Goal: Task Accomplishment & Management: Complete application form

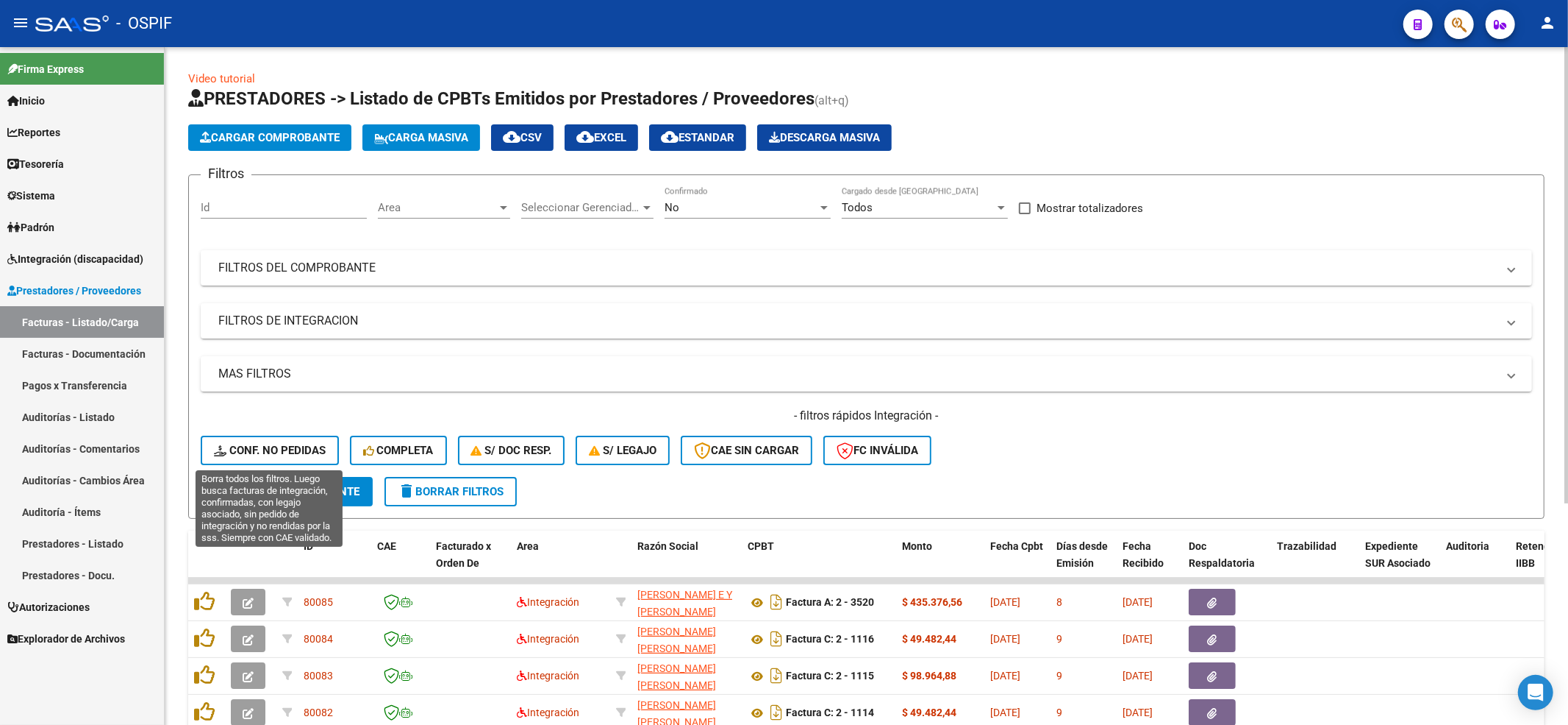
click at [271, 439] on button "Conf. no pedidas" at bounding box center [270, 450] width 138 height 29
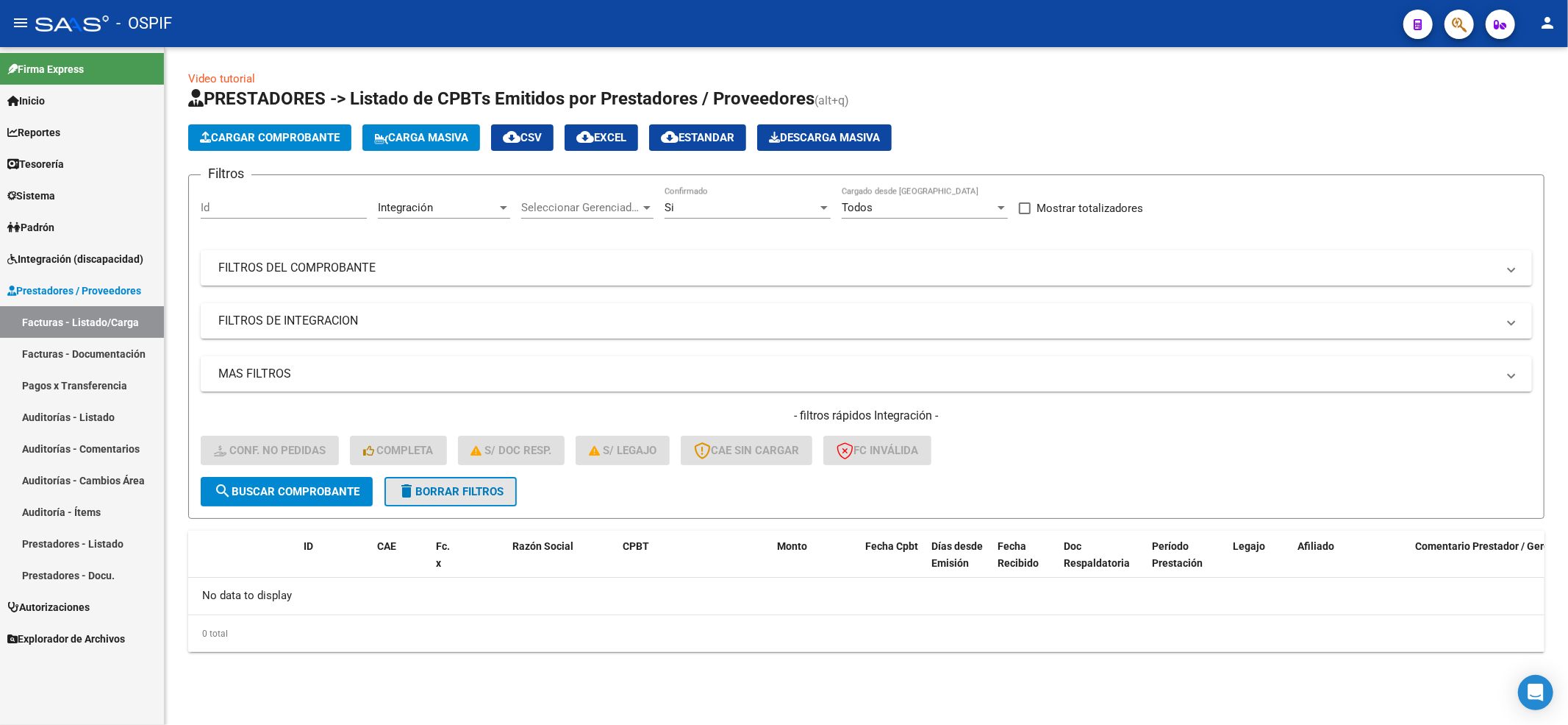
click at [451, 501] on button "delete Borrar Filtros" at bounding box center [450, 492] width 133 height 29
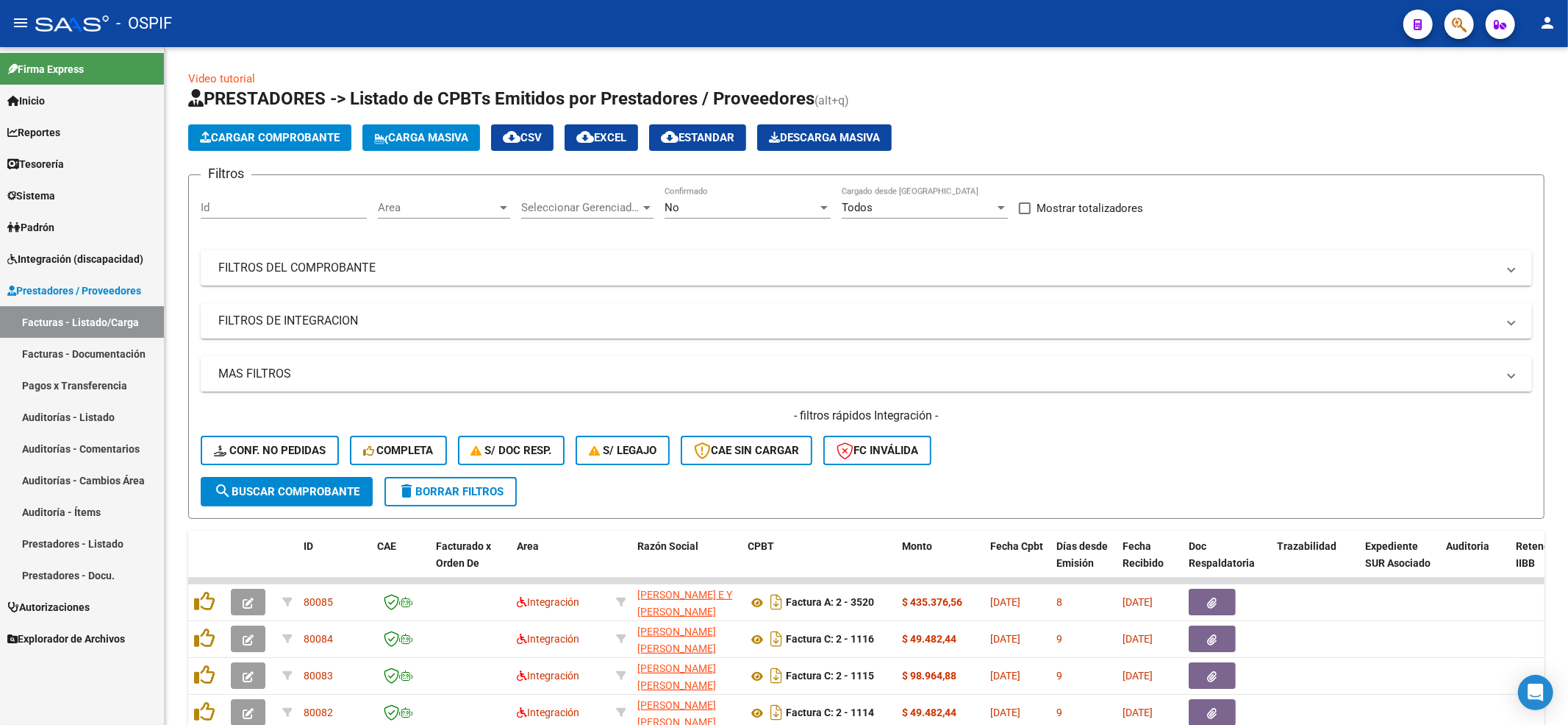
click at [76, 265] on span "Integración (discapacidad)" at bounding box center [75, 259] width 136 height 16
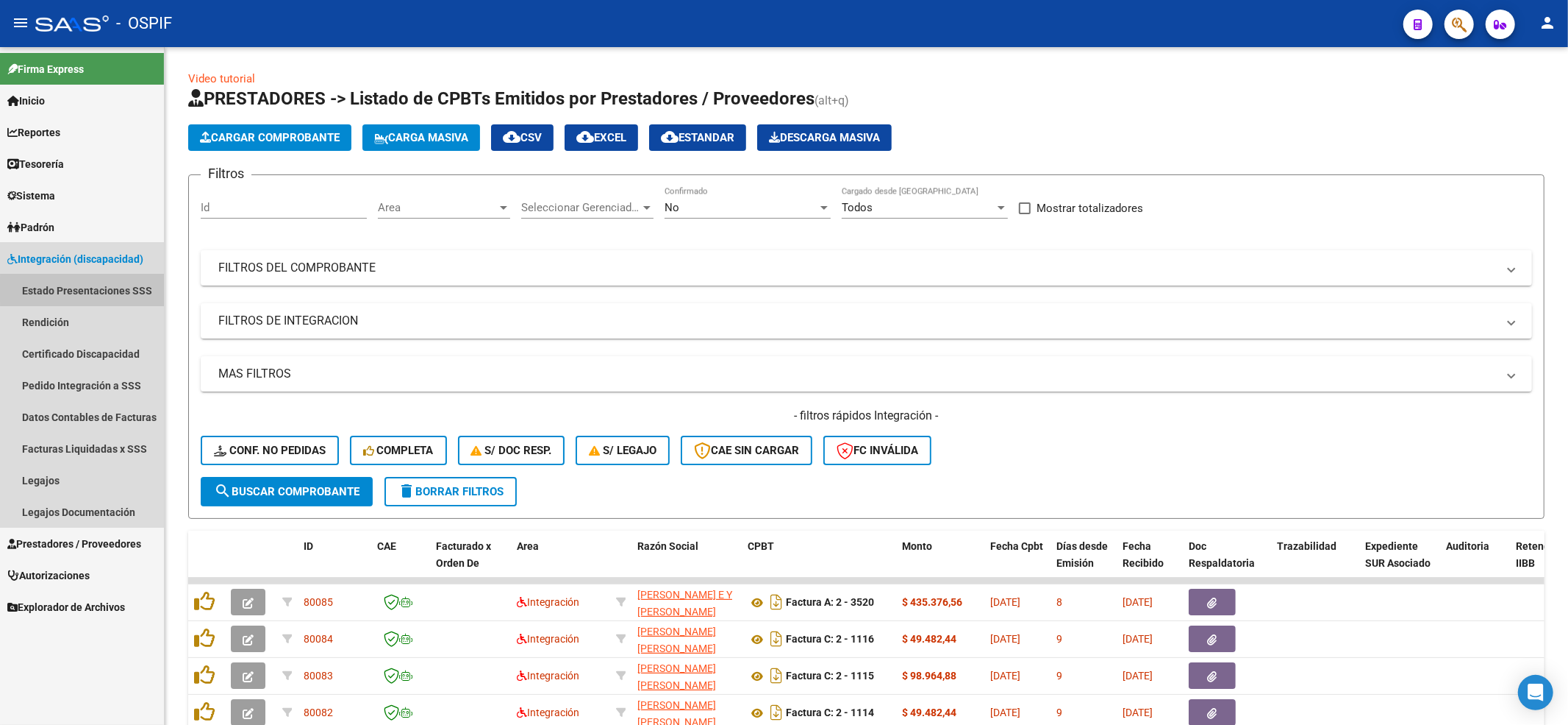
click at [114, 289] on link "Estado Presentaciones SSS" at bounding box center [82, 290] width 164 height 32
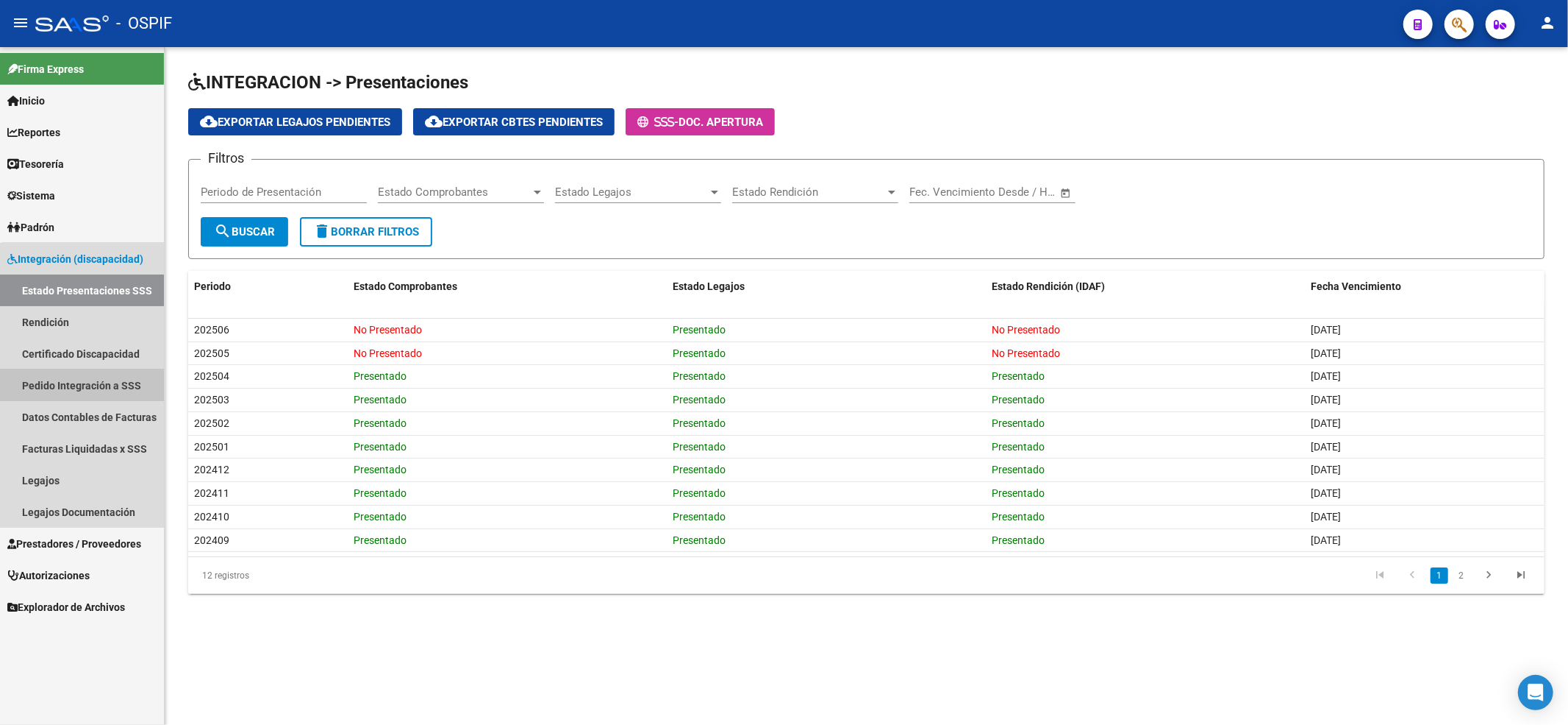
click at [98, 389] on link "Pedido Integración a SSS" at bounding box center [82, 384] width 164 height 32
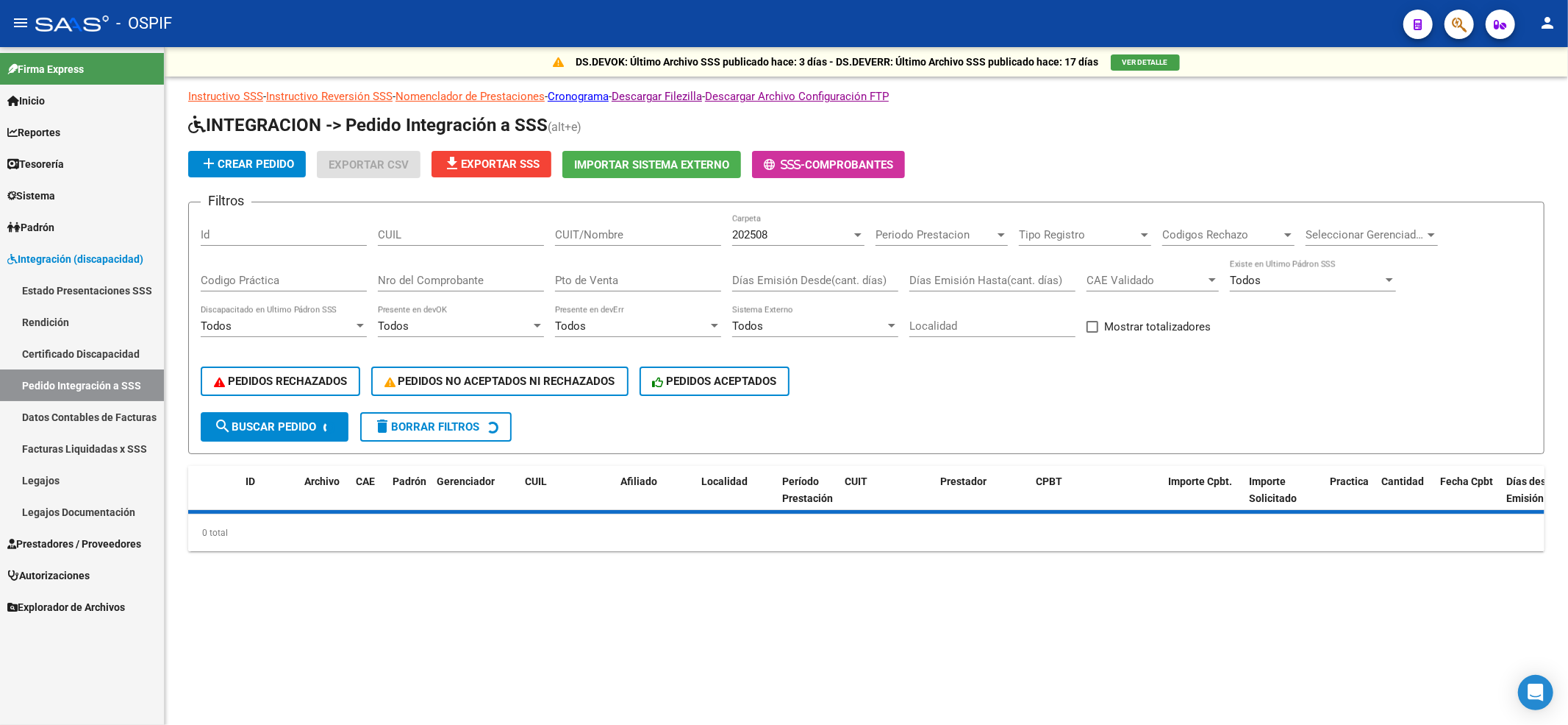
click at [122, 535] on span "Prestadores / Proveedores" at bounding box center [74, 543] width 133 height 16
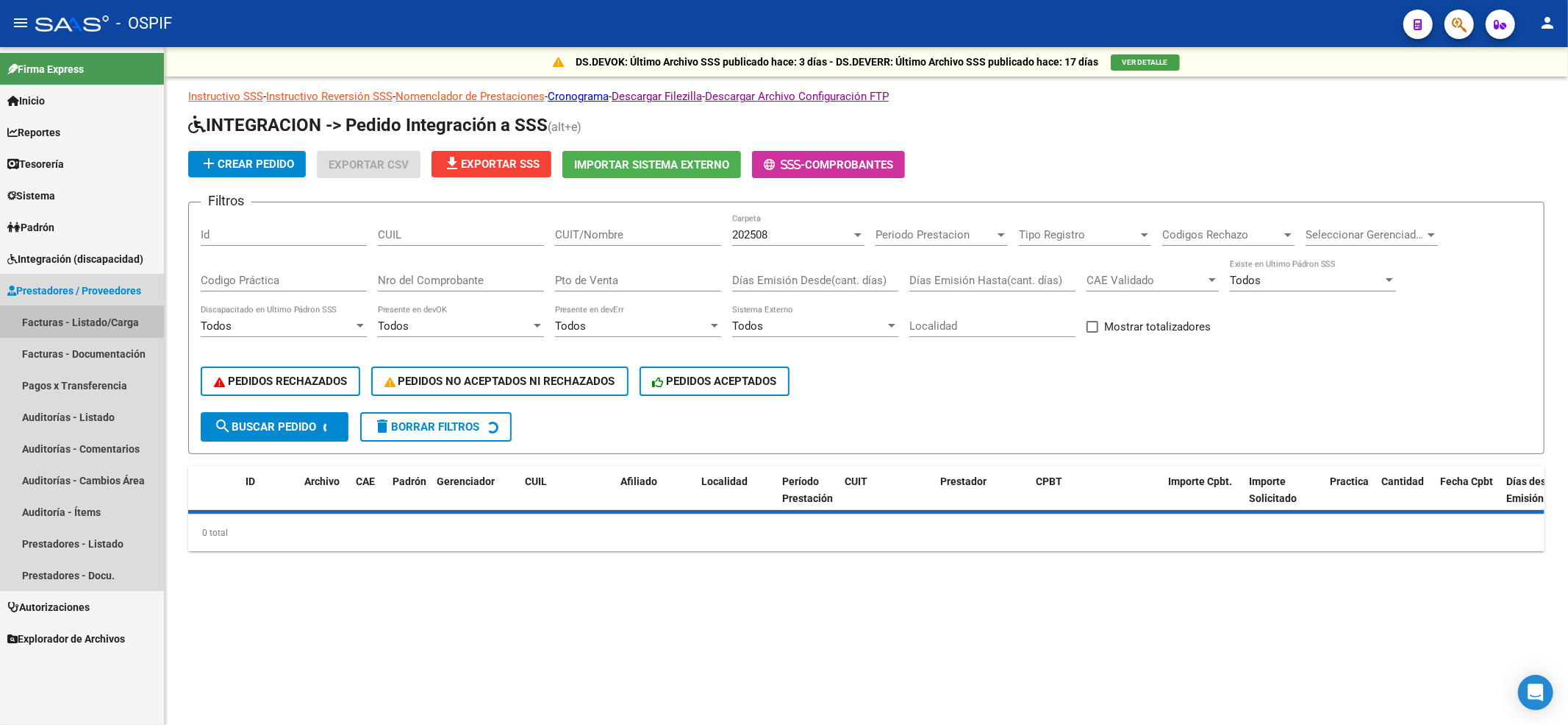
click at [48, 322] on link "Facturas - Listado/Carga" at bounding box center [82, 322] width 164 height 32
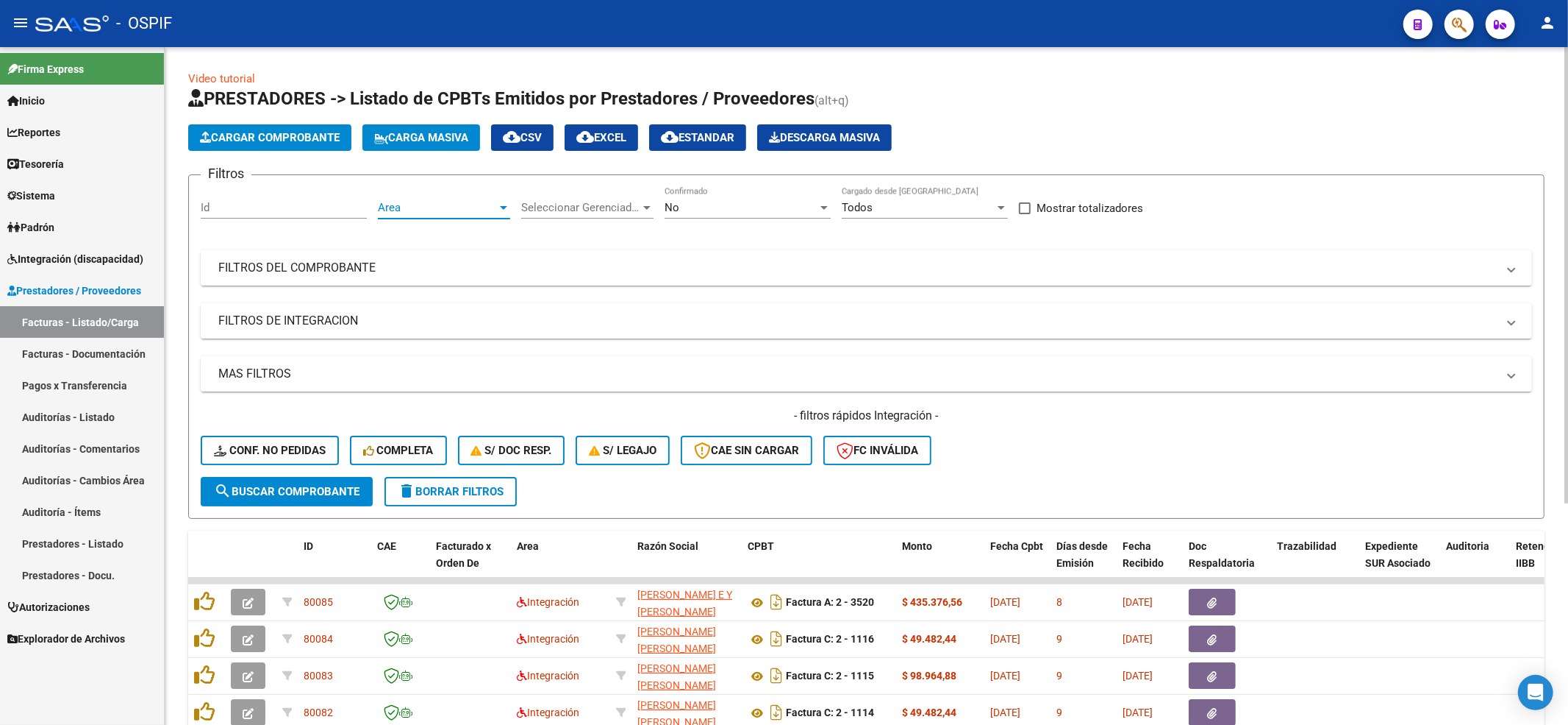
click at [436, 202] on span "Area" at bounding box center [437, 207] width 119 height 14
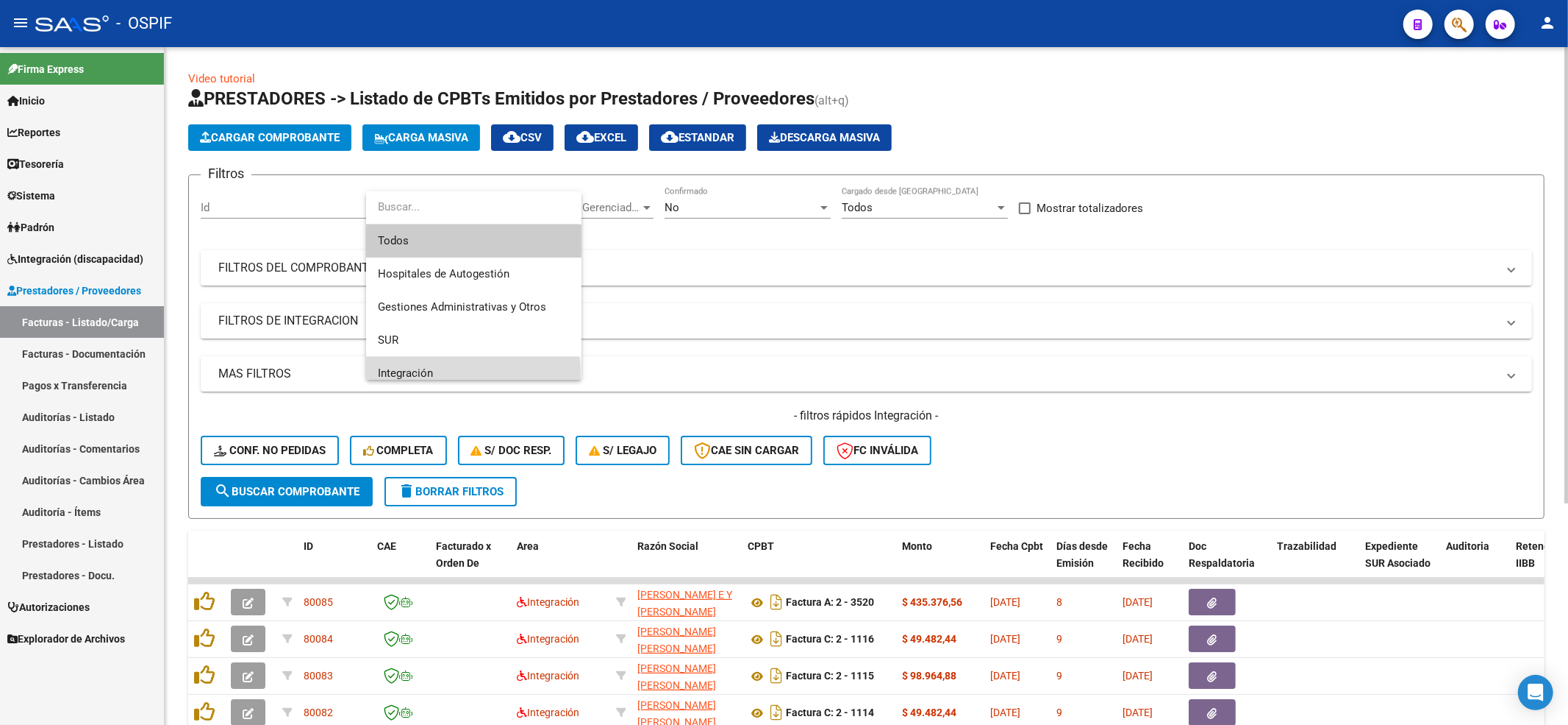
drag, startPoint x: 439, startPoint y: 374, endPoint x: 728, endPoint y: 245, distance: 316.5
click at [439, 373] on span "Integración" at bounding box center [473, 373] width 192 height 33
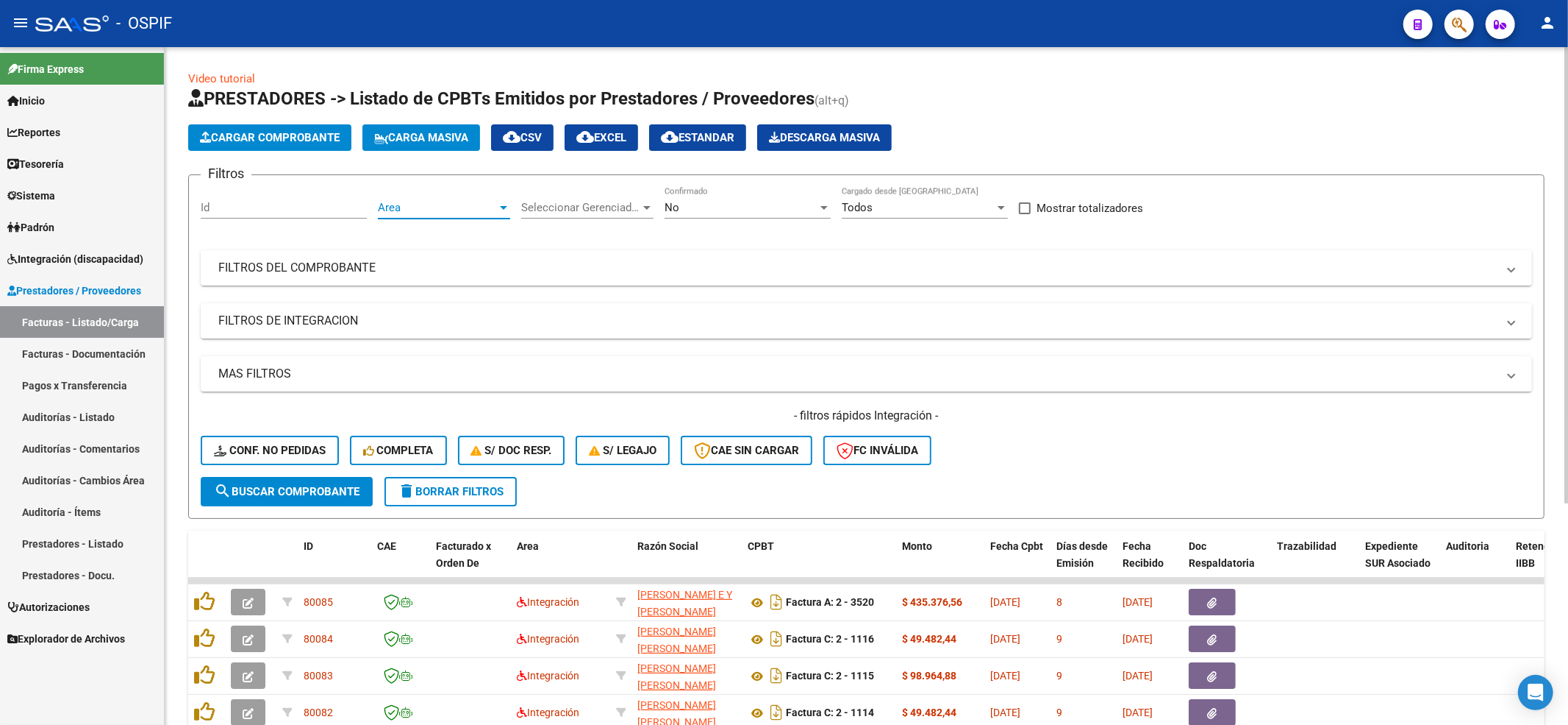
scroll to position [10, 0]
click at [735, 216] on div "No Confirmado" at bounding box center [747, 203] width 166 height 32
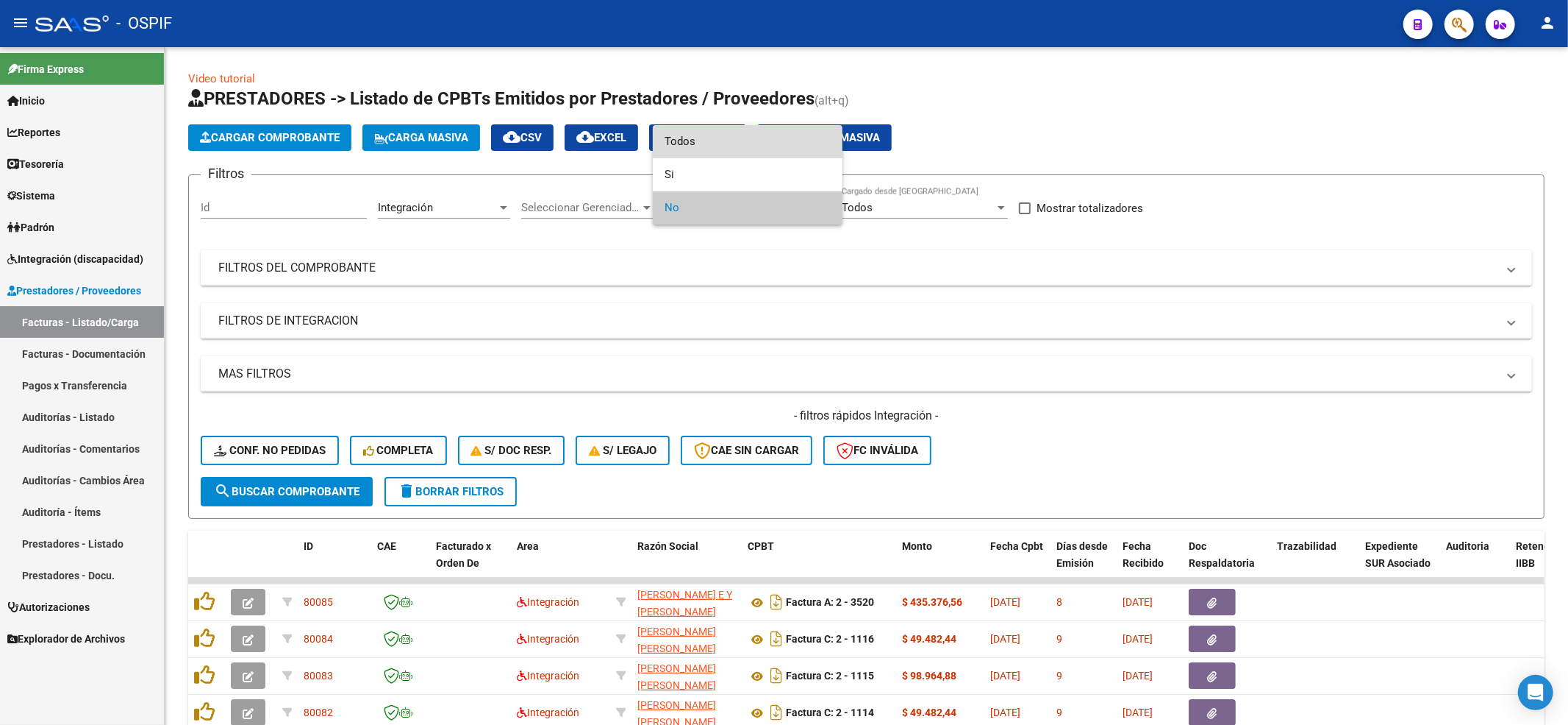
click at [692, 141] on span "Todos" at bounding box center [747, 142] width 166 height 33
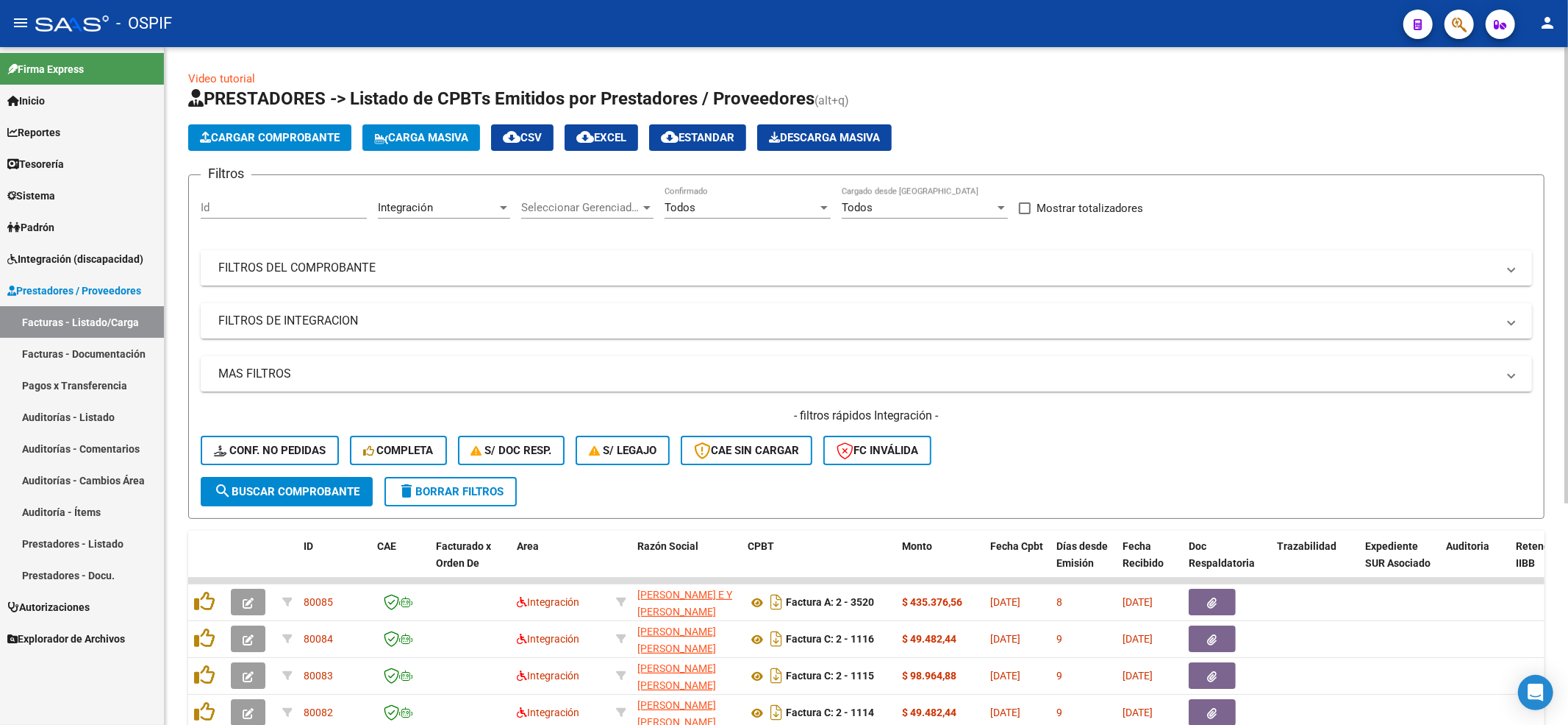
click at [307, 265] on mat-panel-title "FILTROS DEL COMPROBANTE" at bounding box center [857, 268] width 1278 height 16
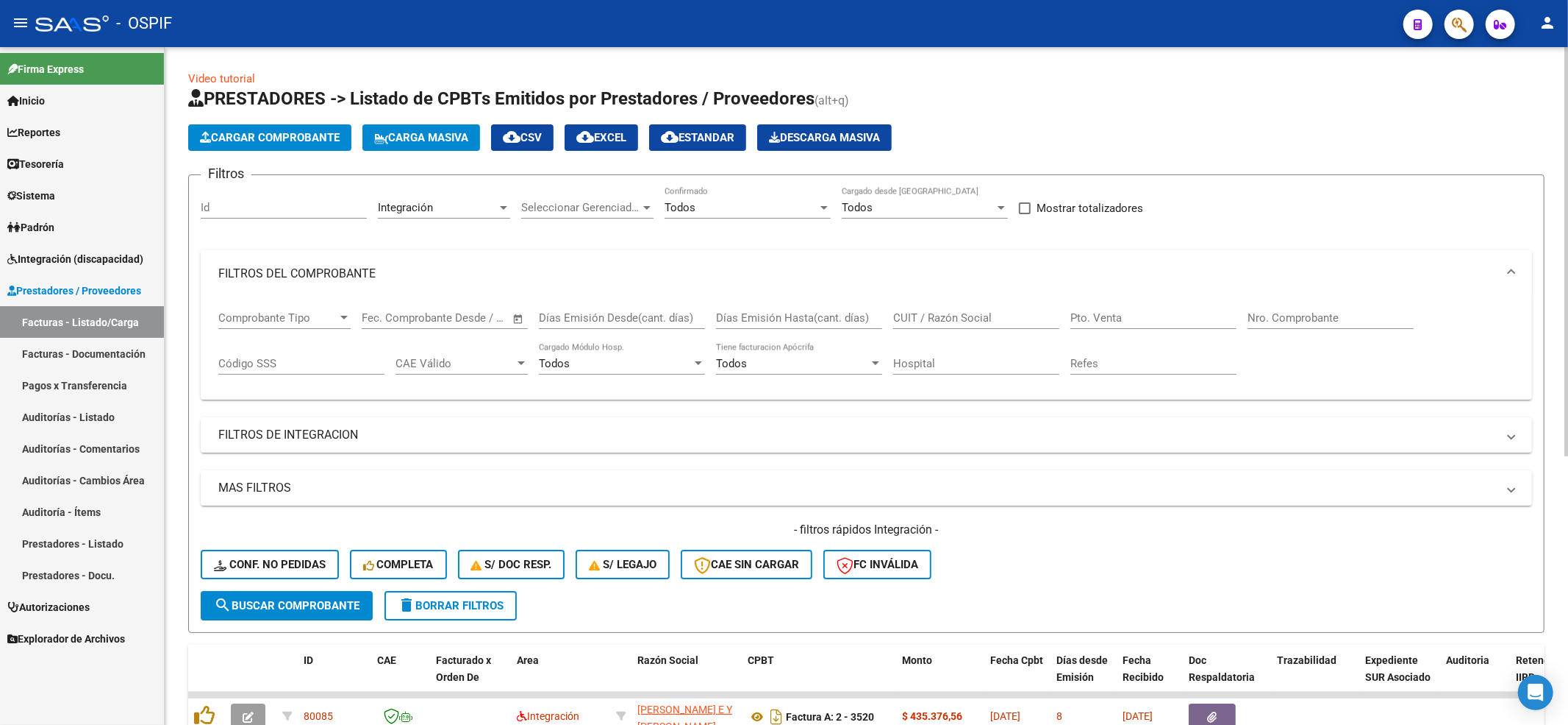
click at [307, 265] on mat-panel-title "FILTROS DEL COMPROBANTE" at bounding box center [857, 273] width 1278 height 16
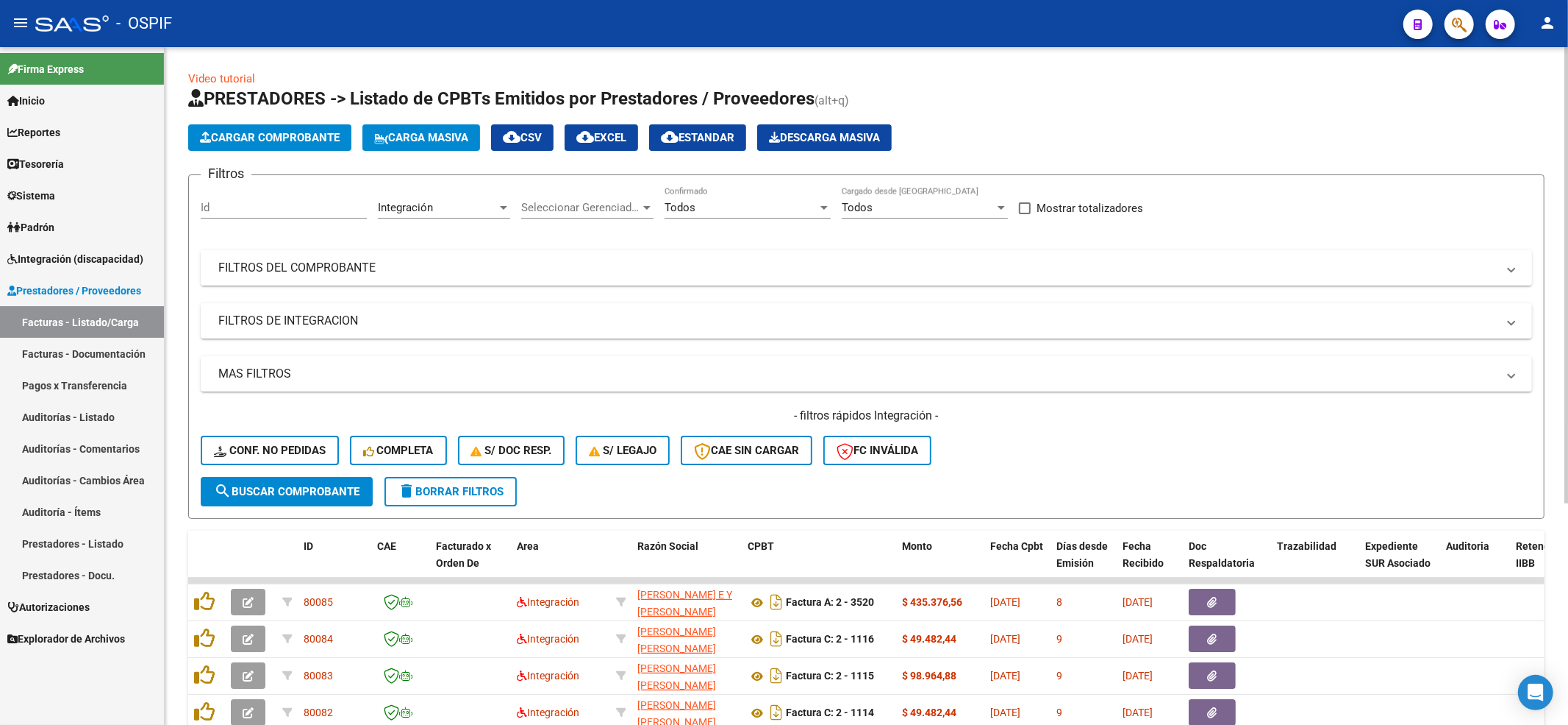
click at [307, 264] on mat-panel-title "FILTROS DEL COMPROBANTE" at bounding box center [857, 268] width 1278 height 16
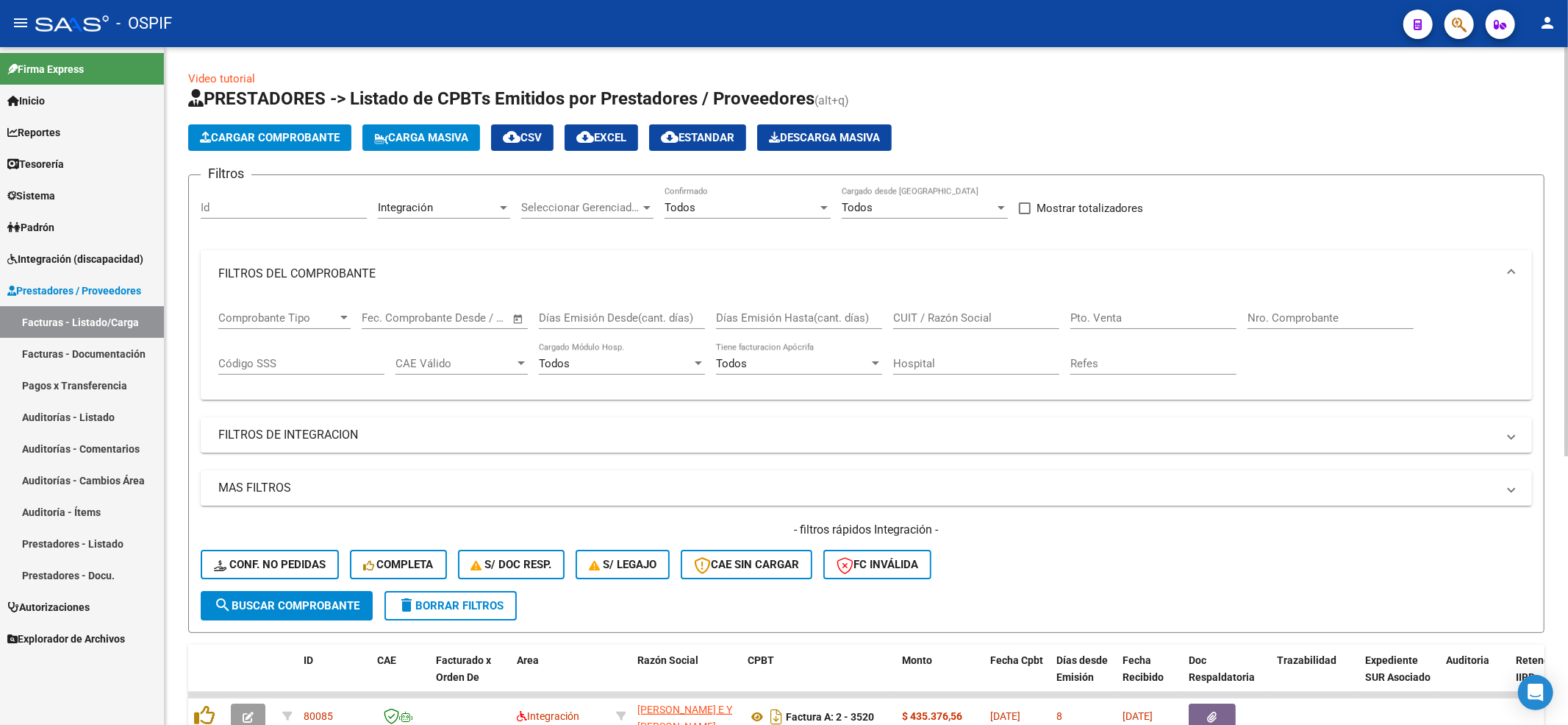
click at [1308, 321] on input "Nro. Comprobante" at bounding box center [1330, 318] width 166 height 14
paste input "12581"
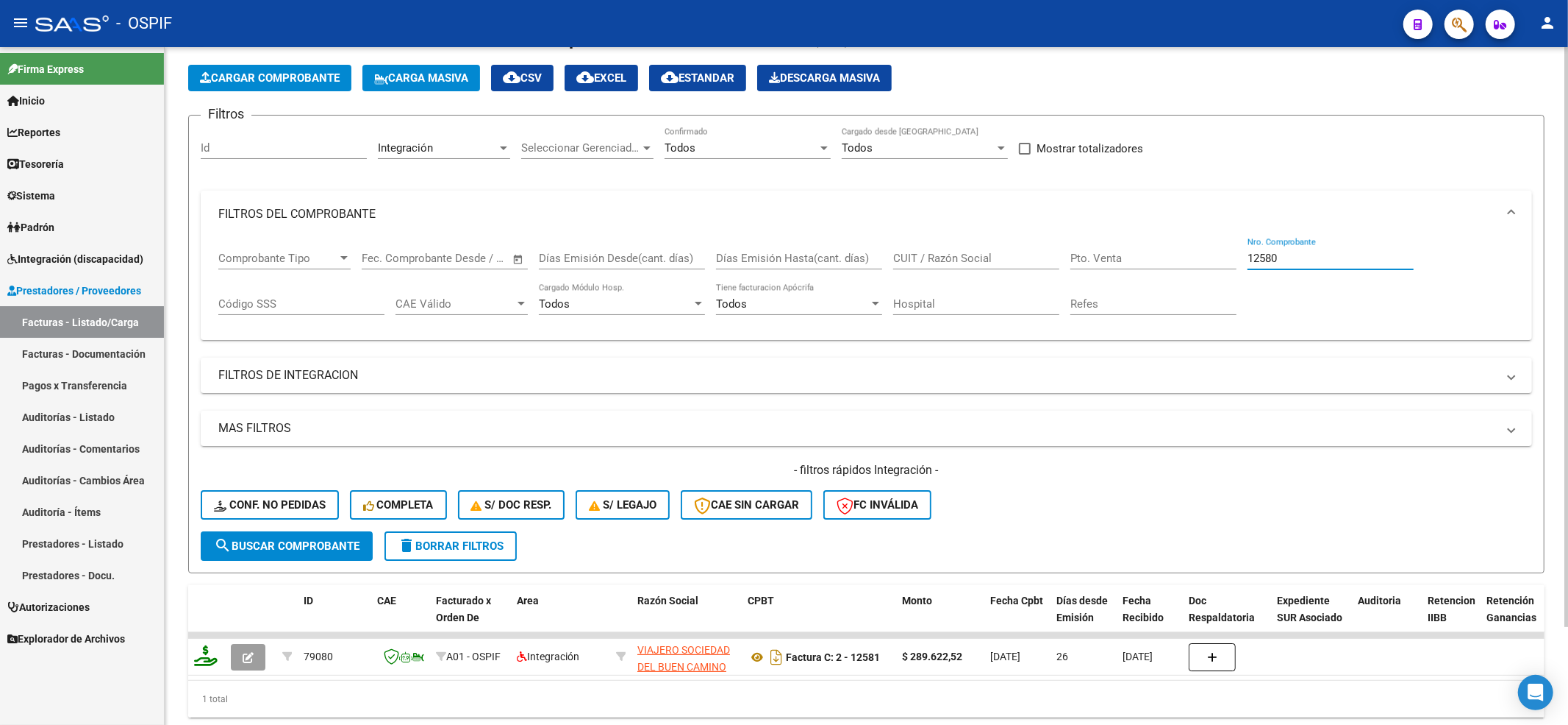
scroll to position [114, 0]
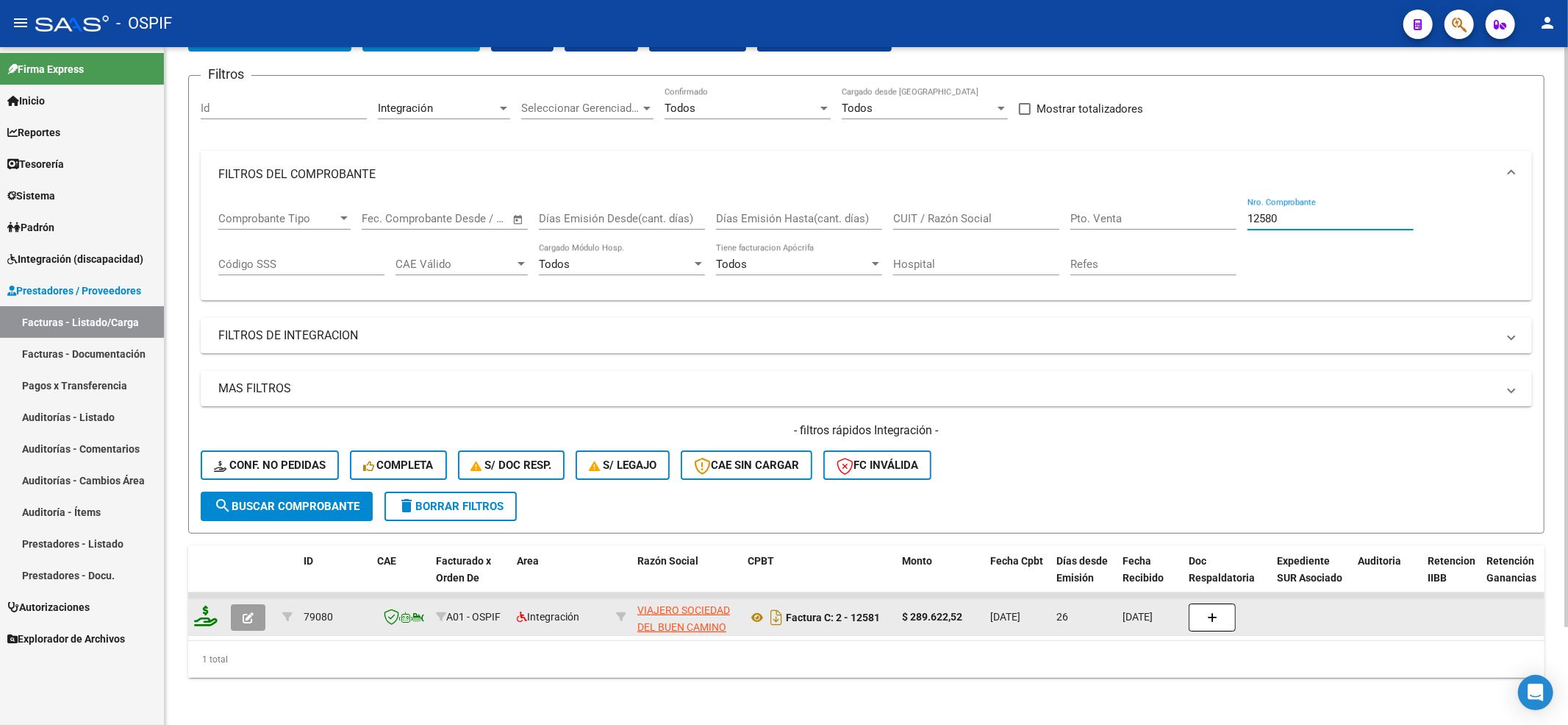
type input "12580"
click at [262, 604] on button "button" at bounding box center [248, 617] width 35 height 26
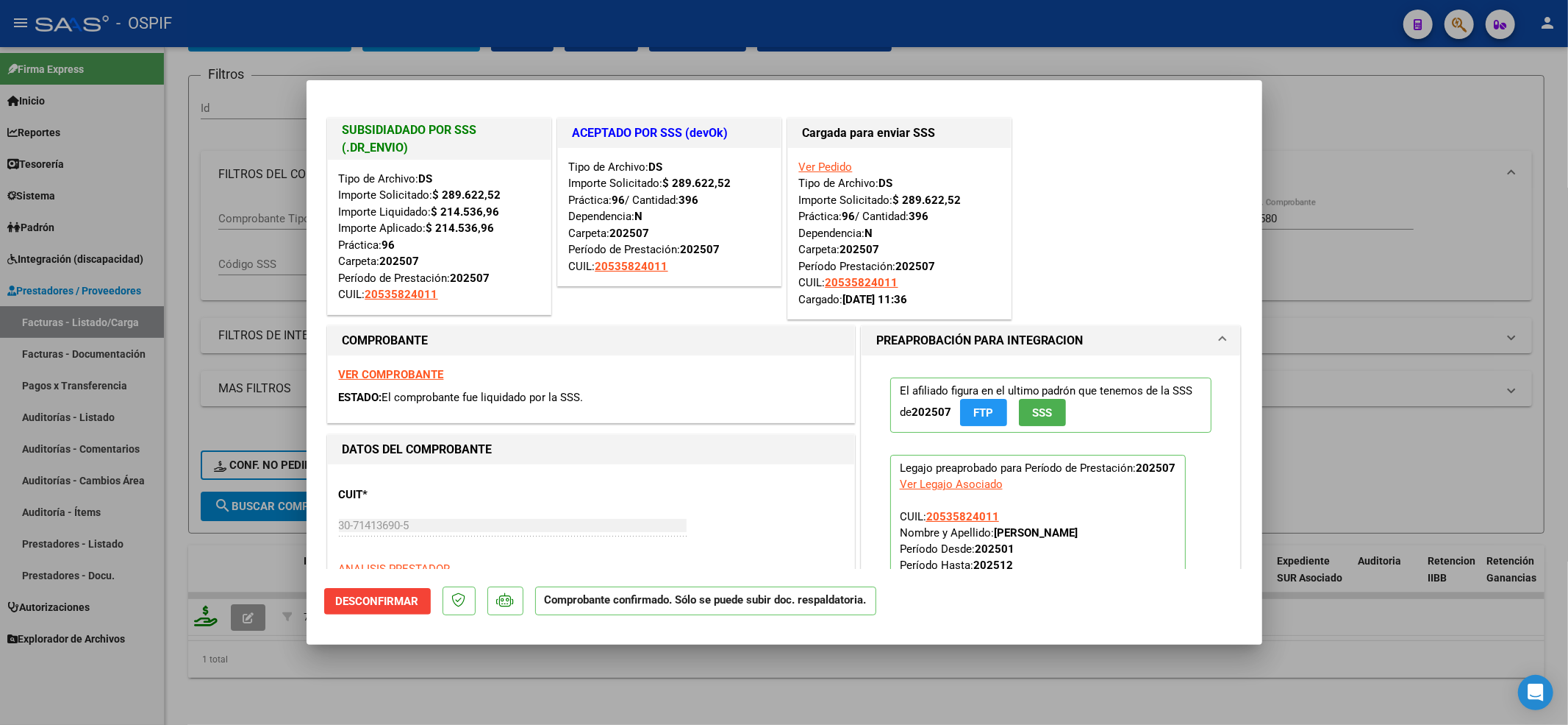
click at [351, 377] on strong "VER COMPROBANTE" at bounding box center [391, 374] width 105 height 14
type input "$ 0,00"
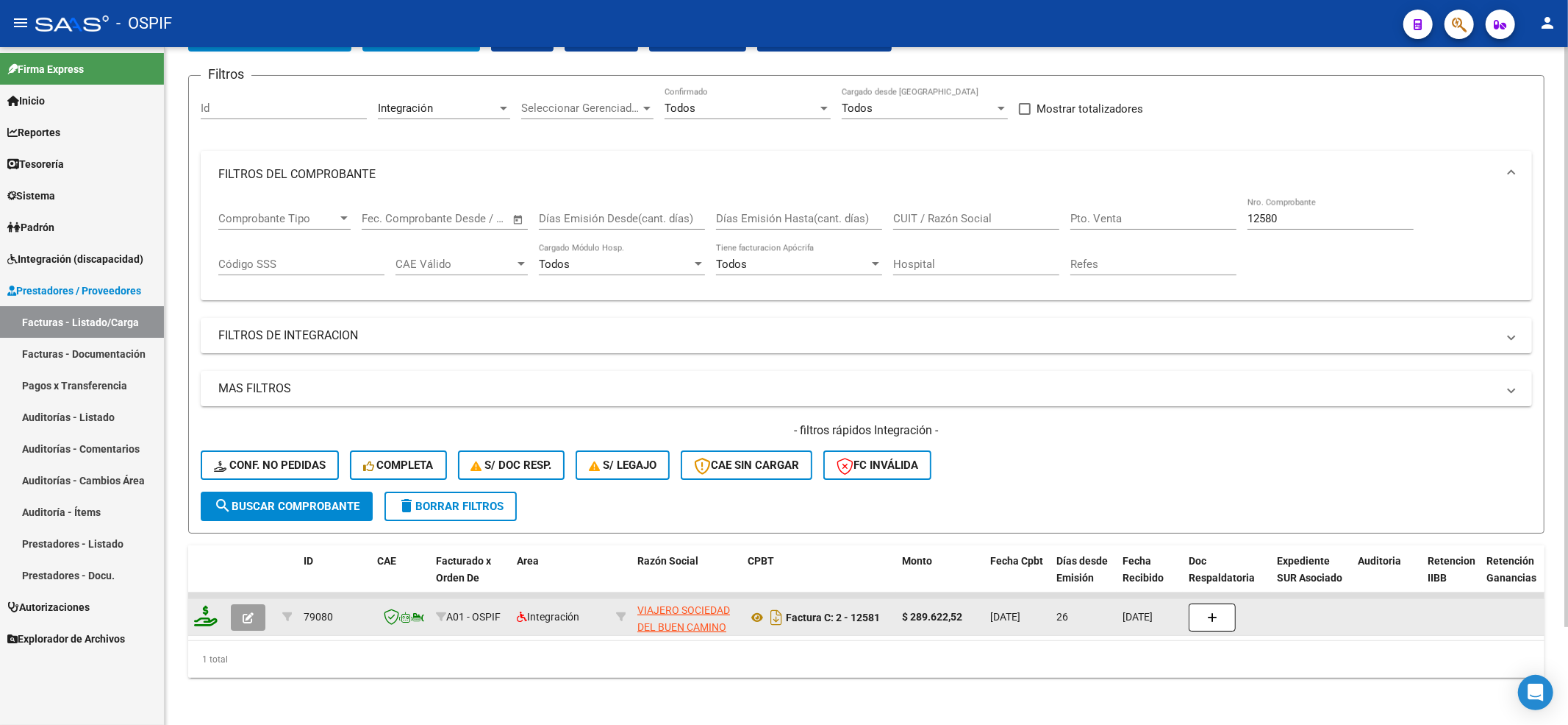
click at [247, 612] on icon "button" at bounding box center [248, 618] width 11 height 11
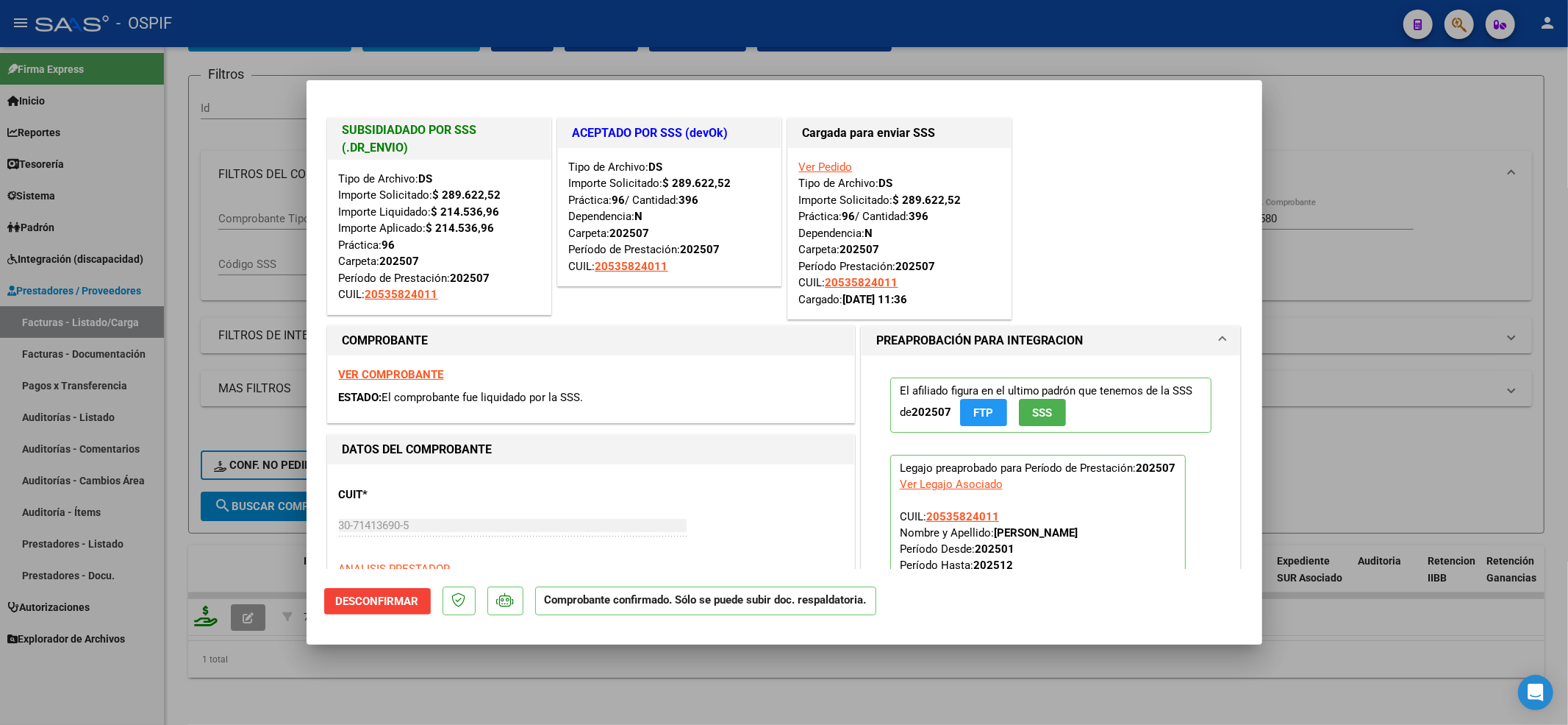
click at [406, 371] on strong "VER COMPROBANTE" at bounding box center [391, 374] width 105 height 14
type input "$ 0,00"
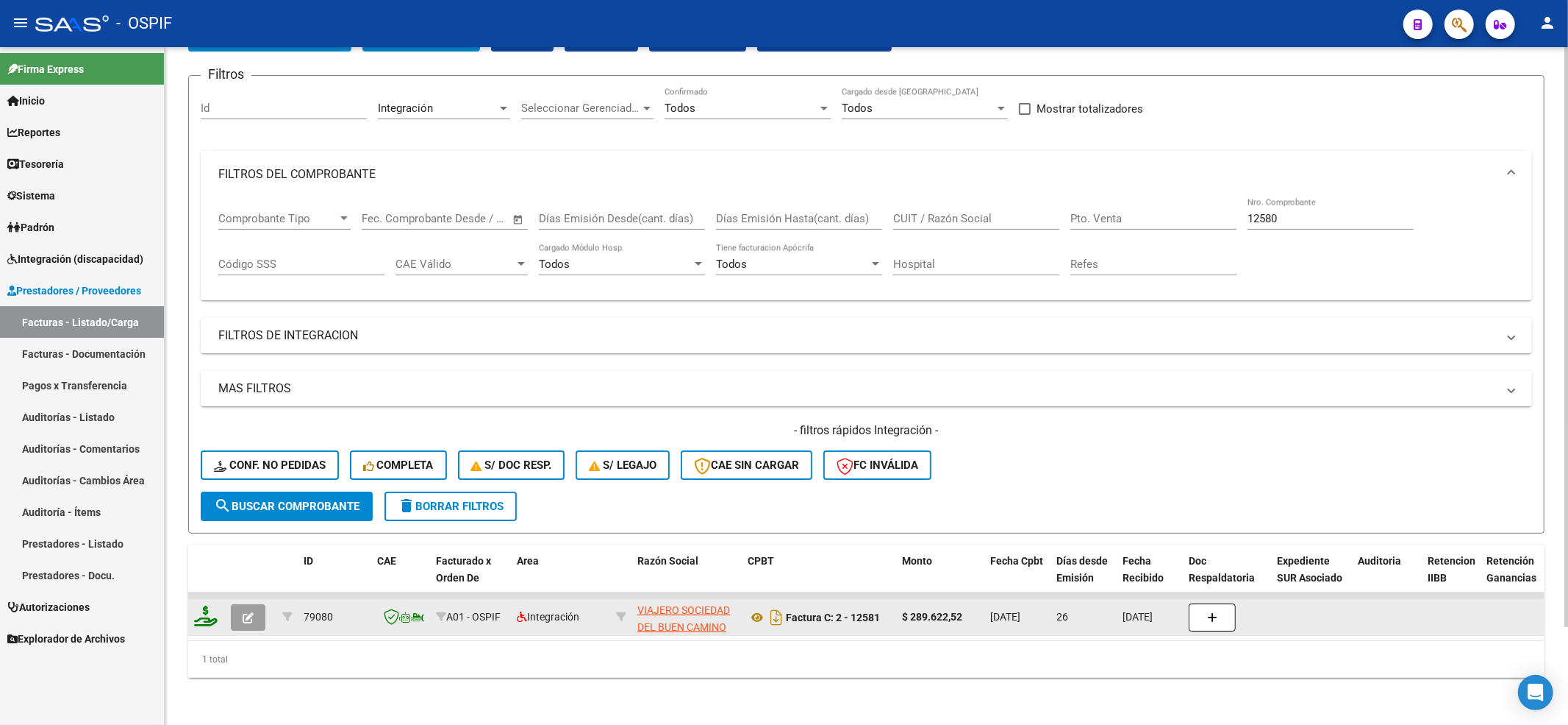
click at [251, 612] on icon "button" at bounding box center [248, 618] width 11 height 11
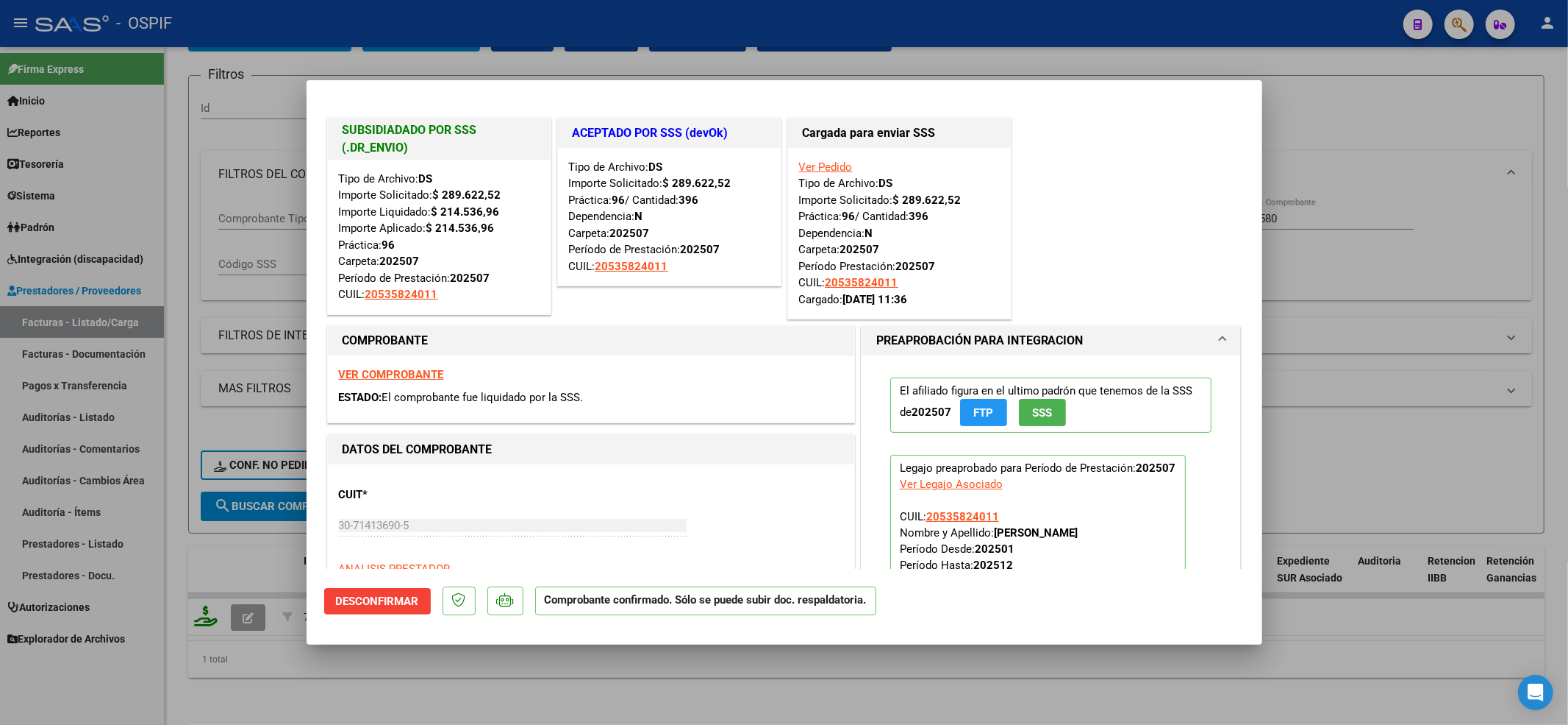
type input "$ 0,00"
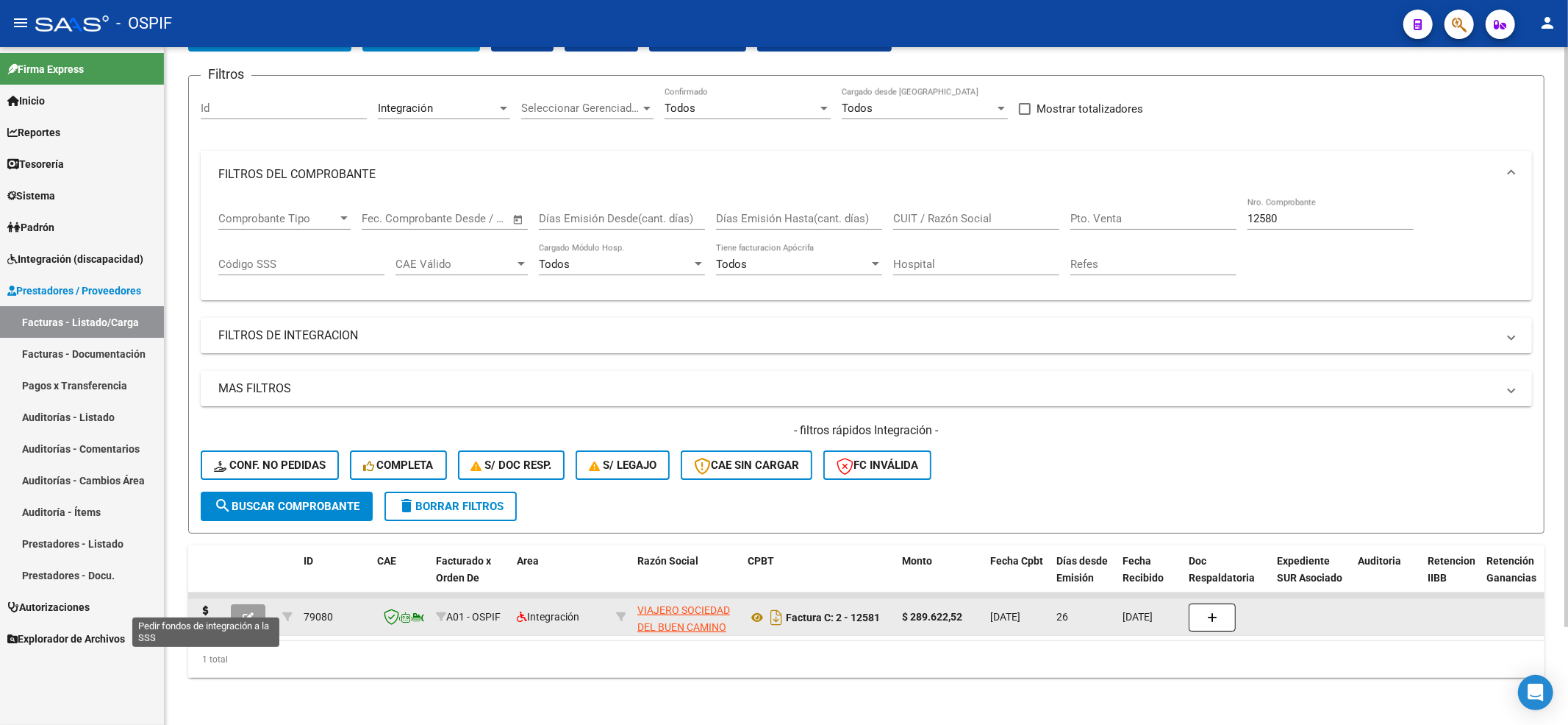
click at [203, 605] on icon at bounding box center [206, 615] width 24 height 21
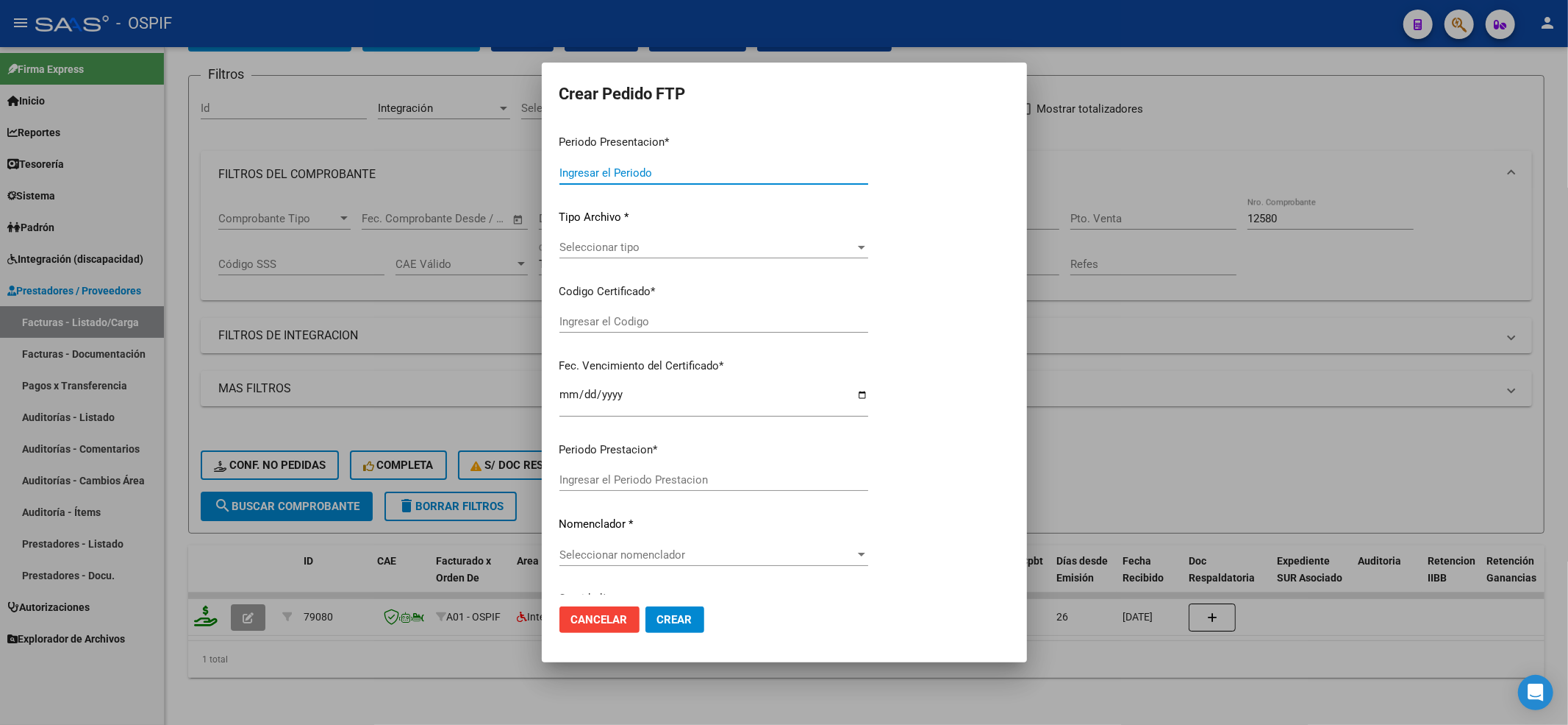
type input "202508"
type input "202507"
type input "$ 289.622,52"
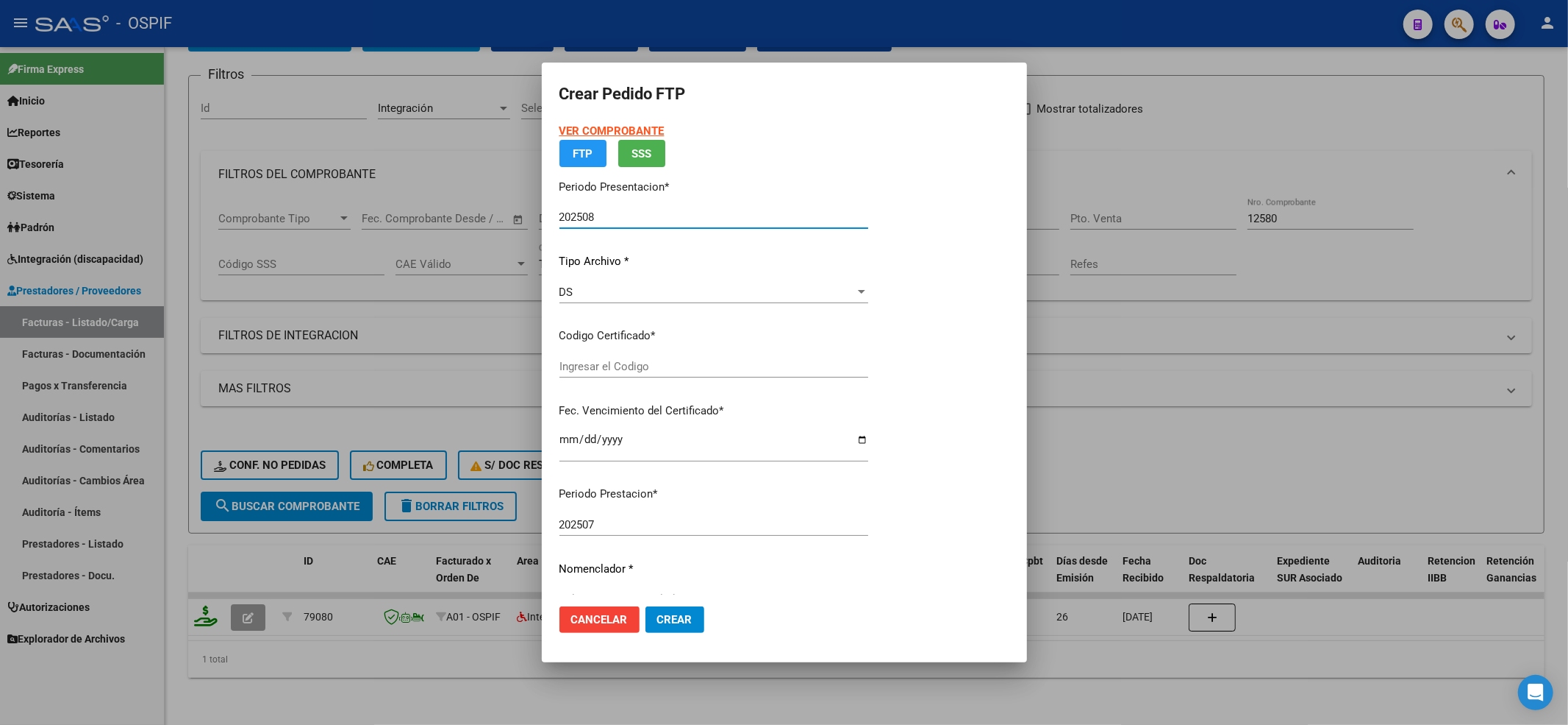
type input "0200053582401-20250623-99991223-BS-427"
type input "2099-01-01"
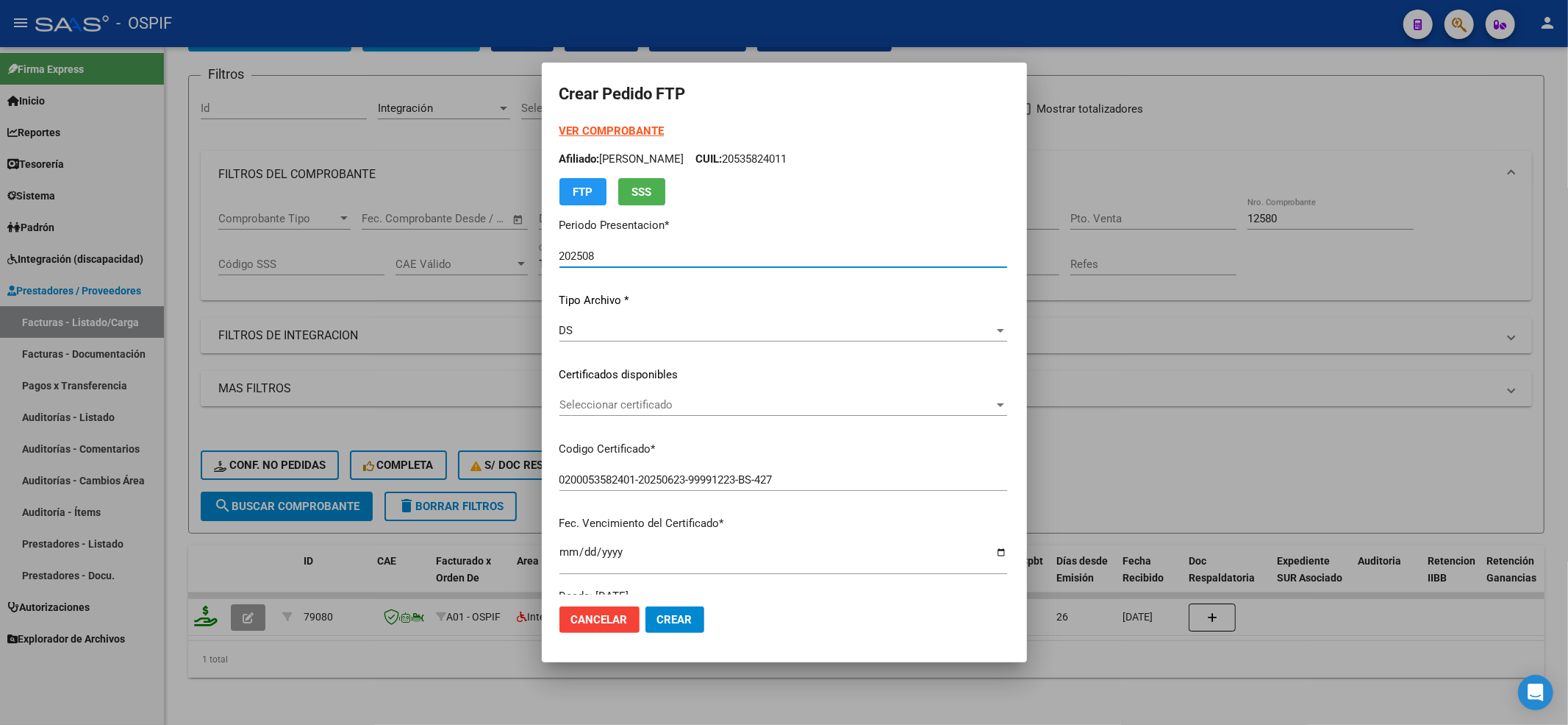
click at [596, 336] on div "DS" at bounding box center [776, 330] width 435 height 14
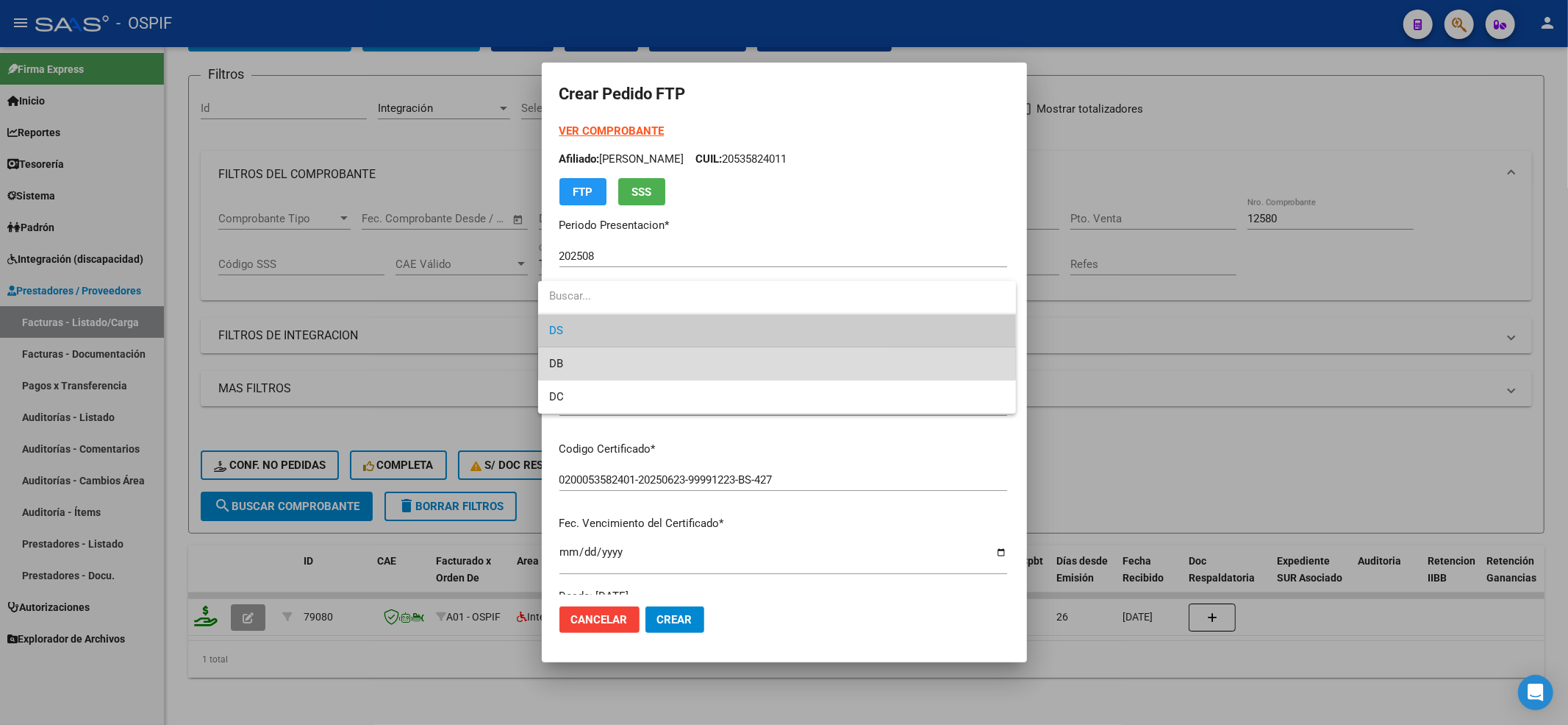
click at [579, 353] on span "DB" at bounding box center [777, 363] width 454 height 33
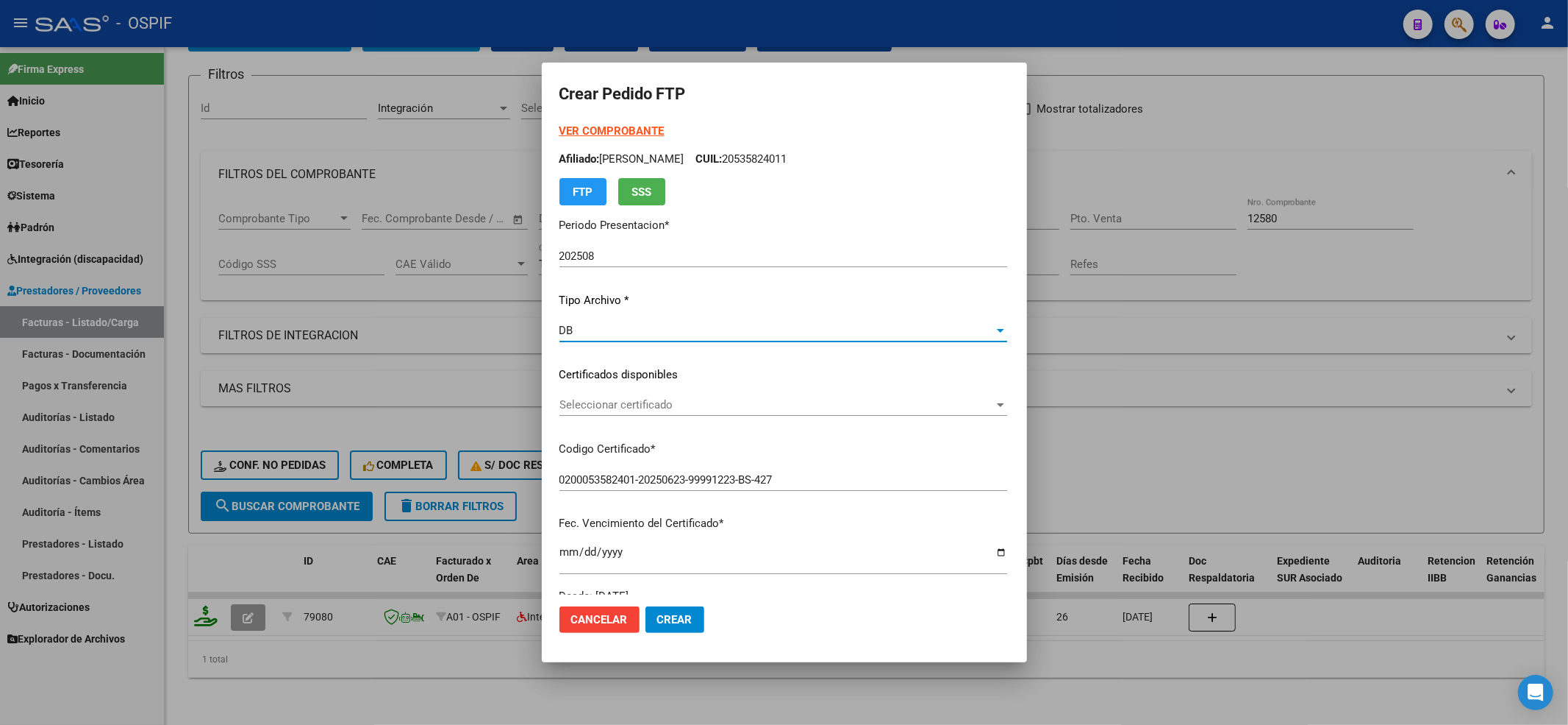
click at [584, 403] on span "Seleccionar certificado" at bounding box center [776, 404] width 435 height 14
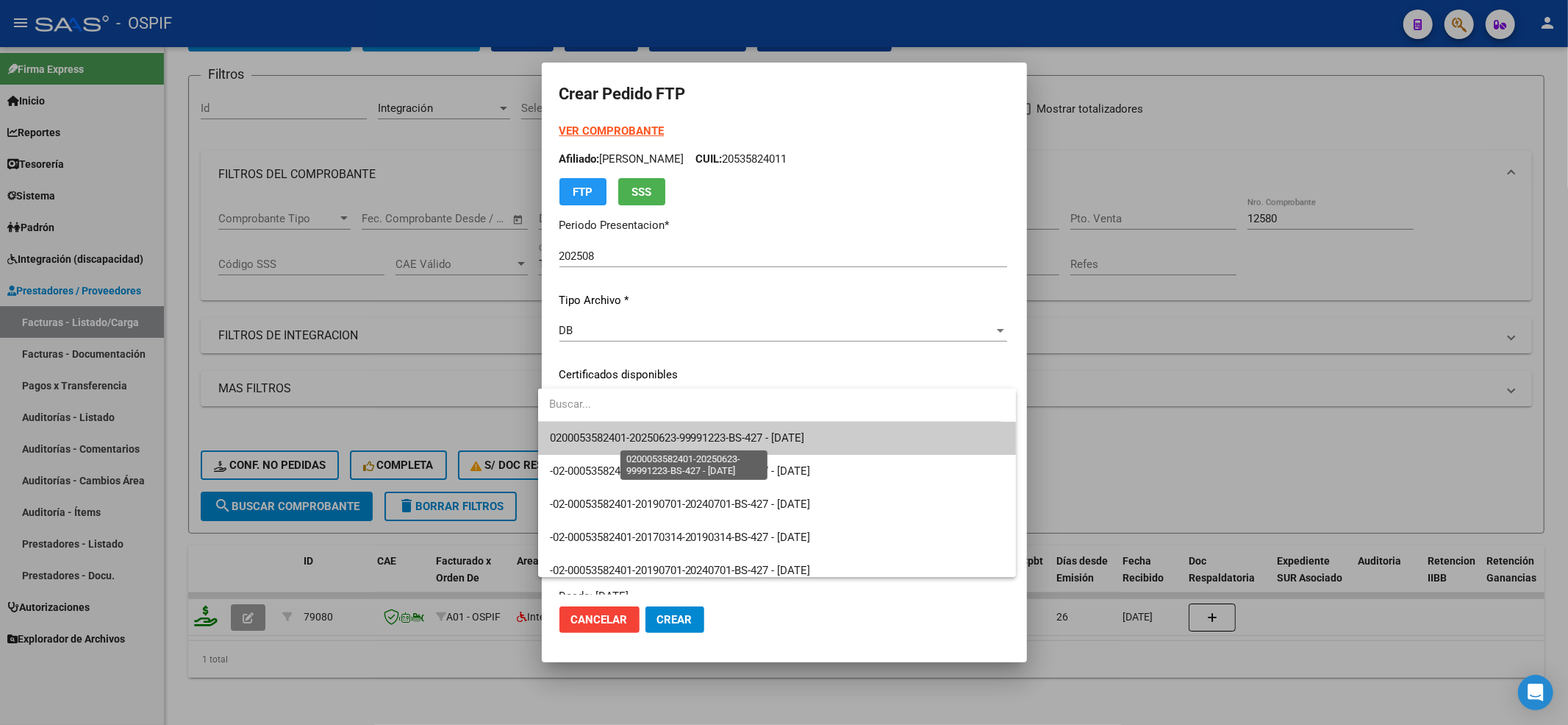
click at [586, 435] on span "0200053582401-20250623-99991223-BS-427 - 2099-01-01" at bounding box center [677, 437] width 255 height 14
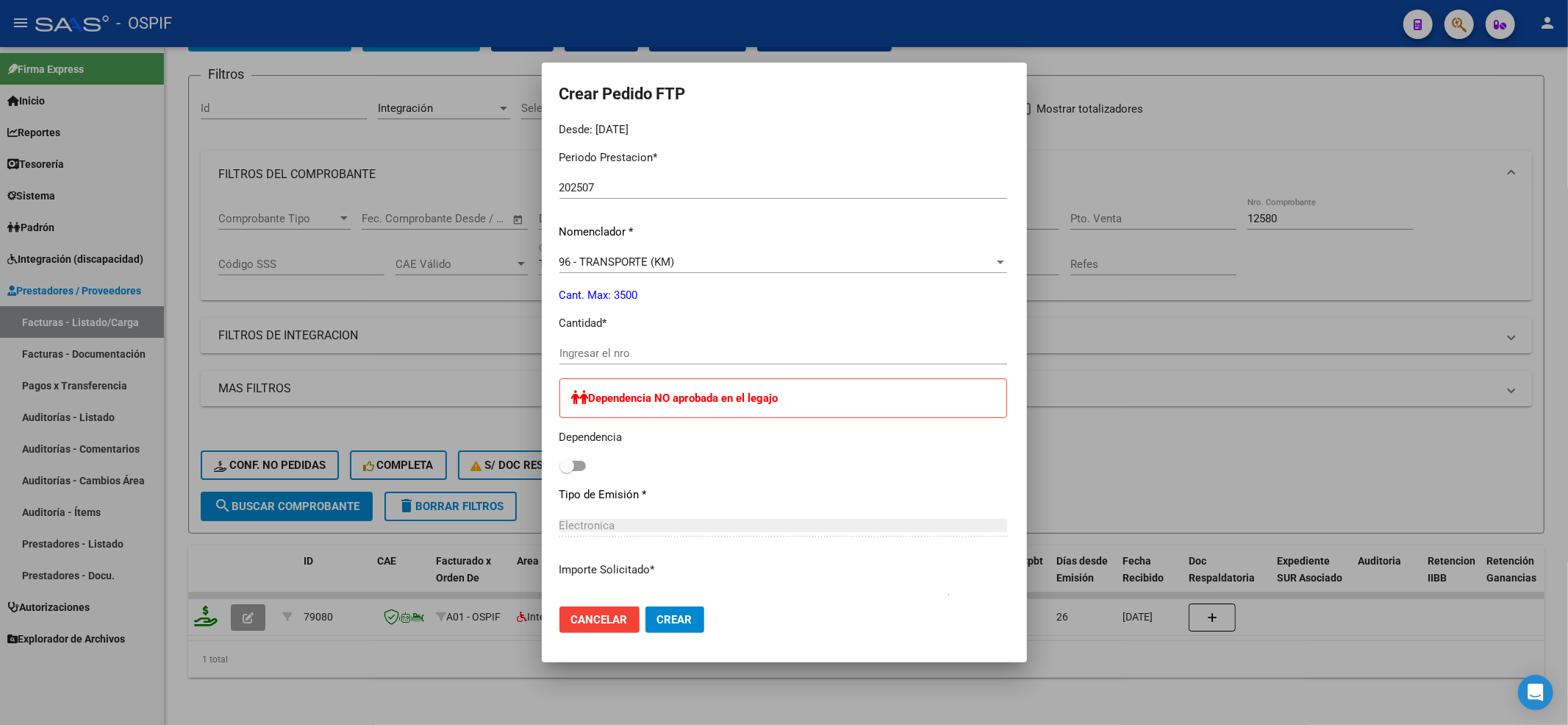
scroll to position [490, 0]
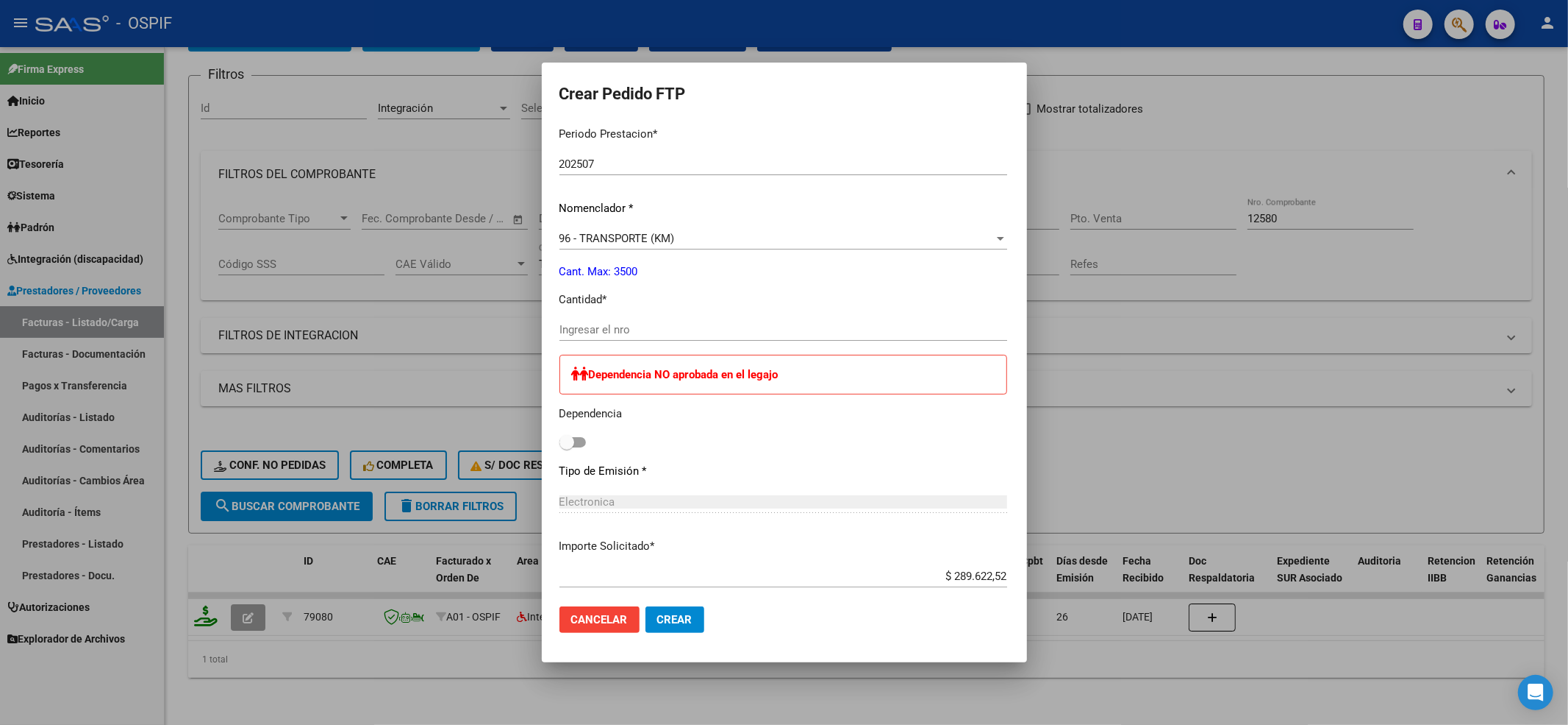
click at [612, 334] on input "Ingresar el nro" at bounding box center [783, 329] width 448 height 14
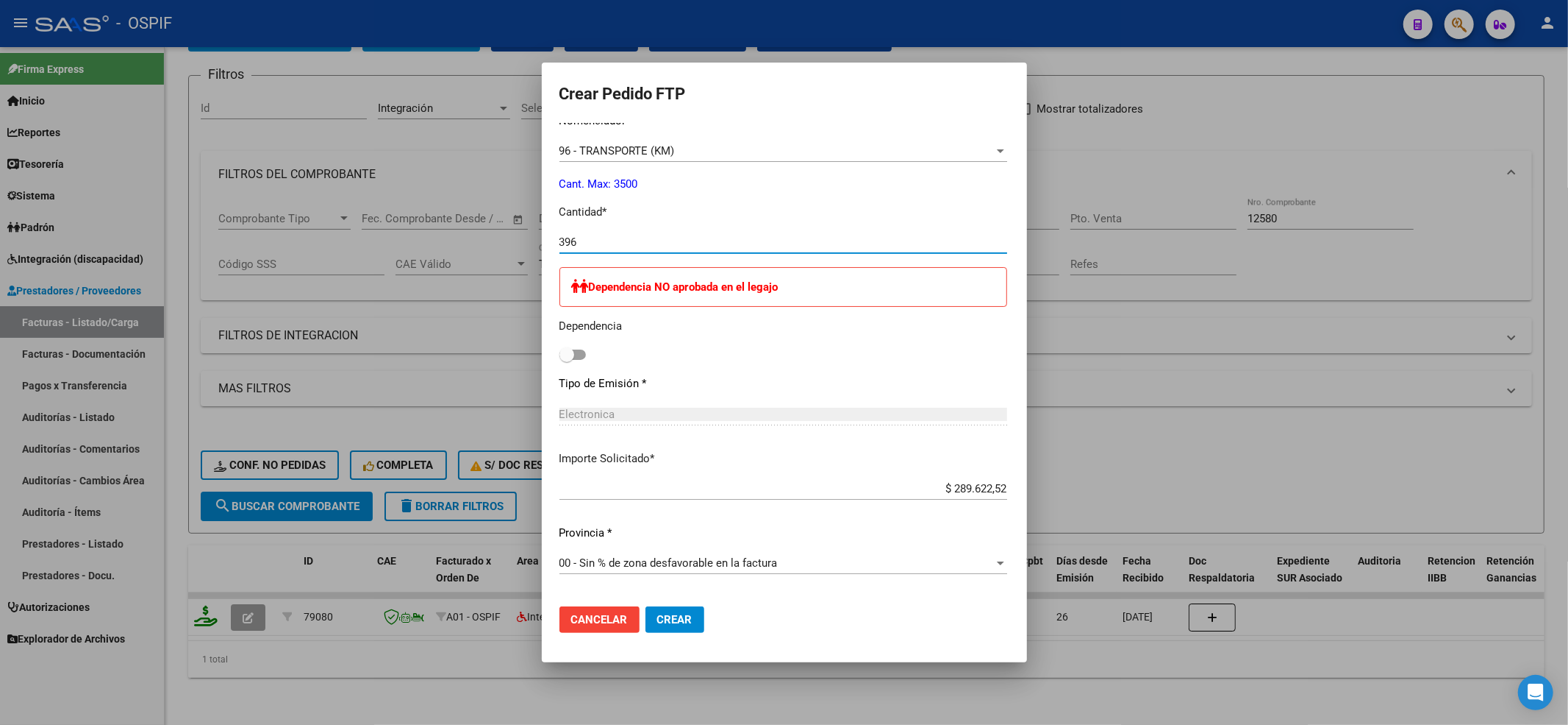
scroll to position [720, 0]
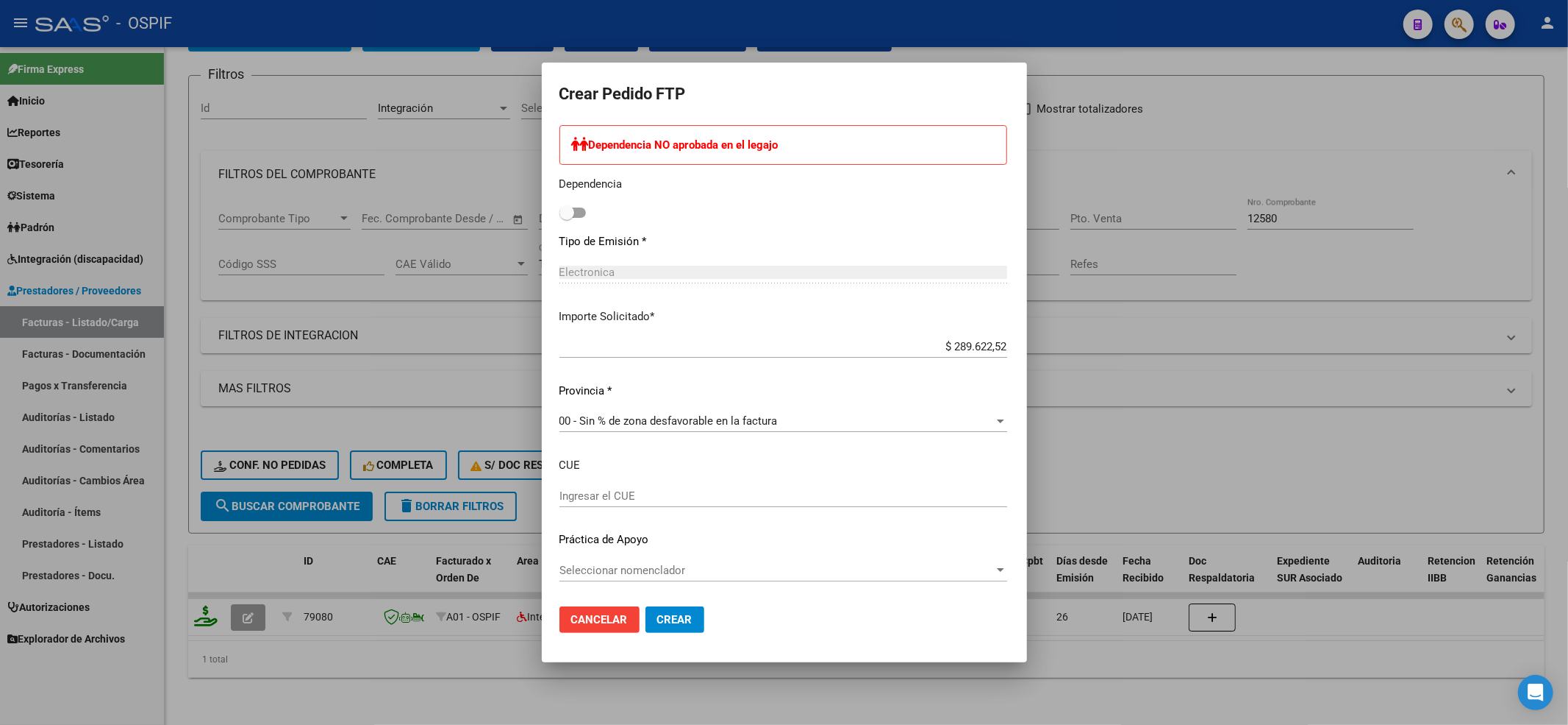
type input "396"
click at [626, 565] on span "Seleccionar nomenclador" at bounding box center [776, 570] width 435 height 14
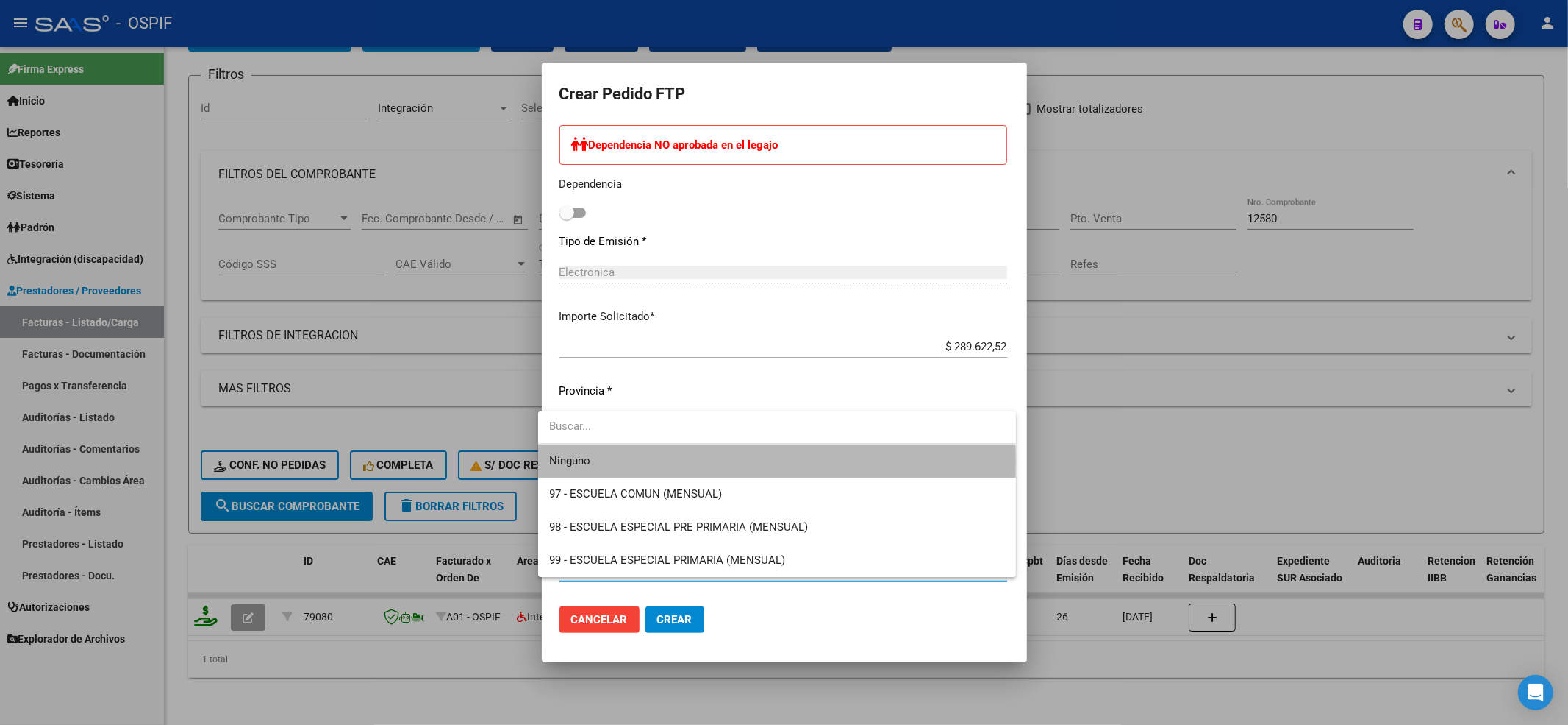
click at [597, 462] on span "Ninguno" at bounding box center [777, 461] width 454 height 33
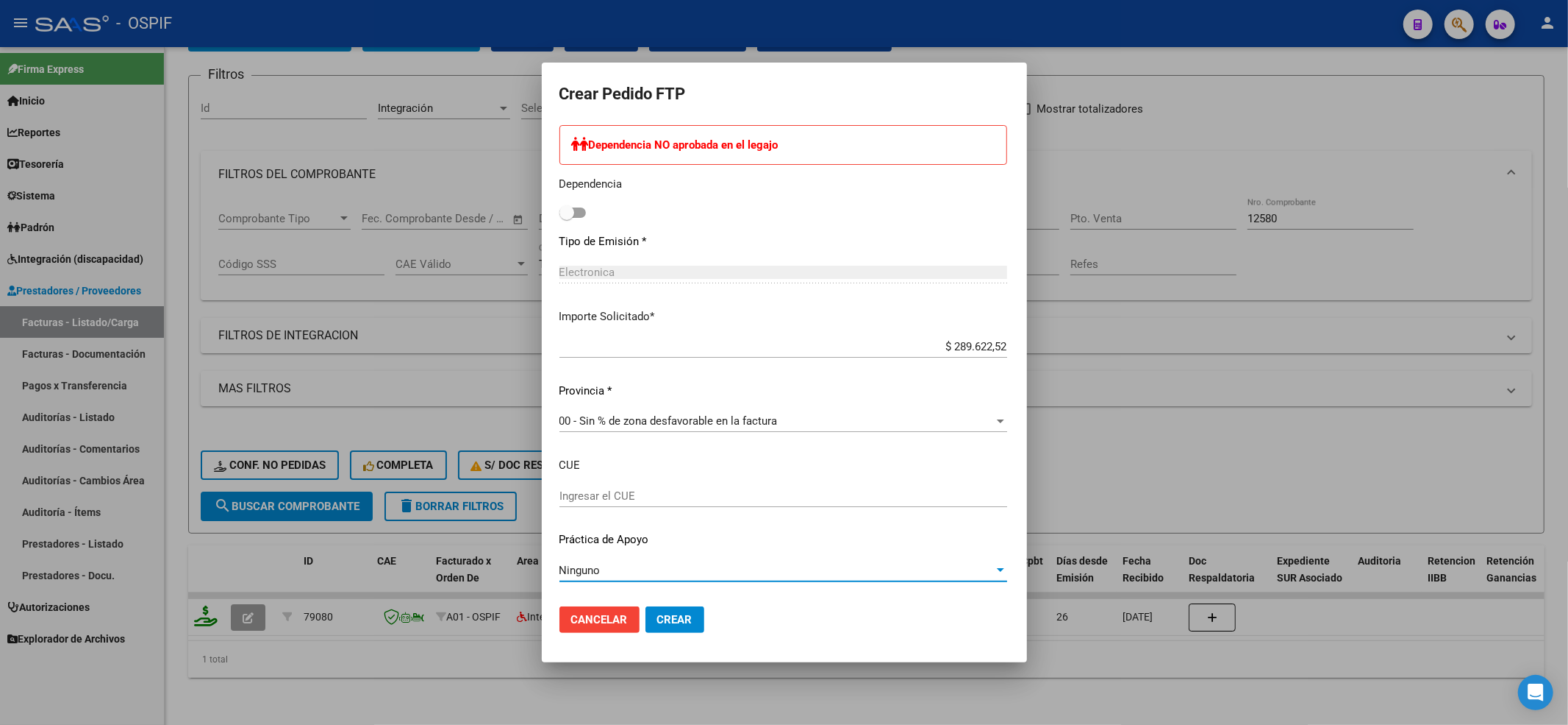
click at [646, 619] on button "Crear" at bounding box center [675, 619] width 59 height 26
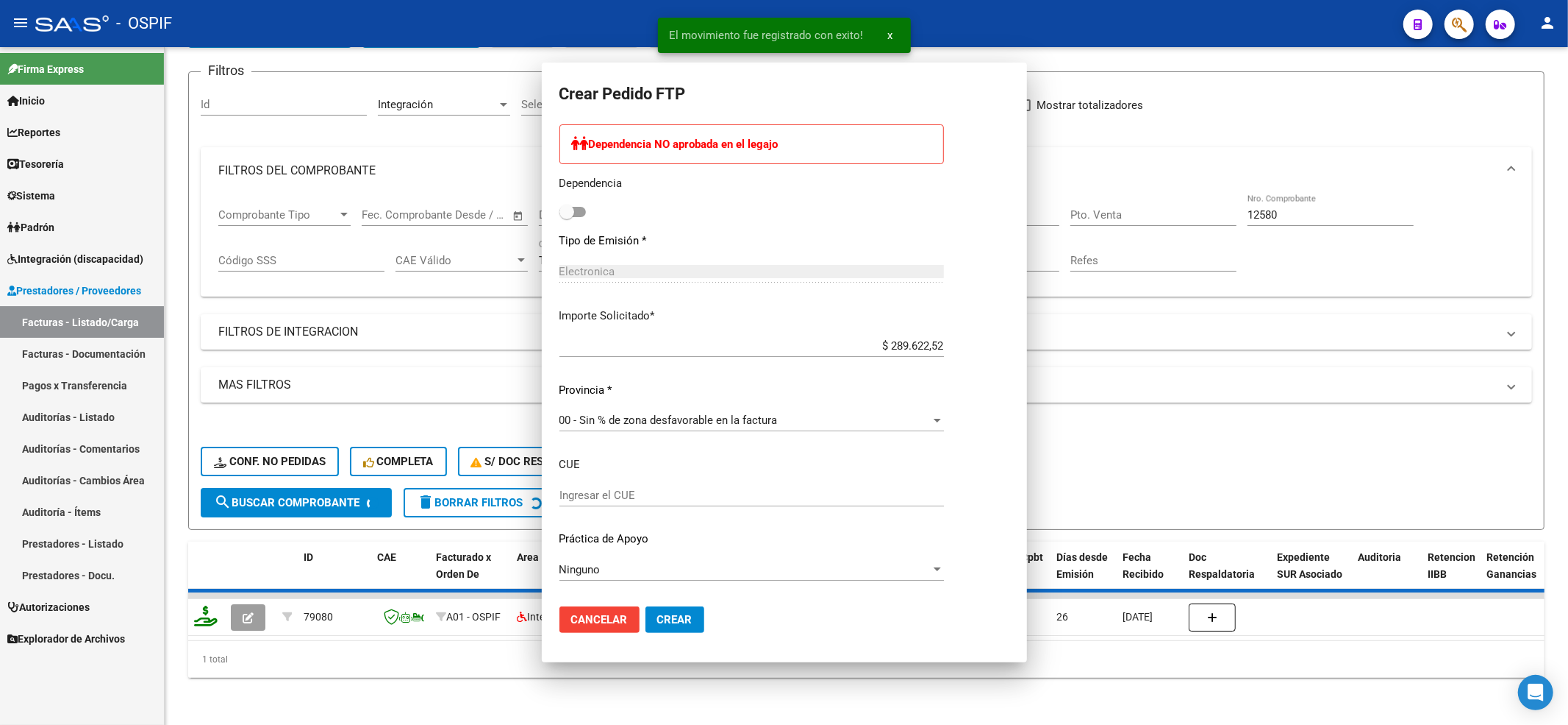
scroll to position [0, 0]
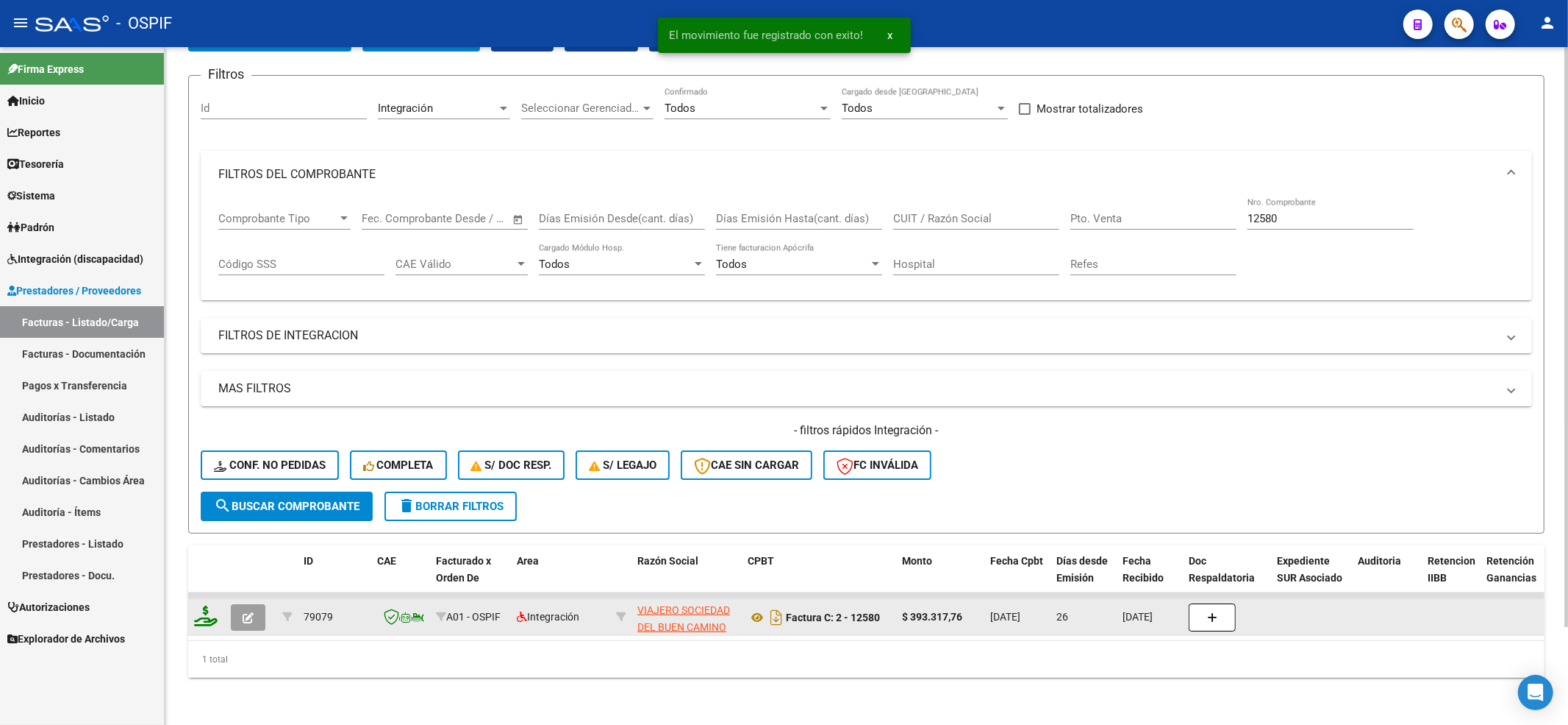
click at [235, 604] on button "button" at bounding box center [248, 617] width 35 height 26
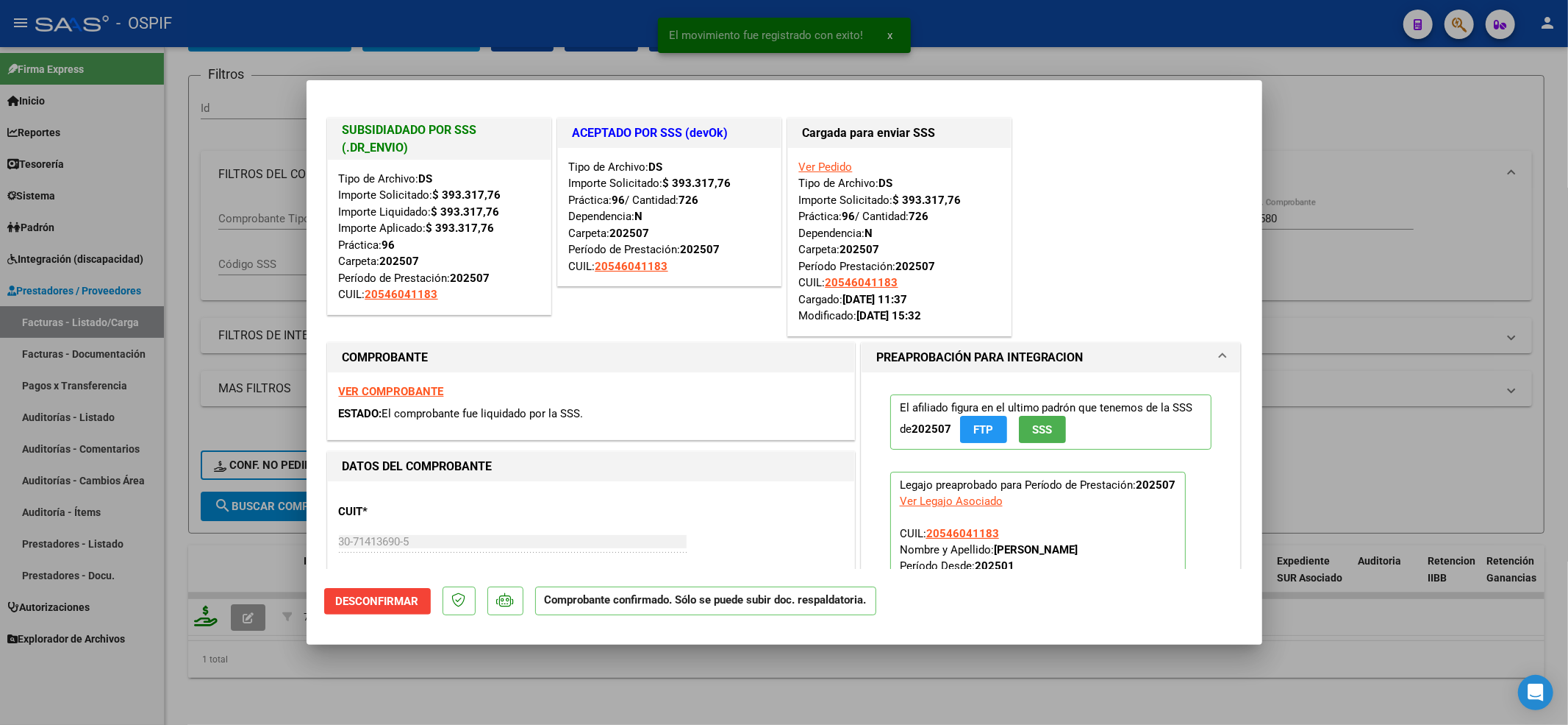
type input "$ 0,00"
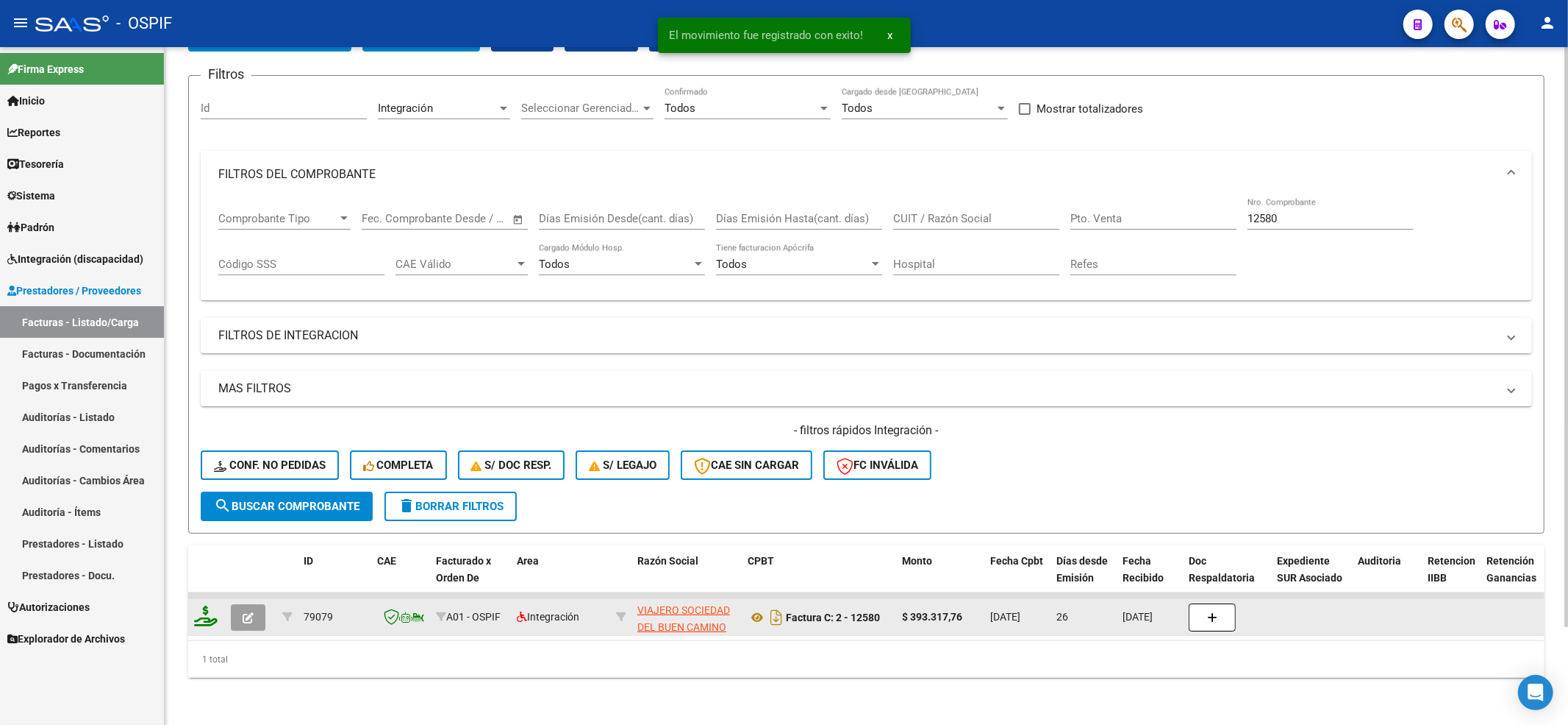
click at [251, 610] on button "button" at bounding box center [248, 617] width 35 height 26
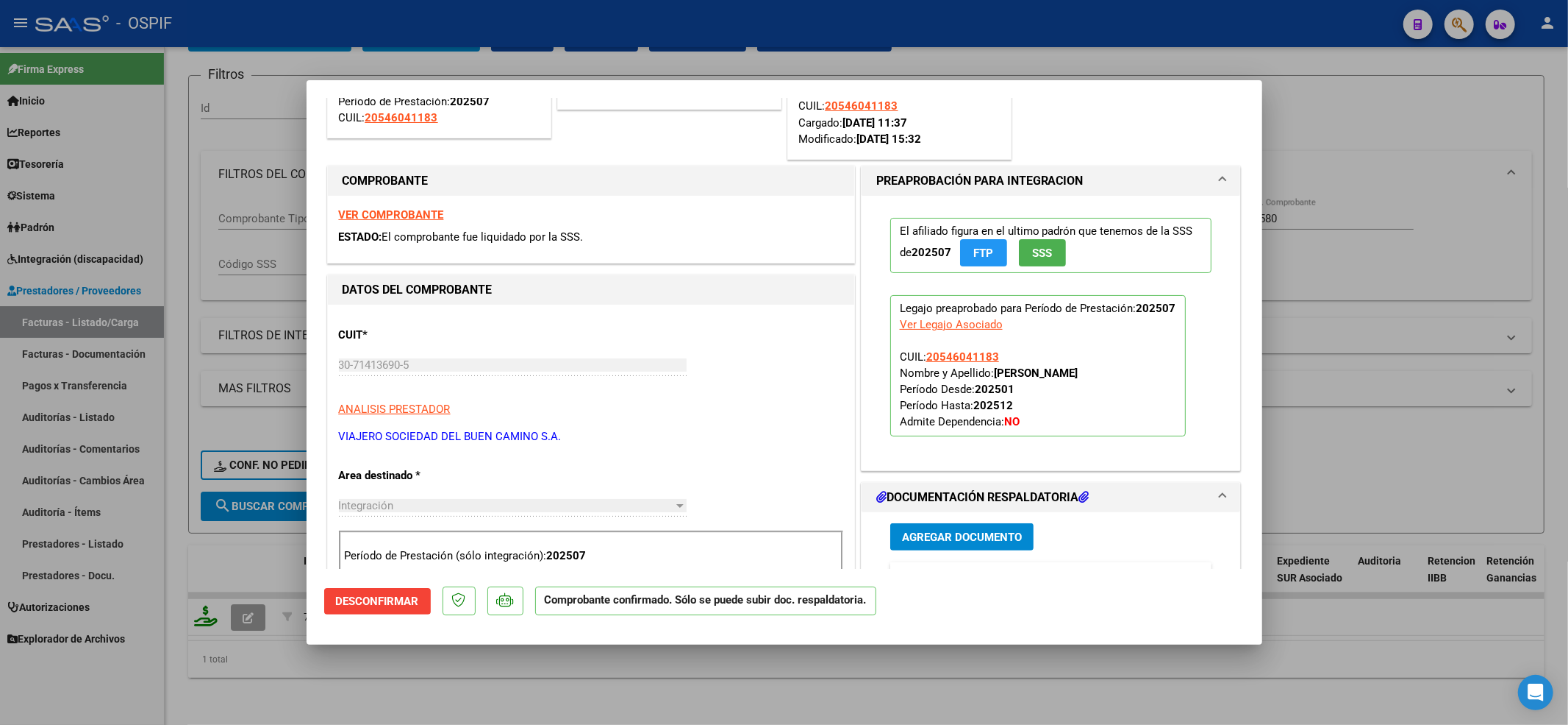
scroll to position [195, 0]
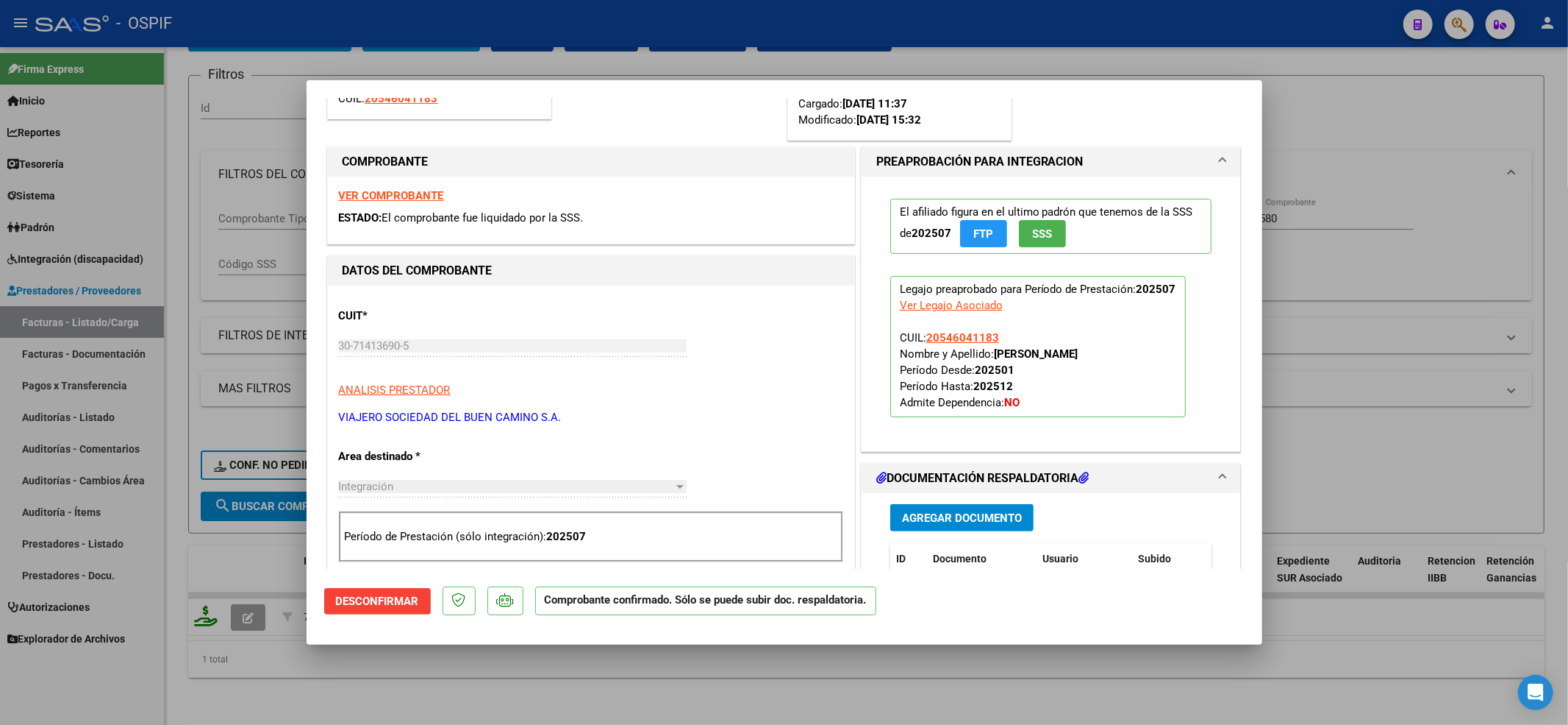
type input "$ 0,00"
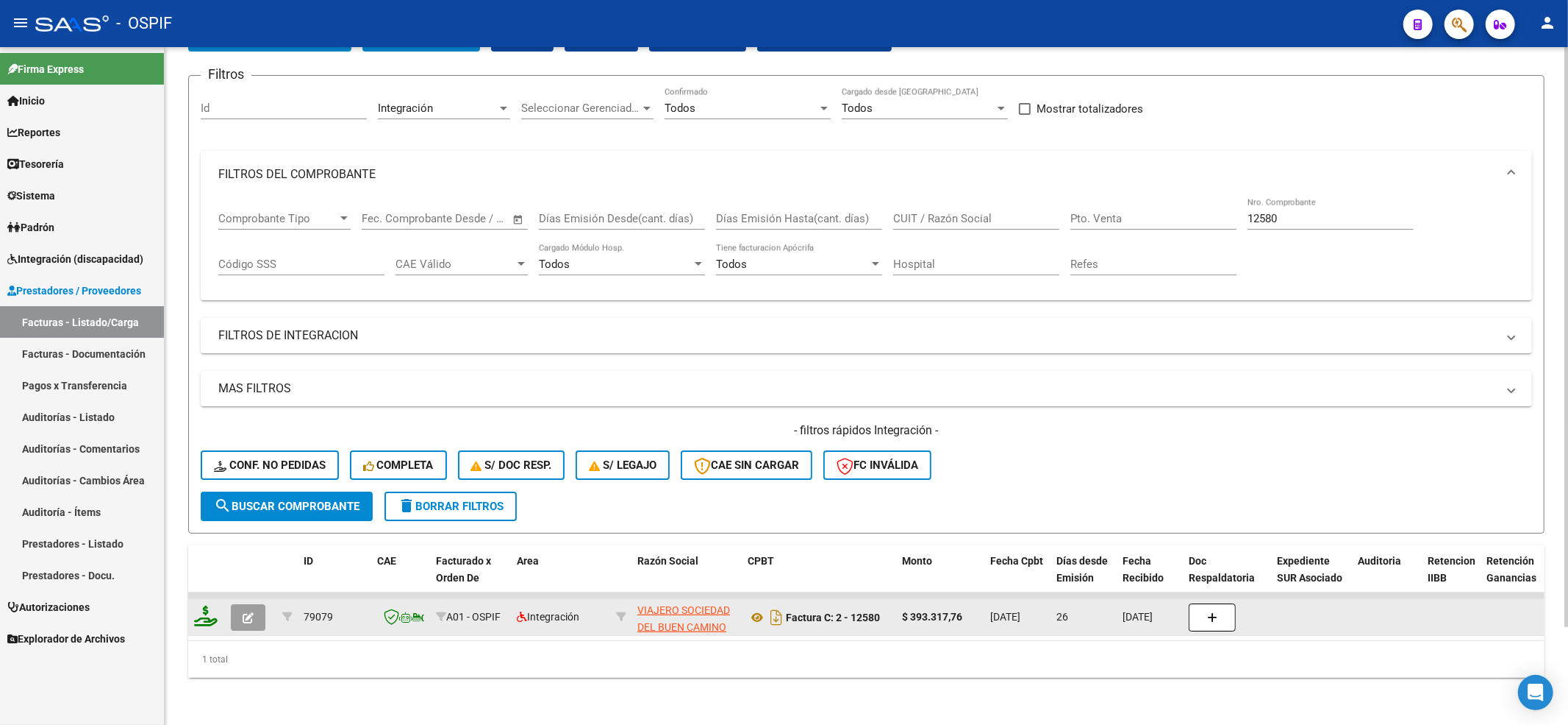
click at [256, 604] on button "button" at bounding box center [248, 617] width 35 height 26
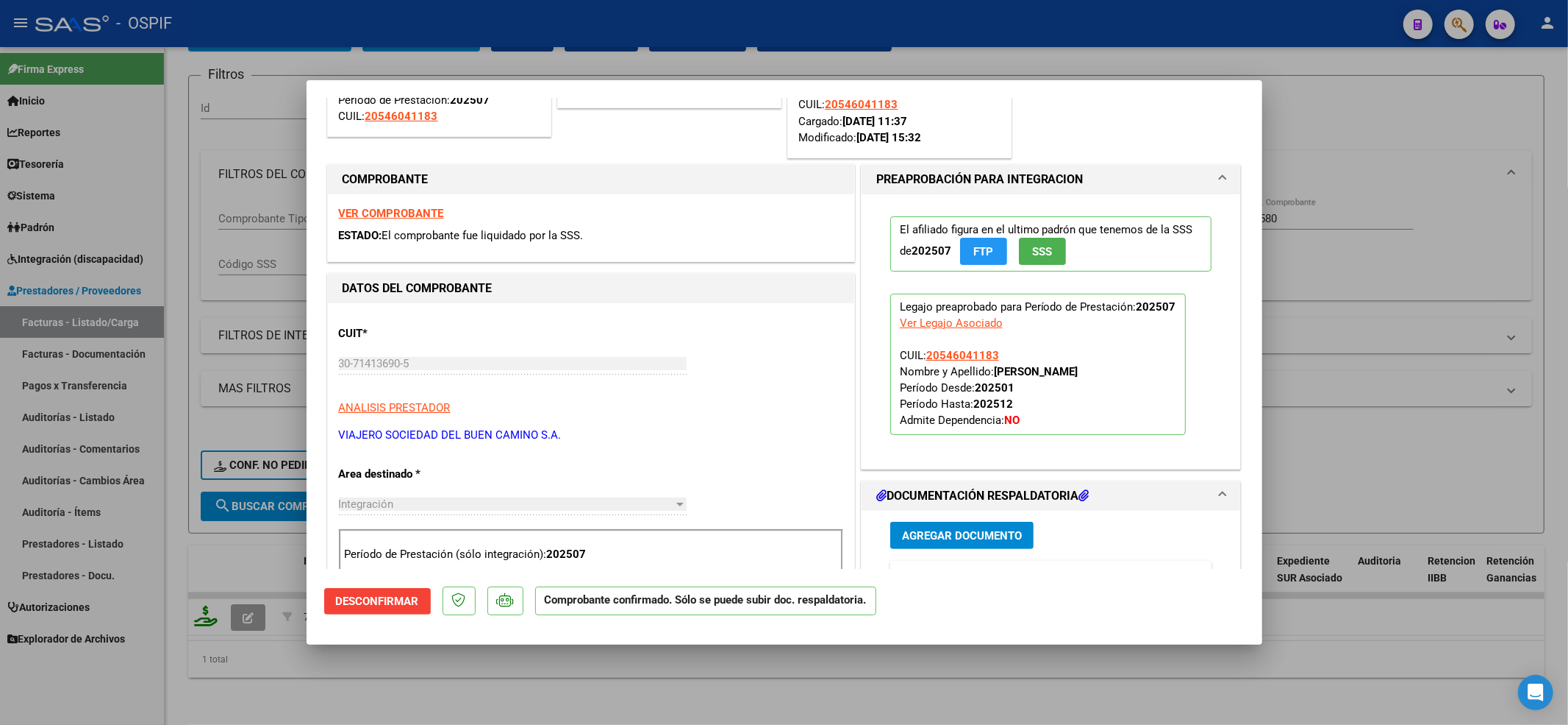
scroll to position [0, 0]
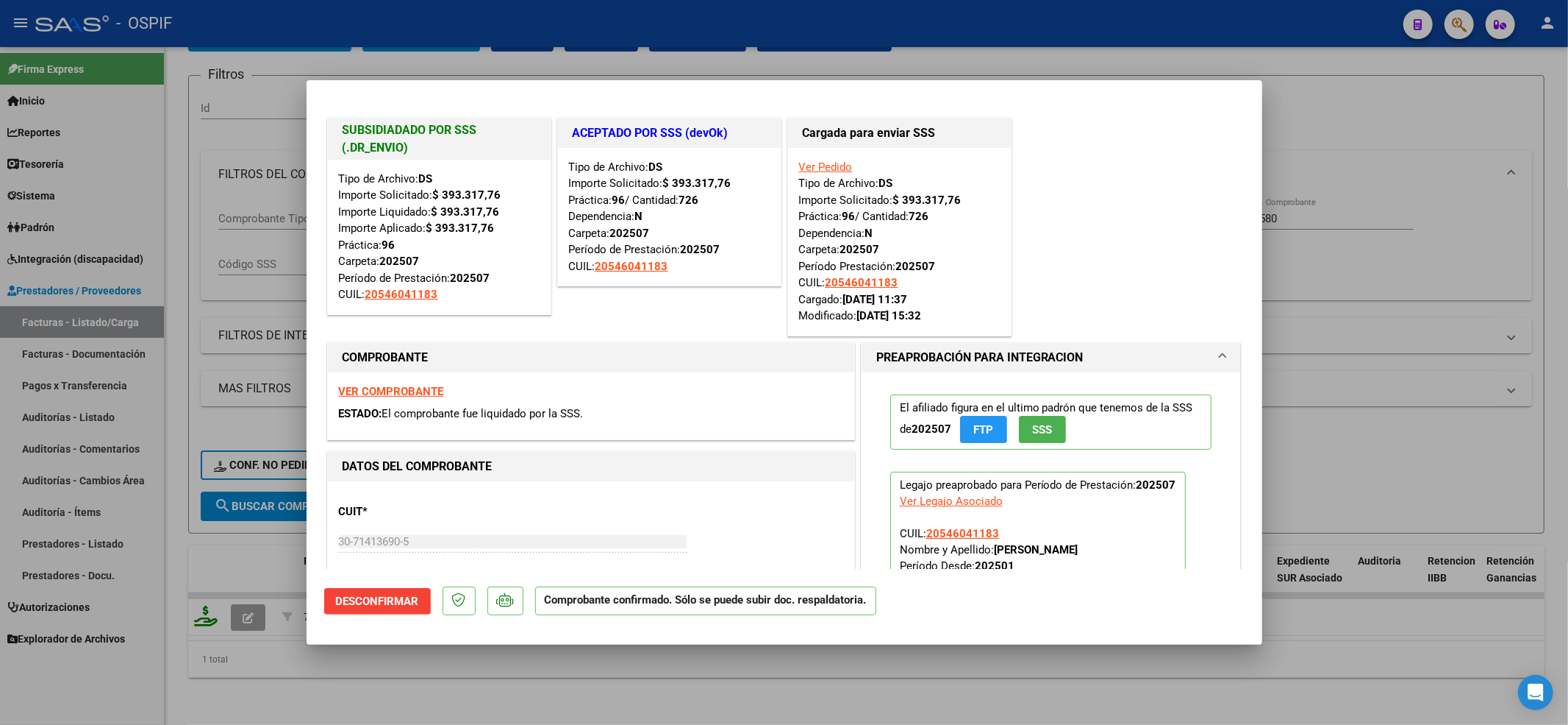
type input "$ 0,00"
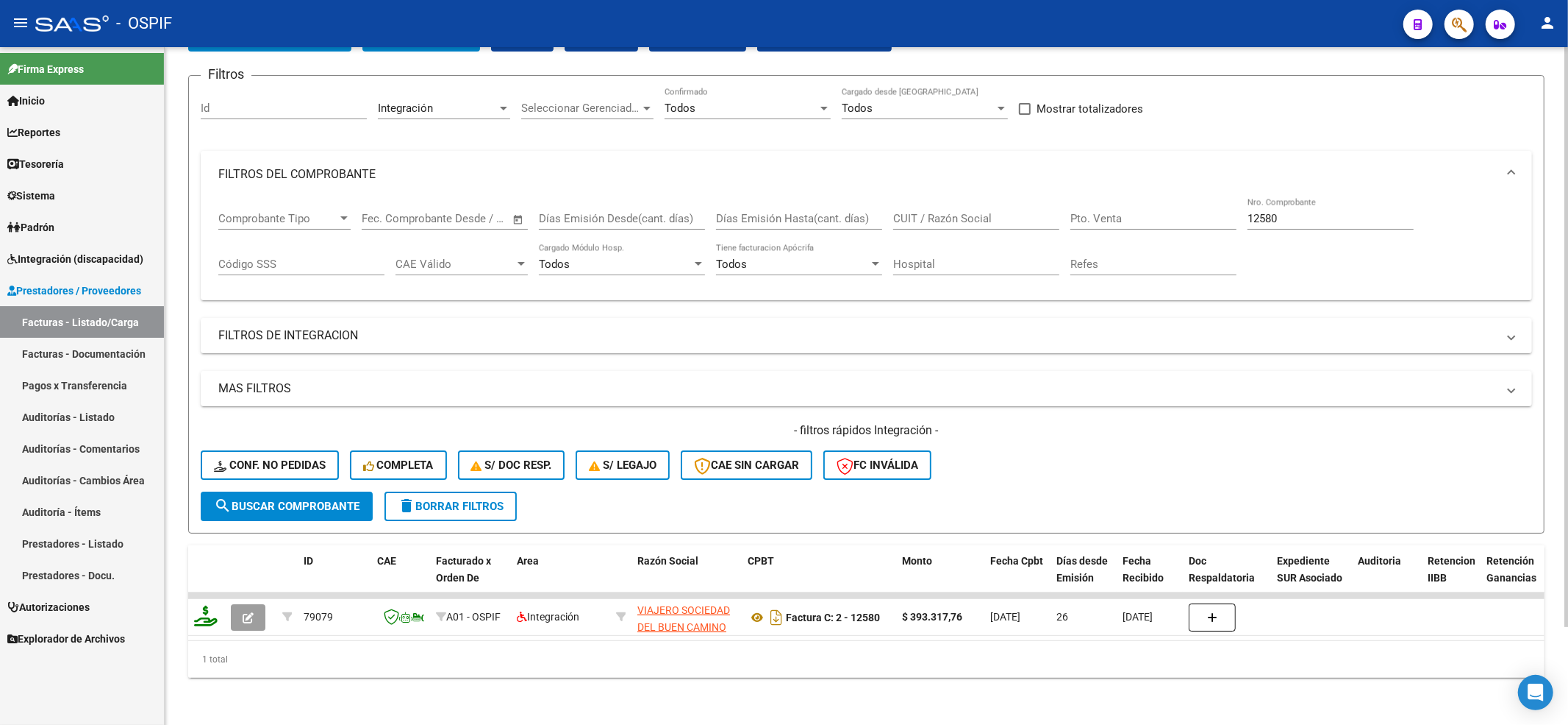
click at [1348, 214] on div "12580 Nro. Comprobante" at bounding box center [1330, 214] width 166 height 32
click at [1344, 212] on input "12580" at bounding box center [1330, 218] width 166 height 14
click at [276, 500] on span "search Buscar Comprobante" at bounding box center [287, 506] width 145 height 14
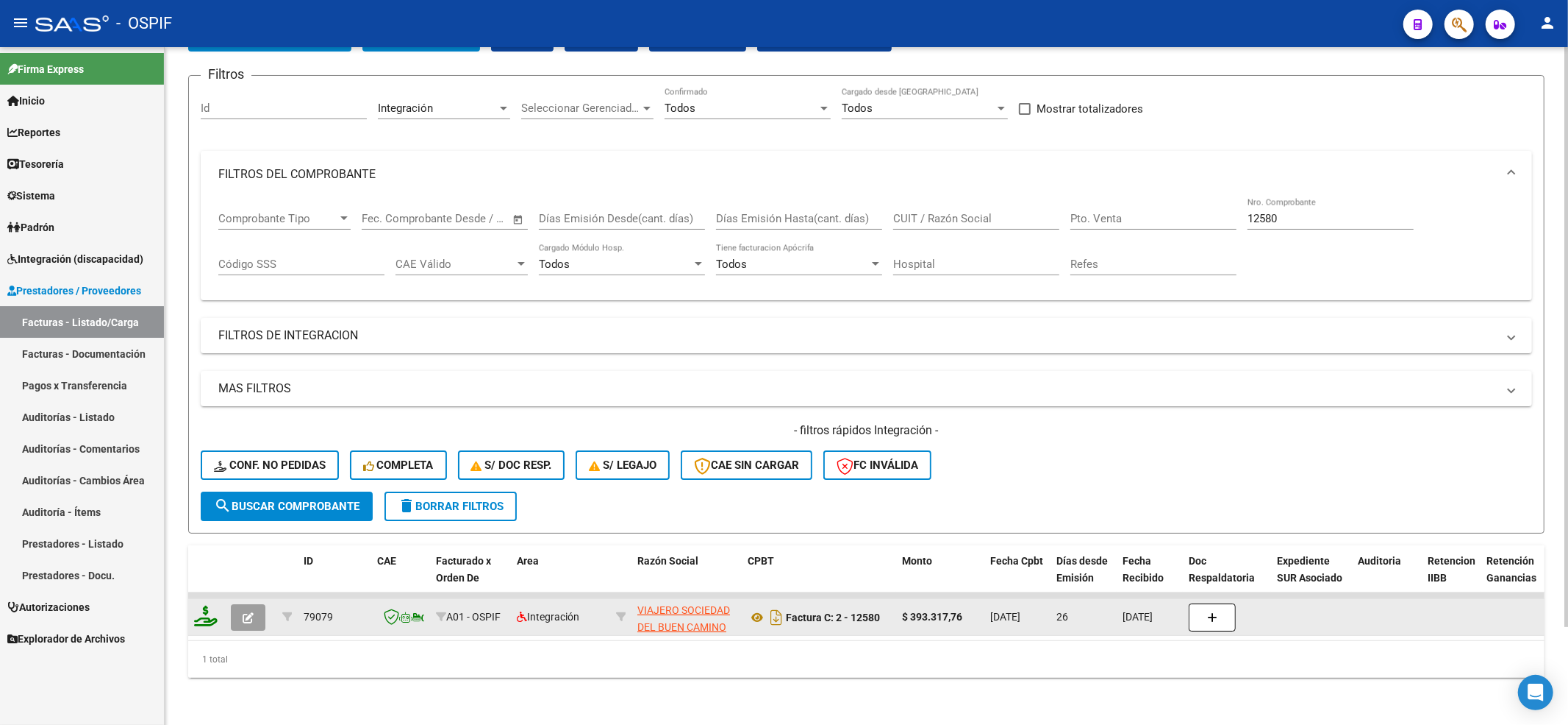
click at [244, 594] on datatable-scroller "79079 A01 - OSPIF Integración VIAJERO SOCIEDAD DEL BUEN CAMINO S.A. 30714136905…" at bounding box center [866, 614] width 1356 height 44
click at [235, 604] on button "button" at bounding box center [248, 617] width 35 height 26
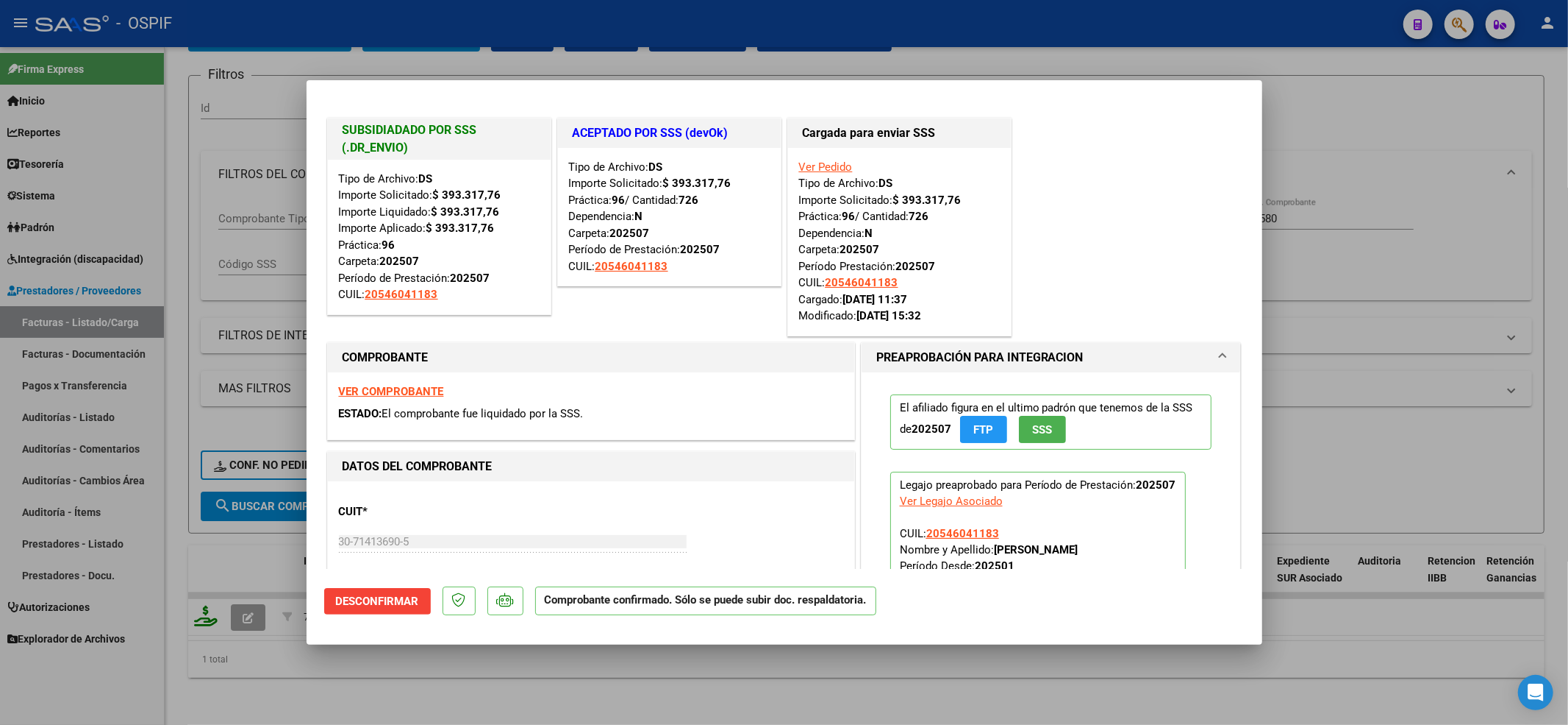
click at [427, 392] on strong "VER COMPROBANTE" at bounding box center [391, 391] width 105 height 14
type input "$ 0,00"
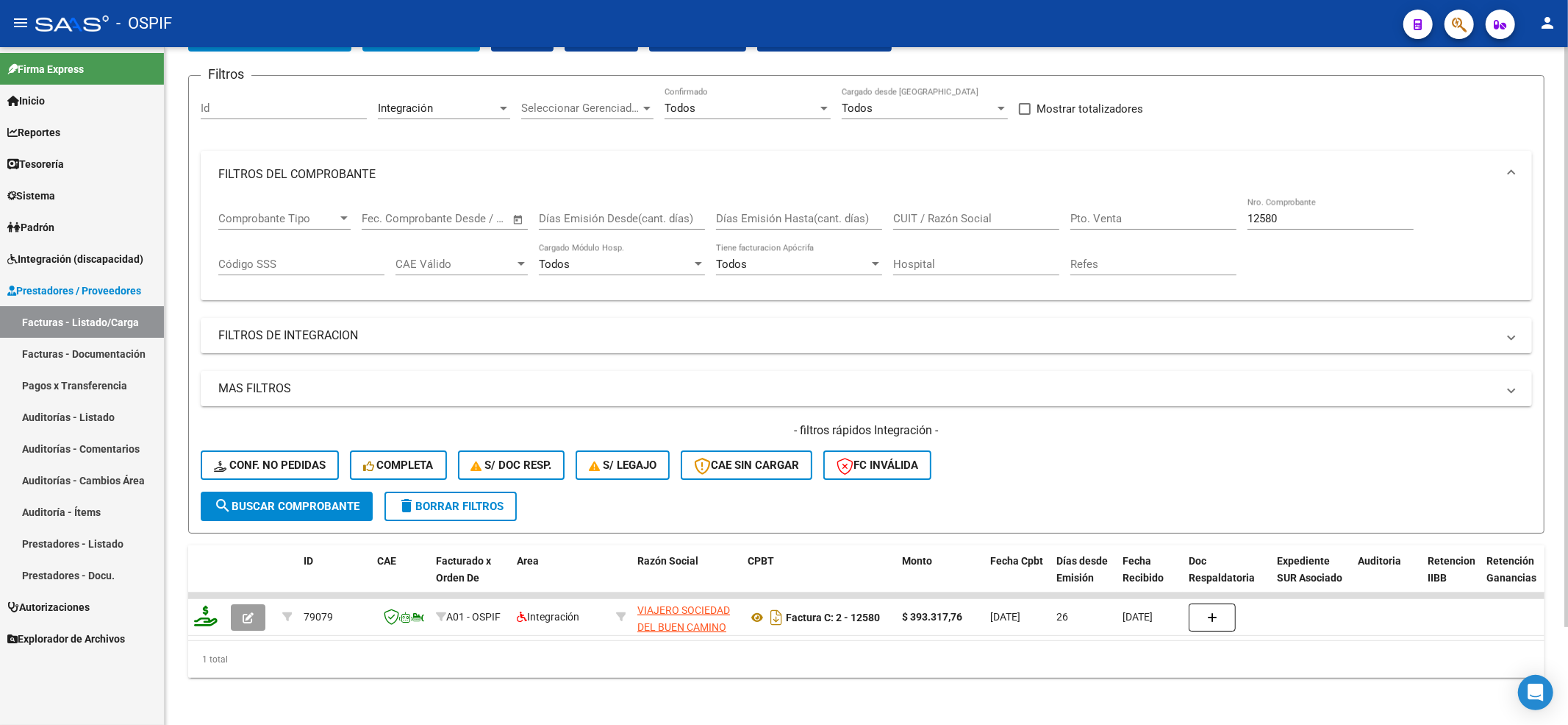
click at [1315, 212] on input "12580" at bounding box center [1330, 218] width 166 height 14
click at [301, 502] on button "search Buscar Comprobante" at bounding box center [286, 506] width 172 height 29
drag, startPoint x: 1325, startPoint y: 207, endPoint x: 783, endPoint y: 223, distance: 542.2
click at [783, 223] on div "Comprobante Tipo Comprobante Tipo Fecha inicio – Fecha fin Fec. Comprobante Des…" at bounding box center [866, 243] width 1297 height 91
paste input "1"
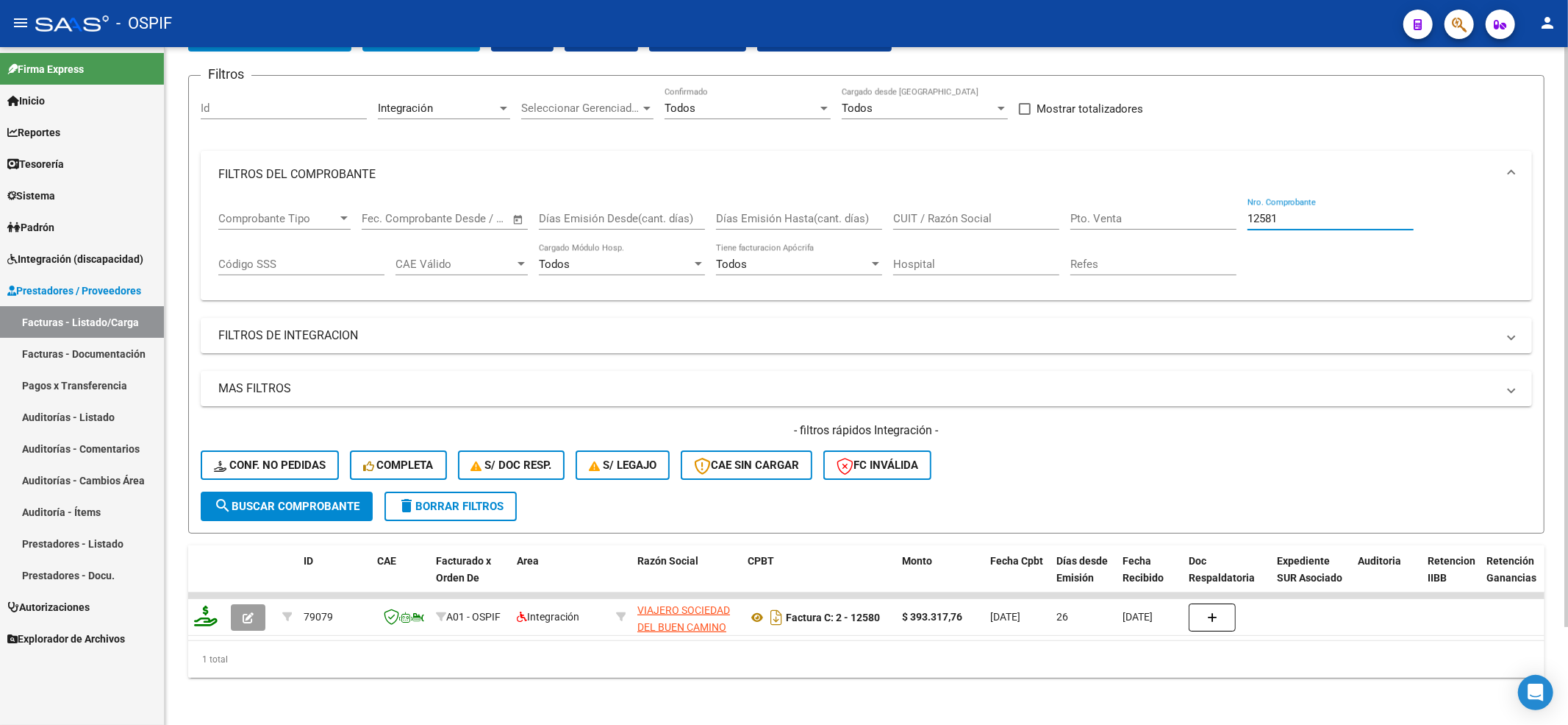
type input "12581"
click at [212, 492] on button "search Buscar Comprobante" at bounding box center [286, 506] width 172 height 29
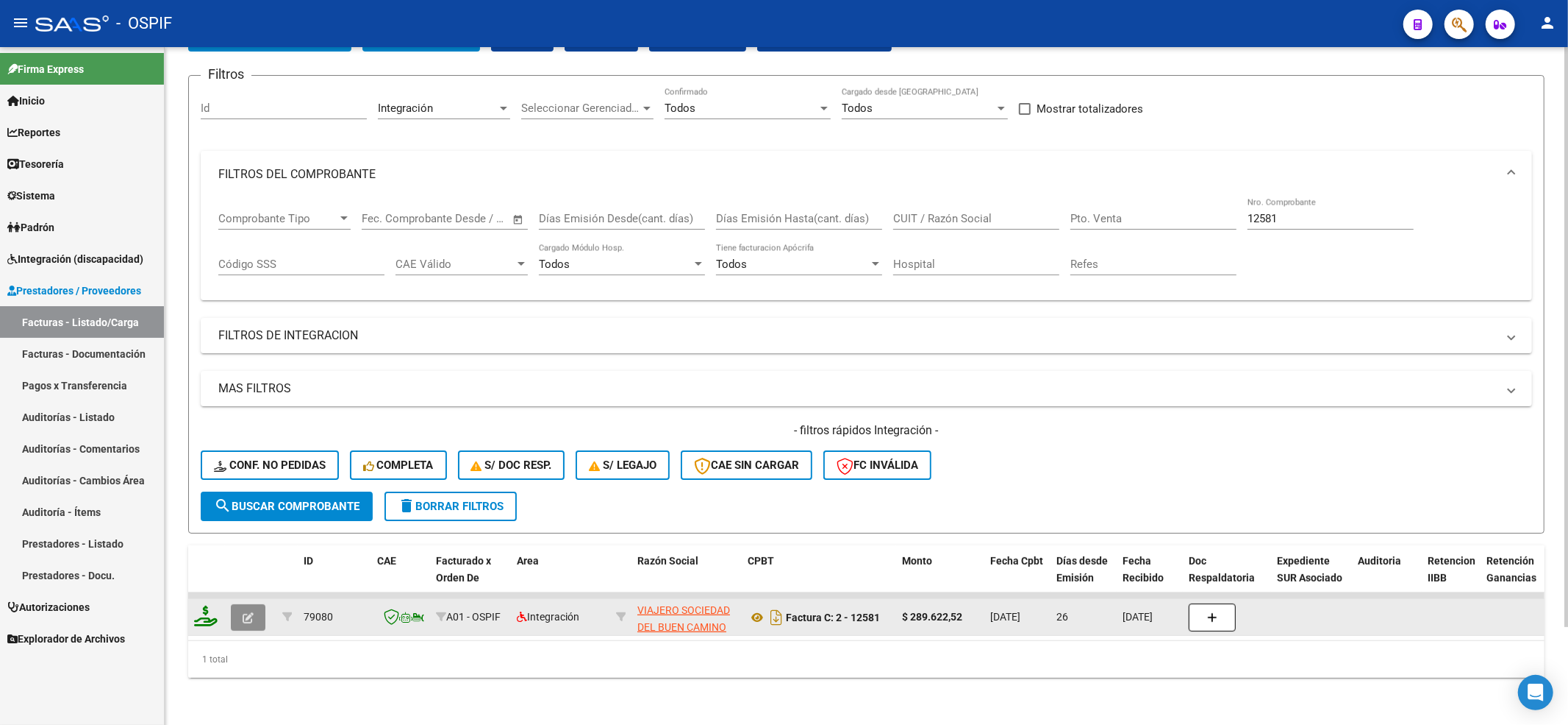
click at [242, 605] on button "button" at bounding box center [248, 617] width 35 height 26
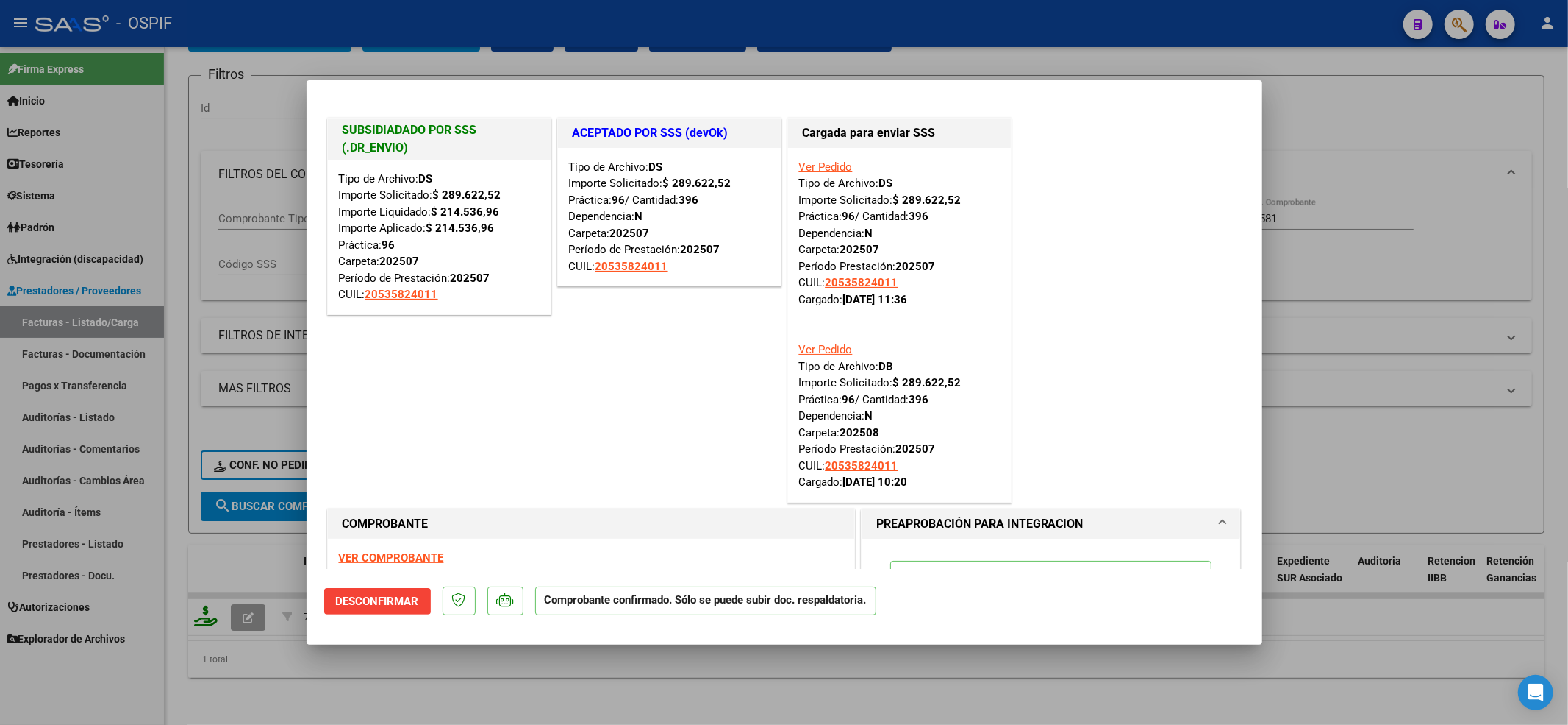
type input "$ 0,00"
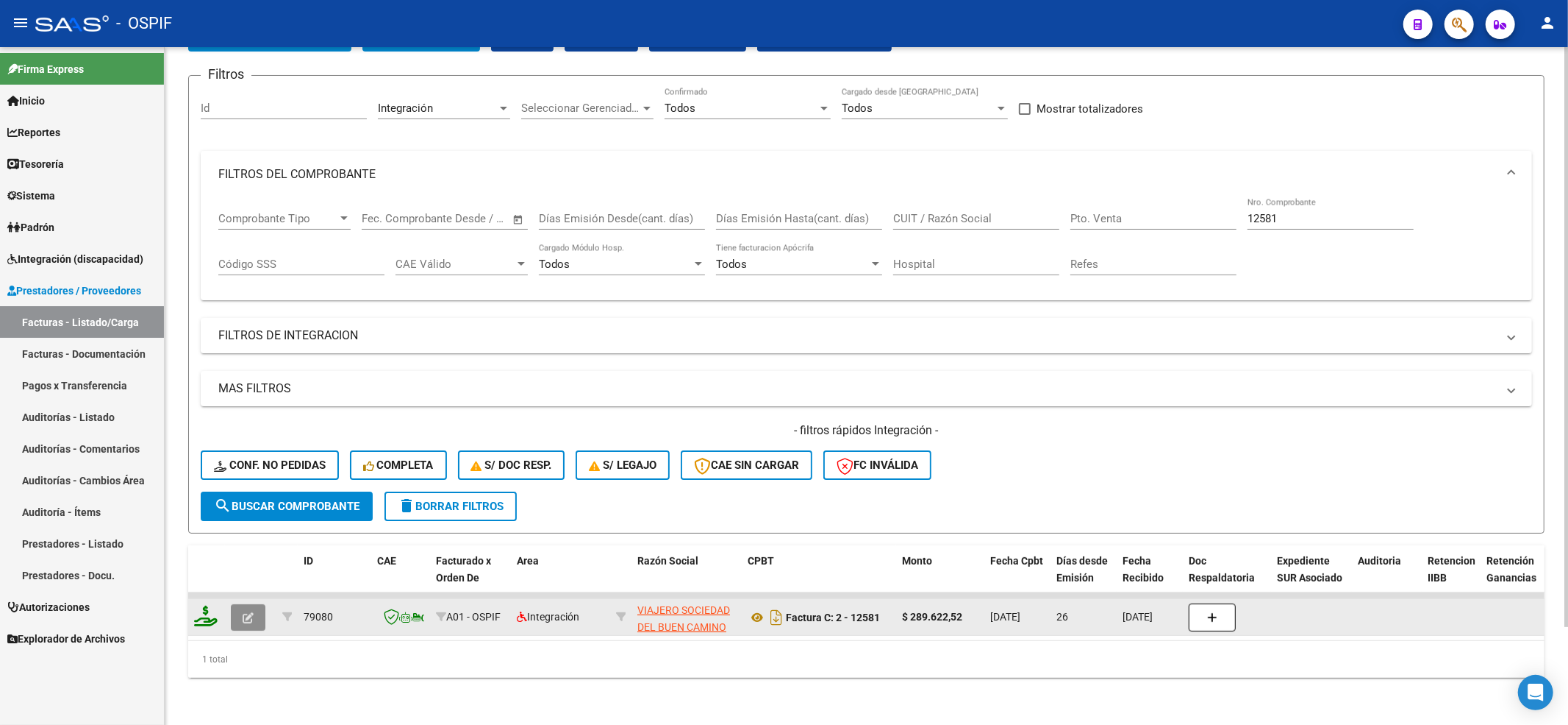
click at [242, 604] on button "button" at bounding box center [248, 617] width 35 height 26
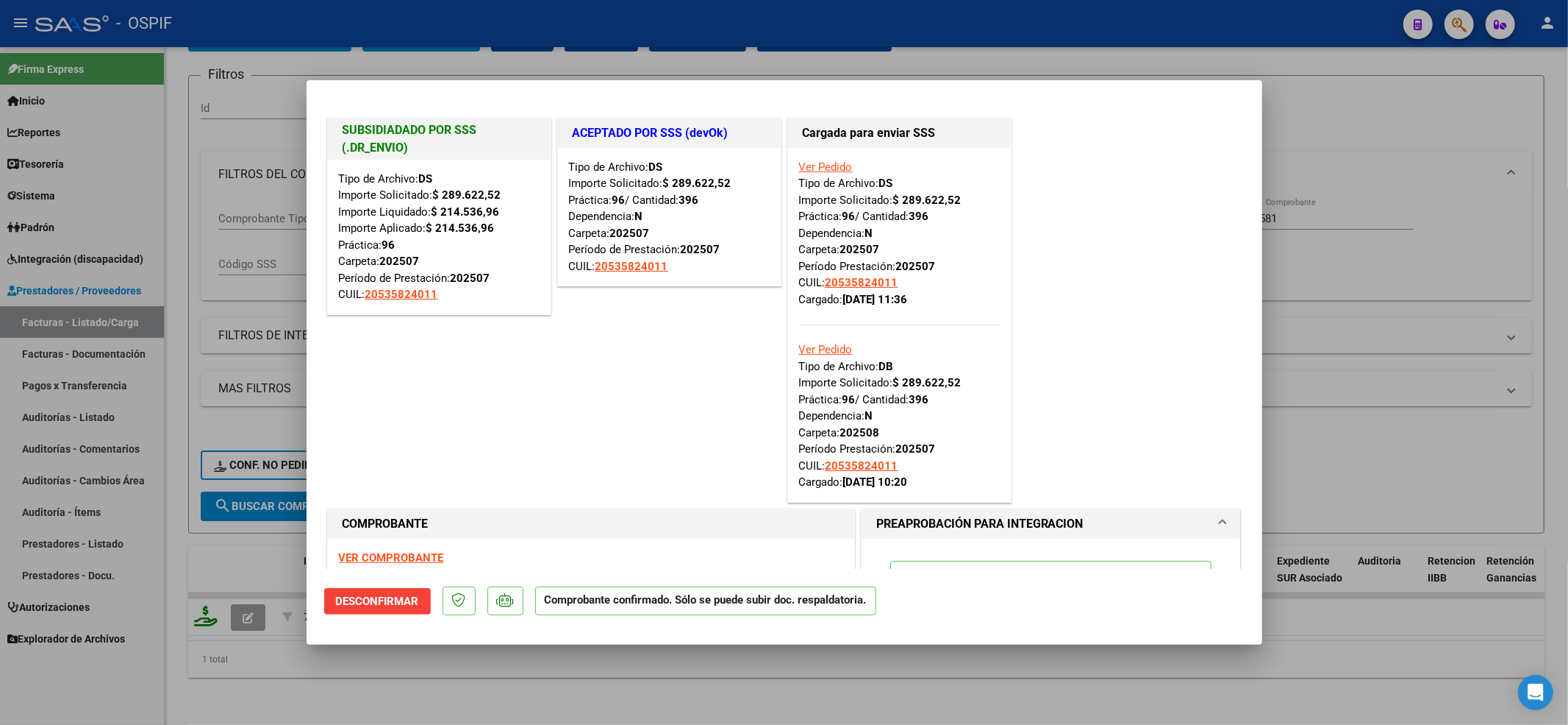
type input "$ 0,00"
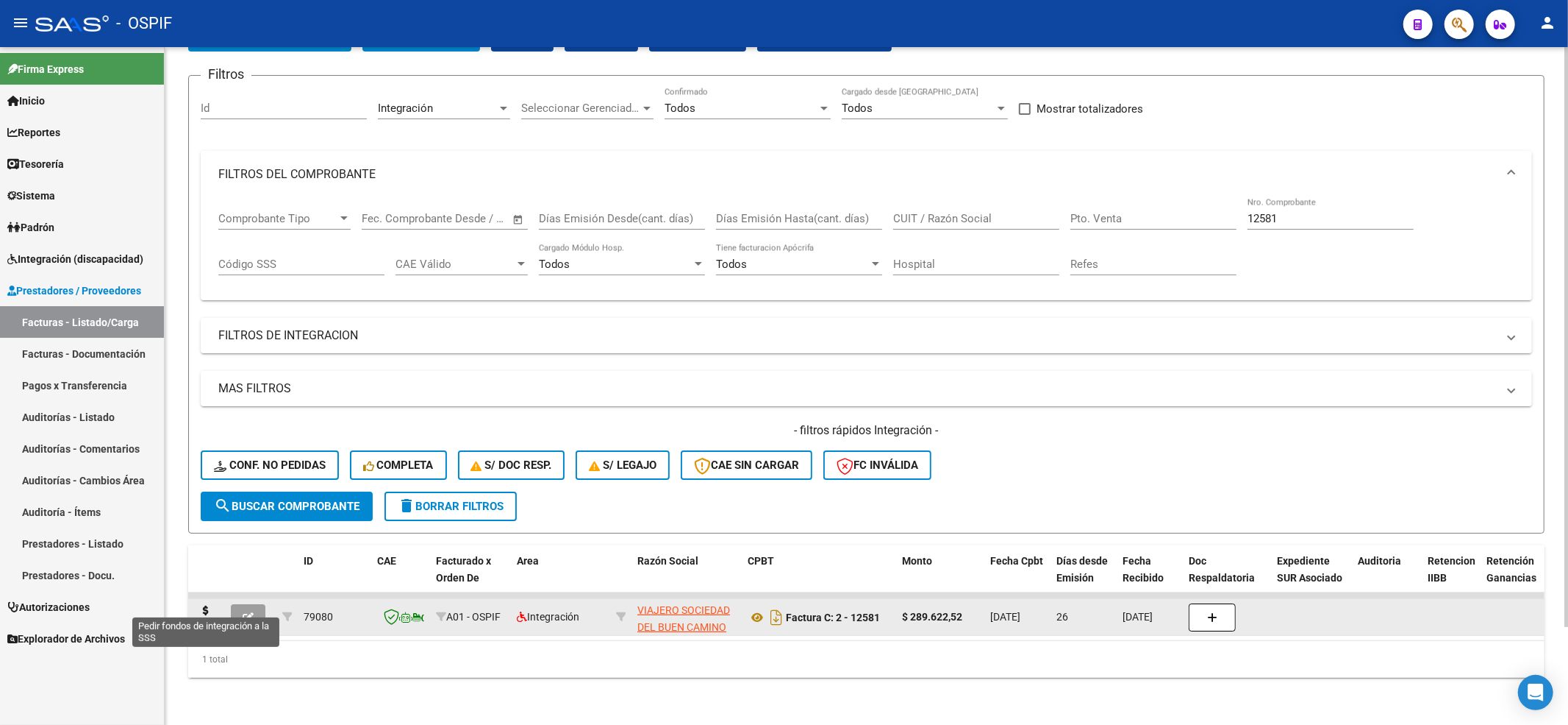
click at [207, 607] on icon at bounding box center [206, 615] width 24 height 21
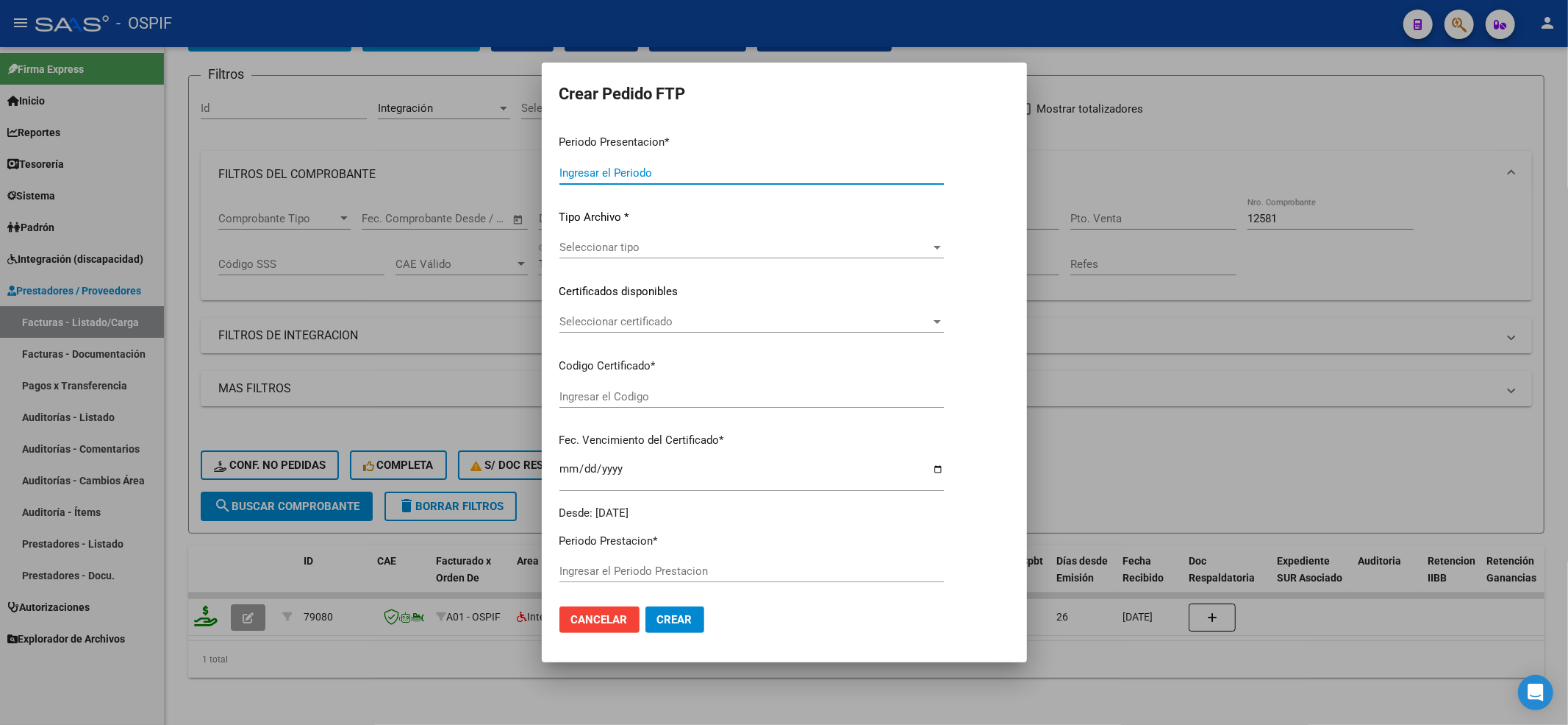
type input "202508"
type input "202507"
type input "$ 289.622,52"
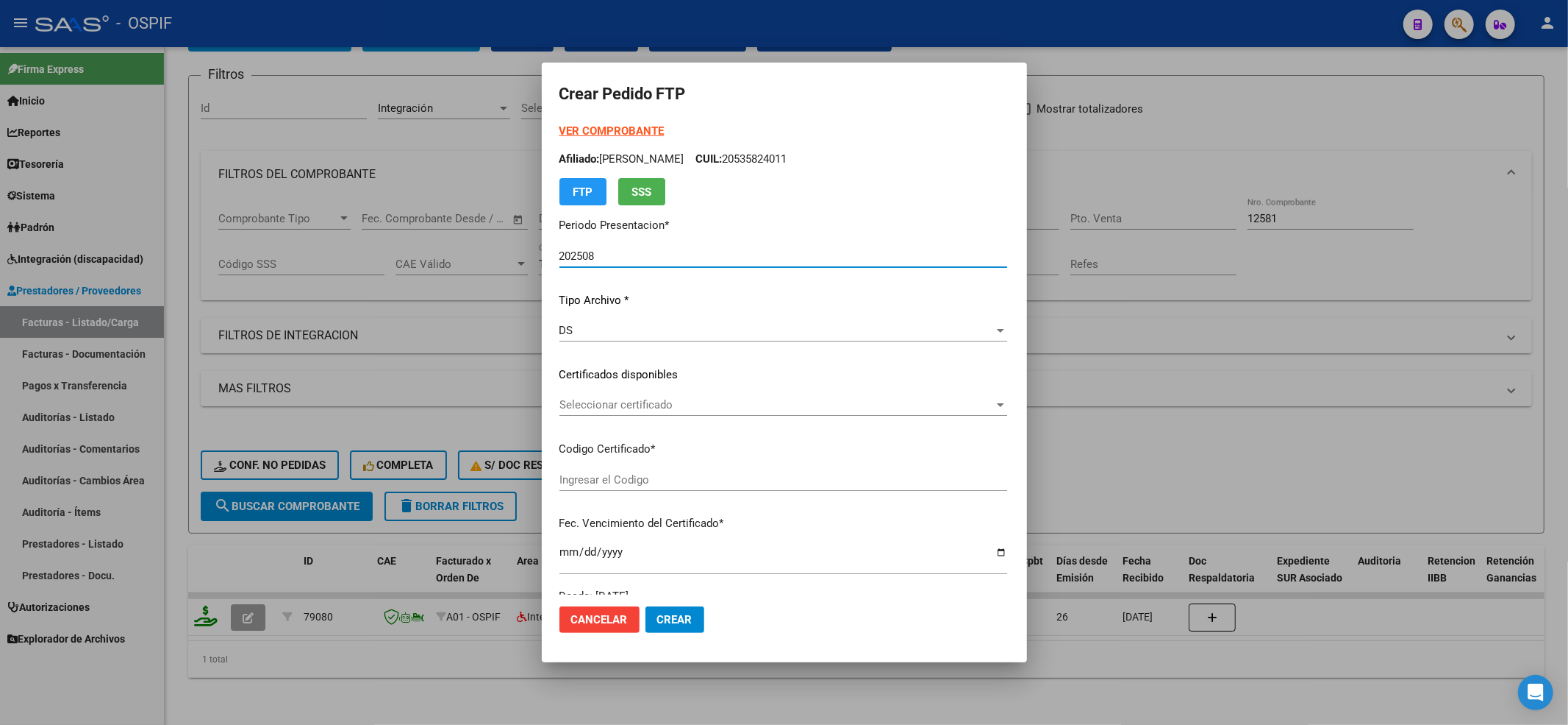
type input "0200053582401-20250623-99991223-BS-427"
type input "2099-01-01"
click at [636, 331] on div "DS" at bounding box center [776, 330] width 435 height 14
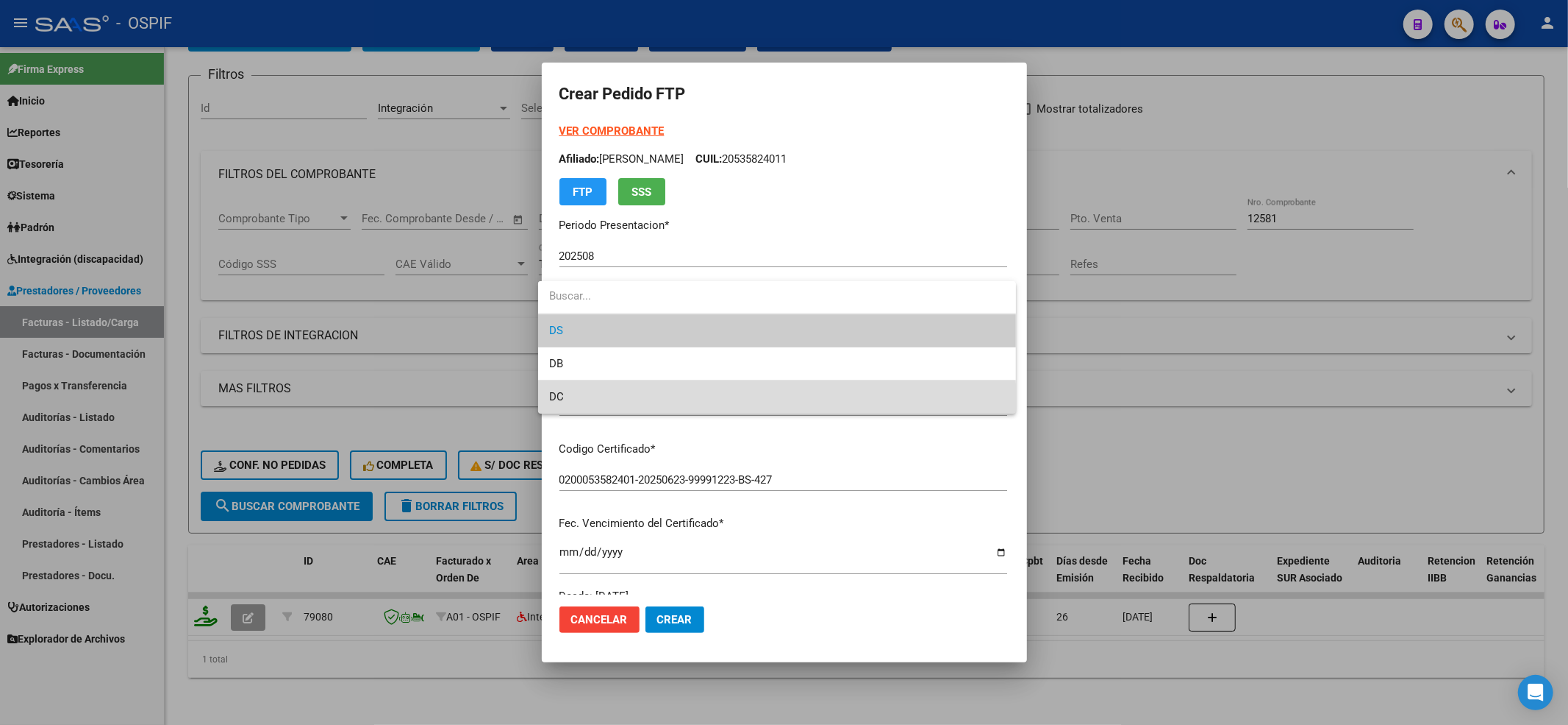
click at [577, 406] on span "DC" at bounding box center [777, 397] width 454 height 33
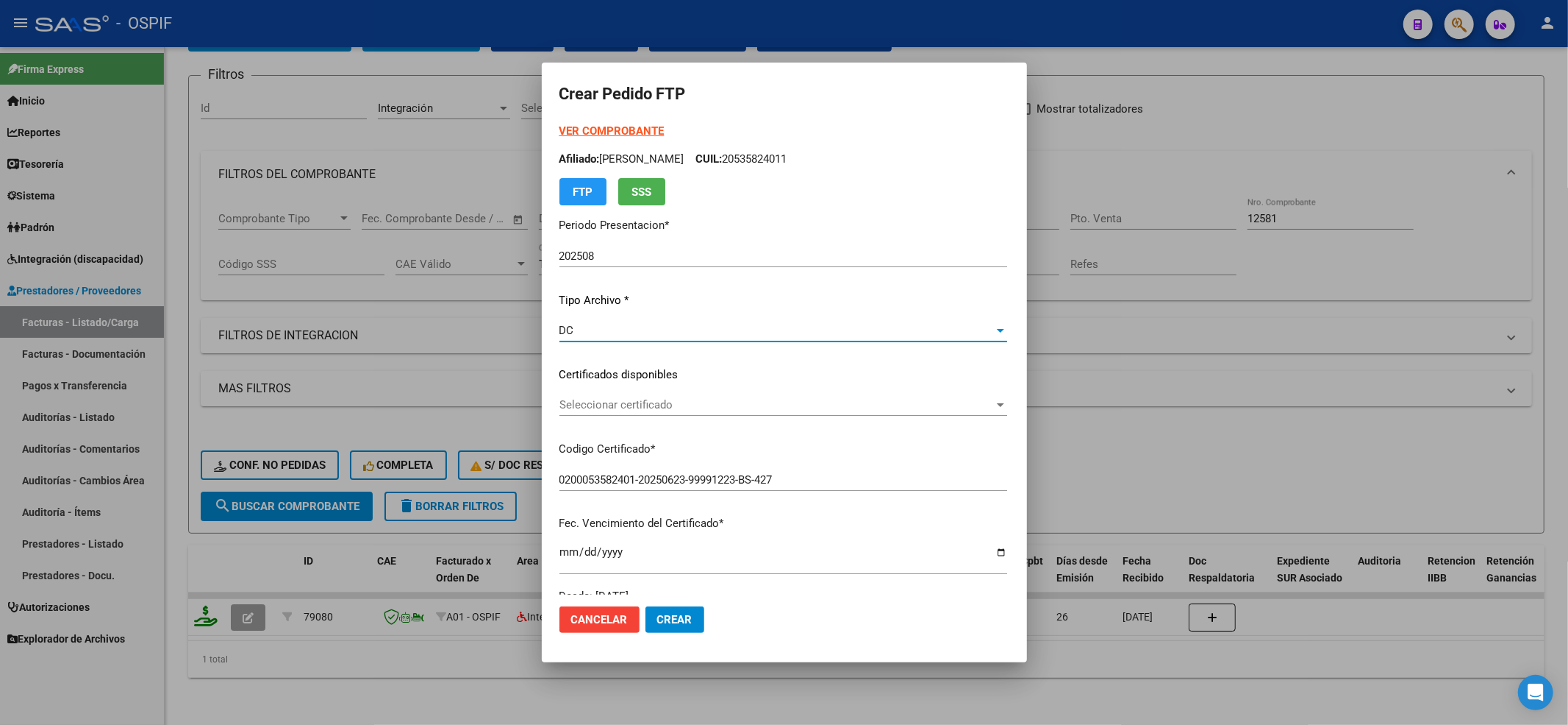
click at [579, 402] on span "Seleccionar certificado" at bounding box center [776, 404] width 435 height 14
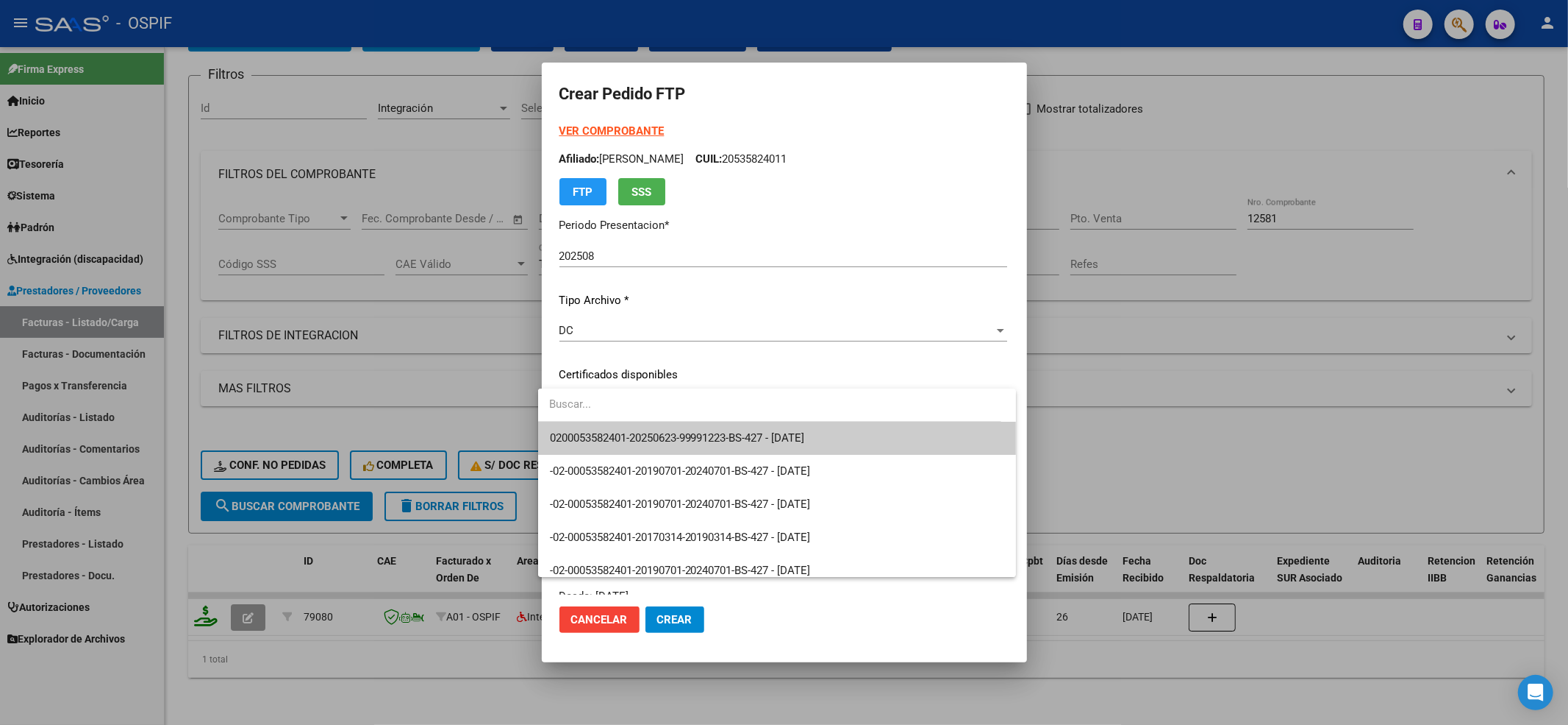
click at [577, 431] on span "0200053582401-20250623-99991223-BS-427 - 2099-01-01" at bounding box center [677, 437] width 255 height 14
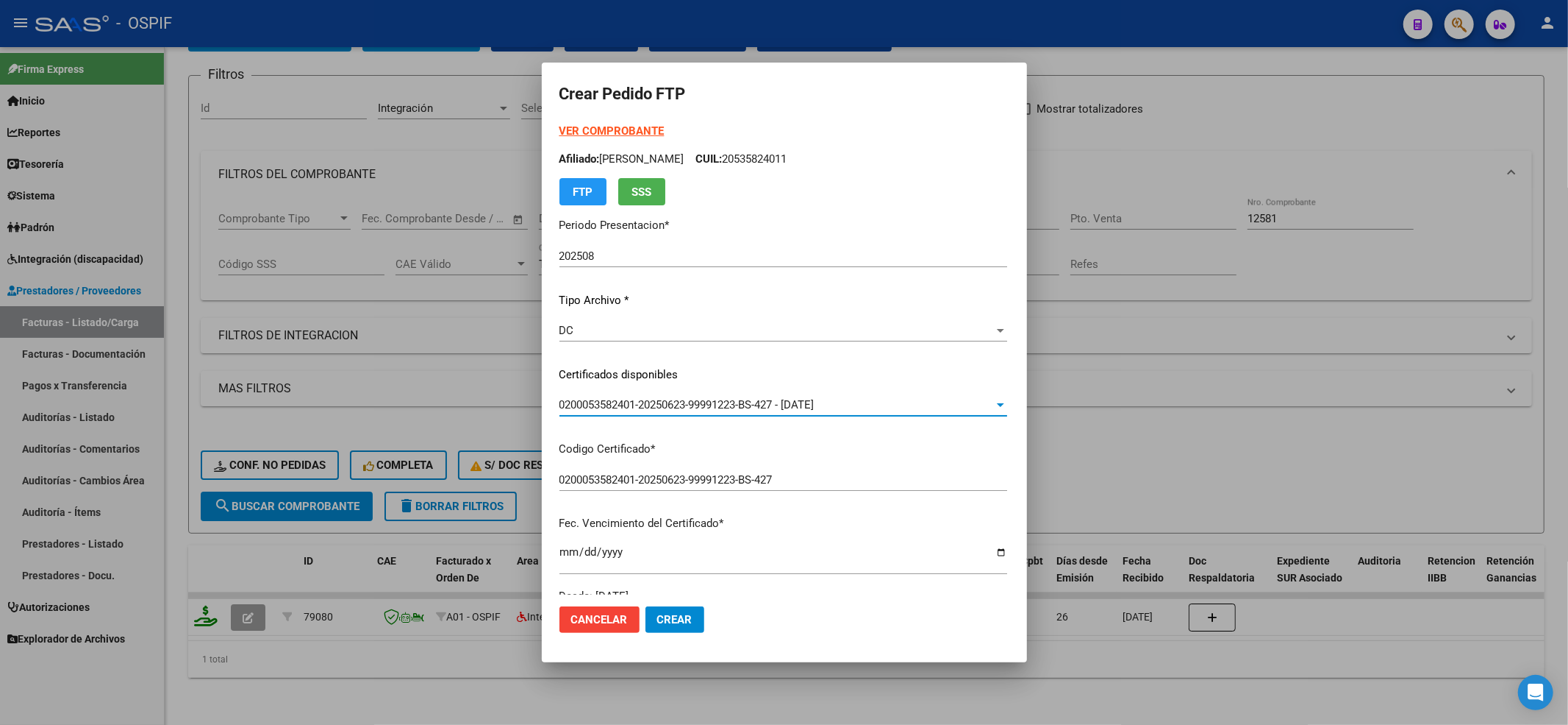
scroll to position [392, 0]
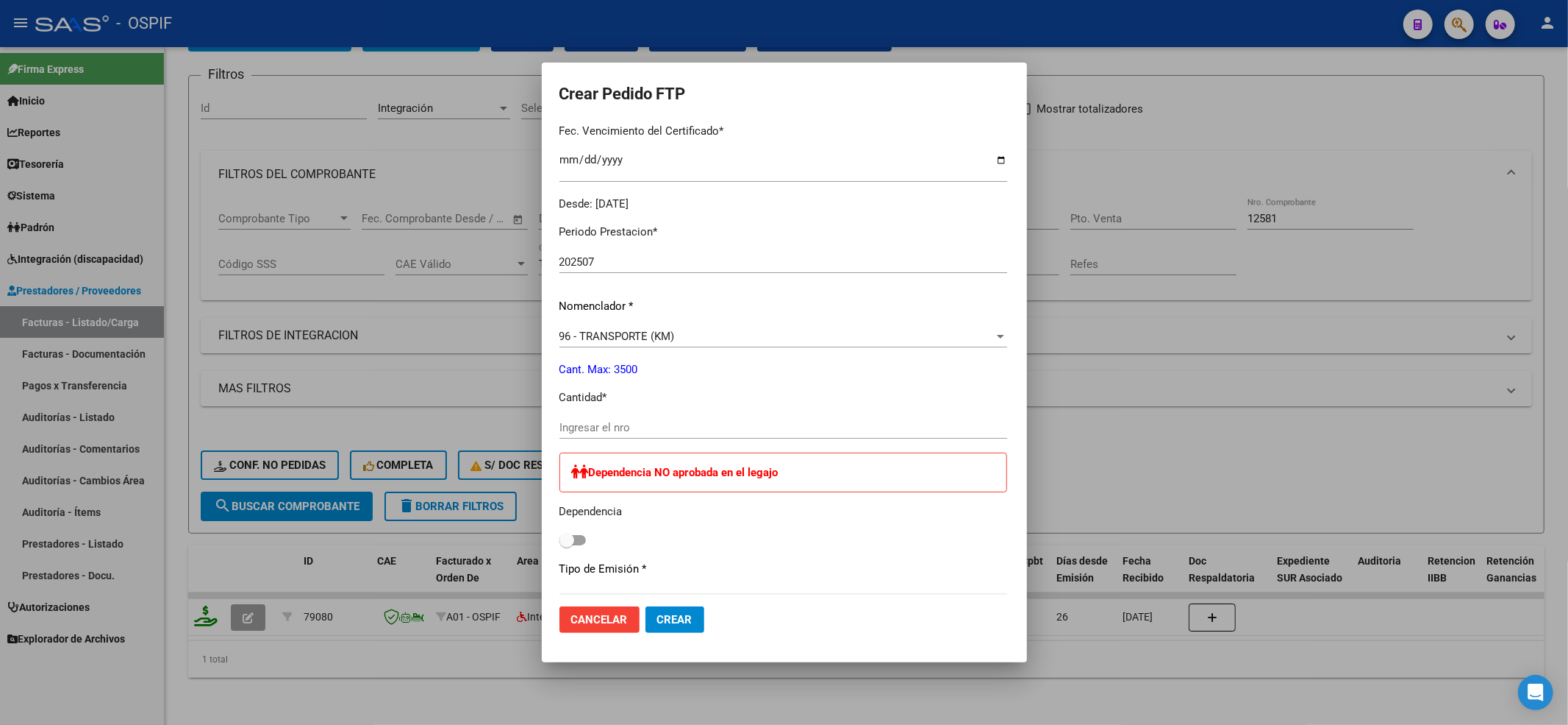
click at [593, 423] on input "Ingresar el nro" at bounding box center [783, 427] width 448 height 14
type input "396"
click at [560, 541] on span at bounding box center [567, 540] width 15 height 15
click at [566, 545] on input "checkbox" at bounding box center [566, 545] width 1 height 1
checkbox input "true"
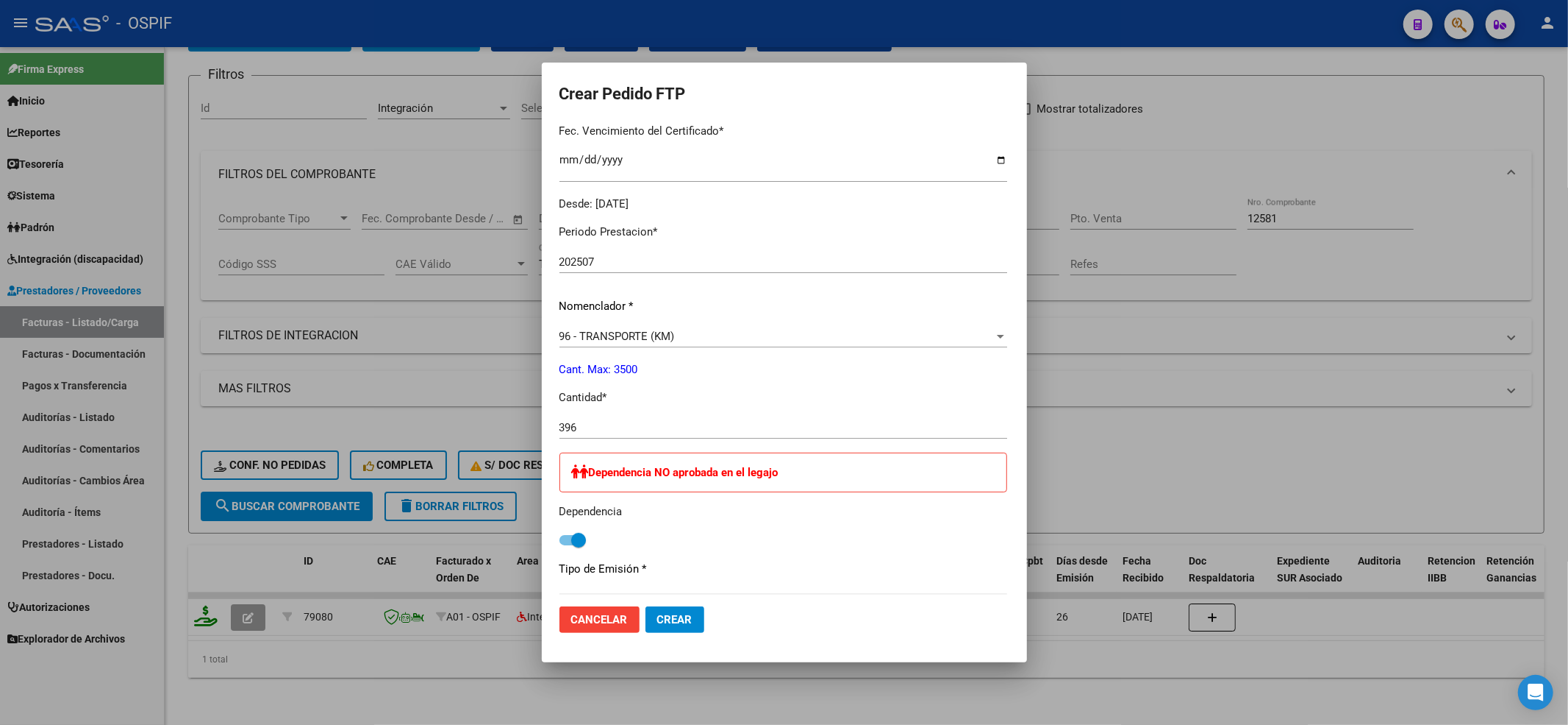
scroll to position [720, 0]
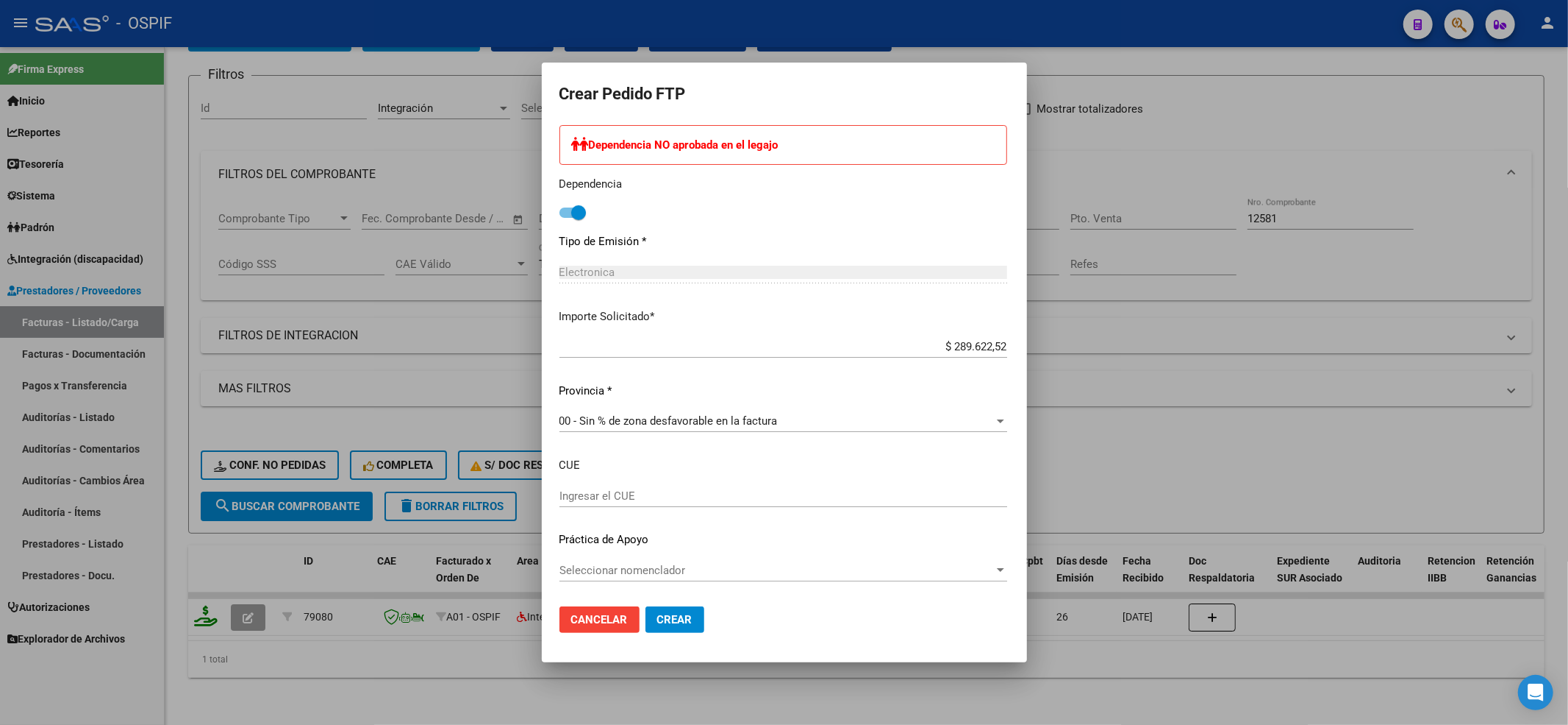
click at [618, 577] on div "Seleccionar nomenclador Seleccionar nomenclador" at bounding box center [783, 570] width 448 height 22
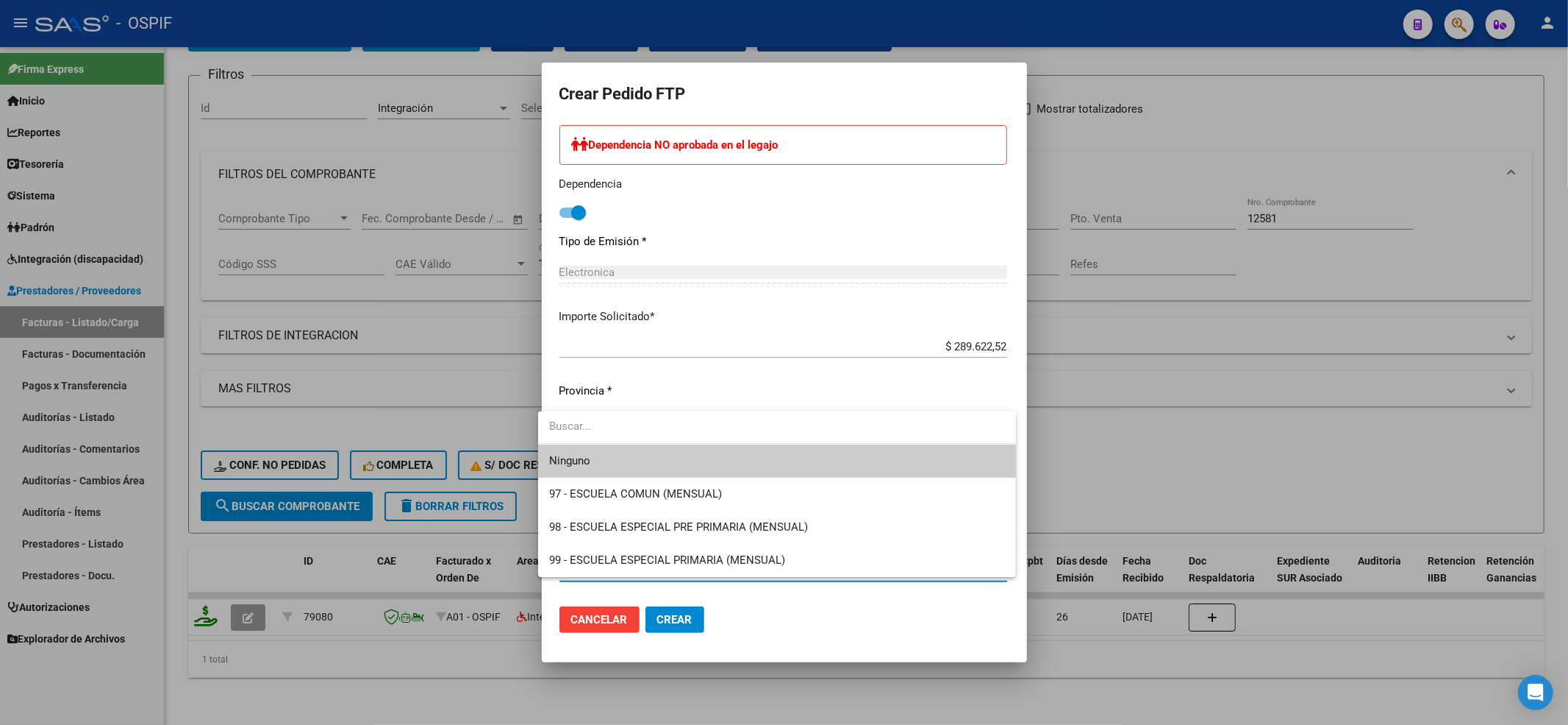
click at [582, 468] on span "Ninguno" at bounding box center [777, 461] width 454 height 33
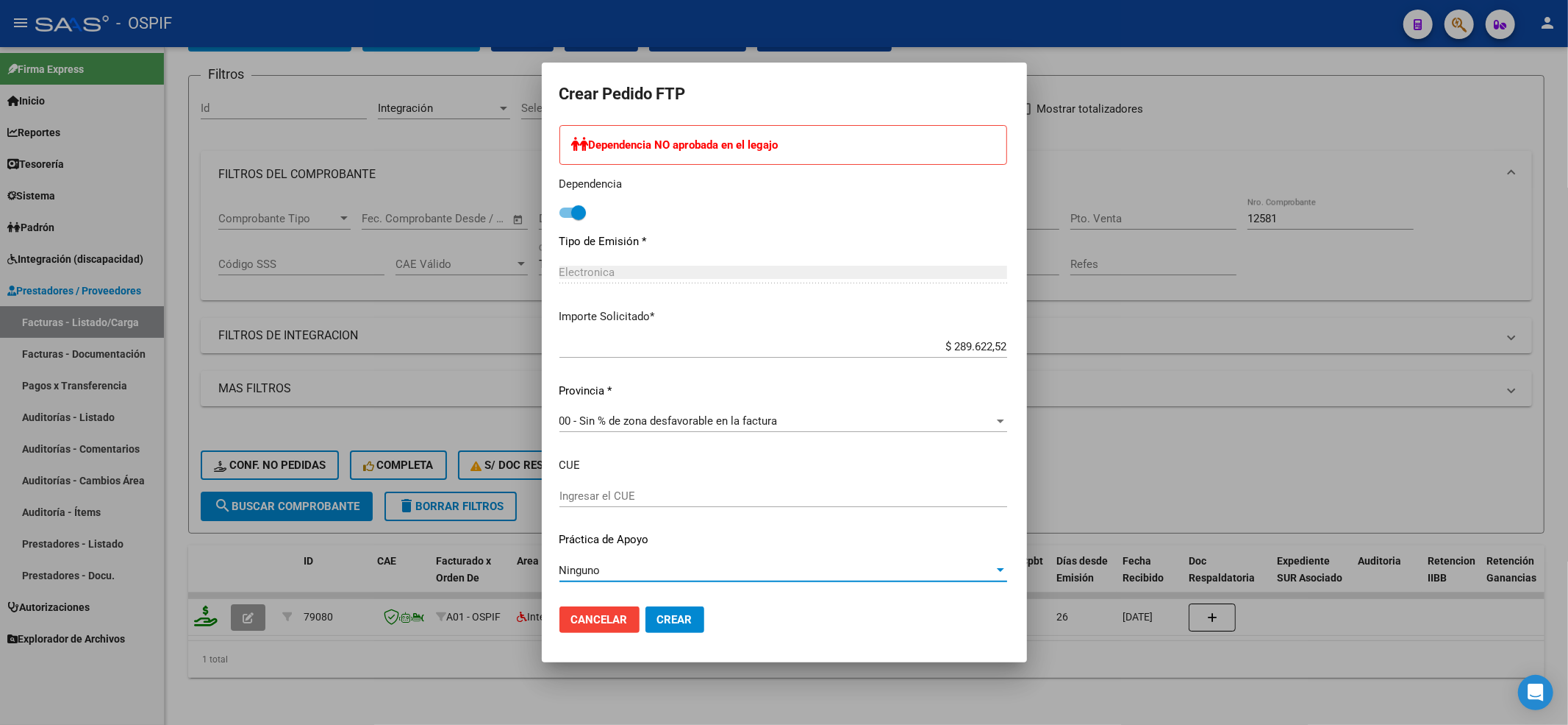
click at [670, 612] on span "Crear" at bounding box center [675, 619] width 35 height 14
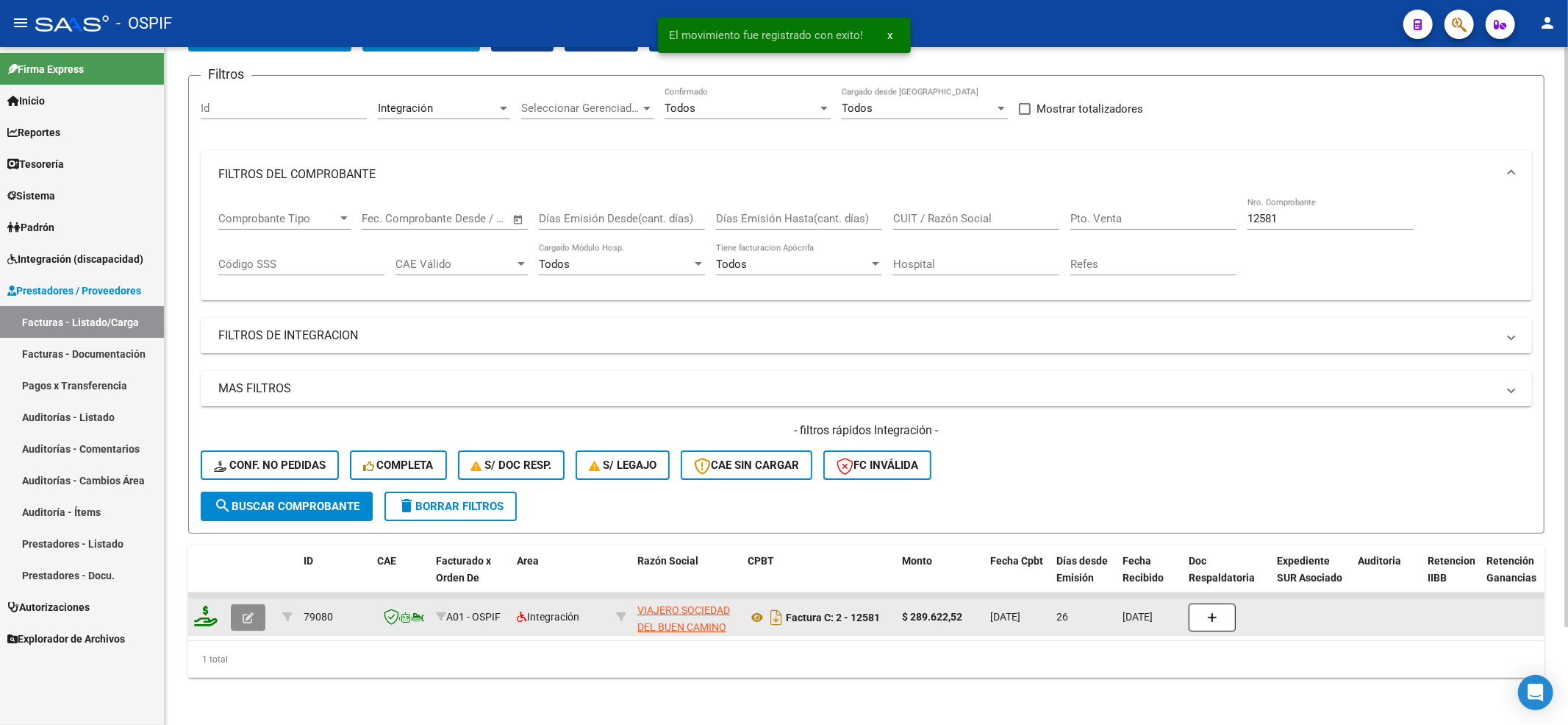
click at [242, 608] on button "button" at bounding box center [248, 617] width 35 height 26
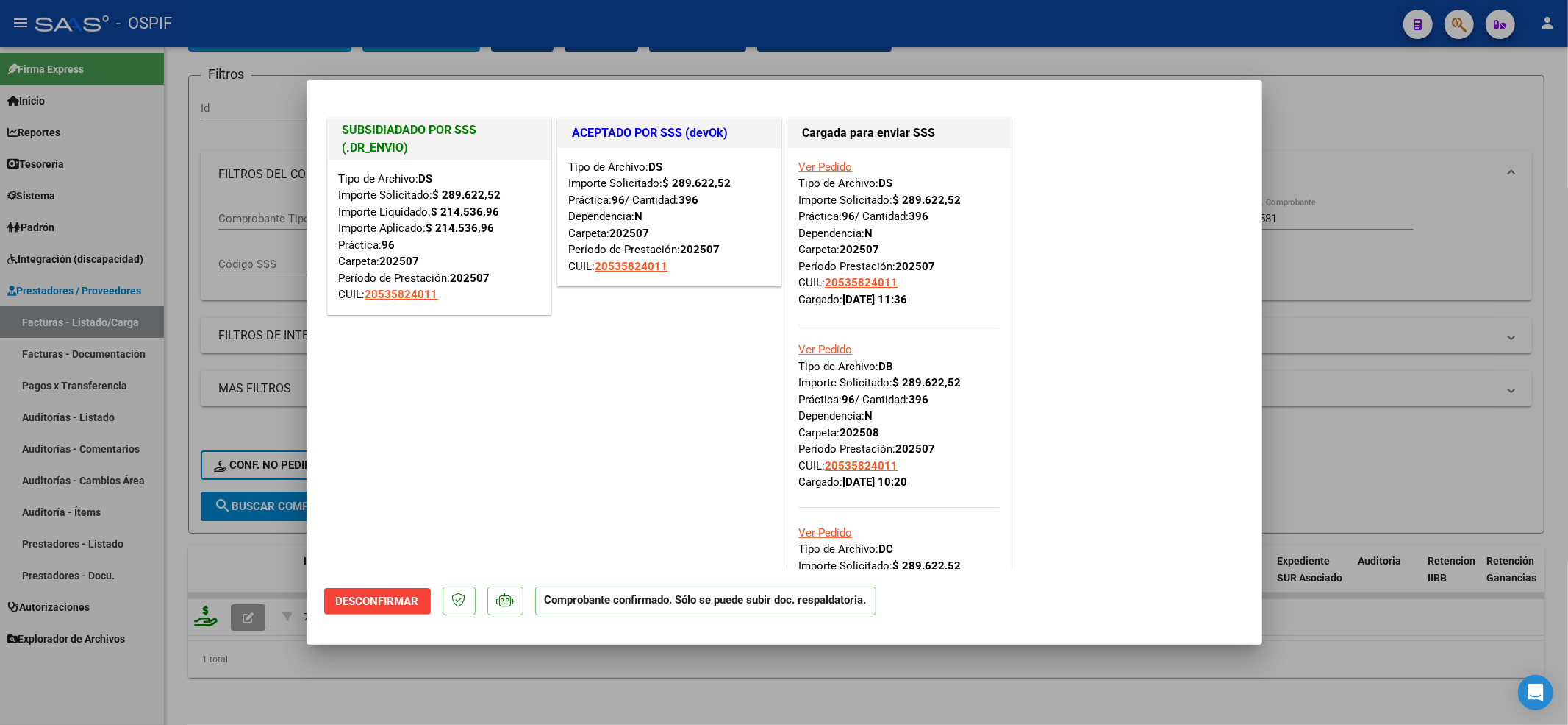
scroll to position [195, 0]
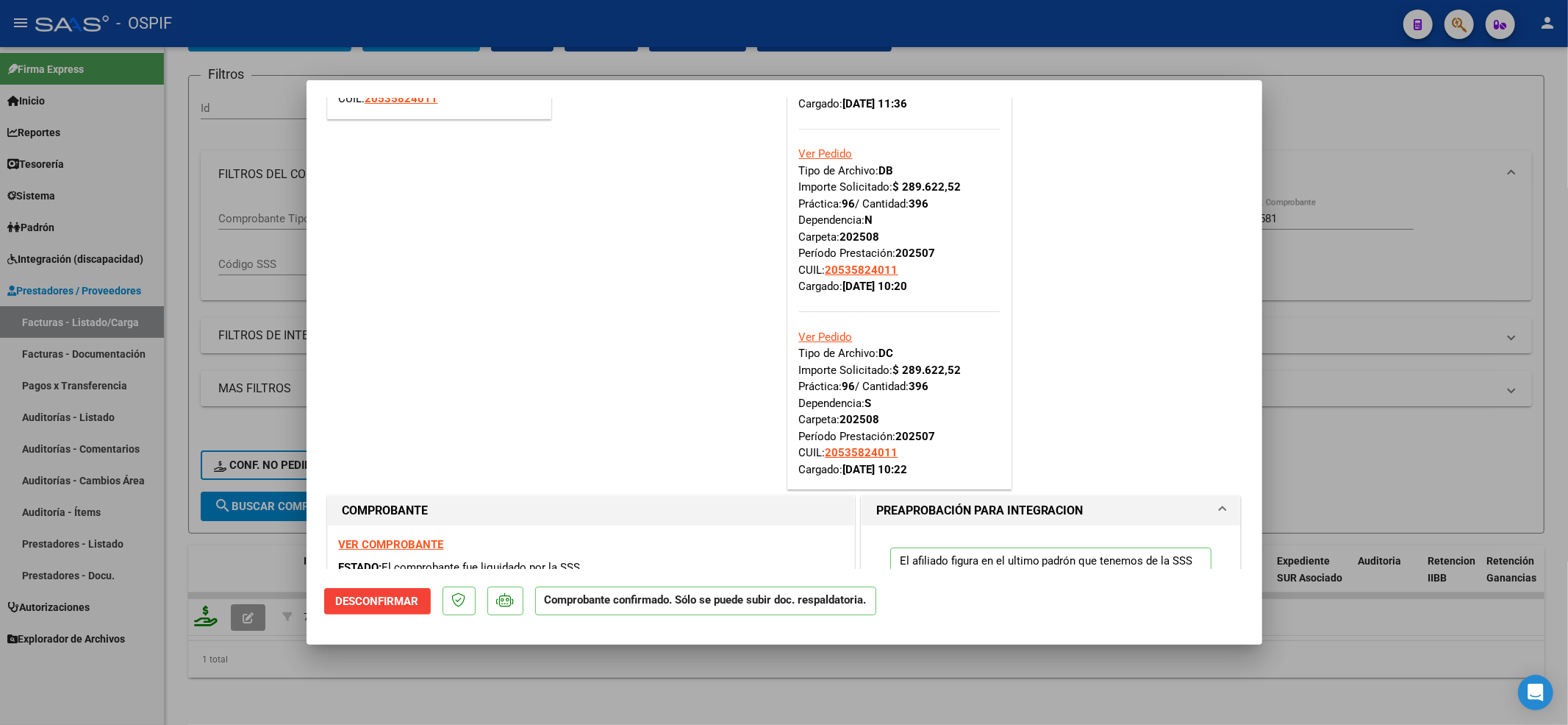
type input "$ 0,00"
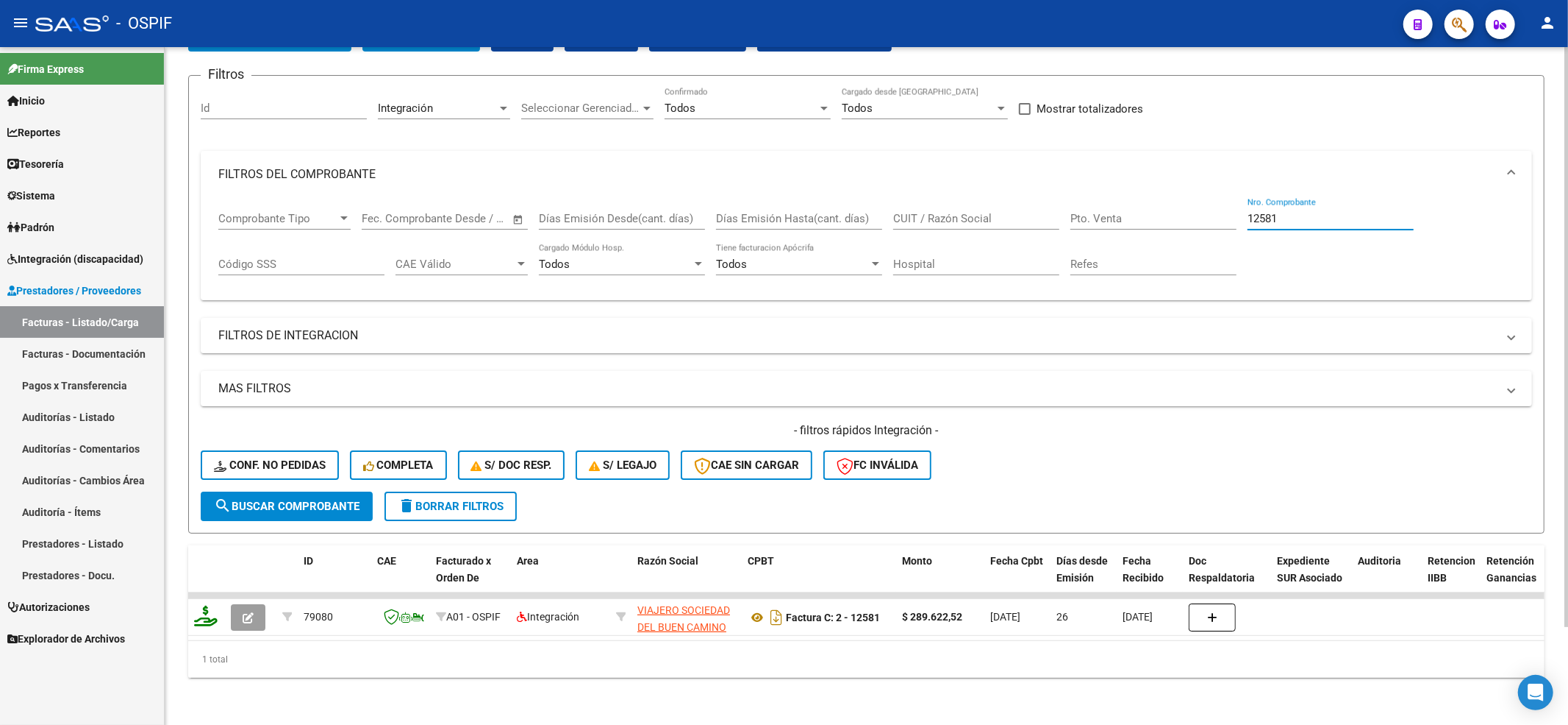
drag, startPoint x: 1312, startPoint y: 204, endPoint x: 333, endPoint y: 110, distance: 983.5
click at [428, 177] on mat-expansion-panel "FILTROS DEL COMPROBANTE Comprobante Tipo Comprobante Tipo Fecha inicio – Fecha …" at bounding box center [866, 225] width 1331 height 150
paste input "70"
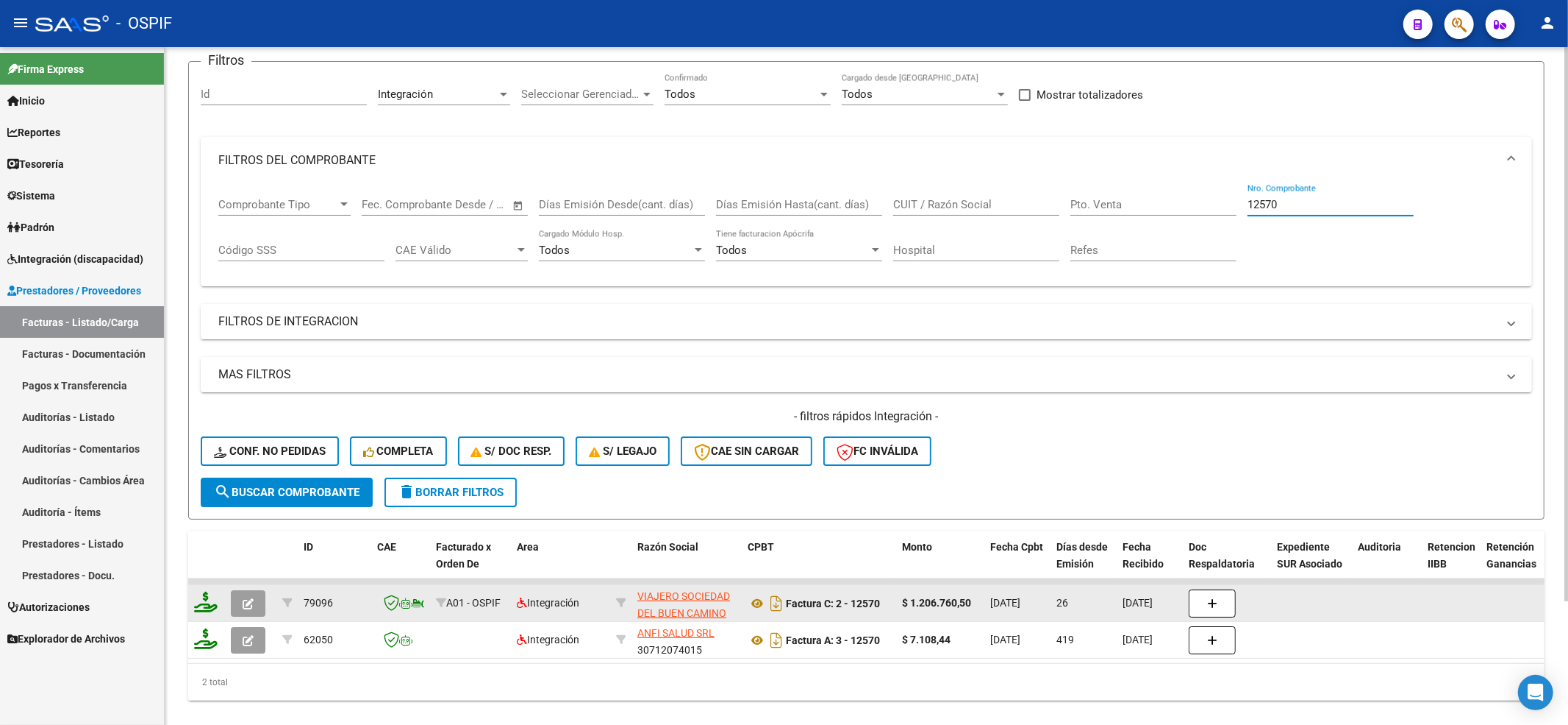
type input "12570"
click at [237, 607] on button "button" at bounding box center [248, 602] width 35 height 26
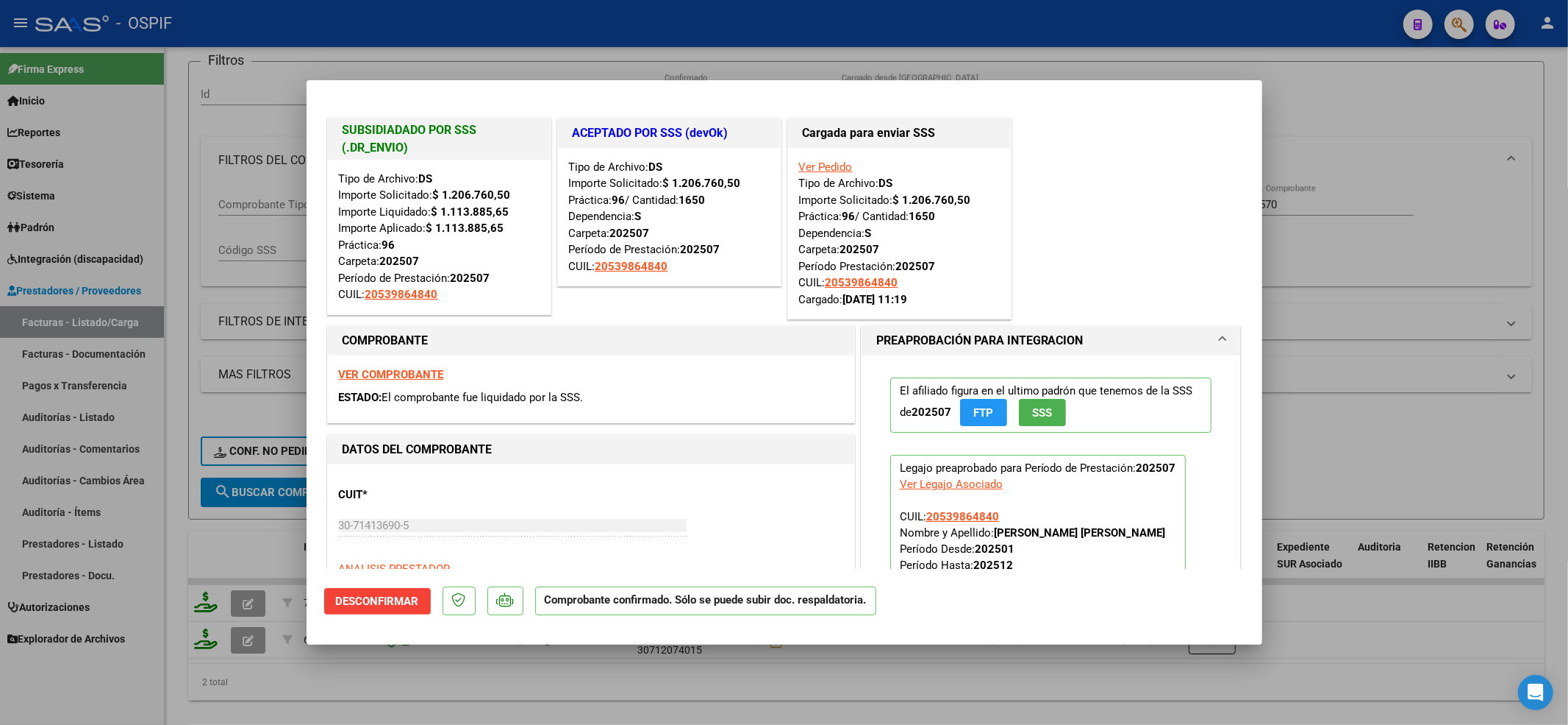
type input "$ 0,00"
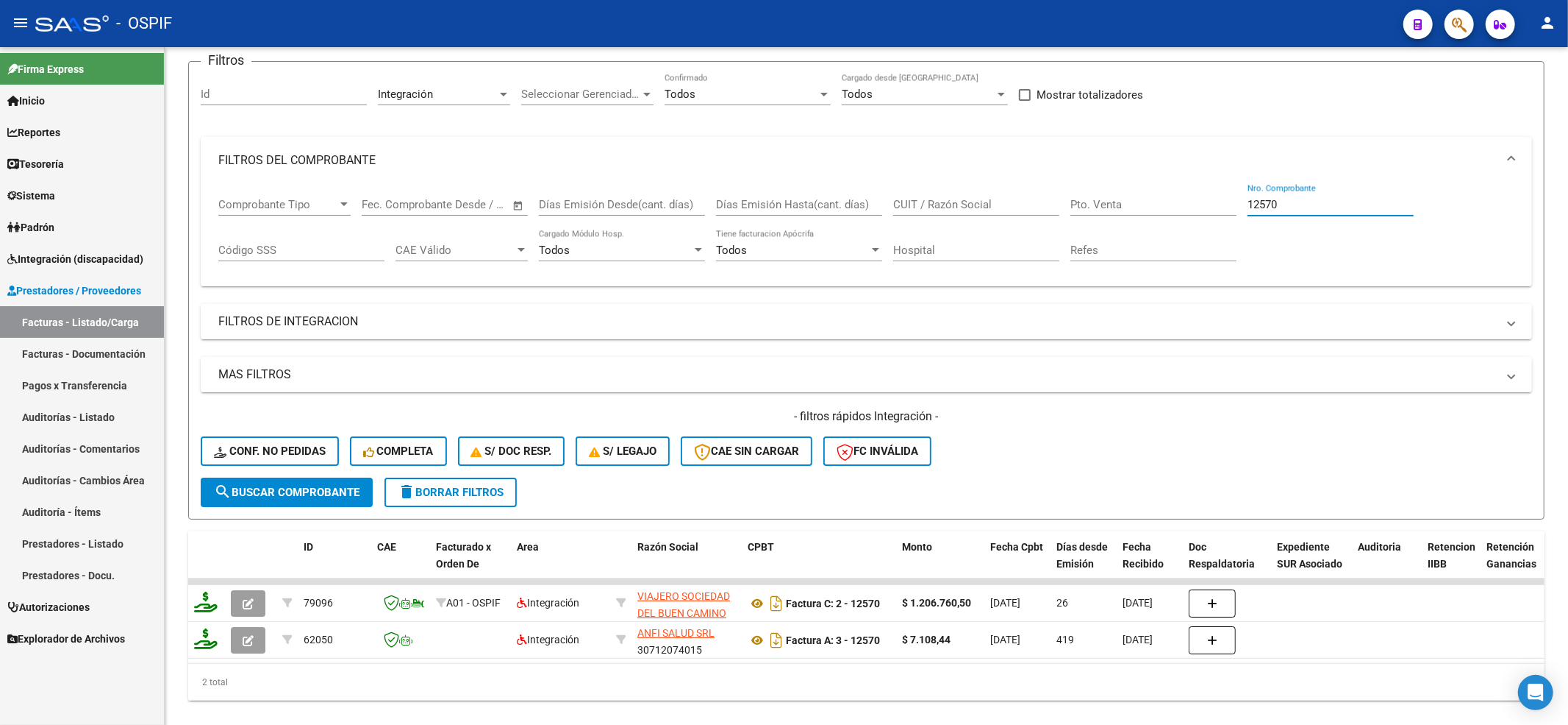
drag, startPoint x: 1324, startPoint y: 211, endPoint x: 362, endPoint y: 9, distance: 983.0
click at [764, 192] on div "Comprobante Tipo Comprobante Tipo Fecha inicio – Fecha fin Fec. Comprobante Des…" at bounding box center [866, 229] width 1297 height 91
paste input "633"
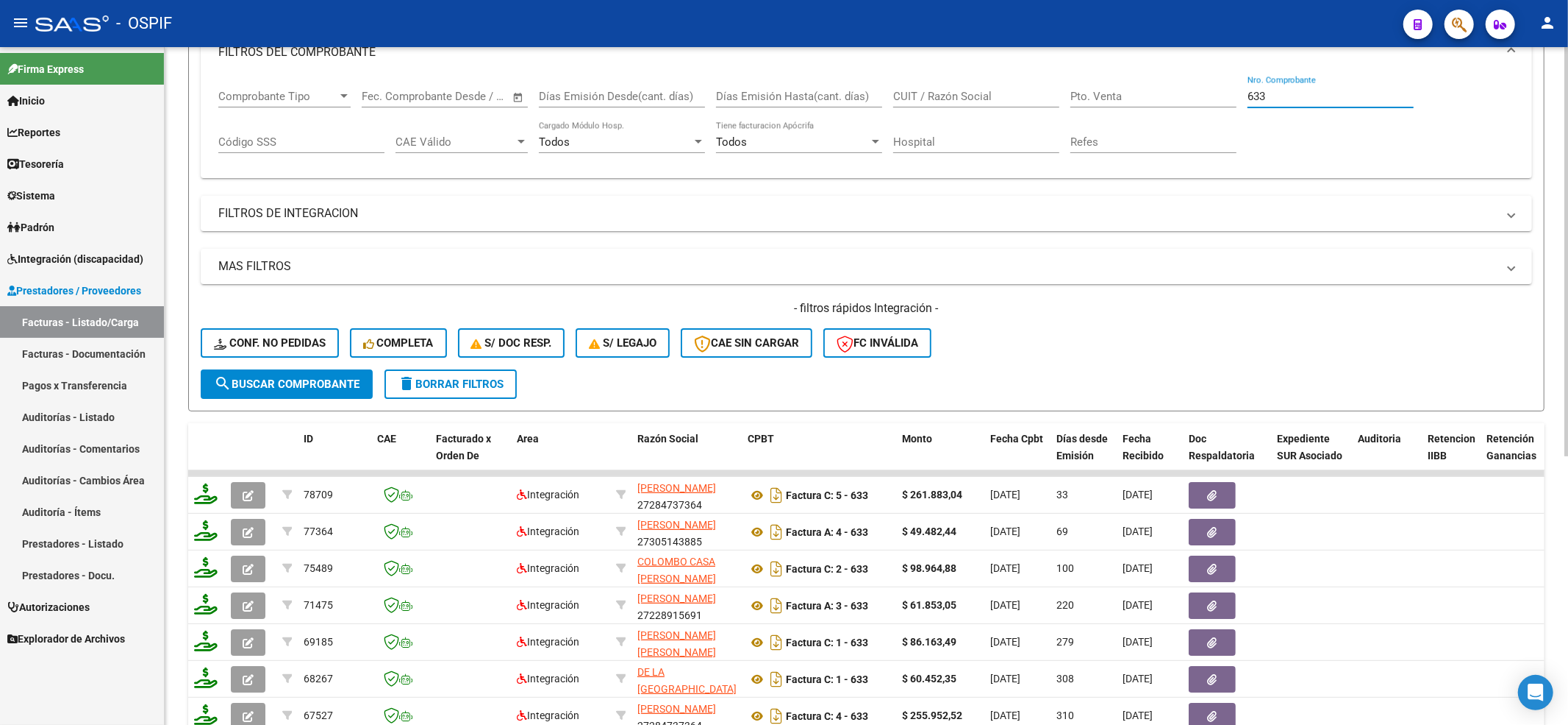
scroll to position [310, 0]
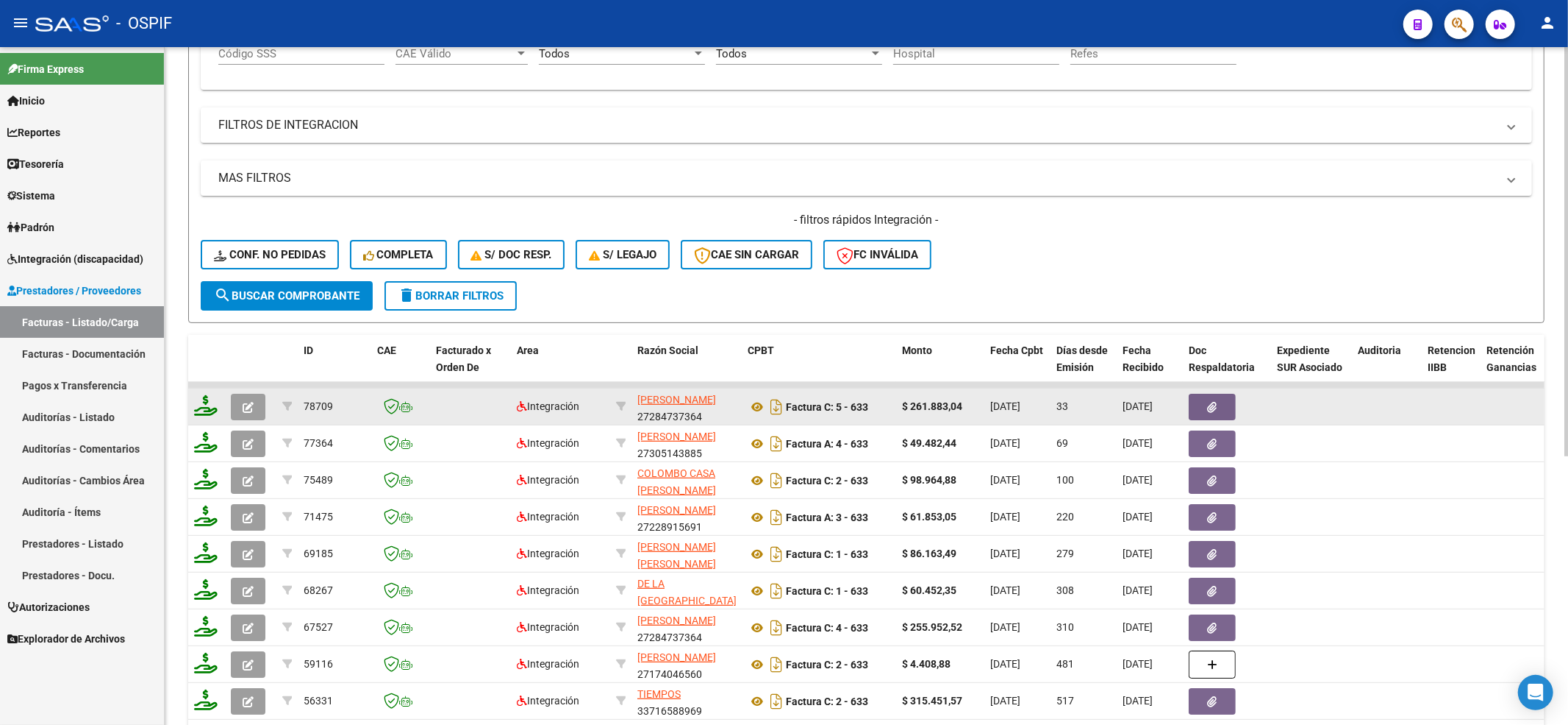
type input "633"
click at [239, 412] on button "button" at bounding box center [248, 406] width 35 height 26
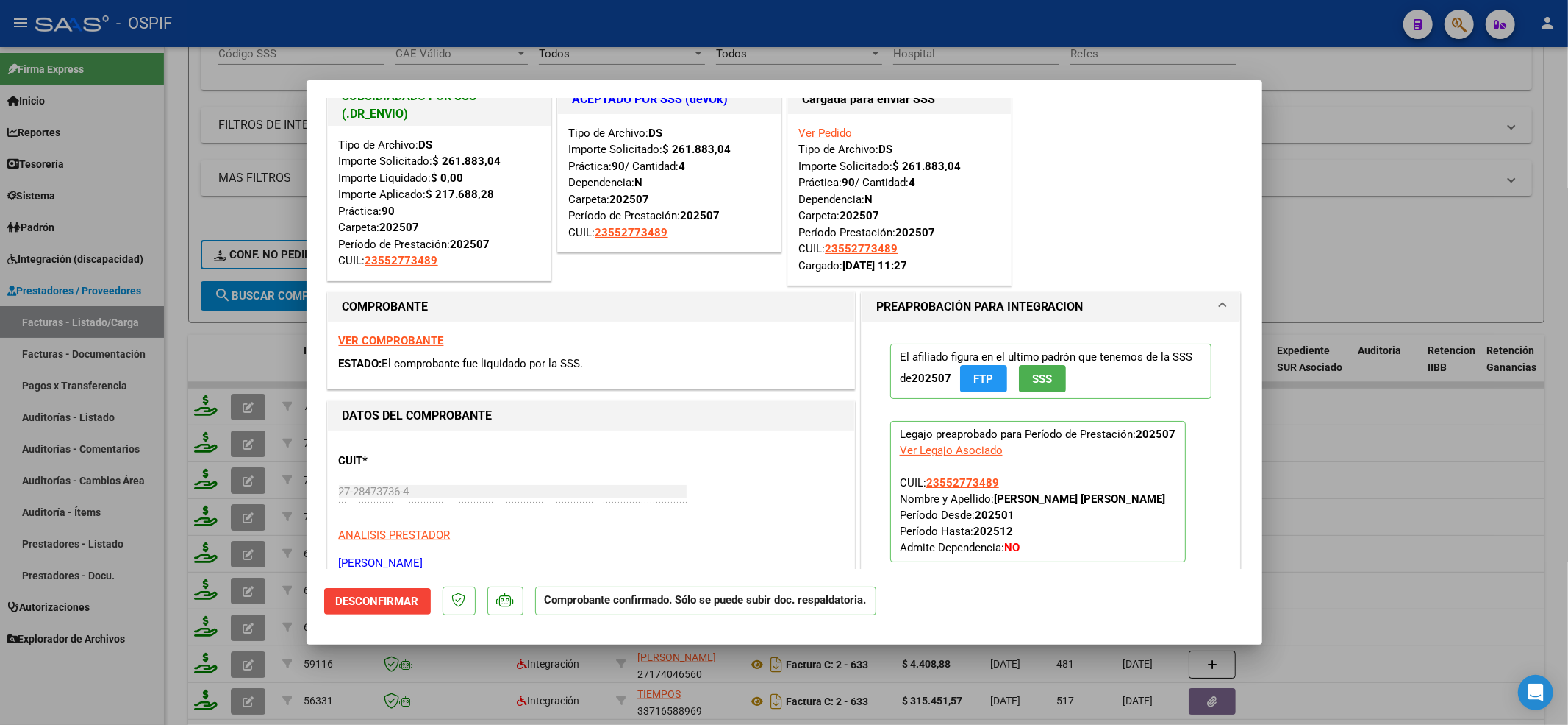
scroll to position [0, 0]
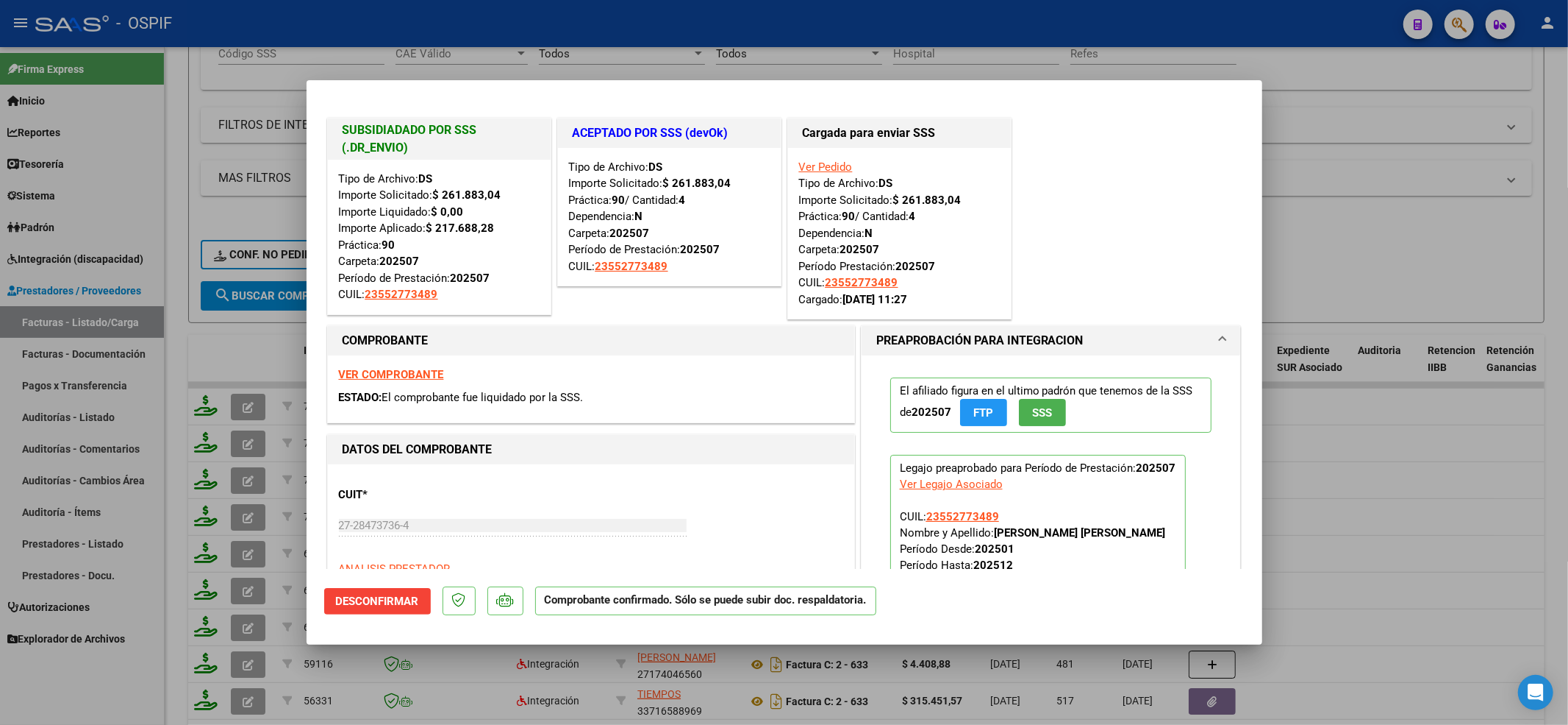
click at [387, 372] on strong "VER COMPROBANTE" at bounding box center [391, 374] width 105 height 14
type input "$ 0,00"
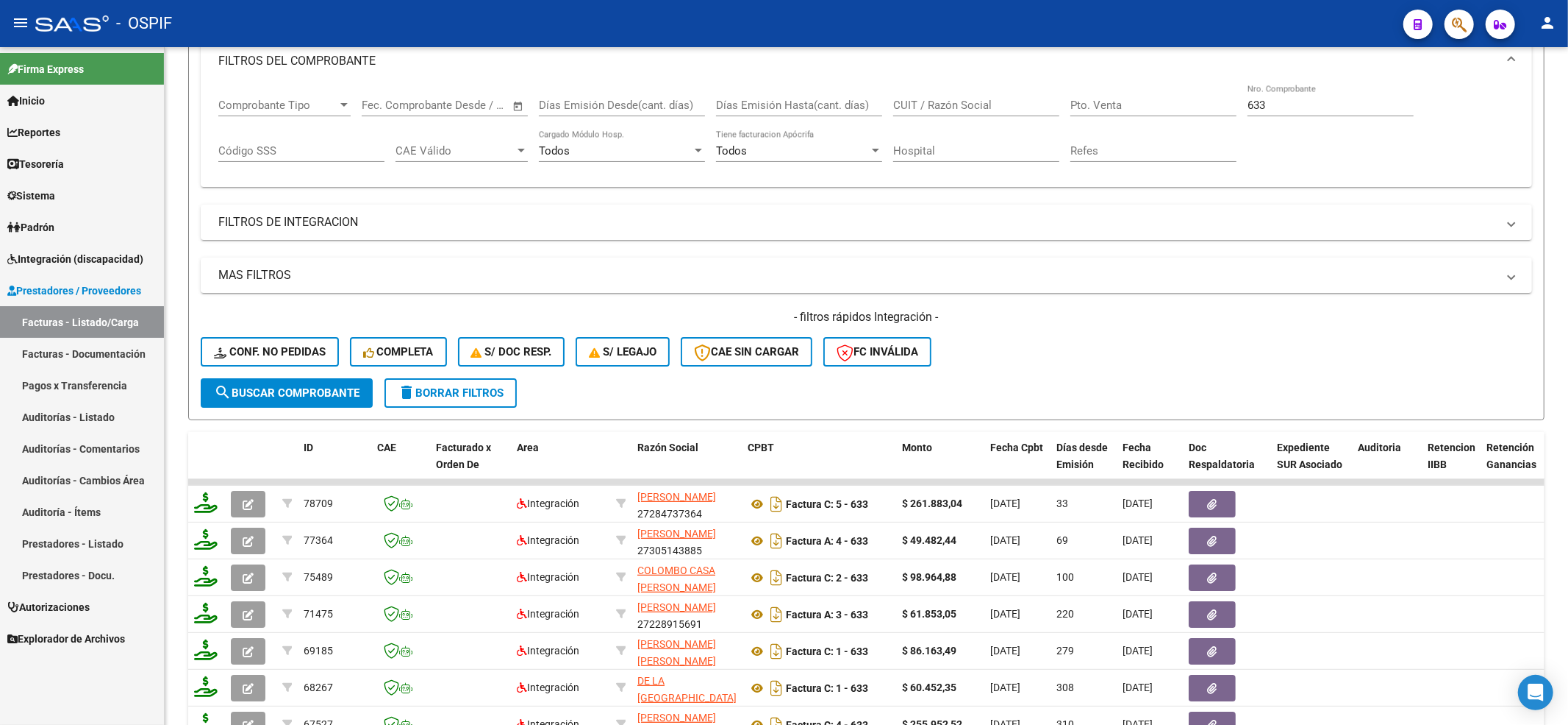
scroll to position [212, 0]
drag, startPoint x: 1338, startPoint y: 102, endPoint x: 895, endPoint y: 106, distance: 443.0
click at [897, 104] on div "Comprobante Tipo Comprobante Tipo Fecha inicio – Fecha fin Fec. Comprobante Des…" at bounding box center [866, 131] width 1297 height 91
paste input "623"
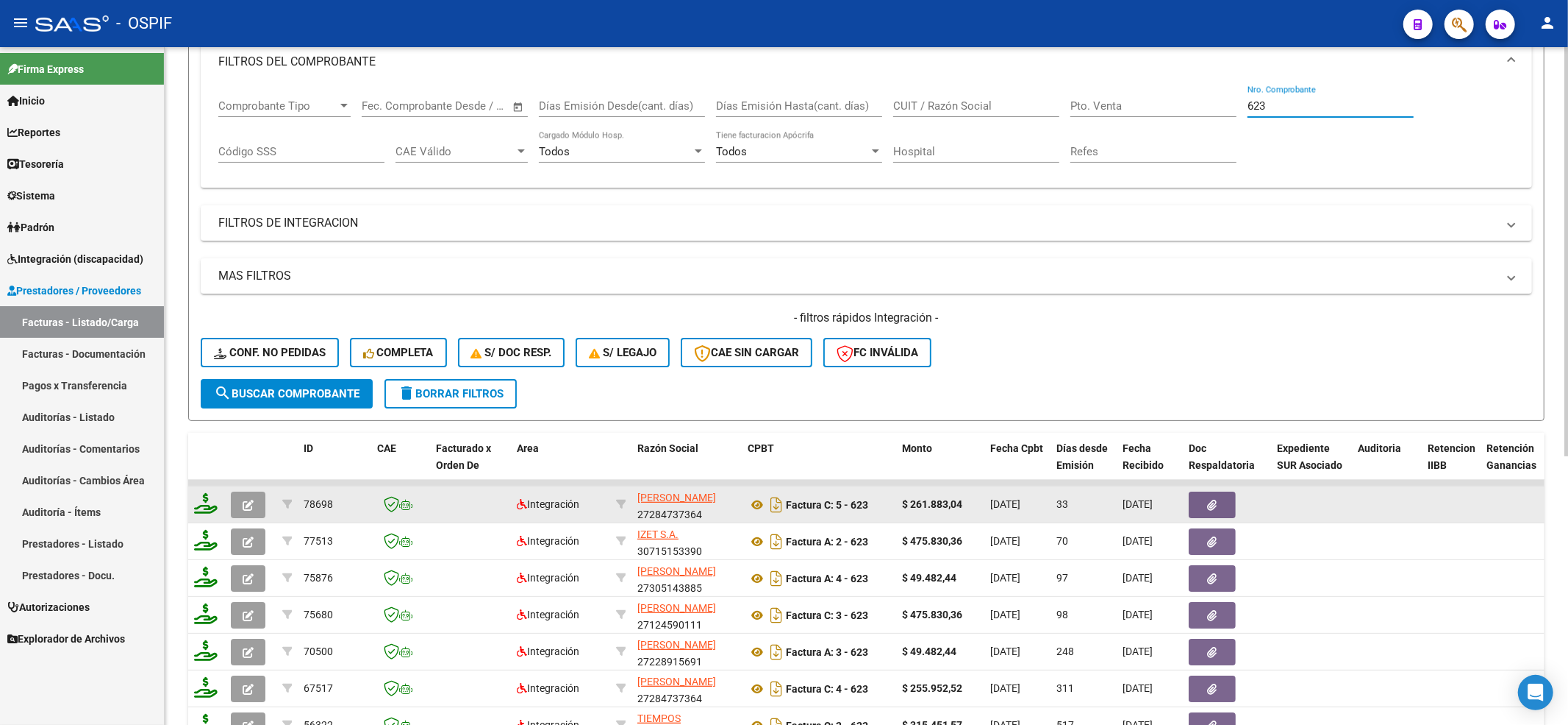
type input "623"
click at [247, 508] on icon "button" at bounding box center [248, 505] width 11 height 11
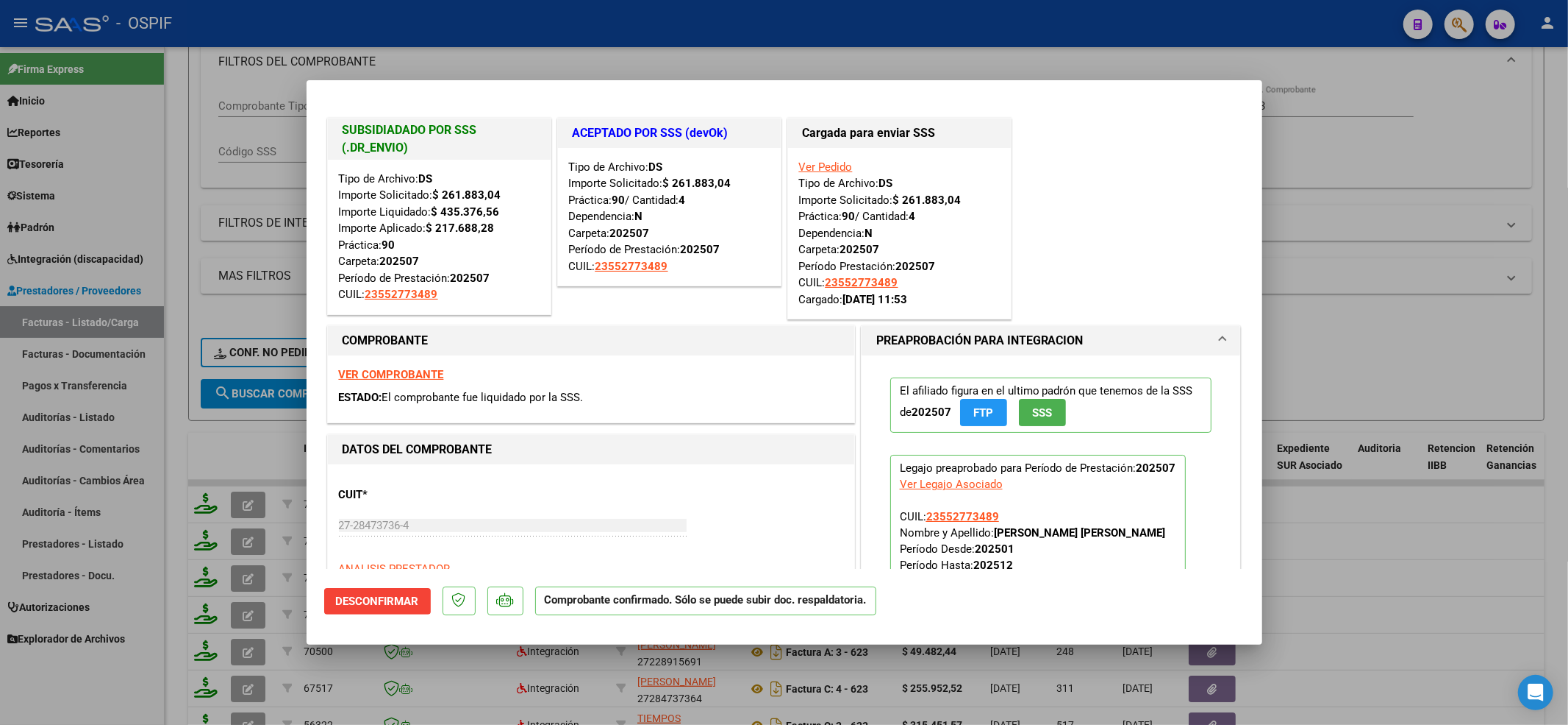
click at [366, 365] on div "VER COMPROBANTE ESTADO: El comprobante fue liquidado por la SSS." at bounding box center [591, 389] width 527 height 67
click at [363, 369] on strong "VER COMPROBANTE" at bounding box center [391, 374] width 105 height 14
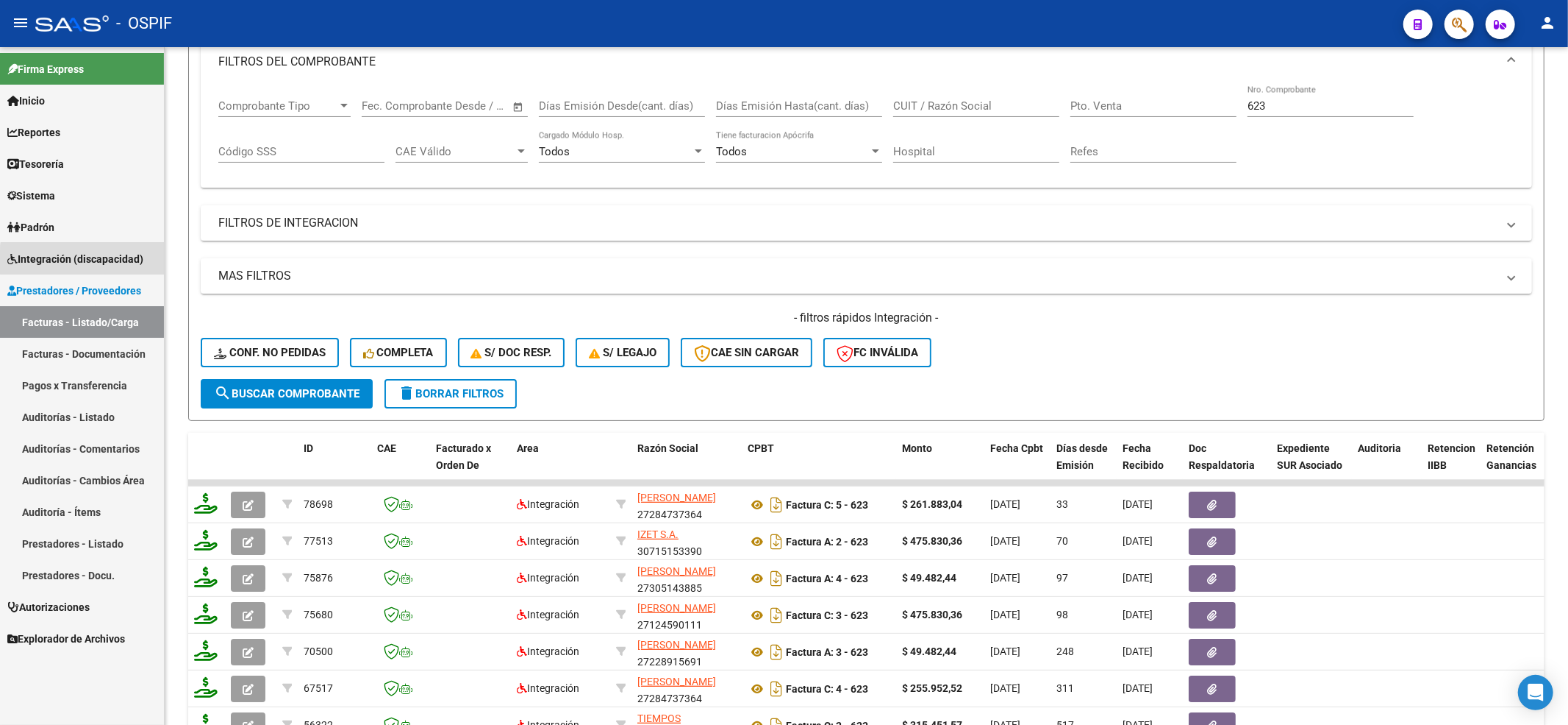
click at [101, 262] on span "Integración (discapacidad)" at bounding box center [75, 259] width 136 height 16
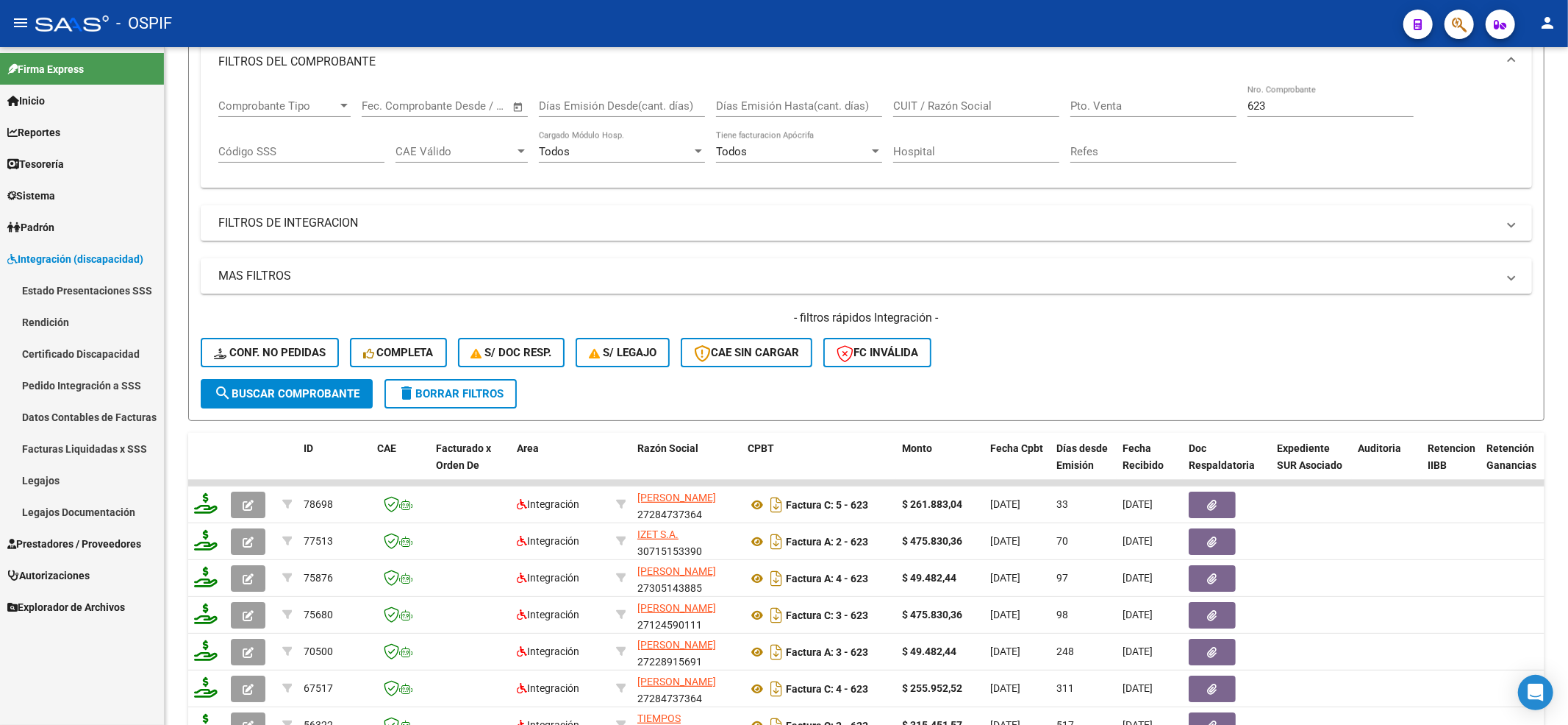
click at [94, 357] on link "Certificado Discapacidad" at bounding box center [82, 353] width 164 height 32
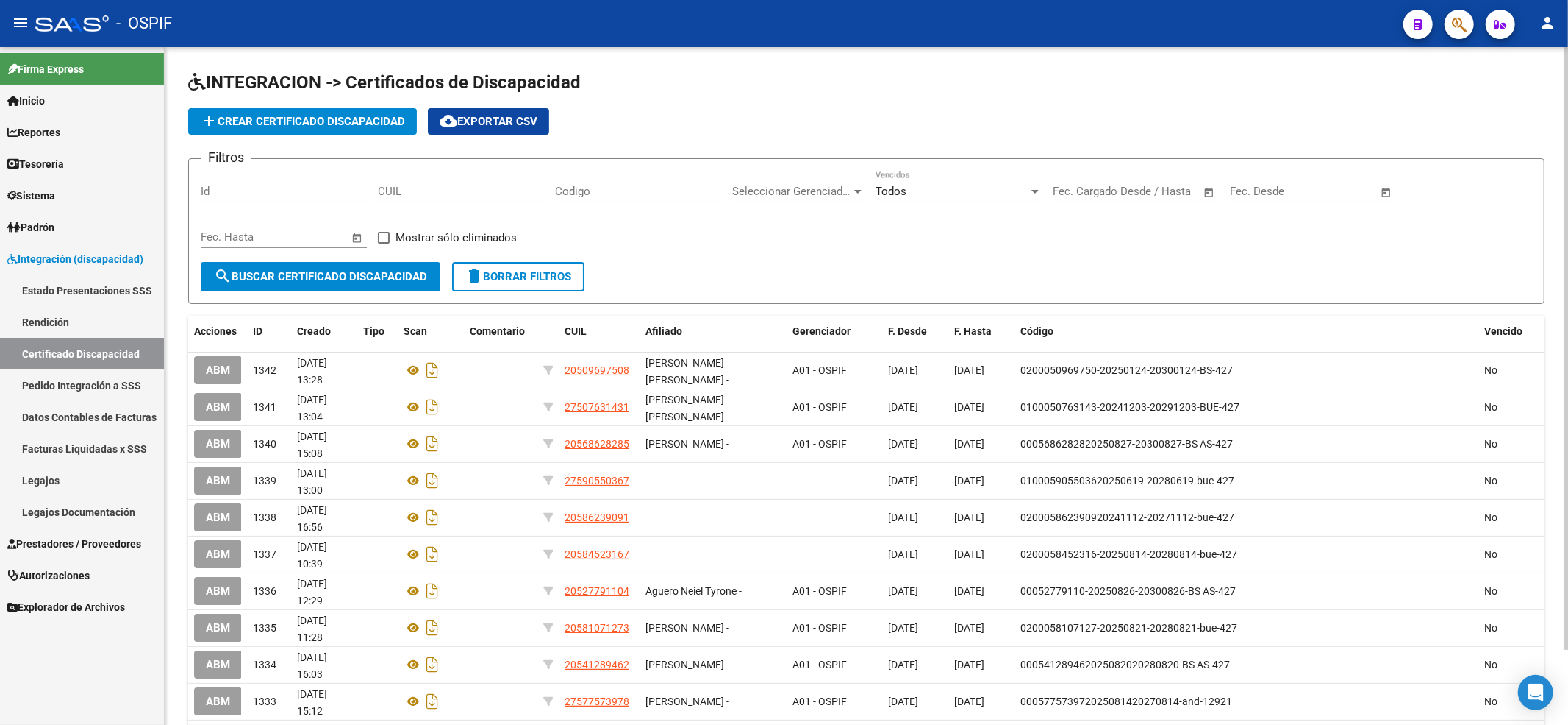
click at [409, 195] on input "CUIL" at bounding box center [460, 191] width 166 height 14
paste input "27-52018079-1"
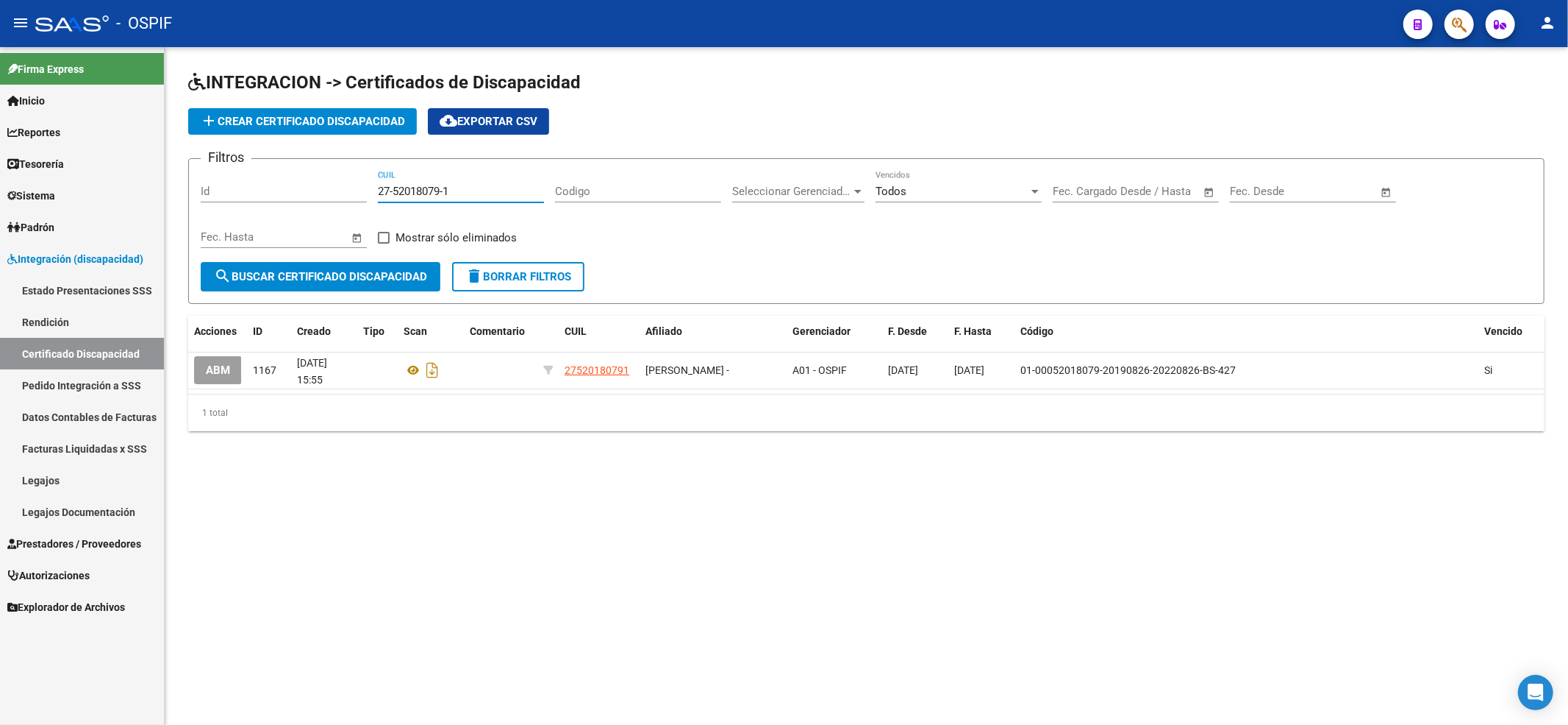
type input "27-52018079-1"
click at [340, 122] on span "add Crear Certificado Discapacidad" at bounding box center [302, 121] width 205 height 14
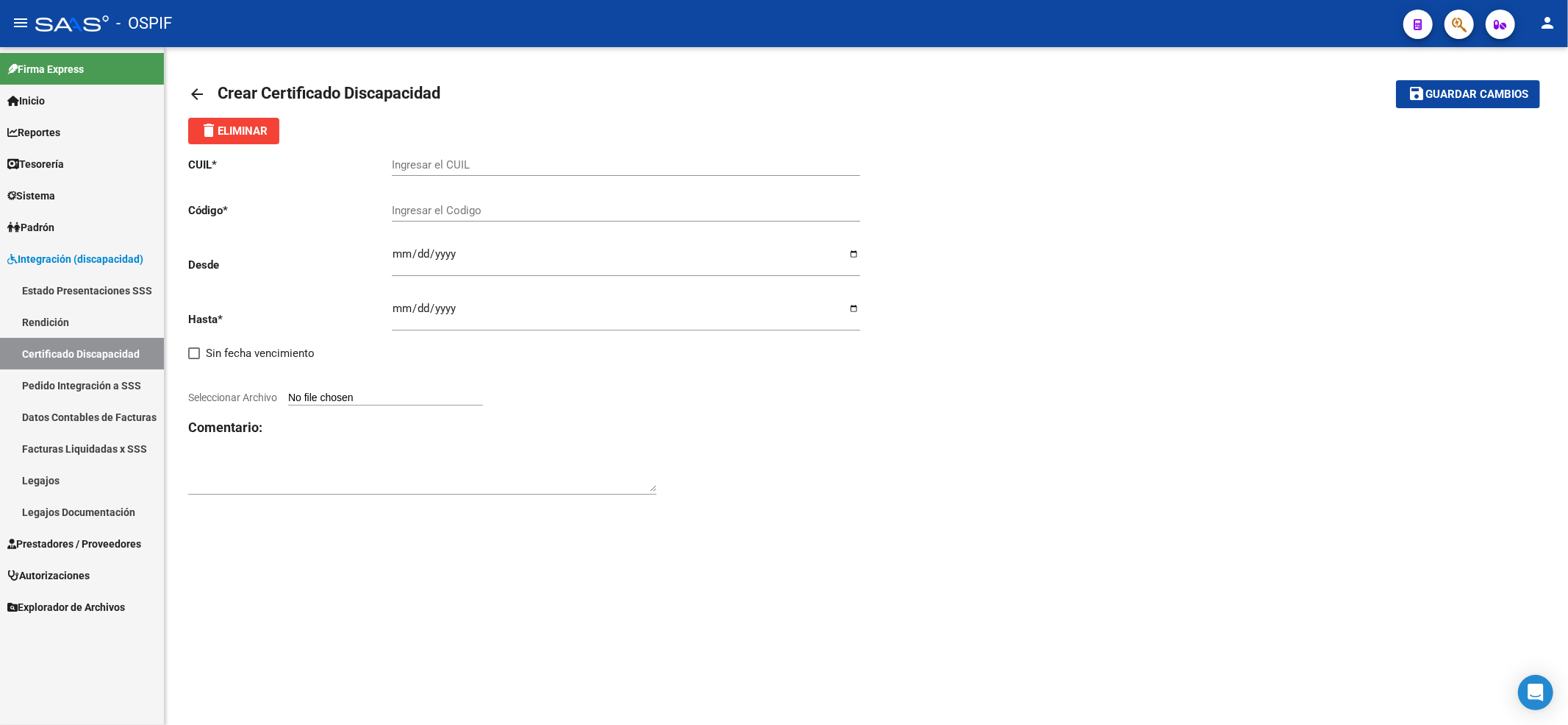
drag, startPoint x: 491, startPoint y: 172, endPoint x: 492, endPoint y: 156, distance: 16.0
click at [489, 171] on div "Ingresar el CUIL" at bounding box center [626, 160] width 468 height 32
paste input "27-52018079-1"
type input "27-52018079-1"
click at [460, 203] on div "Ingresar el Codigo" at bounding box center [626, 205] width 468 height 32
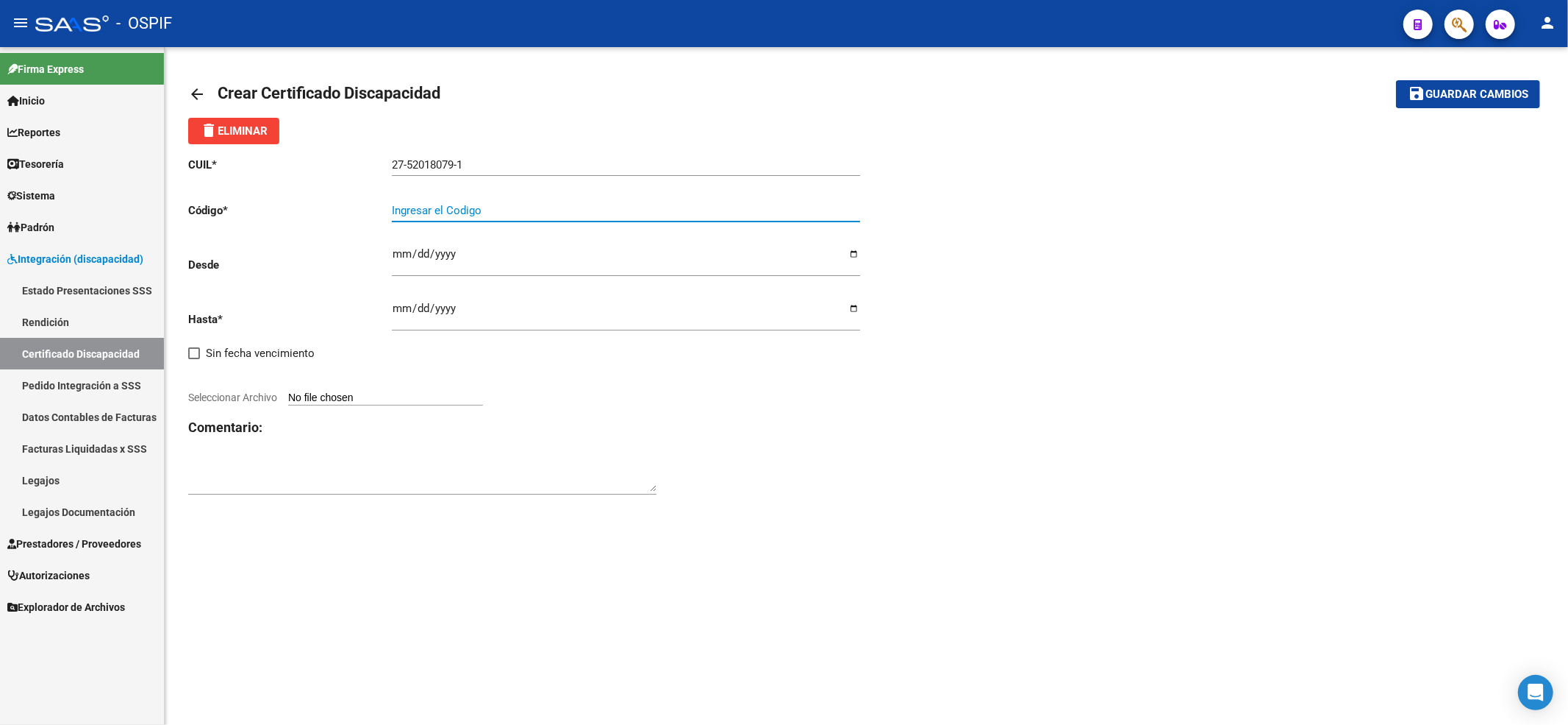
paste input "01-00052018079-20250909-20400909-BS AS-427"
type input "01-00052018079-20250909-20400909-BS AS-427"
click at [319, 387] on div at bounding box center [527, 382] width 678 height 16
click at [318, 395] on input "Seleccionar Archivo" at bounding box center [385, 398] width 195 height 14
type input "C:\fakepath\WhatsApp Image 2025-09-09 at 10.42.40.jpeg"
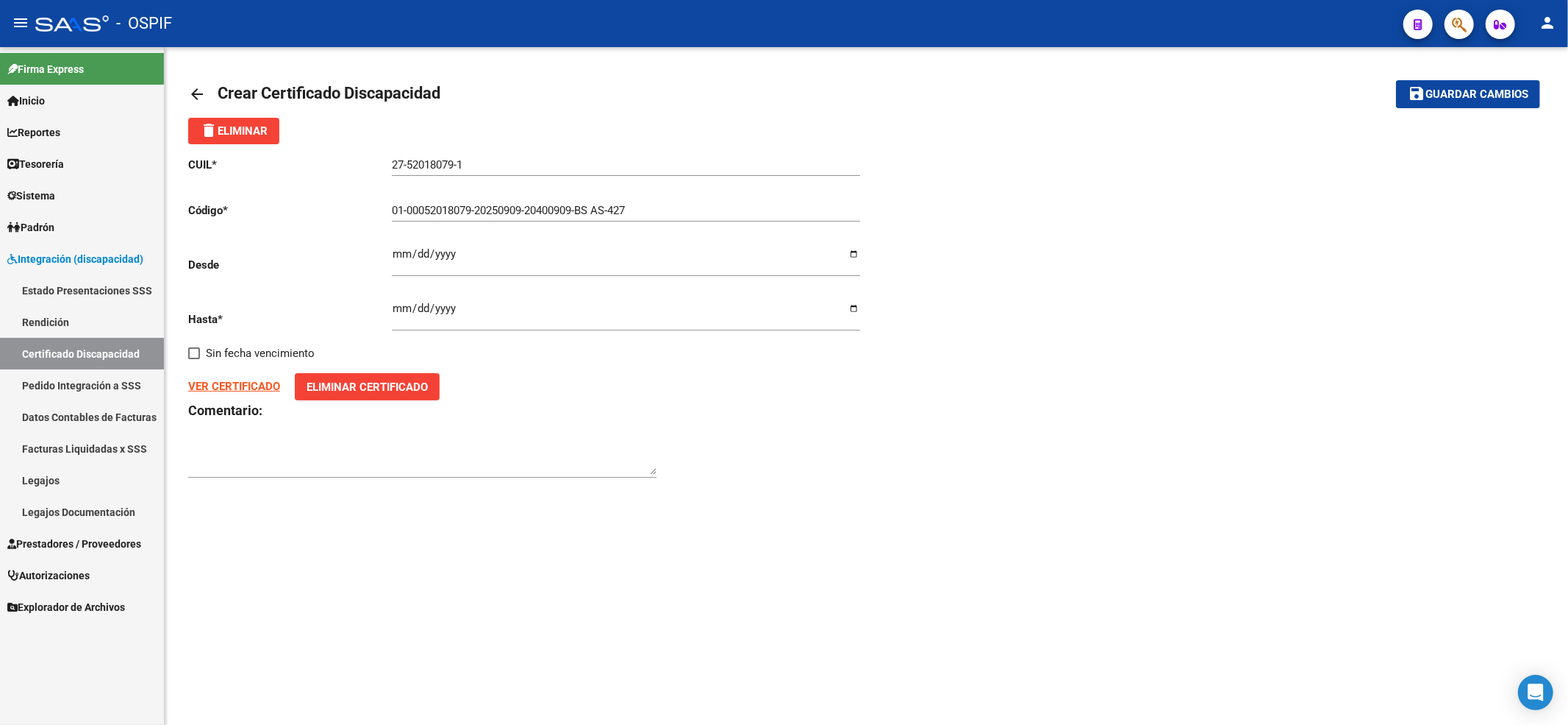
click at [392, 259] on input "Ingresar fec. Desde" at bounding box center [626, 260] width 468 height 24
type input "2025-09-09"
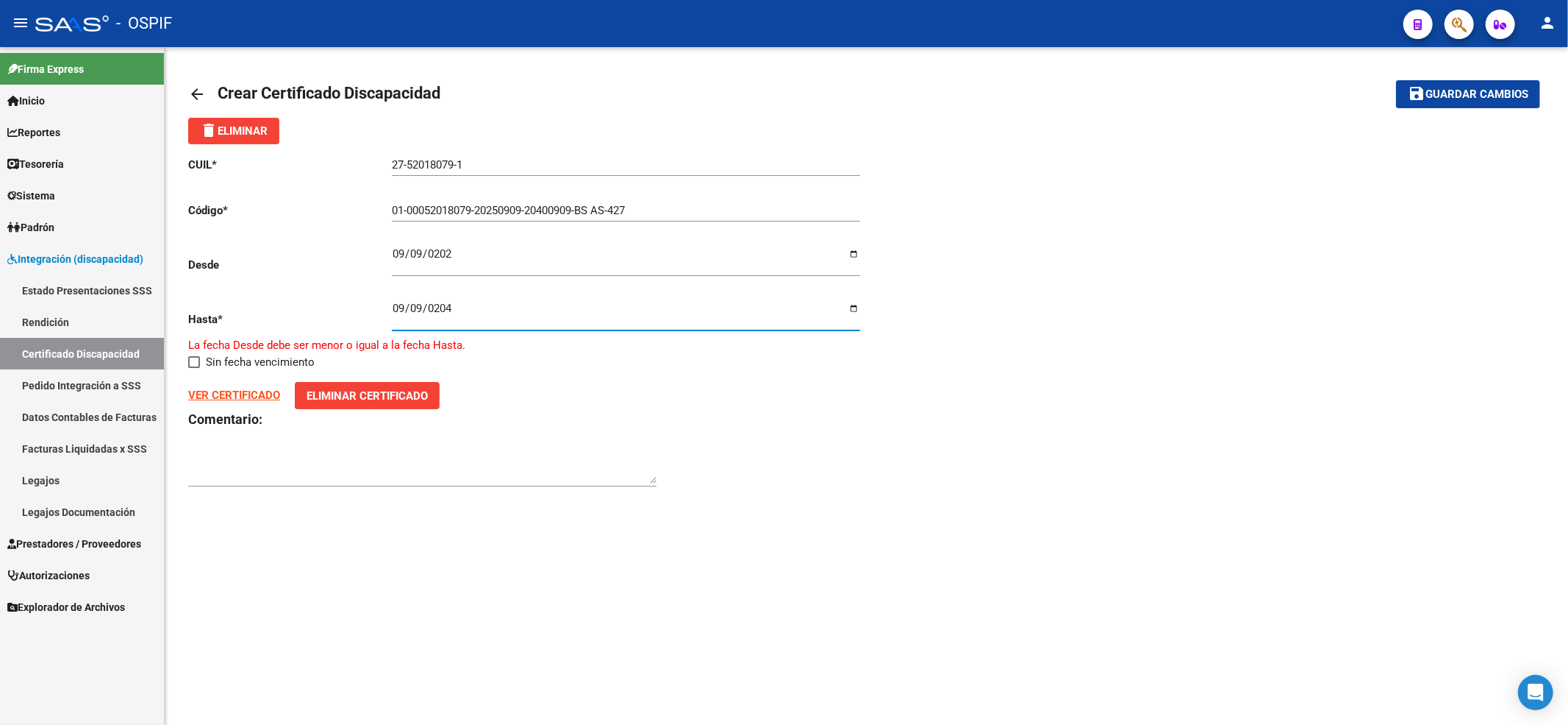
type input "2040-09-09"
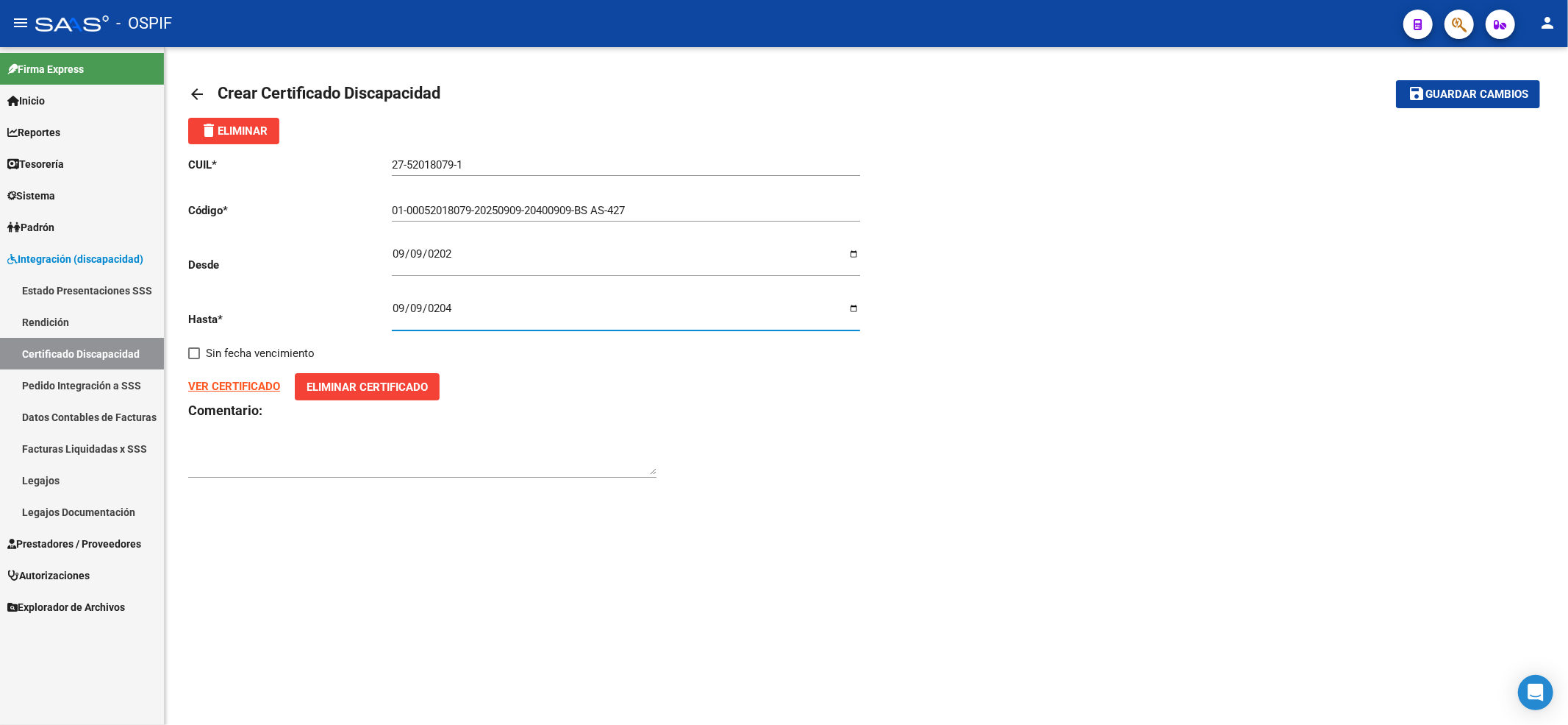
click at [1426, 100] on span "Guardar cambios" at bounding box center [1476, 94] width 103 height 14
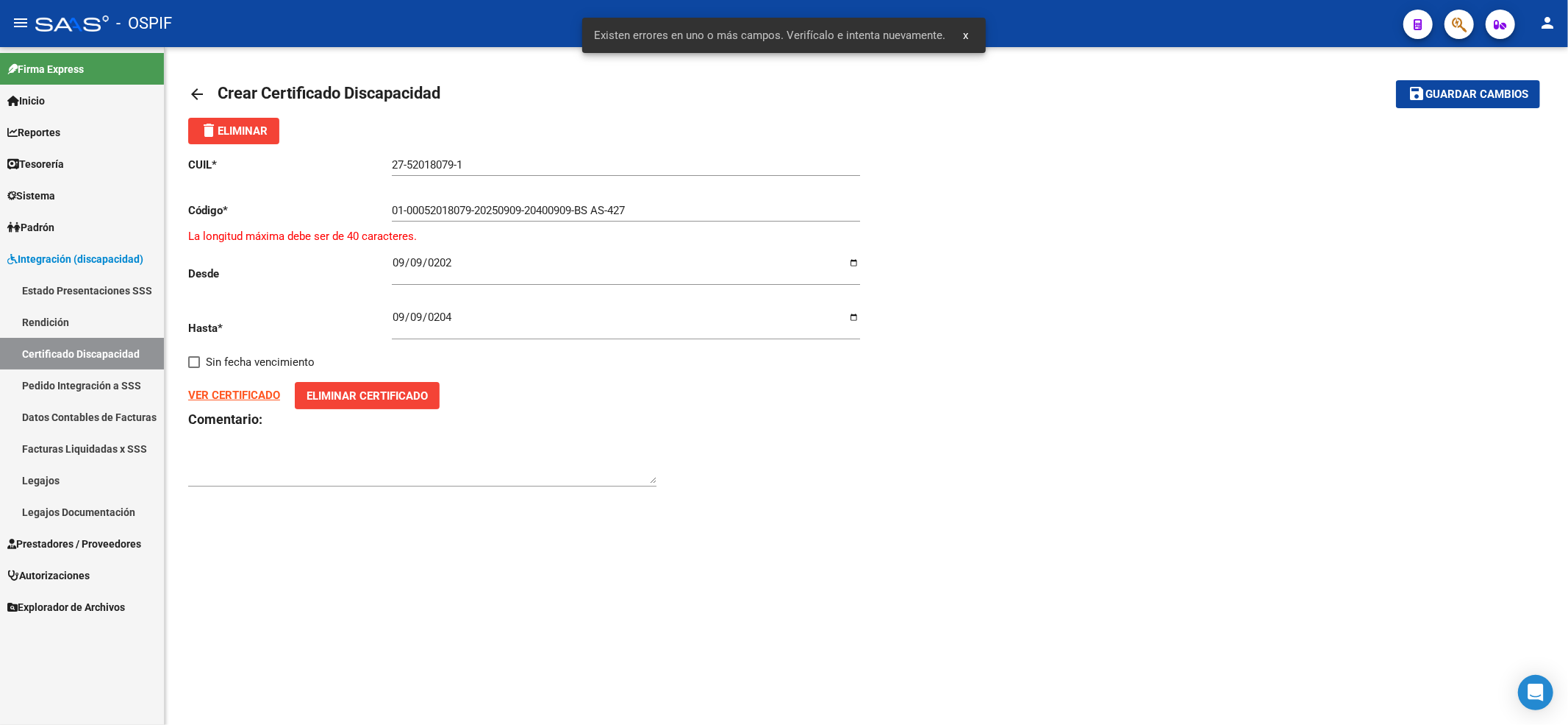
click at [609, 213] on input "01-00052018079-20250909-20400909-BS AS-427" at bounding box center [626, 210] width 468 height 14
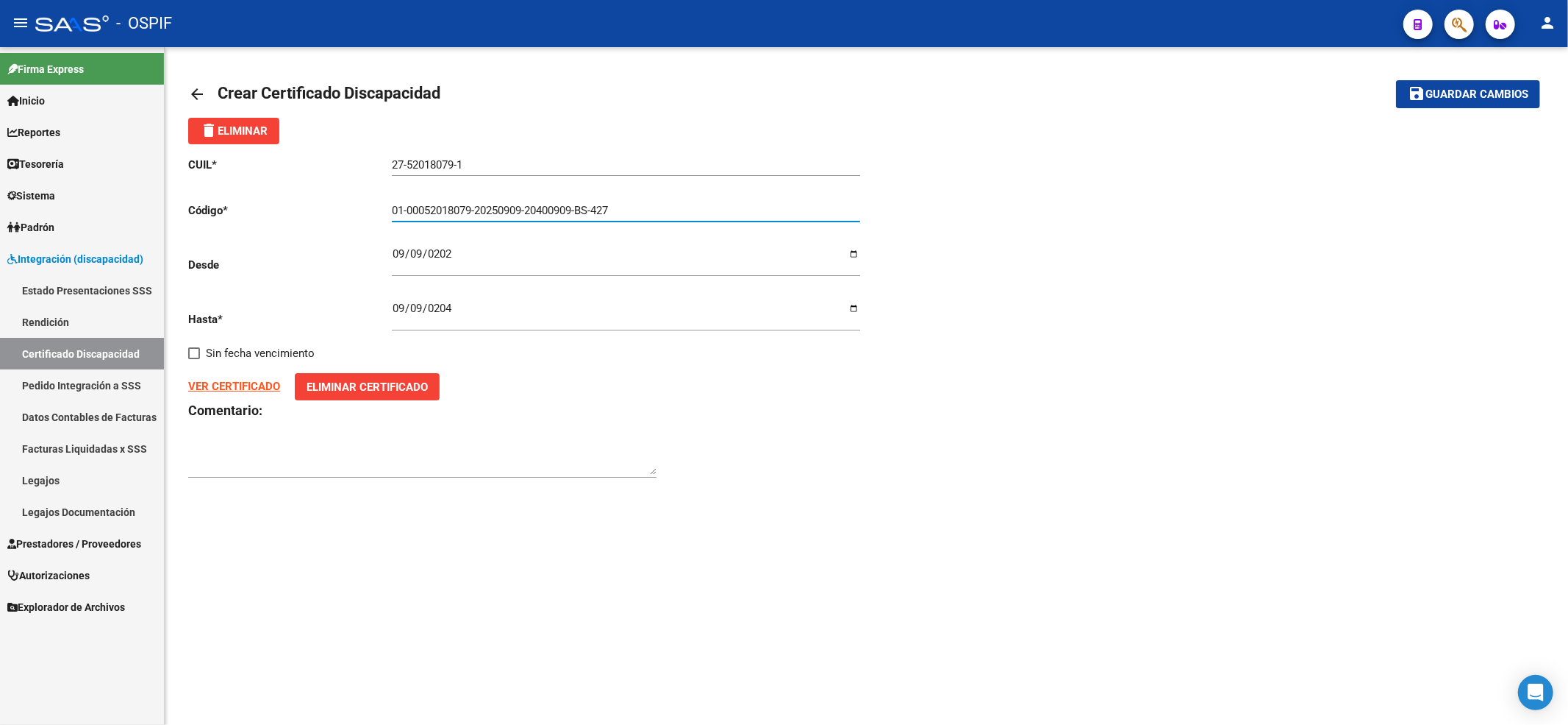
type input "01-00052018079-20250909-20400909-BS-427"
drag, startPoint x: 1466, startPoint y: 74, endPoint x: 1459, endPoint y: 83, distance: 11.4
click at [1465, 74] on mat-toolbar-row "save Guardar cambios" at bounding box center [1399, 94] width 281 height 47
click at [1459, 84] on button "save Guardar cambios" at bounding box center [1468, 94] width 144 height 27
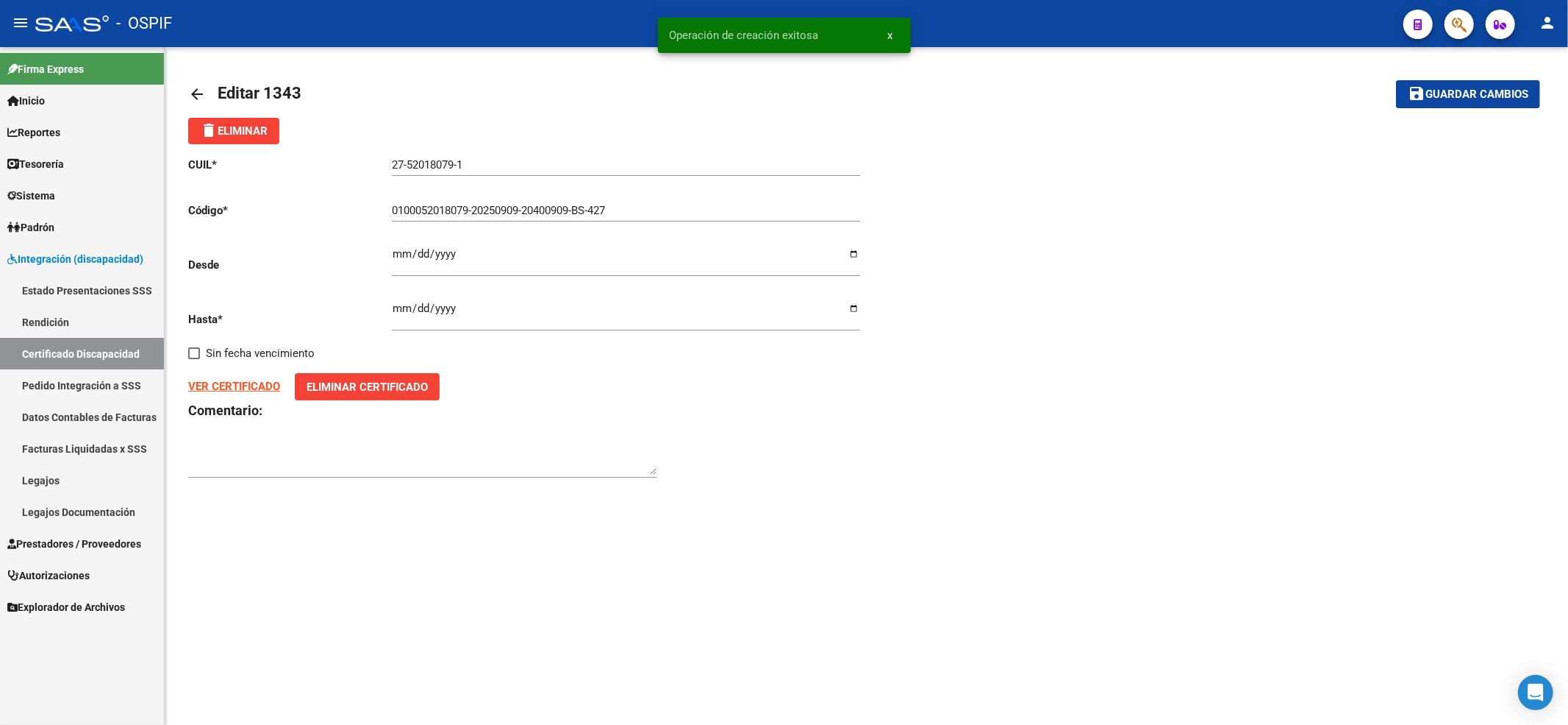
click at [93, 346] on link "Certificado Discapacidad" at bounding box center [82, 353] width 164 height 32
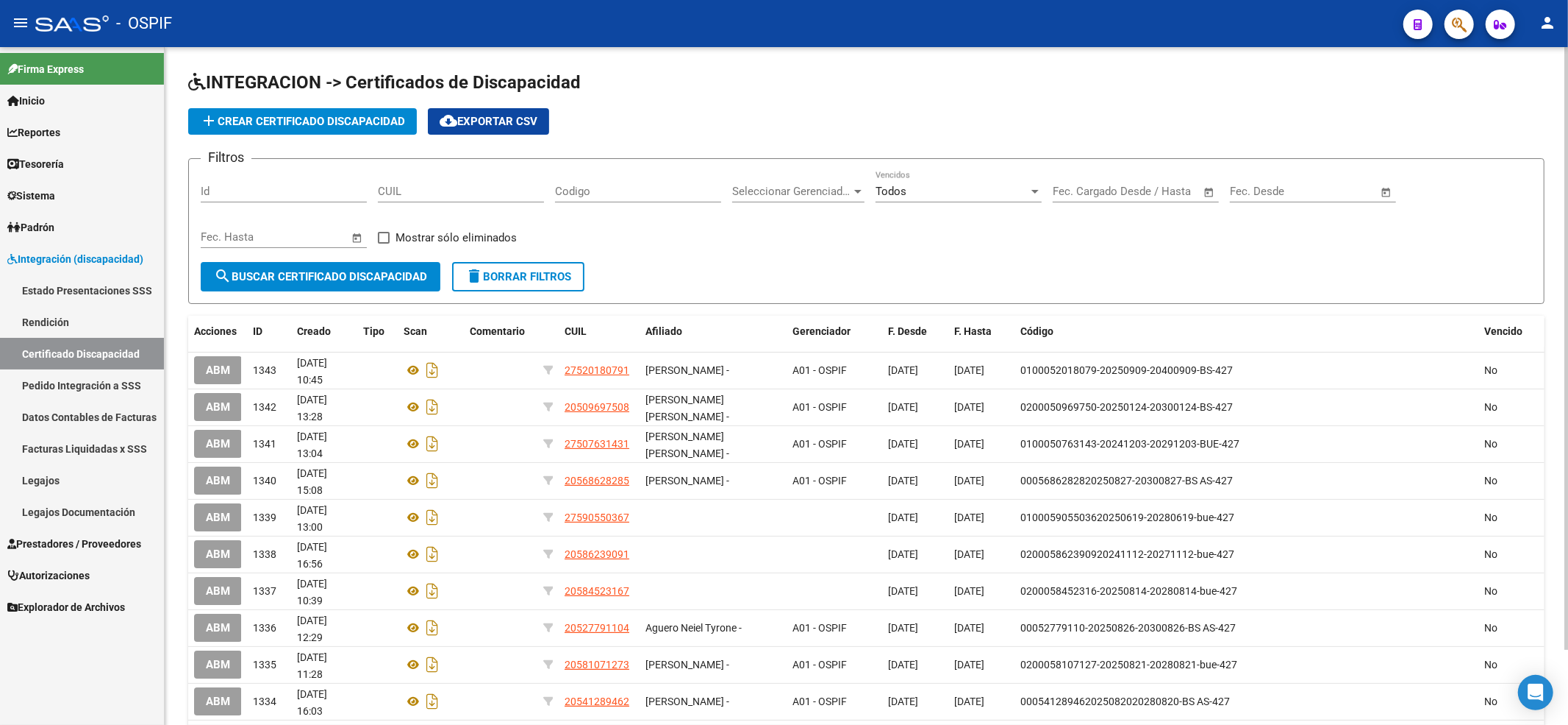
click at [309, 124] on span "add Crear Certificado Discapacidad" at bounding box center [302, 121] width 205 height 14
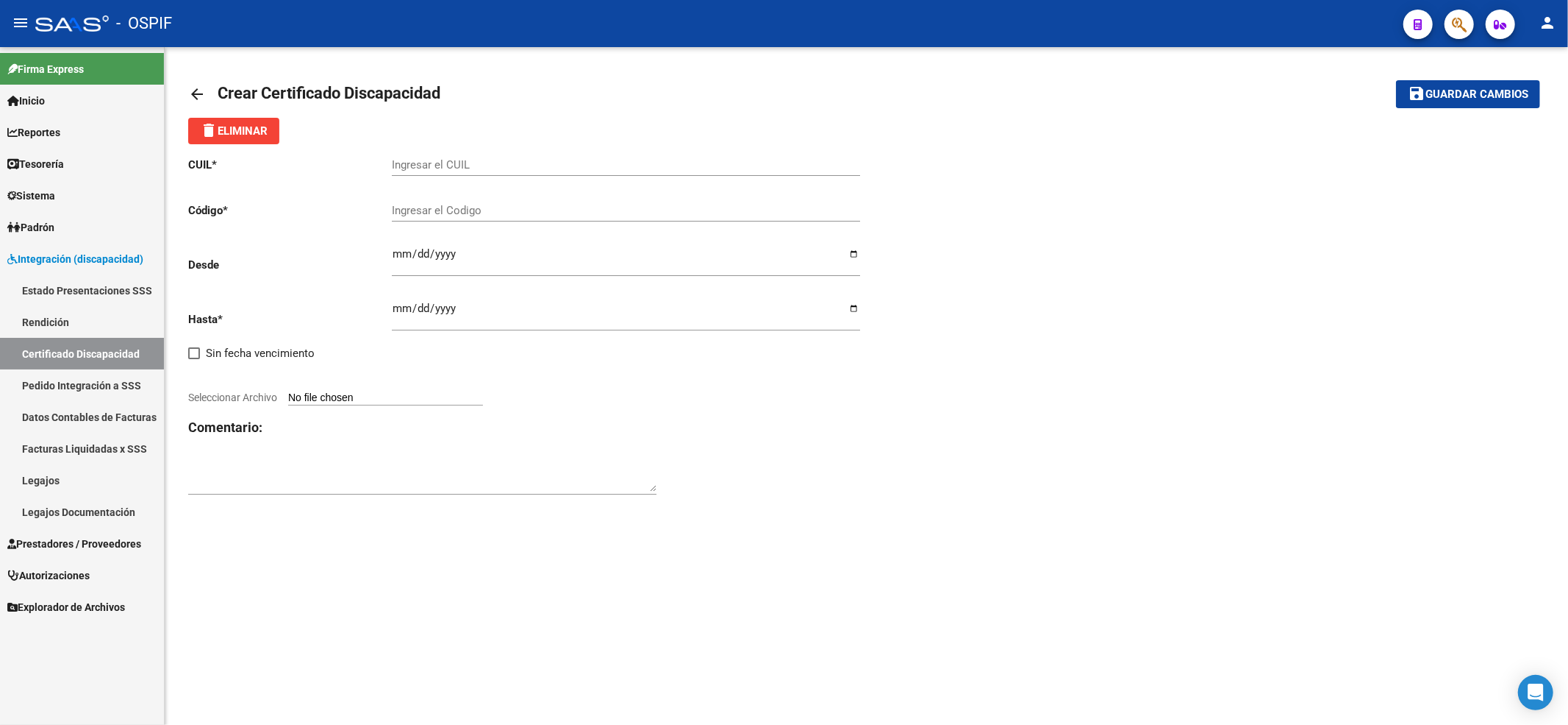
click at [466, 166] on input "Ingresar el CUIL" at bounding box center [626, 164] width 468 height 14
paste input "27-56642143-2"
type input "27-56642143-2"
click at [453, 207] on input "Ingresar el Codigo" at bounding box center [626, 210] width 468 height 14
paste input "01-00056642143-20250904-20280904-BUE-427"
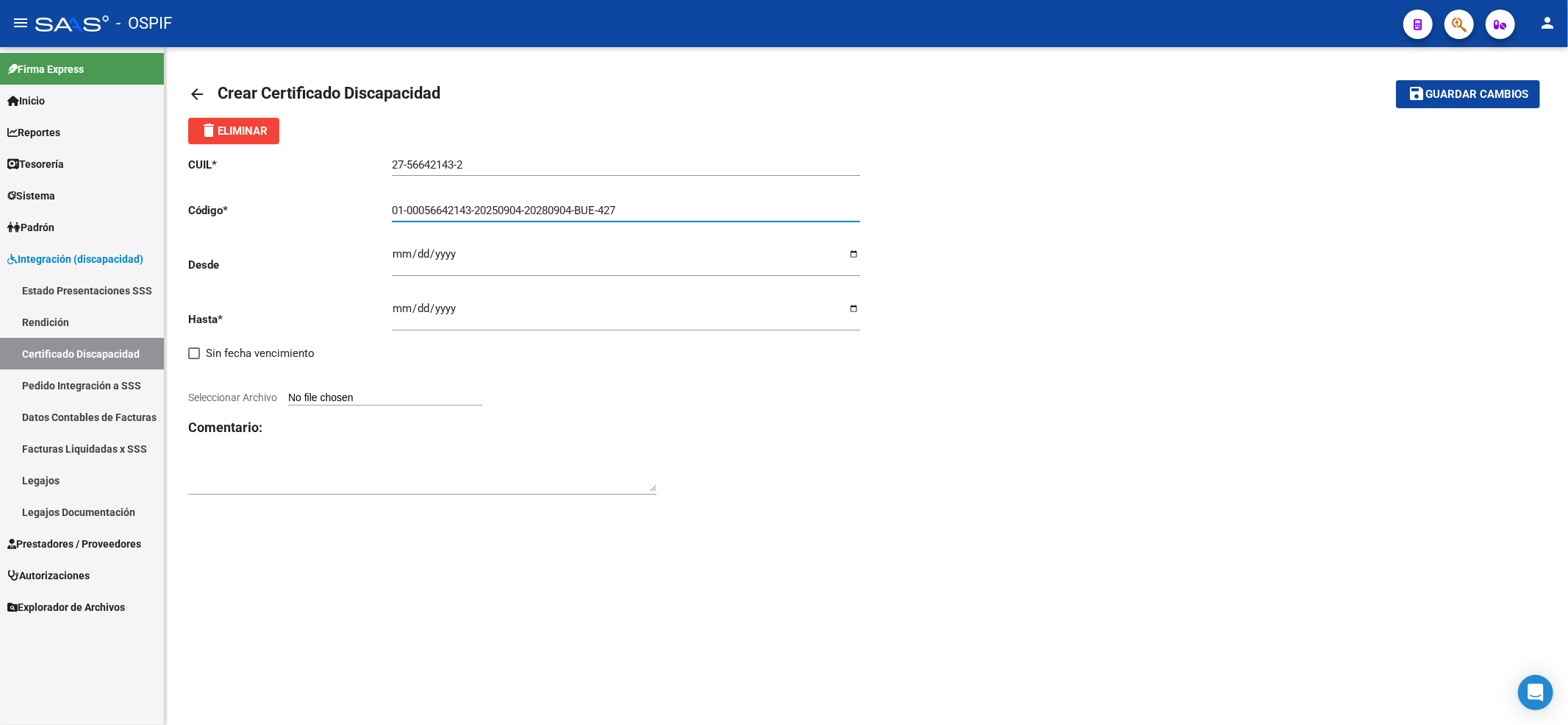
type input "01-00056642143-20250904-20280904-BUE-427"
click at [397, 257] on input "Ingresar fec. Desde" at bounding box center [626, 260] width 468 height 24
type input "2025-09-04"
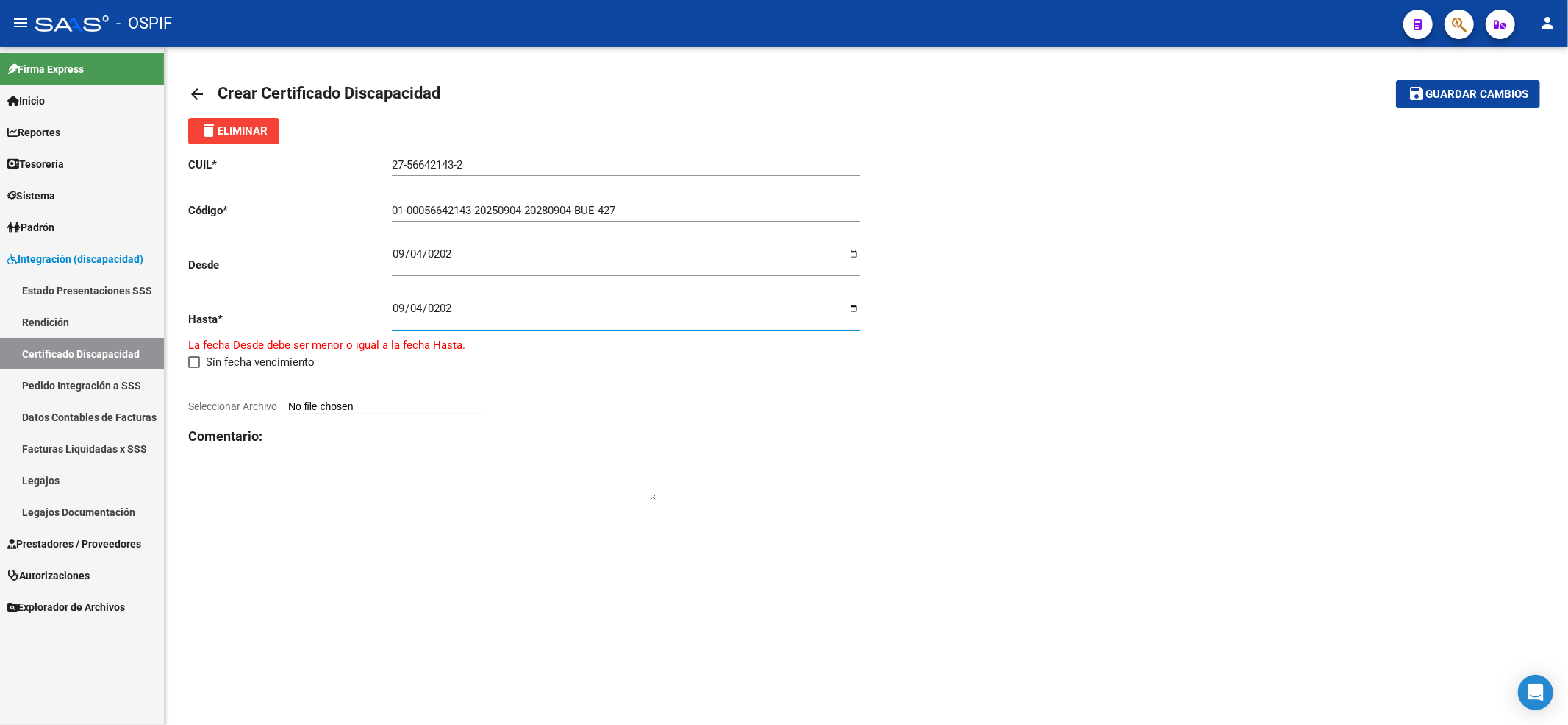
type input "2028-09-04"
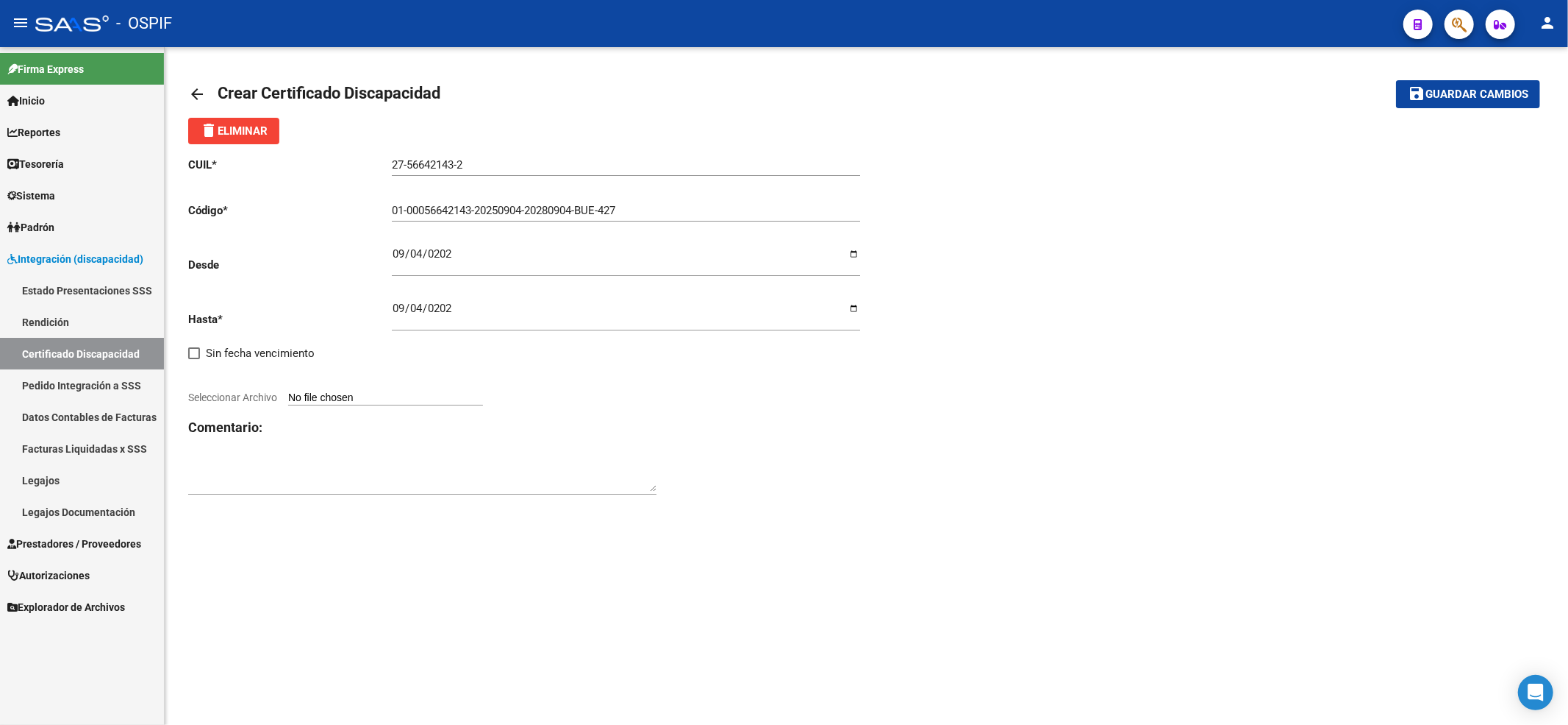
drag, startPoint x: 369, startPoint y: 408, endPoint x: 346, endPoint y: 396, distance: 25.9
click at [366, 408] on div "CUIL * 27-56642143-2 Ingresar el CUIL Código * 01-00056642143-20250904-20280904…" at bounding box center [527, 326] width 678 height 364
click at [345, 396] on input "Seleccionar Archivo" at bounding box center [385, 398] width 195 height 14
type input "C:\fakepath\CARDENAS MORAIZ AMY JULIETA.pdf"
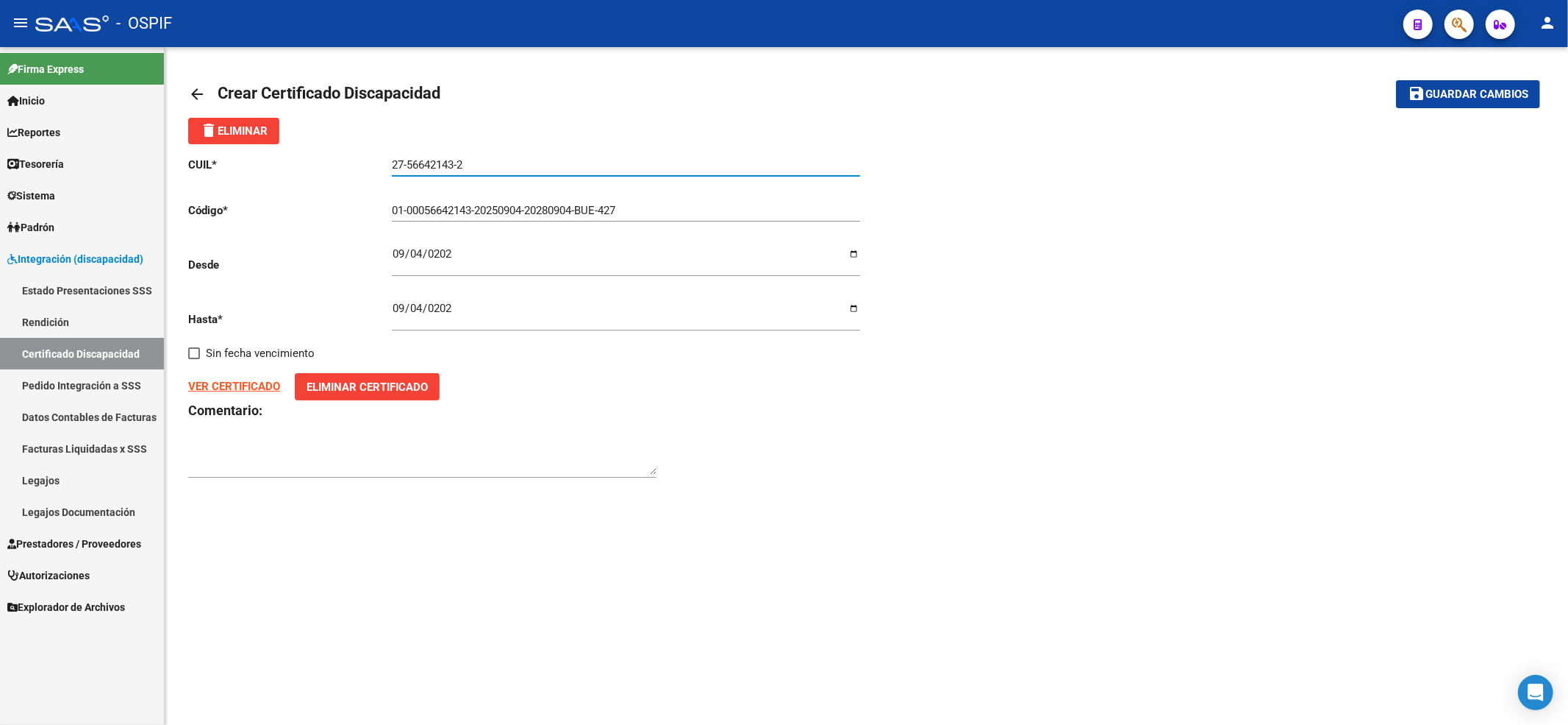
drag, startPoint x: 508, startPoint y: 164, endPoint x: 386, endPoint y: 161, distance: 122.0
click at [386, 162] on app-form-text-field "CUIL * 27-56642143-2 Ingresar el CUIL" at bounding box center [523, 164] width 671 height 14
drag, startPoint x: 391, startPoint y: 161, endPoint x: 539, endPoint y: 154, distance: 148.2
click at [512, 154] on div "27-56642143-2 Ingresar el CUIL" at bounding box center [626, 160] width 468 height 32
click at [1524, 92] on span "Guardar cambios" at bounding box center [1476, 94] width 103 height 14
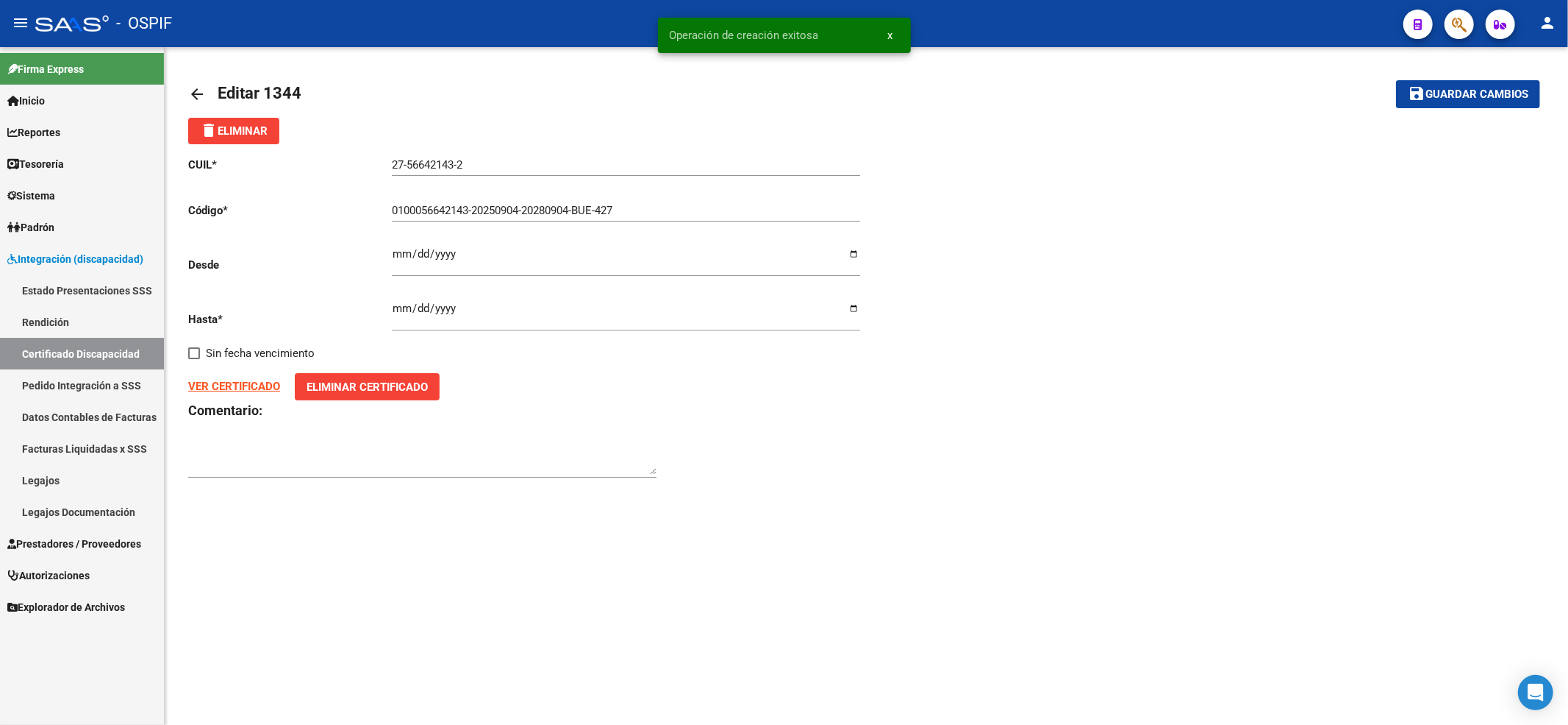
click at [28, 351] on link "Certificado Discapacidad" at bounding box center [82, 353] width 164 height 32
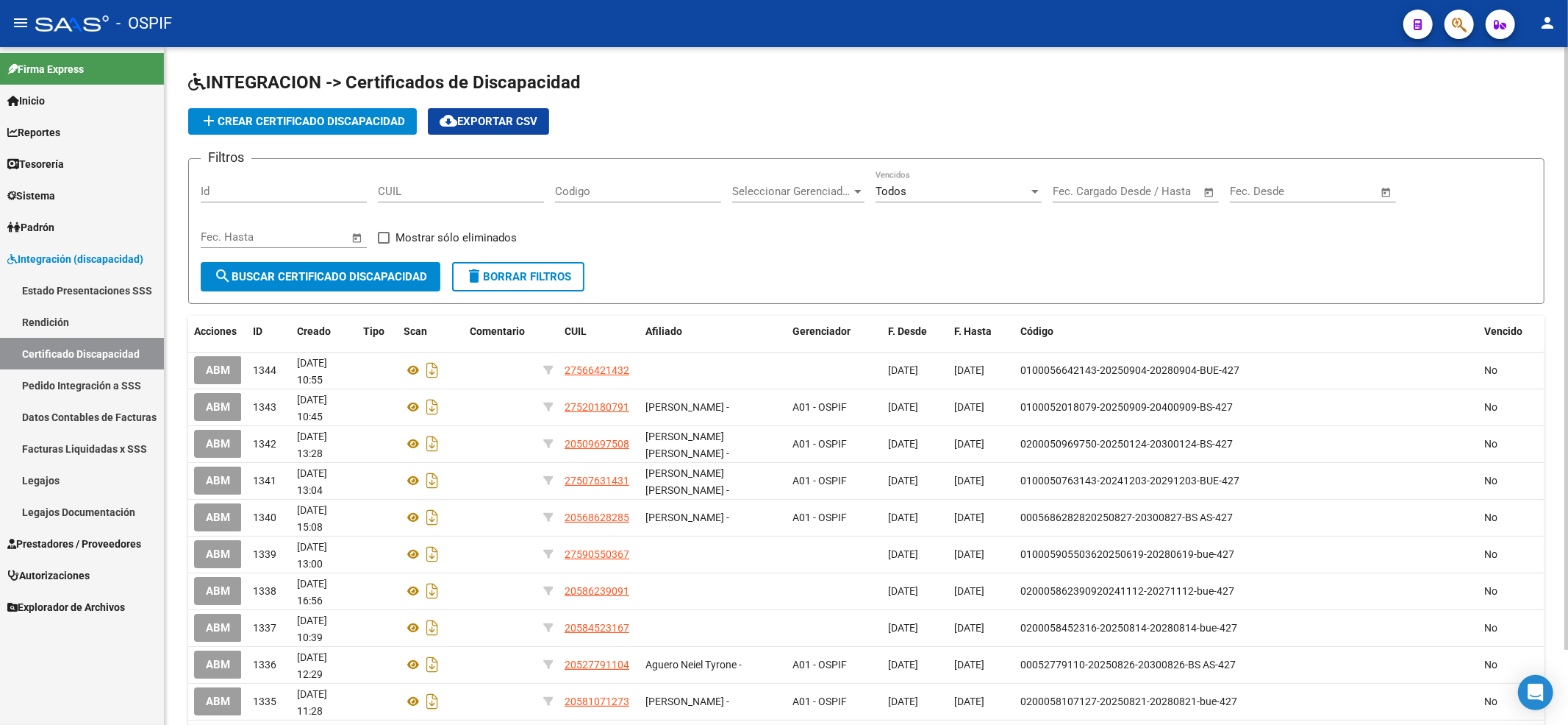
click at [479, 186] on input "CUIL" at bounding box center [460, 191] width 166 height 14
paste input "27-54223668-5"
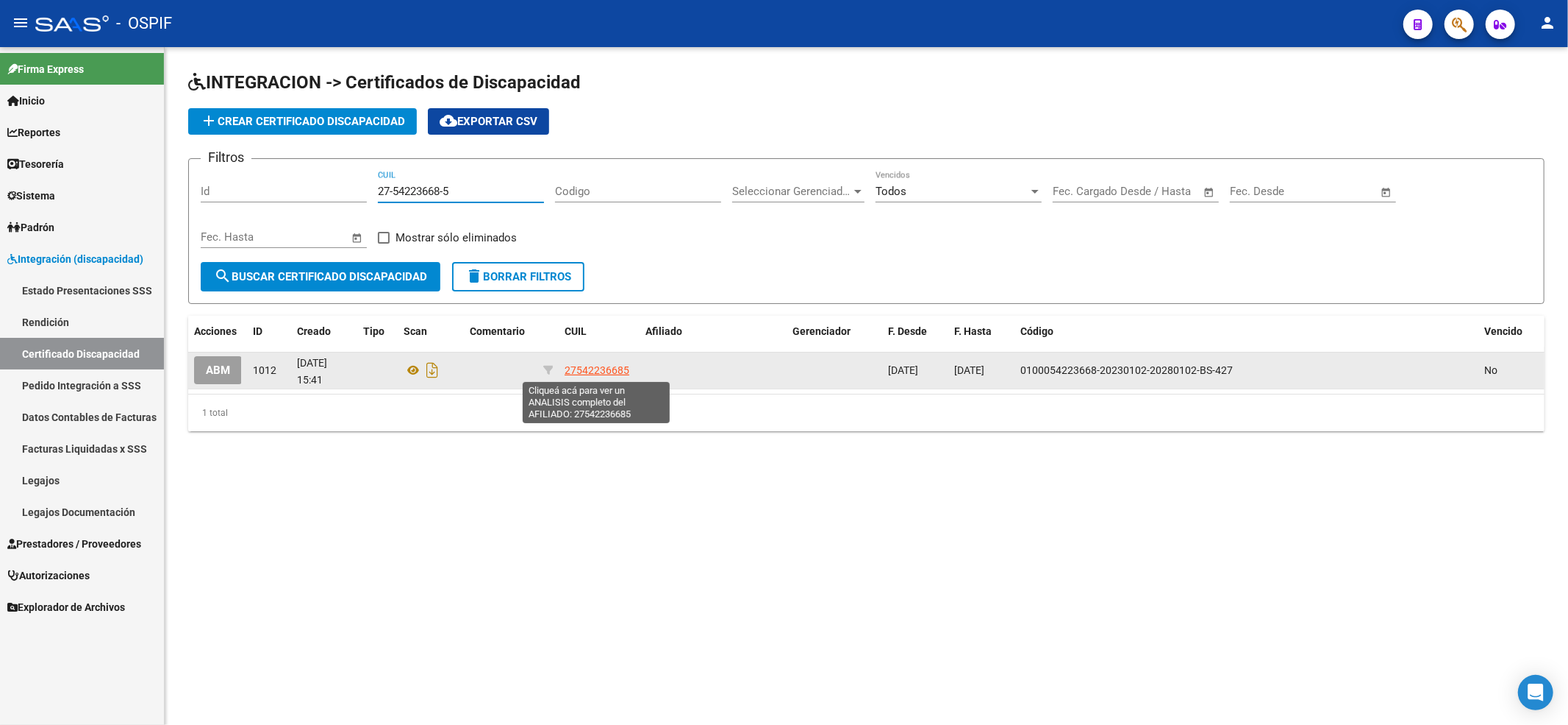
type input "27-54223668-5"
click at [605, 369] on span "27542236685" at bounding box center [597, 370] width 64 height 12
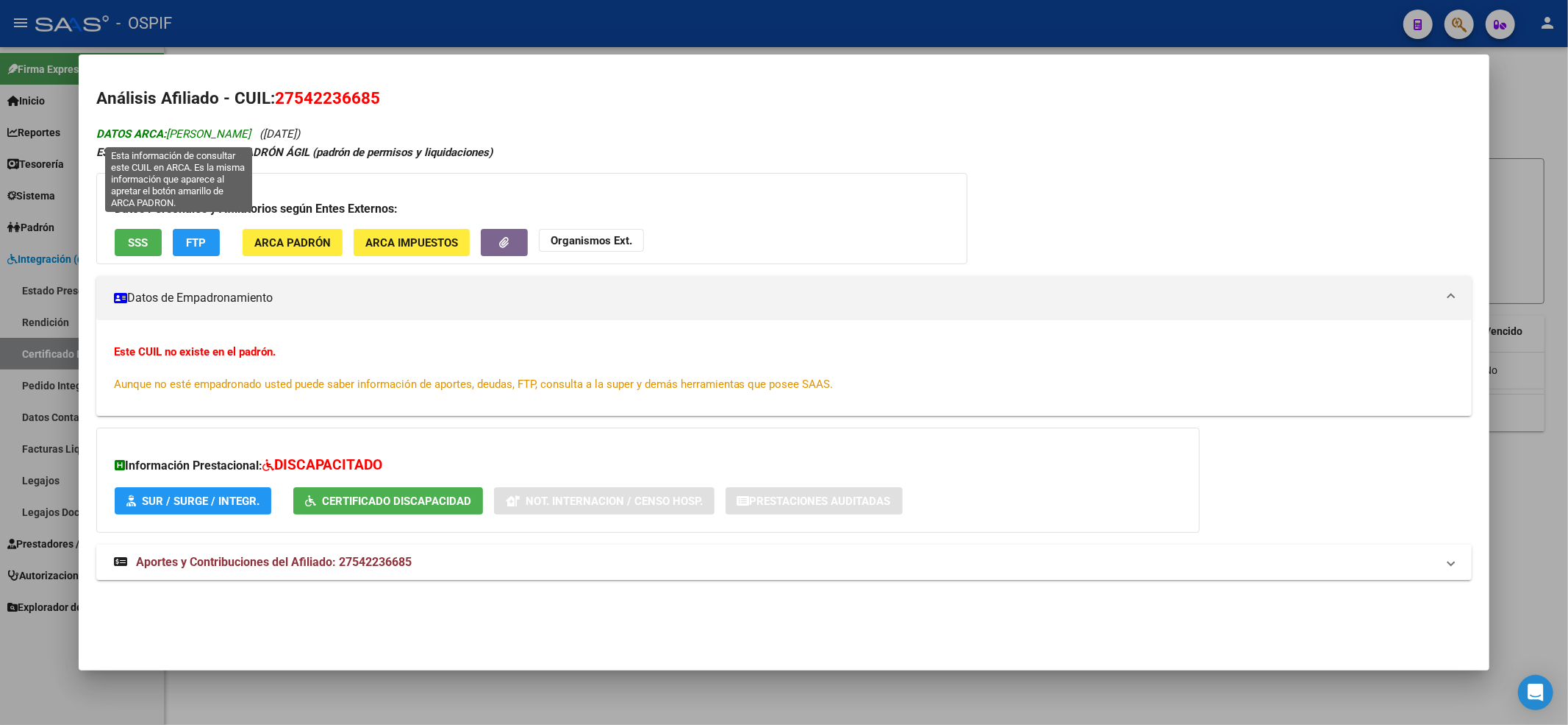
drag, startPoint x: 261, startPoint y: 135, endPoint x: 172, endPoint y: 134, distance: 89.0
click at [172, 134] on span "DATOS ARCA: ALALUF MARTINA" at bounding box center [173, 134] width 154 height 14
copy span "ALALUF MARTINA"
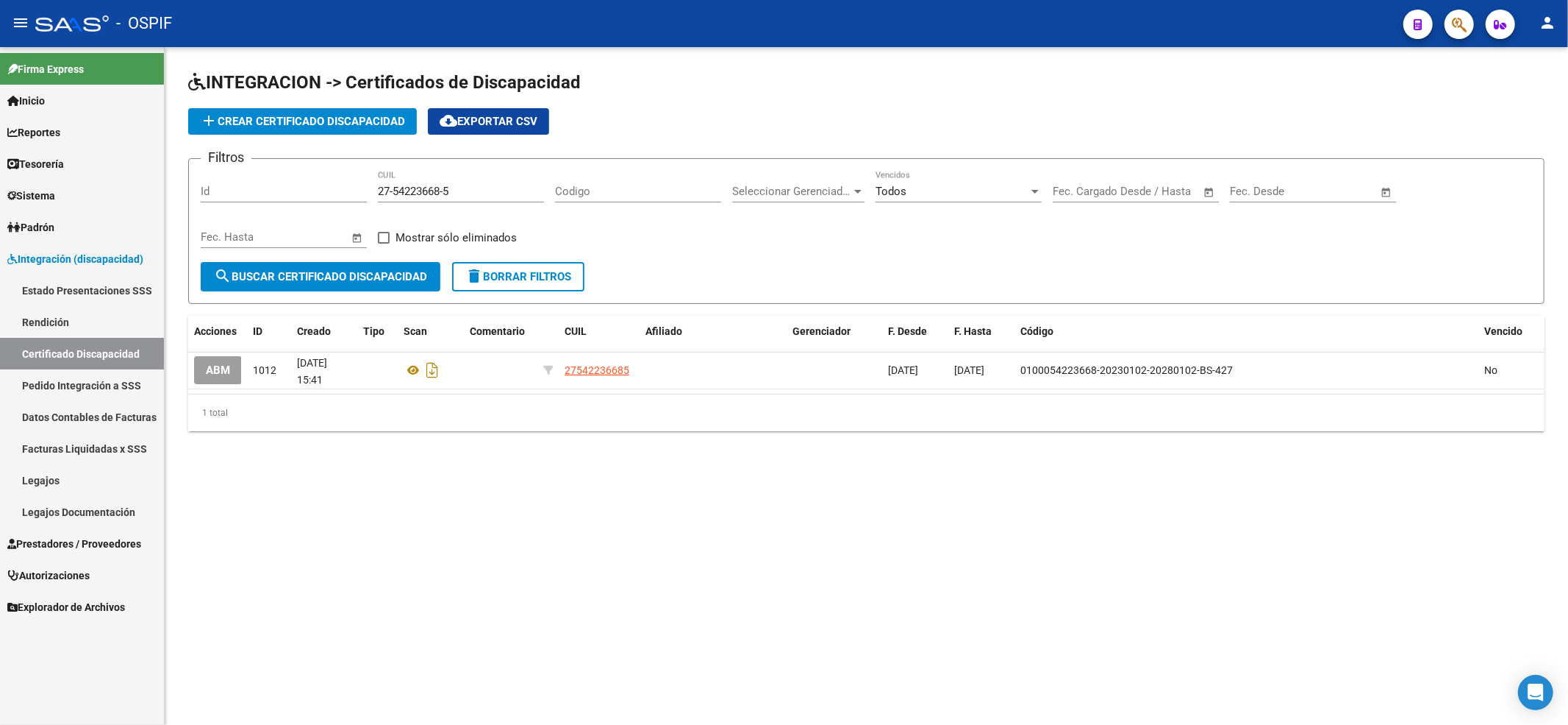
click at [513, 286] on button "delete Borrar Filtros" at bounding box center [518, 276] width 133 height 29
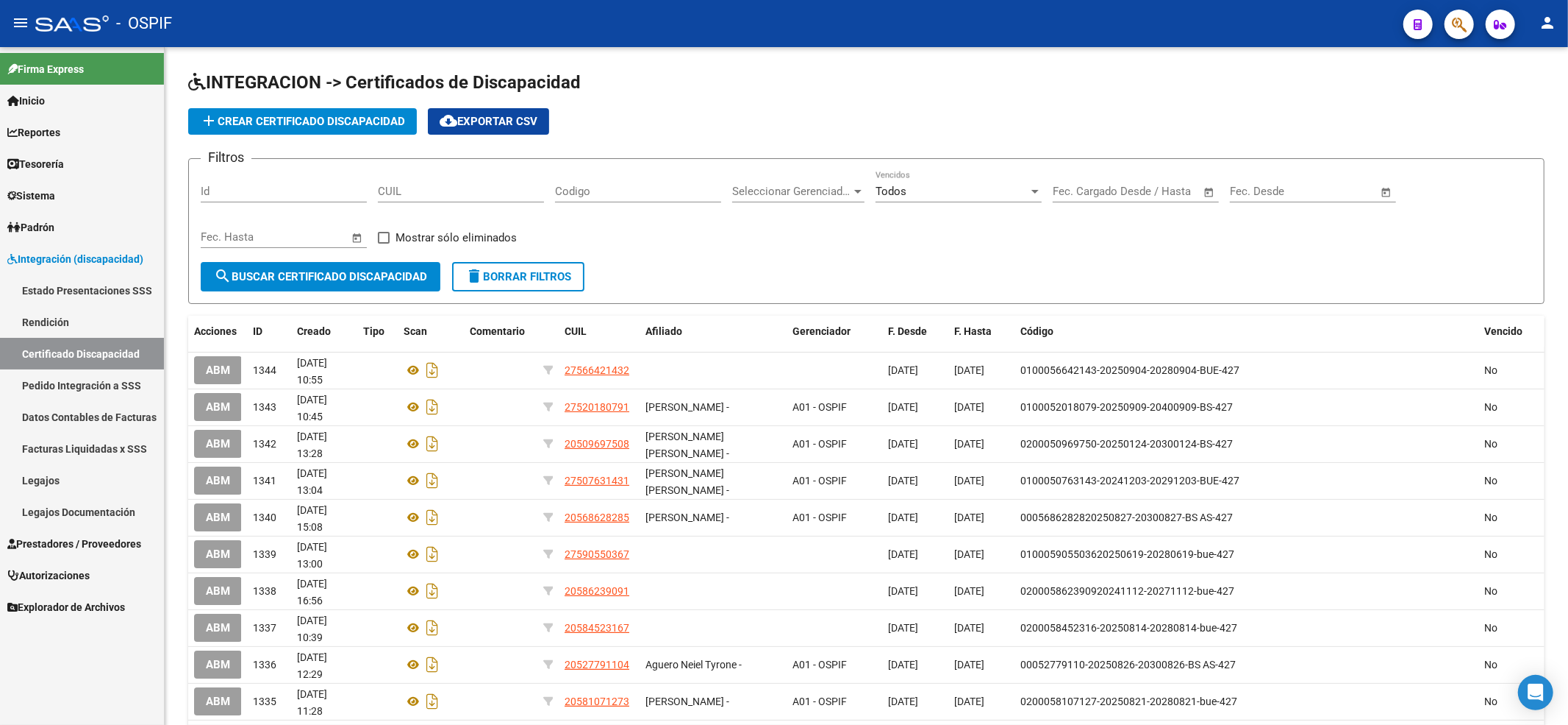
click at [54, 547] on span "Prestadores / Proveedores" at bounding box center [74, 543] width 133 height 16
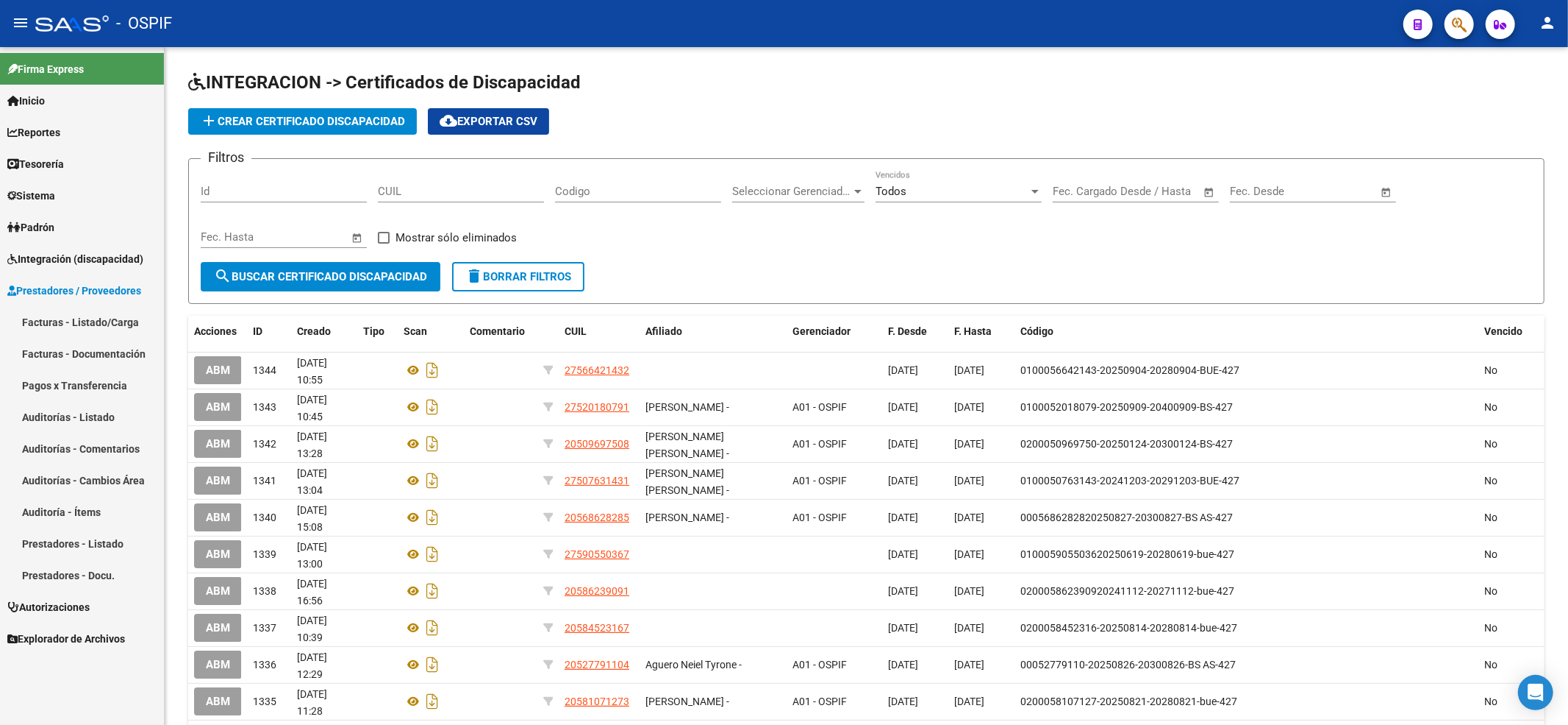
click at [86, 315] on link "Facturas - Listado/Carga" at bounding box center [82, 322] width 164 height 32
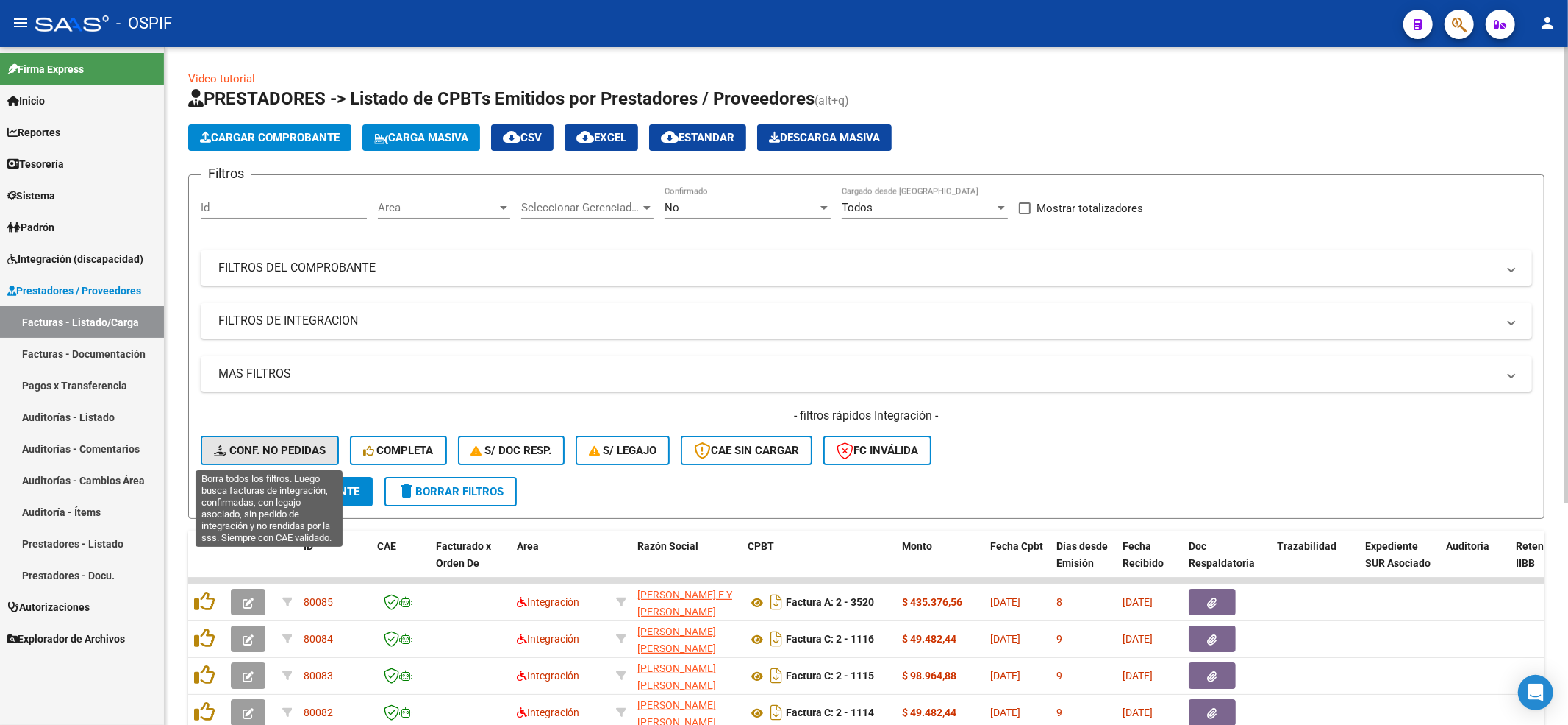
click at [265, 451] on span "Conf. no pedidas" at bounding box center [270, 450] width 112 height 14
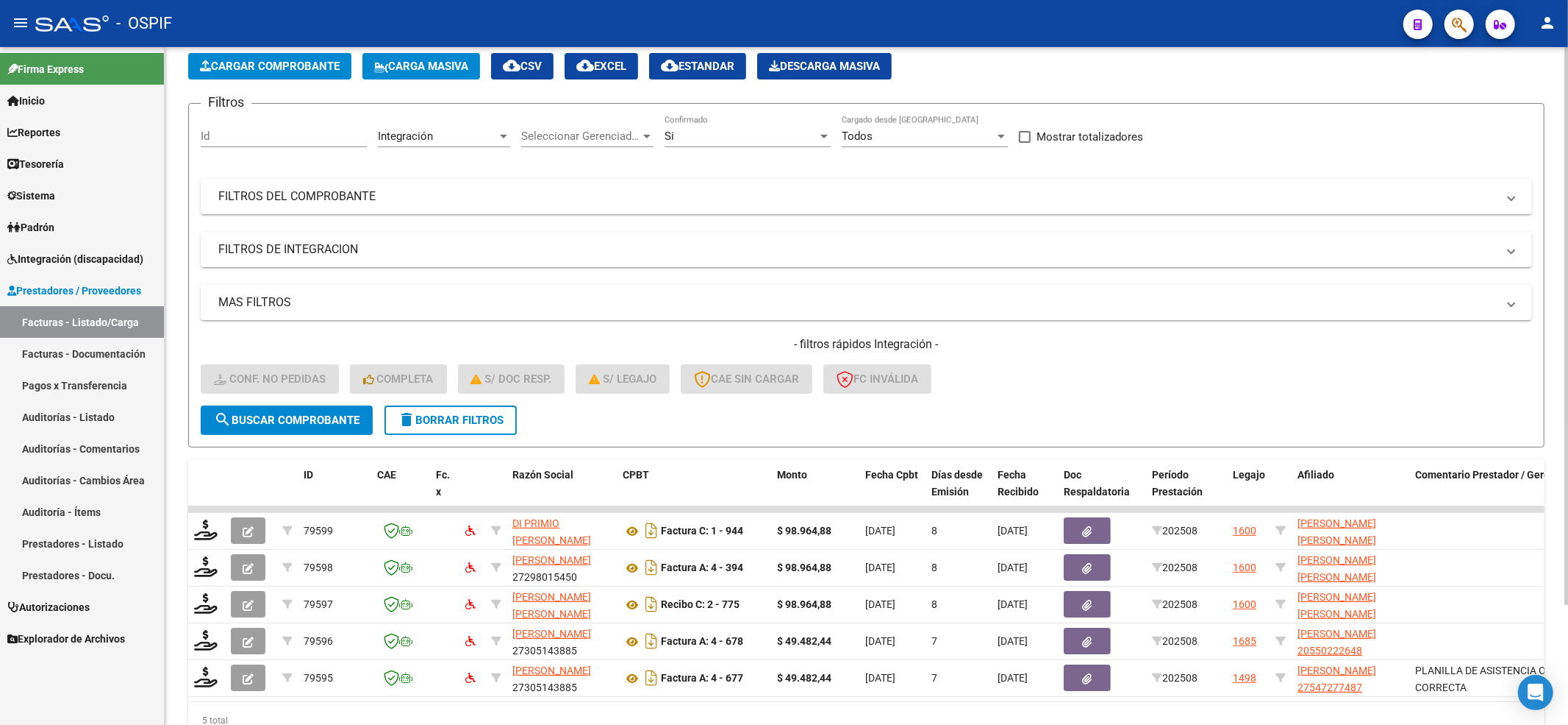
scroll to position [145, 0]
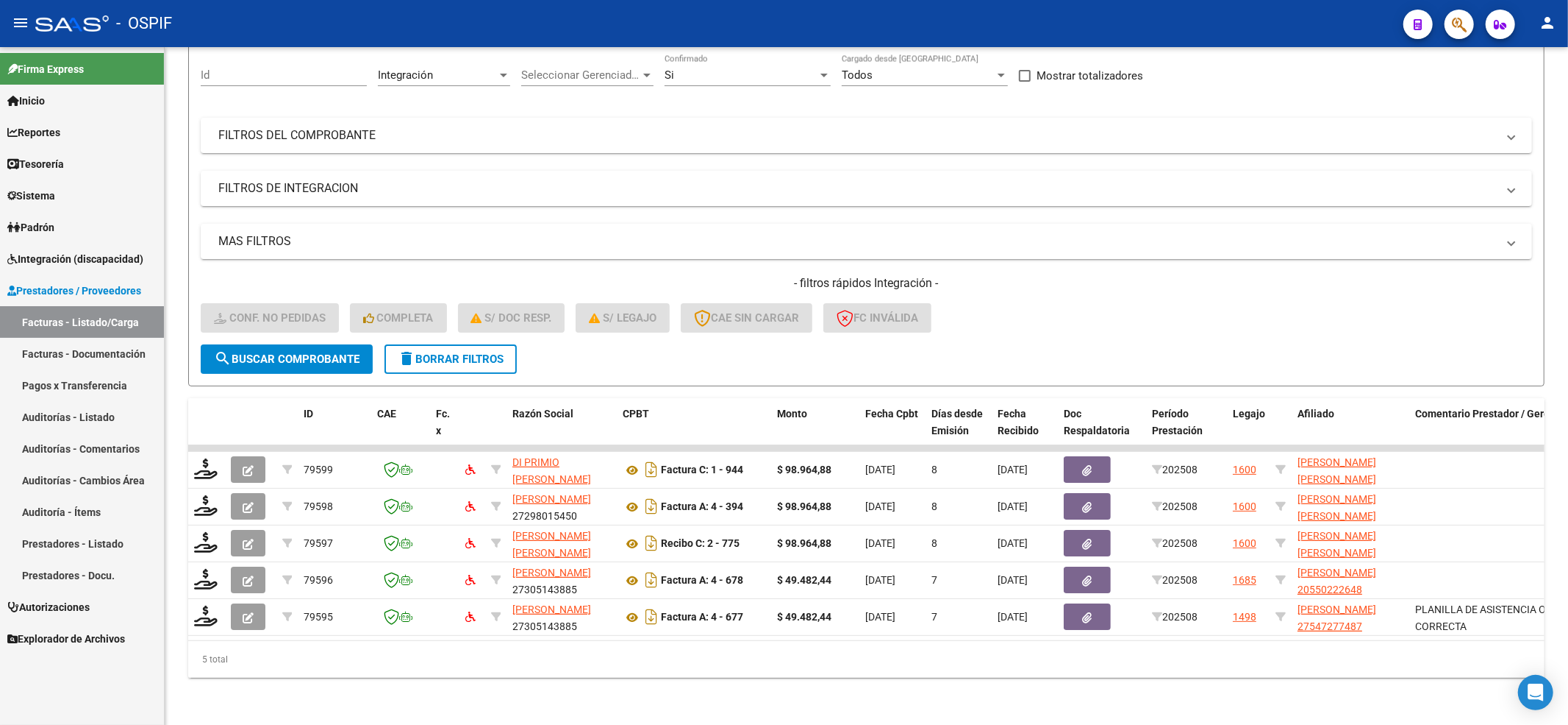
click at [85, 616] on link "Autorizaciones" at bounding box center [82, 606] width 164 height 32
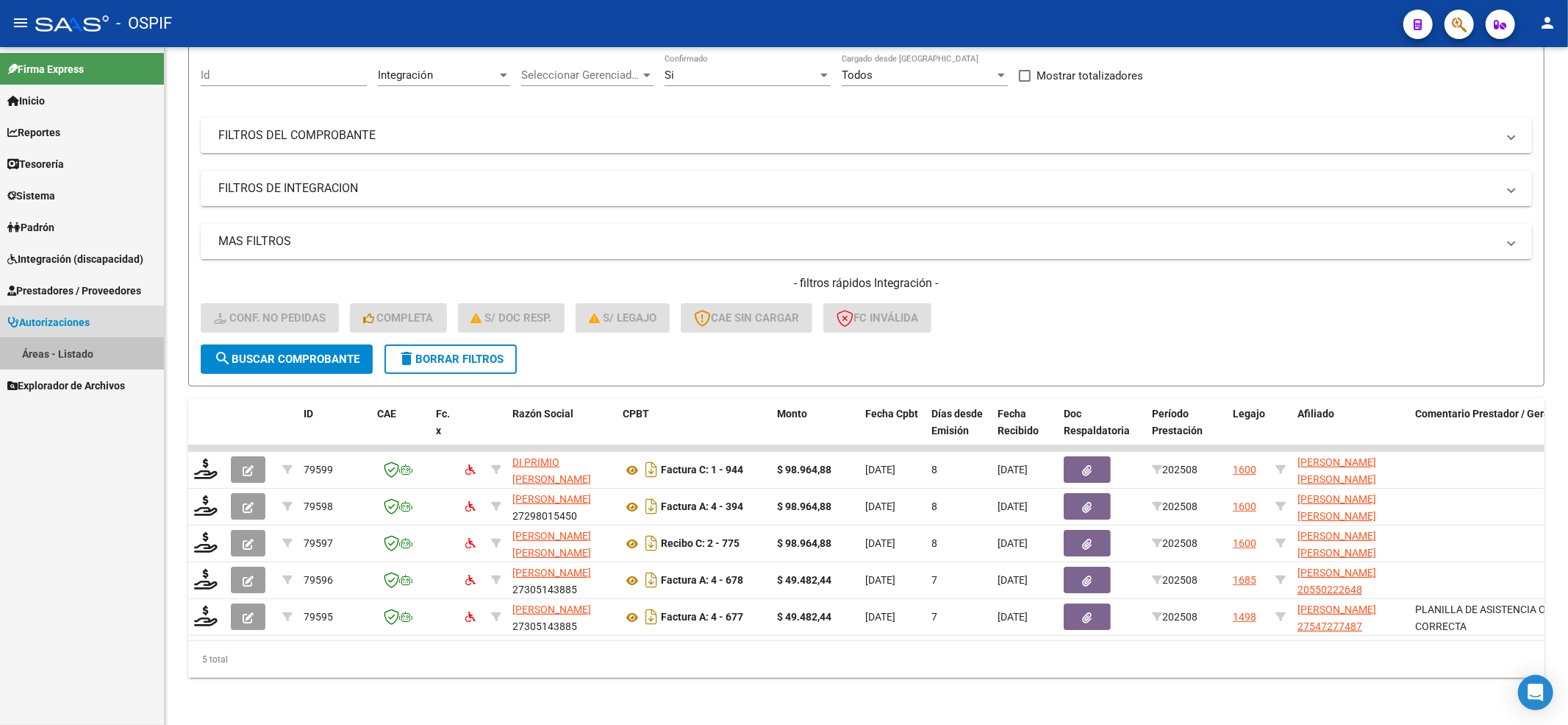
click at [65, 401] on div "Firma Express Inicio Instructivos Contacto OS Reportes Egresos Devengados Compr…" at bounding box center [82, 386] width 164 height 678
click at [57, 383] on span "Explorador de Archivos" at bounding box center [66, 385] width 118 height 16
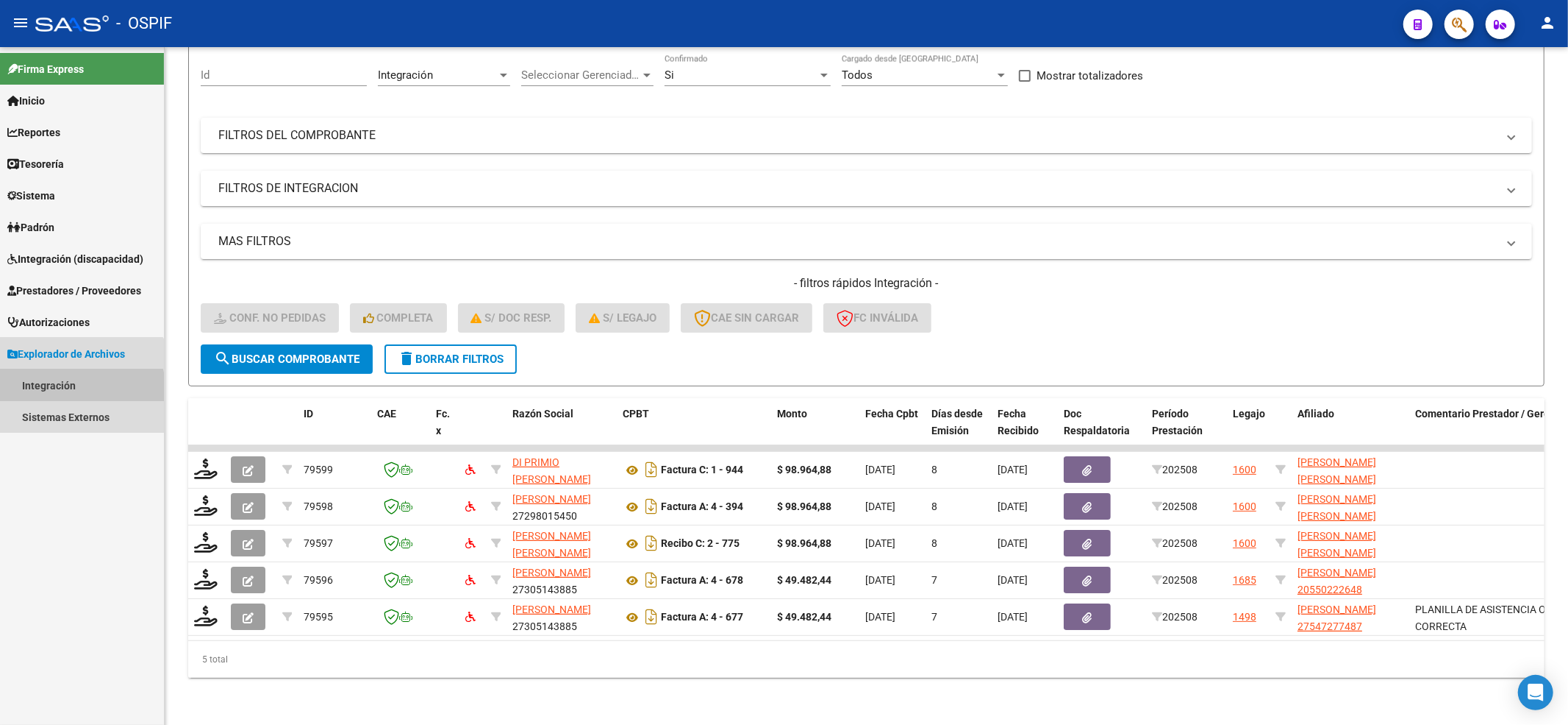
click at [65, 392] on link "Integración" at bounding box center [82, 384] width 164 height 32
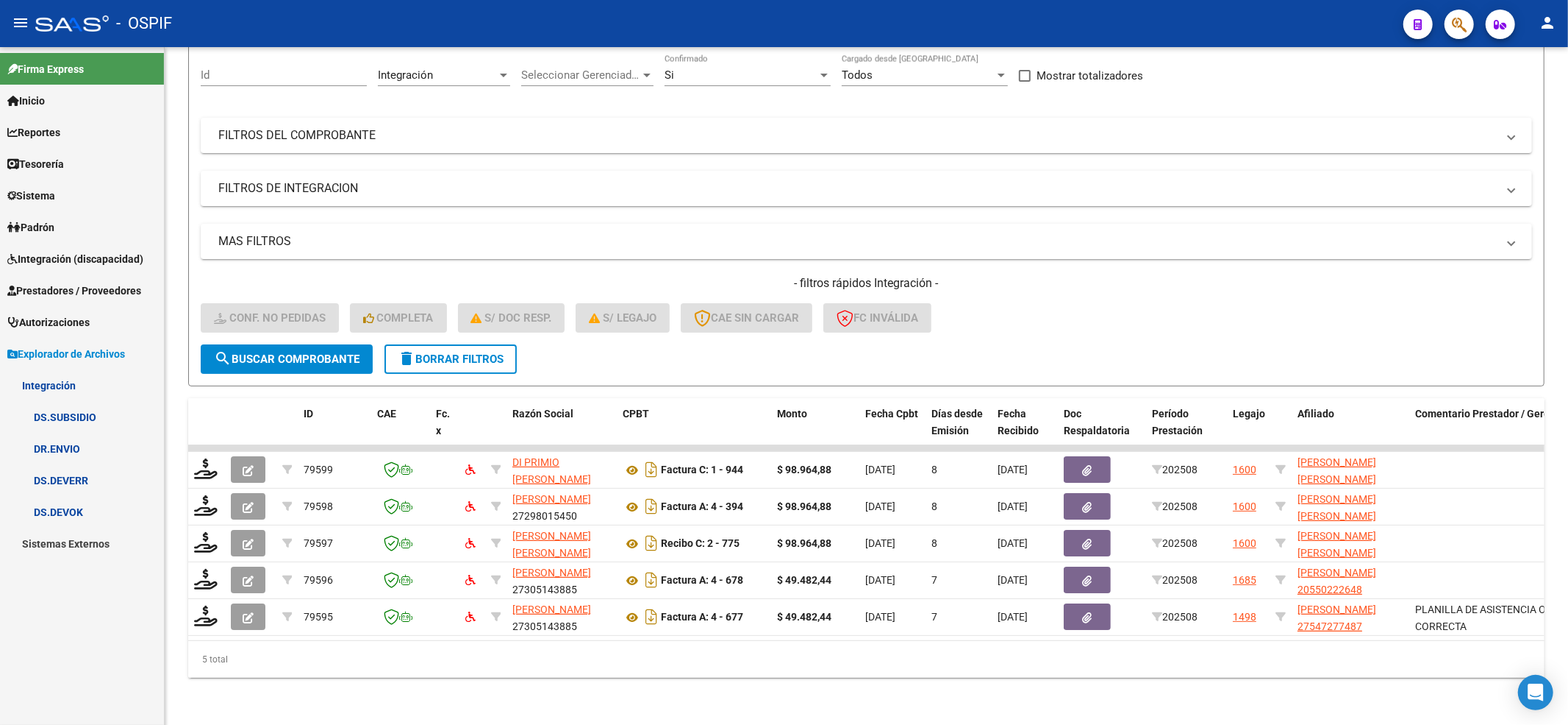
click at [74, 470] on link "DS.DEVERR" at bounding box center [82, 480] width 164 height 32
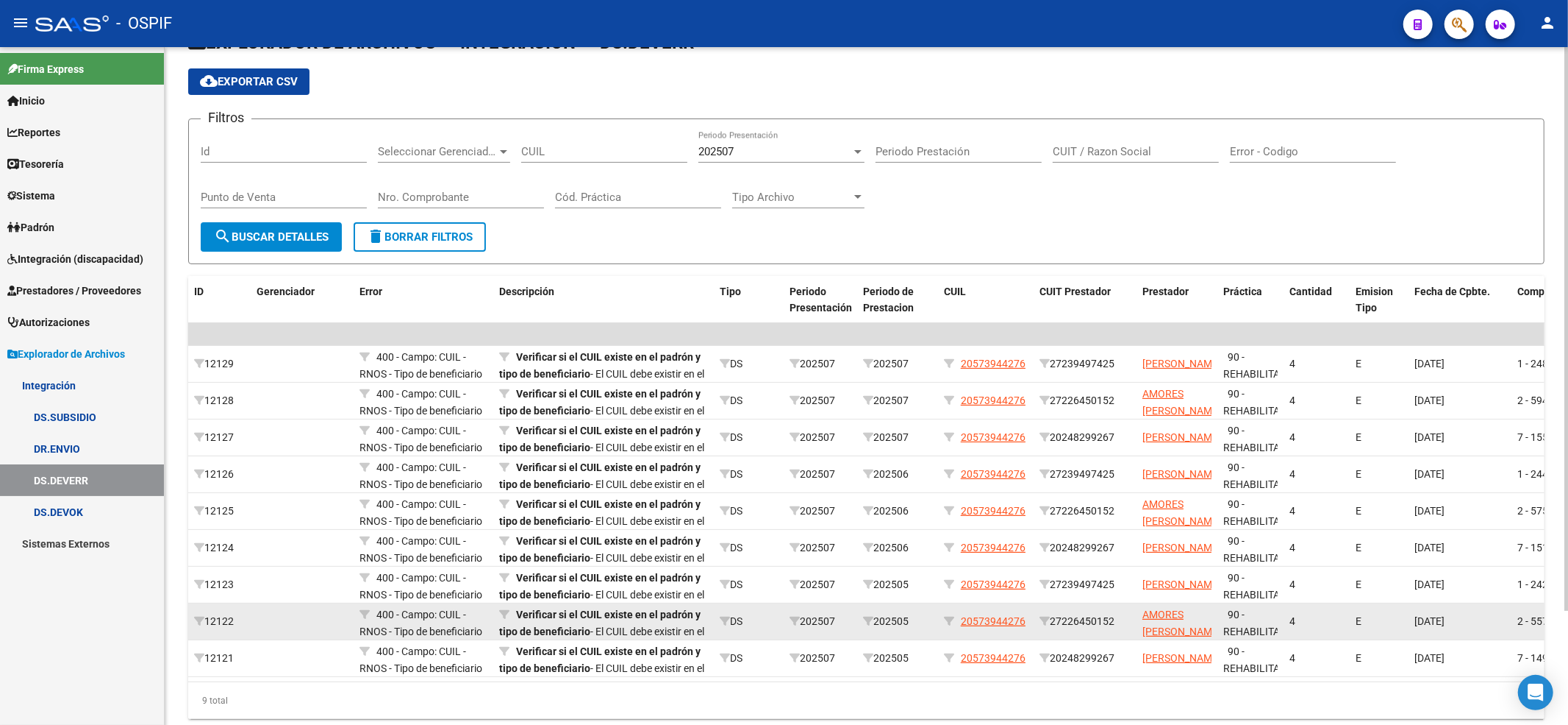
scroll to position [137, 0]
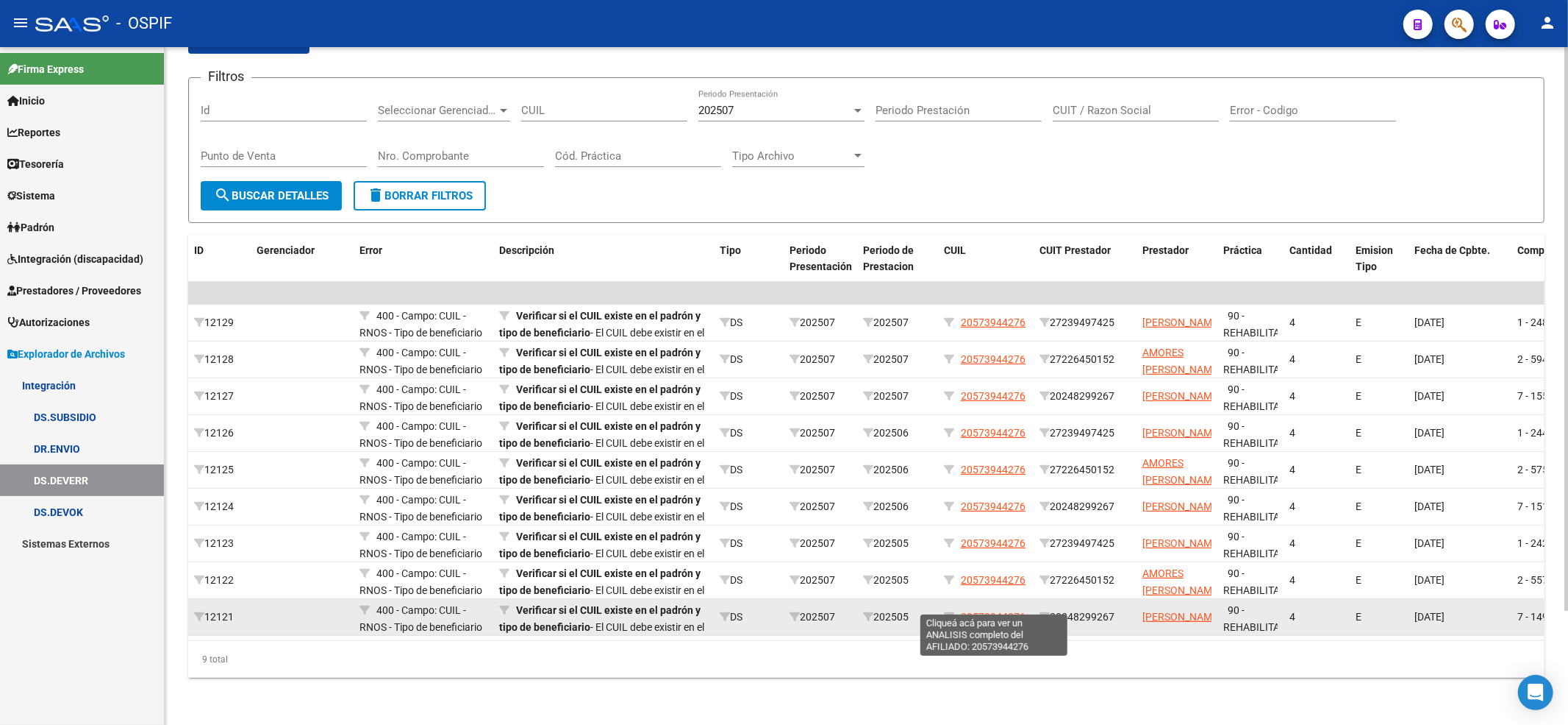
drag, startPoint x: 1030, startPoint y: 619, endPoint x: 962, endPoint y: 601, distance: 70.3
click at [962, 601] on datatable-body-cell "20573944276" at bounding box center [985, 617] width 95 height 36
copy span "20573944276"
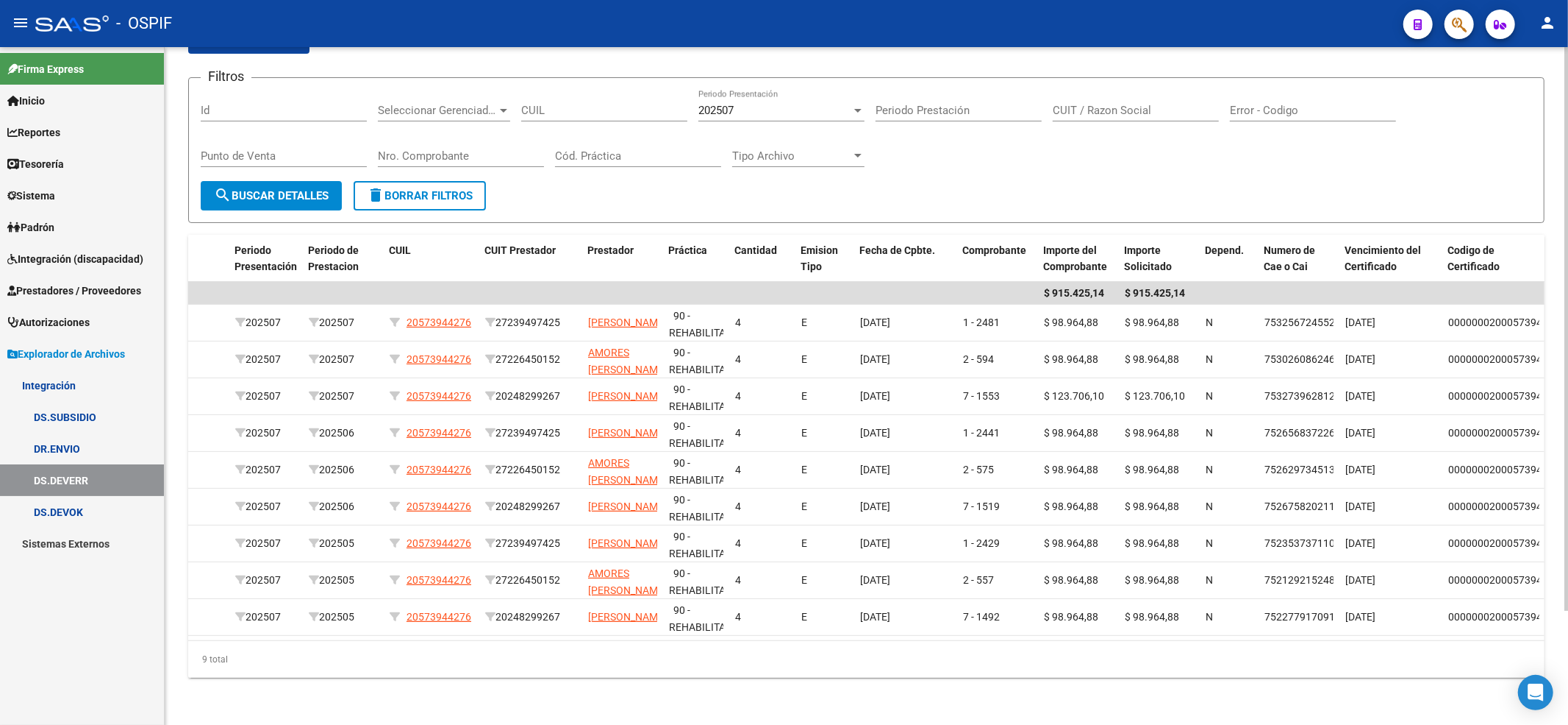
scroll to position [0, 0]
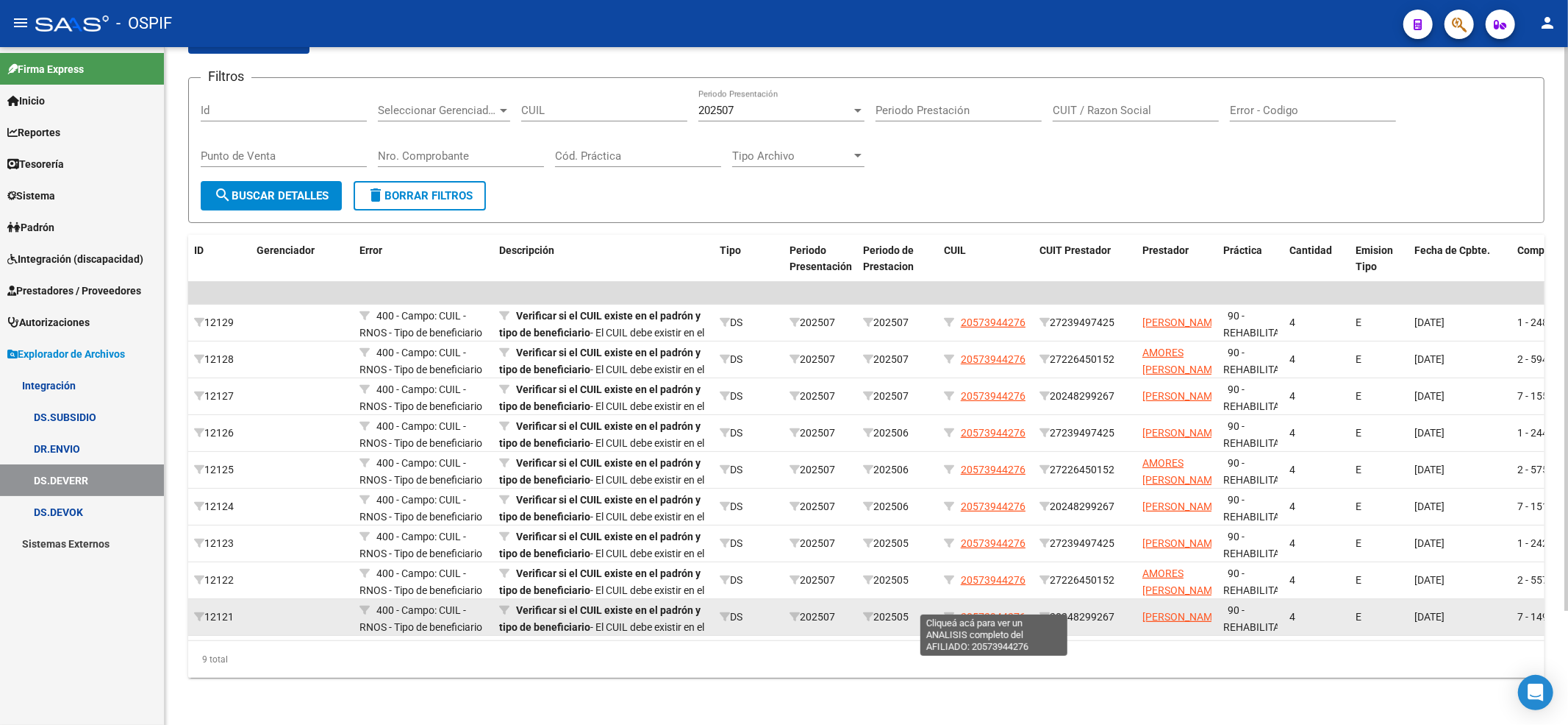
click at [975, 611] on span "20573944276" at bounding box center [992, 616] width 64 height 12
copy span "20573944276"
type textarea "20573944276"
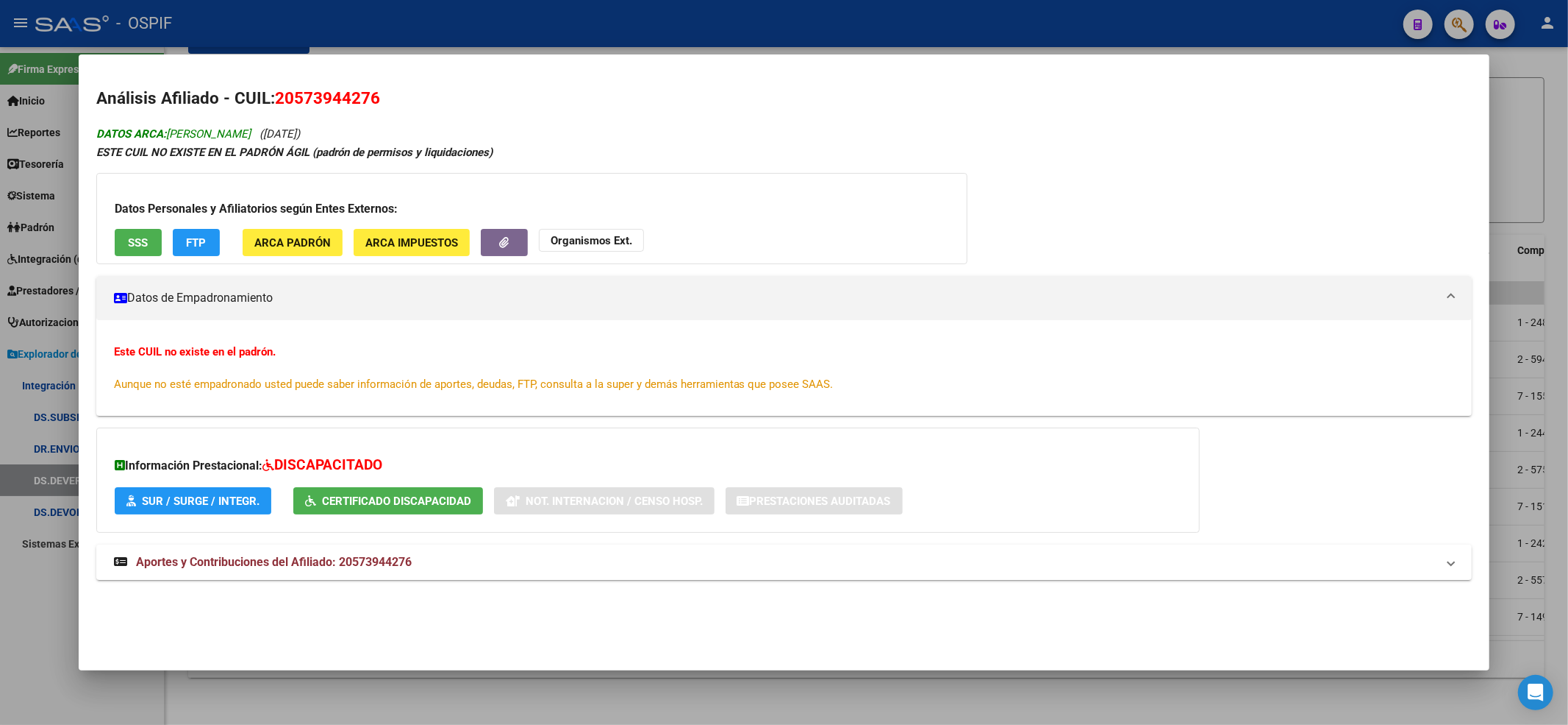
drag, startPoint x: 323, startPoint y: 135, endPoint x: 172, endPoint y: 130, distance: 151.1
click at [168, 127] on span "DATOS ARCA: CORONEL BASTIAN BENJAMIN" at bounding box center [173, 134] width 154 height 14
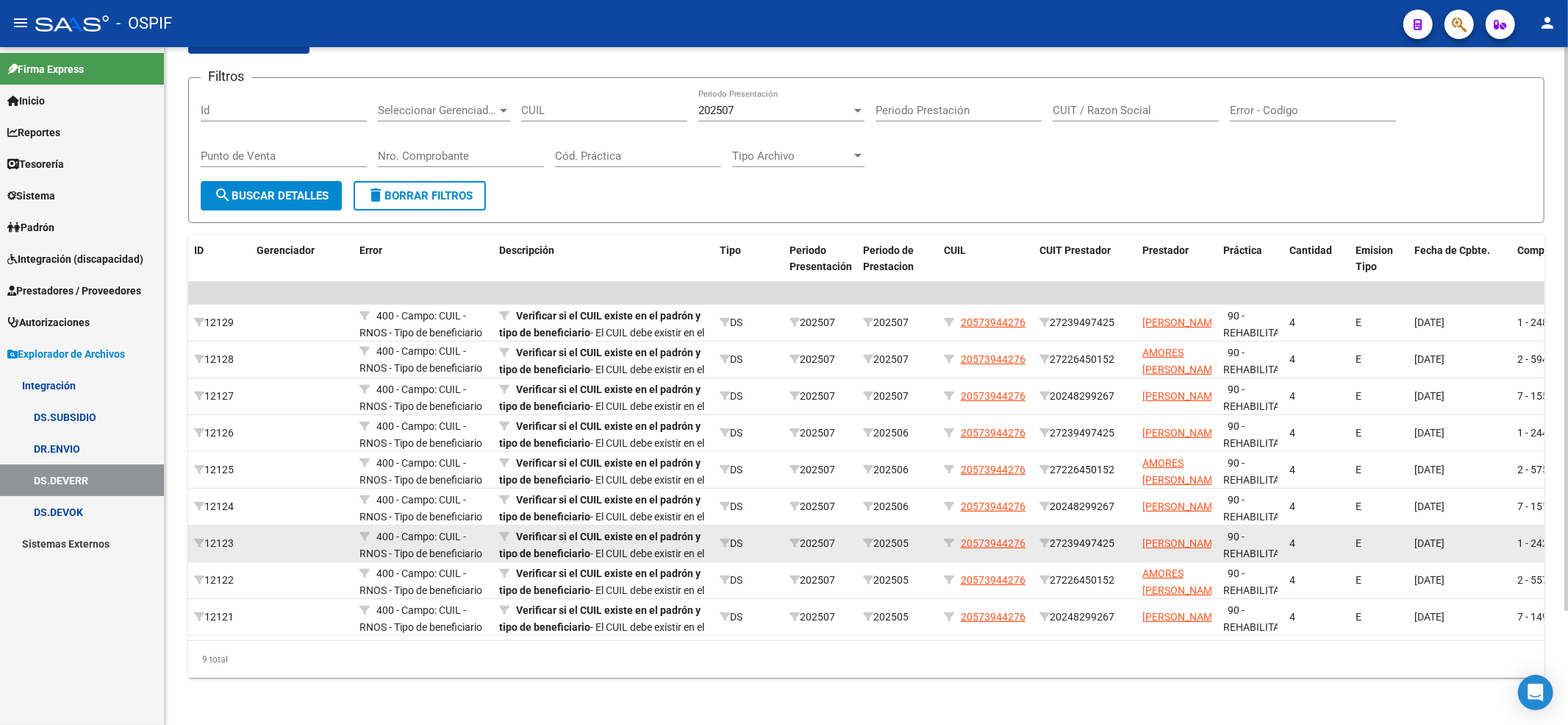
scroll to position [137, 0]
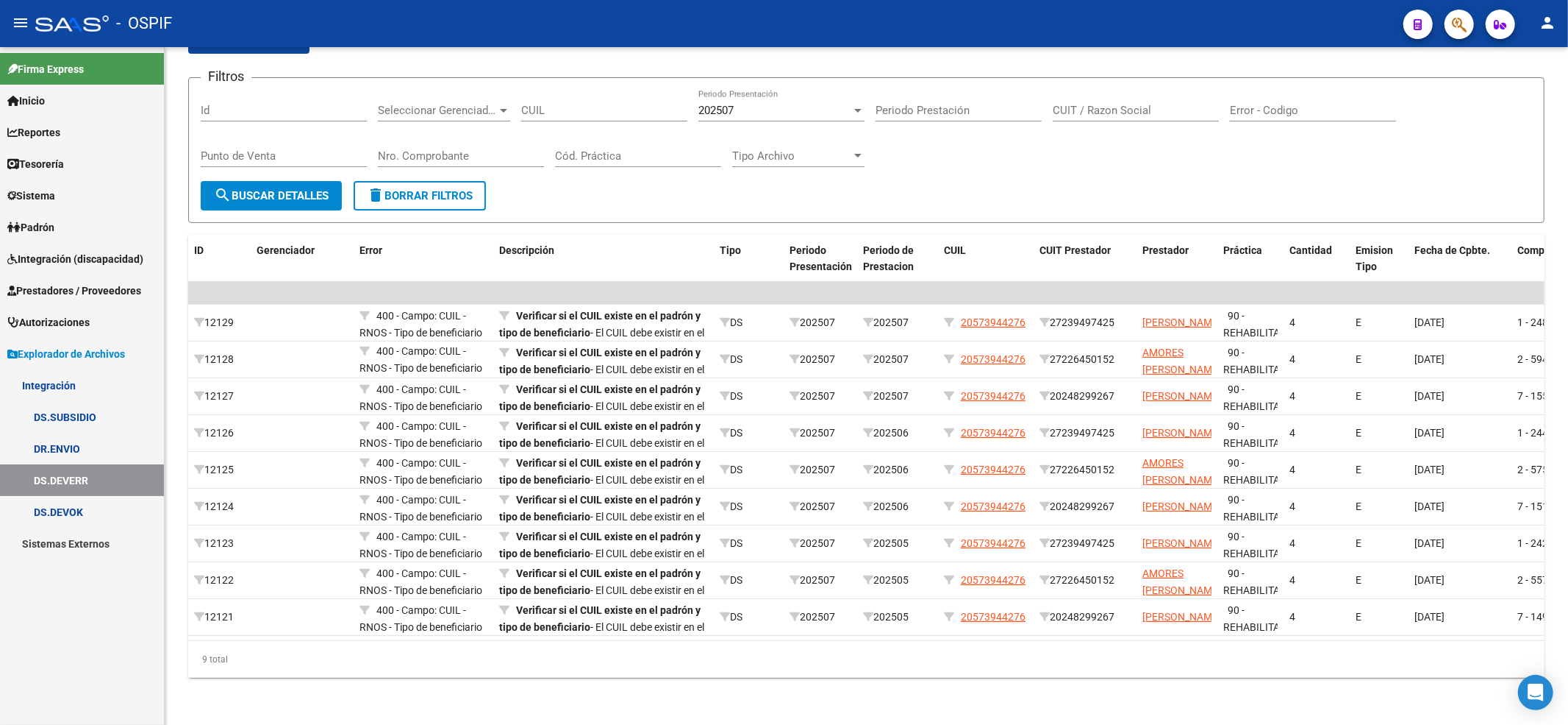
click at [56, 285] on span "Prestadores / Proveedores" at bounding box center [74, 291] width 133 height 16
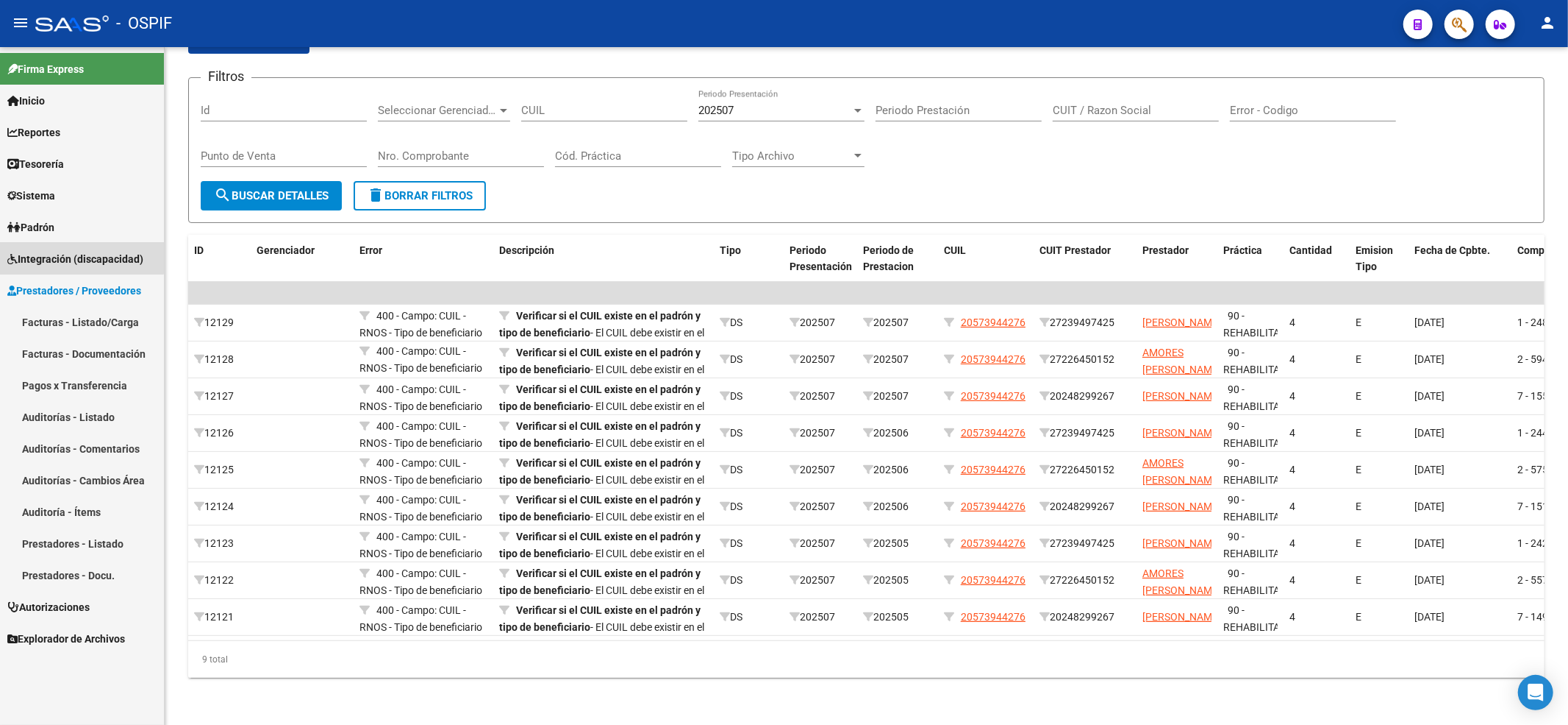
click at [75, 253] on span "Integración (discapacidad)" at bounding box center [75, 259] width 136 height 16
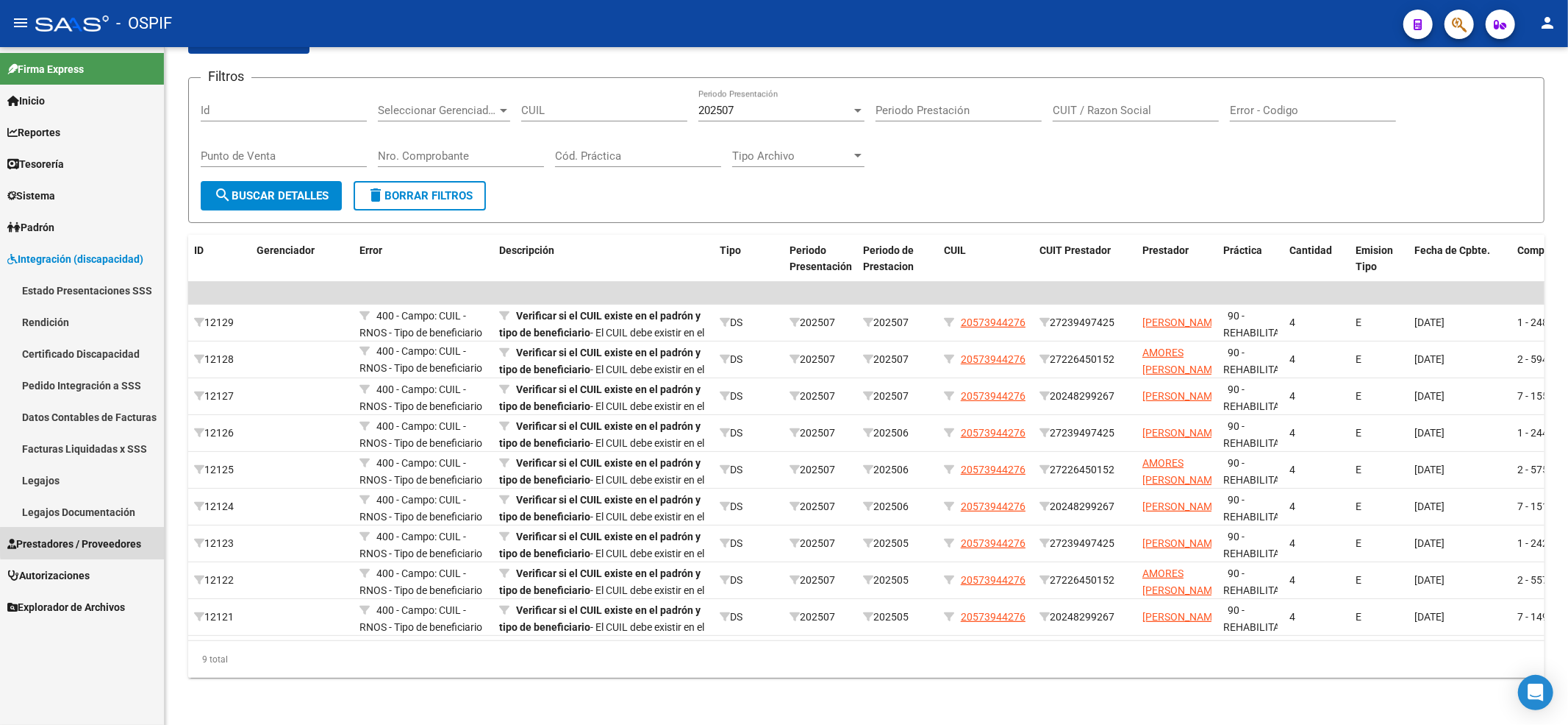
click at [99, 540] on span "Prestadores / Proveedores" at bounding box center [74, 543] width 133 height 16
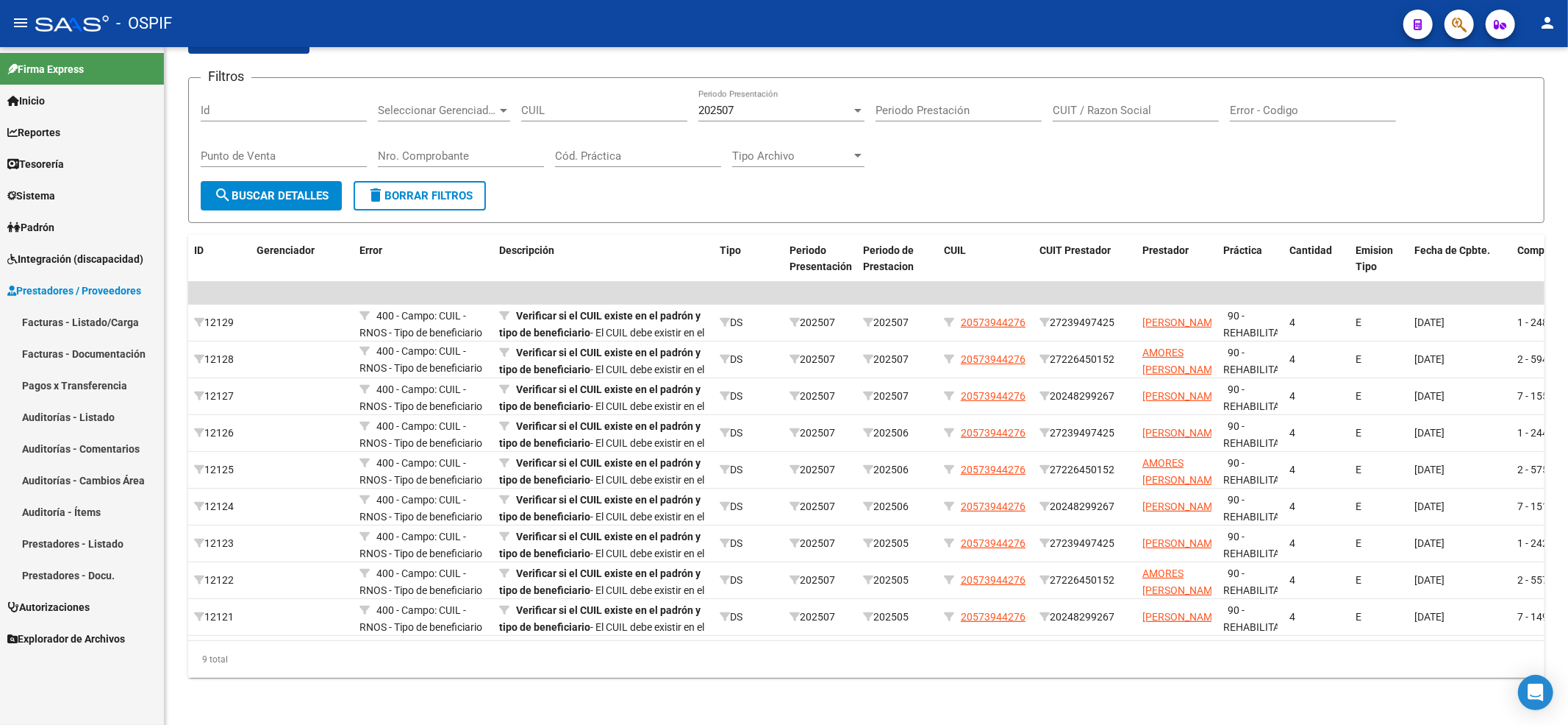
drag, startPoint x: 74, startPoint y: 336, endPoint x: 74, endPoint y: 313, distance: 23.0
click at [74, 333] on link "Facturas - Listado/Carga" at bounding box center [82, 322] width 164 height 32
click at [74, 315] on link "Facturas - Listado/Carga" at bounding box center [82, 322] width 164 height 32
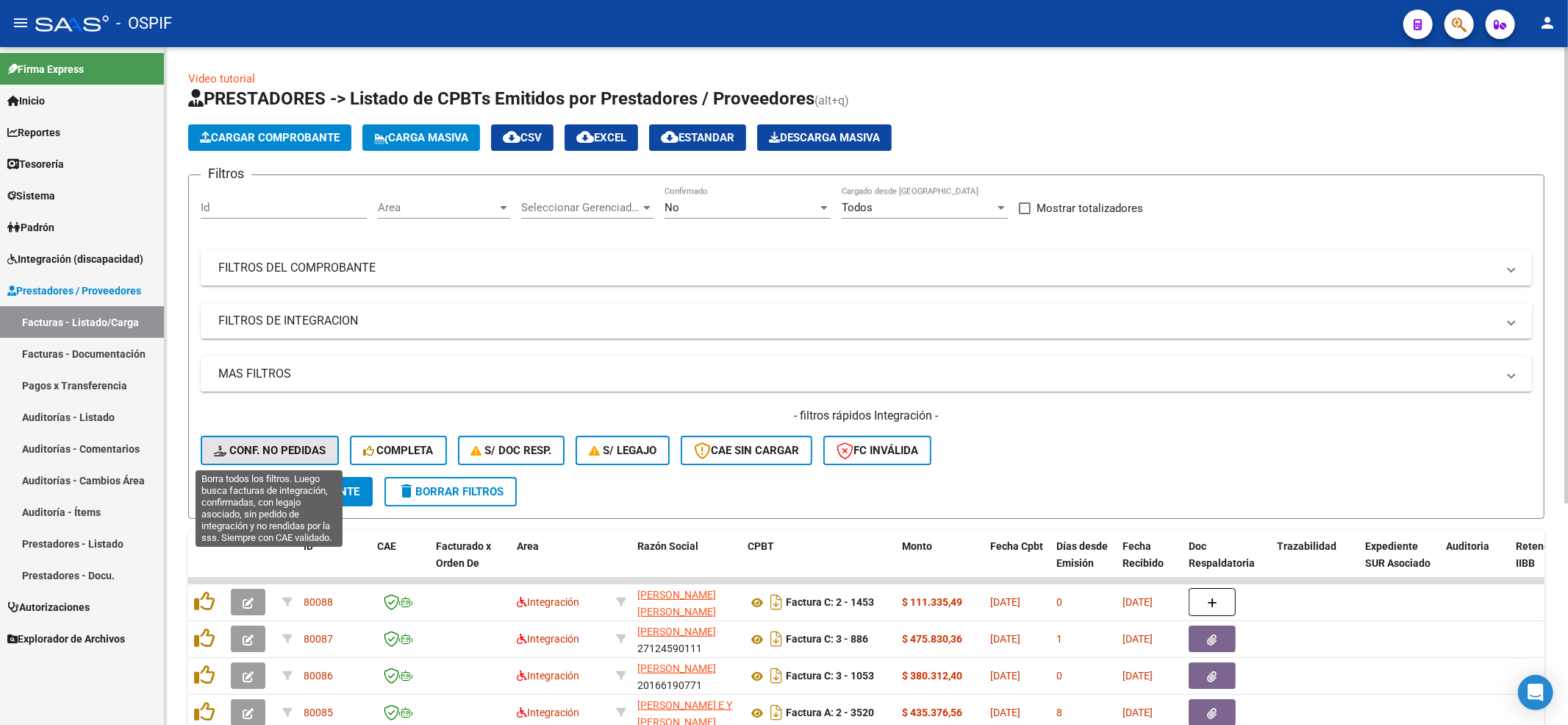
click at [307, 458] on button "Conf. no pedidas" at bounding box center [270, 450] width 138 height 29
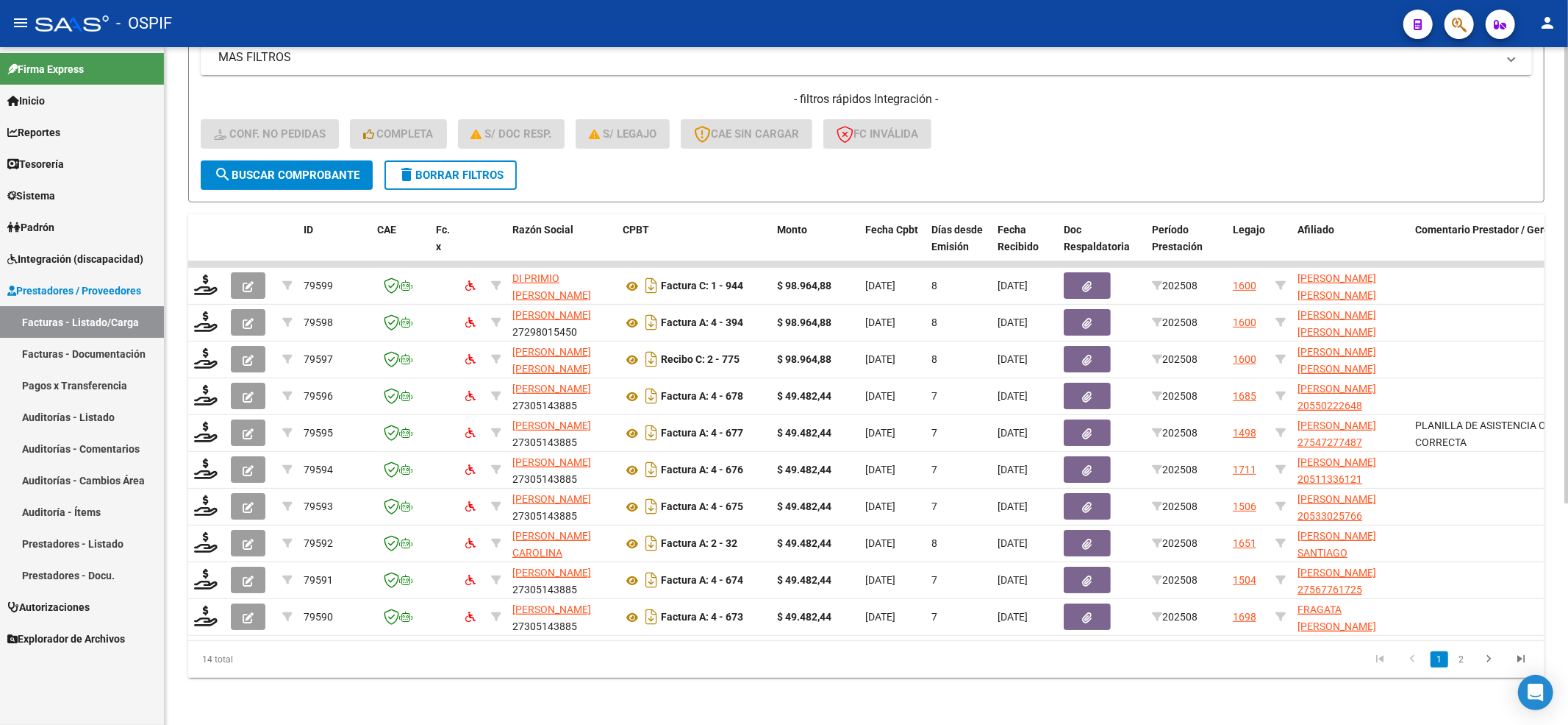
scroll to position [330, 0]
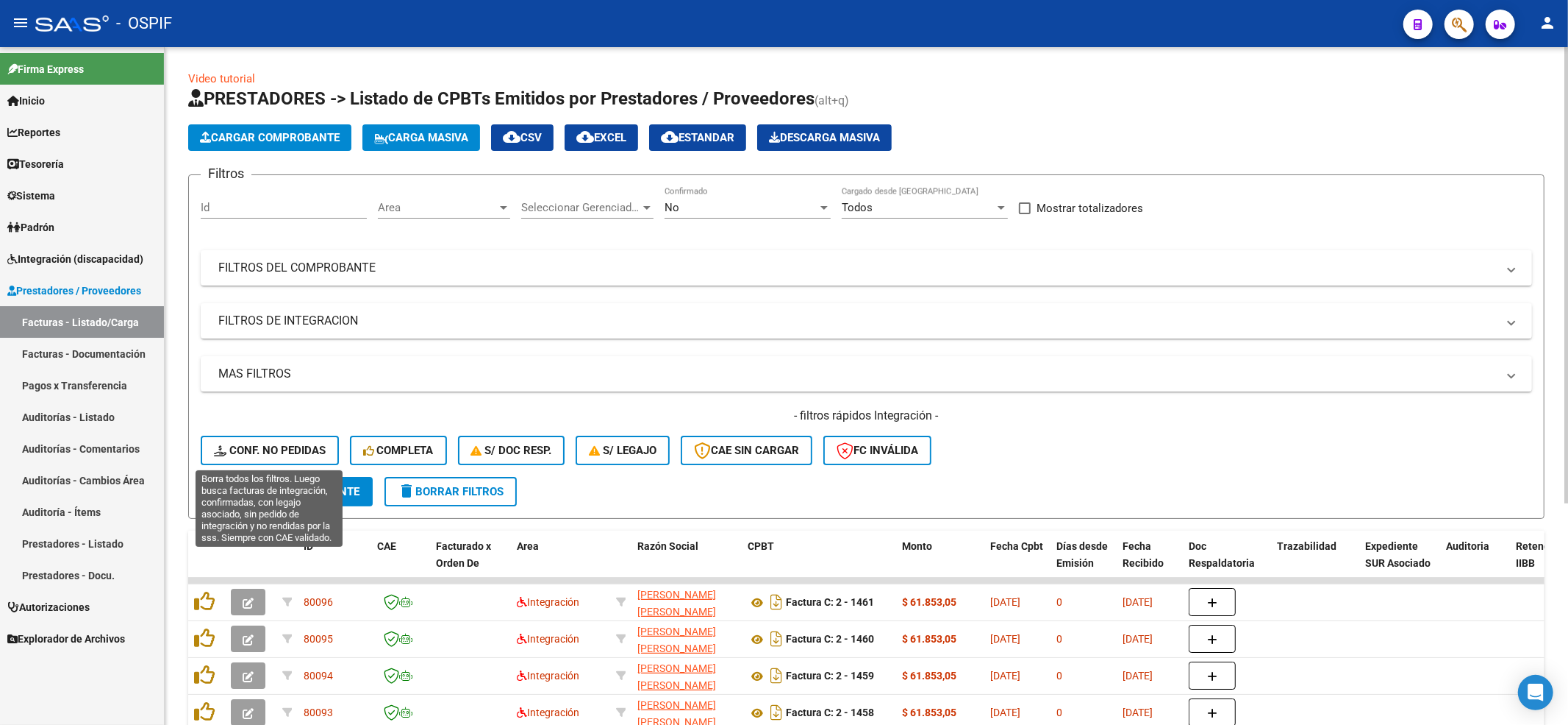
click at [230, 458] on button "Conf. no pedidas" at bounding box center [270, 450] width 138 height 29
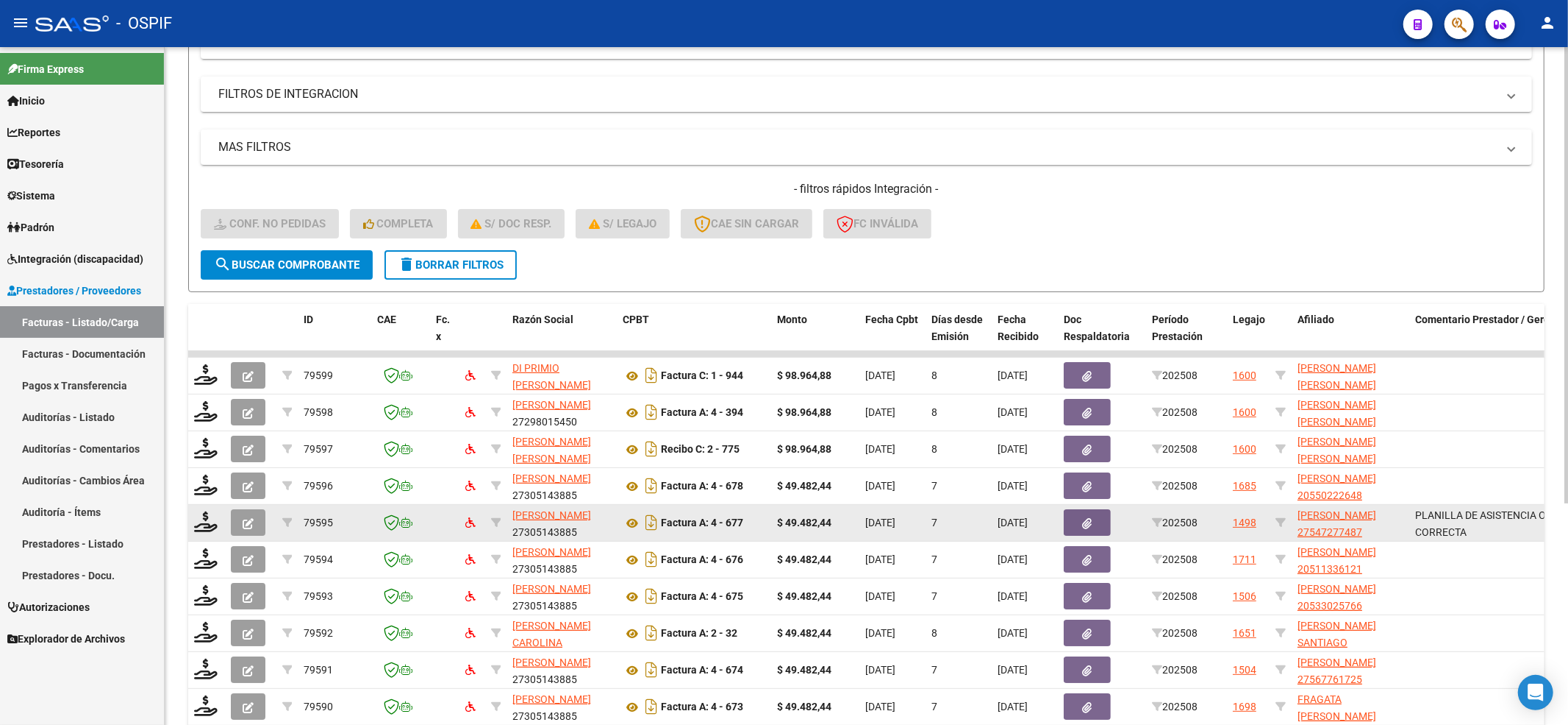
scroll to position [294, 0]
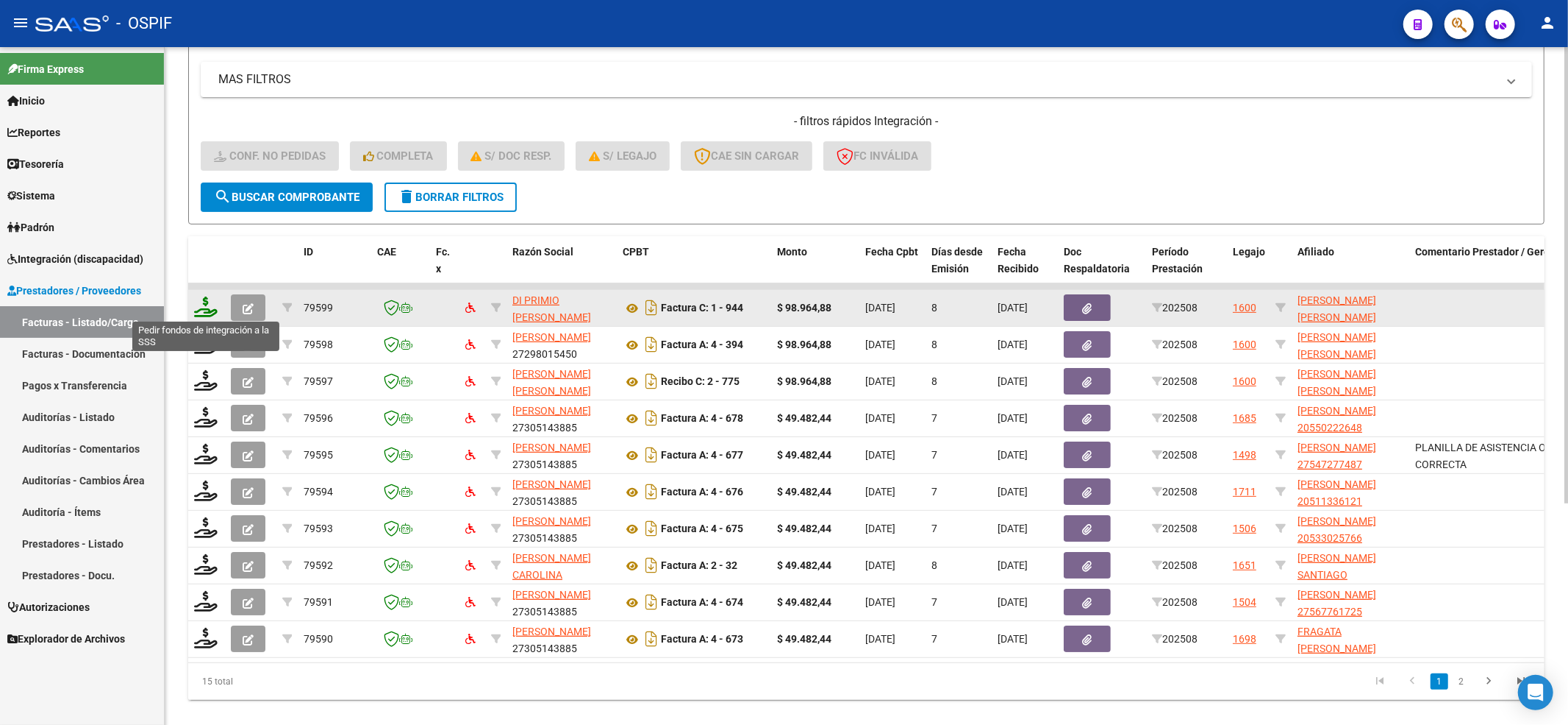
click at [214, 299] on icon at bounding box center [206, 306] width 24 height 21
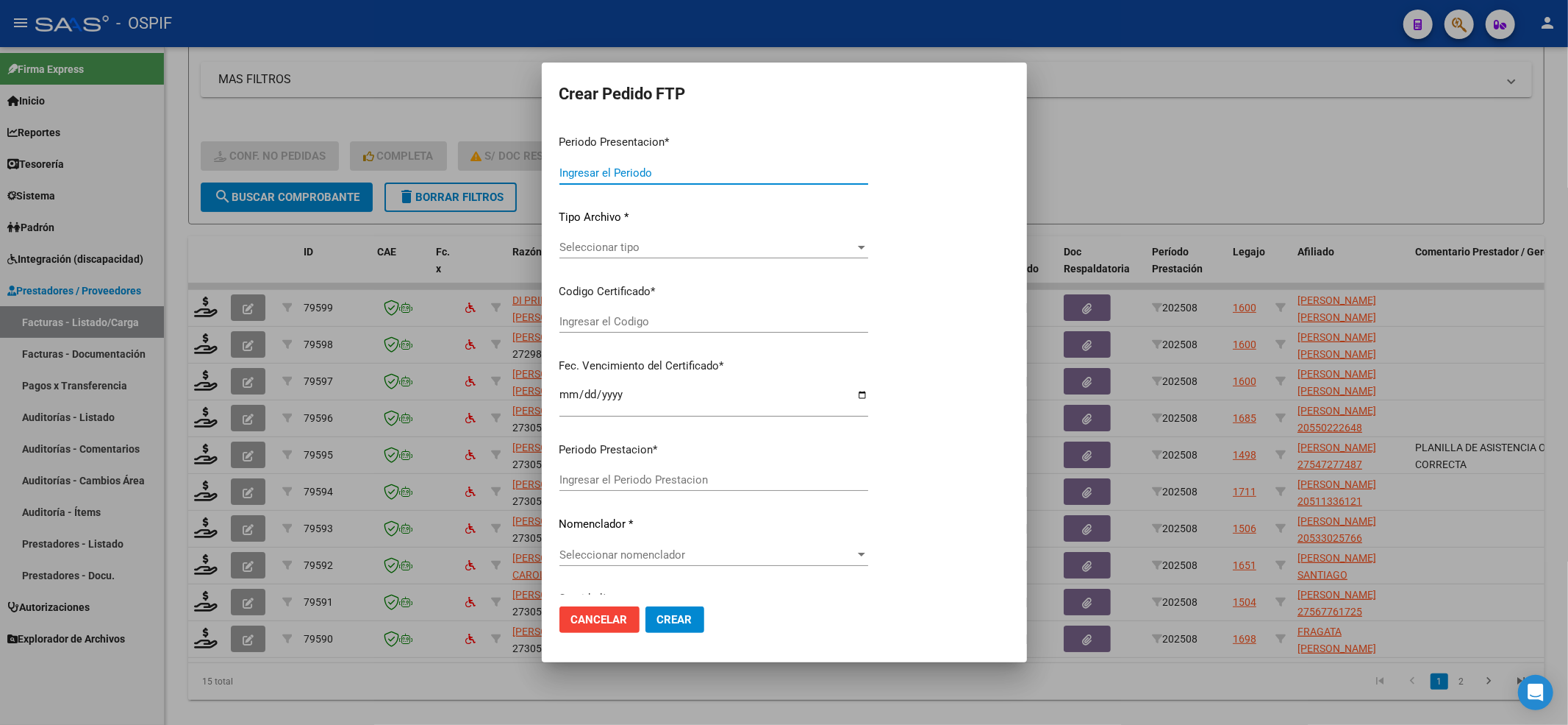
type input "202508"
type input "$ 98.964,88"
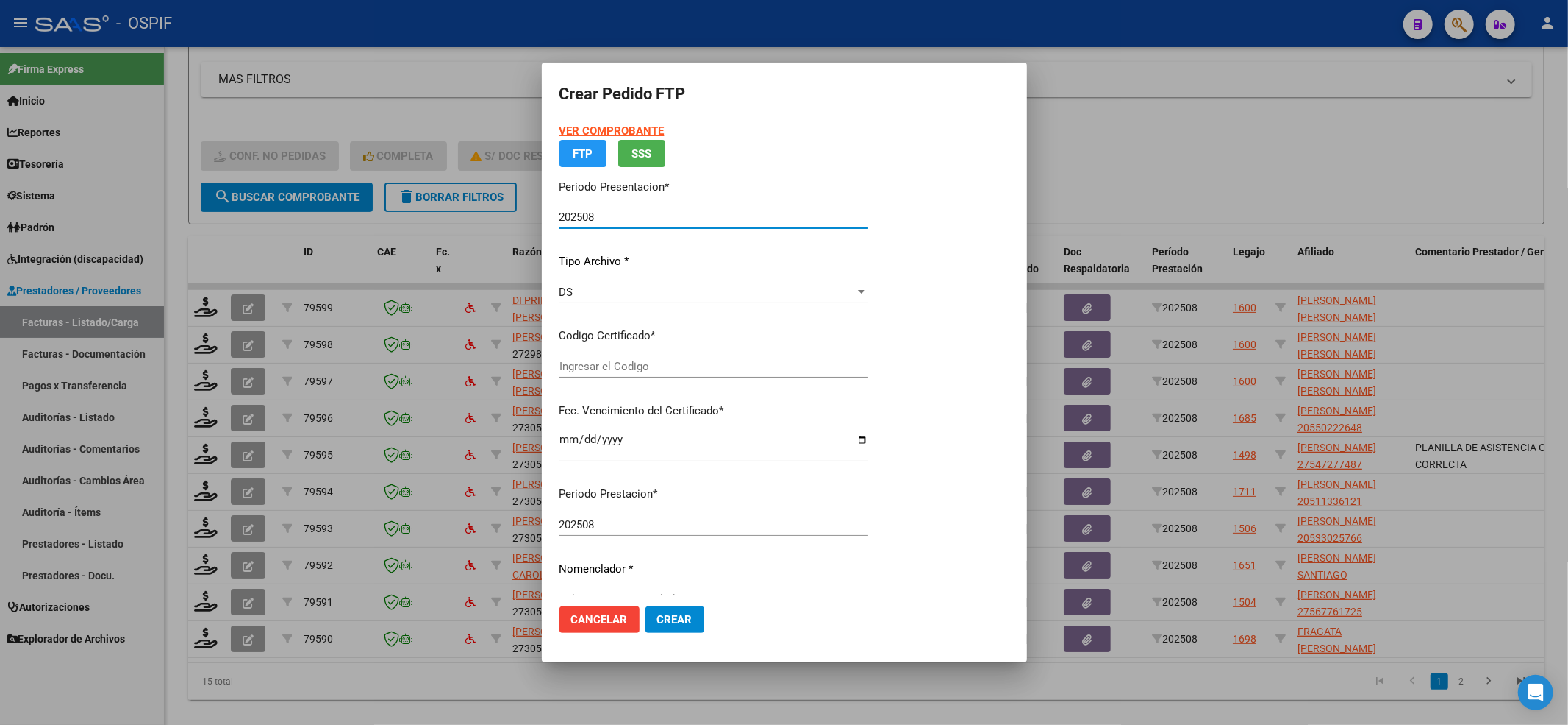
type input "020005341118120230425-20280425-BS-427"
type input "[DATE]"
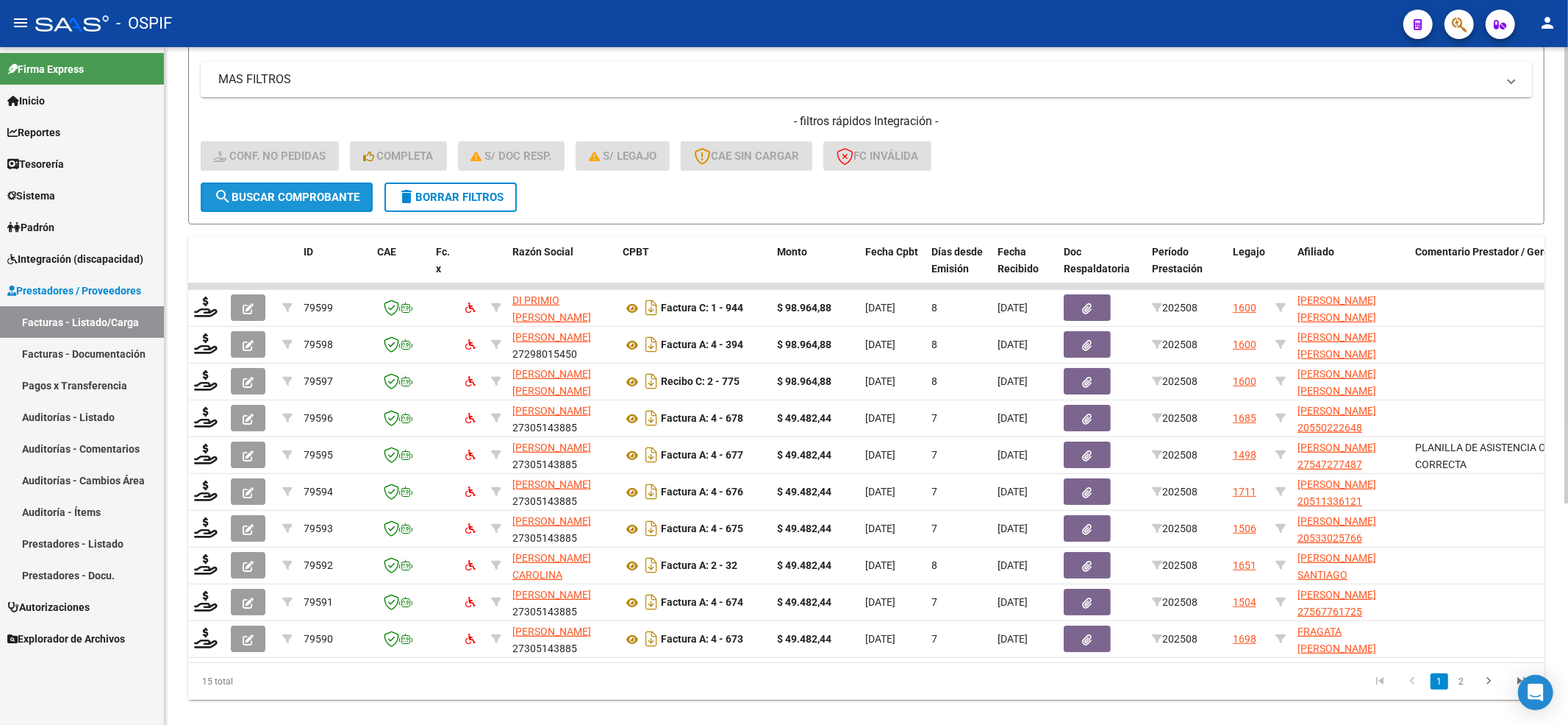
click at [271, 204] on button "search Buscar Comprobante" at bounding box center [286, 197] width 172 height 29
click at [275, 183] on button "search Buscar Comprobante" at bounding box center [286, 197] width 172 height 29
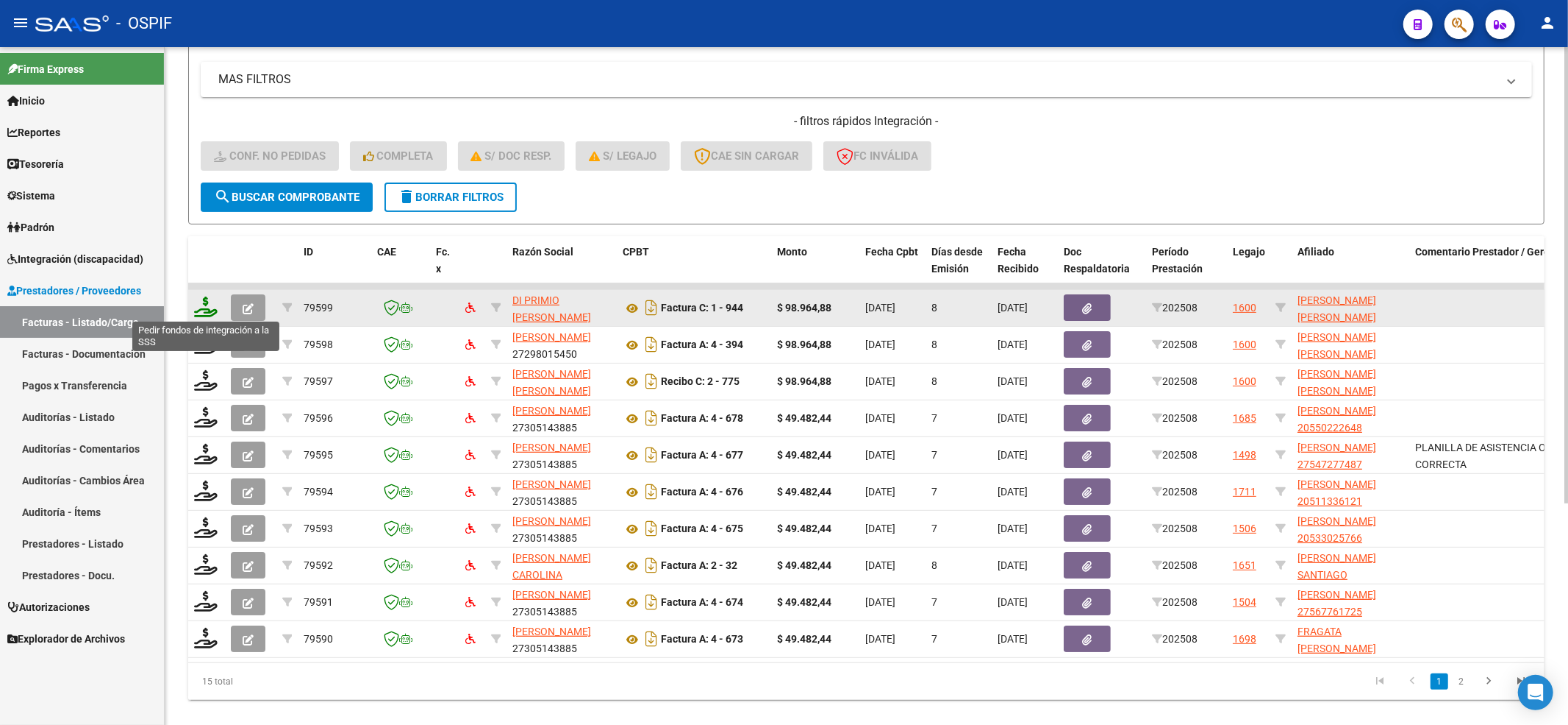
click at [207, 307] on icon at bounding box center [206, 306] width 24 height 21
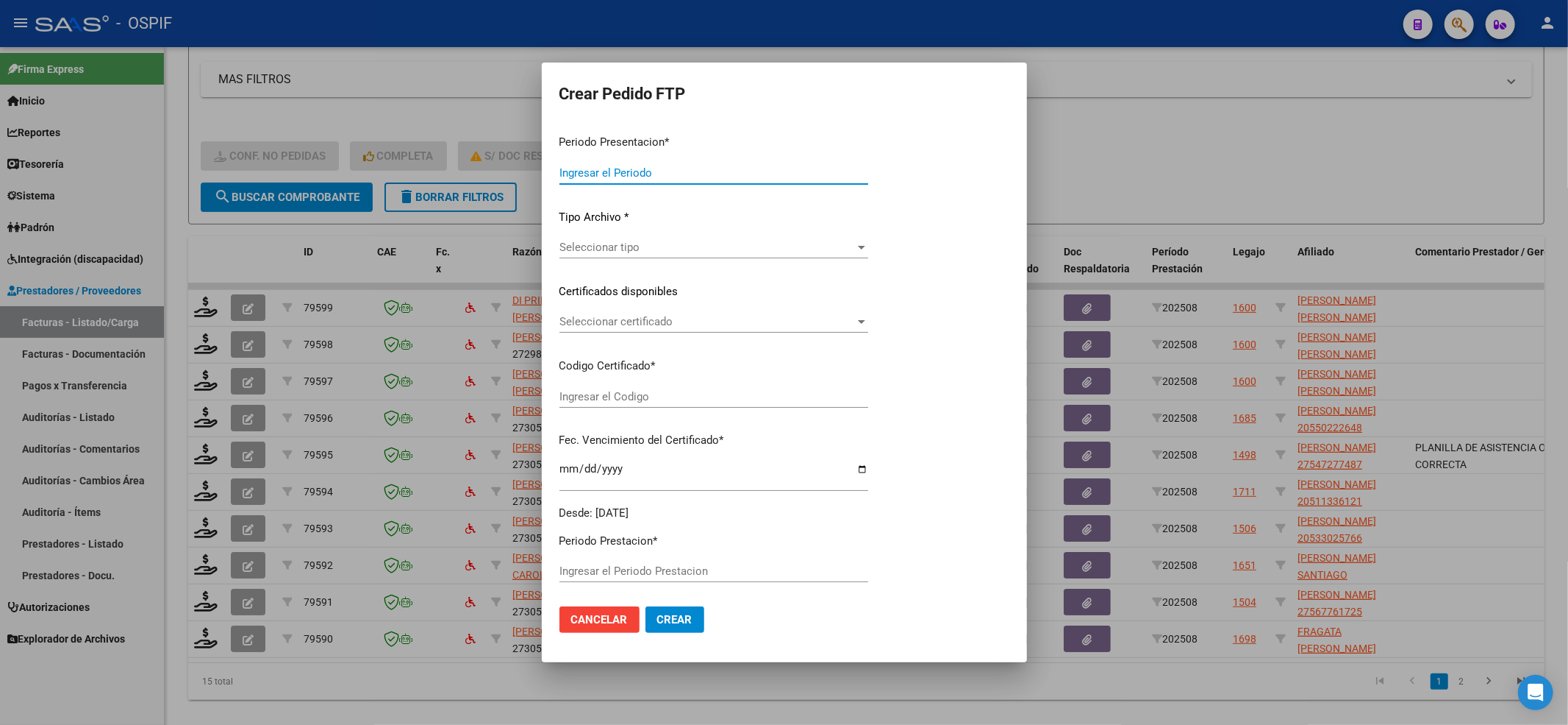
type input "202508"
type input "$ 98.964,88"
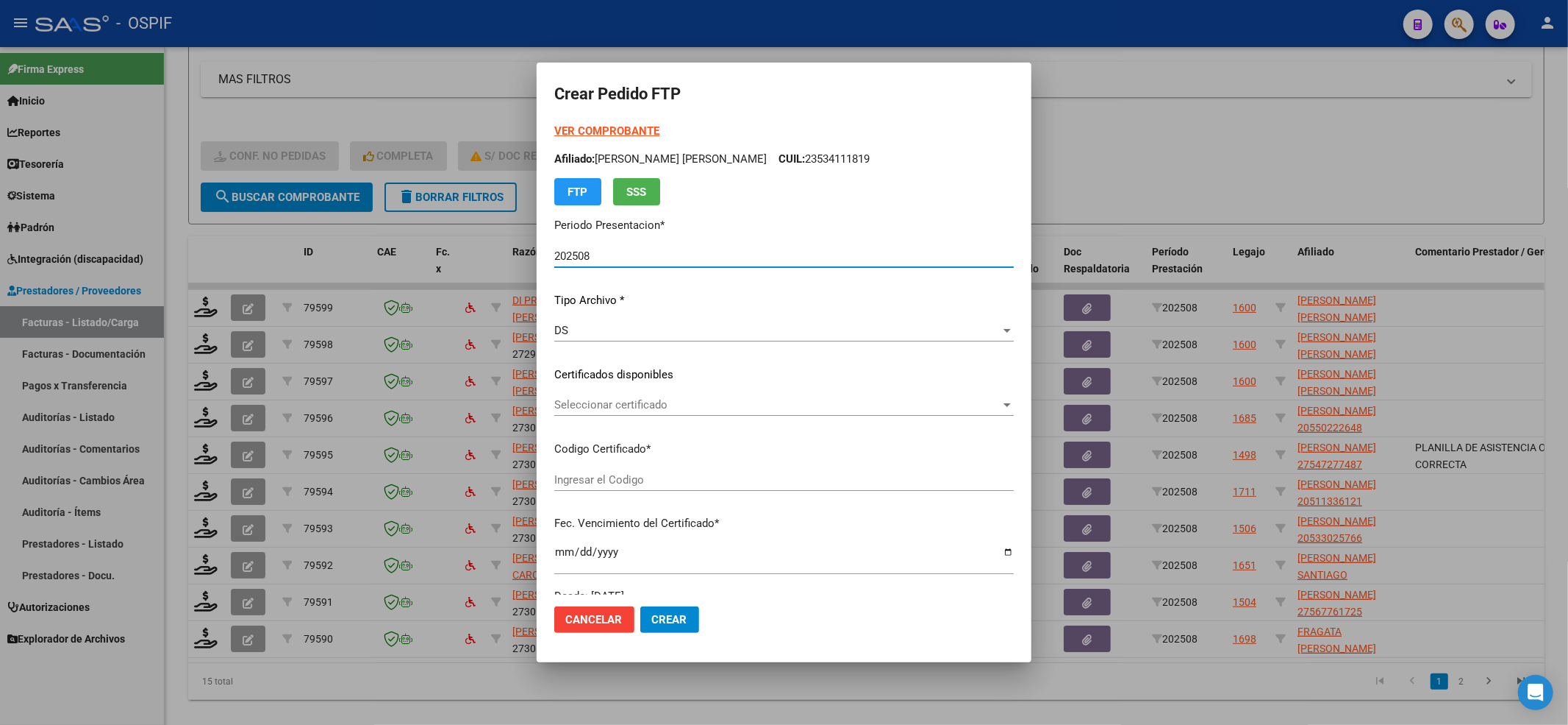
type input "020005341118120230425-20280425-BS-427"
type input "[DATE]"
click at [597, 134] on strong "VER COMPROBANTE" at bounding box center [607, 131] width 105 height 14
click at [555, 418] on div "Seleccionar certificado Seleccionar certificado" at bounding box center [784, 412] width 459 height 36
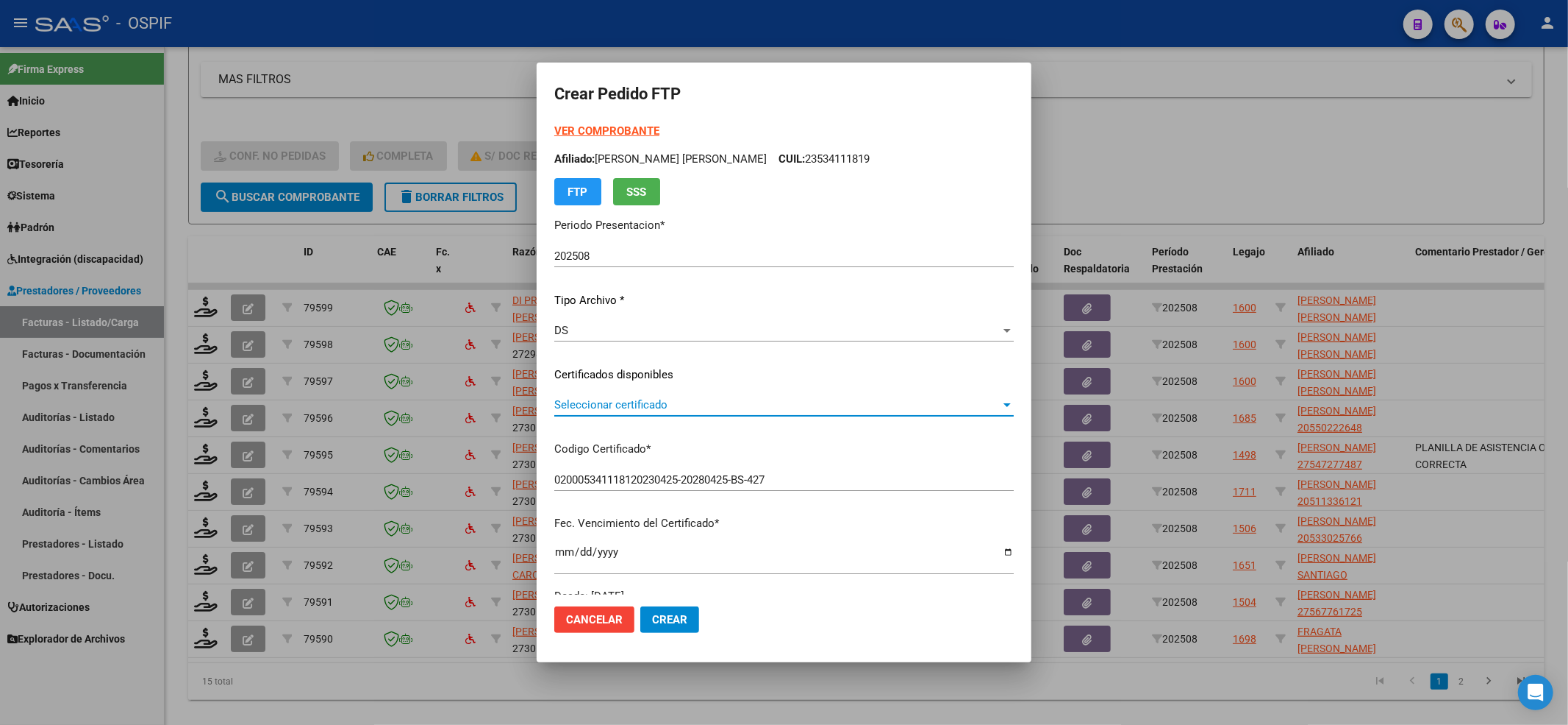
click at [555, 410] on span "Seleccionar certificado" at bounding box center [777, 404] width 446 height 14
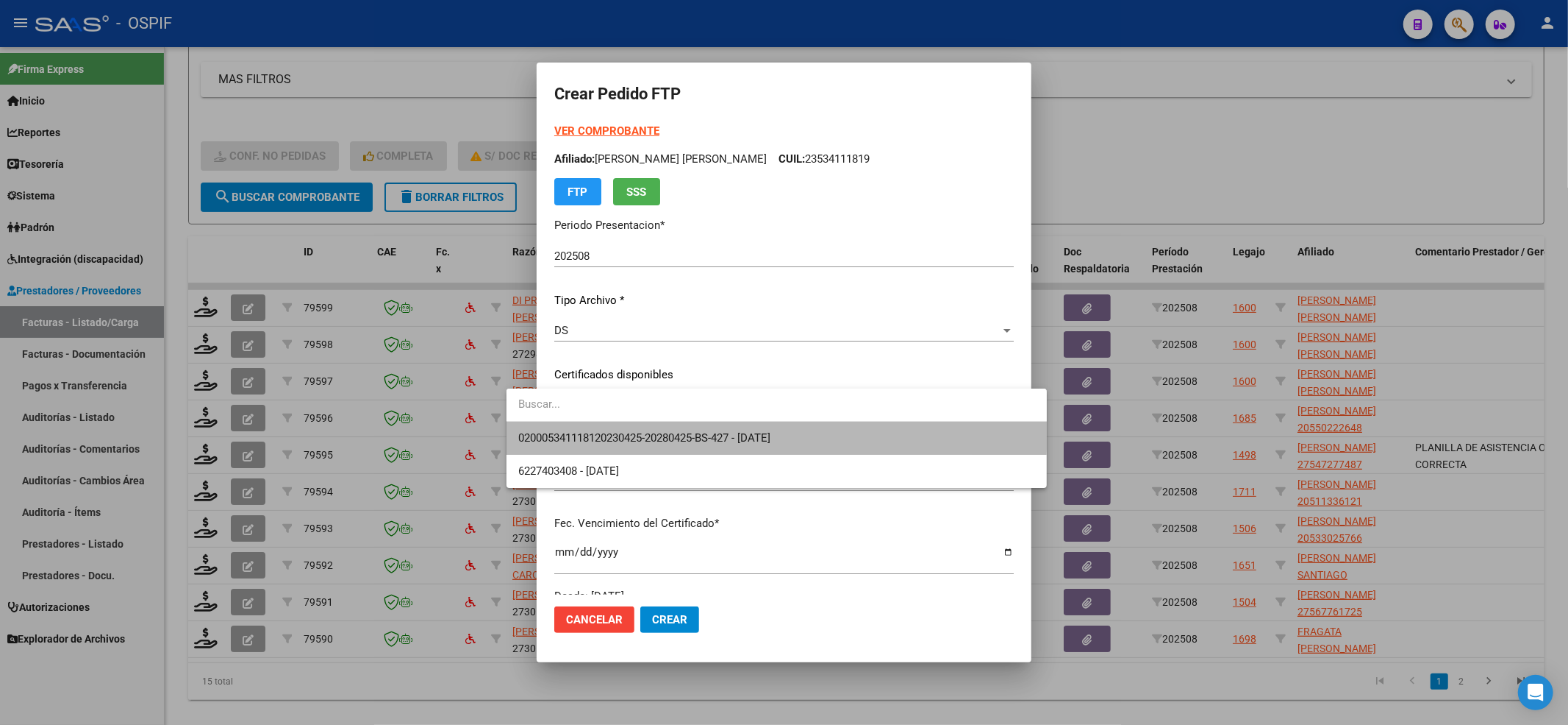
click at [543, 425] on span "020005341118120230425-20280425-BS-427 - [DATE]" at bounding box center [776, 438] width 517 height 33
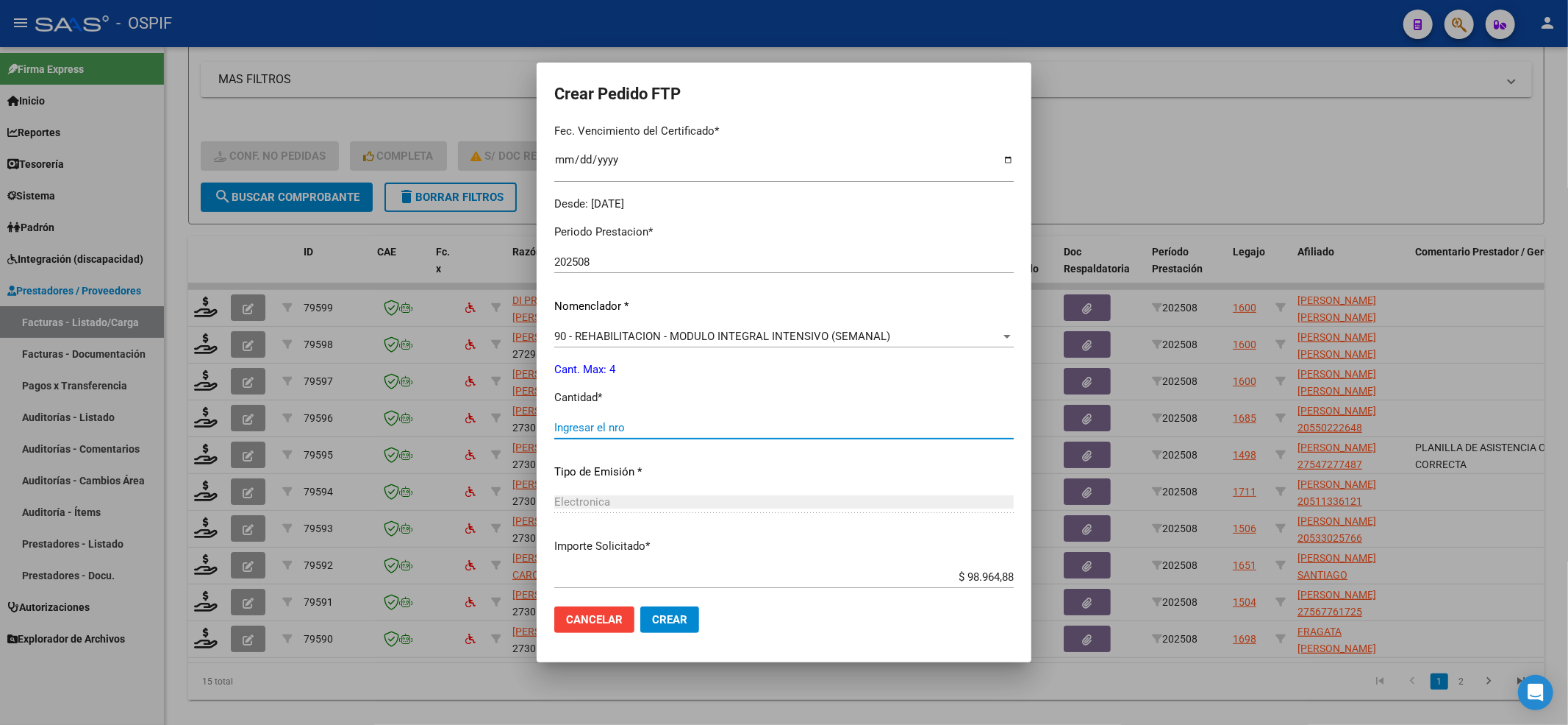
click at [558, 431] on input "Ingresar el nro" at bounding box center [784, 427] width 459 height 14
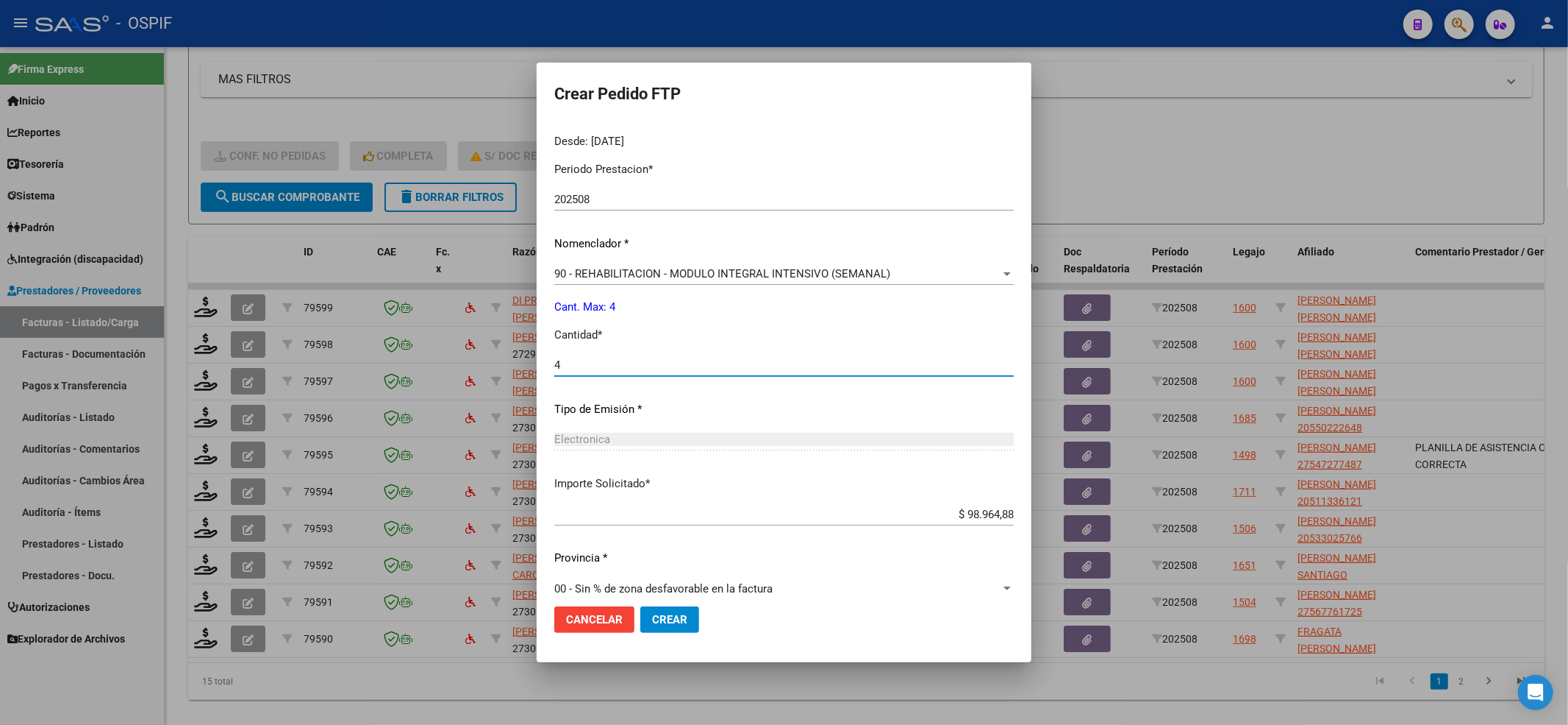
scroll to position [473, 0]
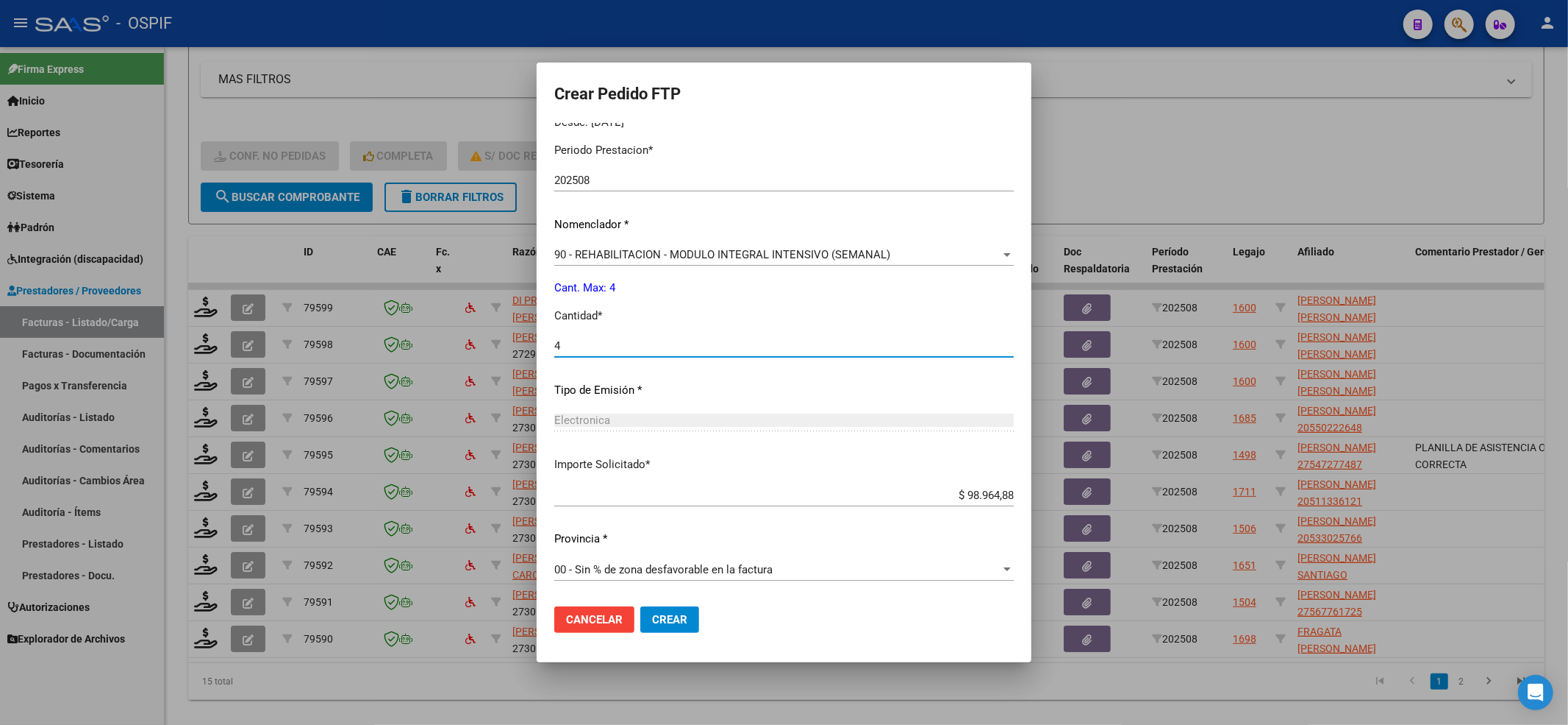
type input "4"
click at [640, 628] on button "Crear" at bounding box center [669, 619] width 59 height 26
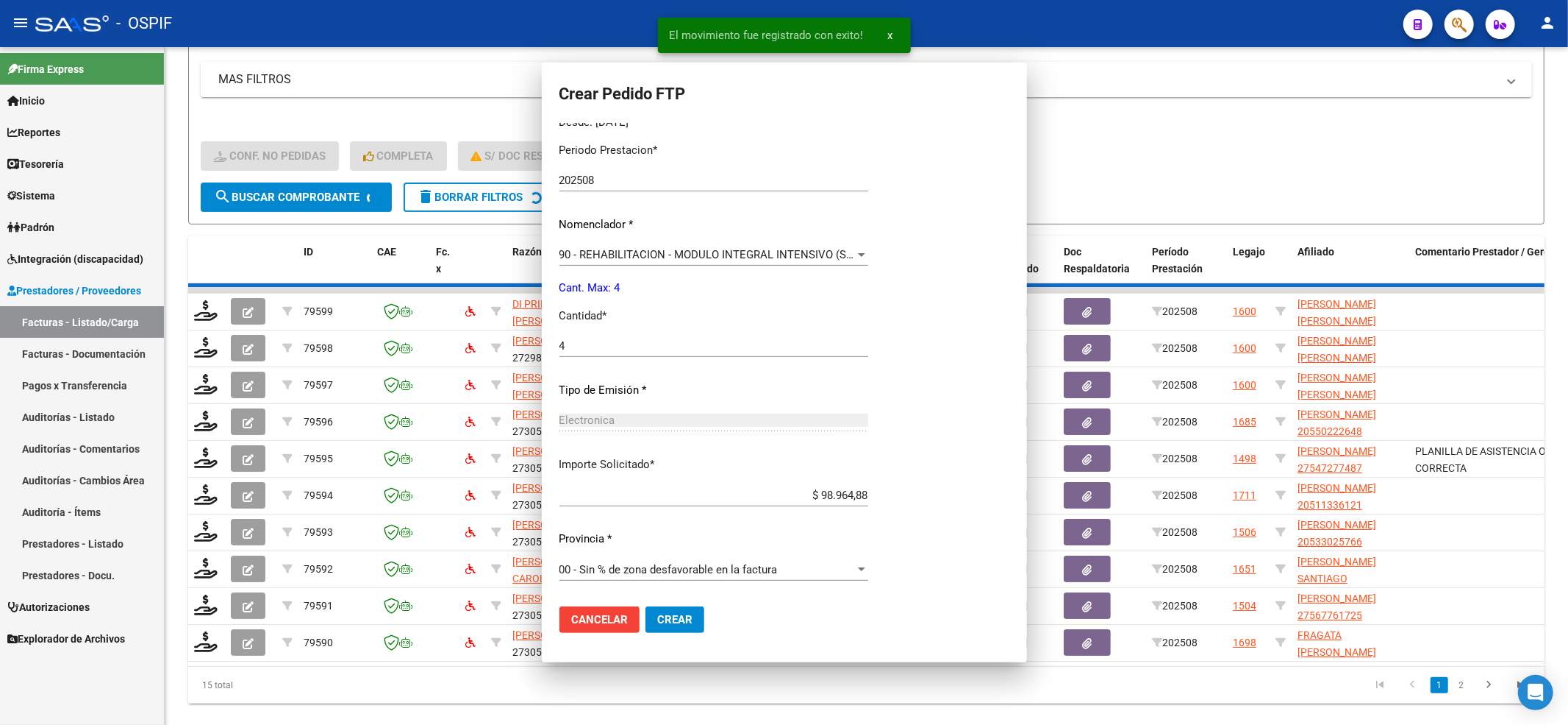
scroll to position [0, 0]
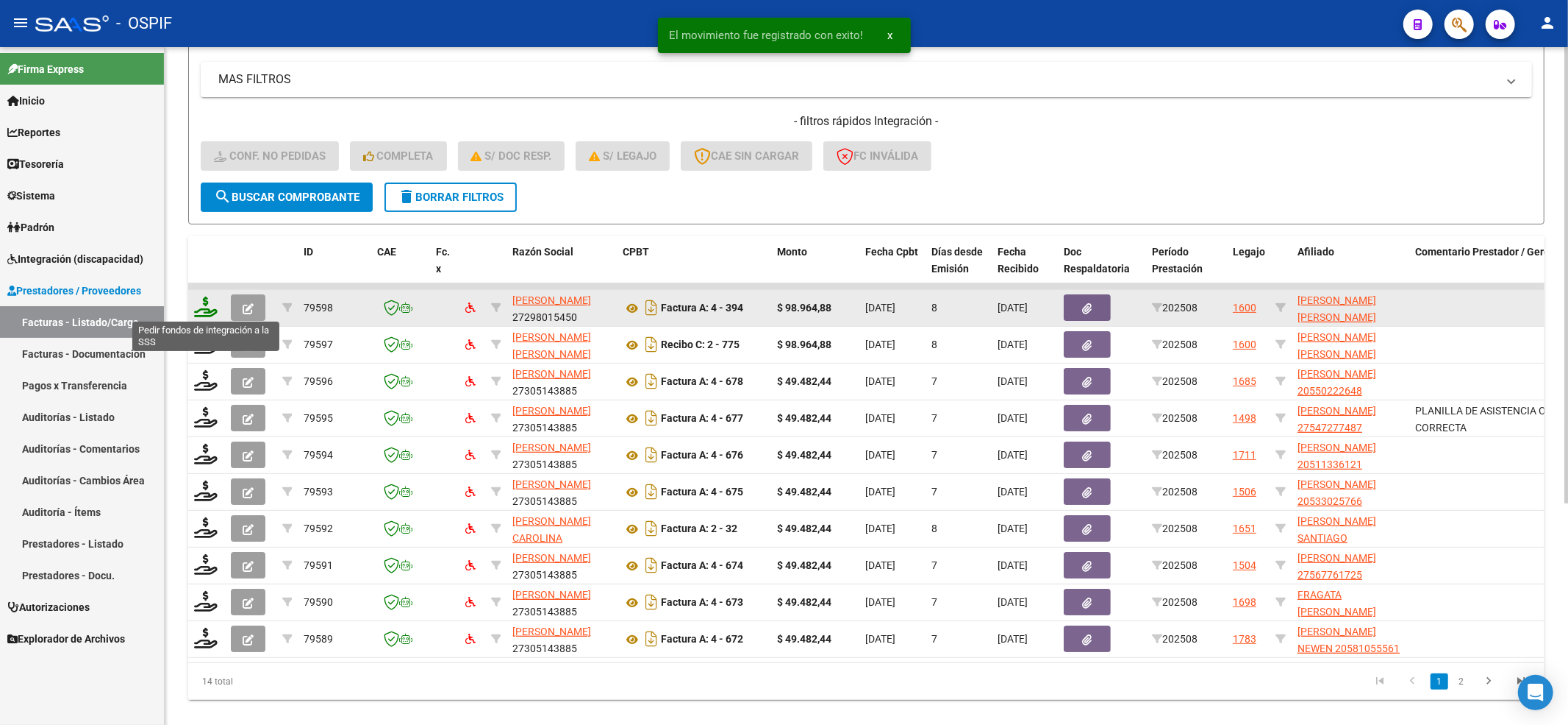
click at [207, 307] on icon at bounding box center [206, 306] width 24 height 21
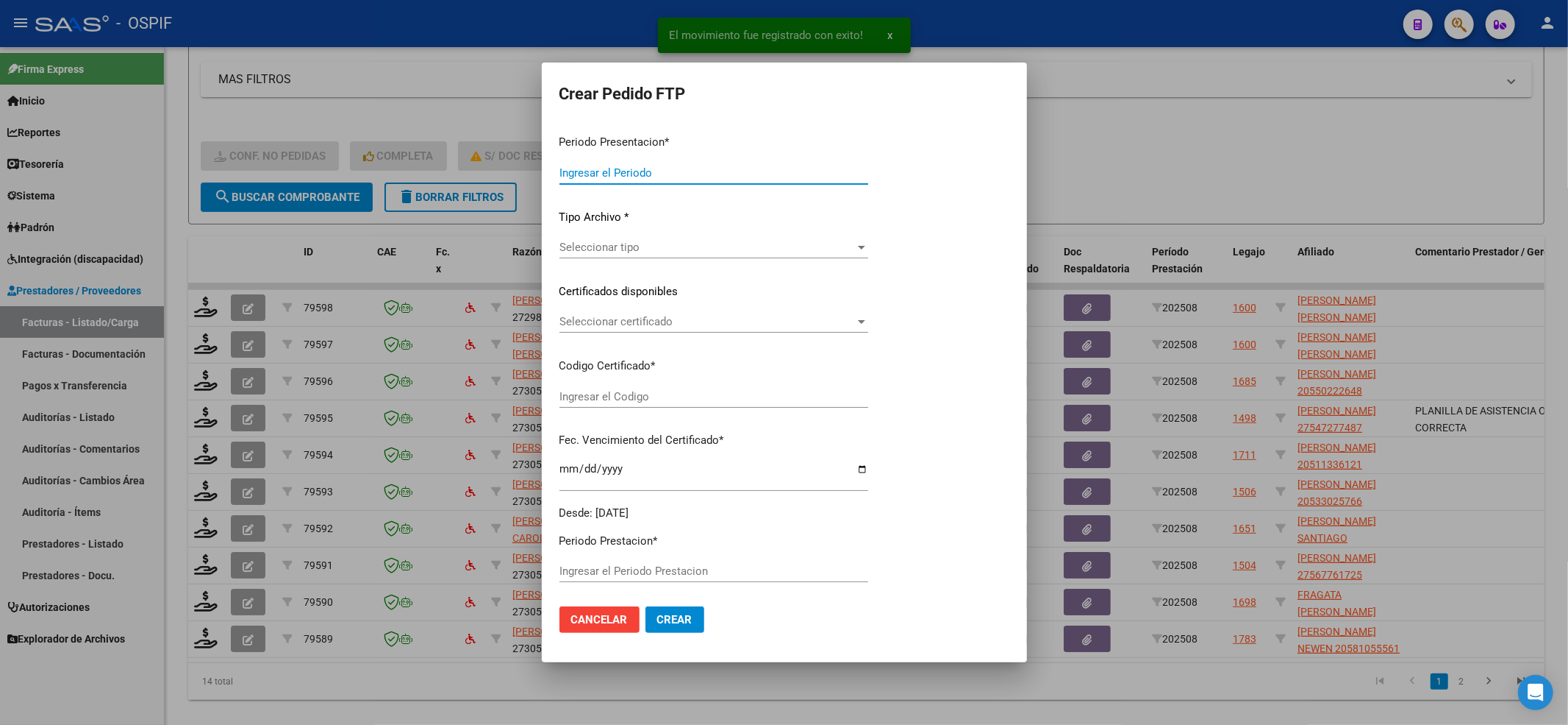
type input "202508"
type input "$ 98.964,88"
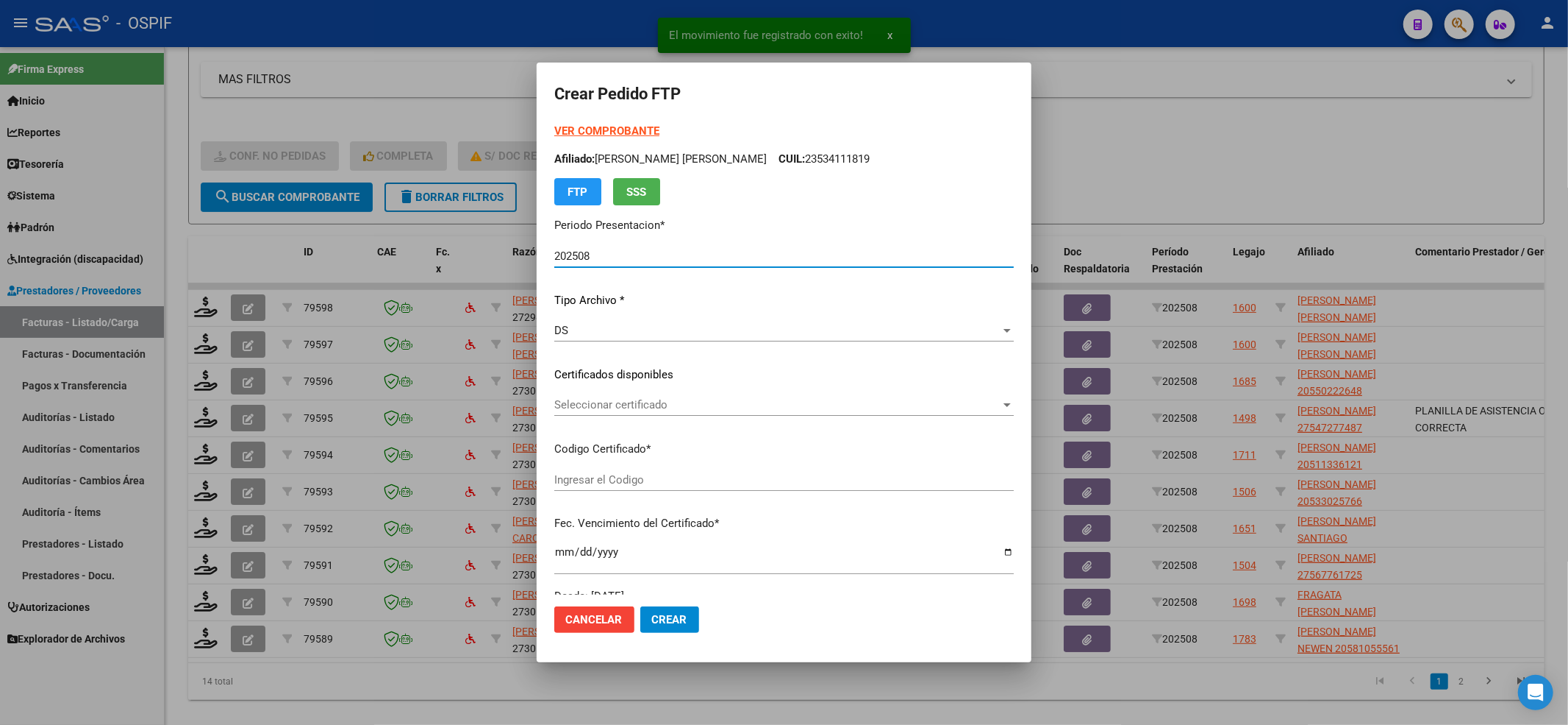
type input "020005341118120230425-20280425-BS-427"
type input "[DATE]"
click at [694, 401] on span "Seleccionar certificado" at bounding box center [777, 404] width 446 height 14
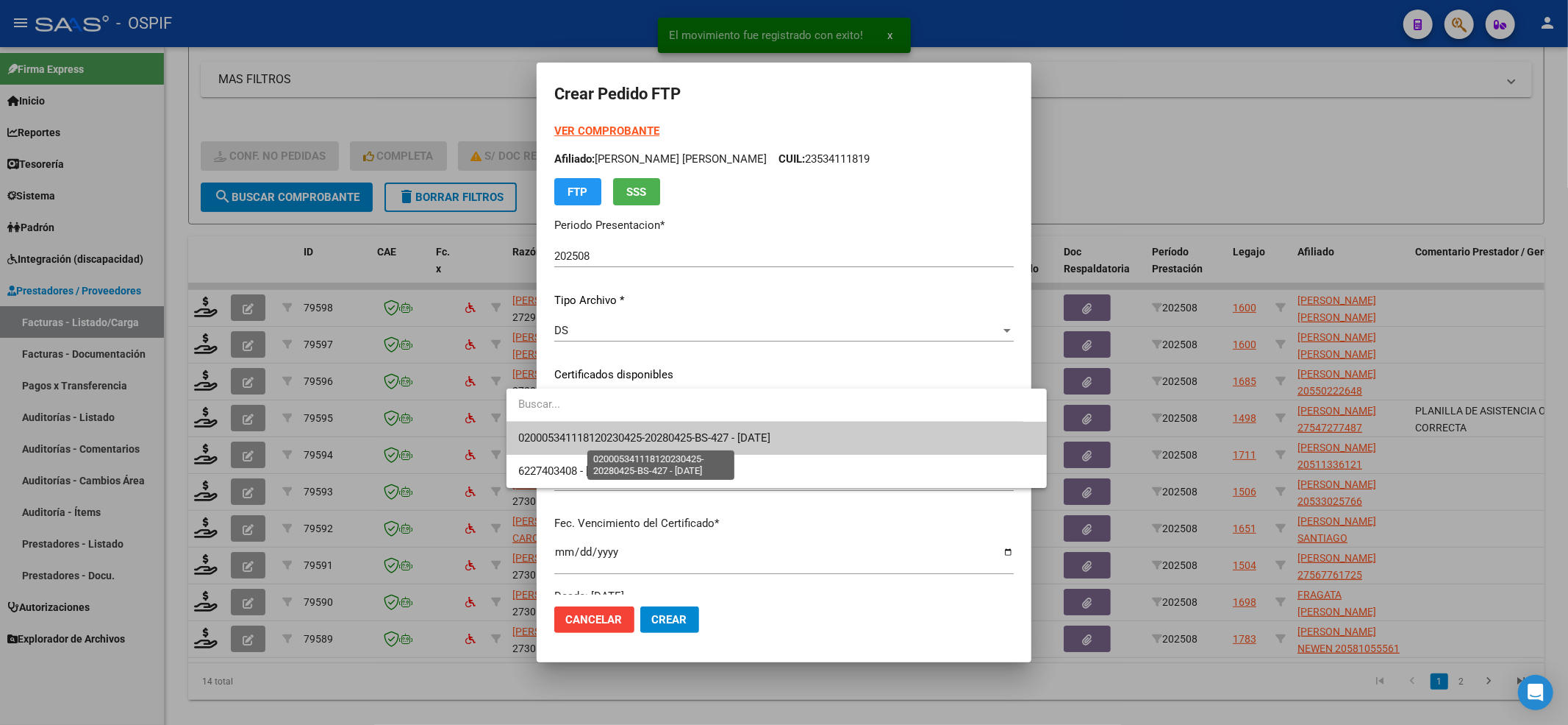
click at [648, 440] on span "020005341118120230425-20280425-BS-427 - [DATE]" at bounding box center [645, 437] width 252 height 14
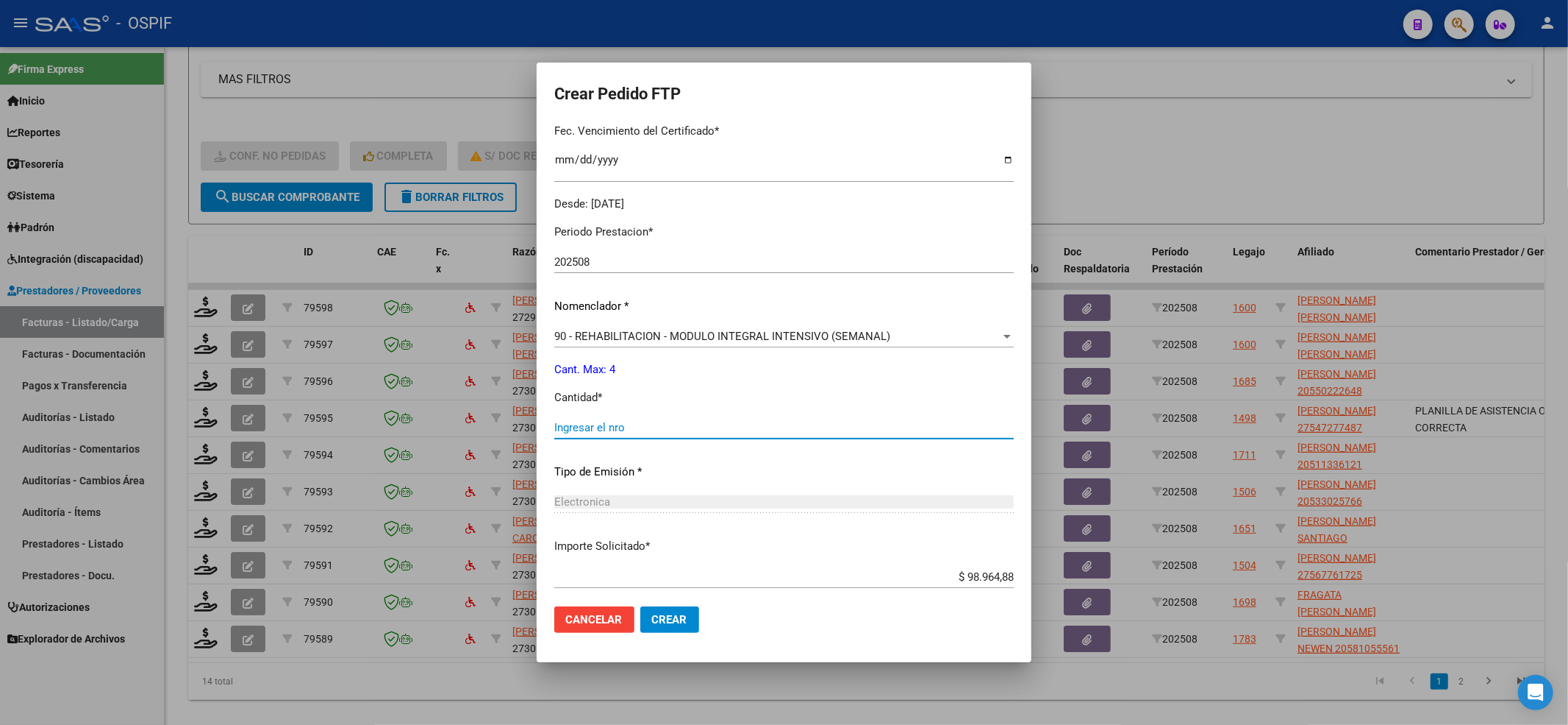
click at [604, 428] on input "Ingresar el nro" at bounding box center [784, 427] width 459 height 14
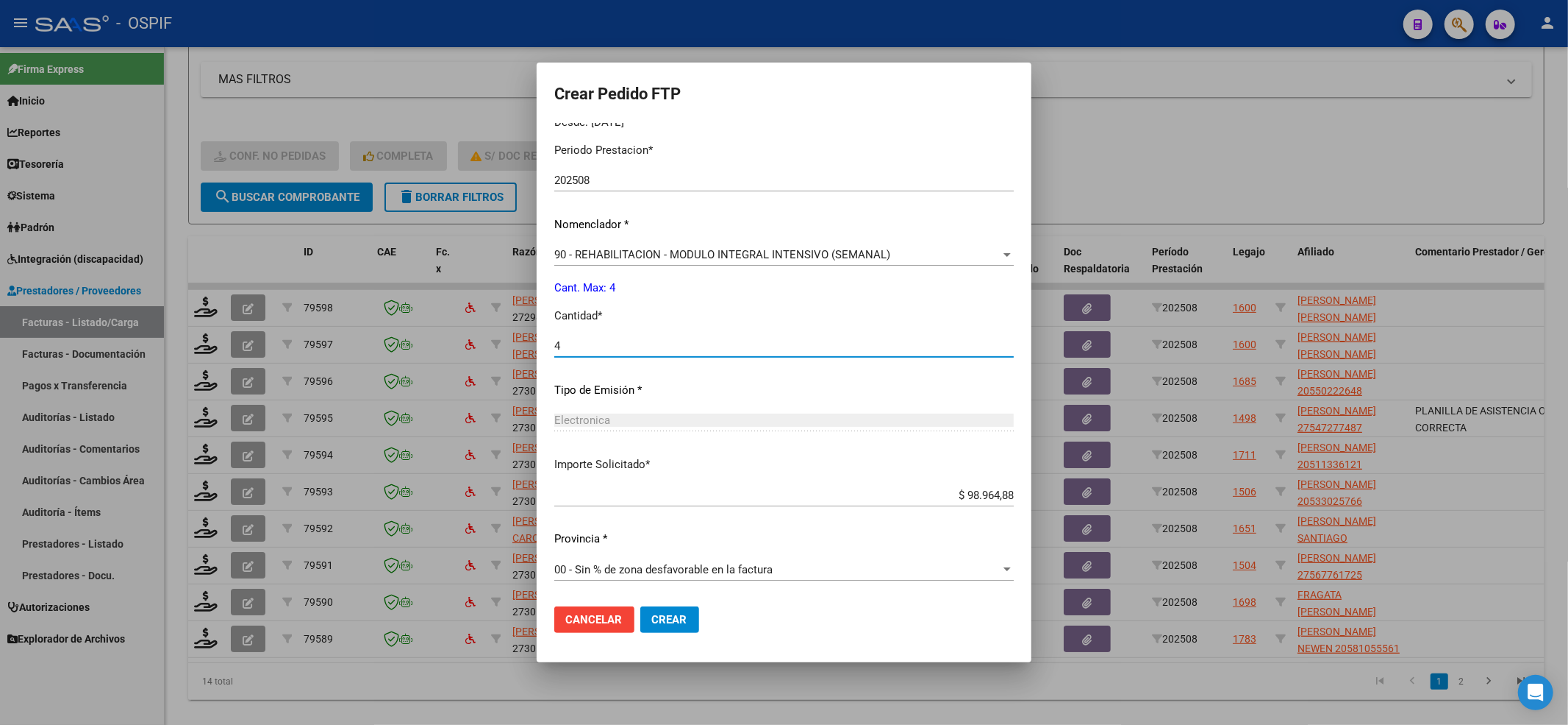
type input "4"
click at [652, 620] on span "Crear" at bounding box center [669, 619] width 35 height 14
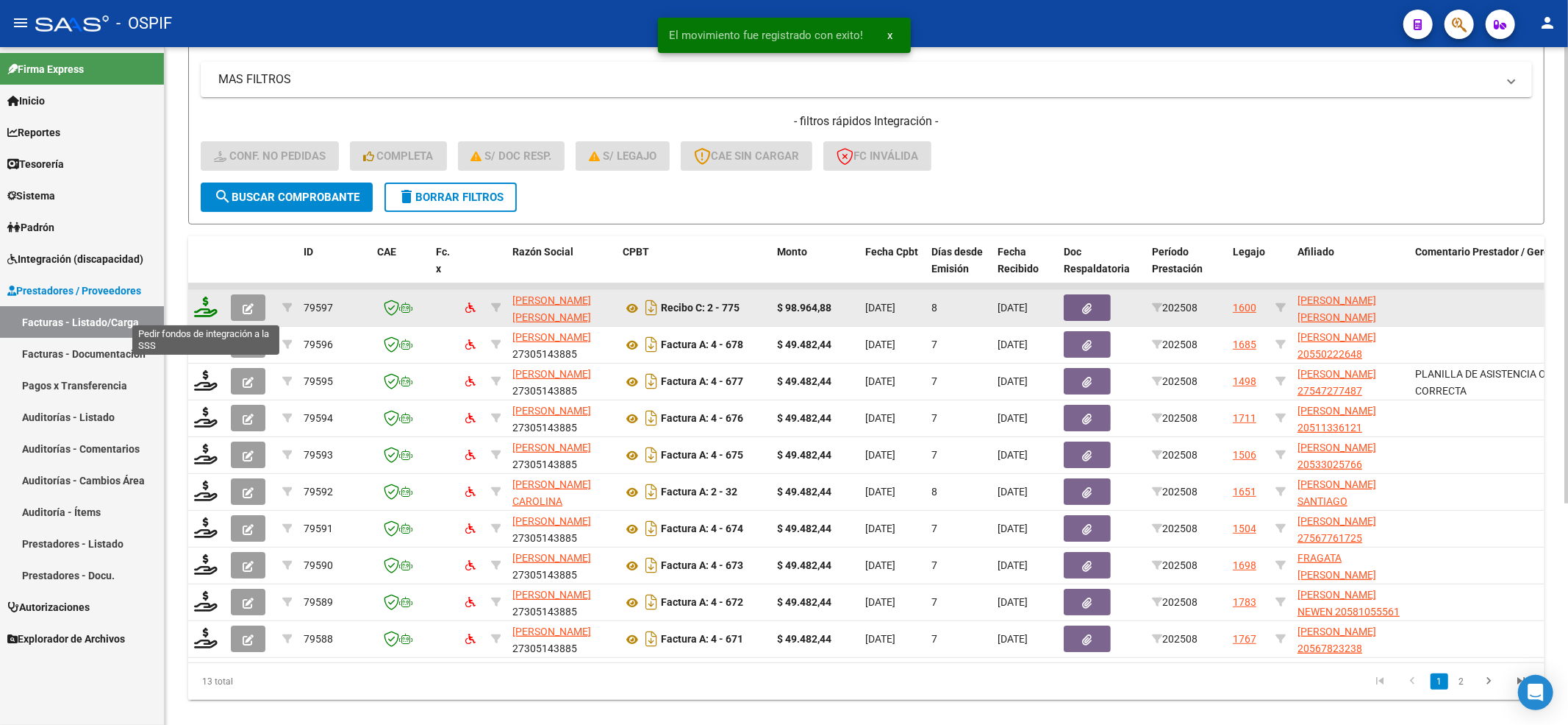
click at [204, 312] on icon at bounding box center [206, 306] width 24 height 21
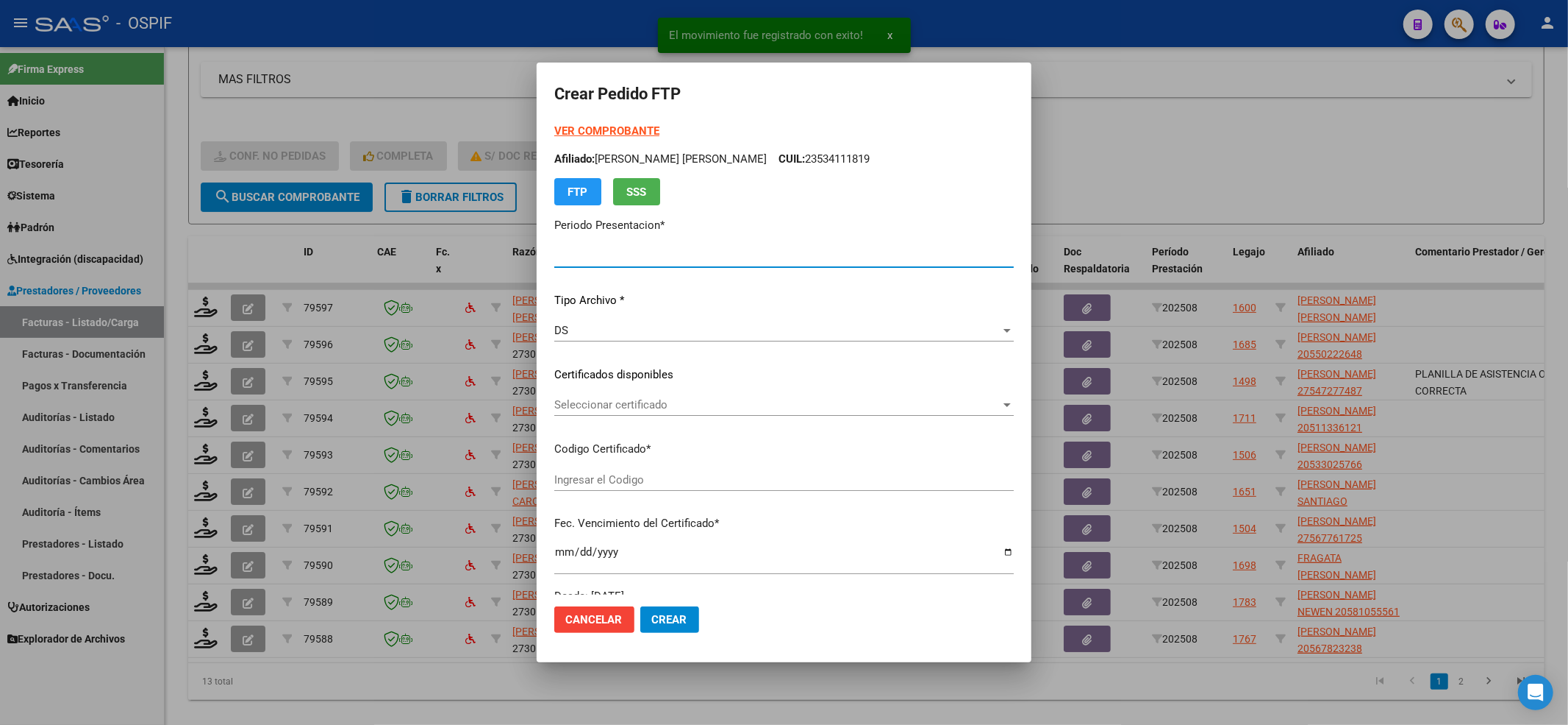
type input "202508"
type input "$ 98.964,88"
type input "020005341118120230425-20280425-BS-427"
type input "[DATE]"
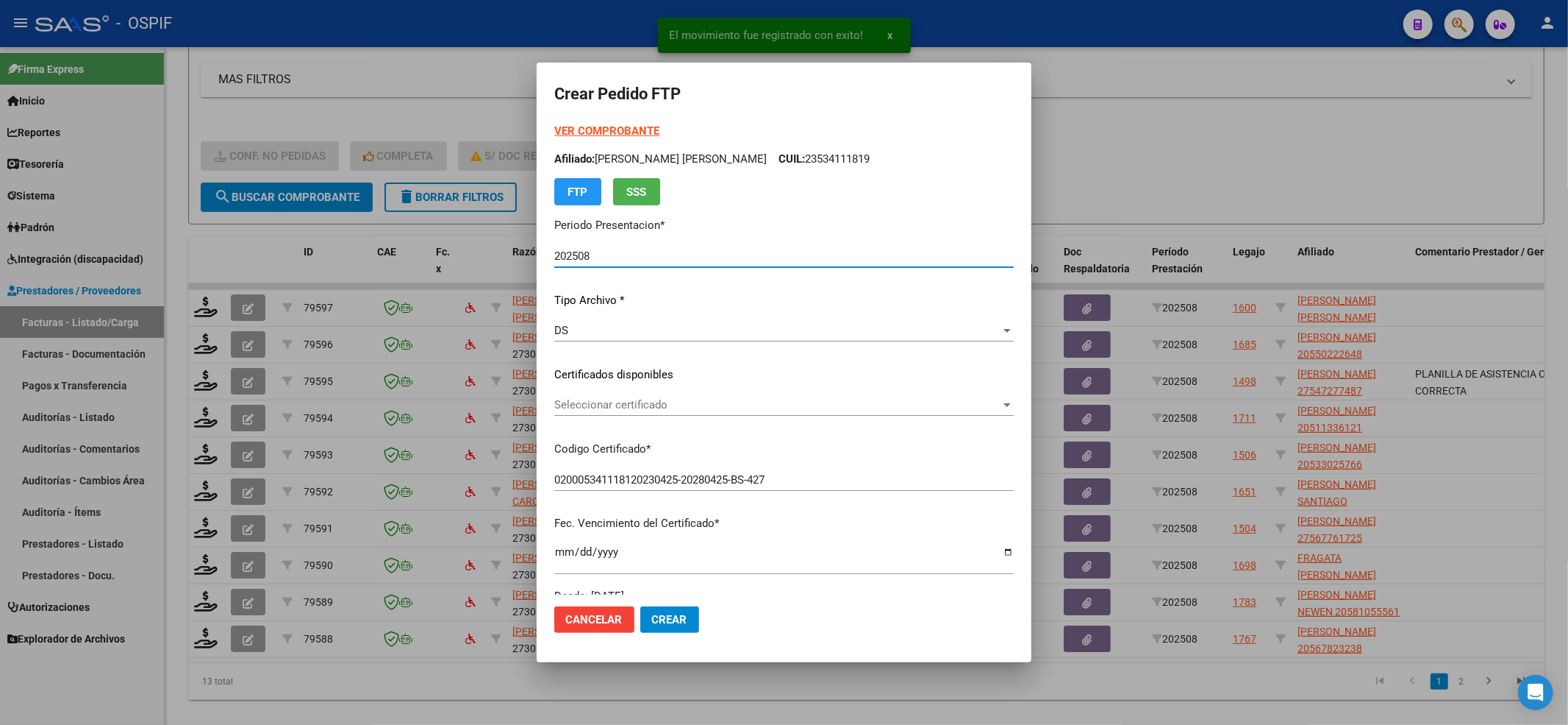
click at [694, 407] on span "Seleccionar certificado" at bounding box center [777, 404] width 446 height 14
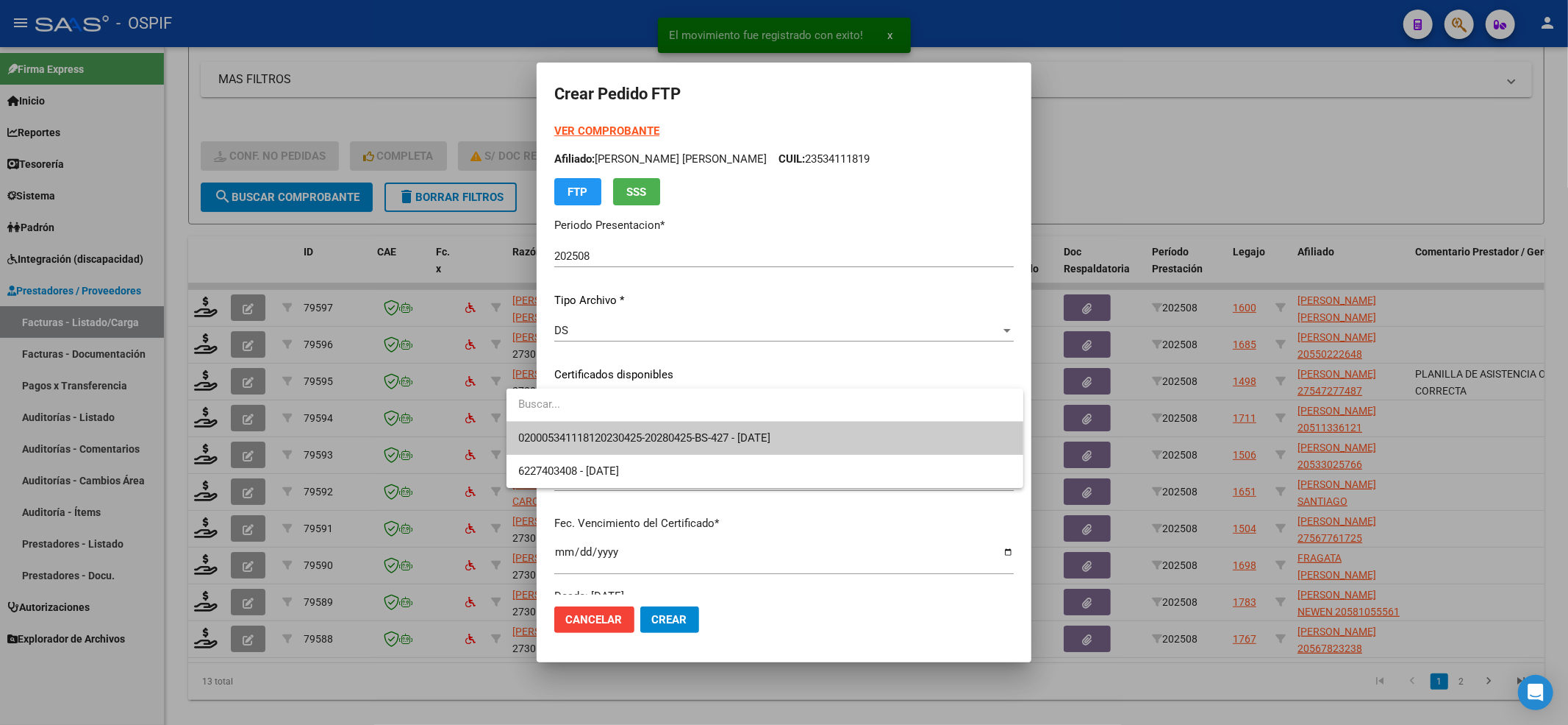
click at [685, 428] on span "020005341118120230425-20280425-BS-427 - [DATE]" at bounding box center [764, 438] width 493 height 33
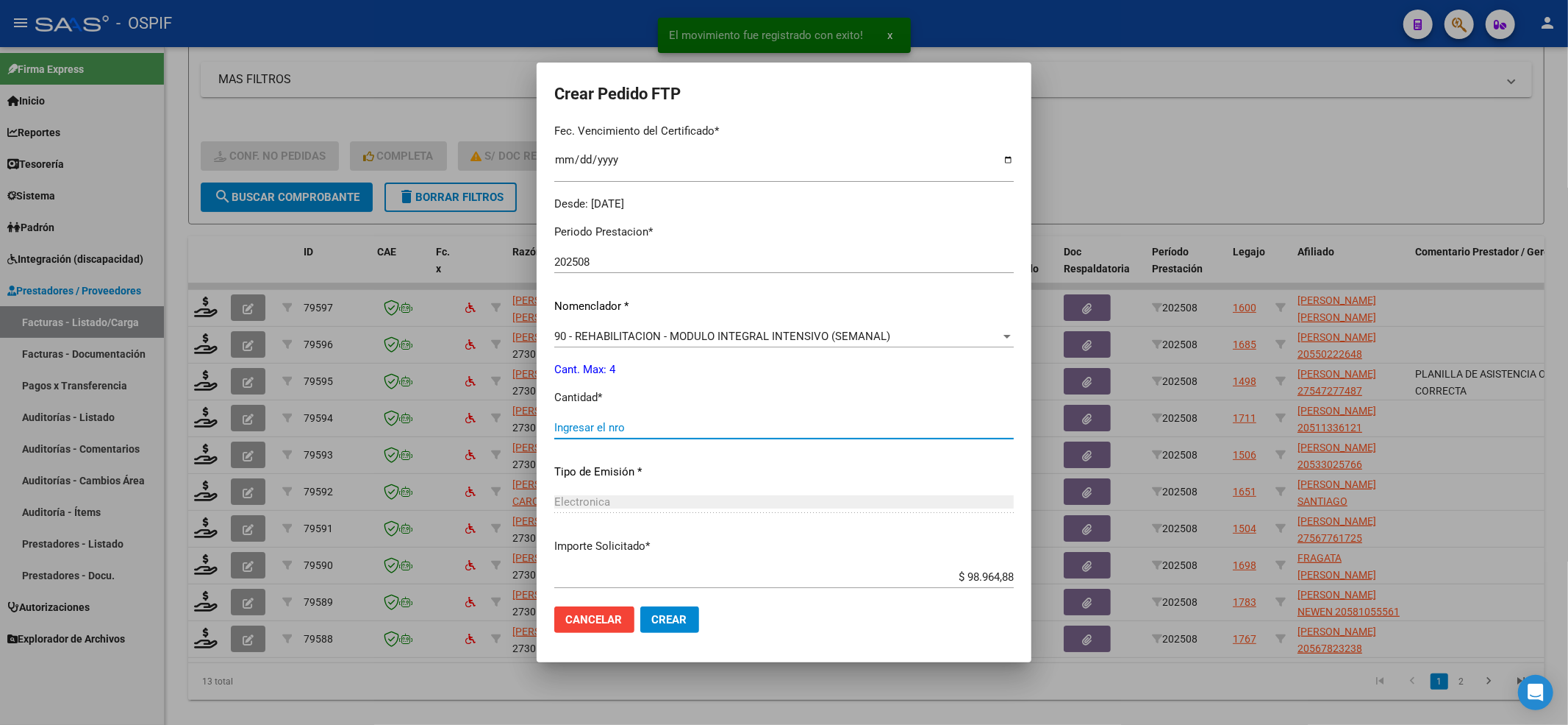
click at [669, 425] on input "Ingresar el nro" at bounding box center [784, 427] width 459 height 14
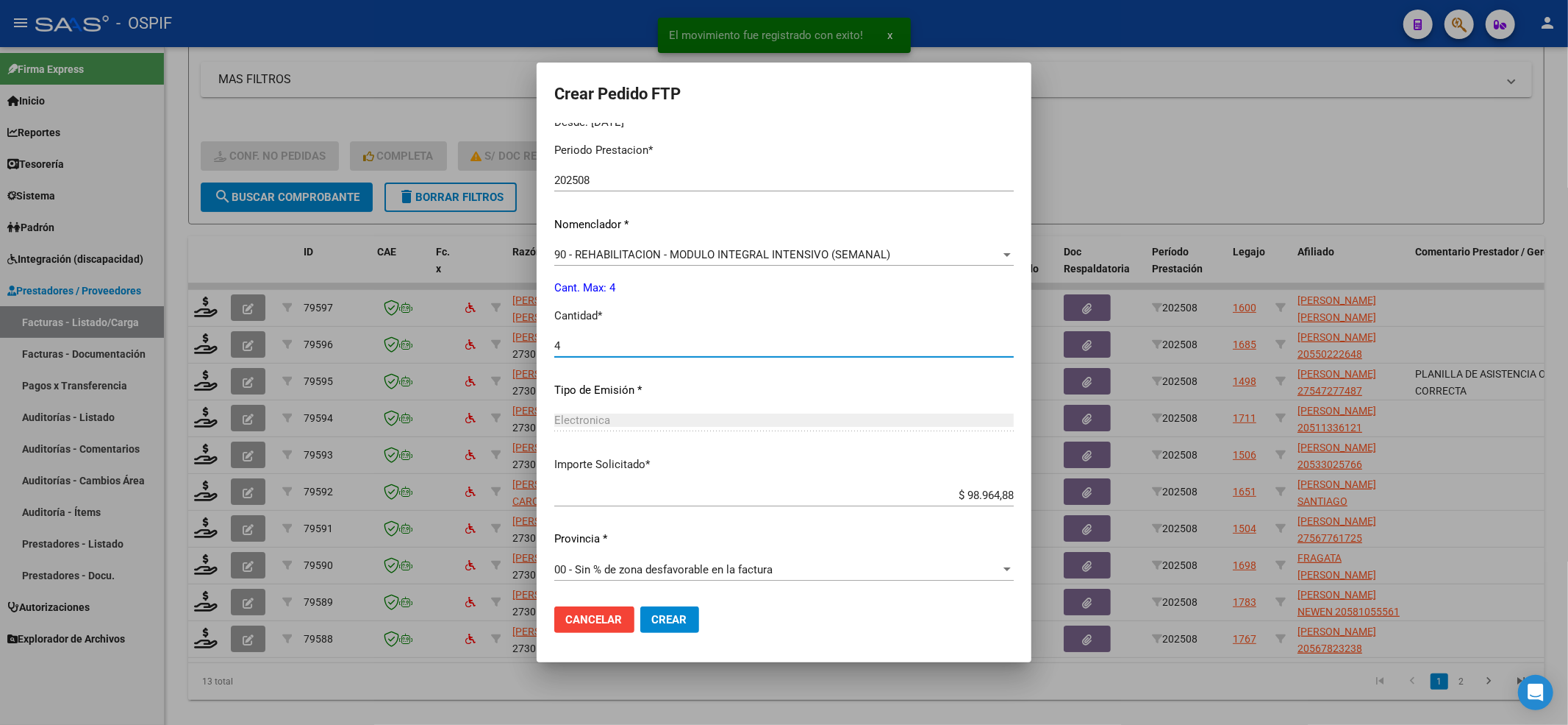
type input "4"
click at [652, 612] on span "Crear" at bounding box center [669, 619] width 35 height 14
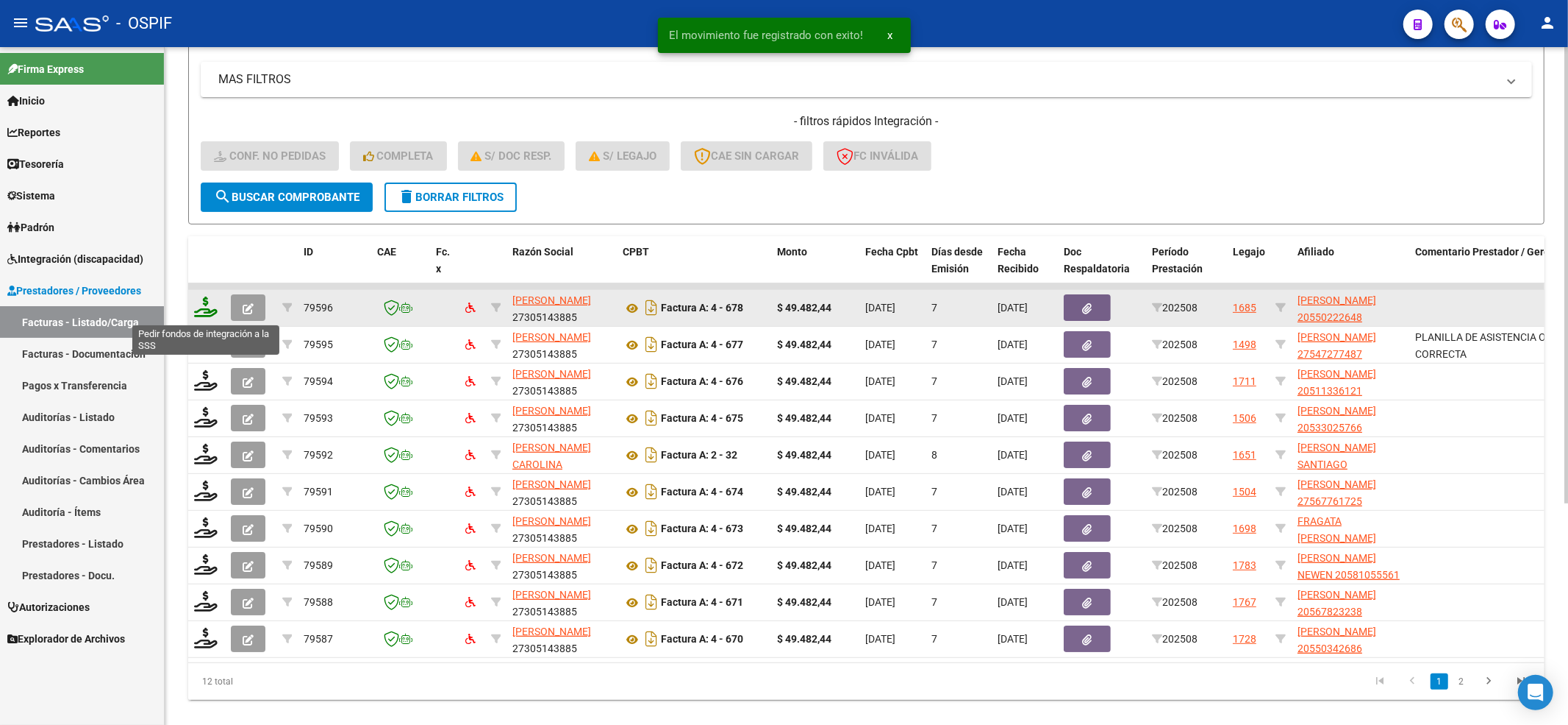
click at [200, 307] on icon at bounding box center [206, 306] width 24 height 21
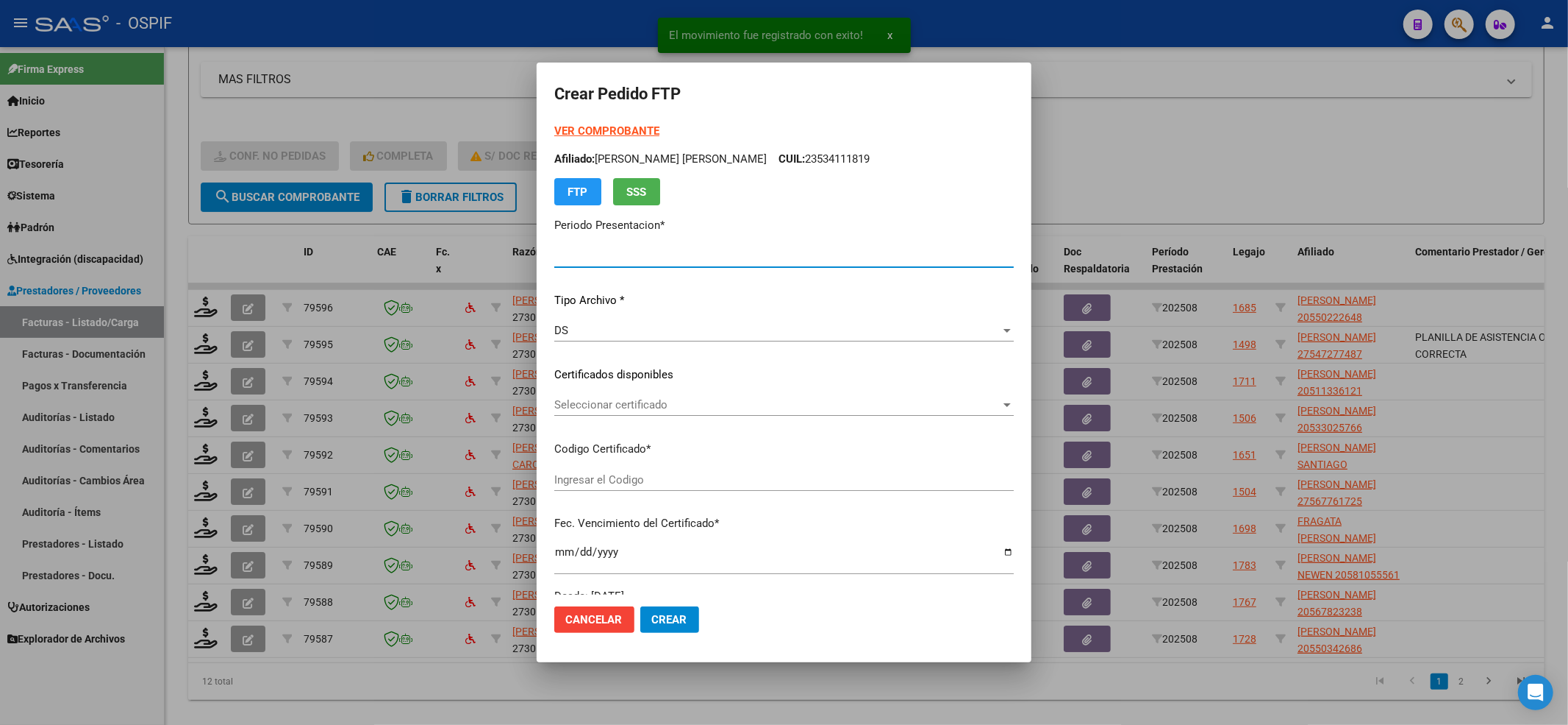
type input "202508"
type input "$ 49.482,44"
type input "02-00055022264-20220719-20250719-BS-427"
type input "[DATE]"
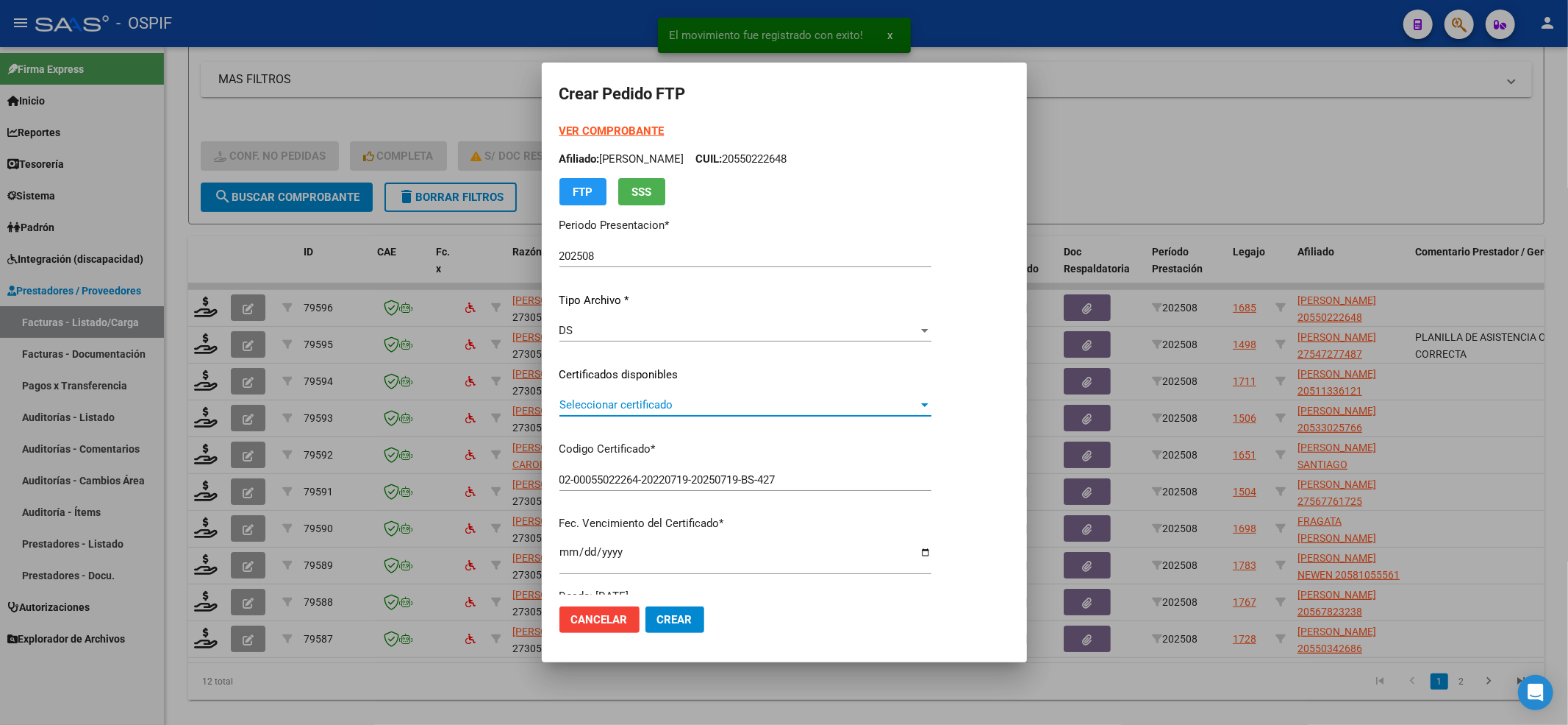
click at [663, 409] on span "Seleccionar certificado" at bounding box center [738, 404] width 359 height 14
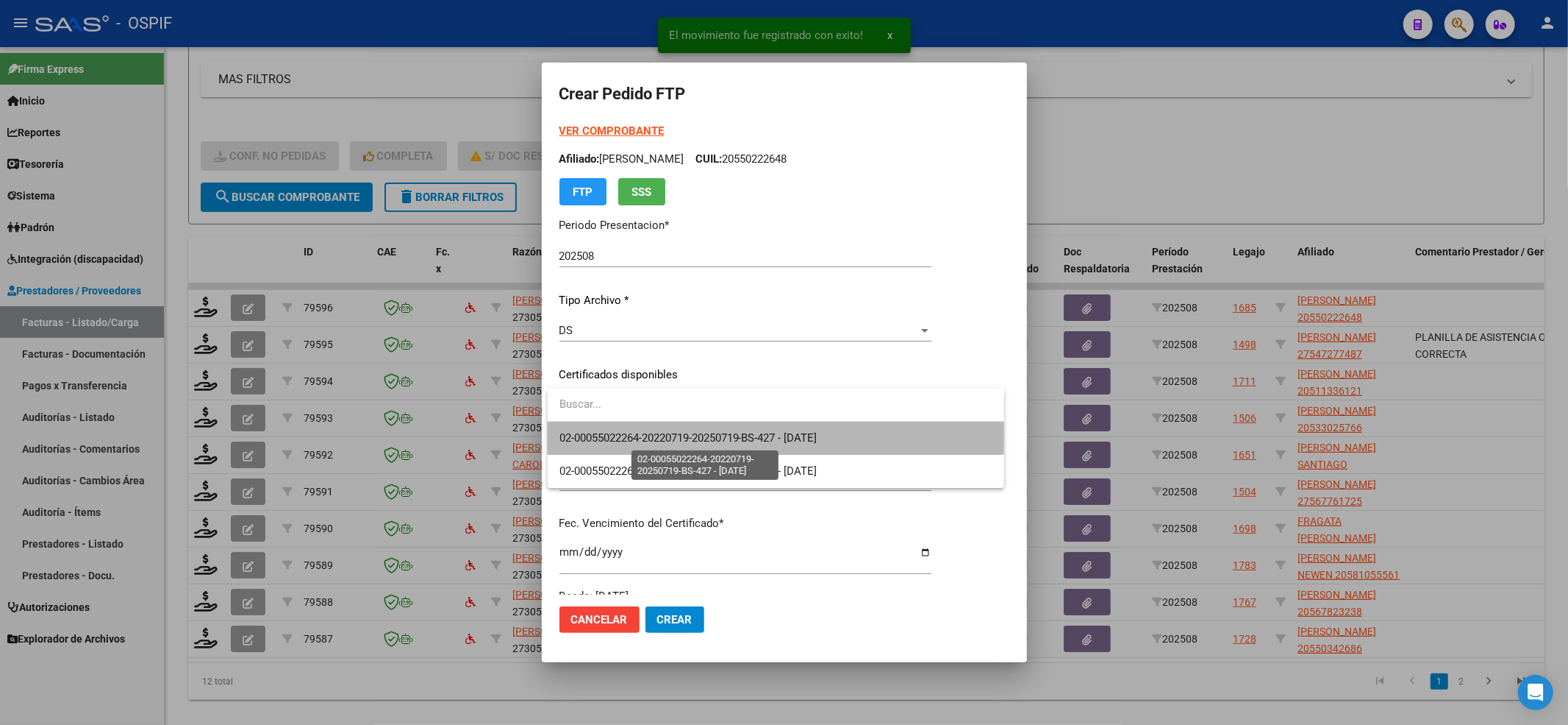
click at [663, 433] on span "02-00055022264-20220719-20250719-BS-427 - [DATE]" at bounding box center [688, 437] width 258 height 14
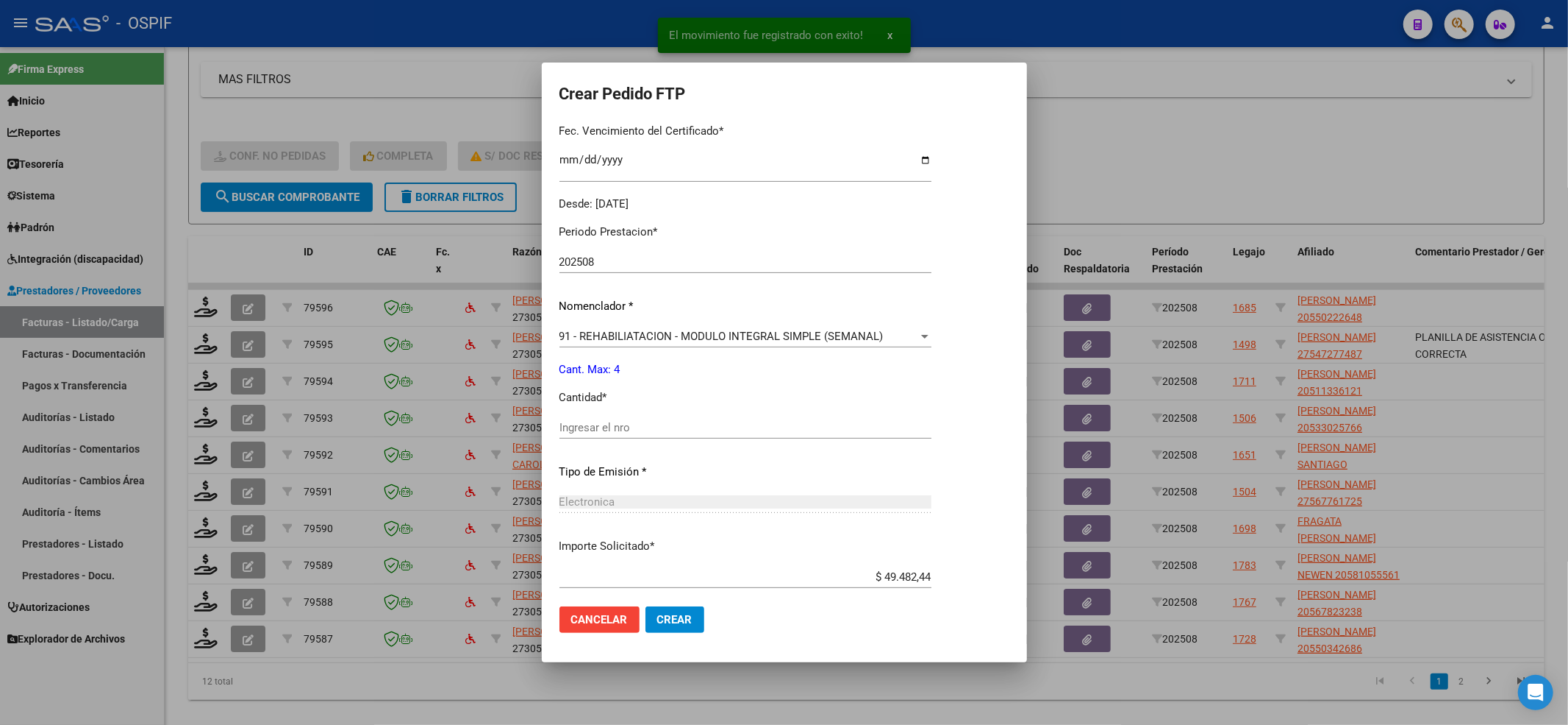
click at [657, 439] on div "Ingresar el nro" at bounding box center [745, 434] width 372 height 36
click at [656, 421] on input "Ingresar el nro" at bounding box center [745, 427] width 372 height 14
type input "4"
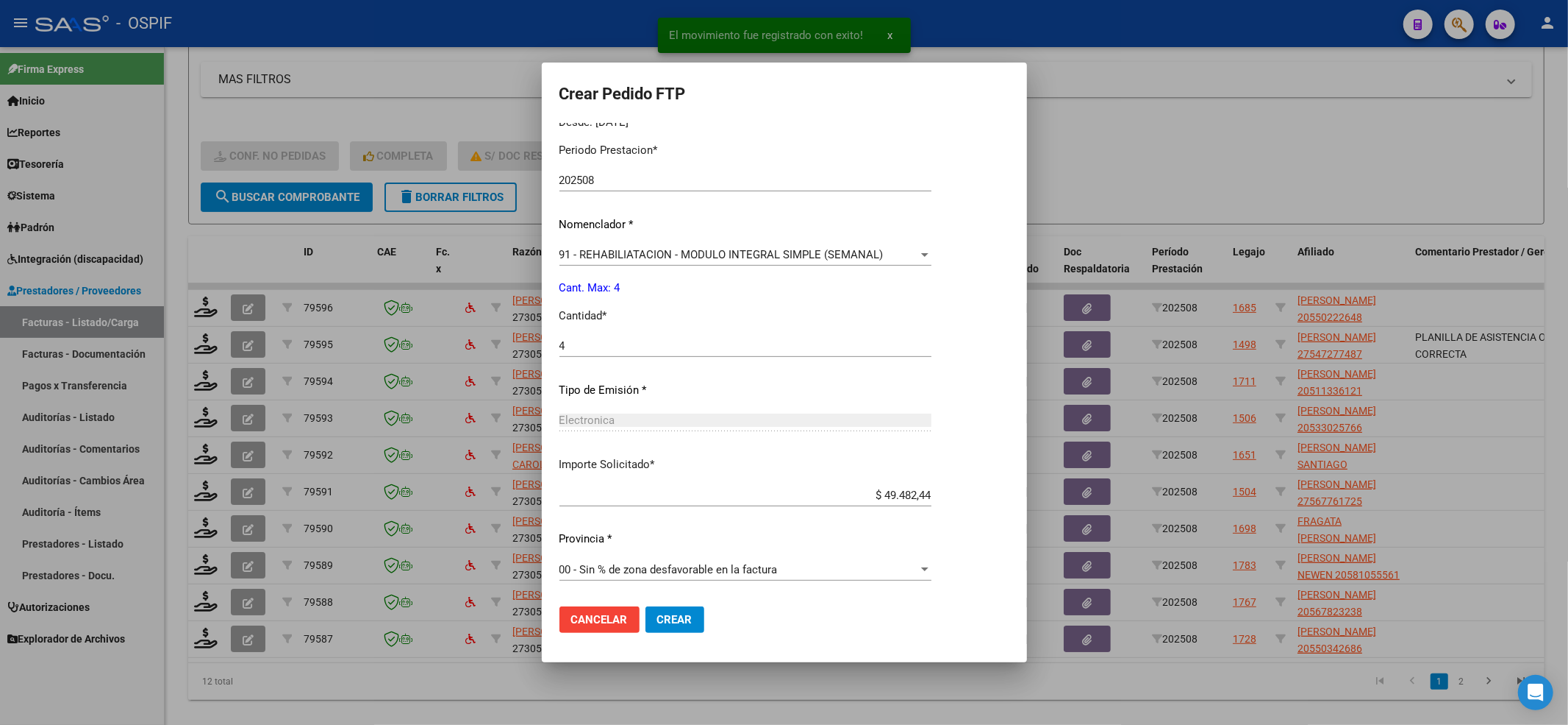
click at [669, 612] on span "Crear" at bounding box center [675, 619] width 35 height 14
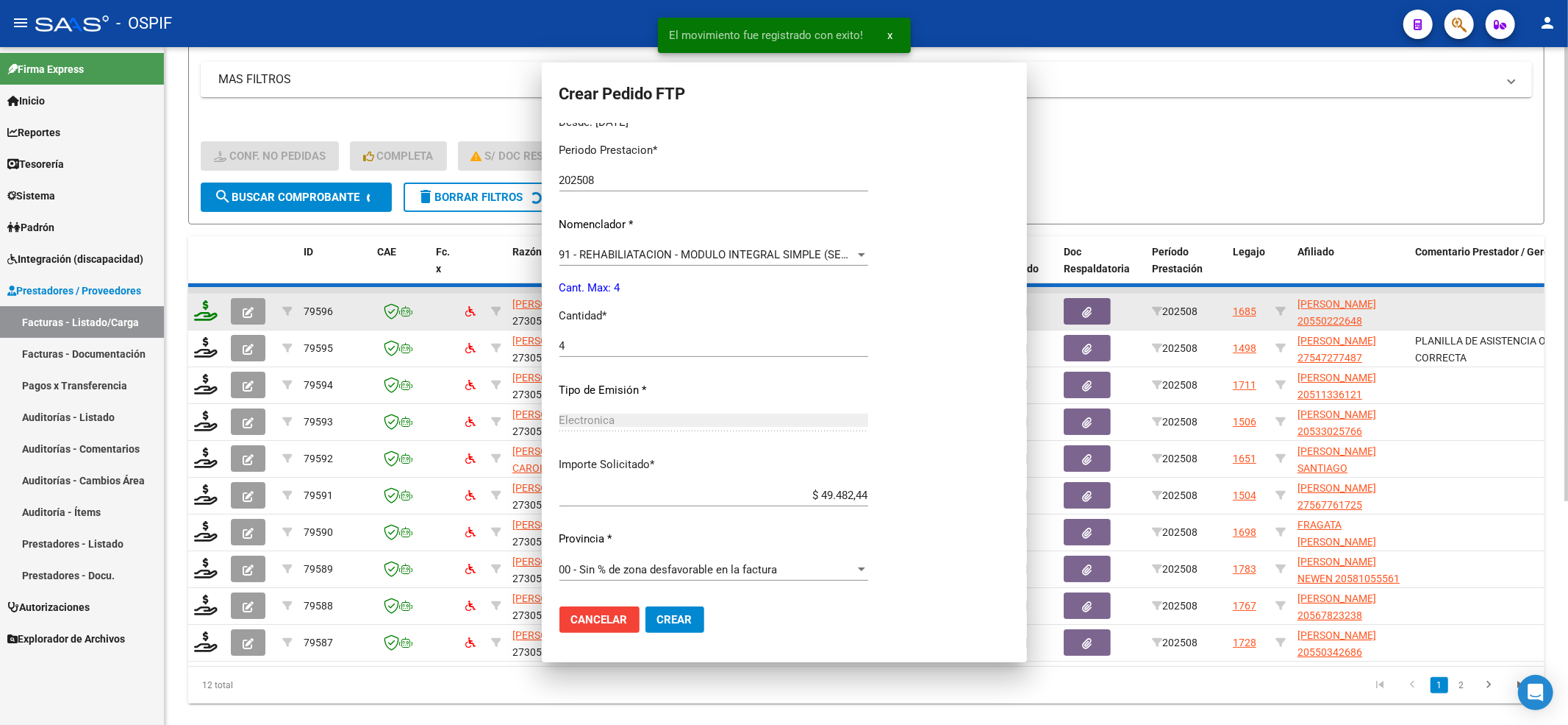
scroll to position [0, 0]
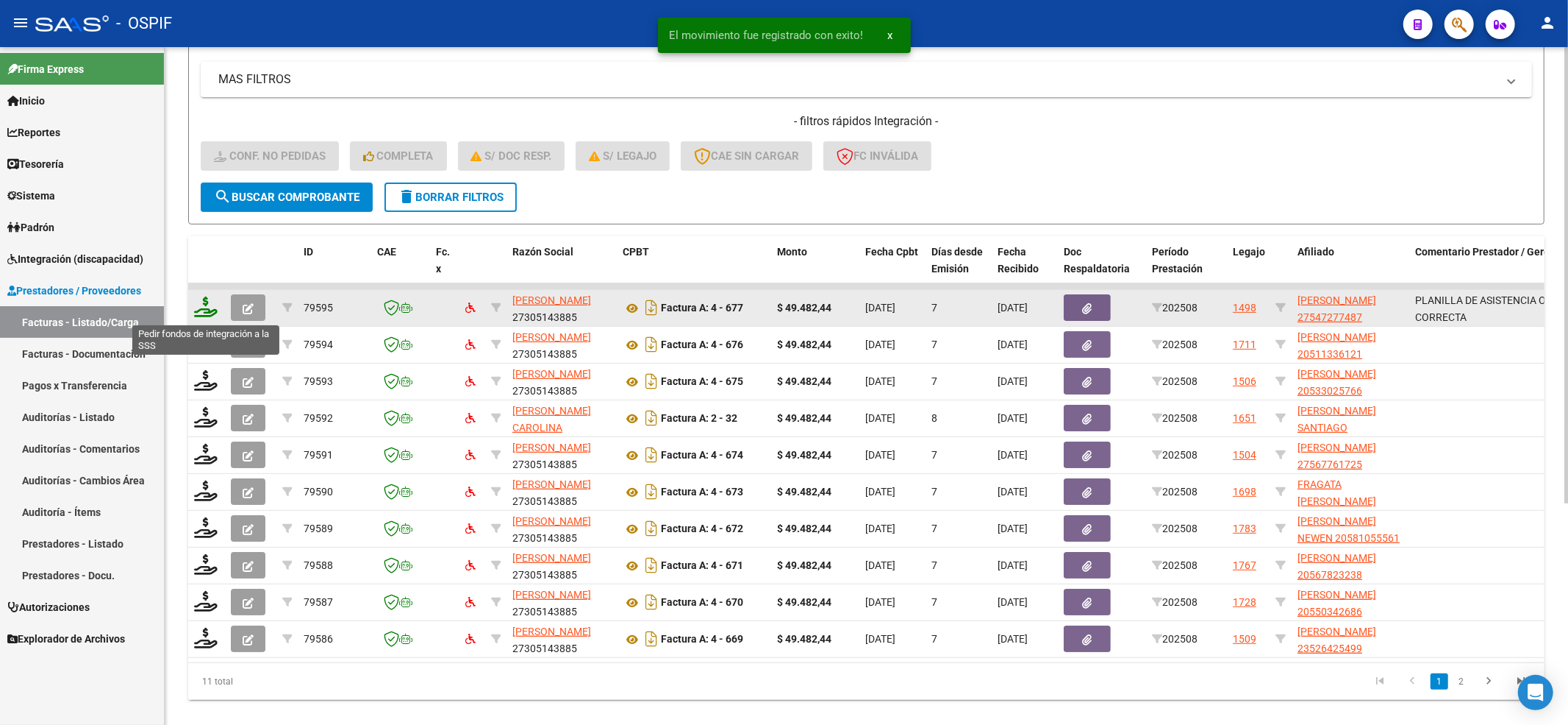
click at [202, 301] on icon at bounding box center [206, 306] width 24 height 21
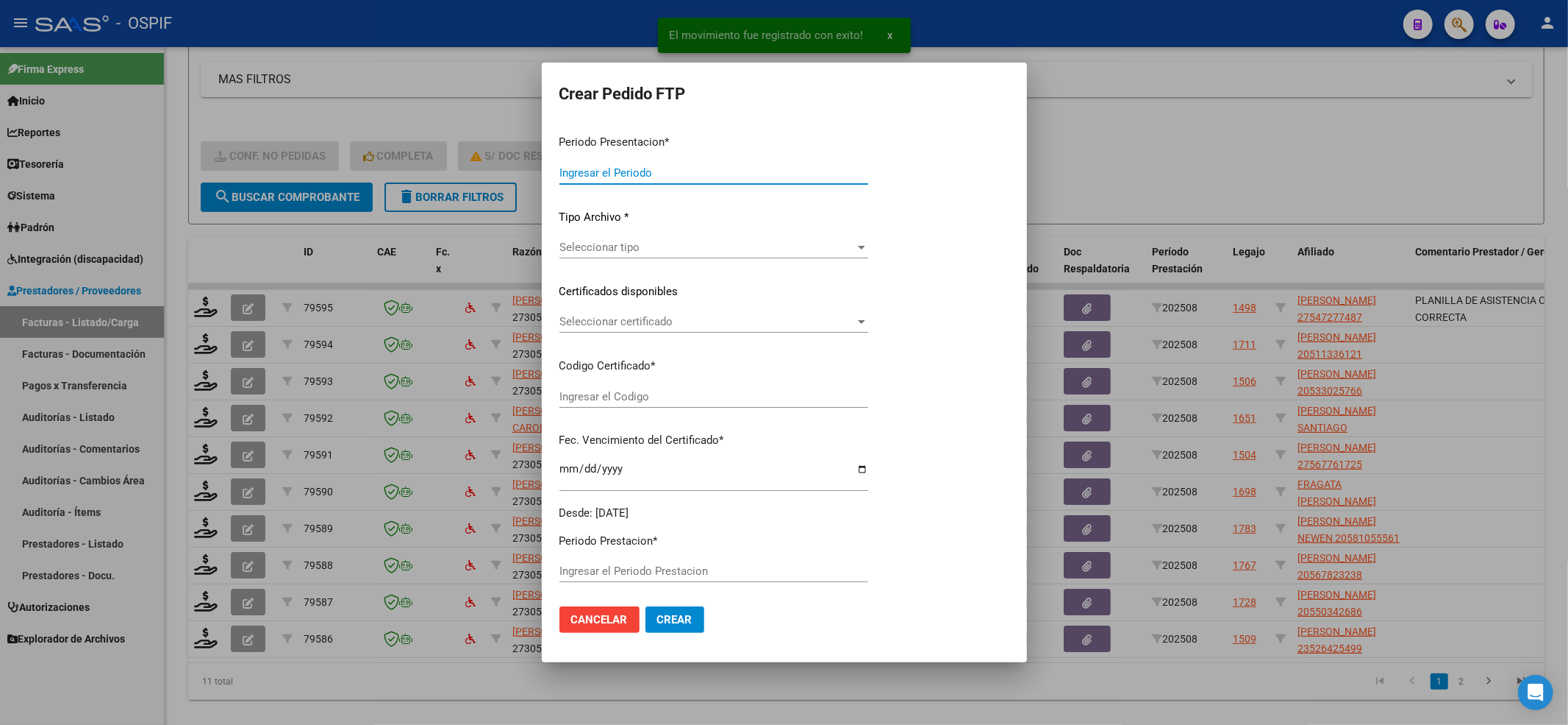
type input "202508"
type input "$ 49.482,44"
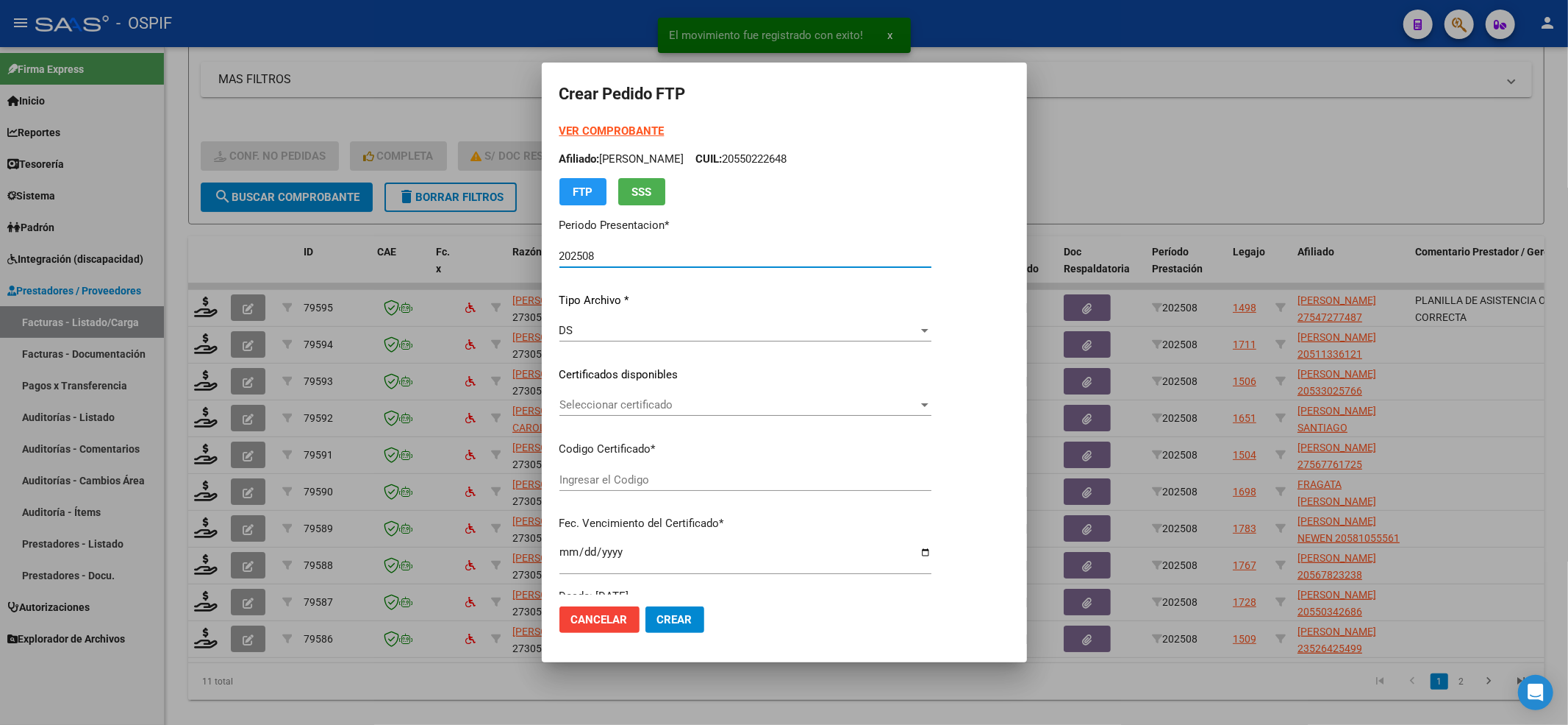
type input "010005472774820230120-20260120-BS-427"
type input "[DATE]"
click at [584, 410] on span "Seleccionar certificado" at bounding box center [738, 404] width 359 height 14
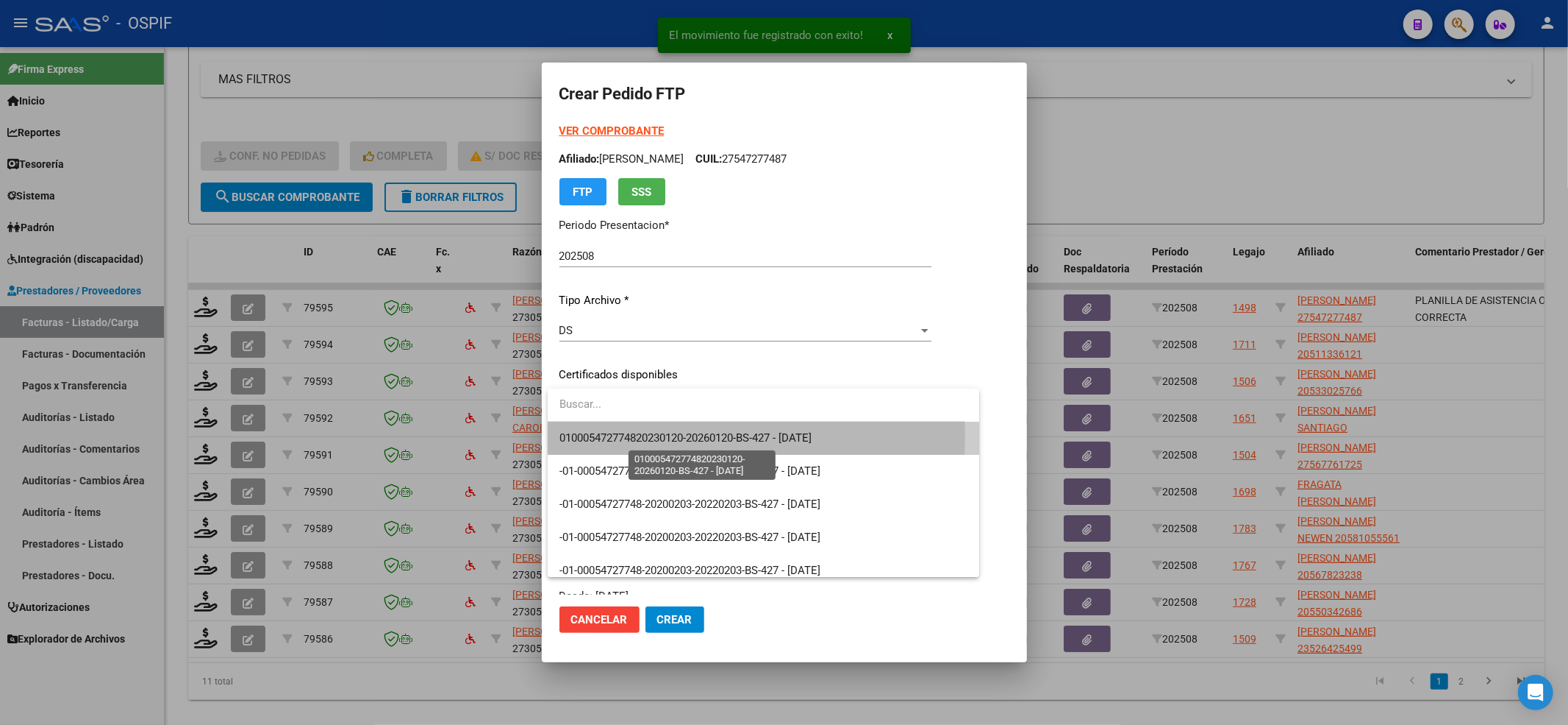
click at [597, 434] on span "010005472774820230120-20260120-BS-427 - [DATE]" at bounding box center [685, 437] width 252 height 14
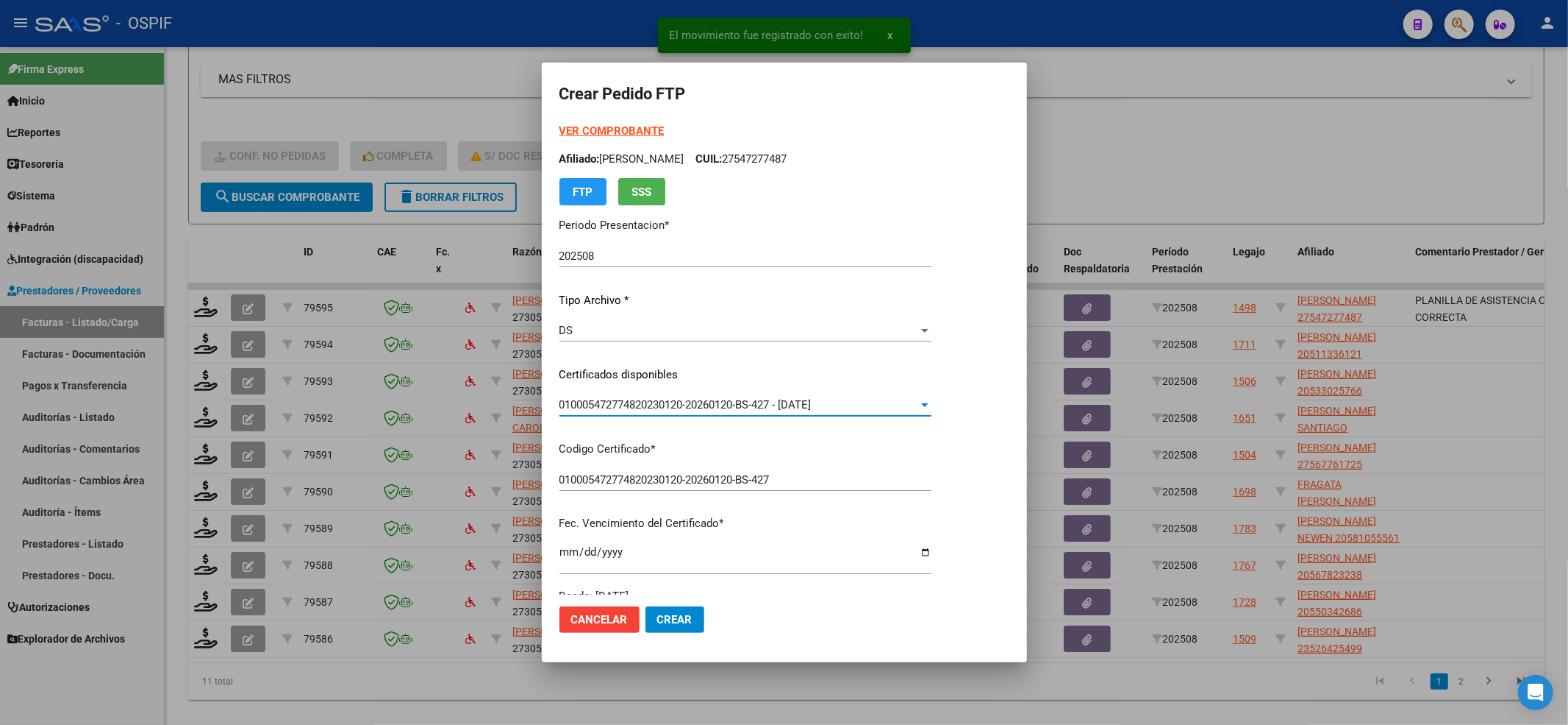
scroll to position [392, 0]
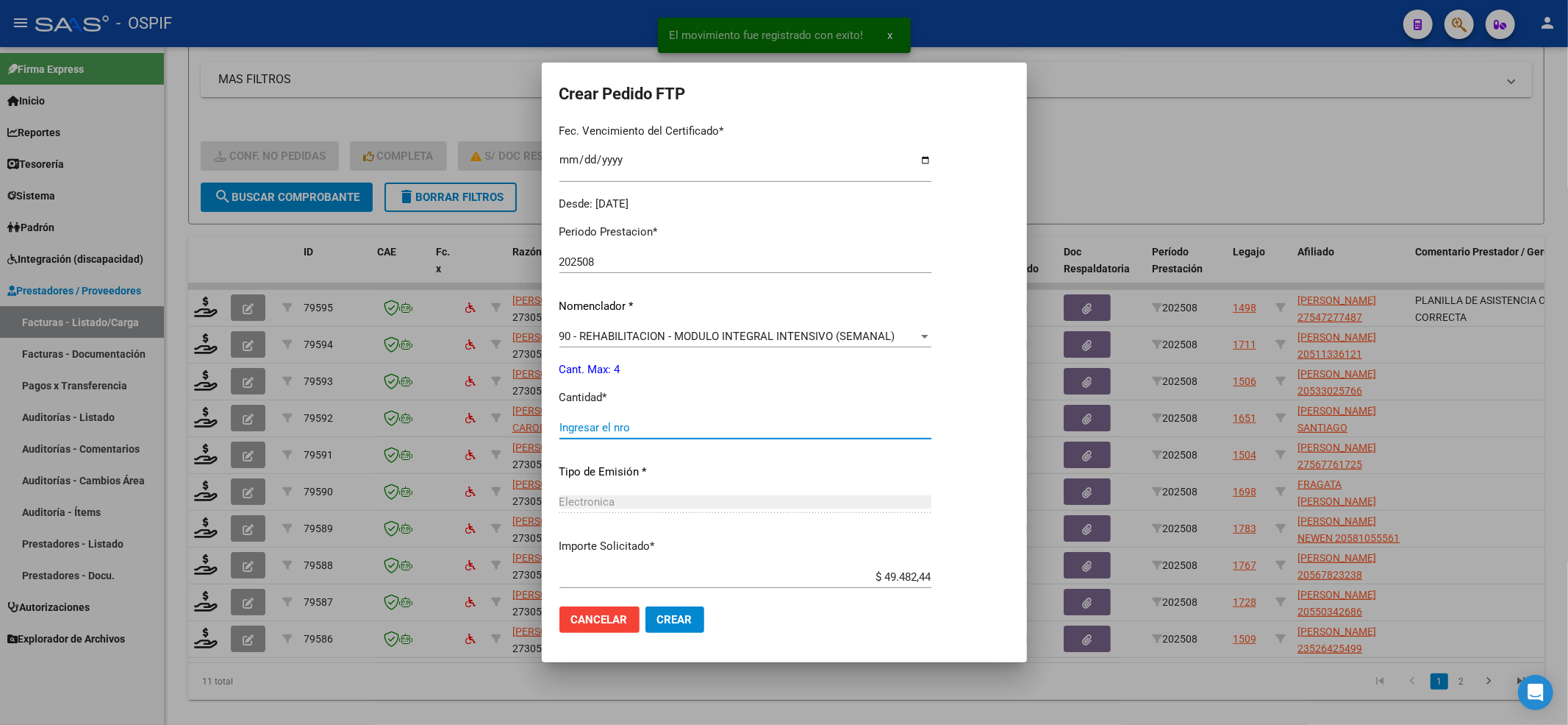
click at [597, 427] on input "Ingresar el nro" at bounding box center [745, 427] width 372 height 14
type input "4"
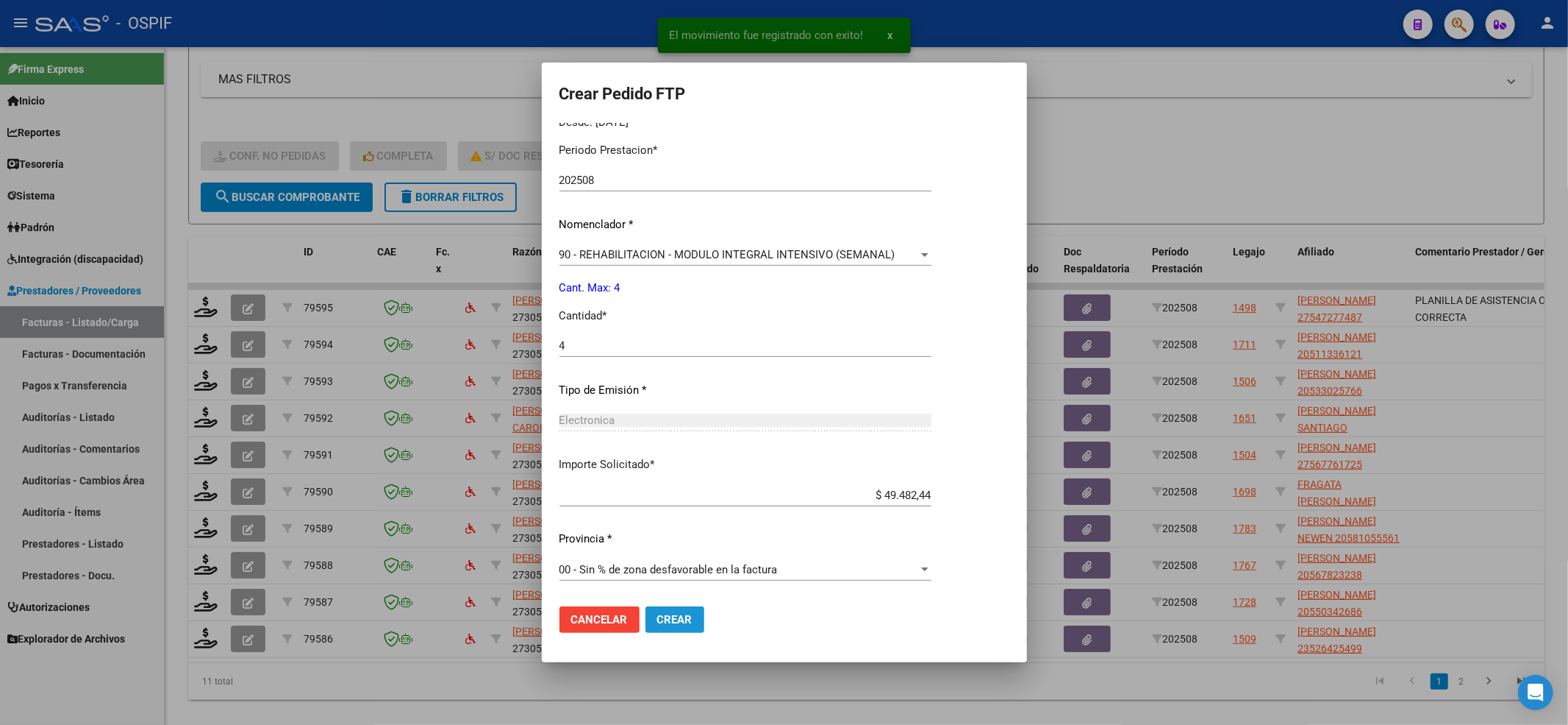
click at [684, 624] on span "Crear" at bounding box center [675, 619] width 35 height 14
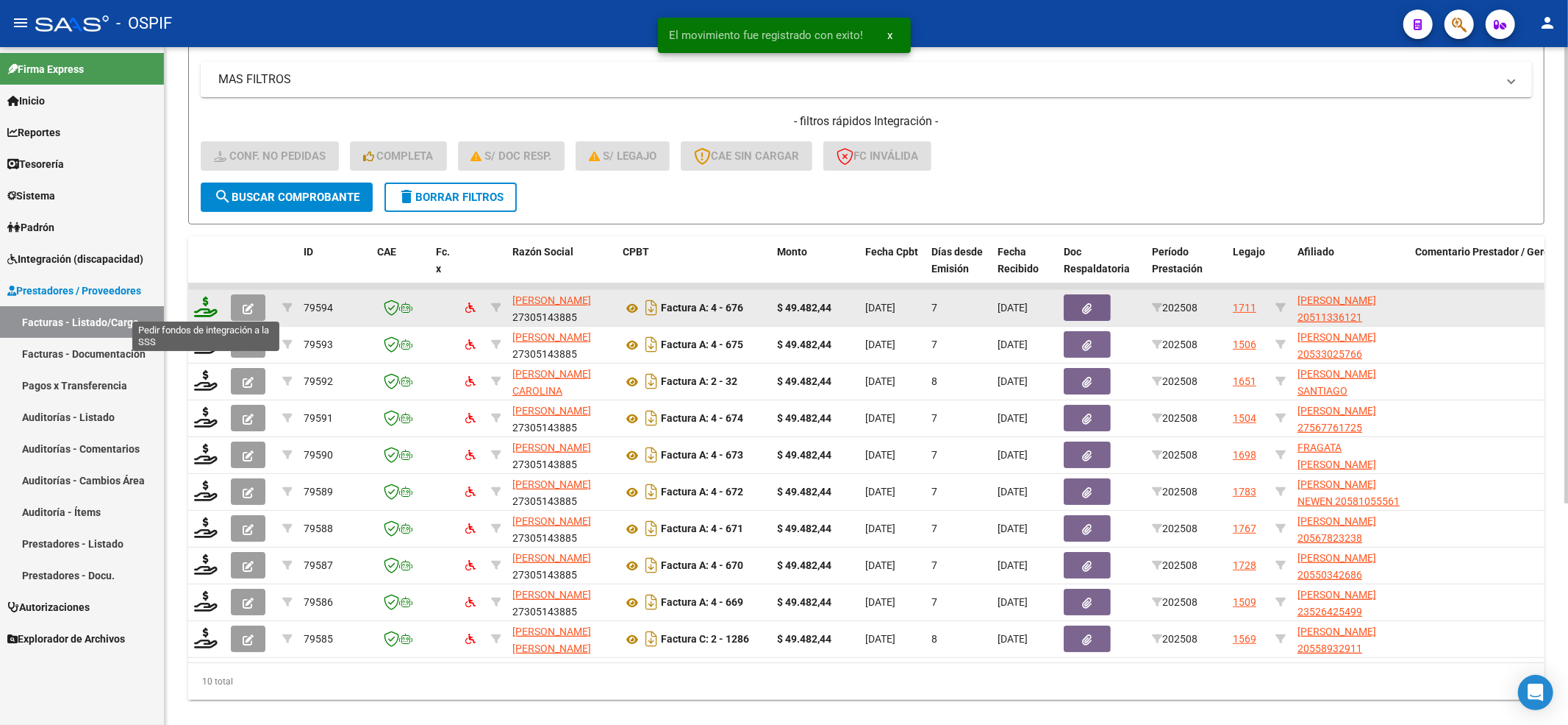
click at [210, 304] on icon at bounding box center [206, 306] width 24 height 21
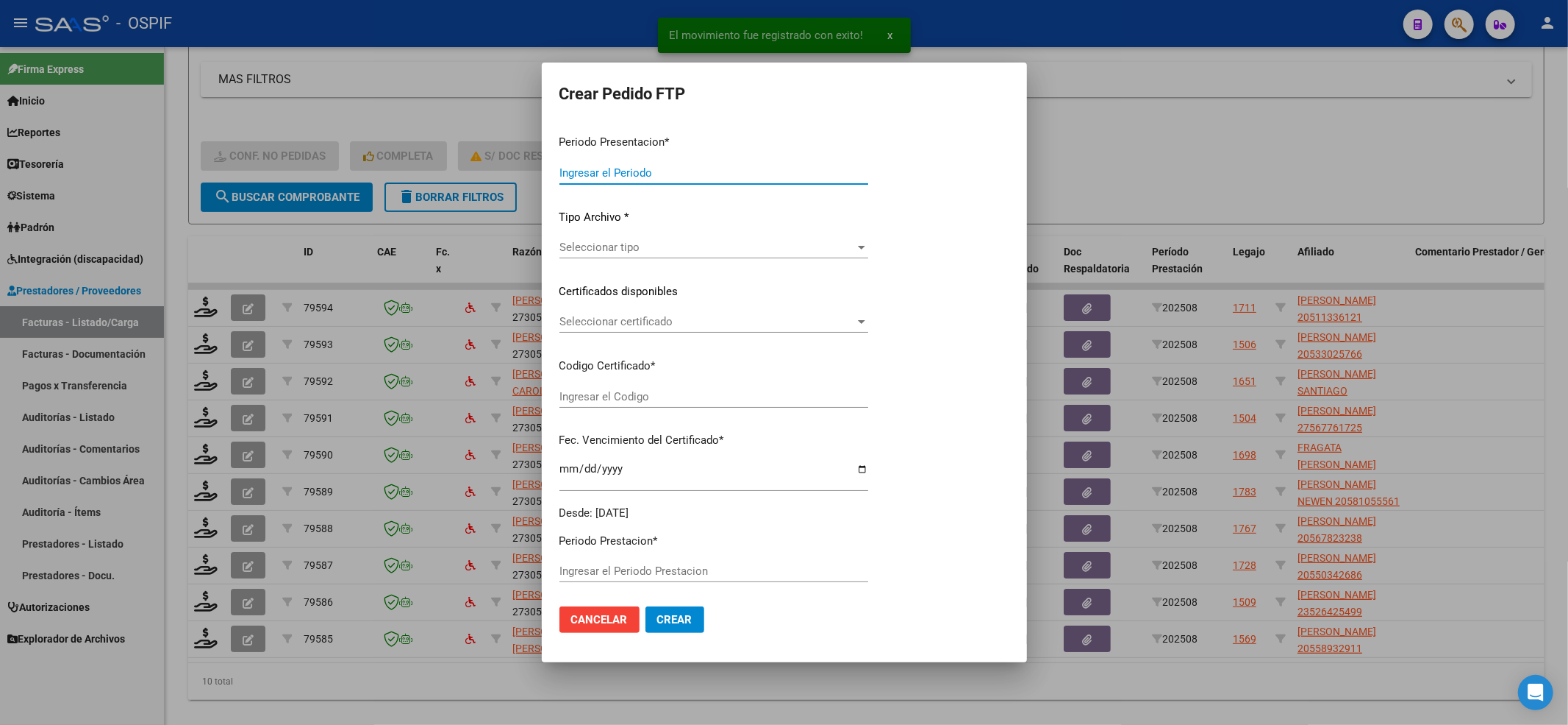
type input "202508"
type input "$ 49.482,44"
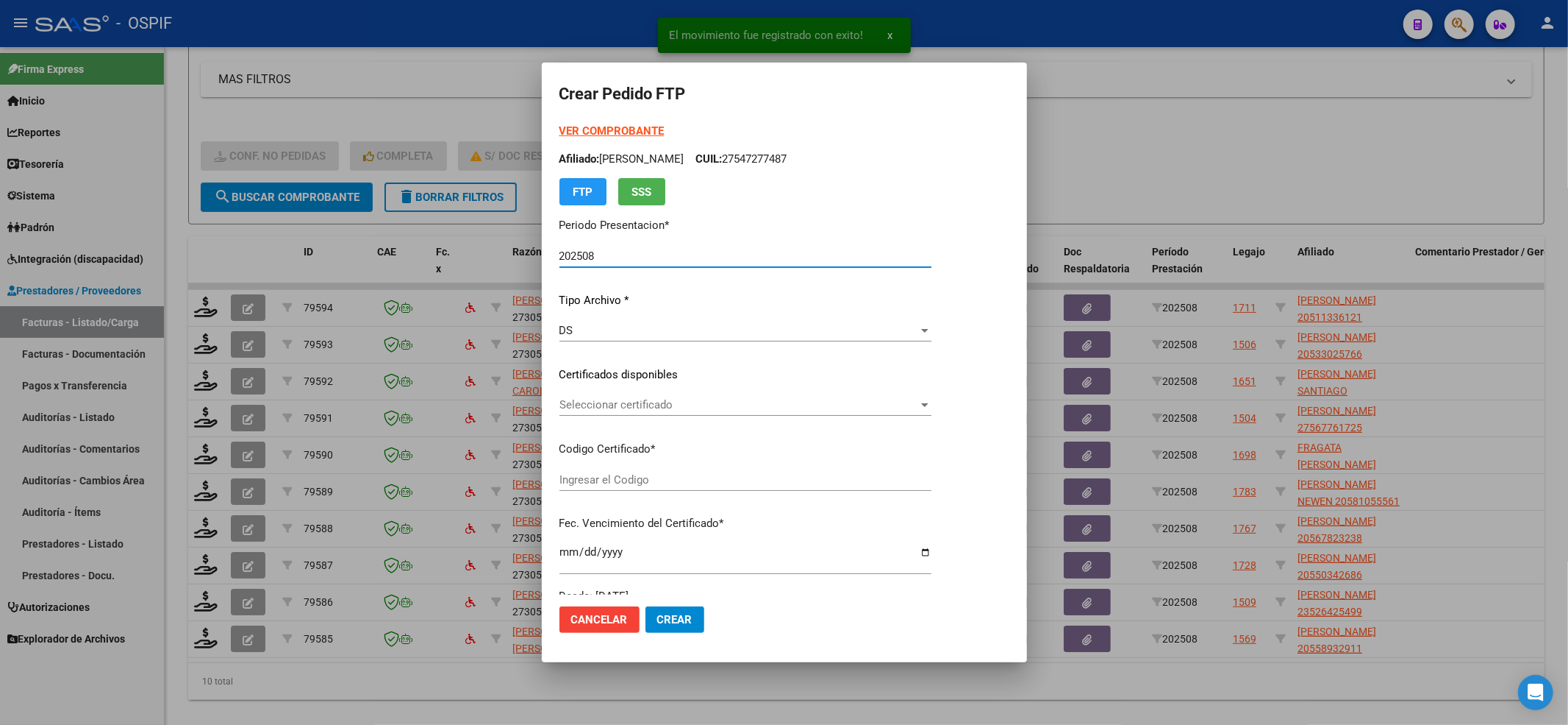
type input "0200051133612-20221110-20271110-BS-427"
type input "[DATE]"
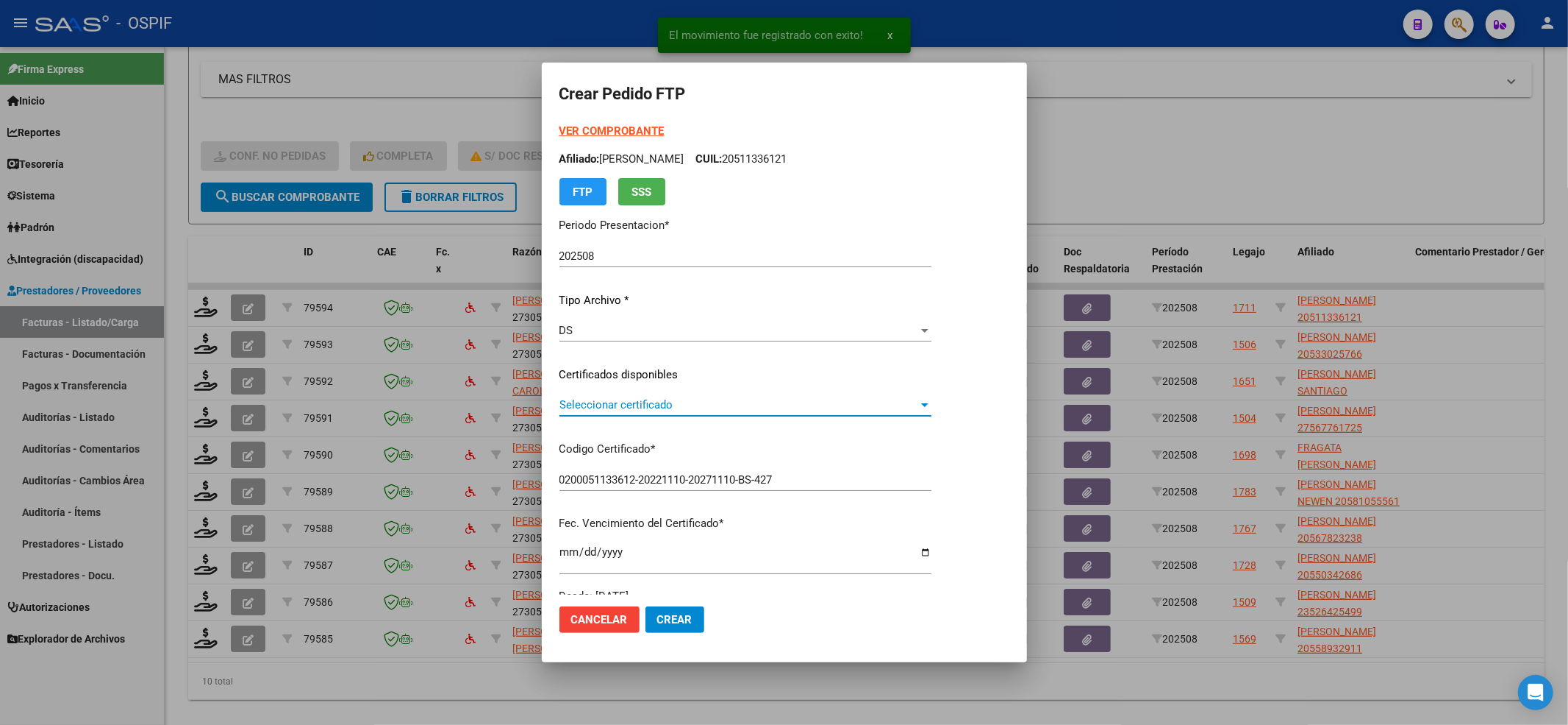
click at [636, 411] on span "Seleccionar certificado" at bounding box center [738, 404] width 359 height 14
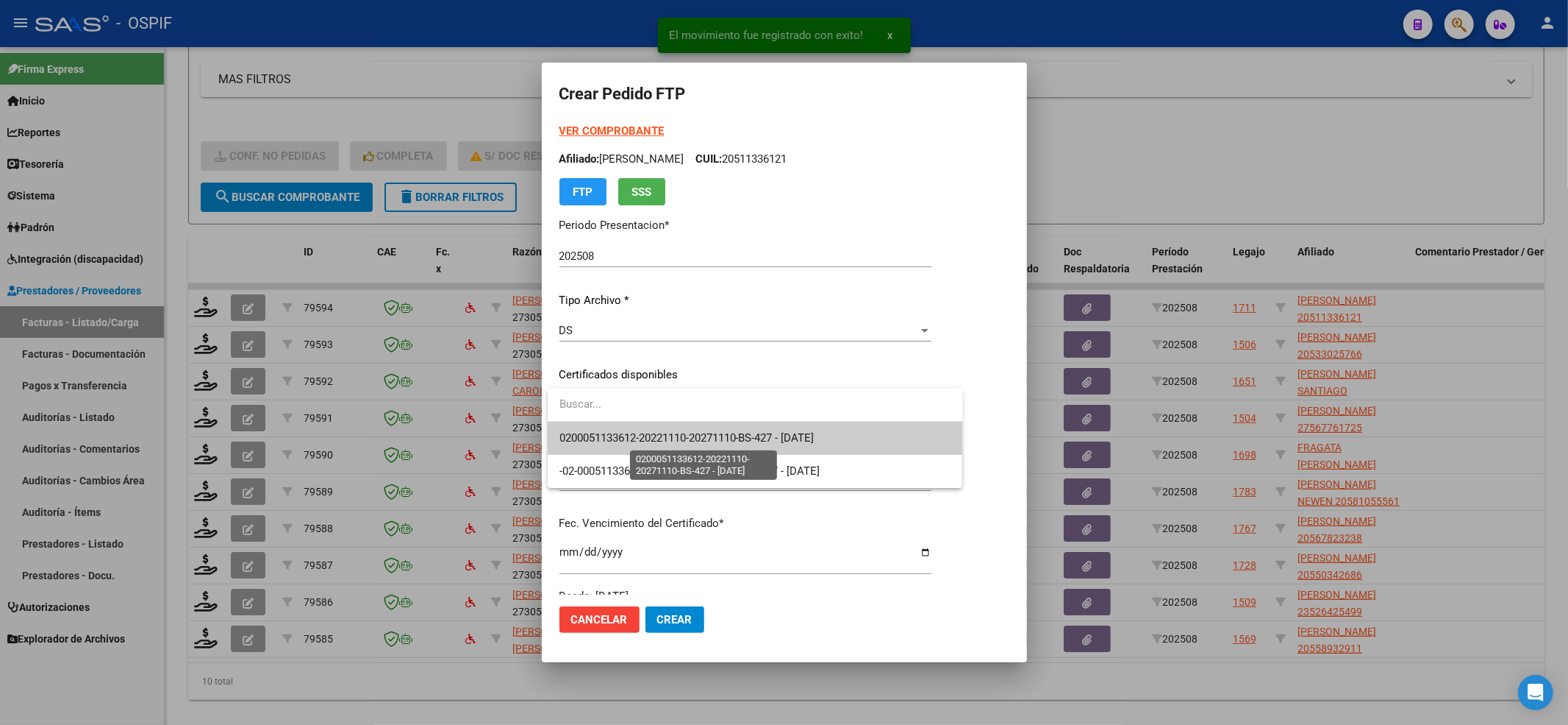
click at [627, 433] on span "0200051133612-20221110-20271110-BS-427 - [DATE]" at bounding box center [686, 437] width 255 height 14
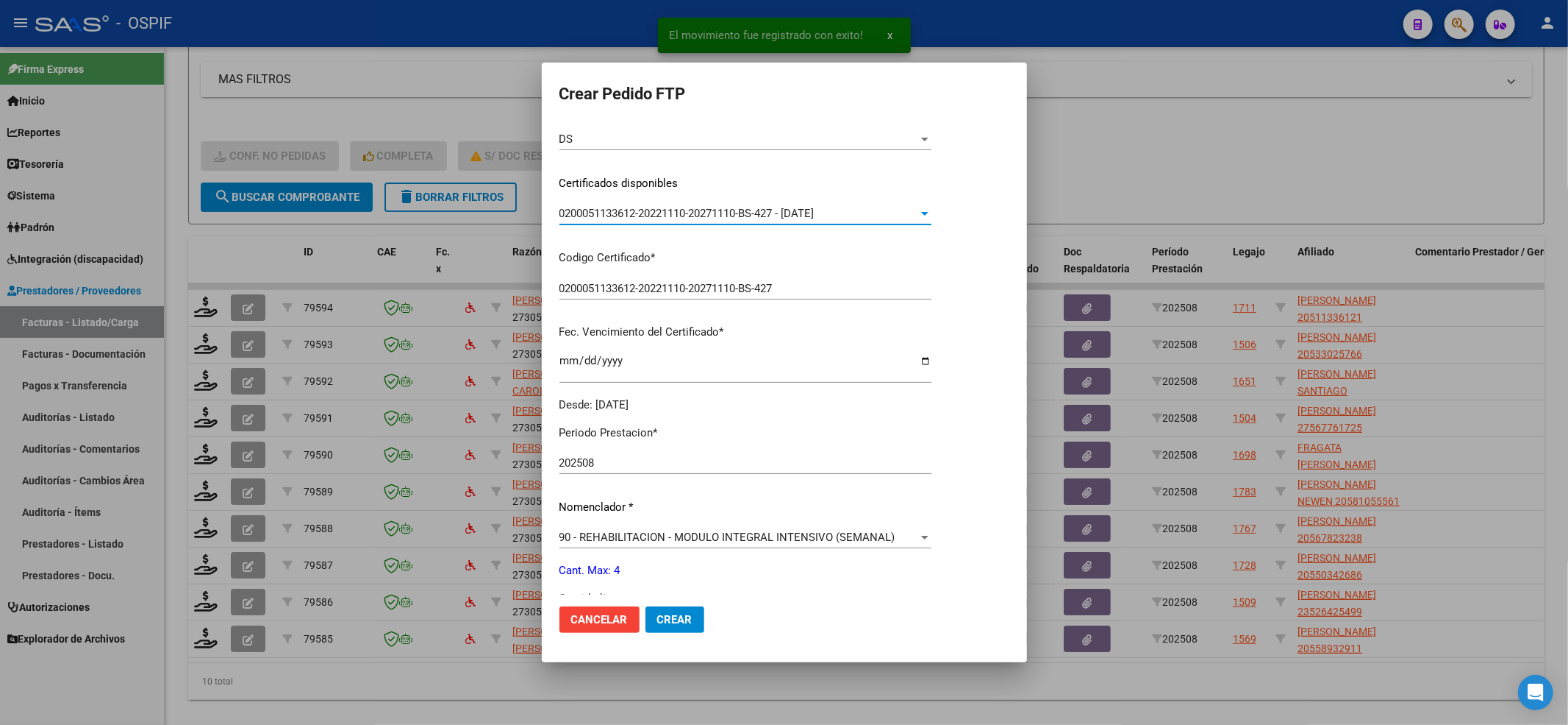
scroll to position [392, 0]
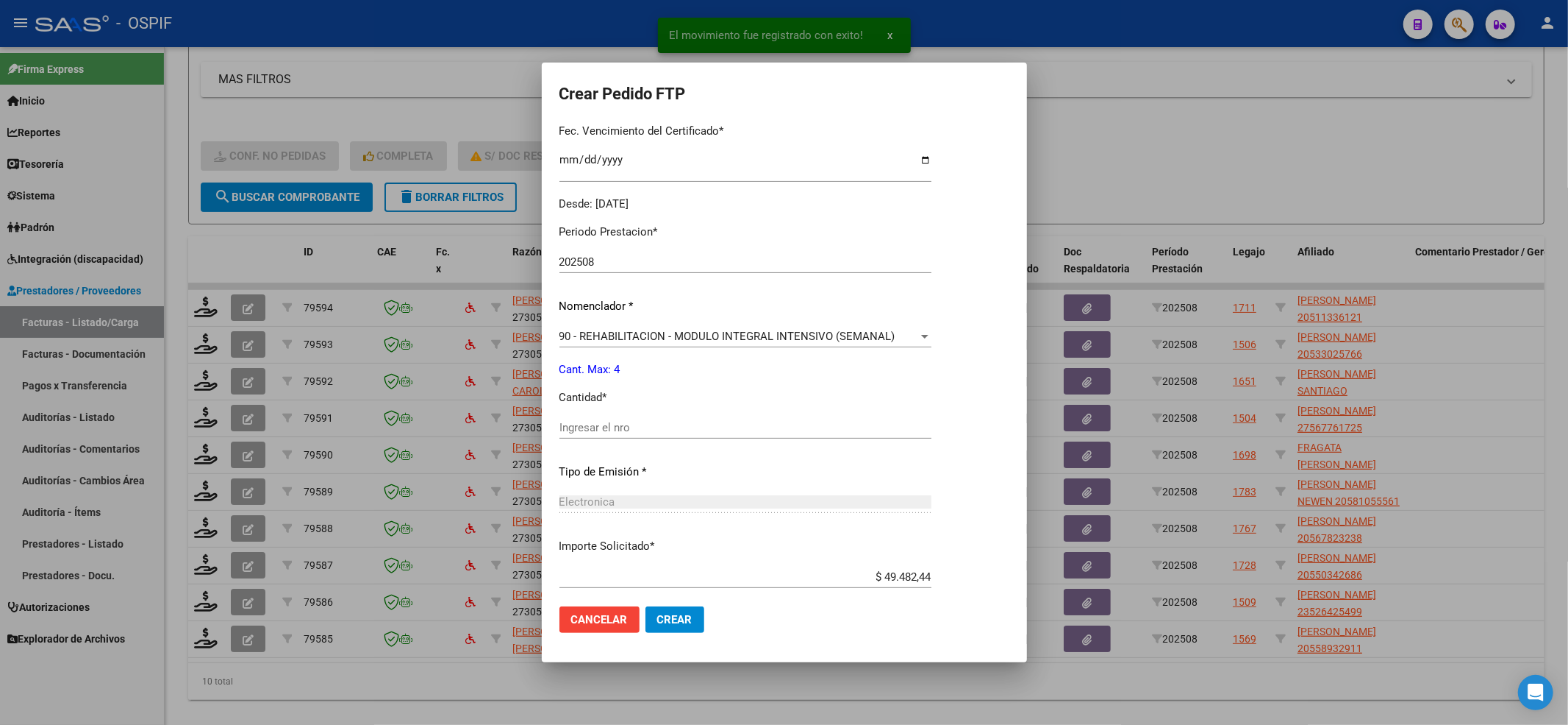
click at [616, 420] on div "Periodo Prestacion * 202508 Ingresar el Periodo Prestacion Nomenclador * 90 - R…" at bounding box center [745, 444] width 372 height 463
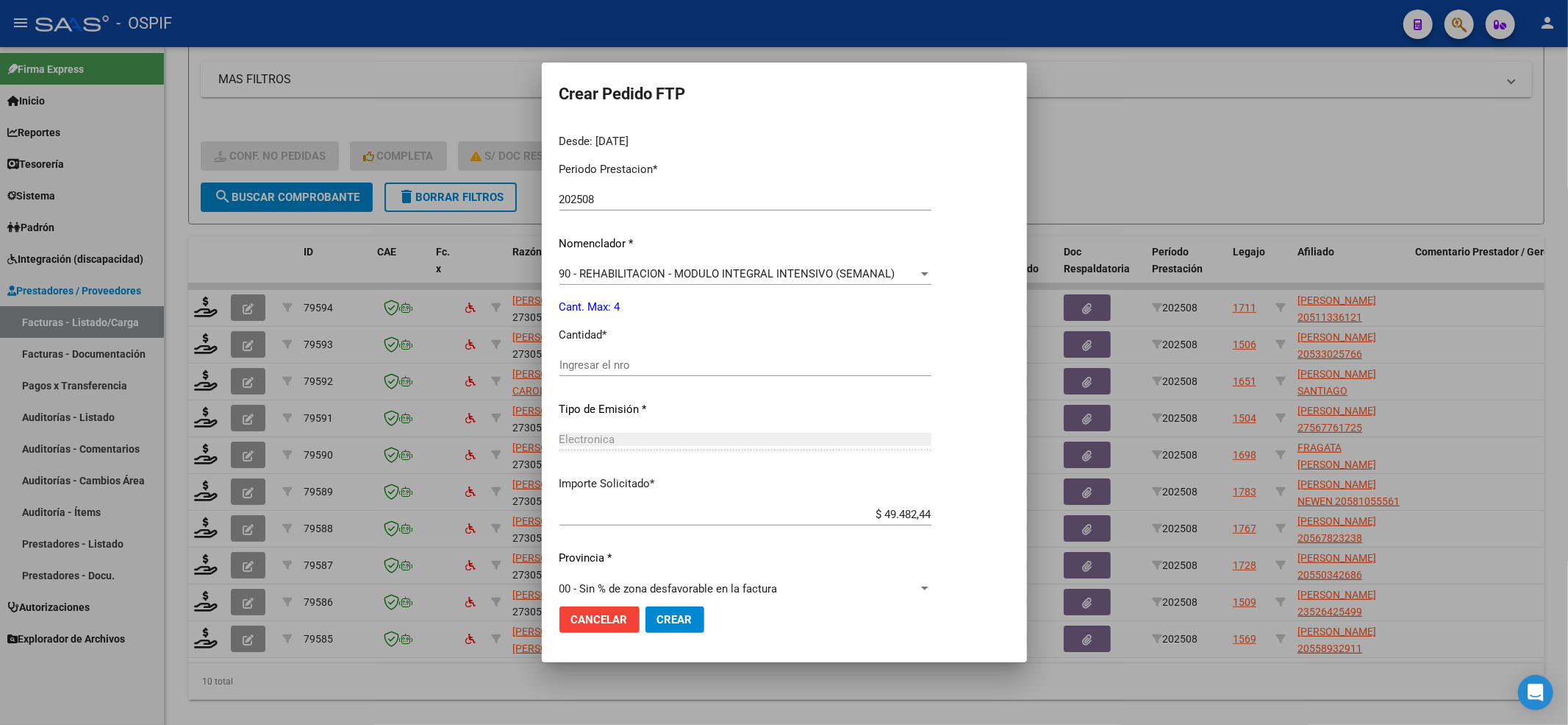
scroll to position [473, 0]
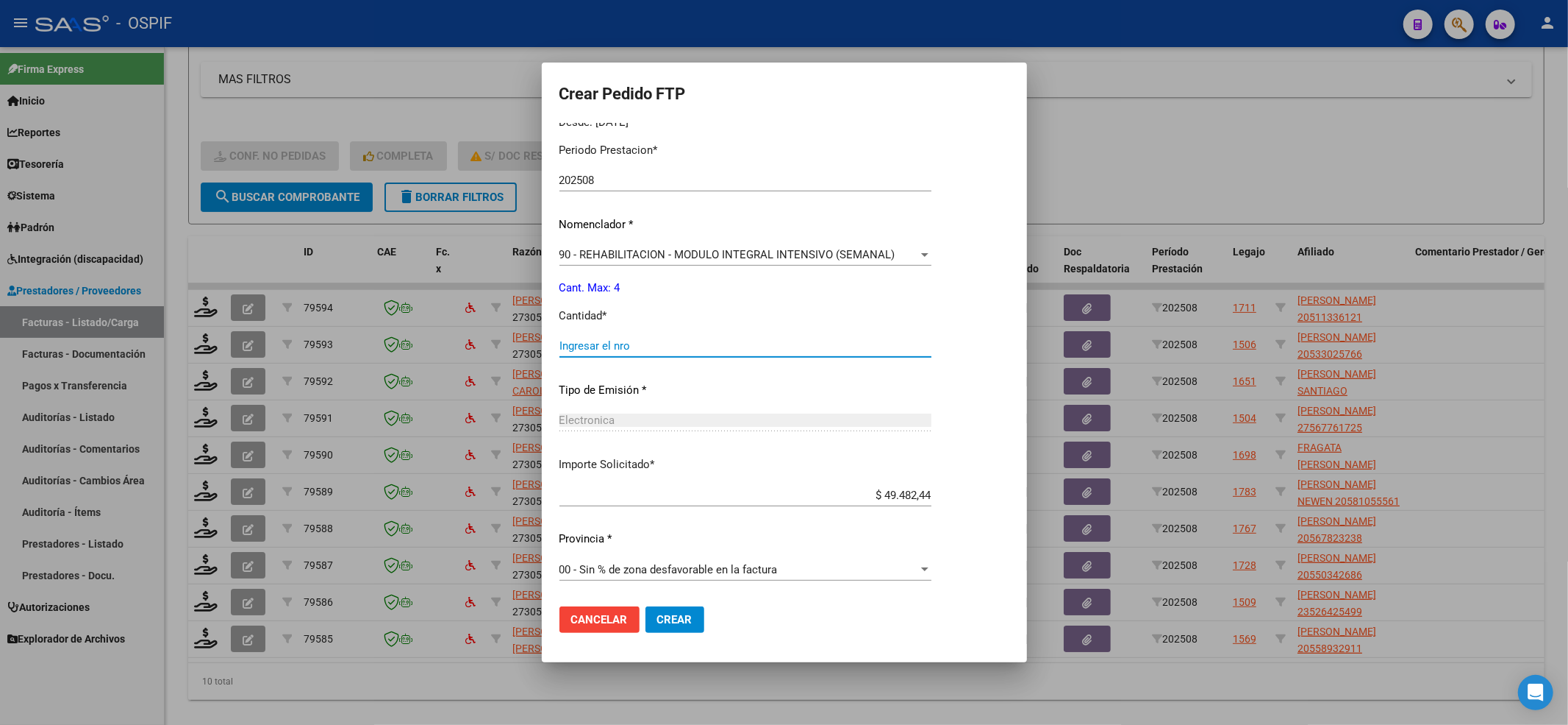
click at [586, 349] on input "Ingresar el nro" at bounding box center [745, 345] width 372 height 14
type input "4"
click at [684, 618] on span "Crear" at bounding box center [675, 619] width 35 height 14
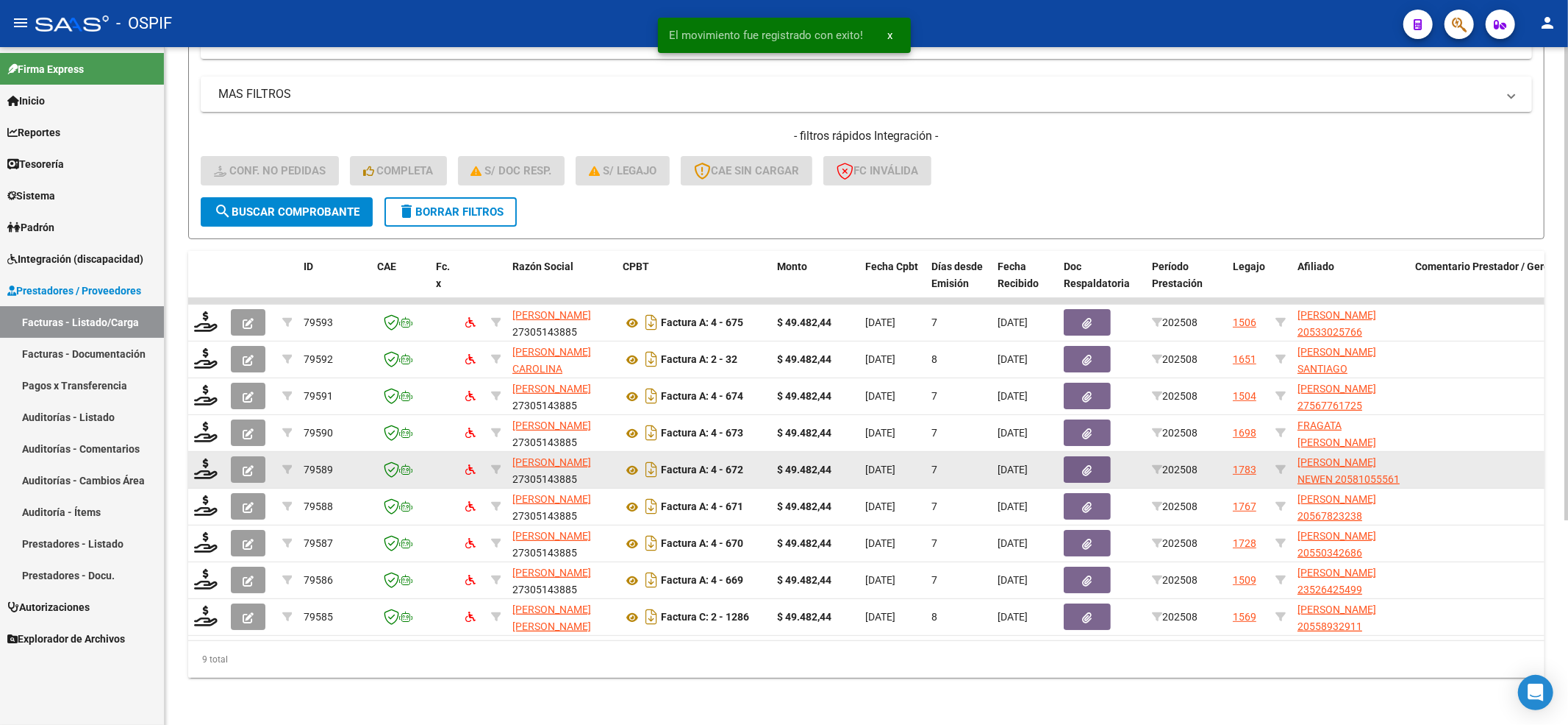
scroll to position [293, 0]
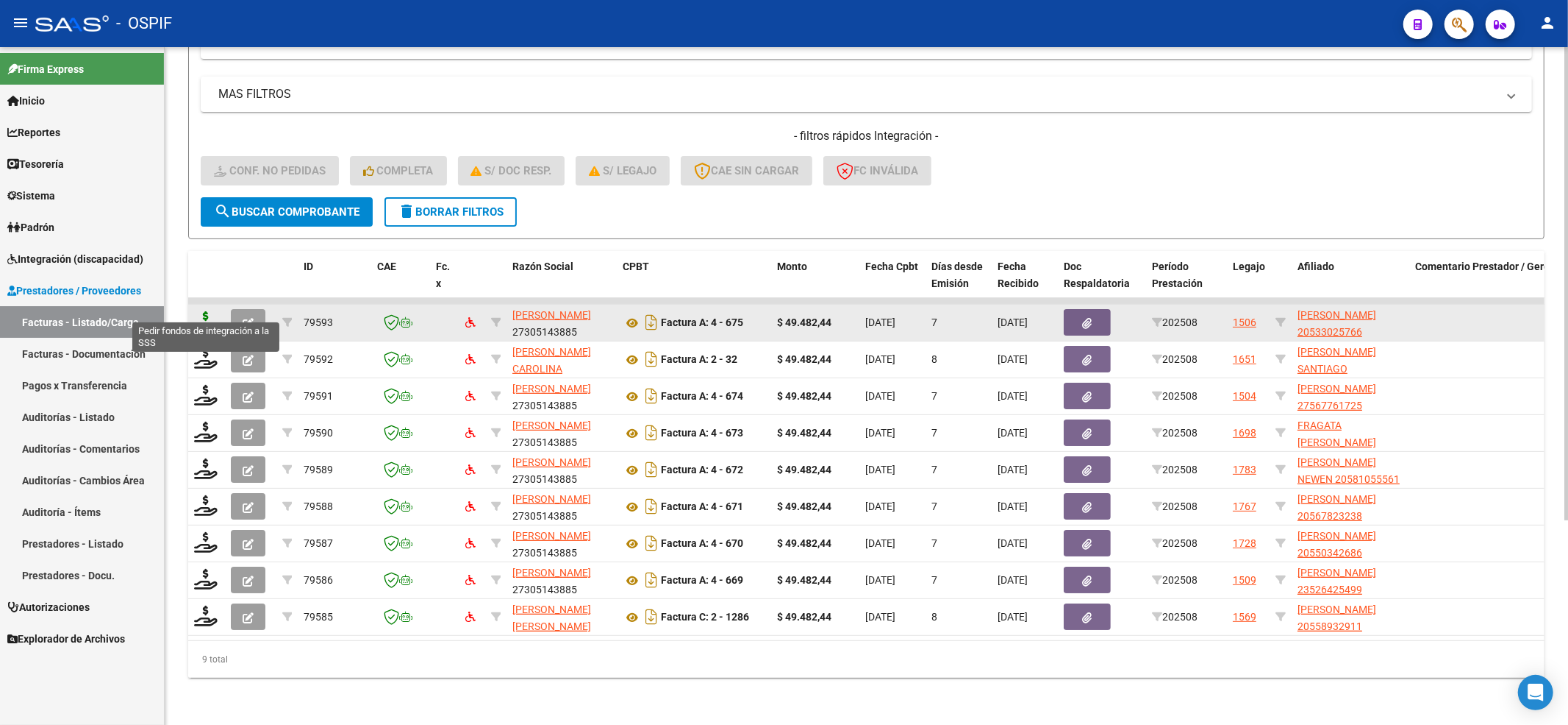
click at [211, 313] on icon at bounding box center [206, 322] width 24 height 21
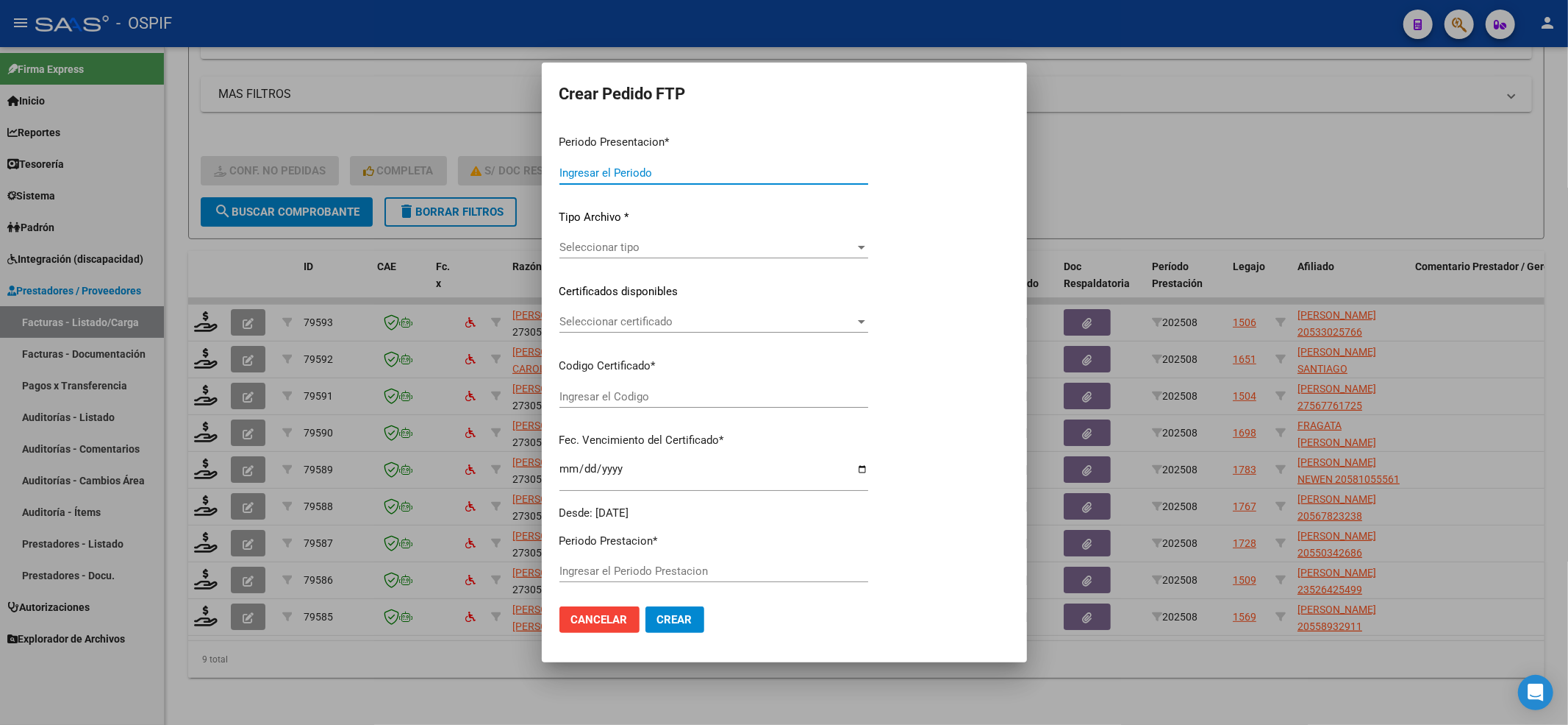
type input "202508"
type input "$ 49.482,44"
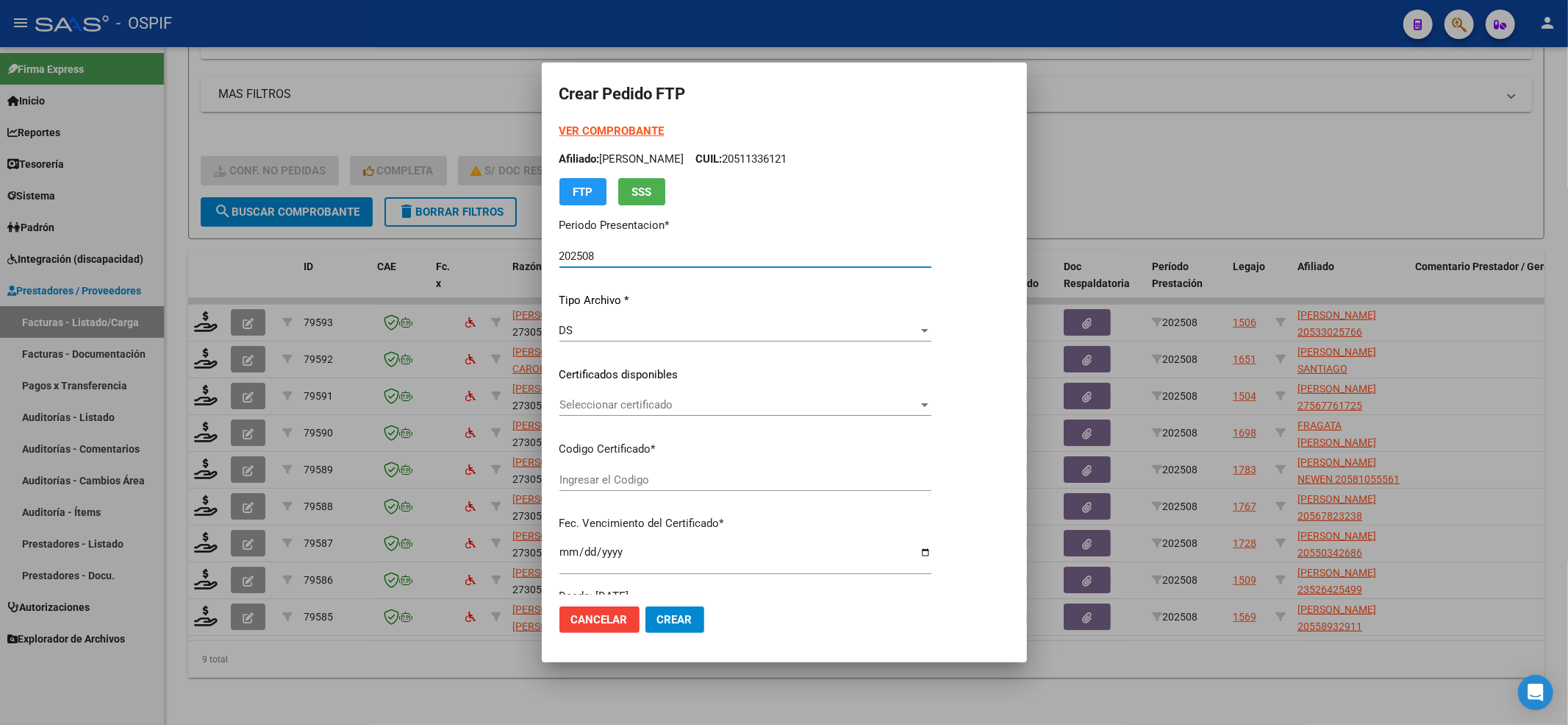
type input "0200053302576-20220826-20320826-BS-427"
type input "[DATE]"
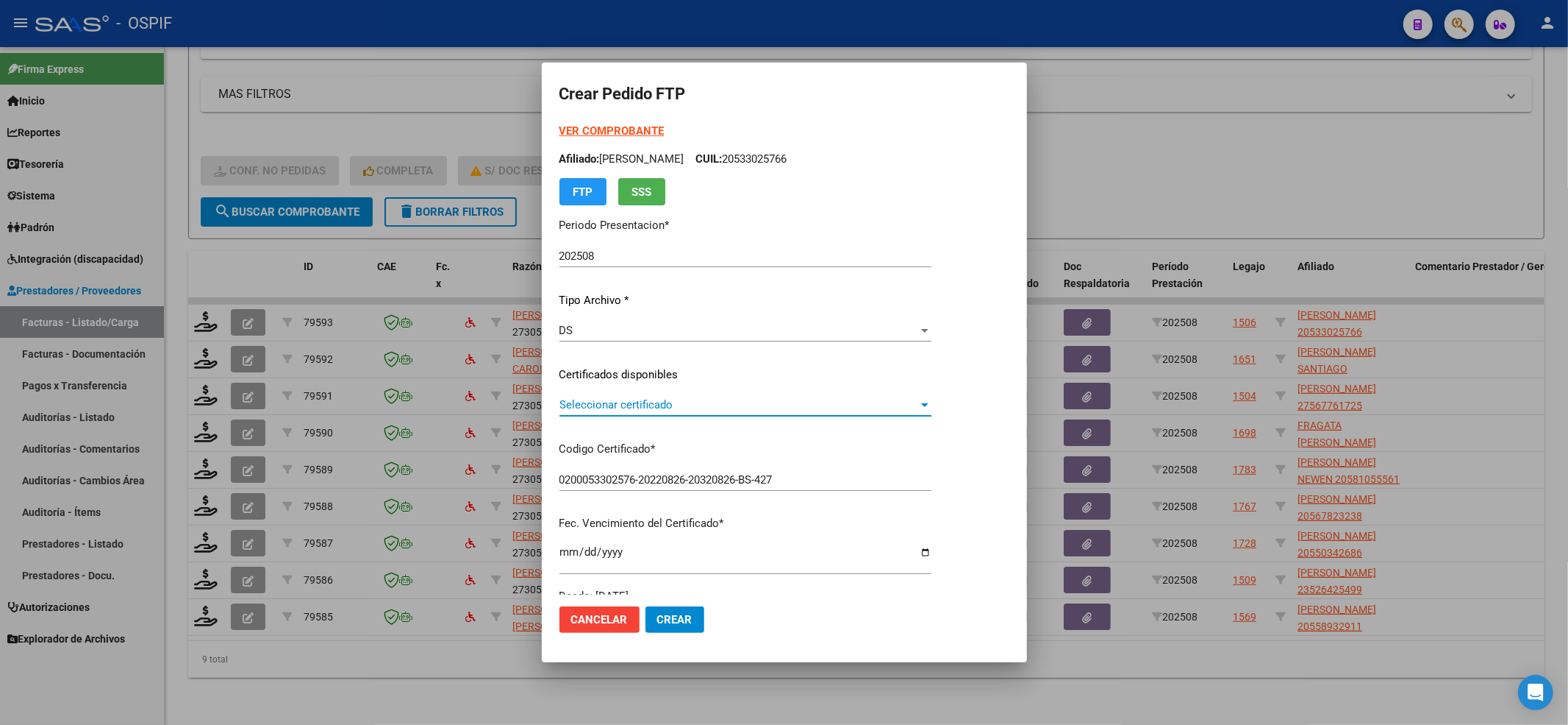
click at [612, 404] on span "Seleccionar certificado" at bounding box center [738, 404] width 359 height 14
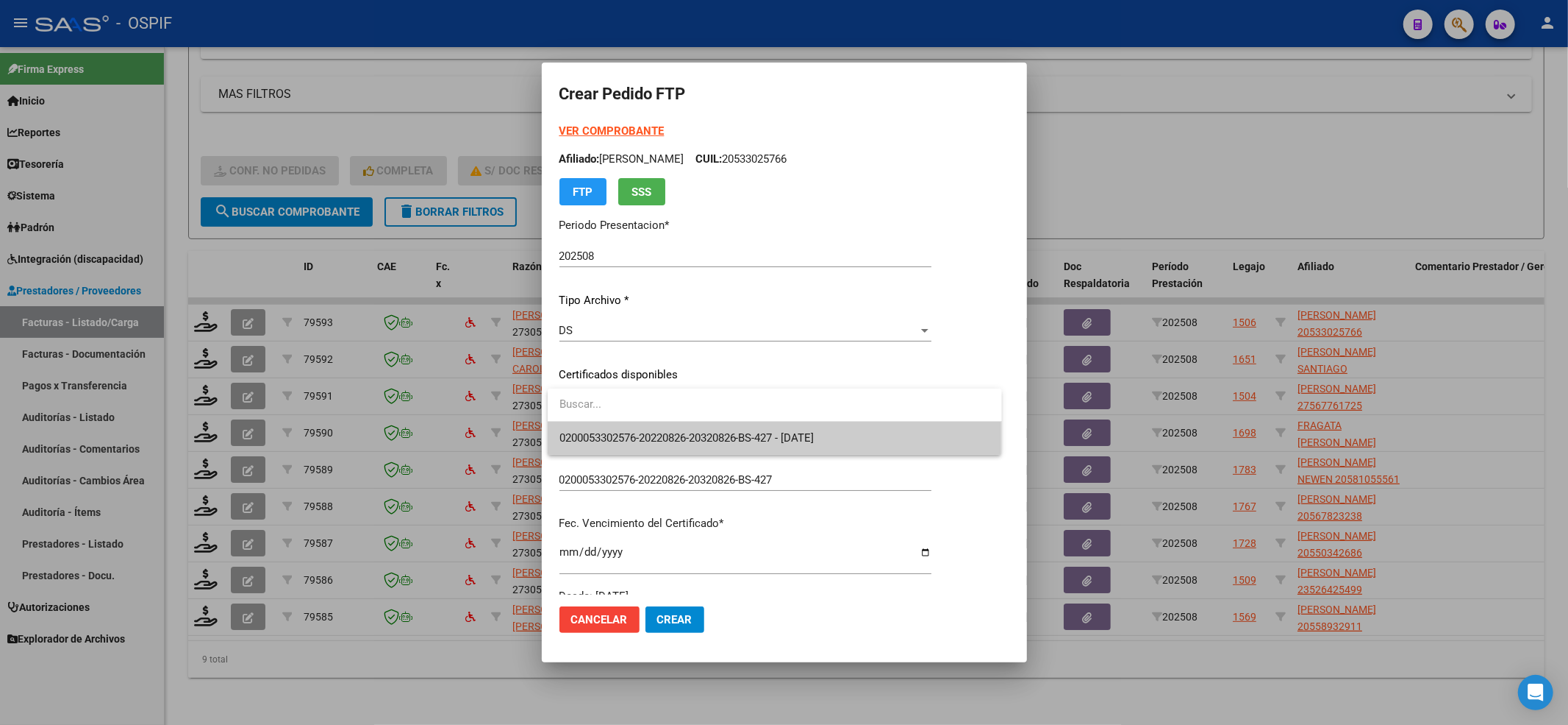
click at [594, 427] on span "0200053302576-20220826-20320826-BS-427 - [DATE]" at bounding box center [774, 438] width 430 height 33
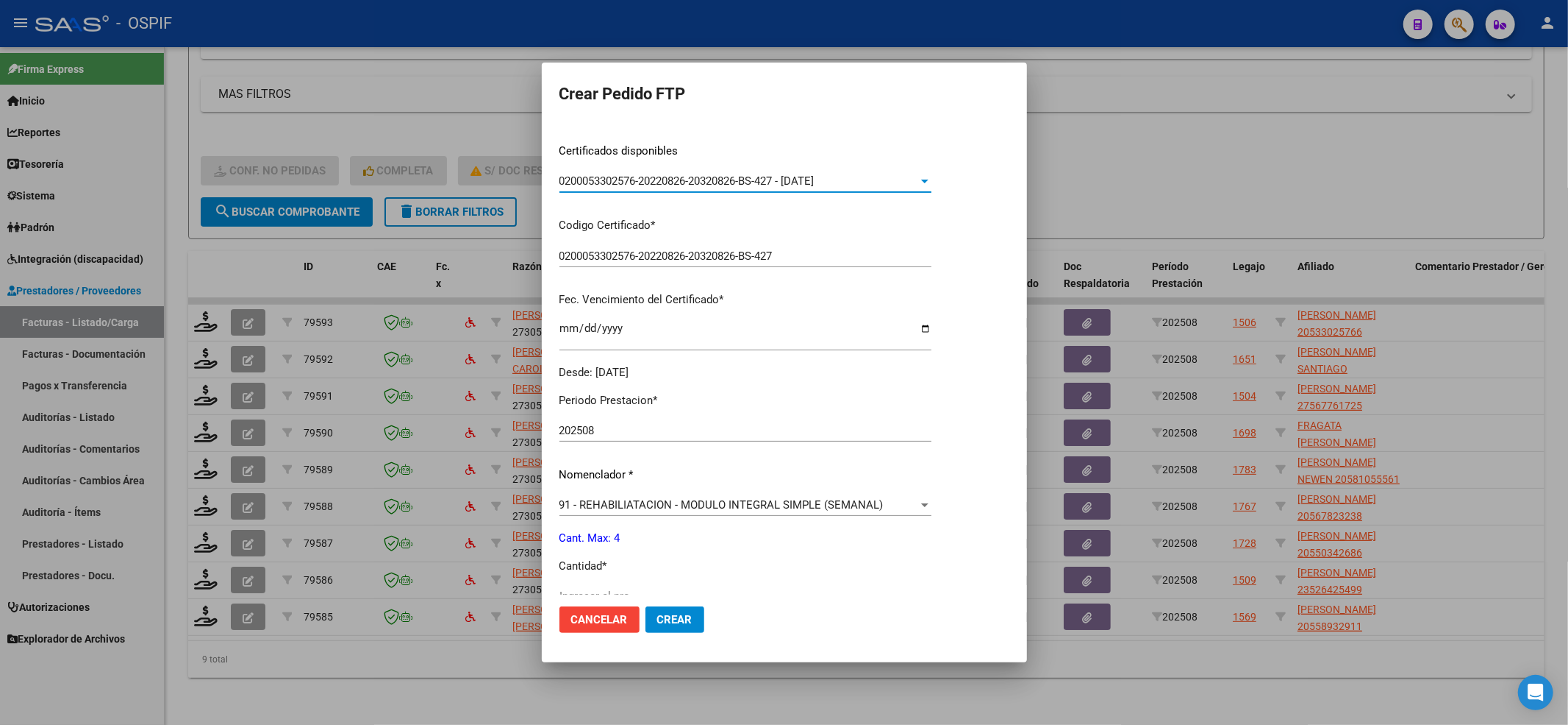
scroll to position [392, 0]
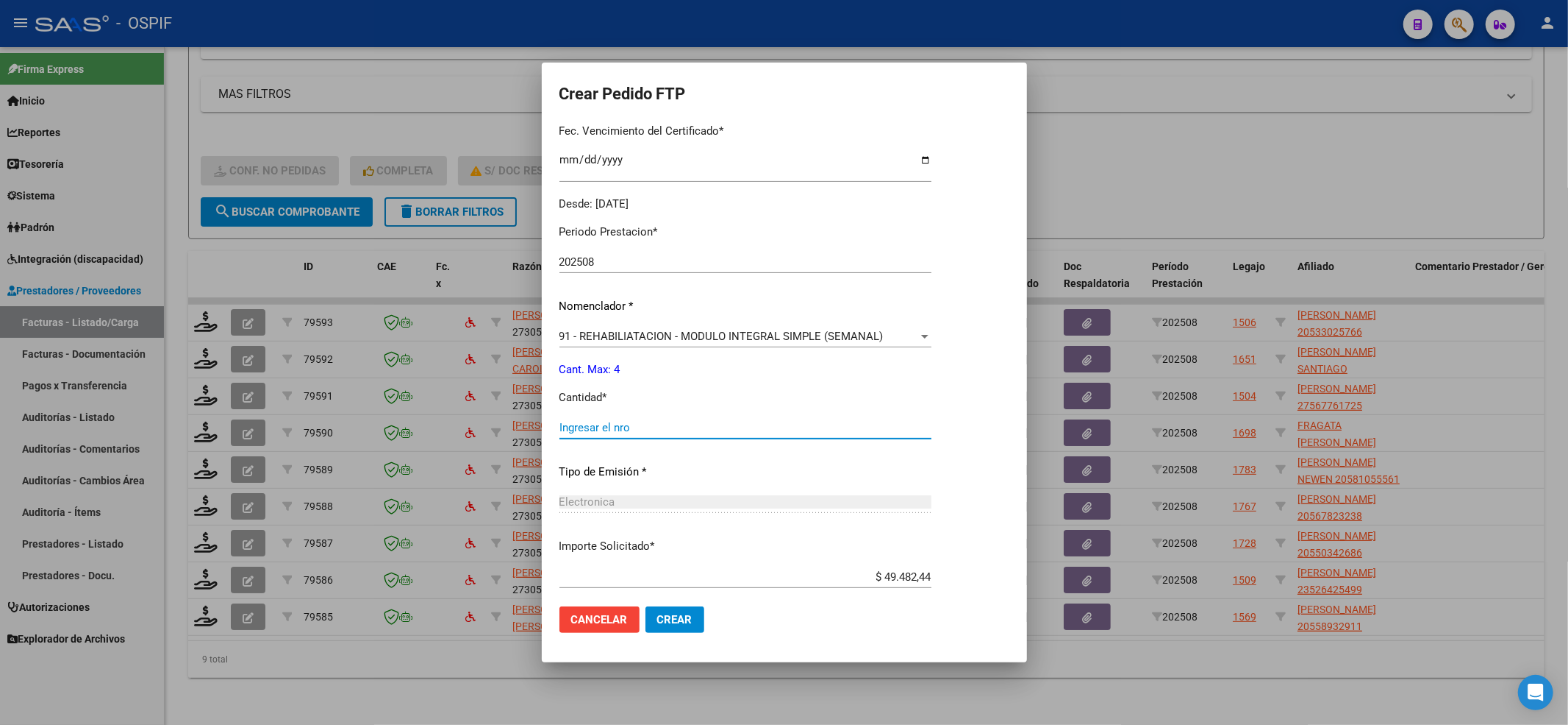
click at [597, 424] on input "Ingresar el nro" at bounding box center [745, 427] width 372 height 14
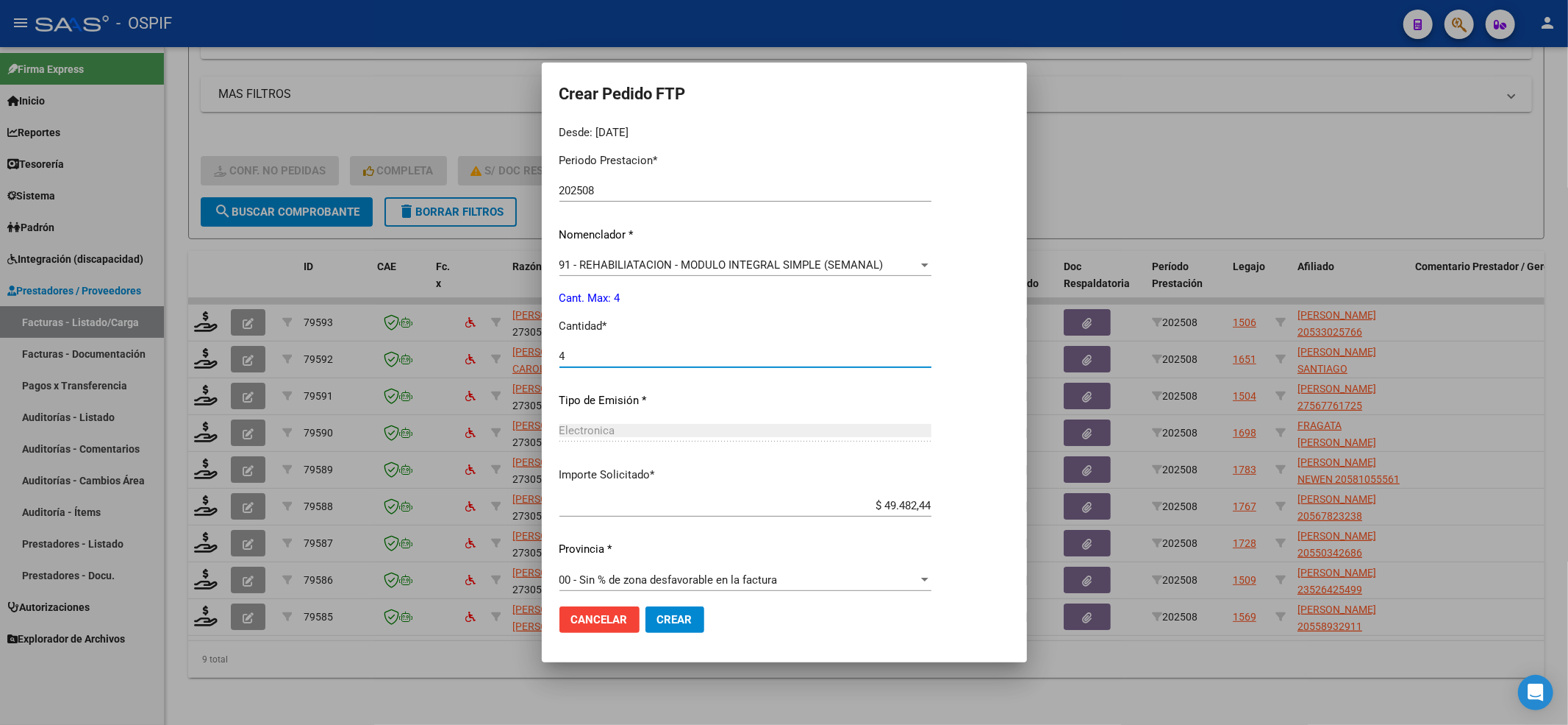
scroll to position [473, 0]
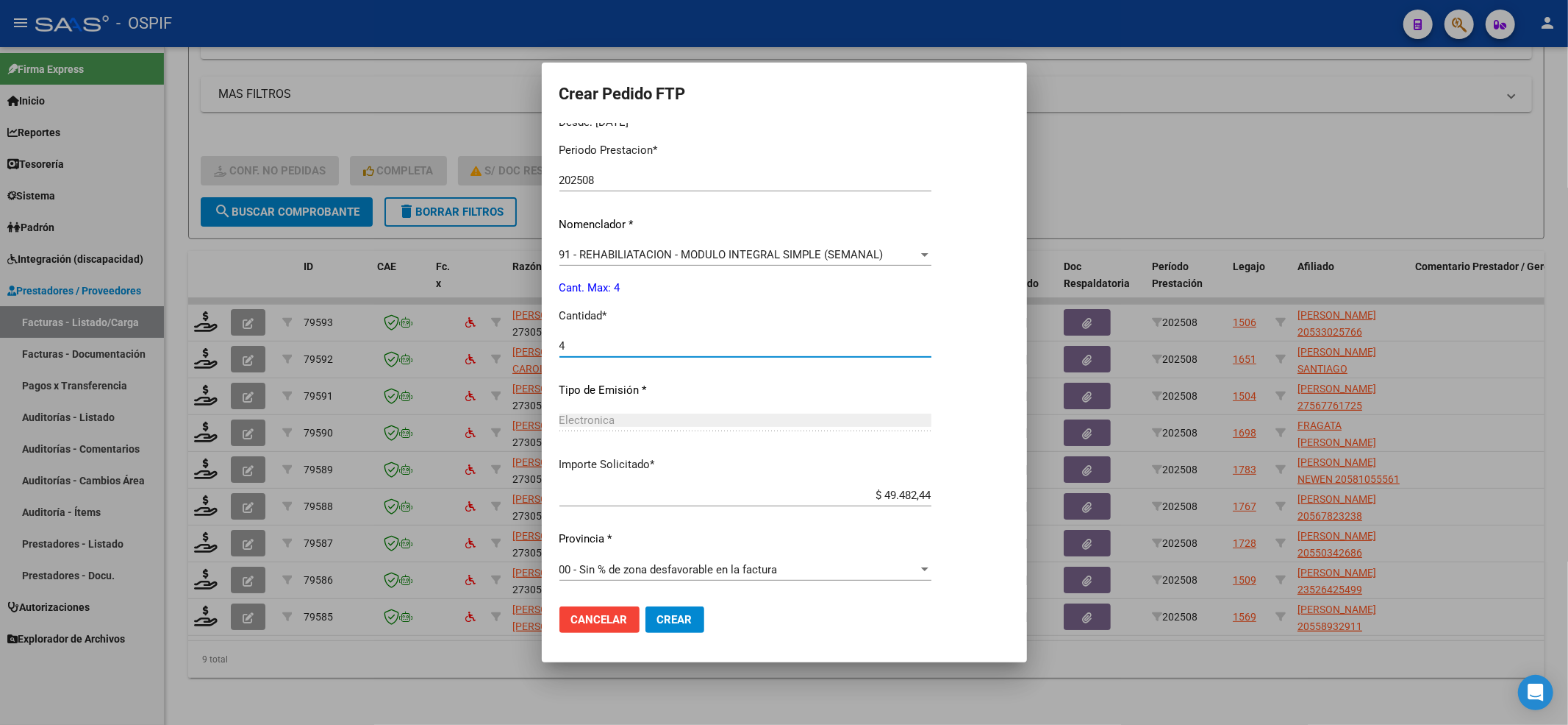
type input "4"
click at [681, 625] on button "Crear" at bounding box center [675, 619] width 59 height 26
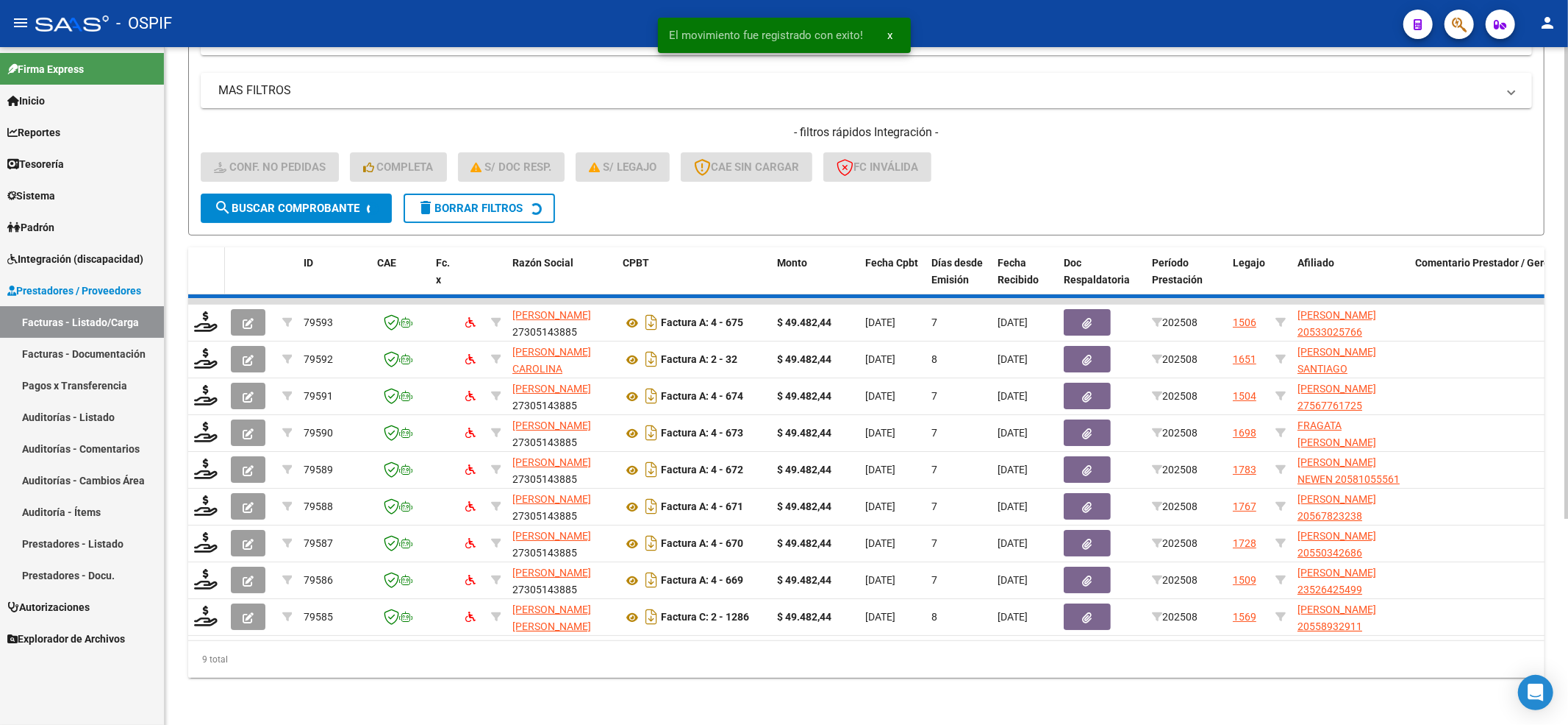
scroll to position [256, 0]
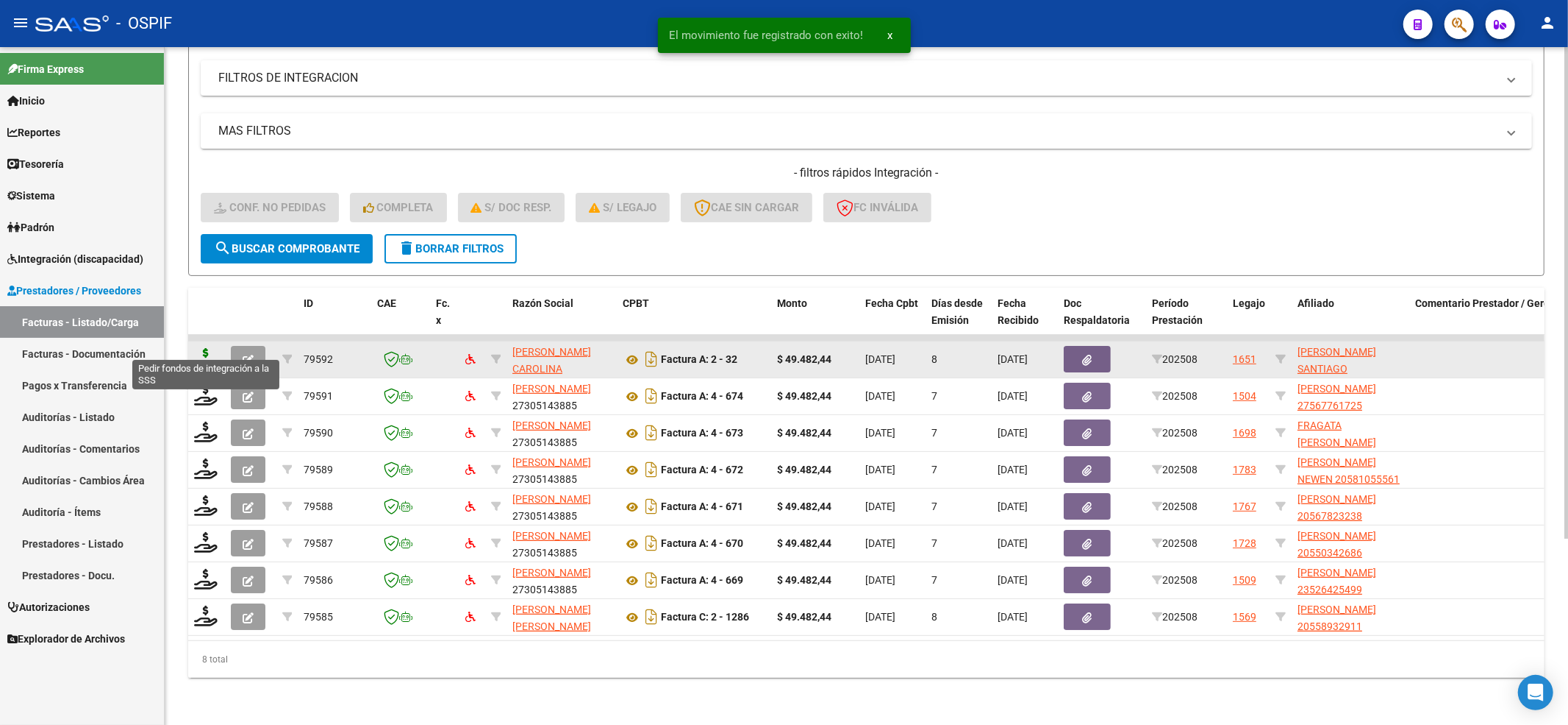
click at [202, 348] on icon at bounding box center [206, 358] width 24 height 21
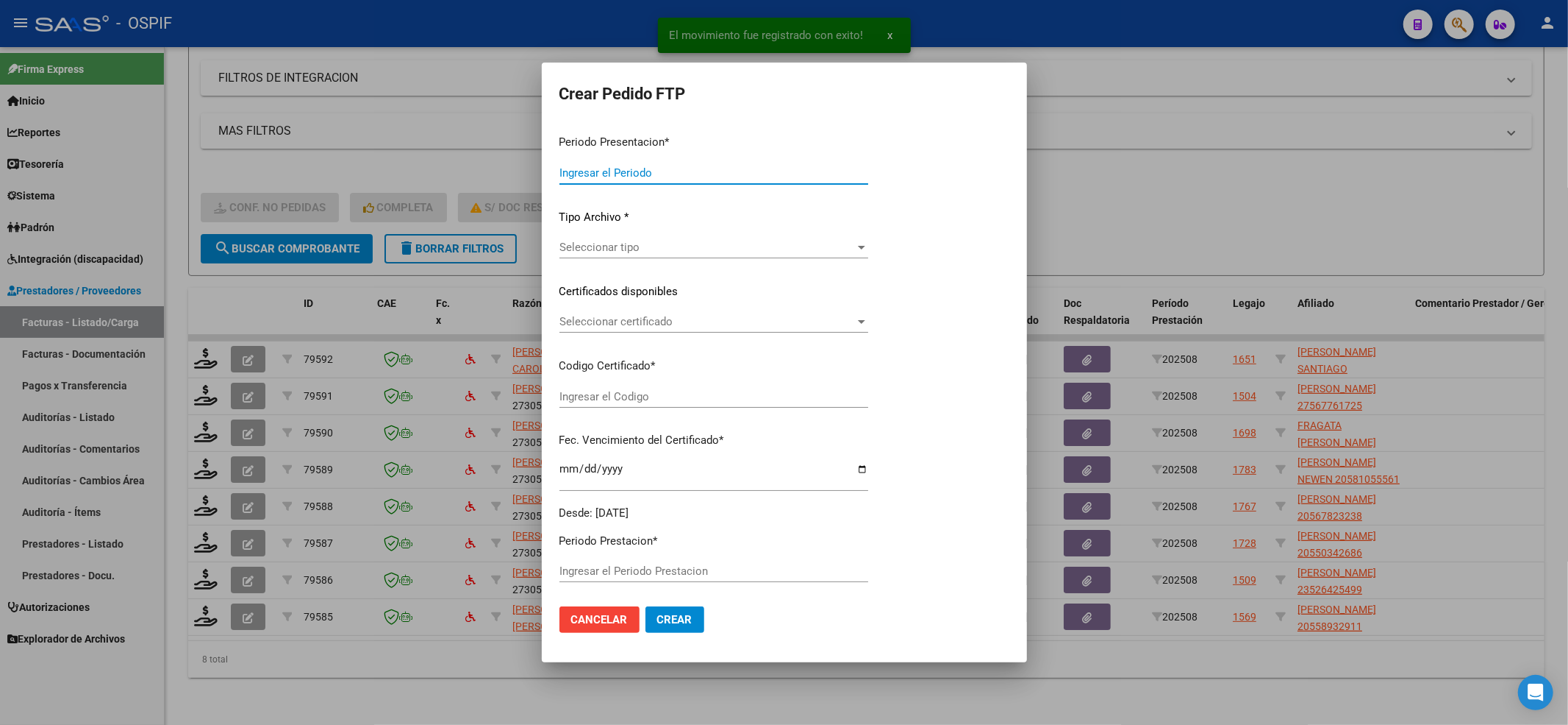
type input "202508"
type input "$ 49.482,44"
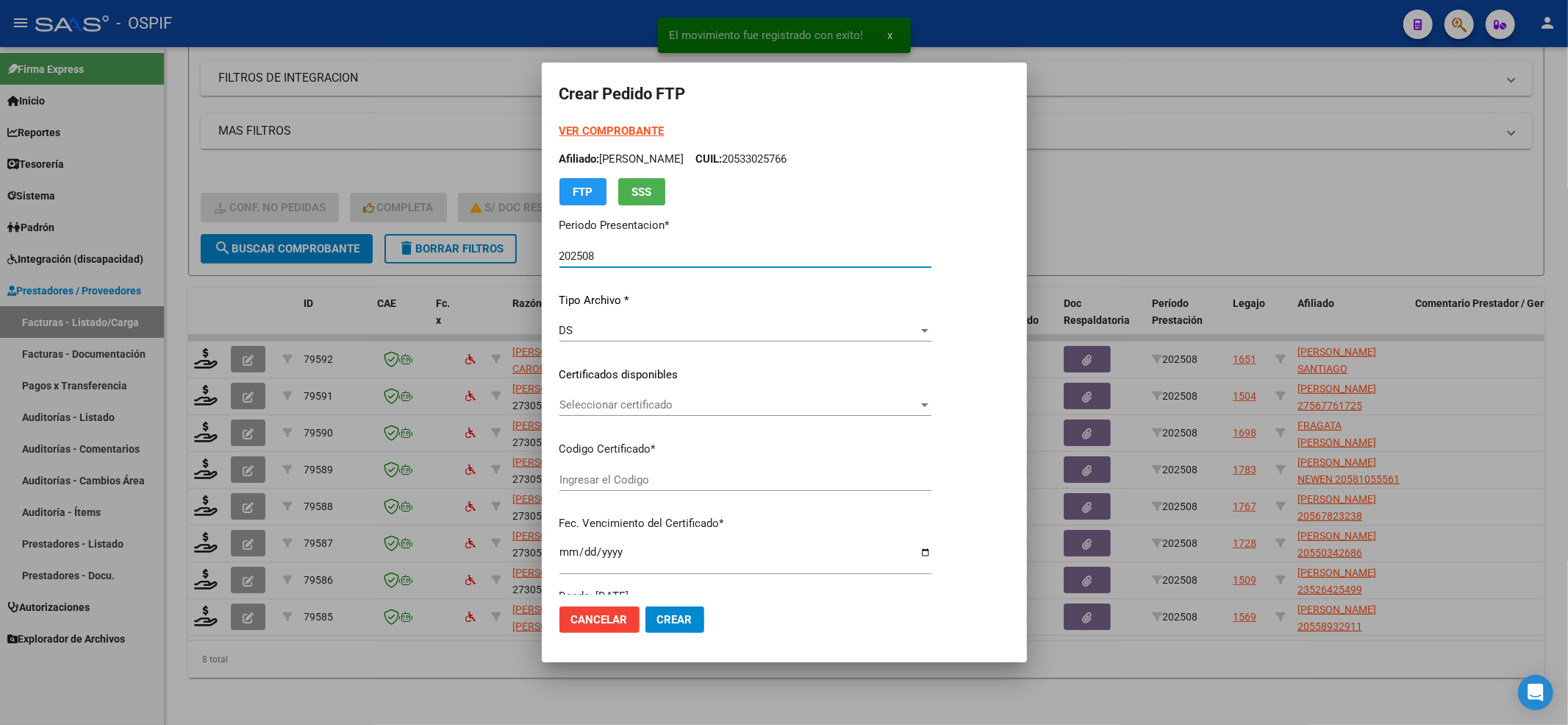
type input "-02-00047637175-20191219-20241219-BS-437"
type input "[DATE]"
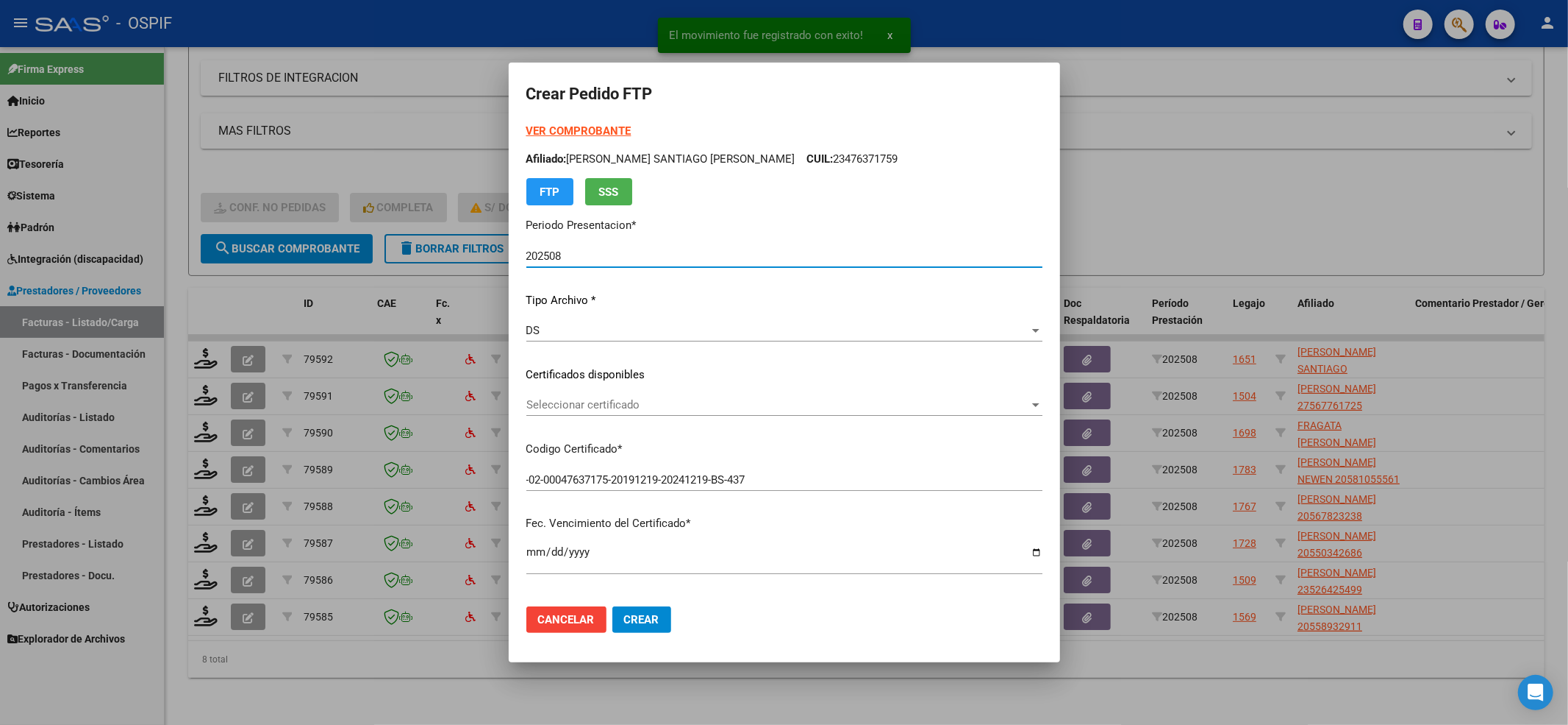
click at [636, 411] on span "Seleccionar certificado" at bounding box center [778, 404] width 503 height 14
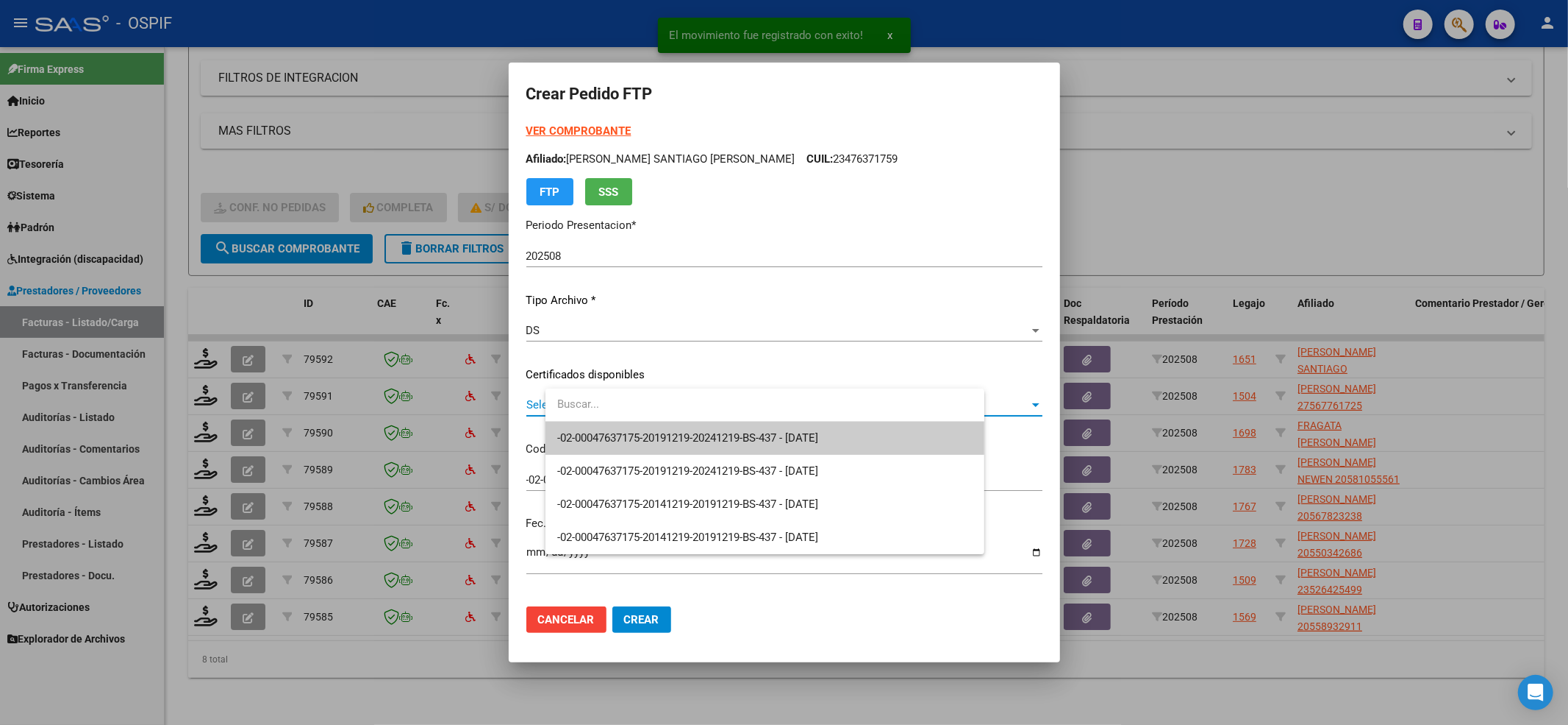
click at [627, 425] on span "-02-00047637175-20191219-20241219-BS-437 - [DATE]" at bounding box center [764, 438] width 415 height 33
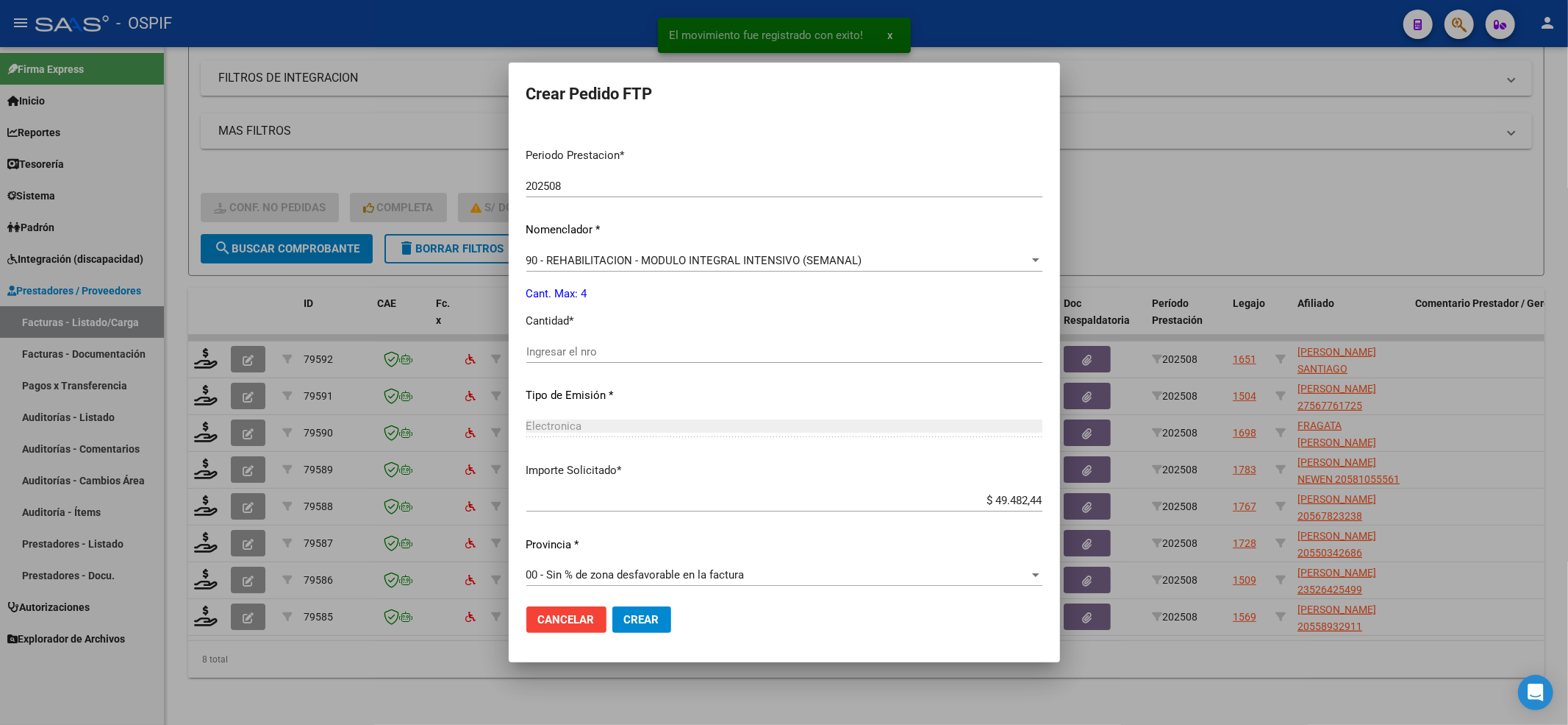
scroll to position [457, 0]
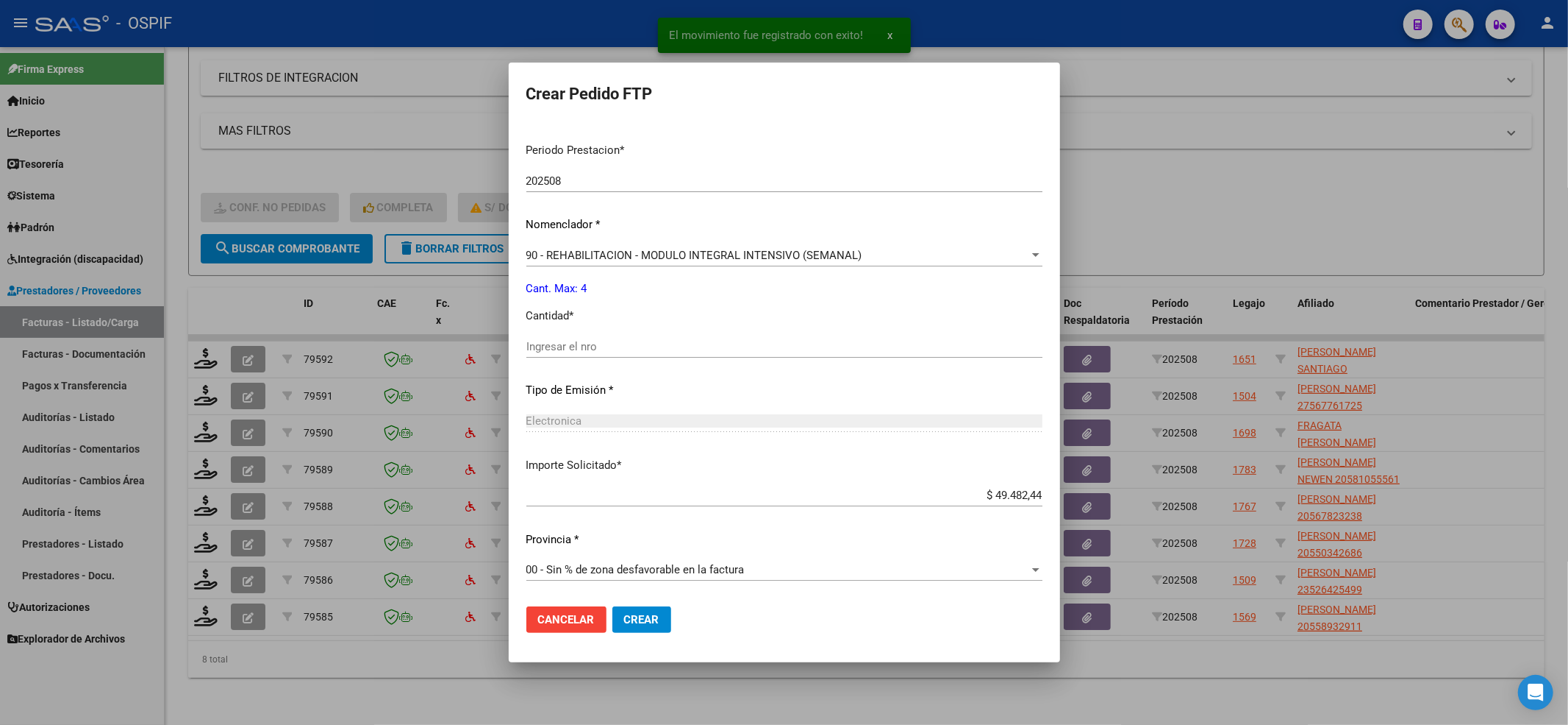
drag, startPoint x: 622, startPoint y: 427, endPoint x: 618, endPoint y: 415, distance: 12.6
click at [621, 424] on div "Electronica" at bounding box center [784, 421] width 516 height 14
click at [609, 337] on div "Ingresar el nro" at bounding box center [784, 346] width 516 height 22
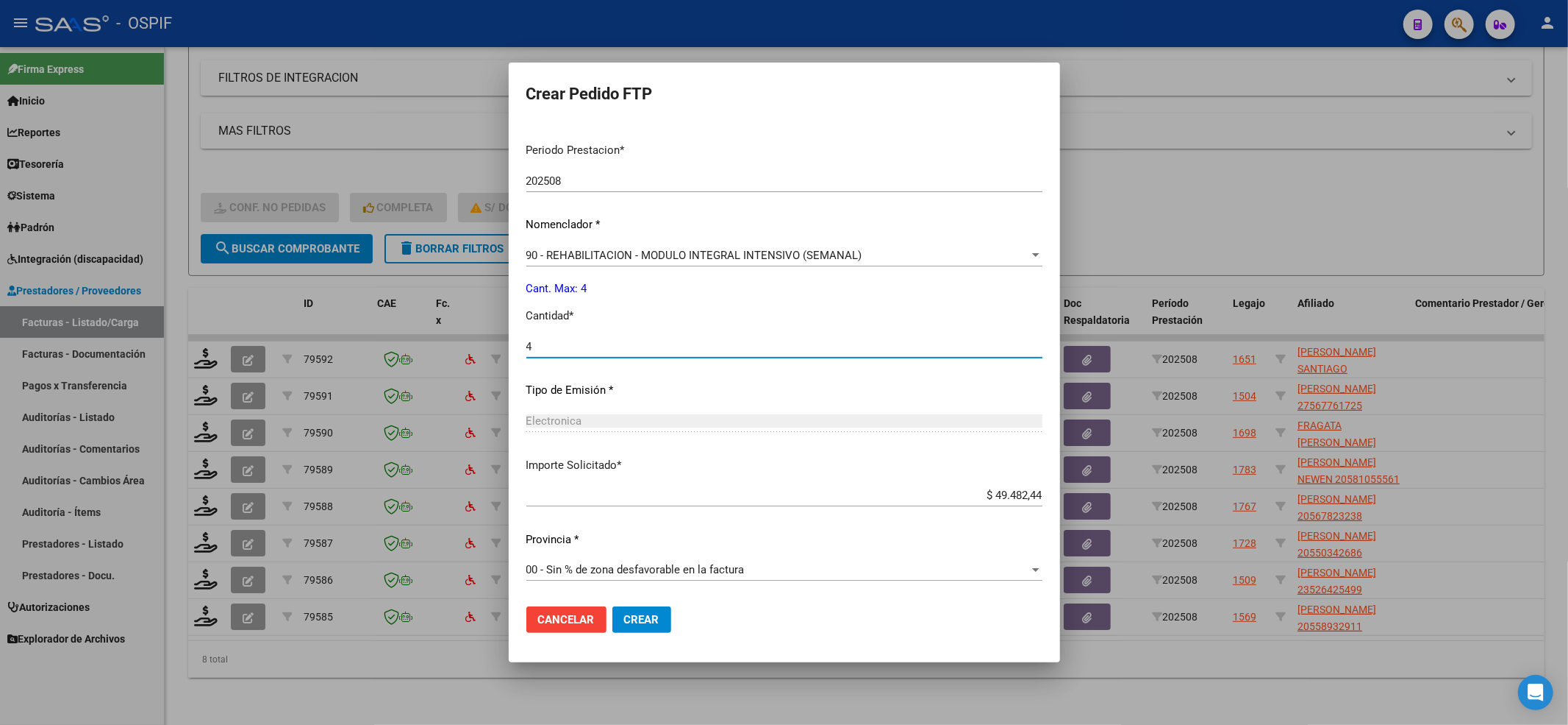
type input "4"
click at [659, 621] on span "Crear" at bounding box center [641, 619] width 35 height 14
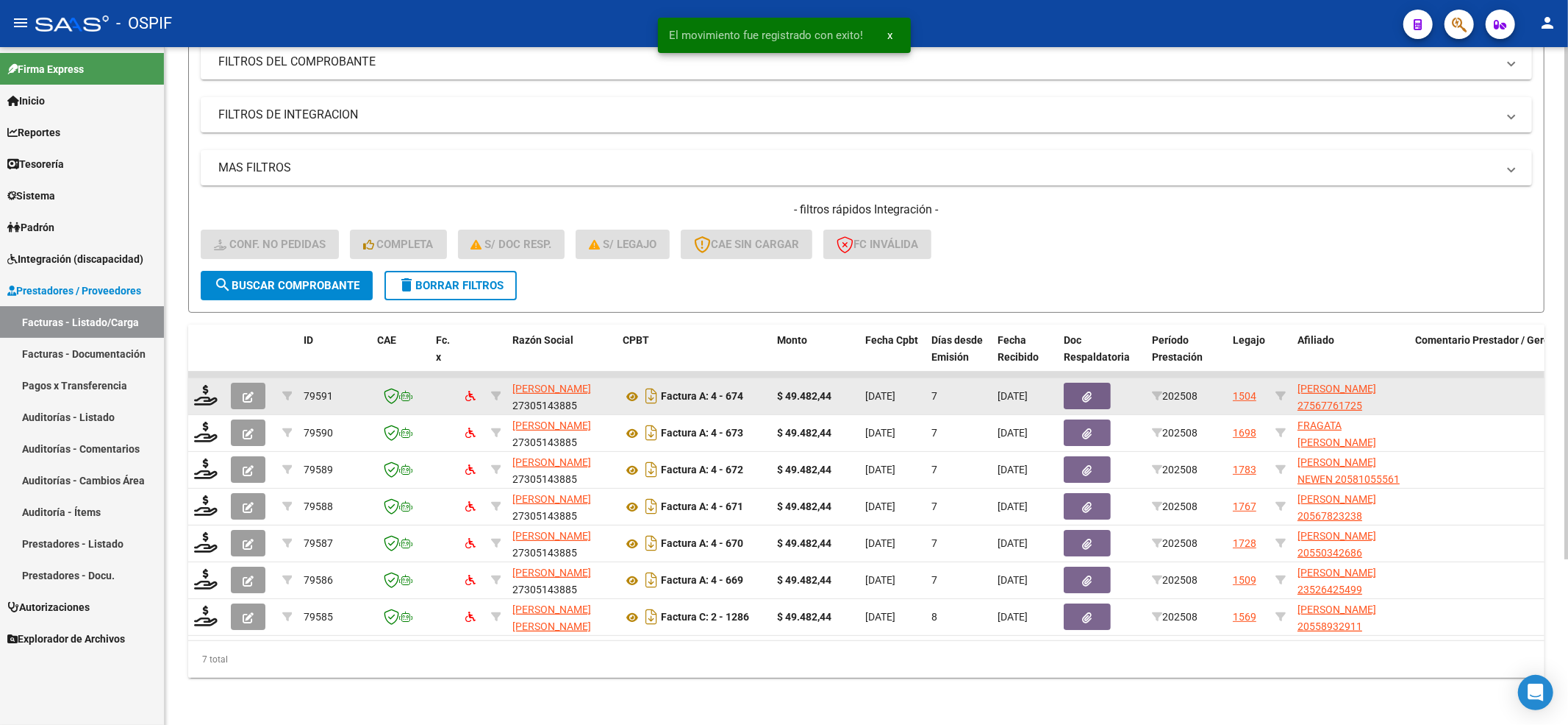
scroll to position [219, 0]
click at [203, 384] on icon at bounding box center [206, 394] width 24 height 21
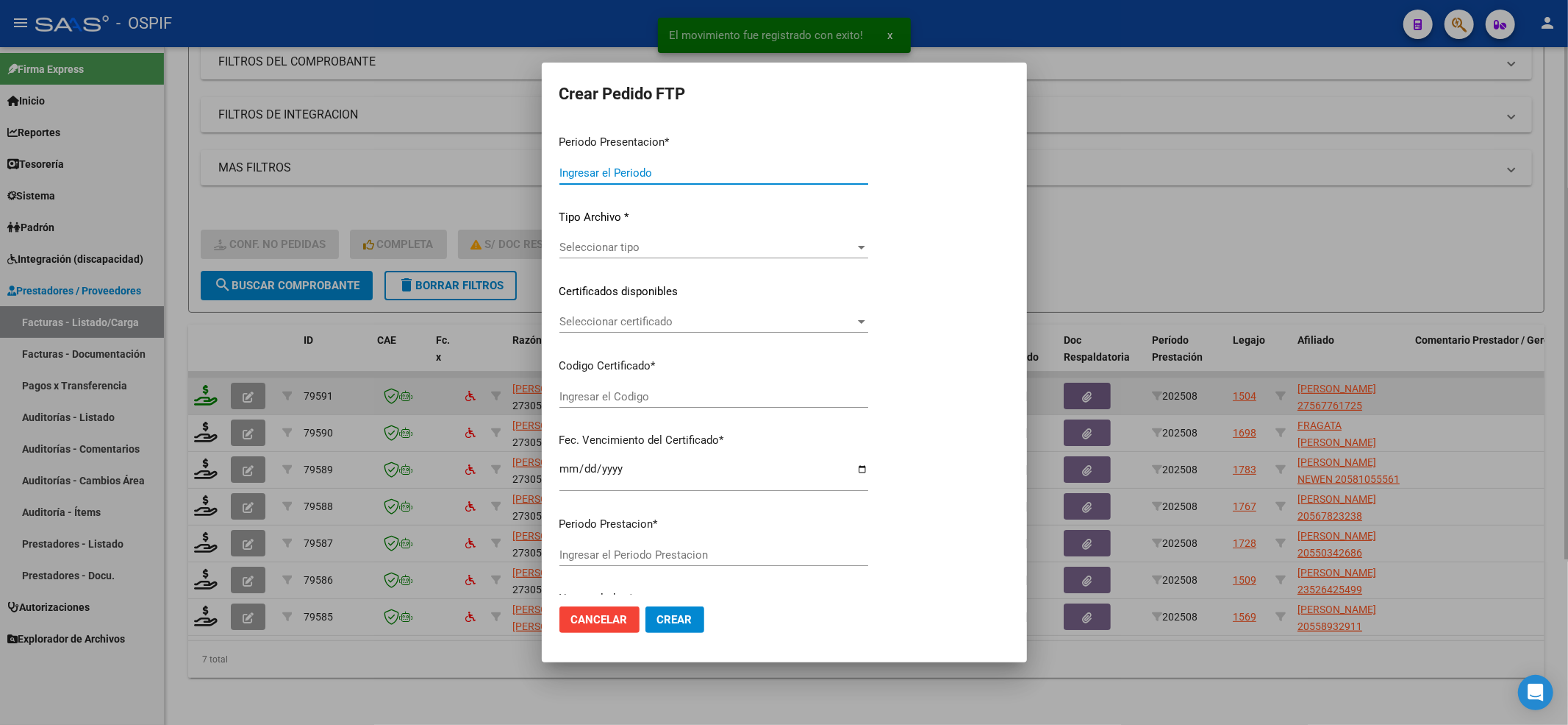
type input "202508"
type input "$ 49.482,44"
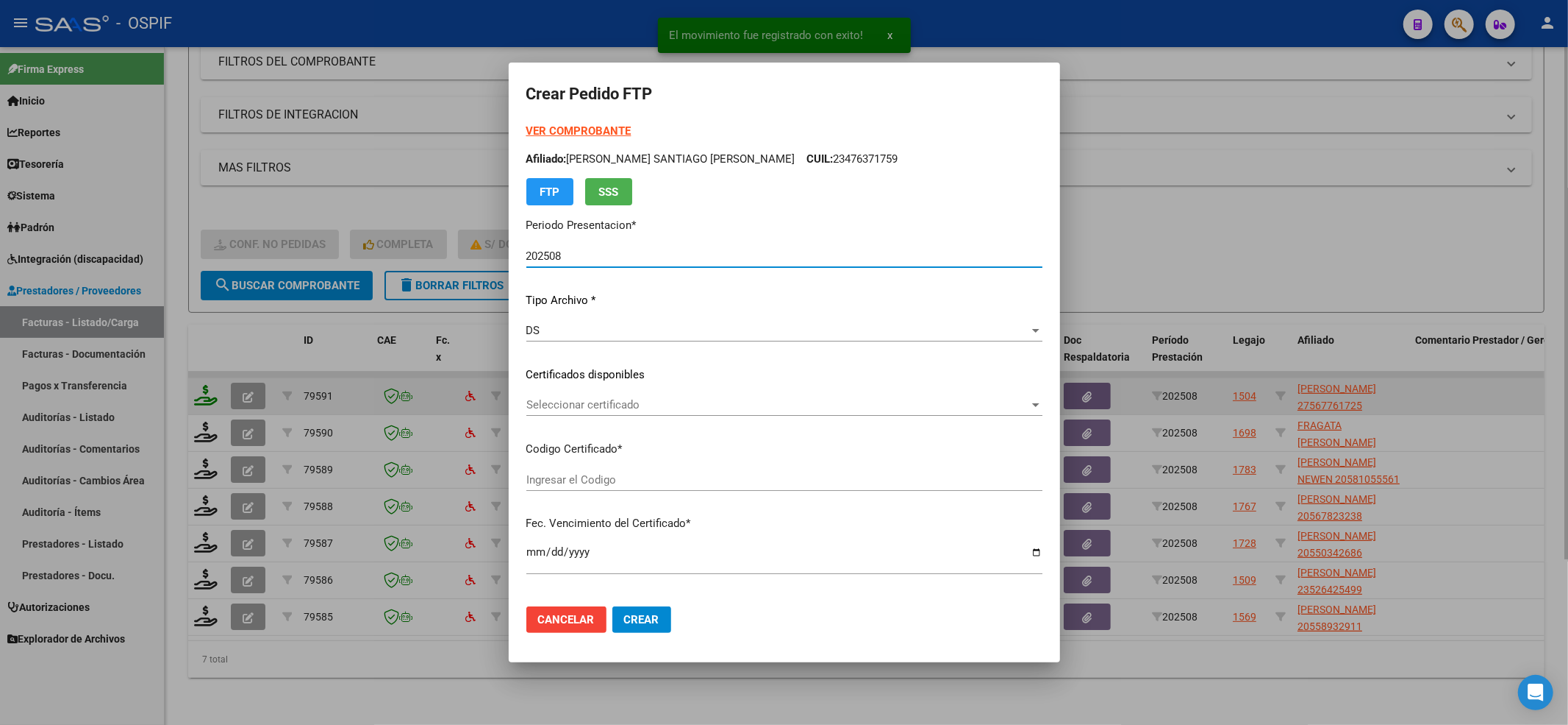
type input "010005677617220220826-20250826-BS-427"
type input "[DATE]"
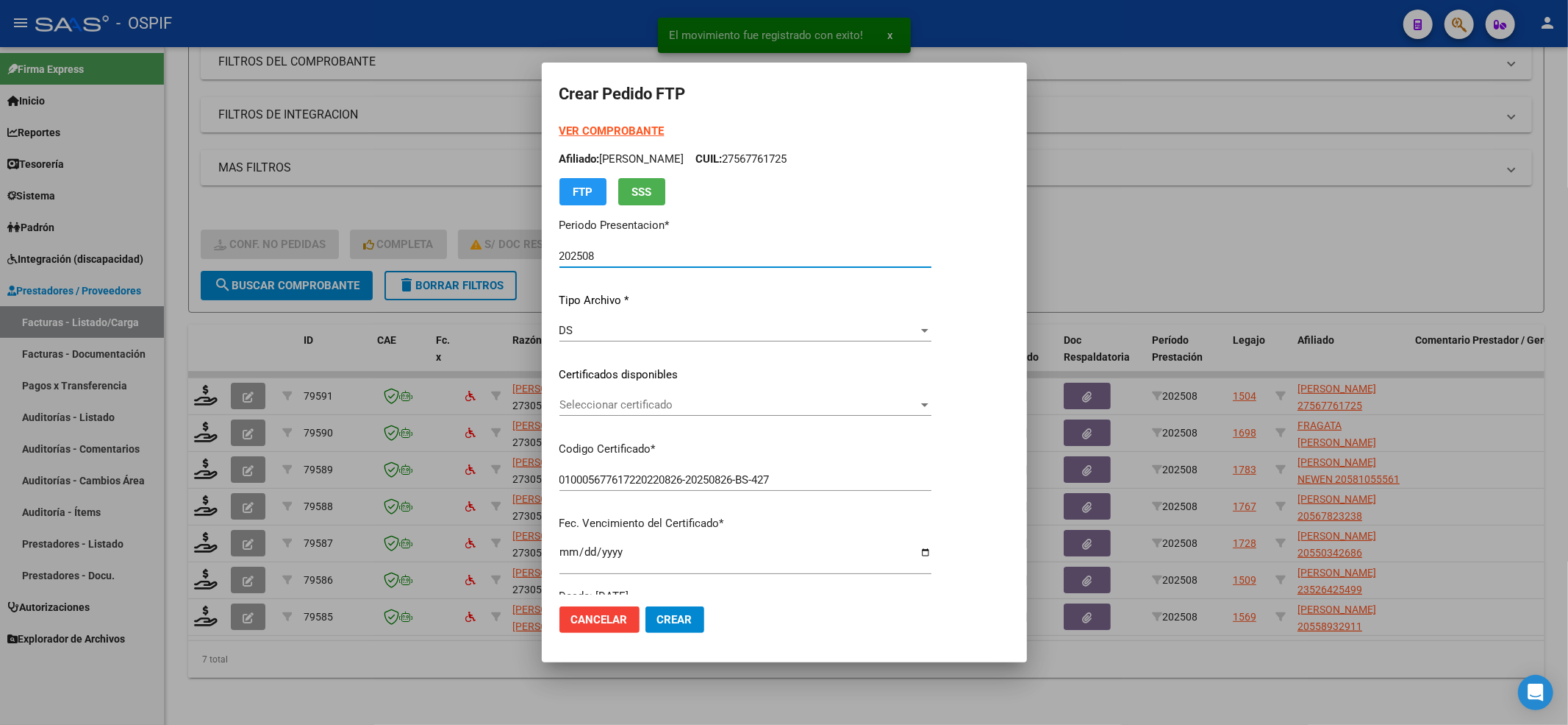
click at [589, 396] on div "Seleccionar certificado Seleccionar certificado" at bounding box center [745, 404] width 372 height 22
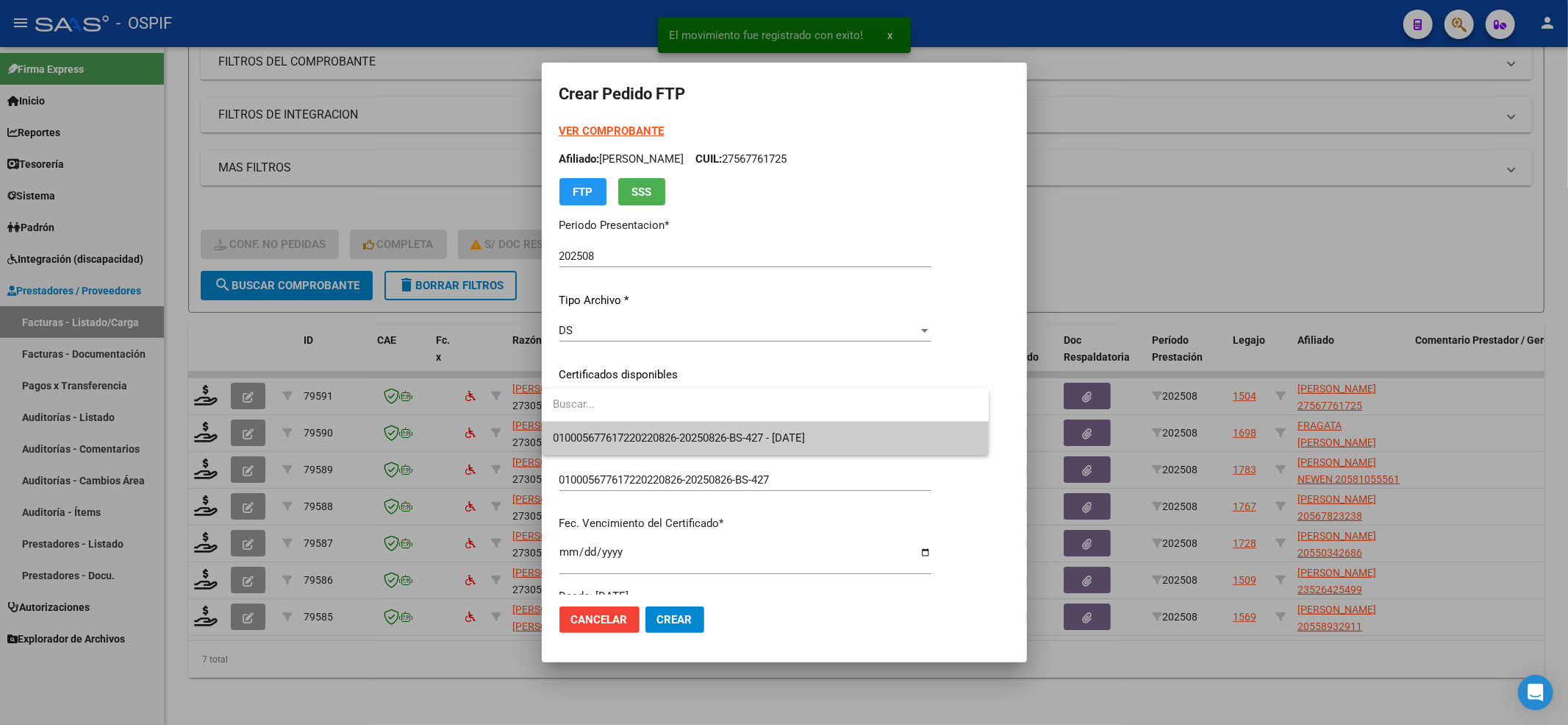
click at [586, 420] on input "dropdown search" at bounding box center [765, 404] width 447 height 33
click at [581, 424] on span "010005677617220220826-20250826-BS-427 - [DATE]" at bounding box center [777, 438] width 447 height 33
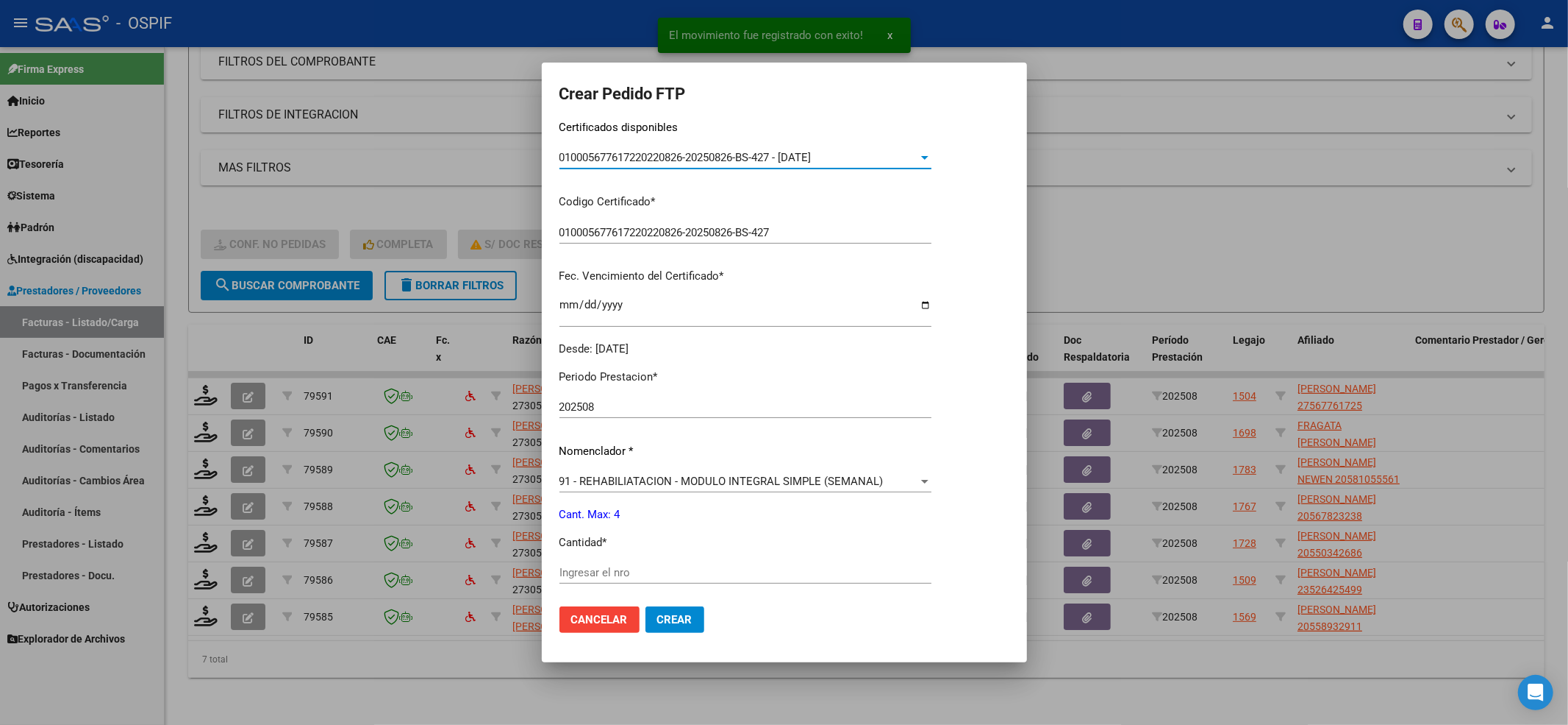
scroll to position [392, 0]
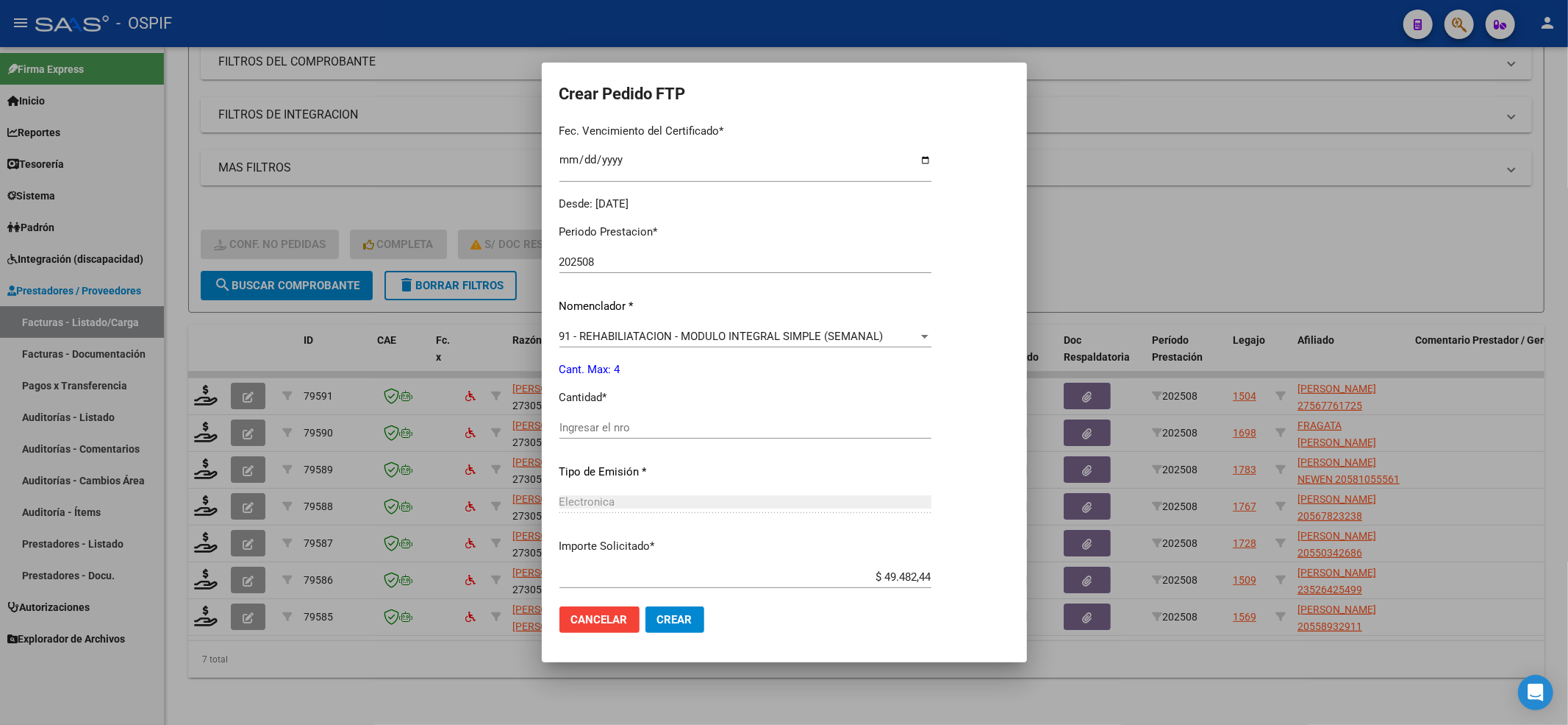
drag, startPoint x: 586, startPoint y: 411, endPoint x: 588, endPoint y: 424, distance: 13.2
click at [586, 415] on div "Periodo Prestacion * 202508 Ingresar el Periodo Prestacion Nomenclador * 91 - R…" at bounding box center [745, 444] width 372 height 463
click at [589, 428] on input "Ingresar el nro" at bounding box center [745, 427] width 372 height 14
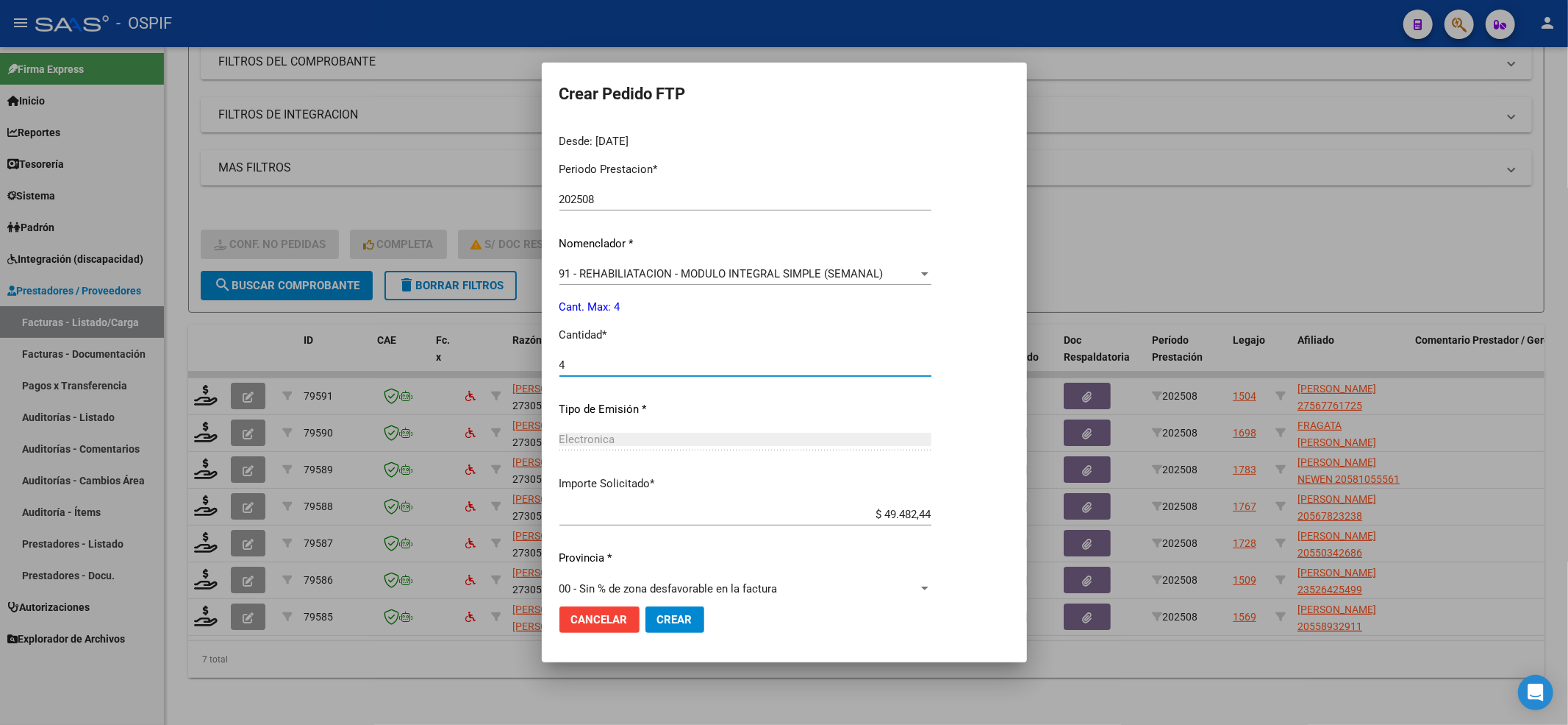
scroll to position [473, 0]
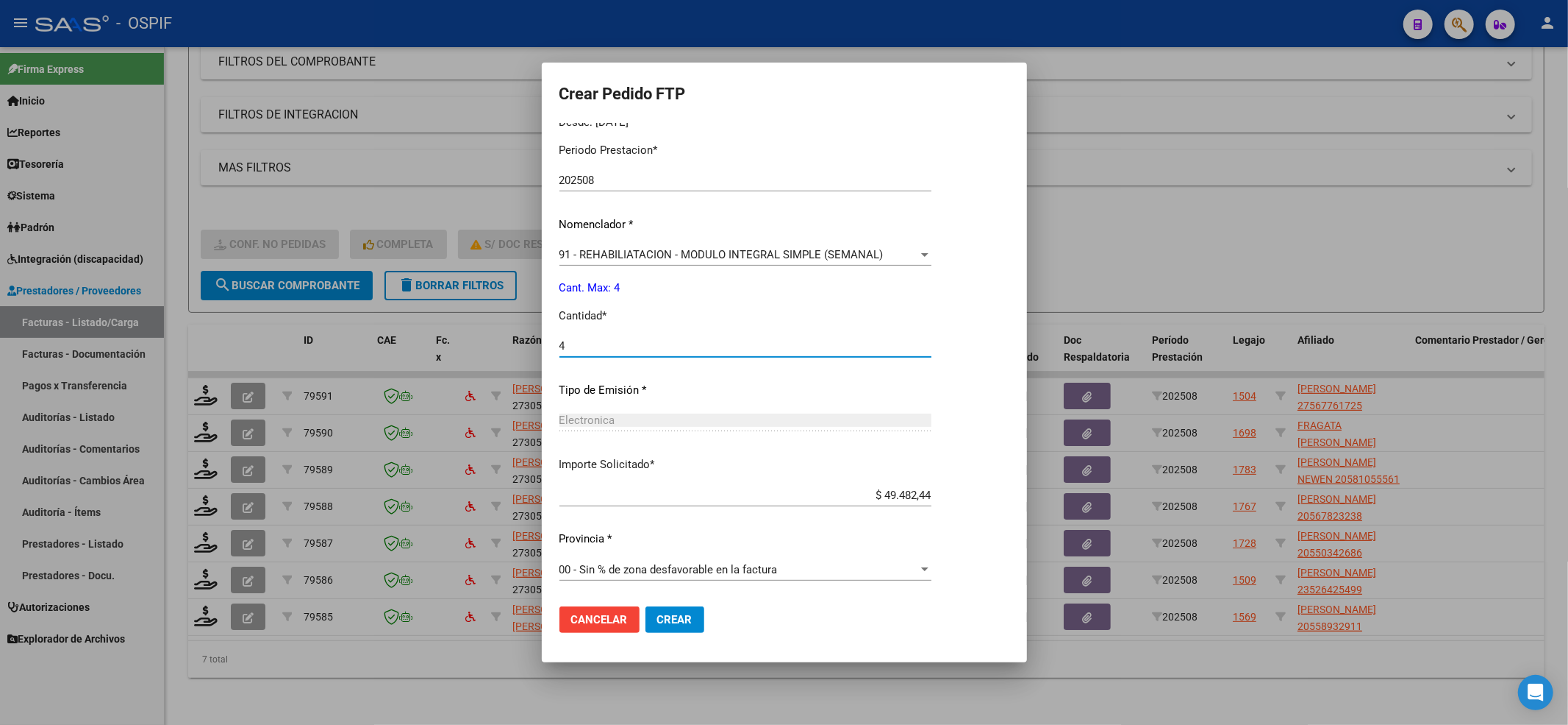
type input "4"
drag, startPoint x: 647, startPoint y: 624, endPoint x: 660, endPoint y: 625, distance: 13.0
click at [660, 625] on button "Crear" at bounding box center [675, 619] width 59 height 26
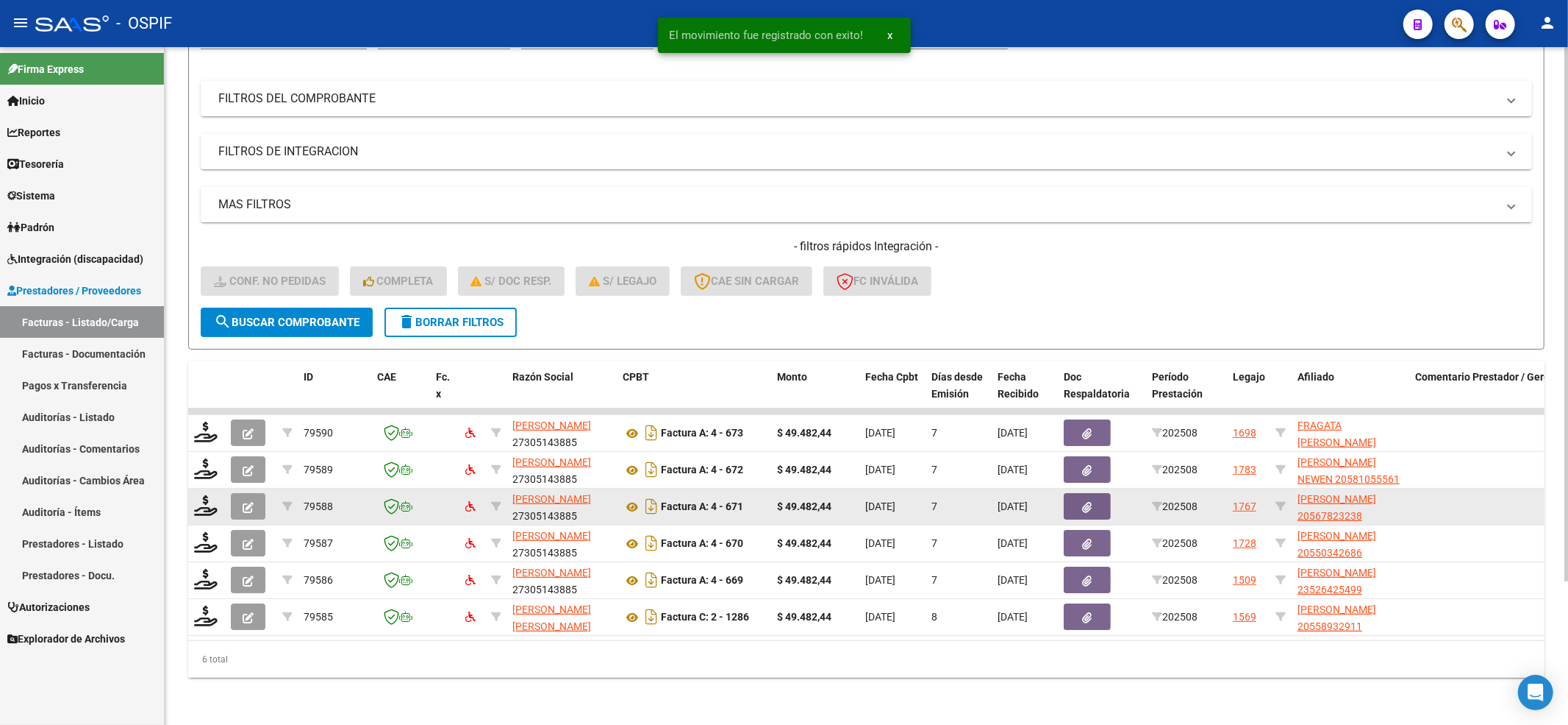
scroll to position [183, 0]
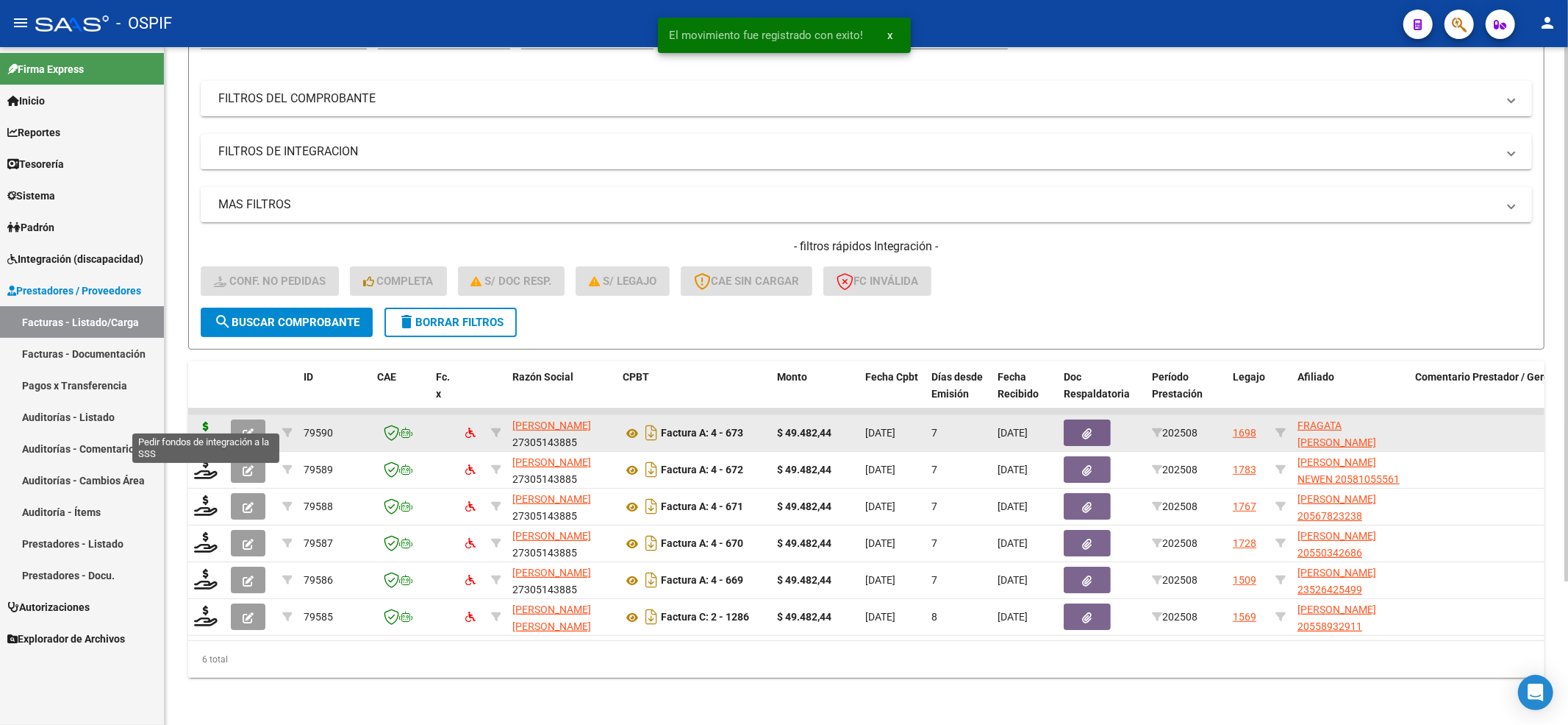
click at [202, 422] on icon at bounding box center [206, 432] width 24 height 21
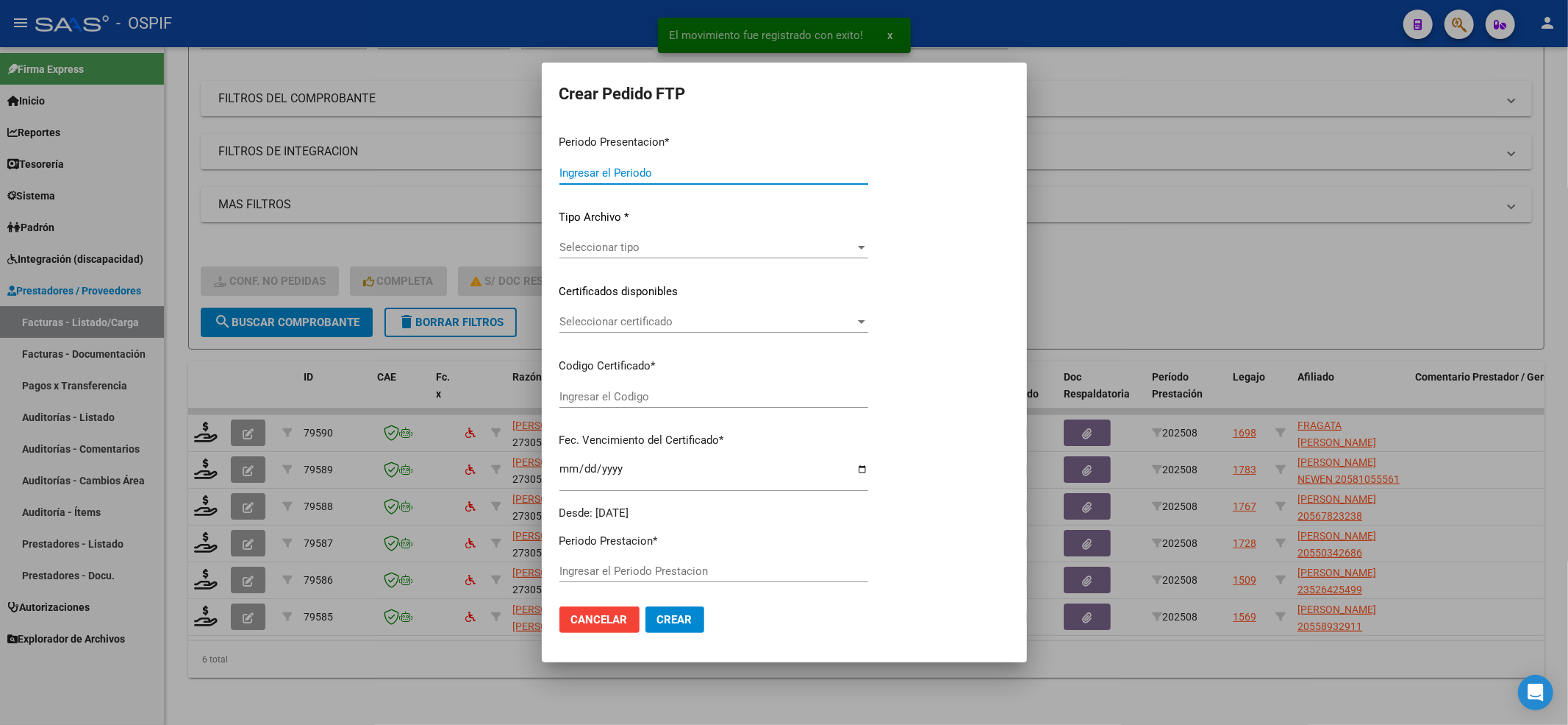
type input "202508"
type input "$ 49.482,44"
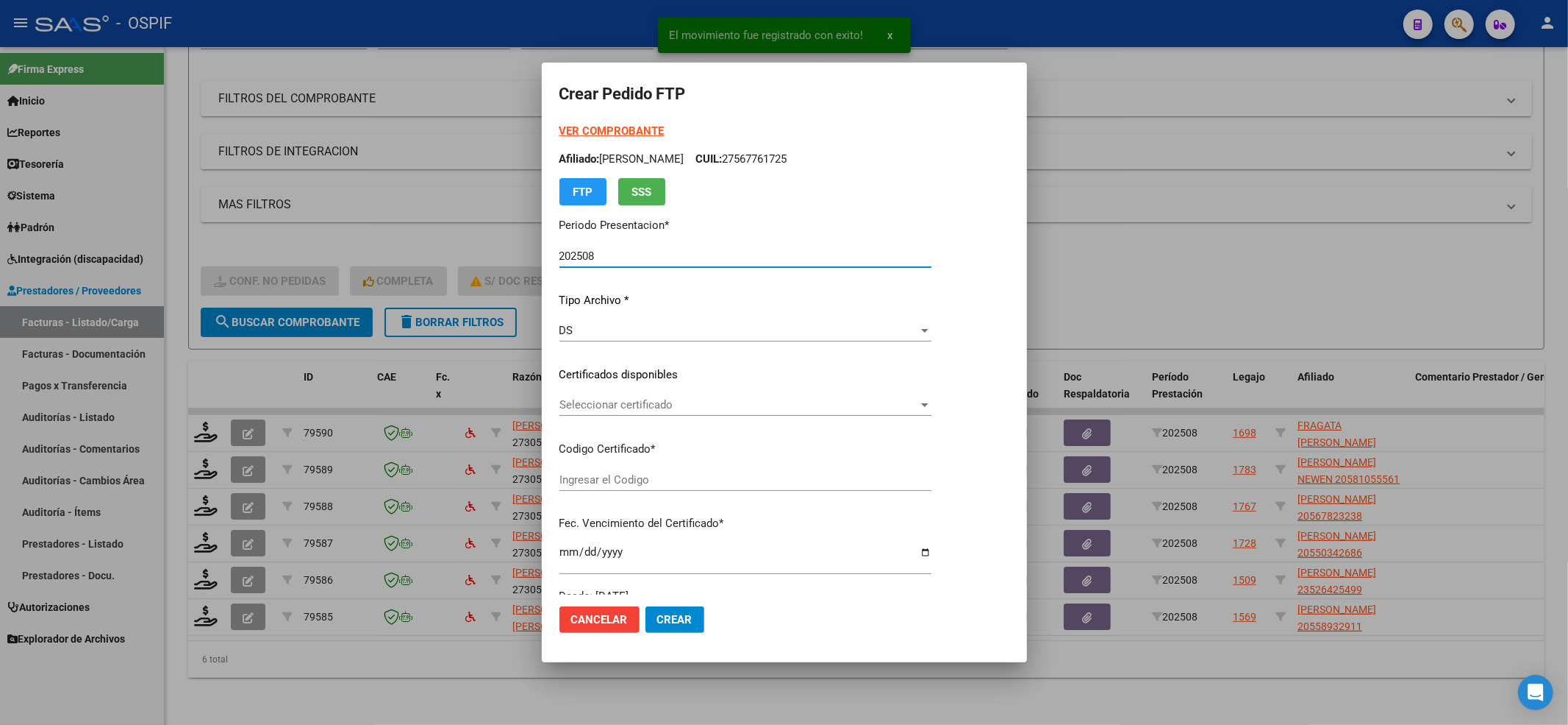
type input "0200055497303-20201014-20251014-BS-427"
type input "[DATE]"
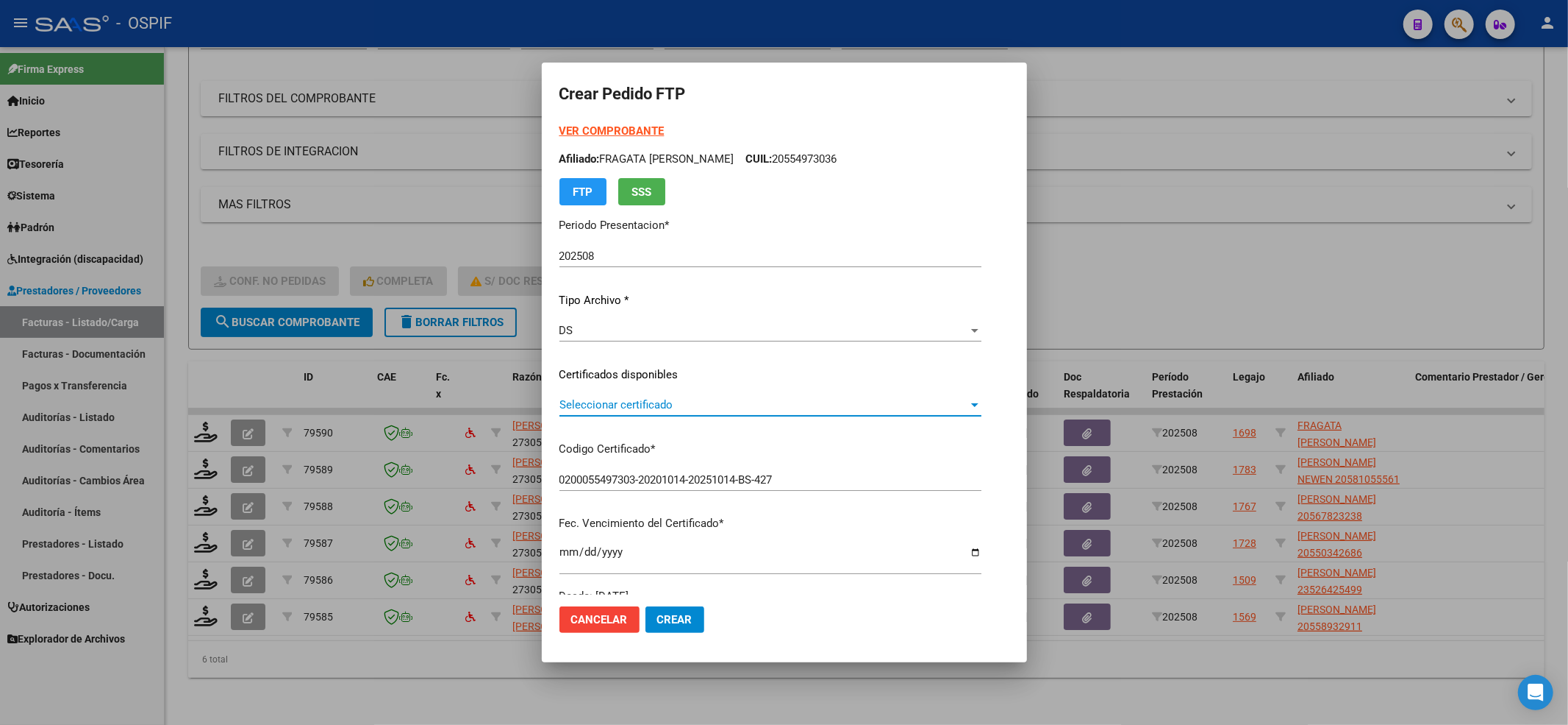
click at [636, 404] on span "Seleccionar certificado" at bounding box center [764, 404] width 409 height 14
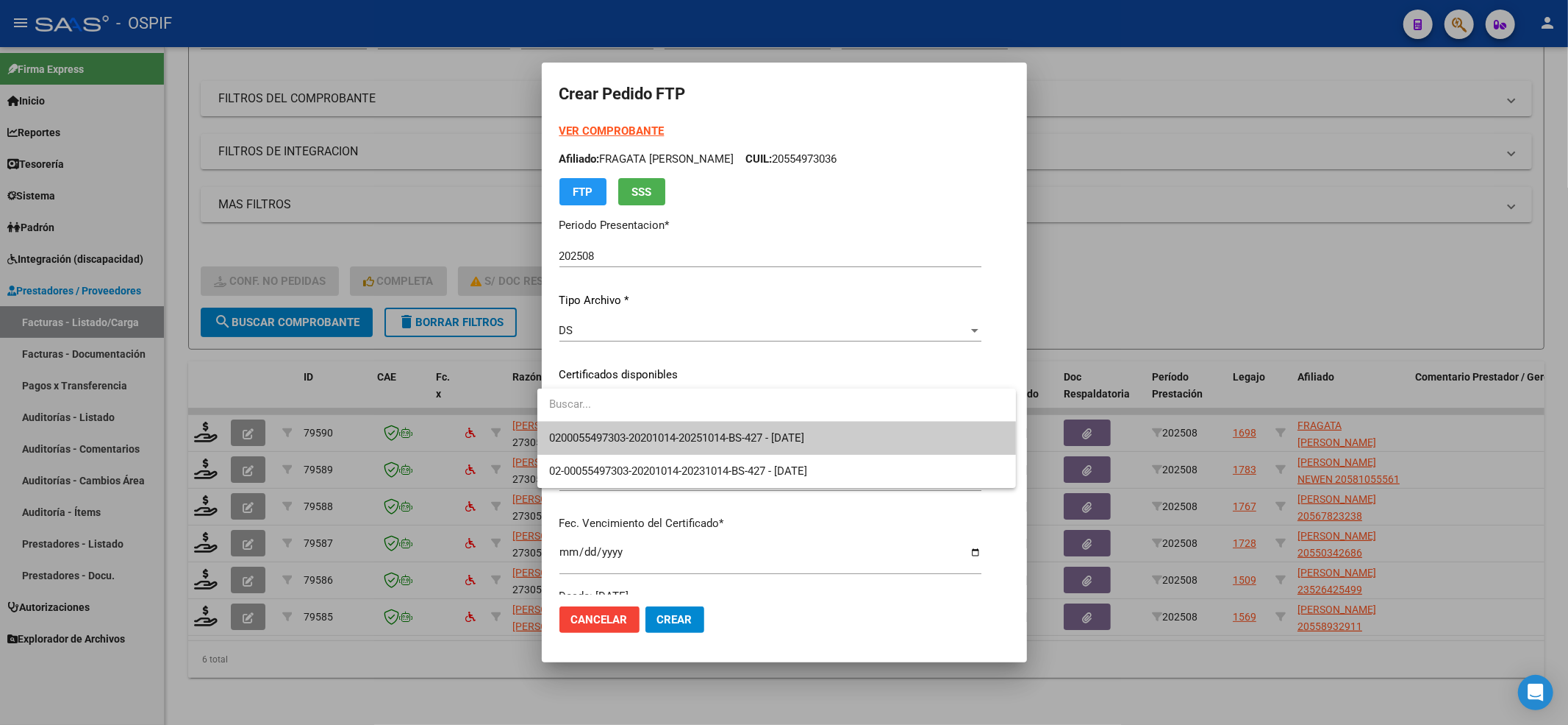
click at [617, 422] on span "0200055497303-20201014-20251014-BS-427 - [DATE]" at bounding box center [776, 438] width 455 height 33
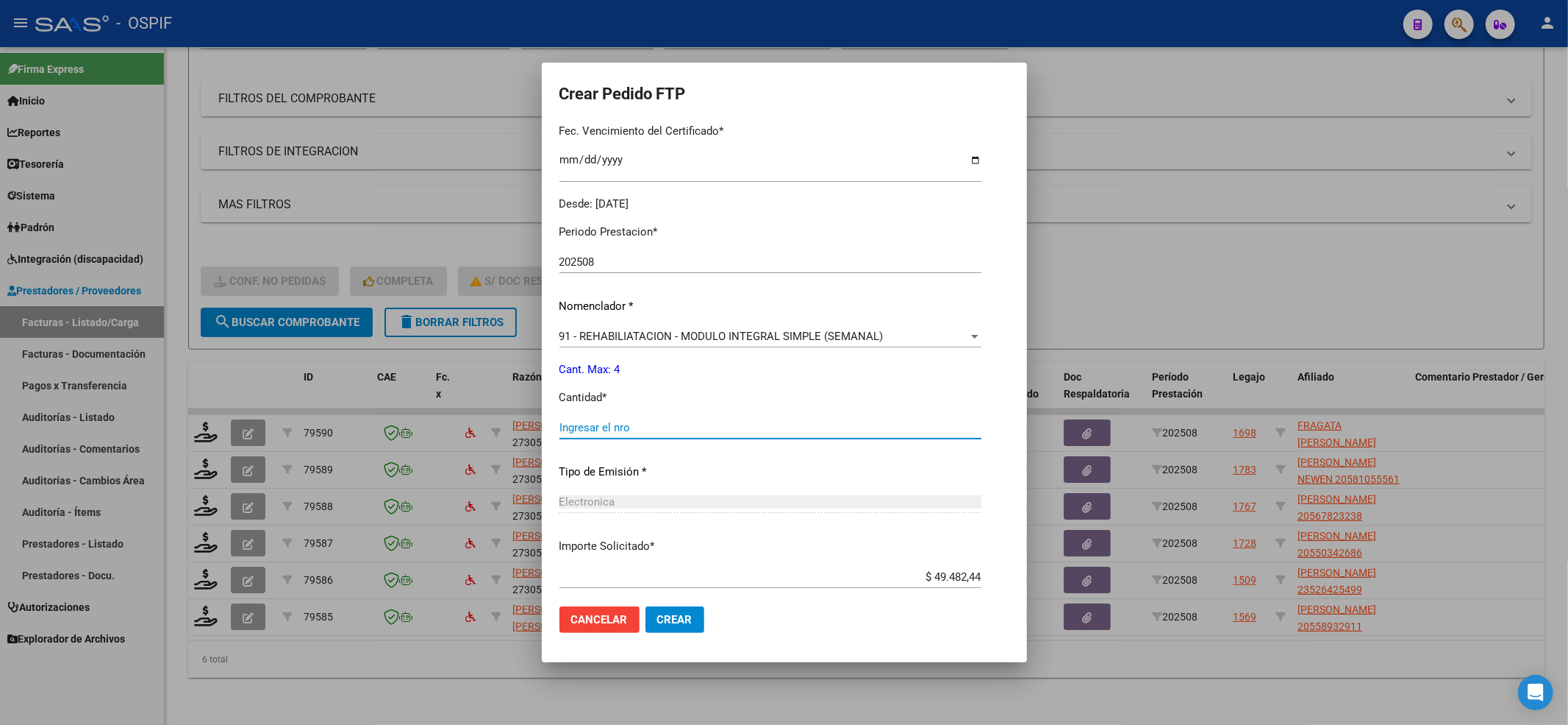
click at [584, 431] on input "Ingresar el nro" at bounding box center [770, 427] width 422 height 14
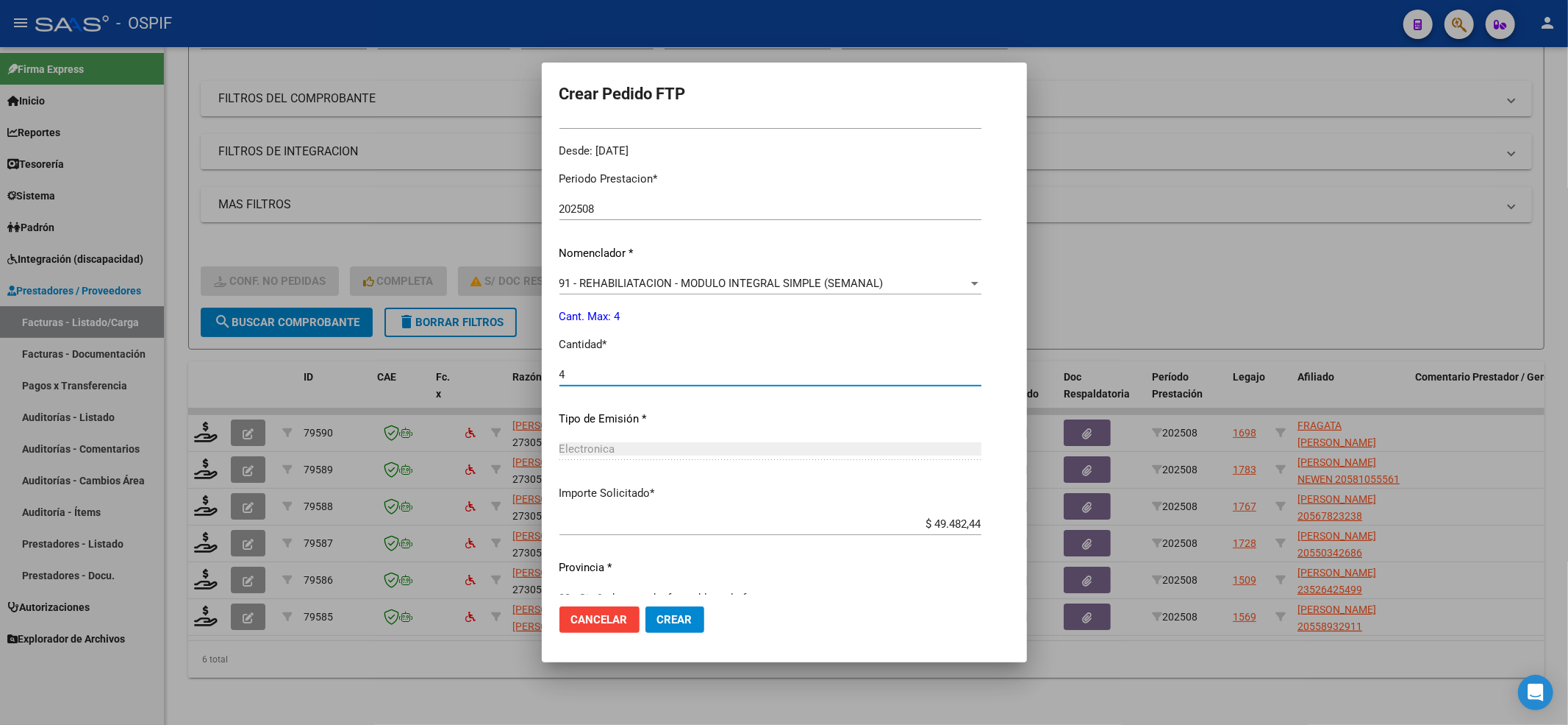
scroll to position [473, 0]
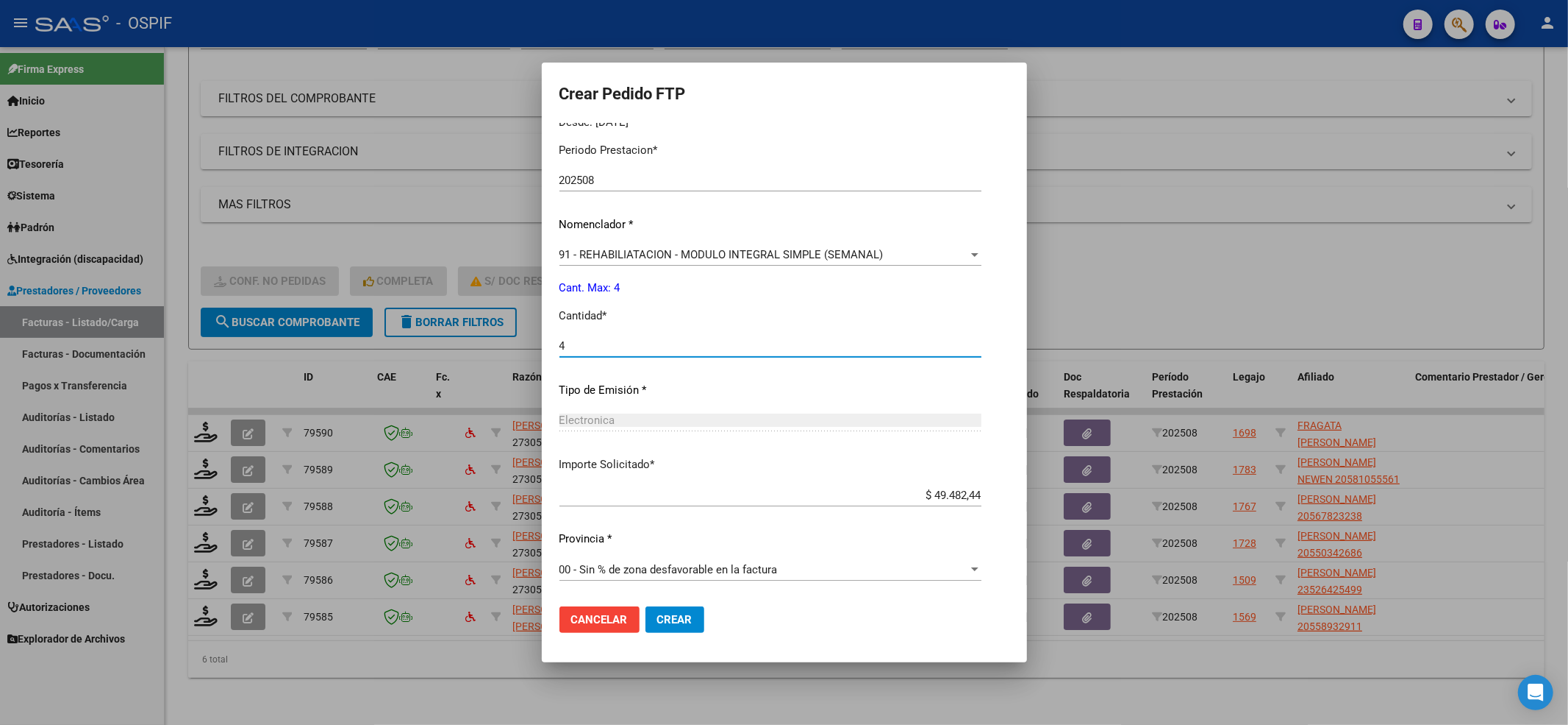
type input "4"
click at [692, 636] on mat-dialog-actions "Cancelar Crear" at bounding box center [784, 619] width 450 height 50
click at [672, 622] on span "Crear" at bounding box center [675, 619] width 35 height 14
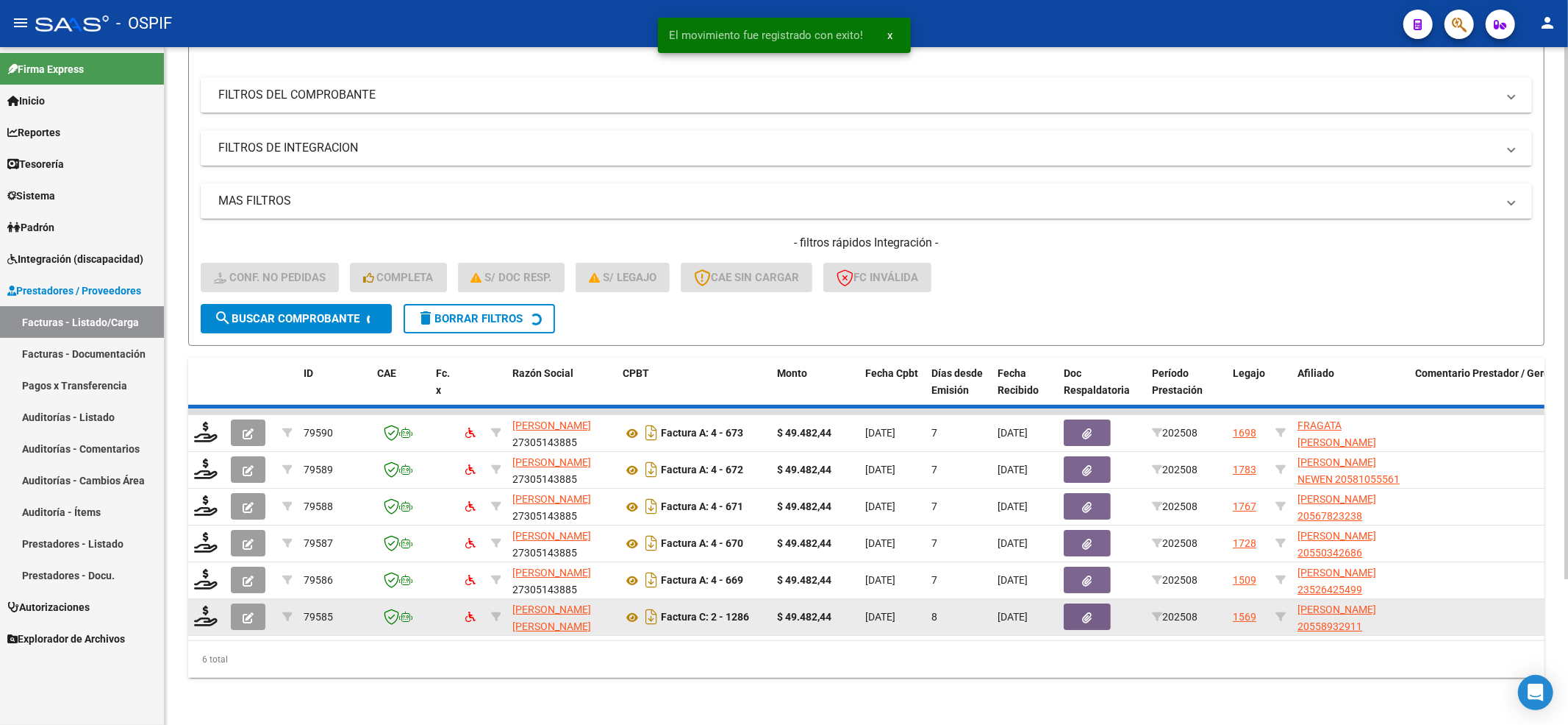
scroll to position [145, 0]
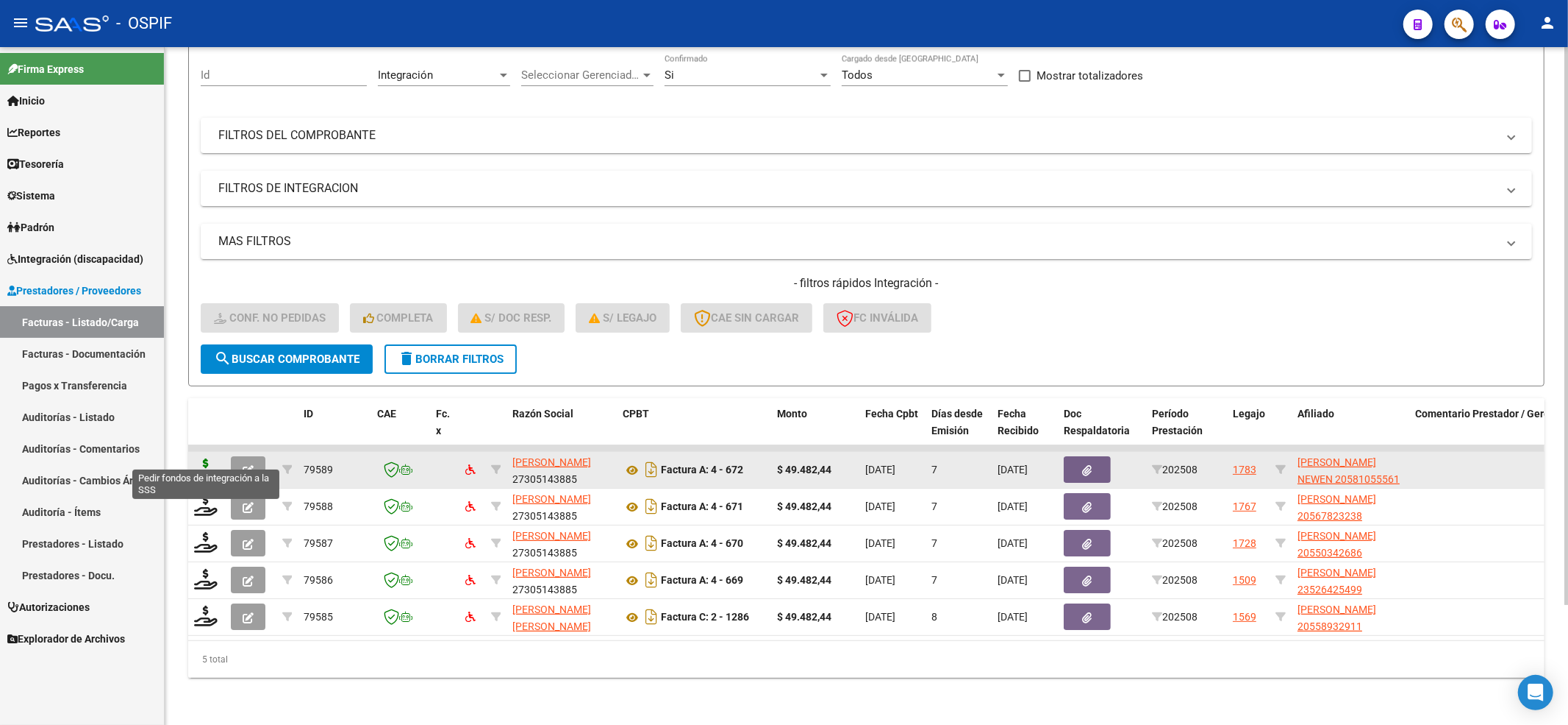
click at [195, 458] on icon at bounding box center [206, 468] width 24 height 21
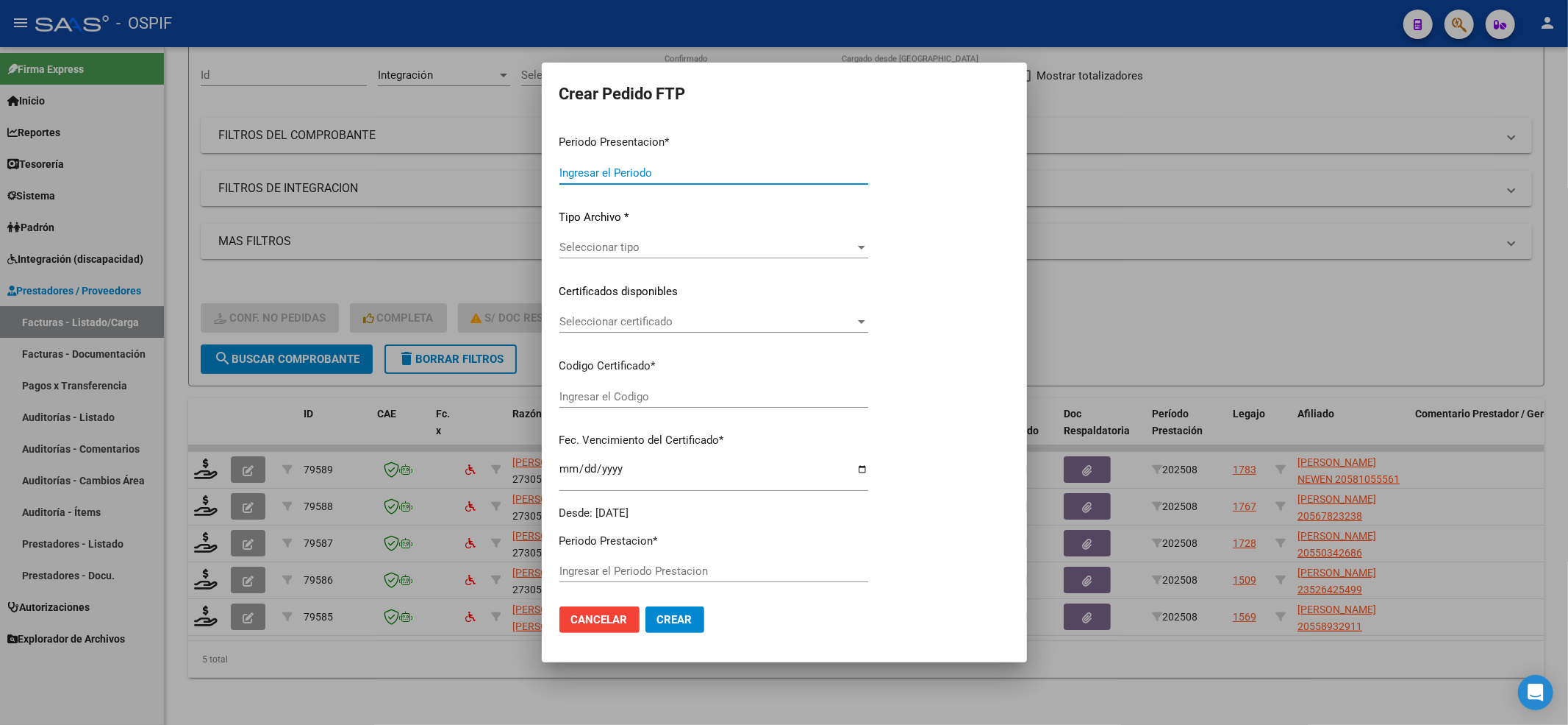
type input "202508"
type input "$ 49.482,44"
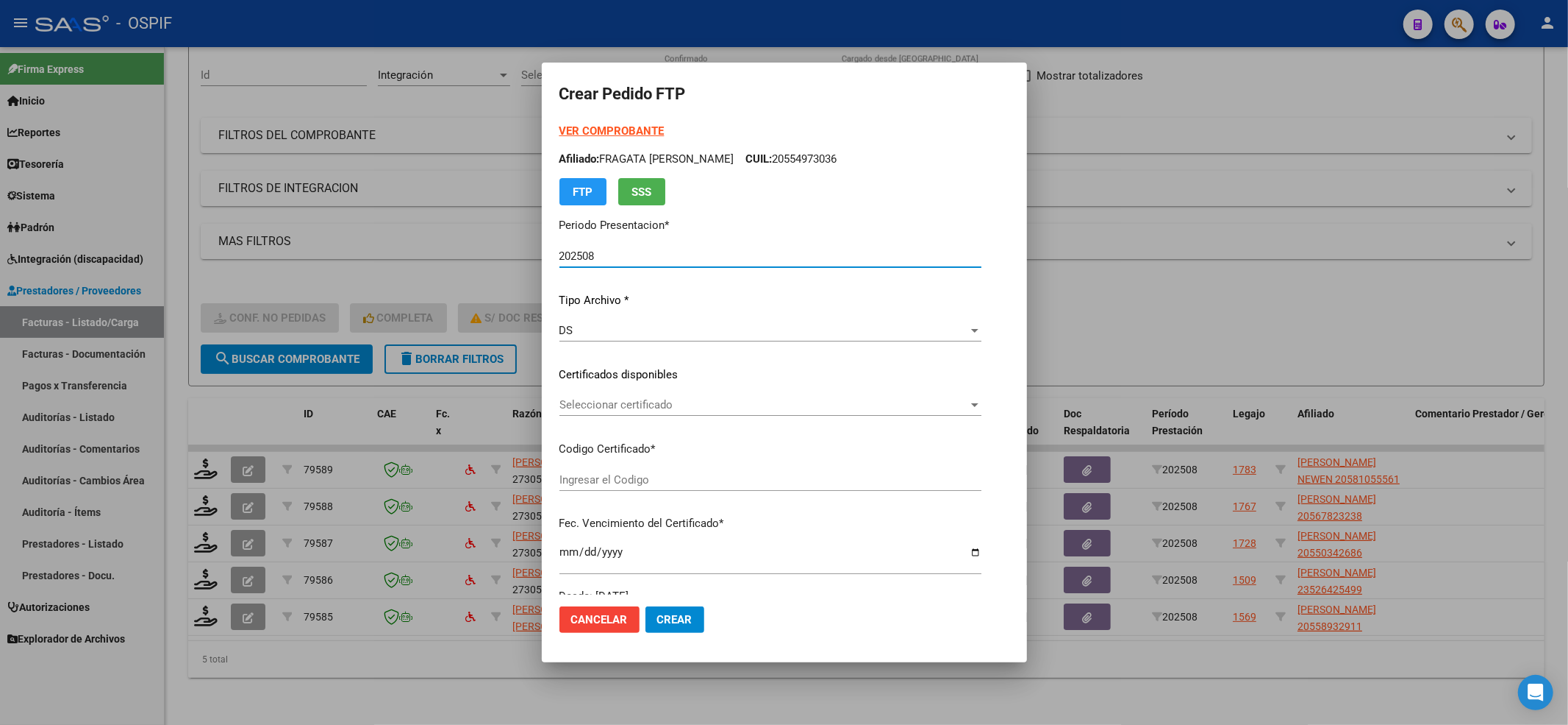
type input "0200058105556-20240117-20270117-bue-427"
type input "[DATE]"
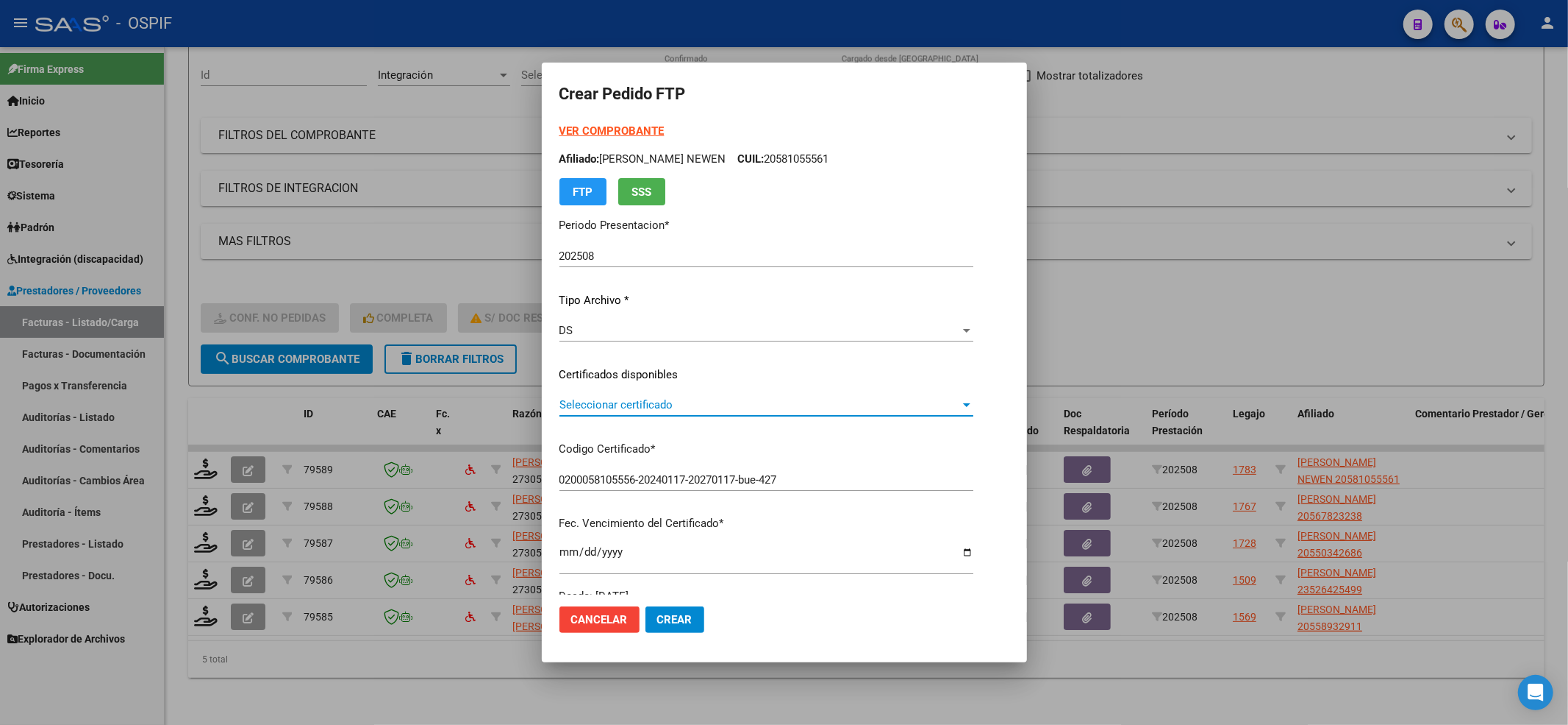
click at [574, 411] on span "Seleccionar certificado" at bounding box center [759, 404] width 400 height 14
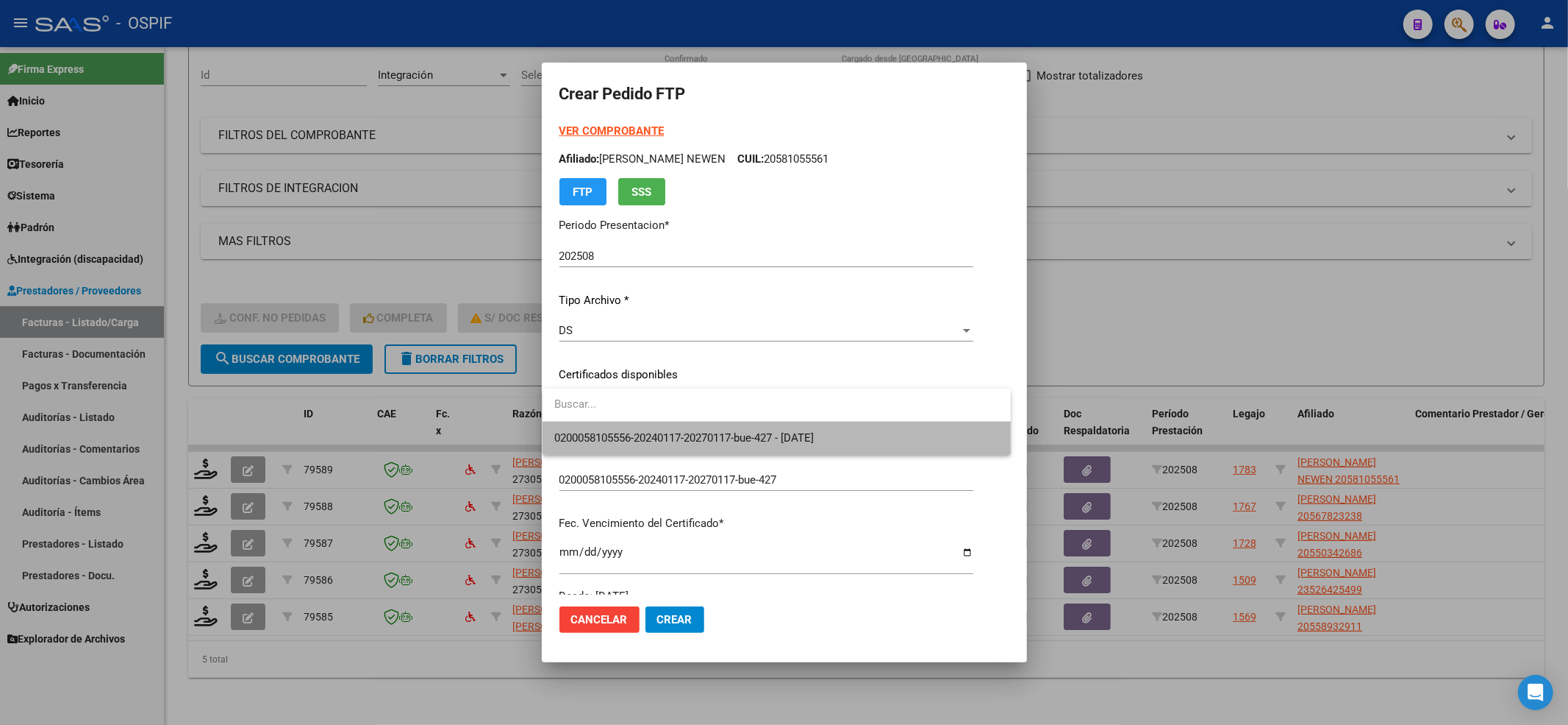
click at [550, 431] on mat-option "0200058105556-20240117-20270117-bue-427 - [DATE]" at bounding box center [777, 438] width 468 height 33
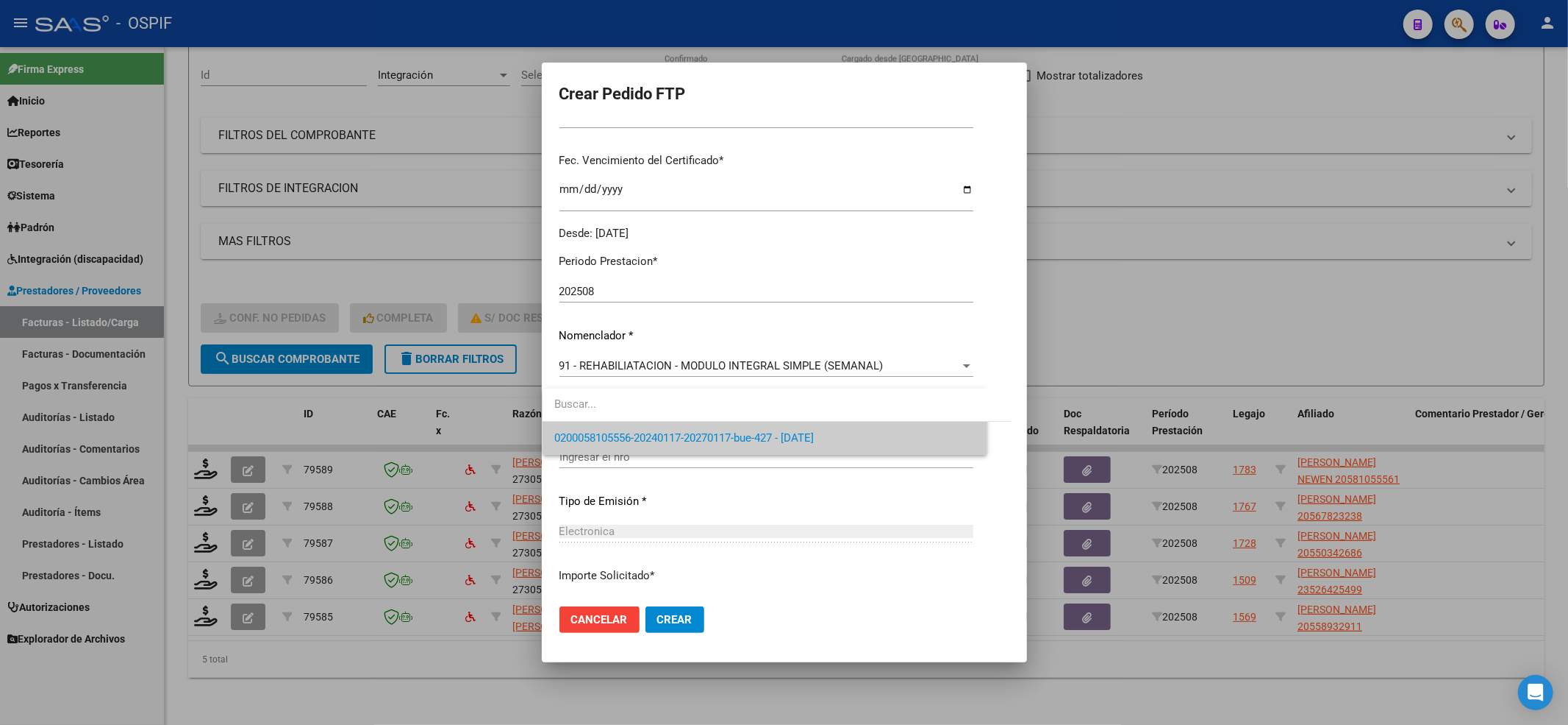
scroll to position [473, 0]
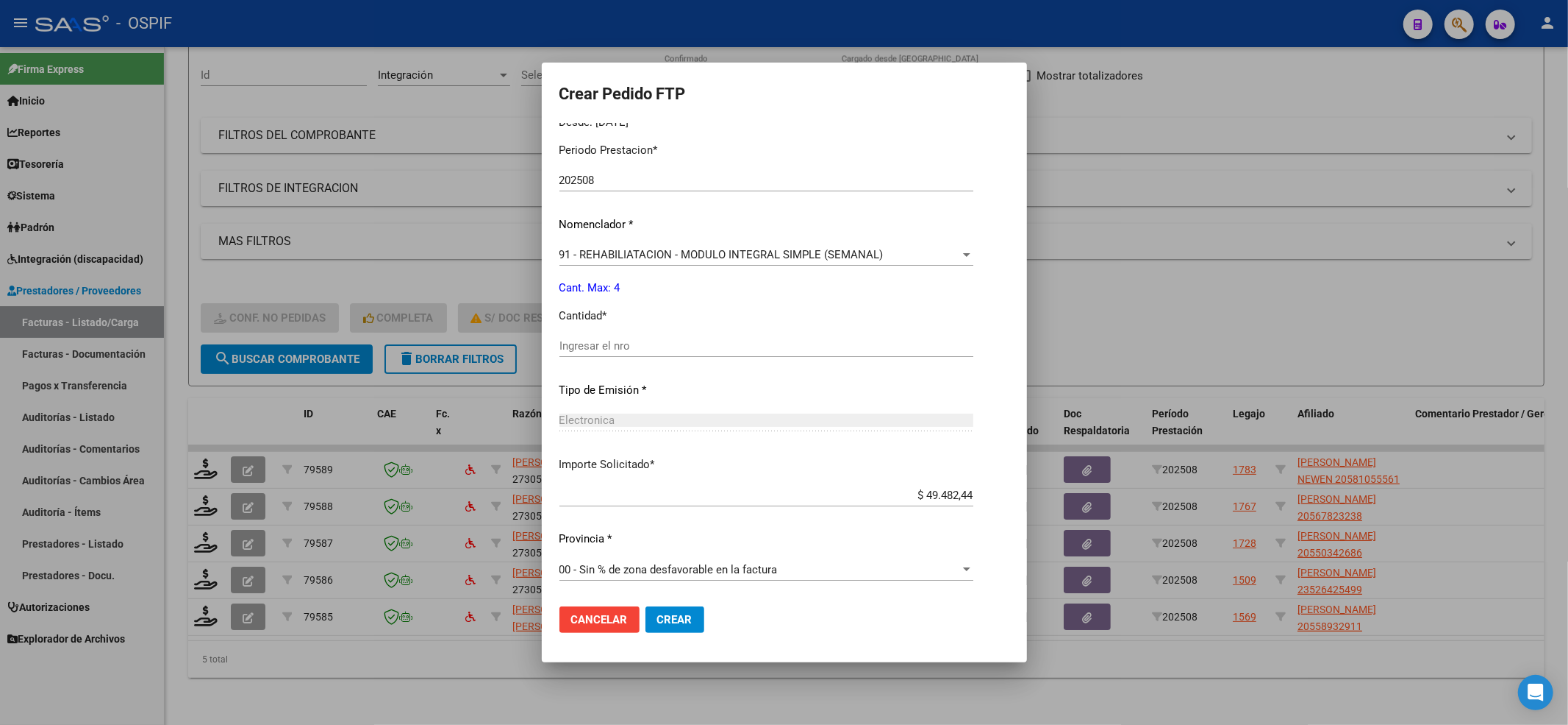
click at [586, 357] on div "Ingresar el nro" at bounding box center [766, 353] width 414 height 36
click at [595, 342] on input "4" at bounding box center [766, 345] width 414 height 14
type input "4"
drag, startPoint x: 684, startPoint y: 636, endPoint x: 686, endPoint y: 624, distance: 12.2
click at [686, 632] on mat-dialog-actions "Cancelar Crear" at bounding box center [784, 619] width 450 height 50
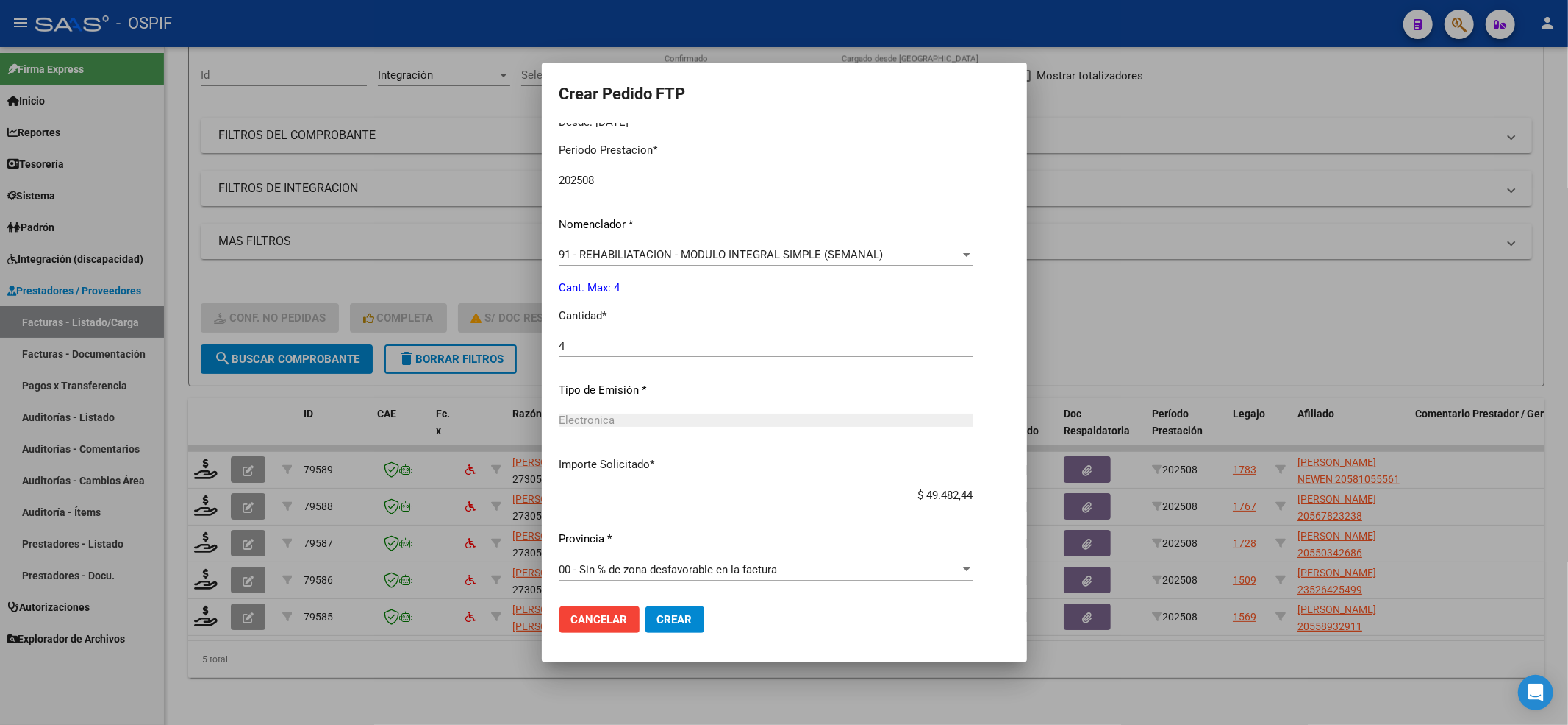
click at [686, 622] on button "Crear" at bounding box center [675, 619] width 59 height 26
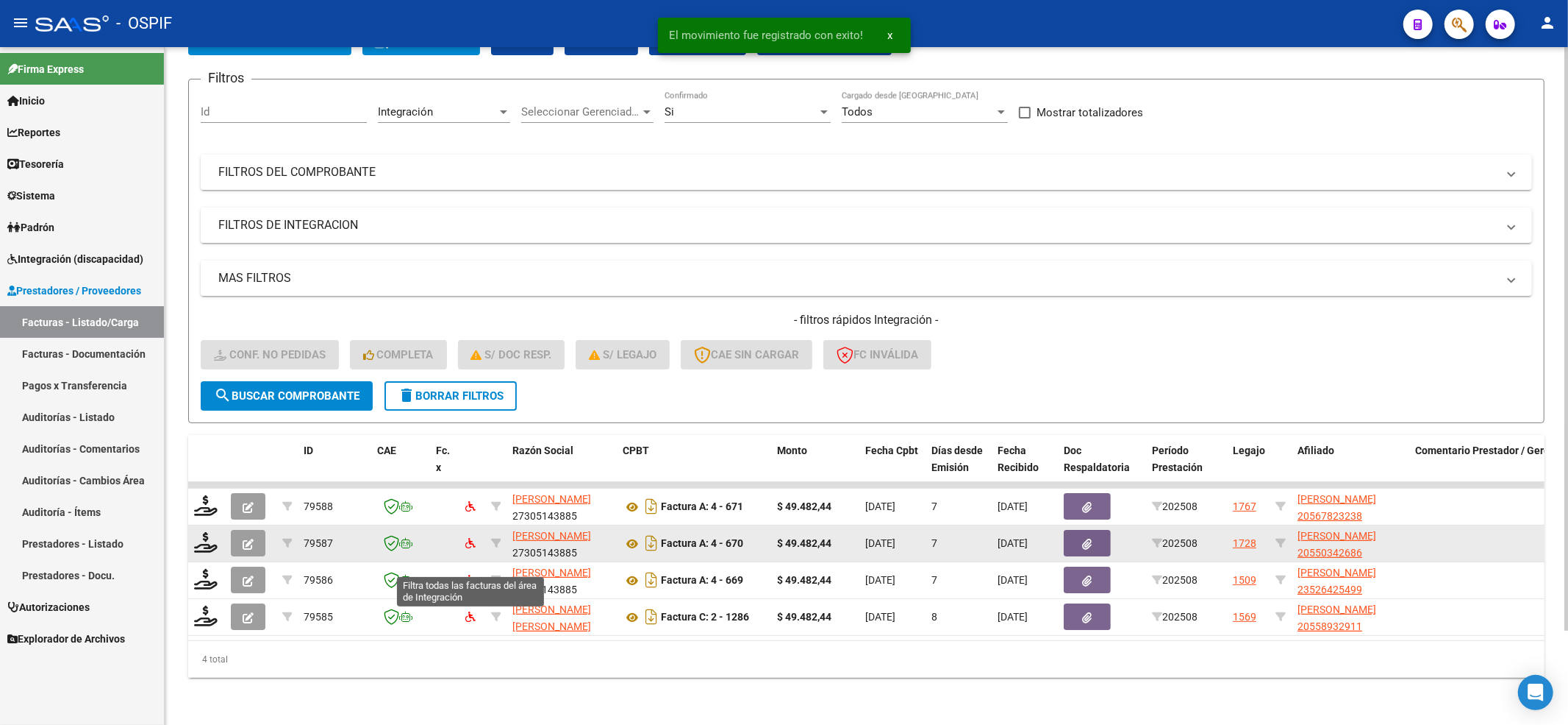
scroll to position [109, 0]
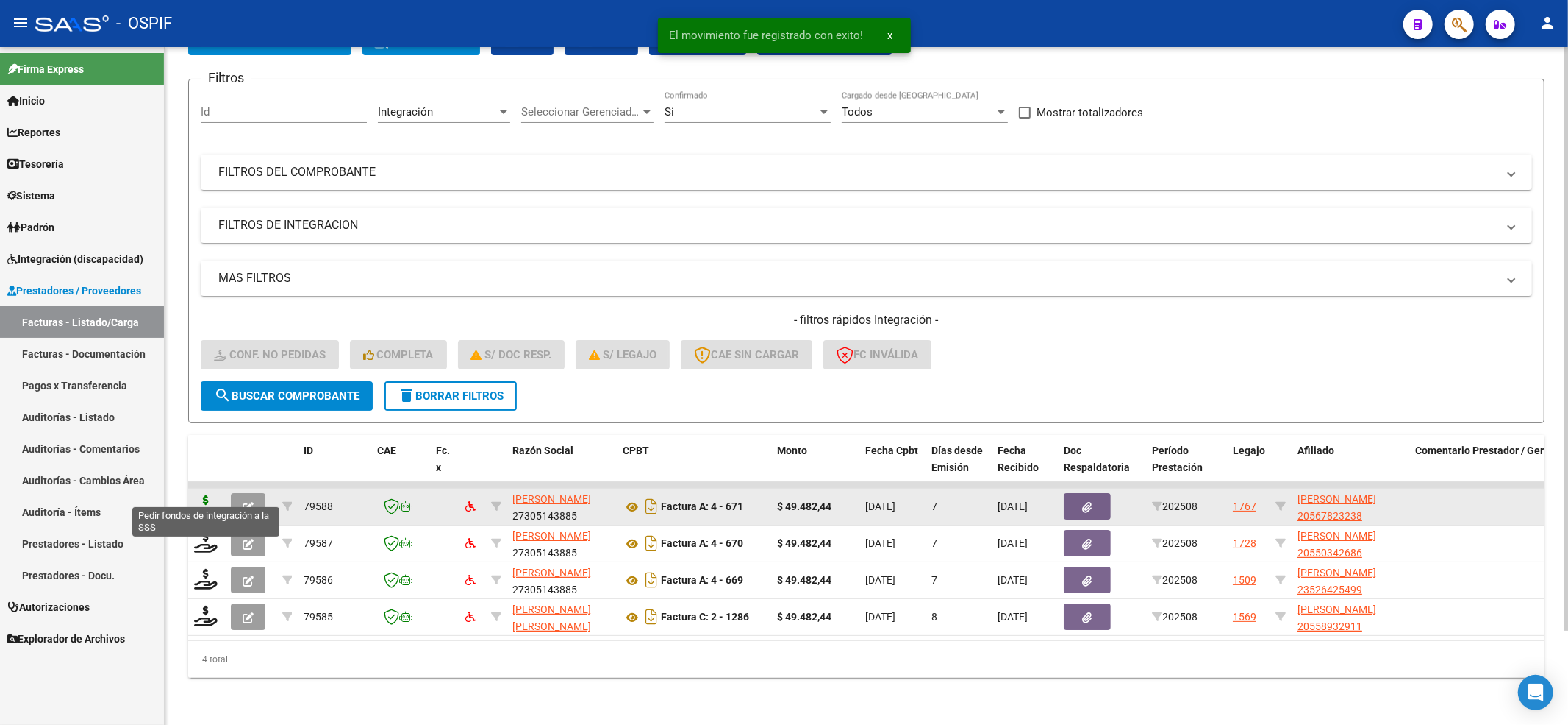
click at [206, 495] on icon at bounding box center [206, 505] width 24 height 21
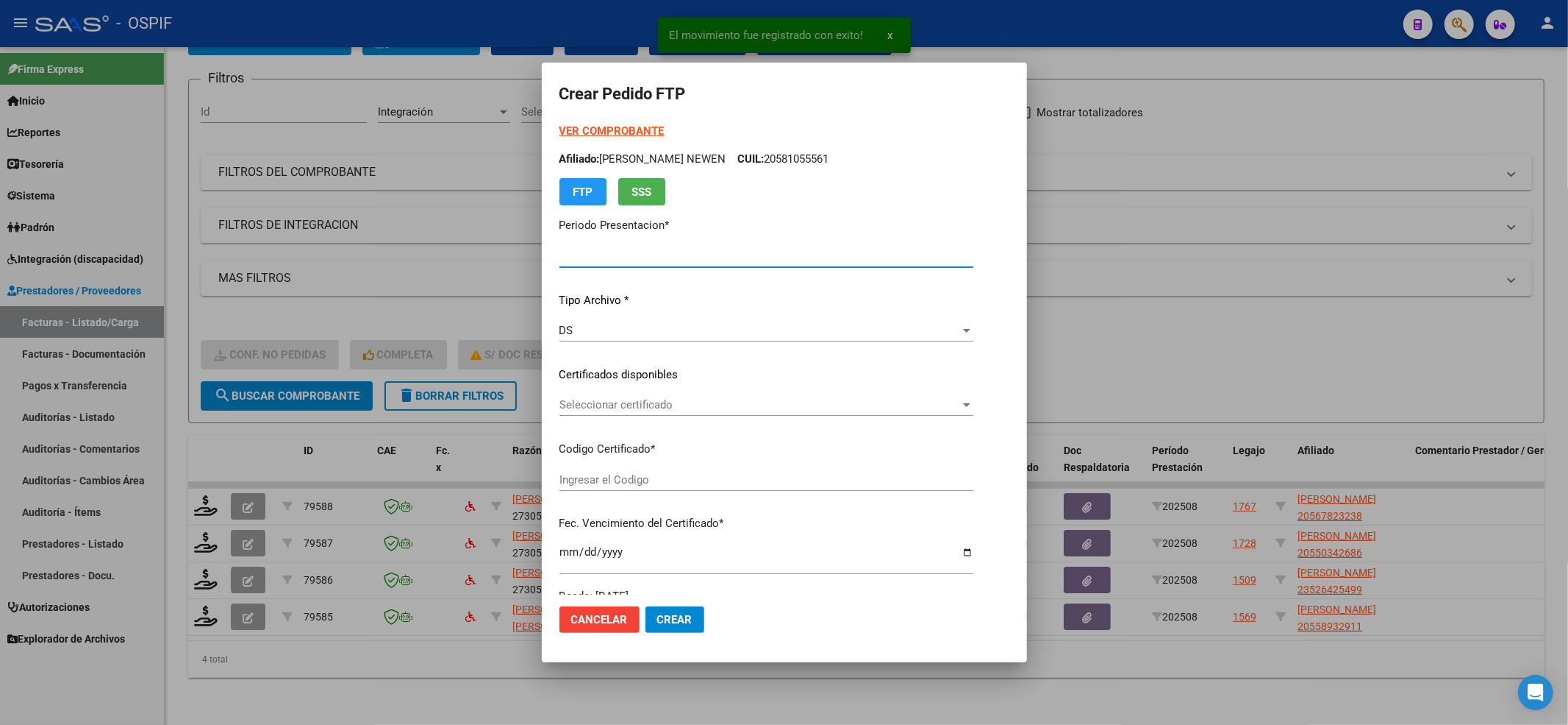
type input "202508"
type input "$ 49.482,44"
type input "0200056782323-20240919-20270919-BUE-427"
type input "[DATE]"
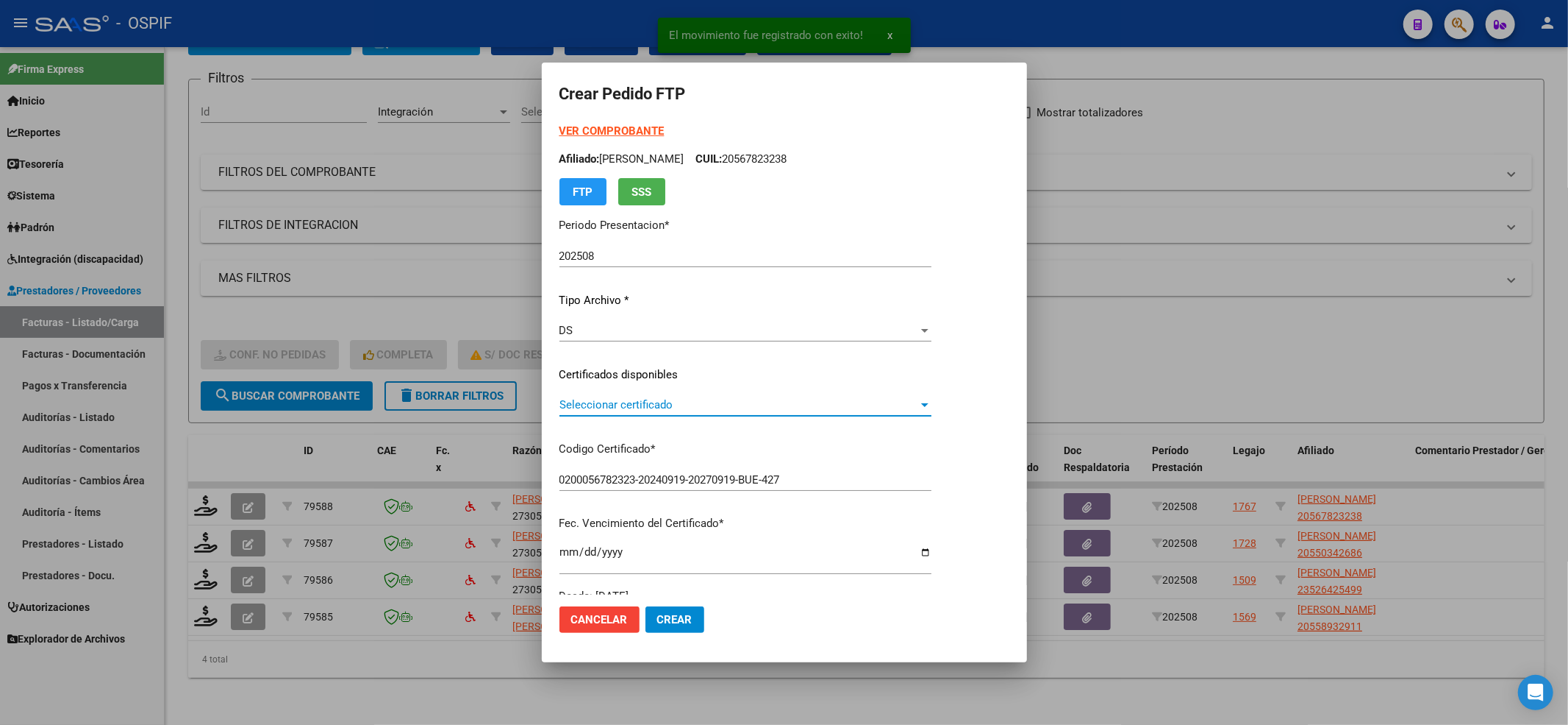
click at [647, 403] on span "Seleccionar certificado" at bounding box center [738, 404] width 359 height 14
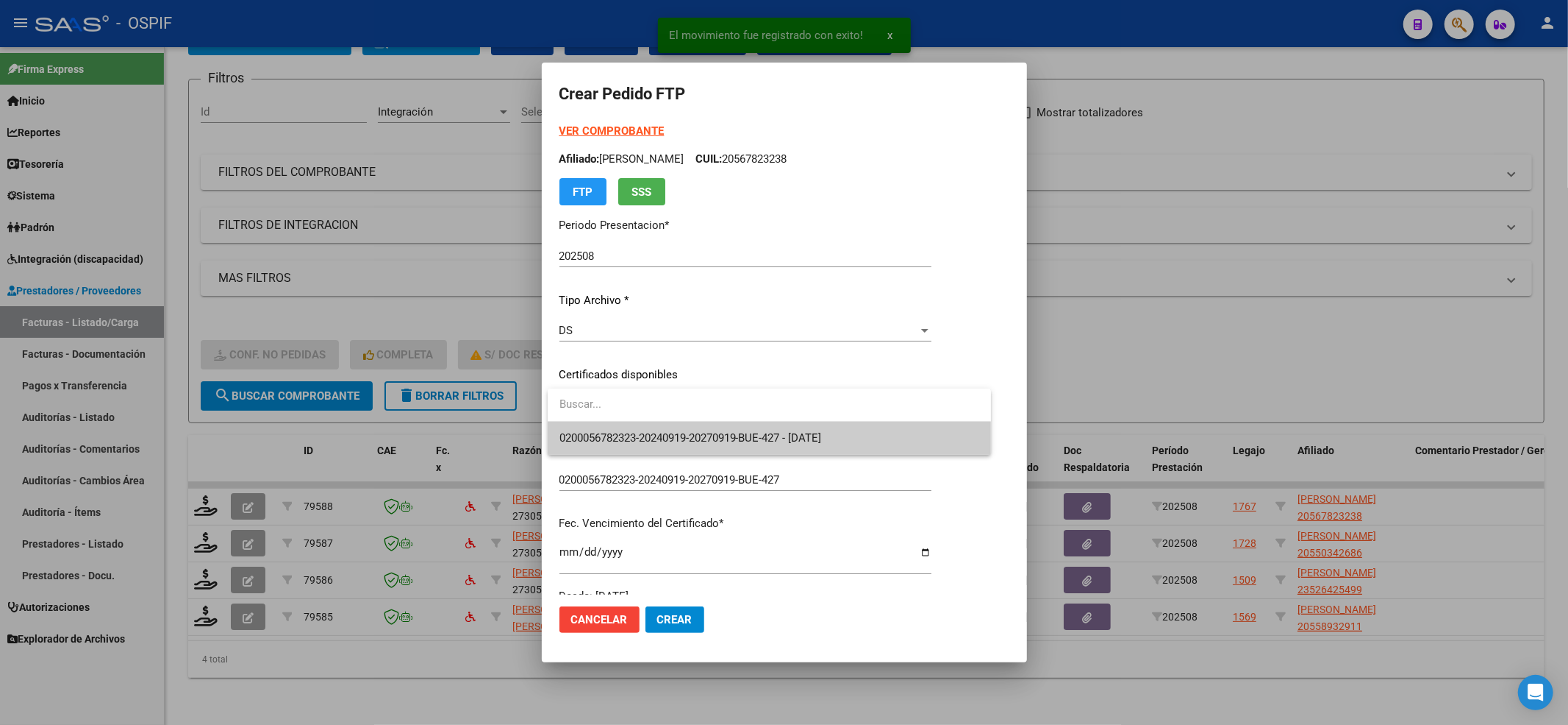
click at [636, 423] on div "0200056782323-20240919-20270919-BUE-427 - [DATE]" at bounding box center [769, 422] width 443 height 66
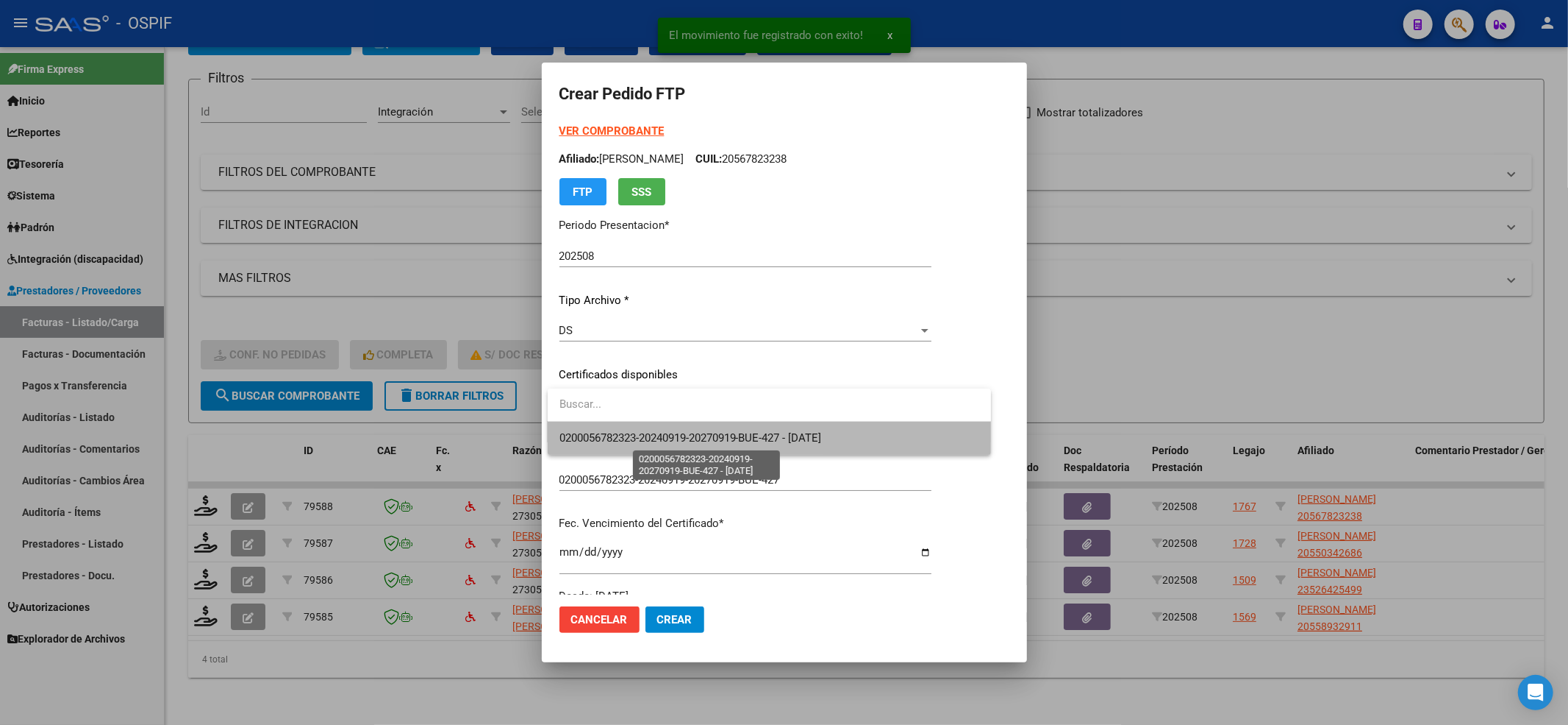
click at [627, 432] on span "0200056782323-20240919-20270919-BUE-427 - [DATE]" at bounding box center [690, 437] width 262 height 14
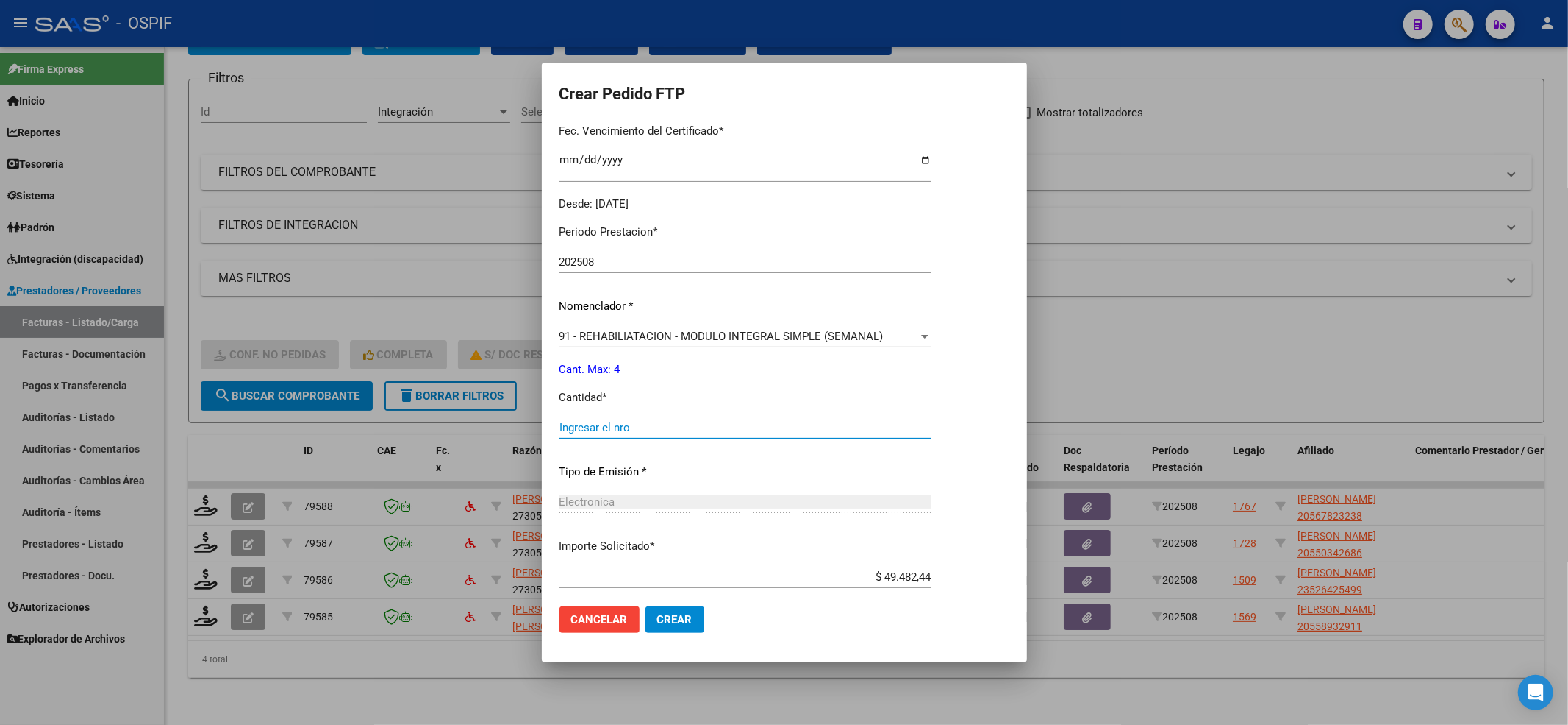
click at [627, 432] on input "Ingresar el nro" at bounding box center [745, 427] width 372 height 14
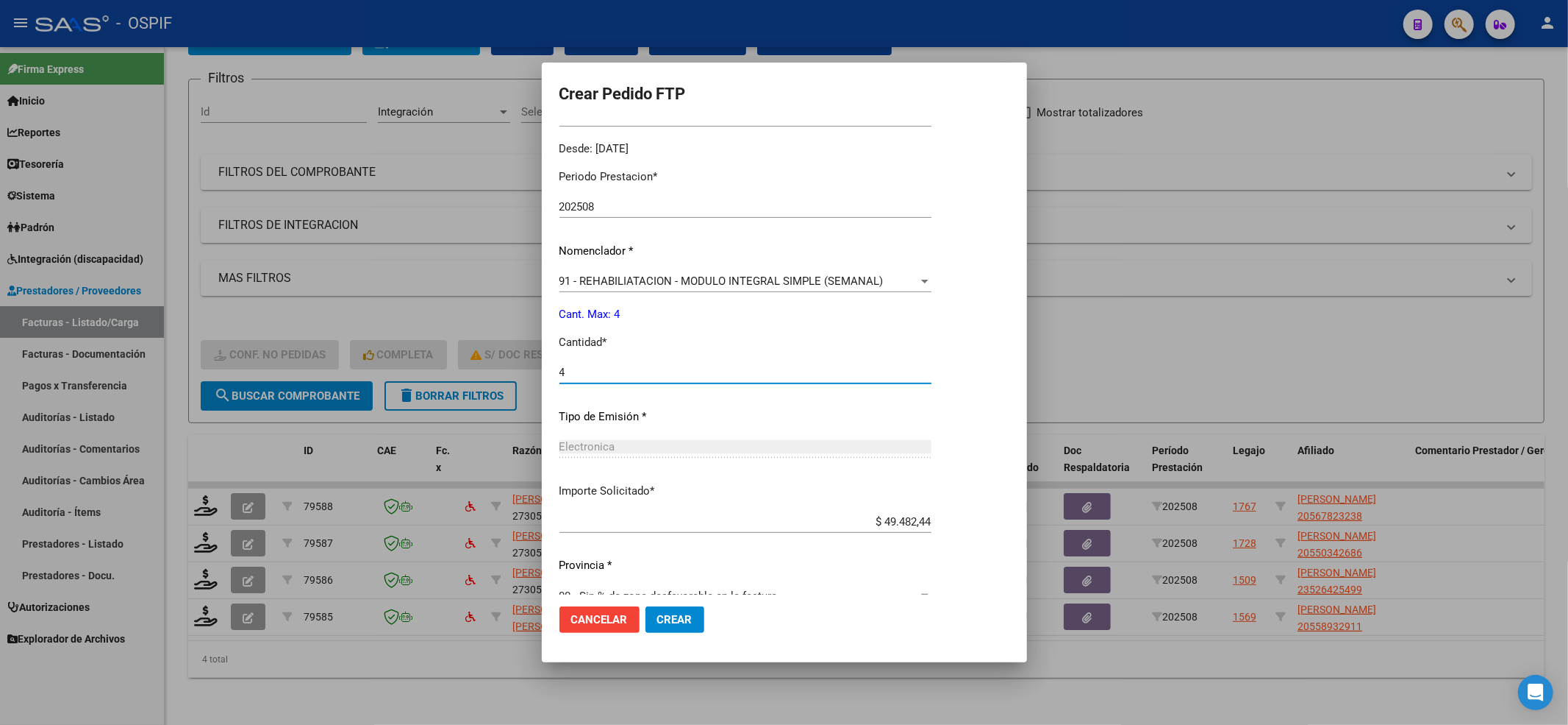
scroll to position [473, 0]
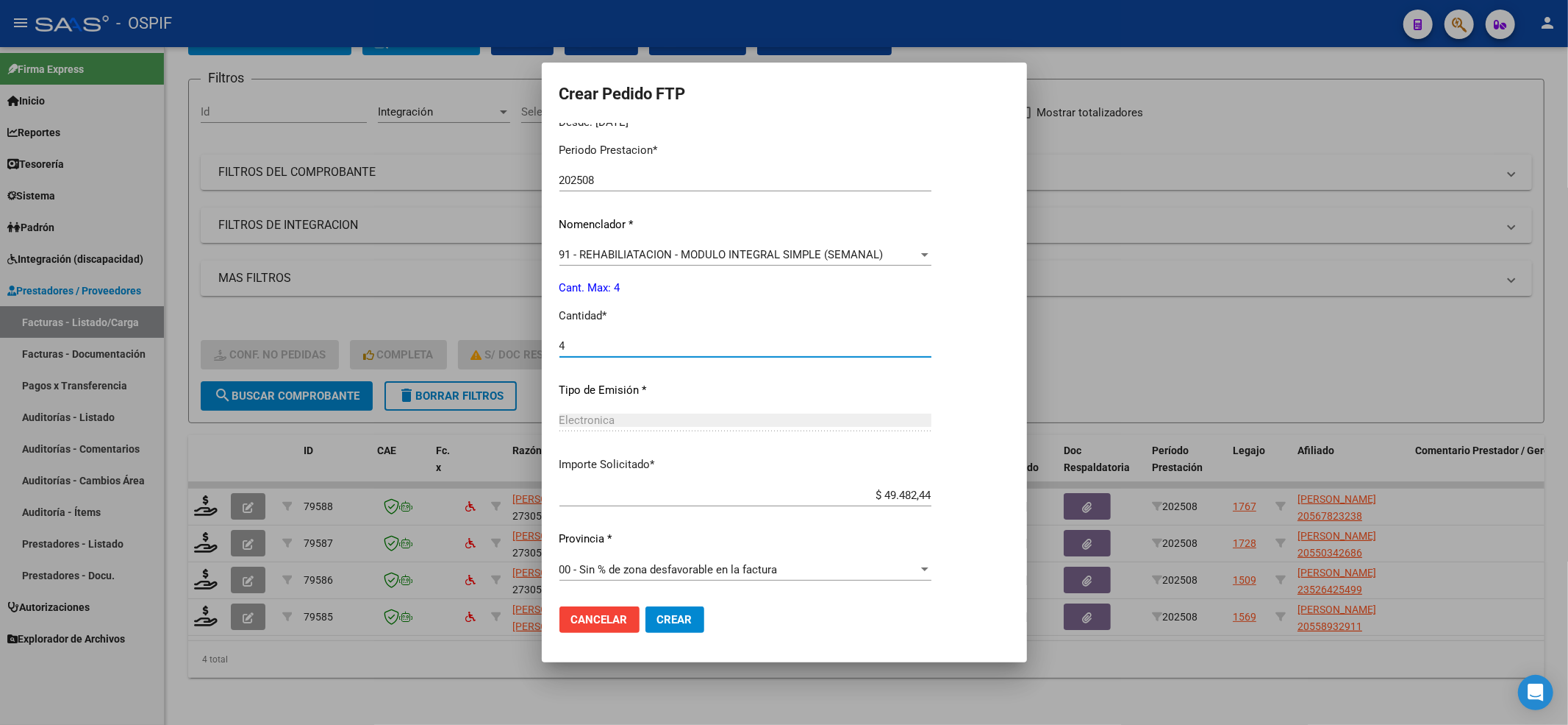
type input "4"
click at [665, 616] on span "Crear" at bounding box center [675, 619] width 35 height 14
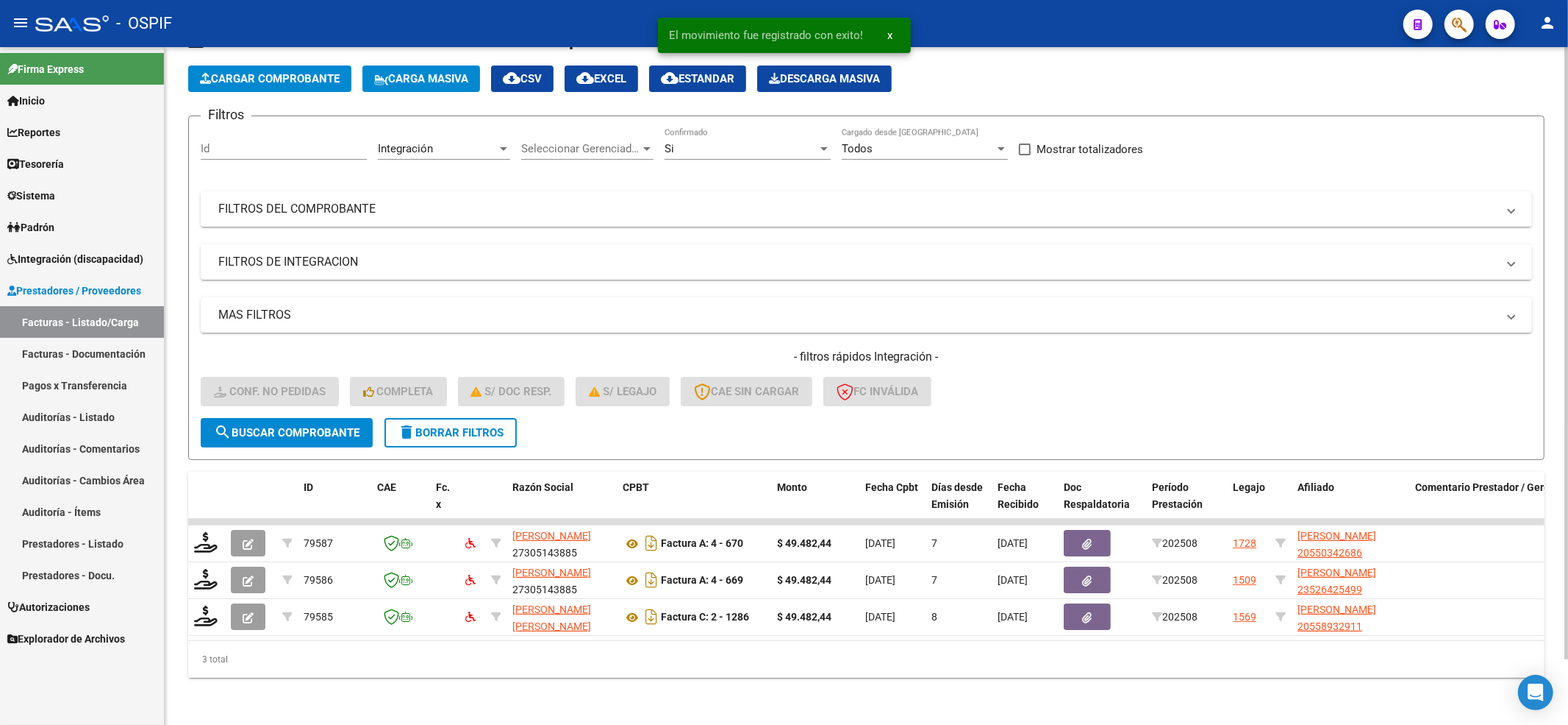
scroll to position [72, 0]
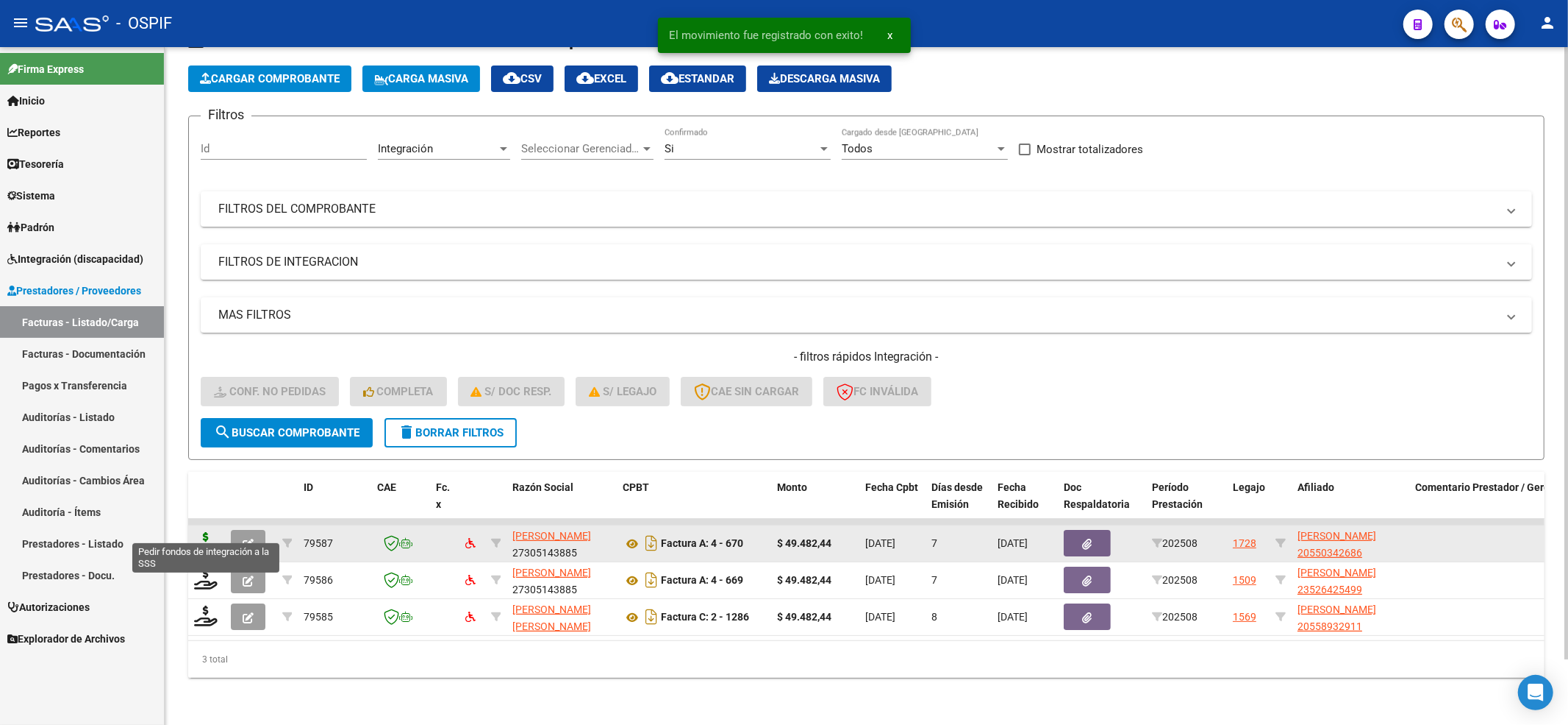
click at [207, 531] on icon at bounding box center [206, 541] width 24 height 21
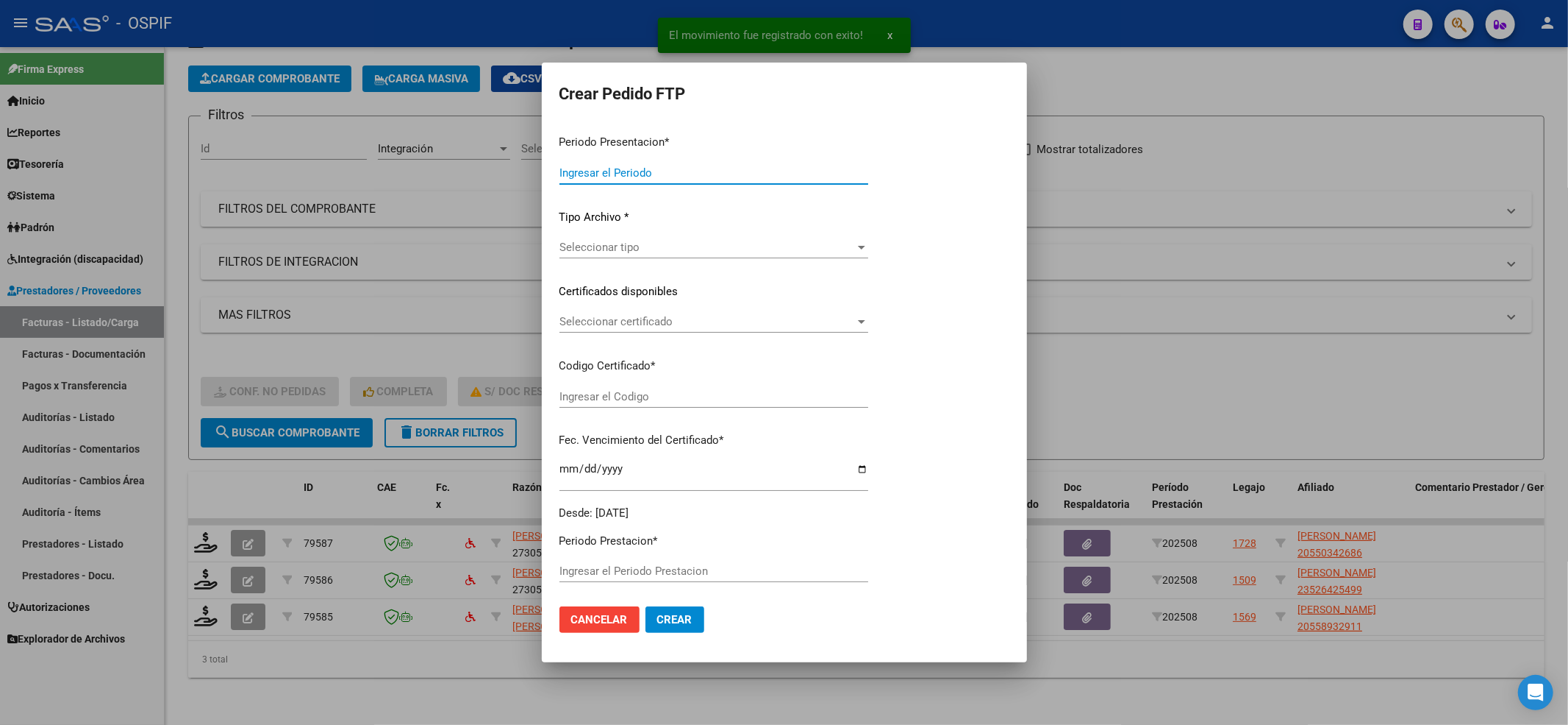
type input "202508"
type input "$ 49.482,44"
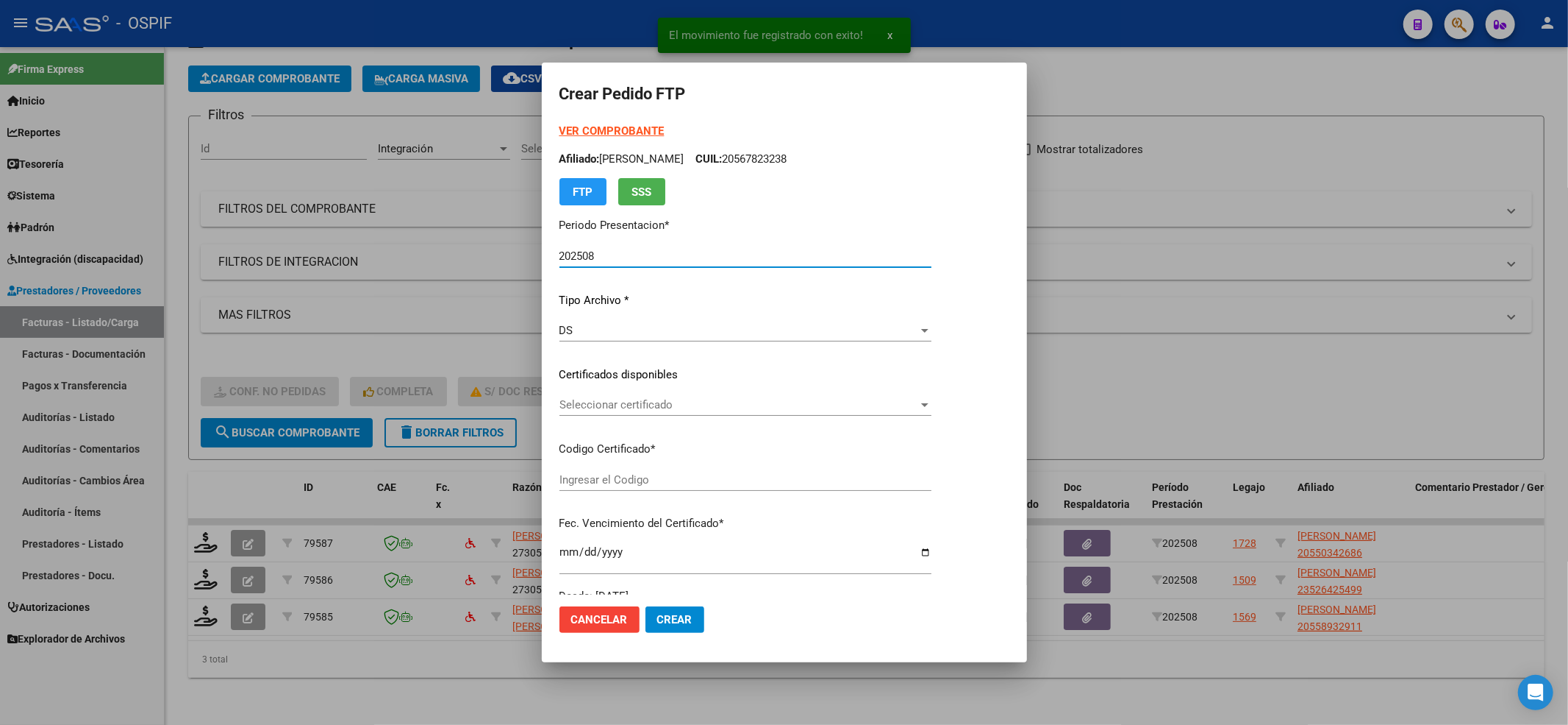
type input "0200055034268-20220913-20250913-BS-427"
type input "[DATE]"
click at [615, 411] on span "Seleccionar certificado" at bounding box center [738, 404] width 359 height 14
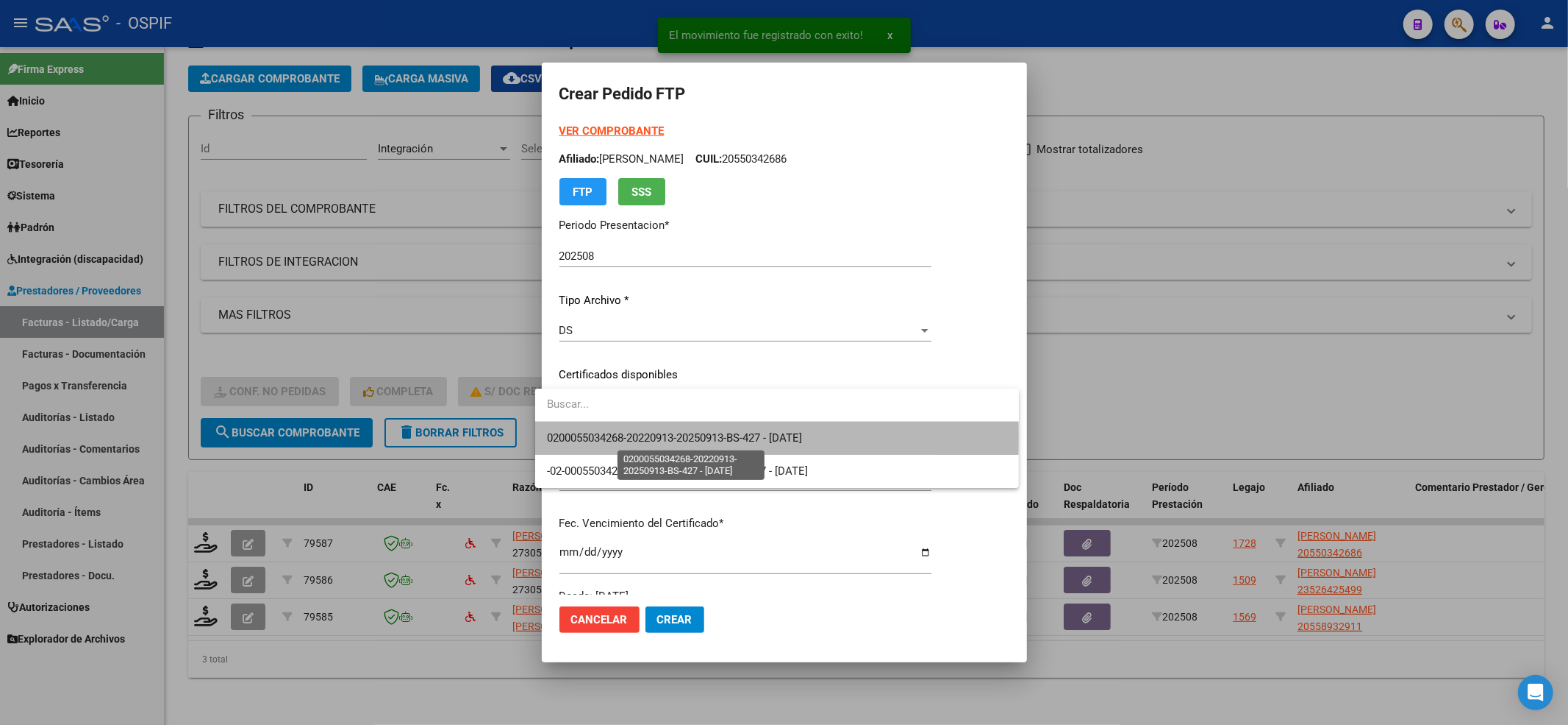
click at [604, 436] on span "0200055034268-20220913-20250913-BS-427 - [DATE]" at bounding box center [674, 437] width 255 height 14
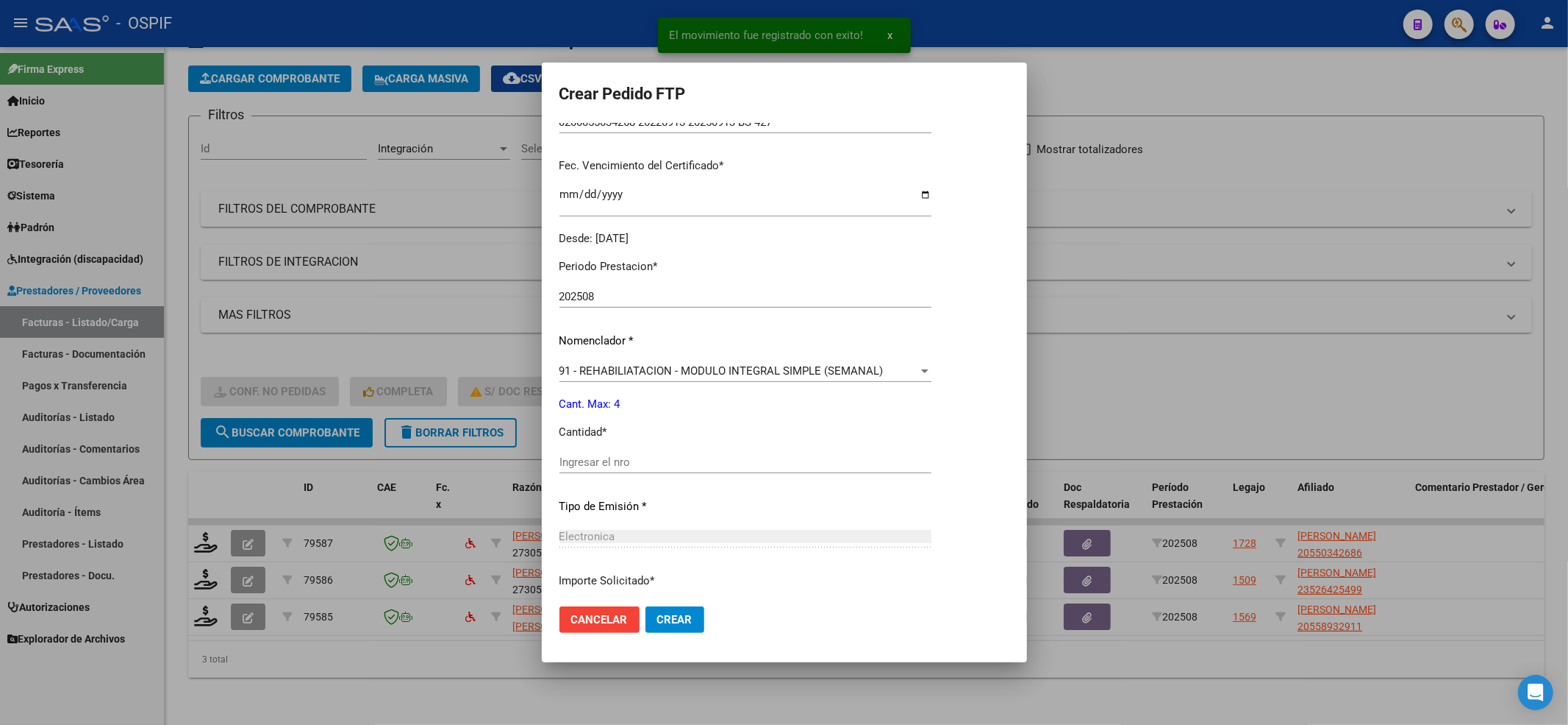
scroll to position [392, 0]
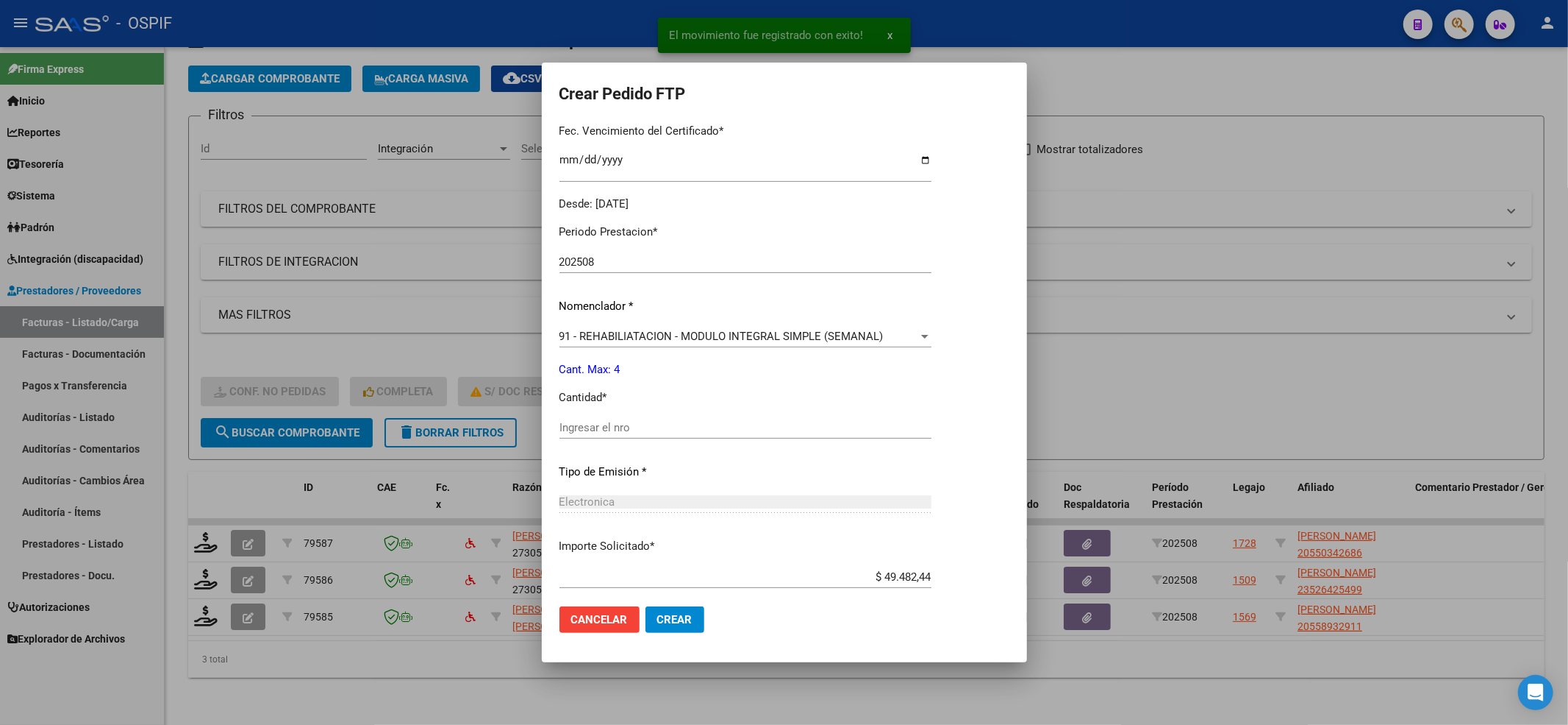
click at [601, 418] on div "Ingresar el nro" at bounding box center [745, 427] width 372 height 22
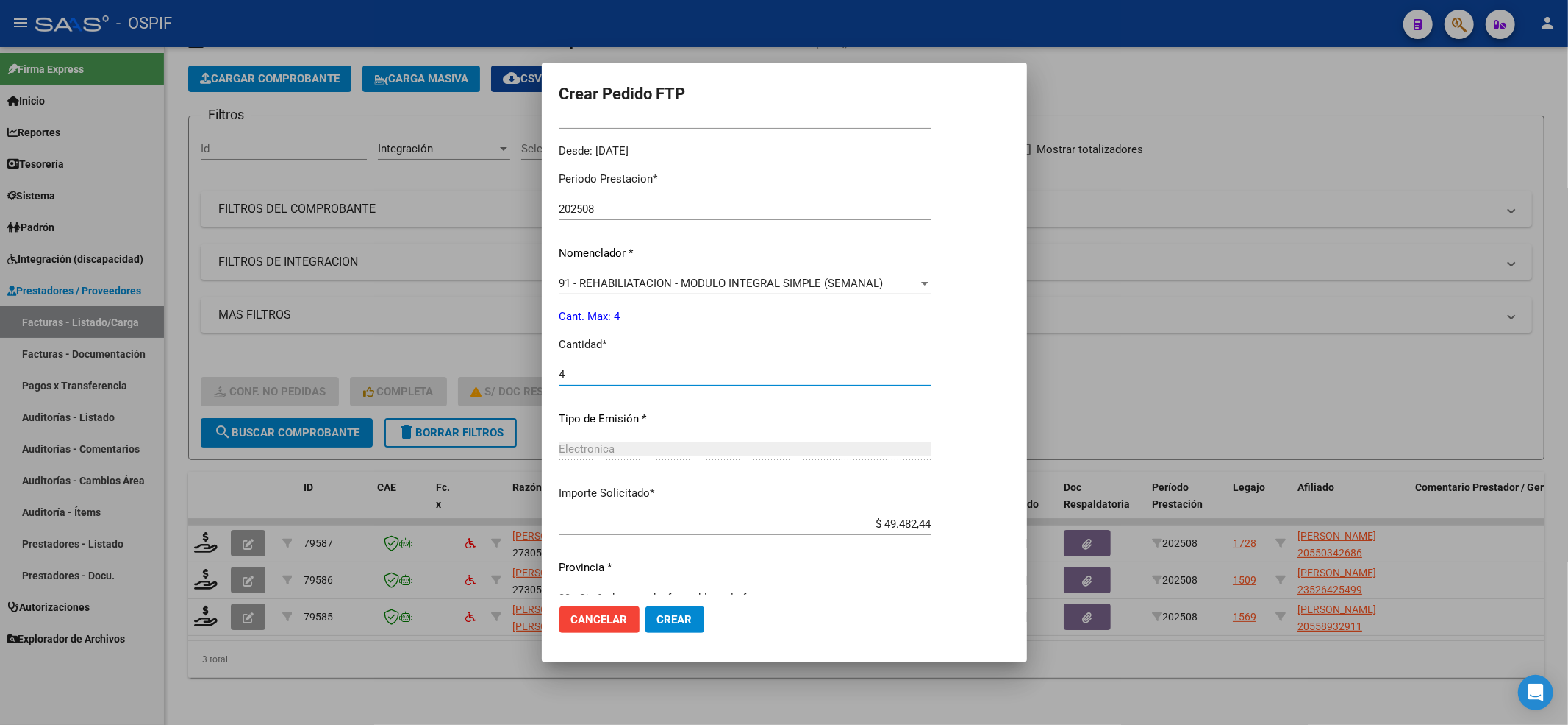
scroll to position [473, 0]
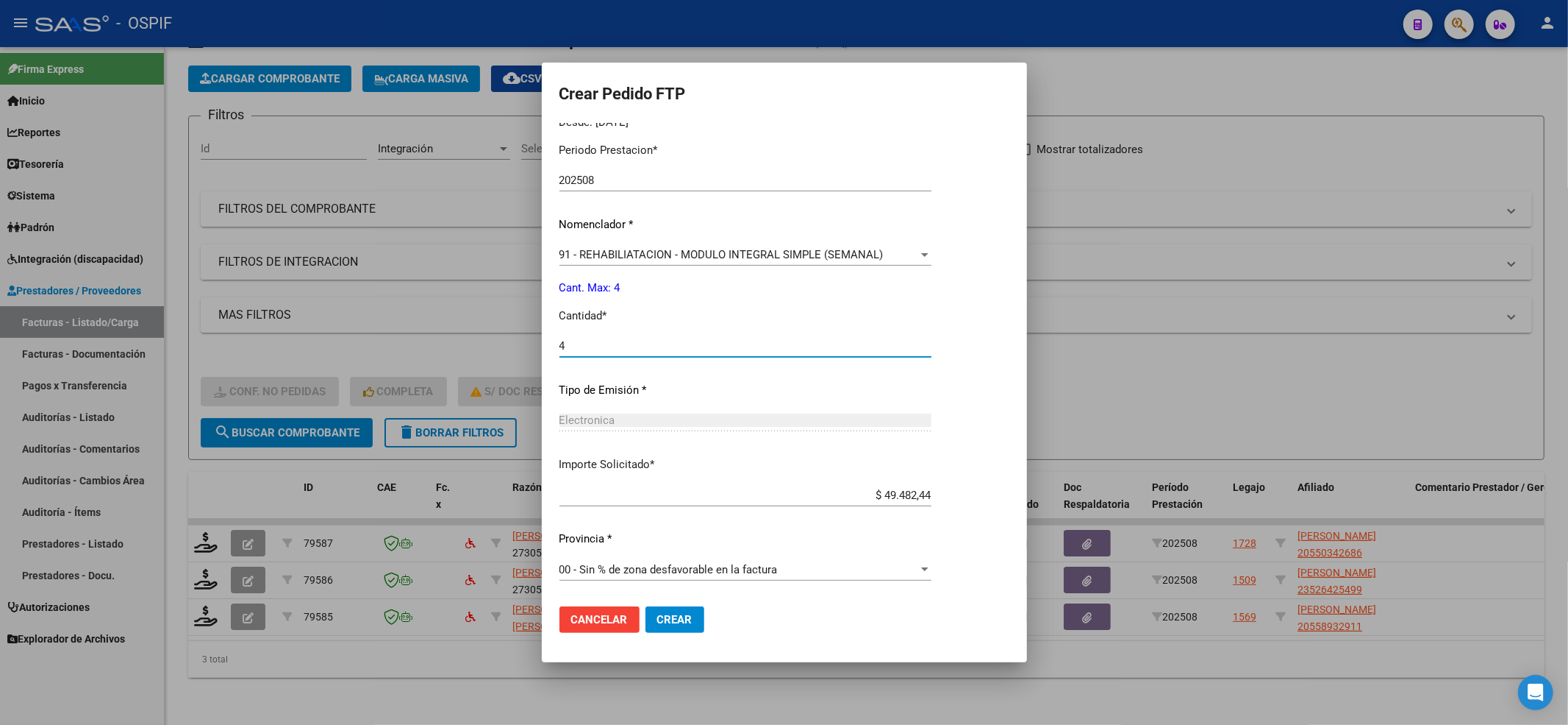
type input "4"
click at [667, 632] on mat-dialog-actions "Cancelar Crear" at bounding box center [784, 619] width 450 height 50
click at [668, 631] on button "Crear" at bounding box center [675, 619] width 59 height 26
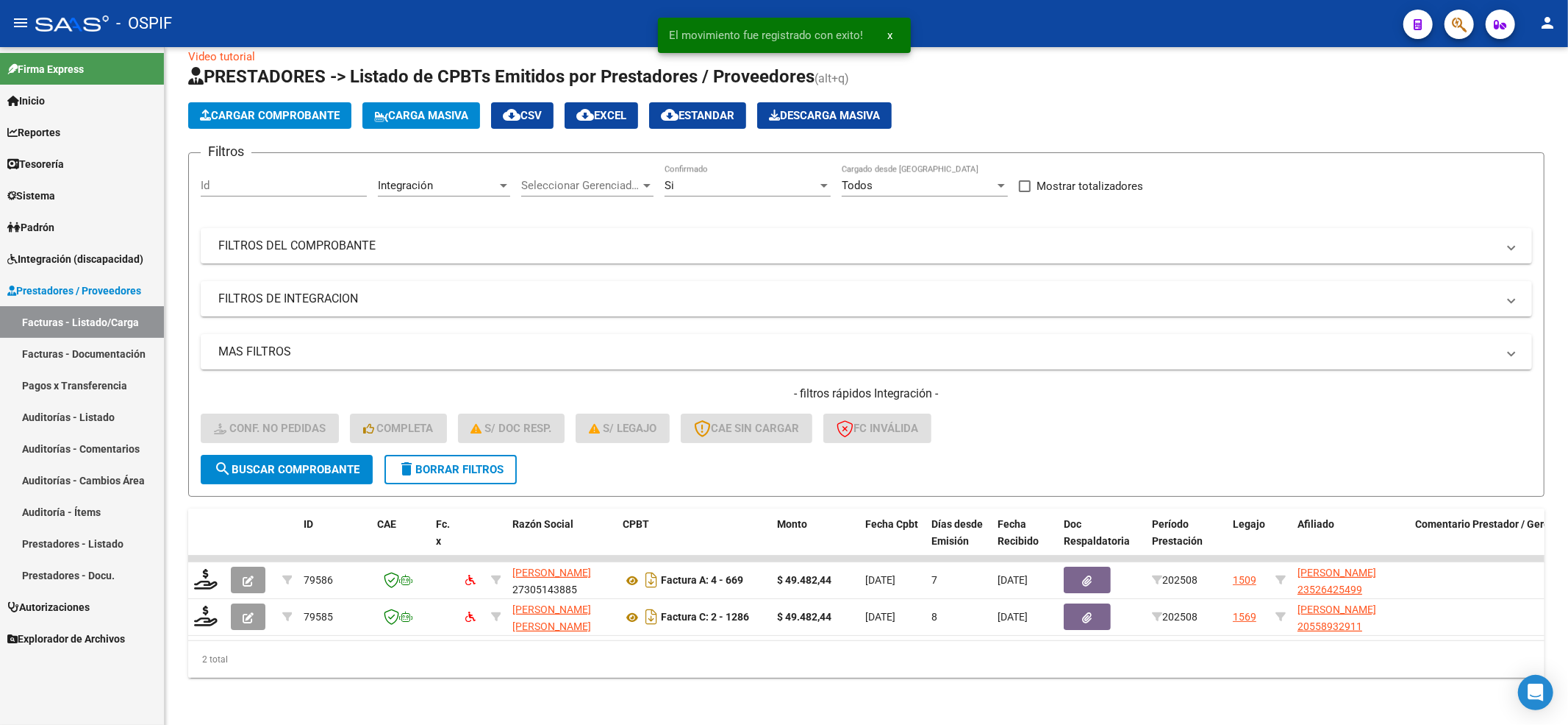
scroll to position [35, 0]
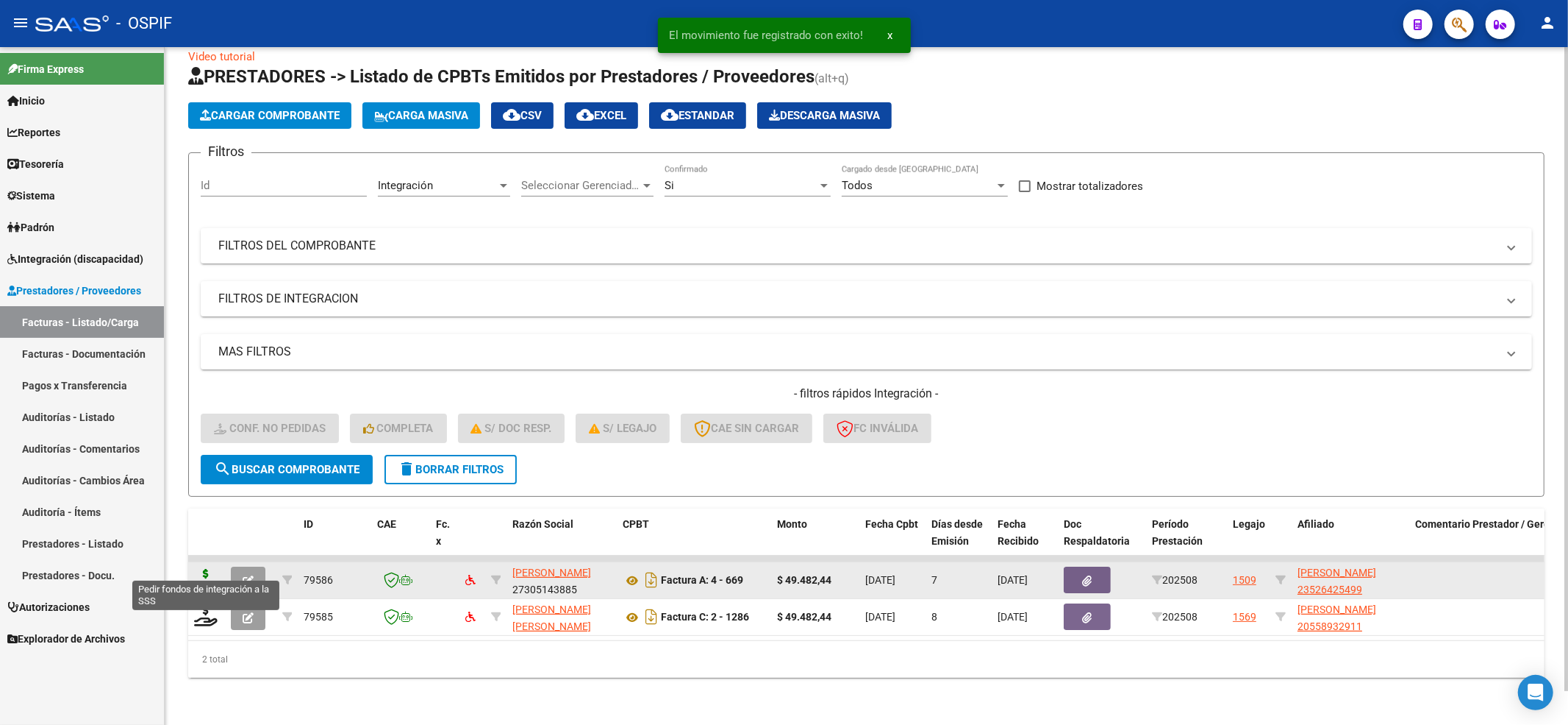
click at [201, 571] on icon at bounding box center [206, 579] width 24 height 21
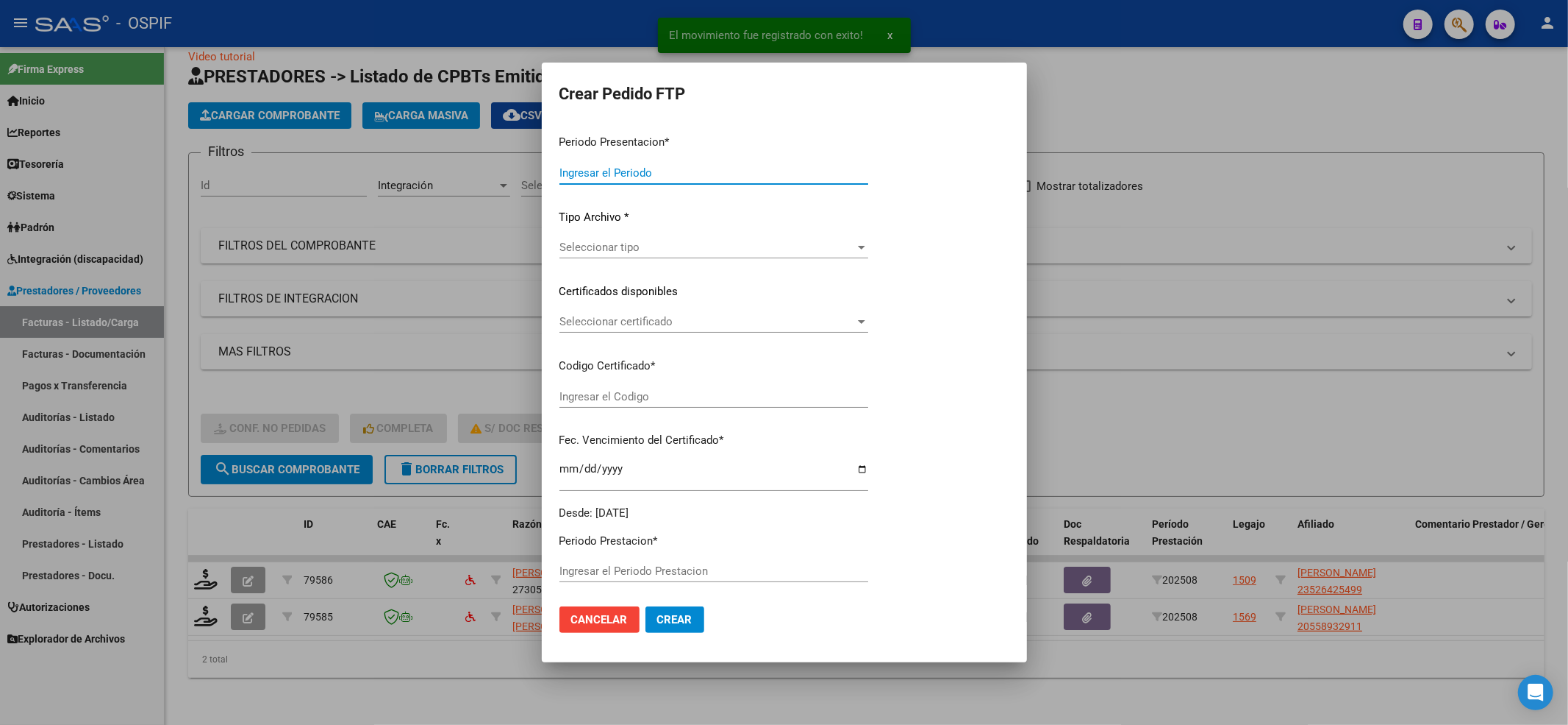
type input "202508"
type input "$ 49.482,44"
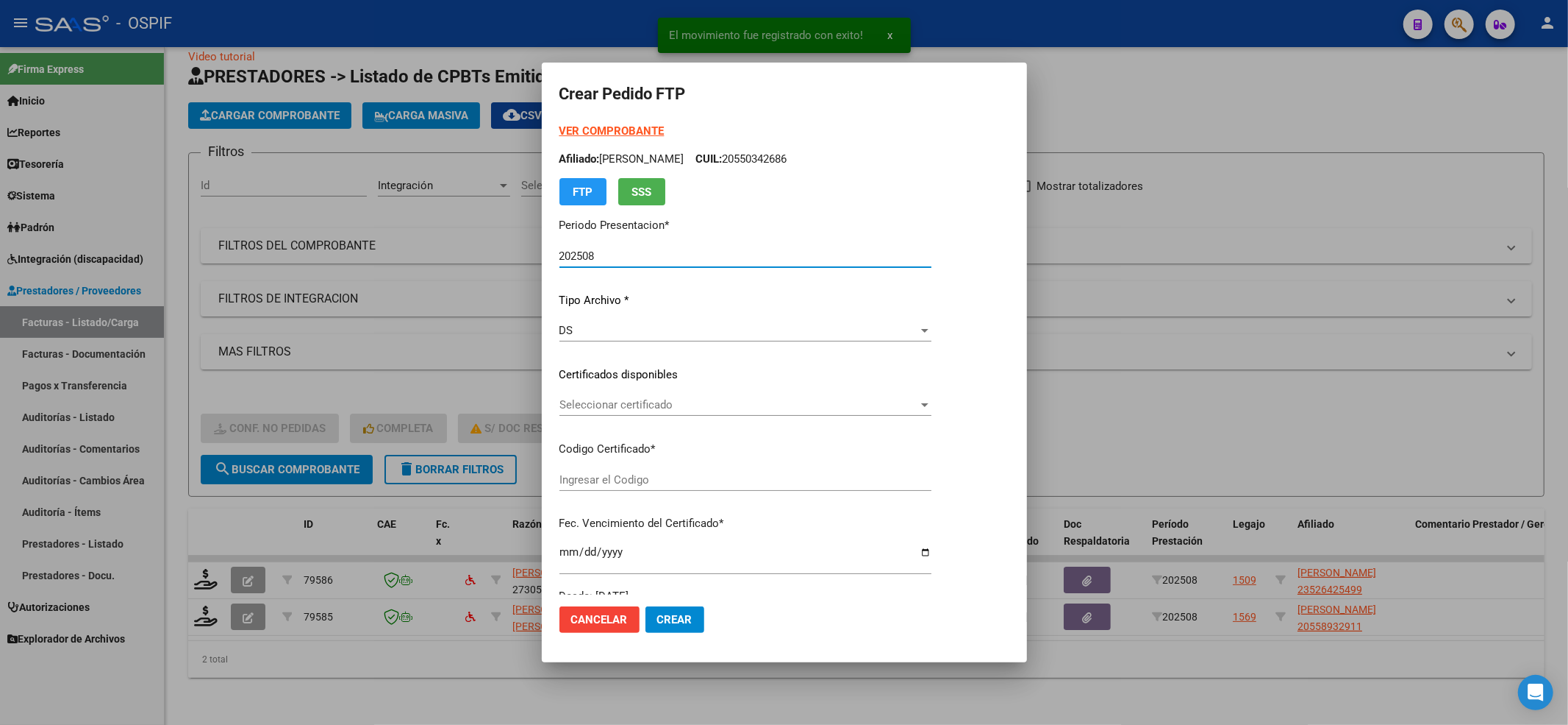
type input "0200052642549-20220906-20250906-BS-427"
type input "[DATE]"
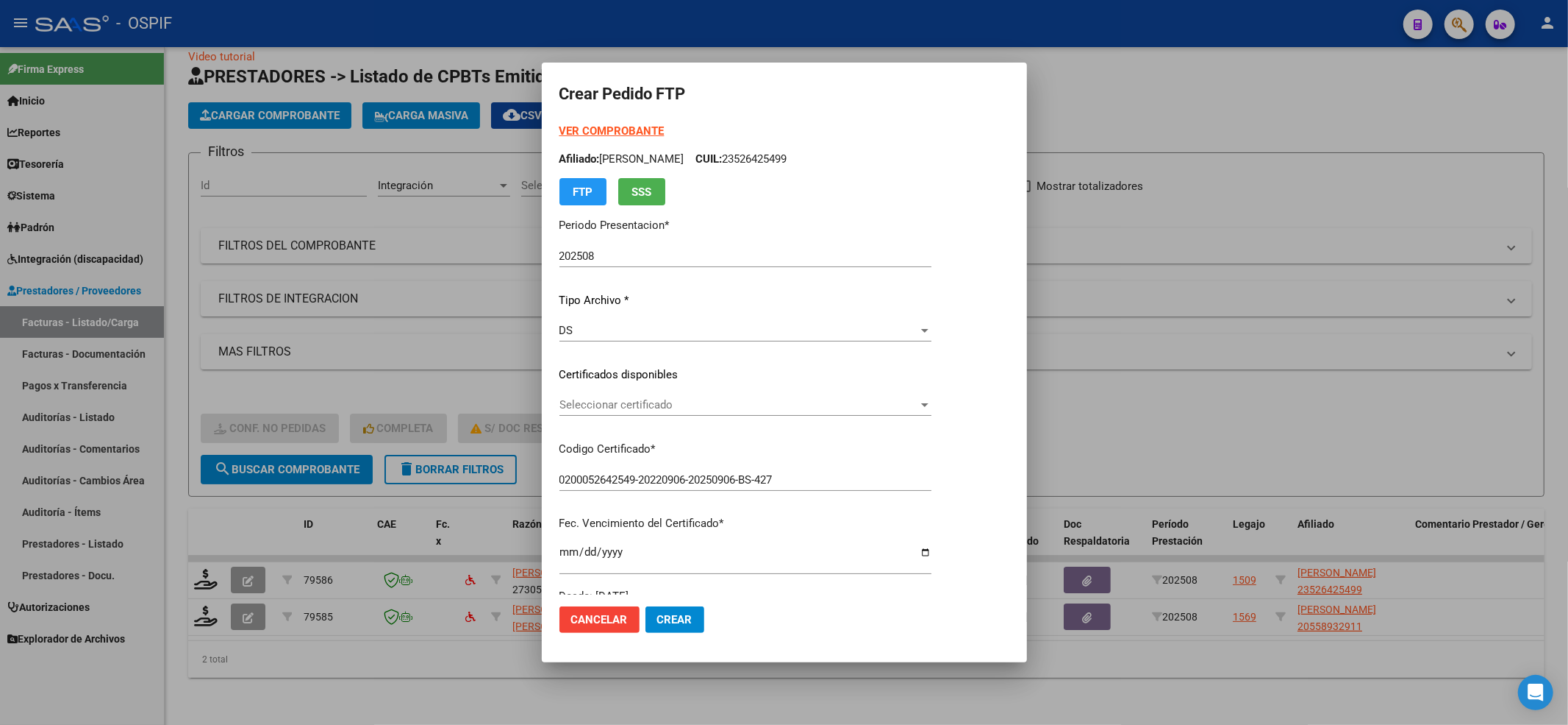
drag, startPoint x: 686, startPoint y: 373, endPoint x: 670, endPoint y: 392, distance: 24.8
click at [686, 377] on p "Certificados disponibles" at bounding box center [745, 374] width 372 height 17
click at [670, 393] on div "Seleccionar certificado Seleccionar certificado" at bounding box center [745, 404] width 372 height 22
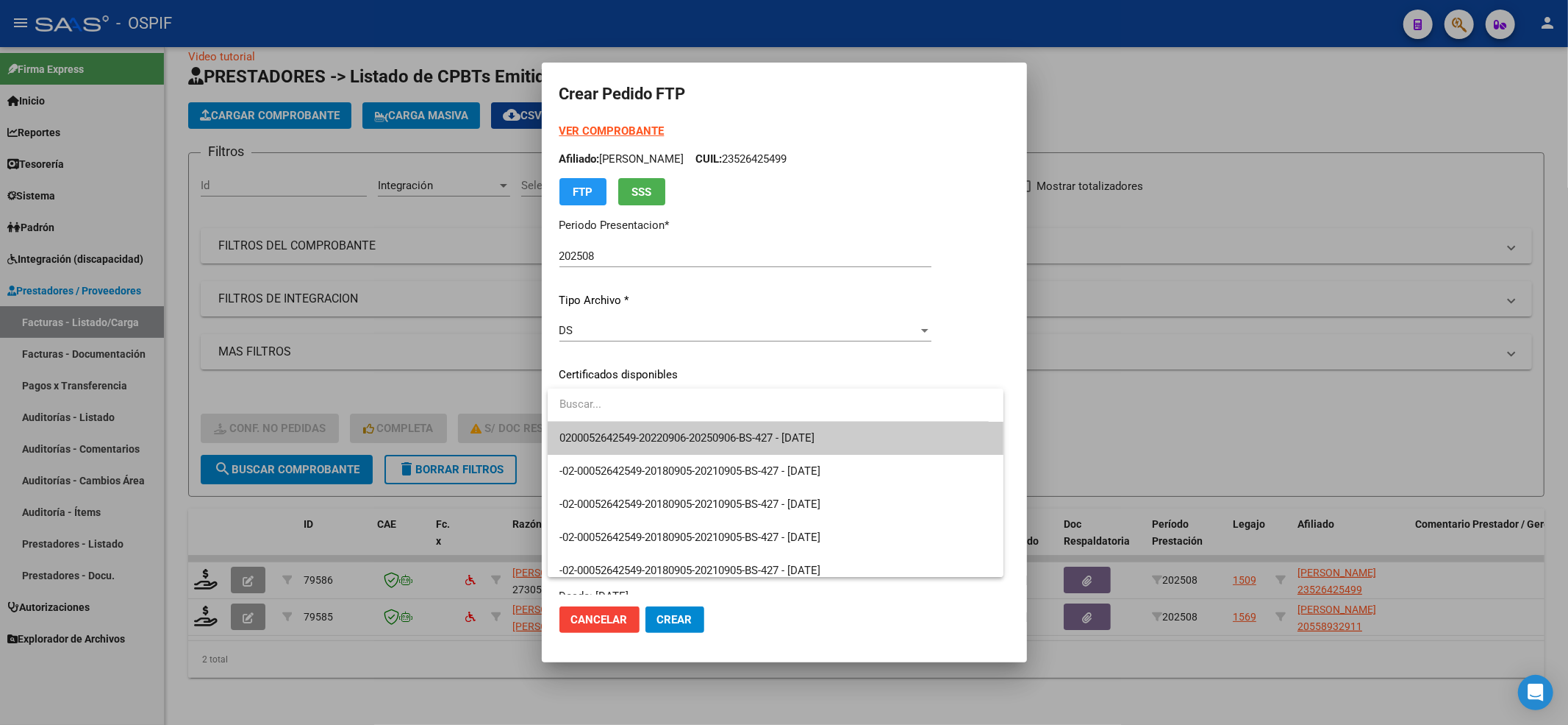
click at [645, 421] on div at bounding box center [768, 405] width 441 height 33
click at [642, 439] on span "0200052642549-20220906-20250906-BS-427 - [DATE]" at bounding box center [686, 437] width 255 height 14
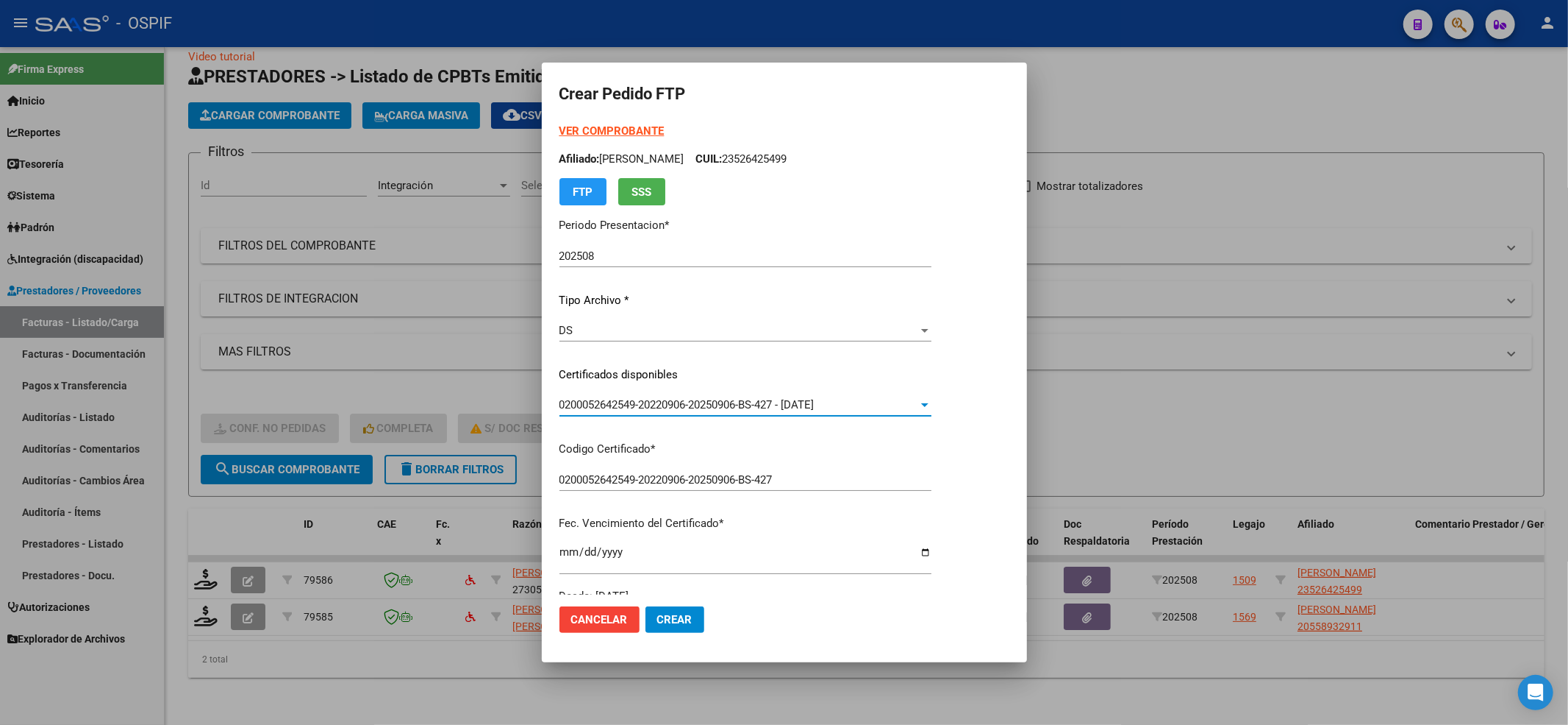
scroll to position [392, 0]
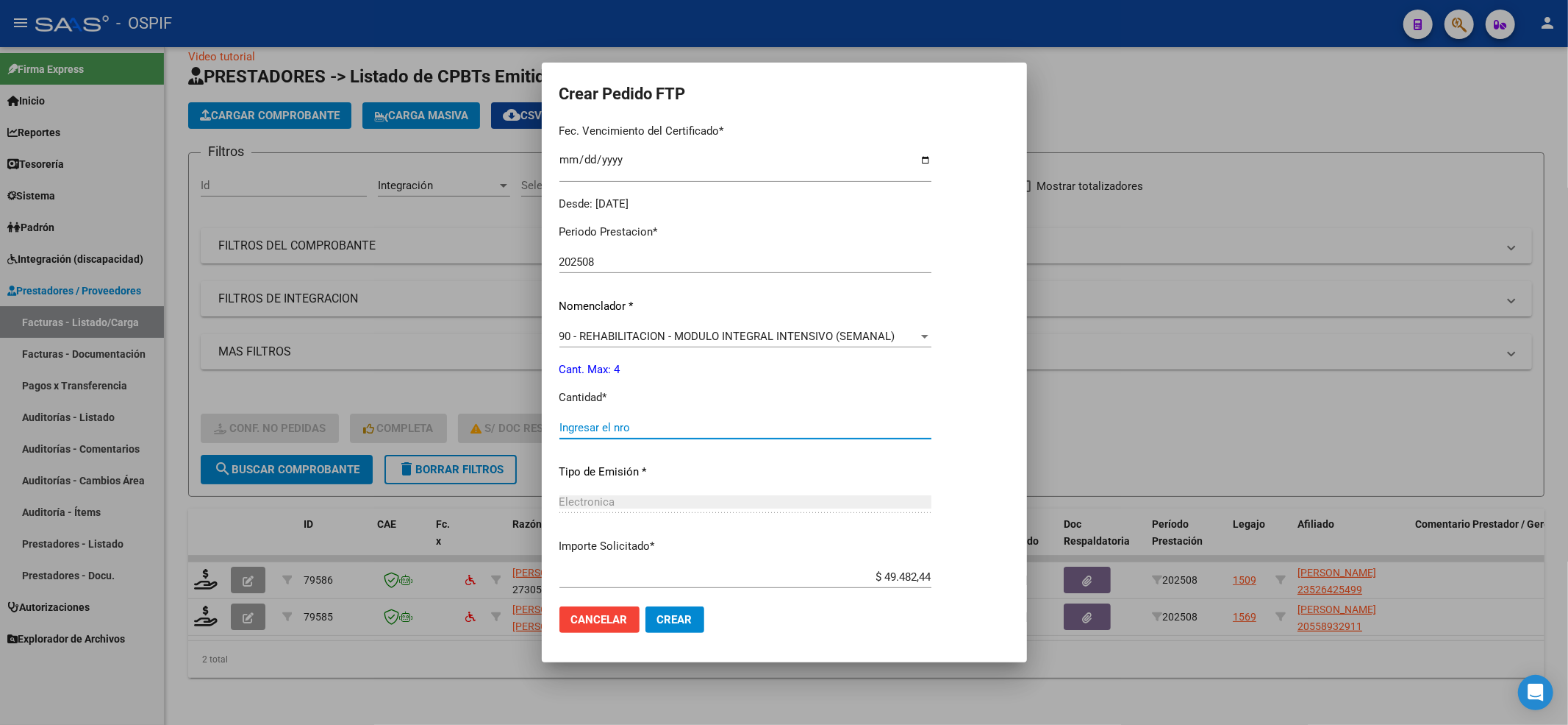
click at [627, 422] on input "Ingresar el nro" at bounding box center [745, 427] width 372 height 14
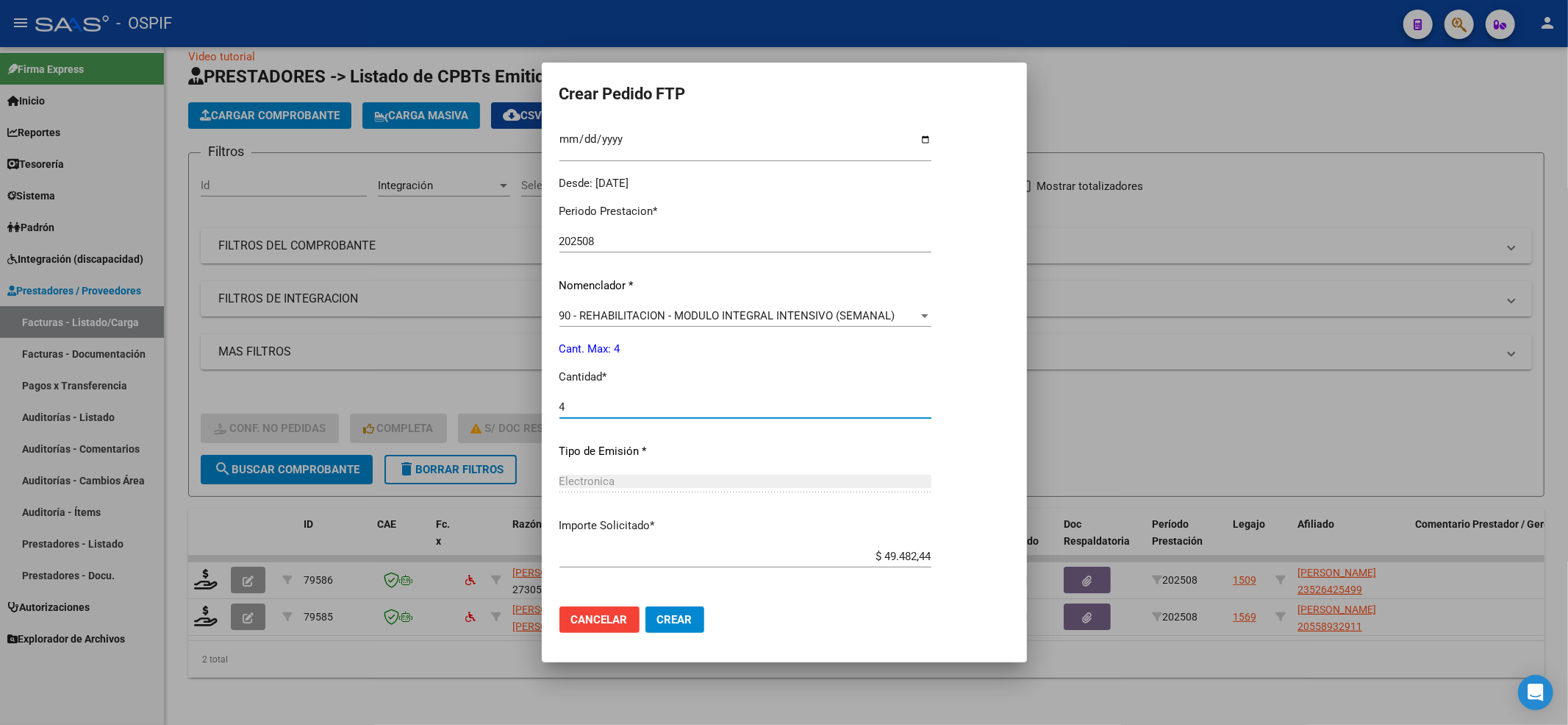
scroll to position [473, 0]
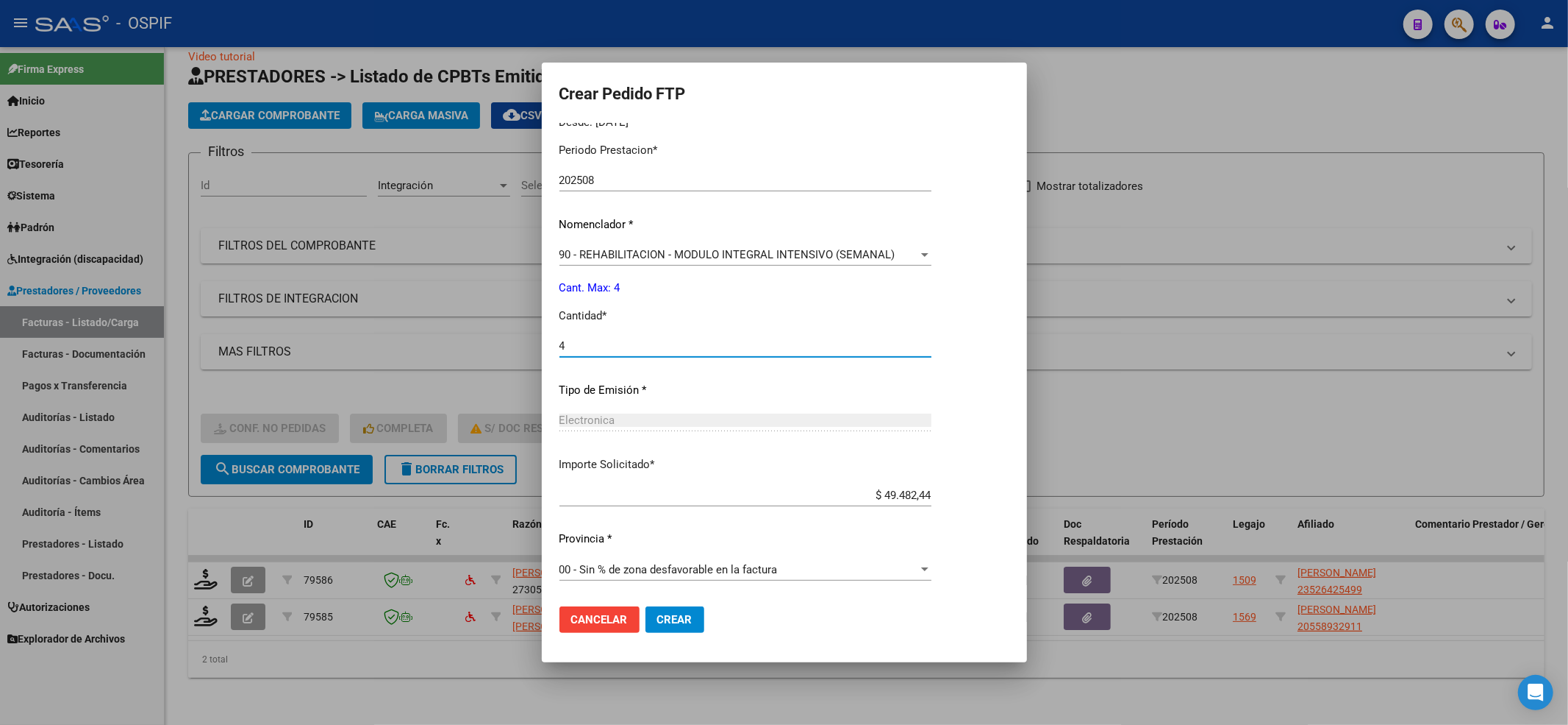
type input "4"
drag, startPoint x: 676, startPoint y: 643, endPoint x: 676, endPoint y: 621, distance: 22.0
click at [676, 636] on mat-dialog-actions "Cancelar Crear" at bounding box center [784, 619] width 450 height 50
click at [676, 621] on span "Crear" at bounding box center [675, 619] width 35 height 14
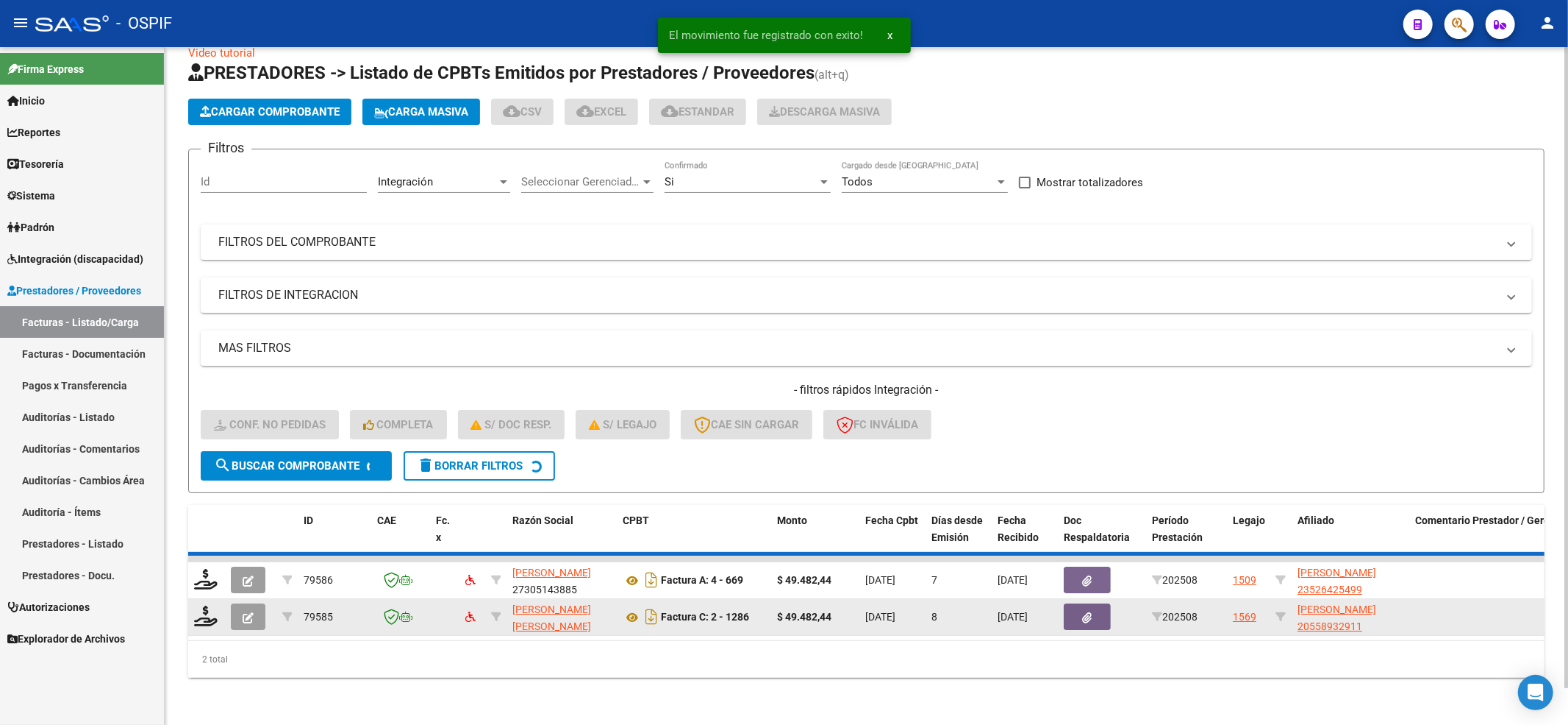
scroll to position [0, 0]
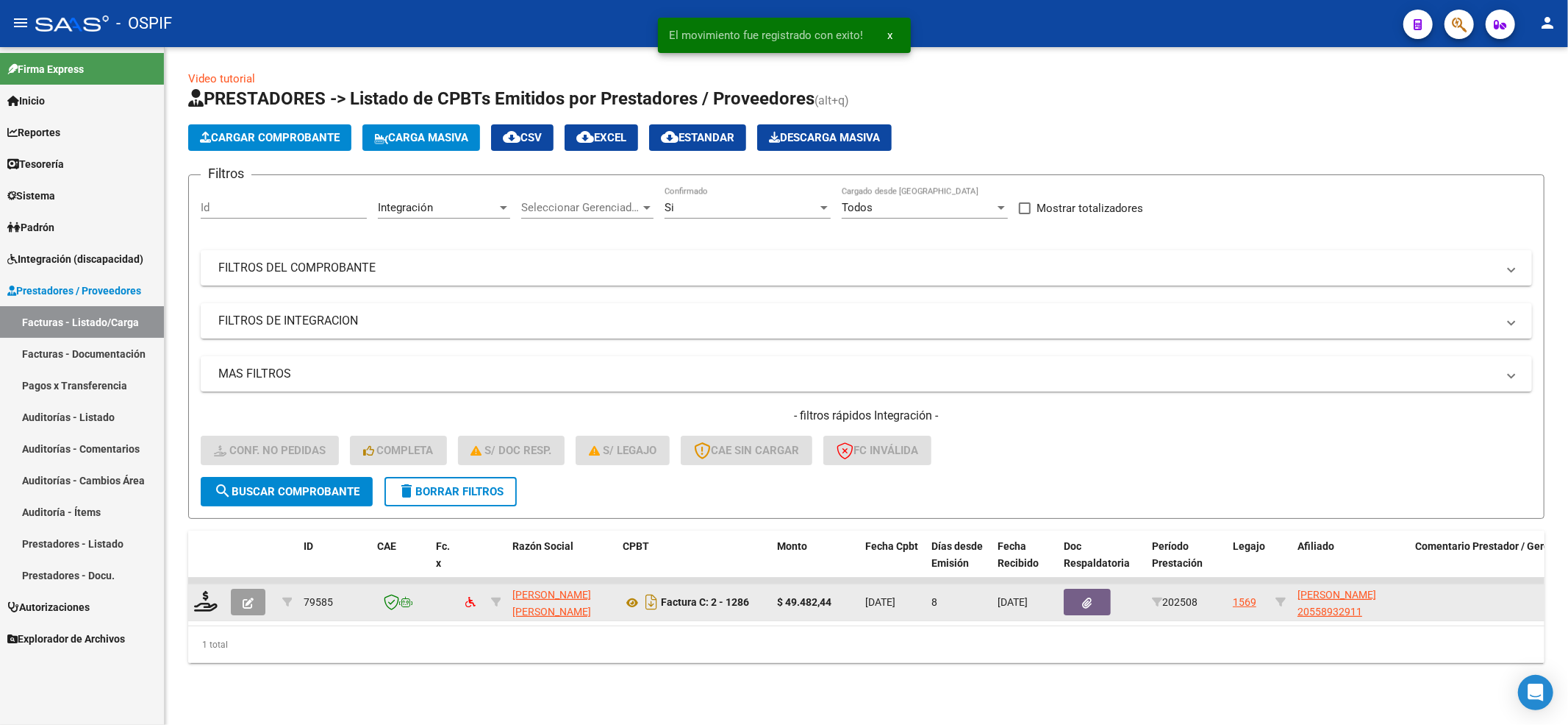
click at [210, 611] on div at bounding box center [207, 601] width 25 height 23
click at [207, 601] on icon at bounding box center [206, 601] width 24 height 21
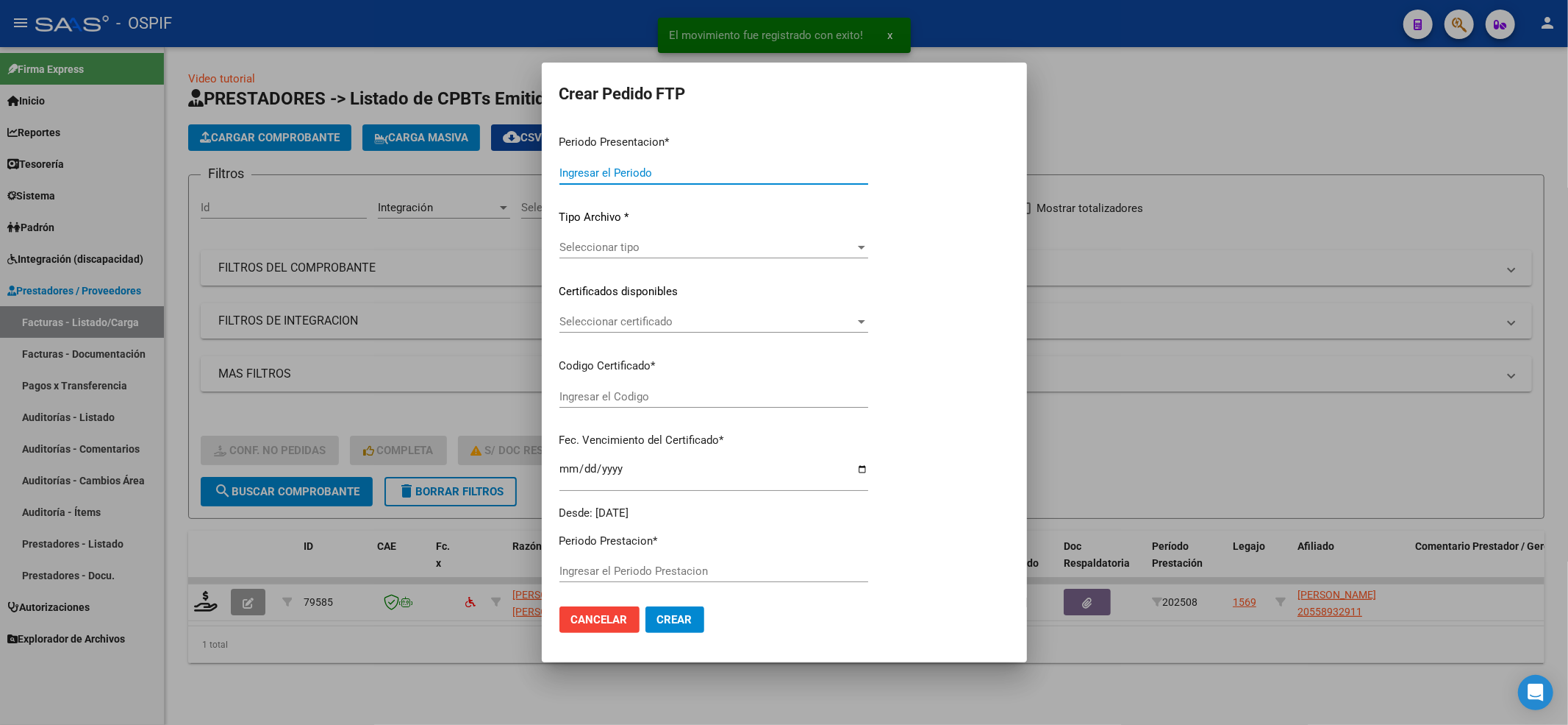
type input "202508"
type input "$ 49.482,44"
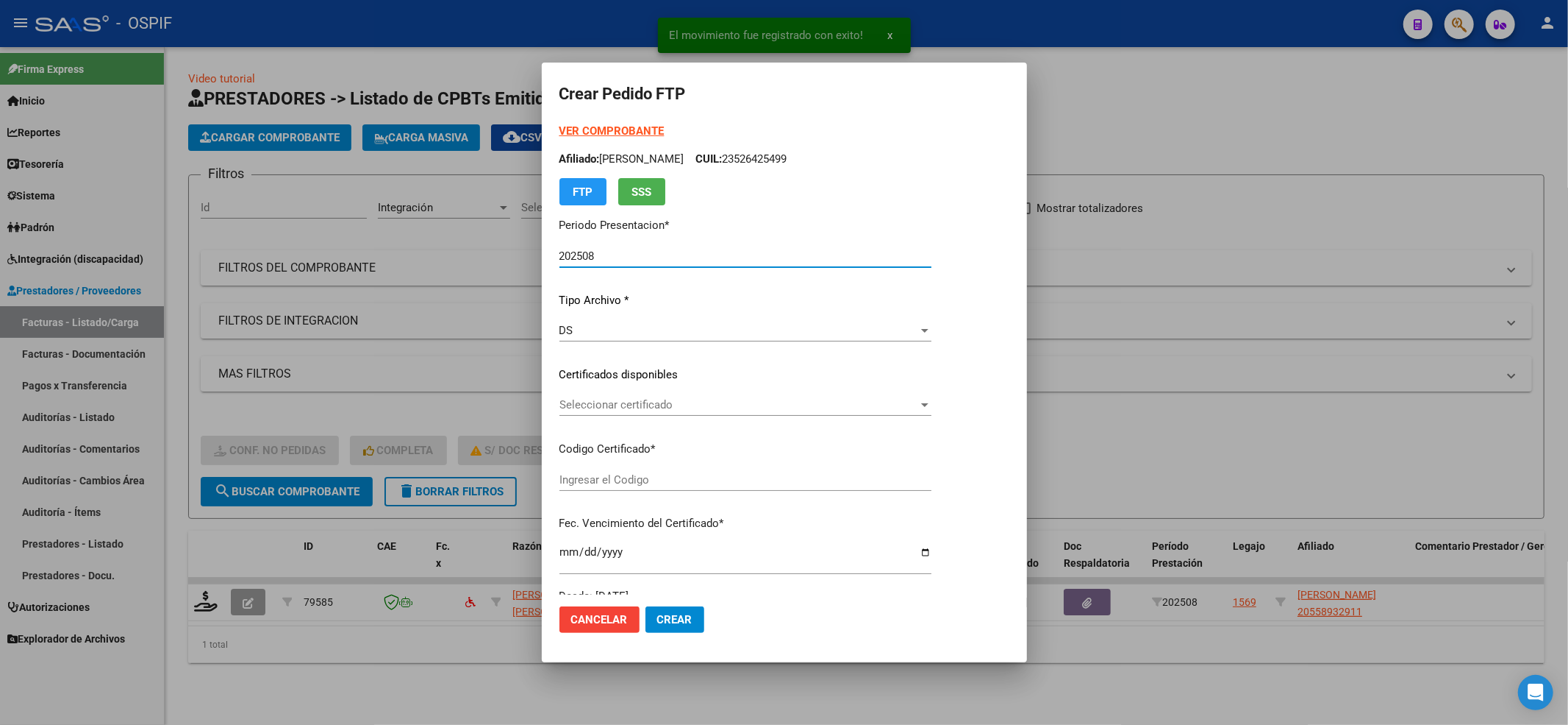
type input "02000558932912022051120270511-bs-427"
type input "[DATE]"
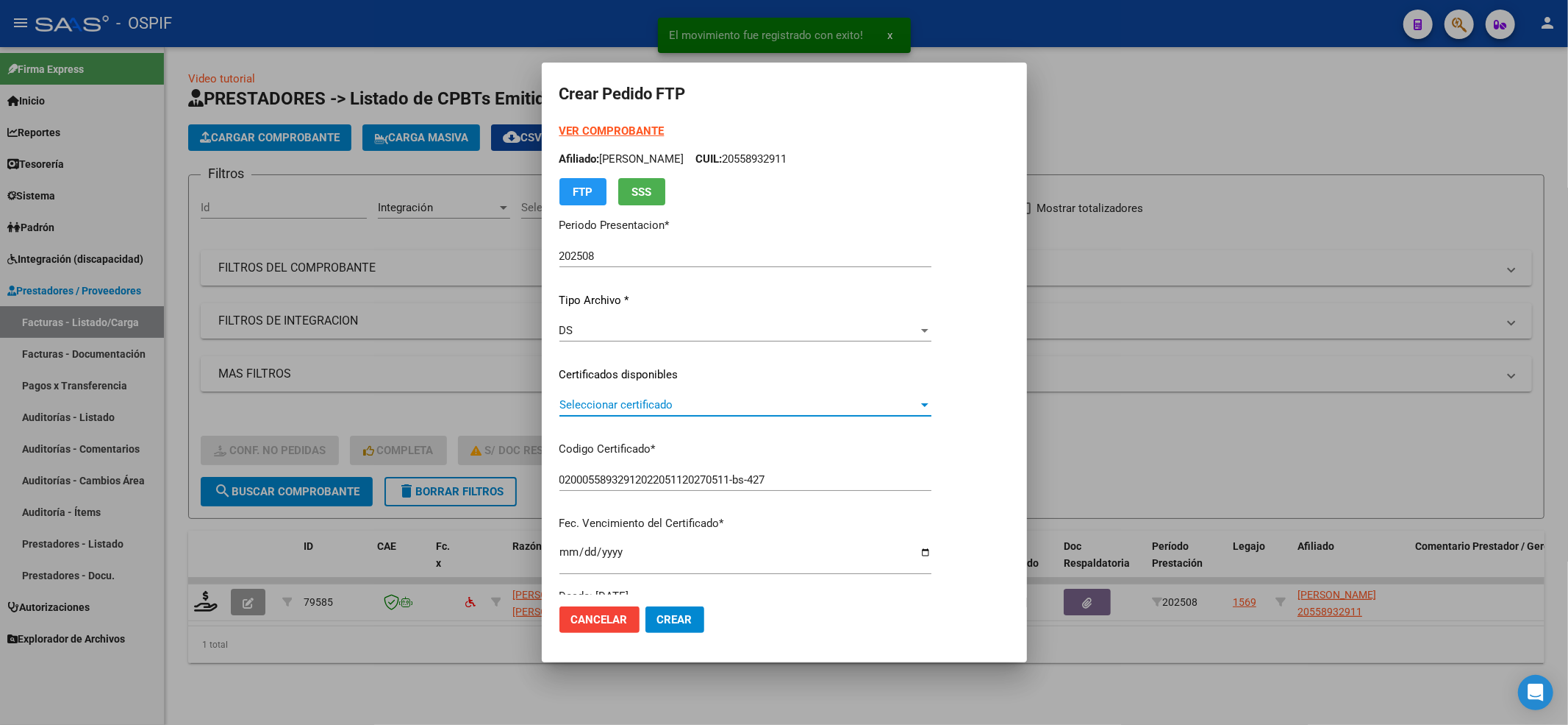
drag, startPoint x: 617, startPoint y: 404, endPoint x: 616, endPoint y: 436, distance: 32.0
click at [618, 418] on div "Seleccionar certificado Seleccionar certificado" at bounding box center [745, 412] width 372 height 36
click at [616, 436] on div "VER COMPROBANTE ARCA Padrón Afiliado: [PERSON_NAME]: 20558932911 FTP SSS Period…" at bounding box center [745, 363] width 372 height 482
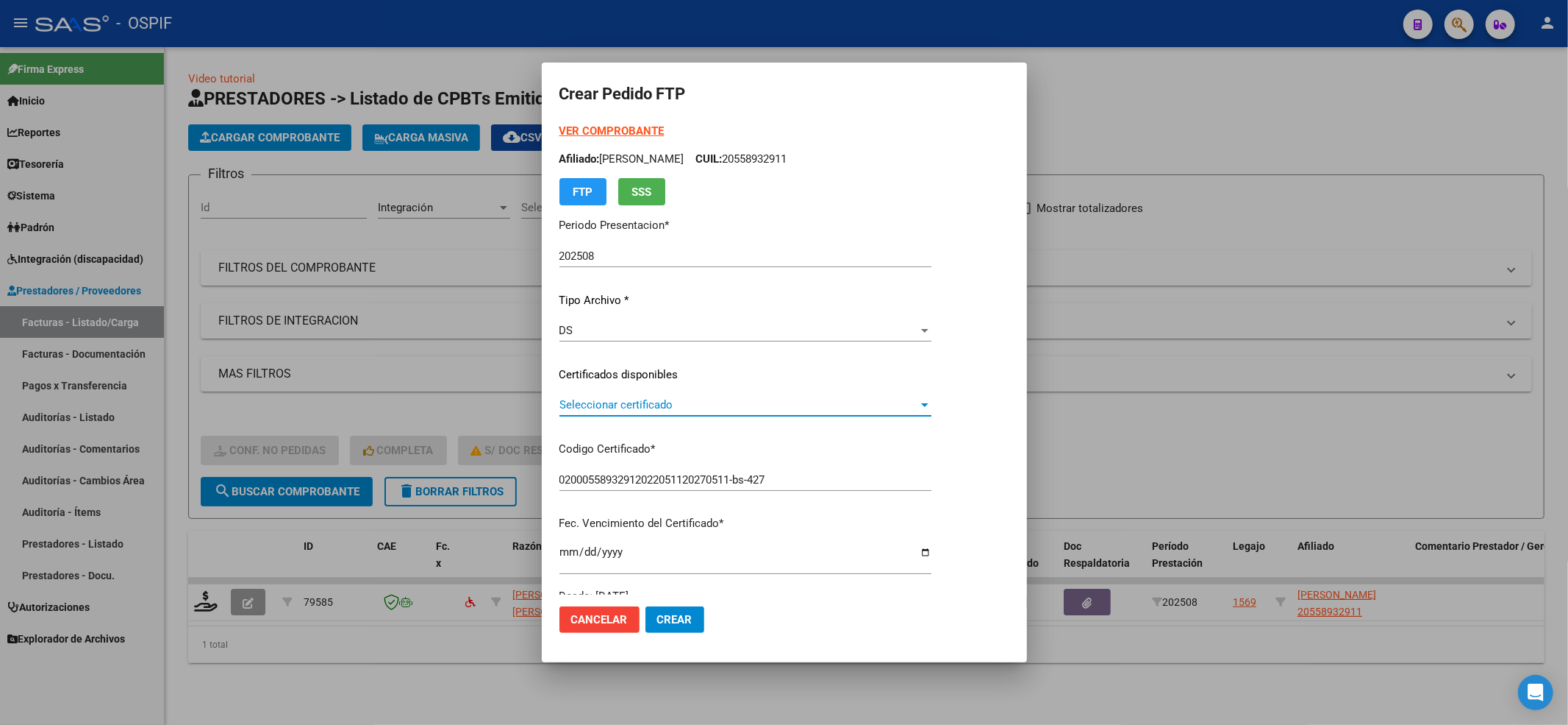
click at [616, 410] on span "Seleccionar certificado" at bounding box center [738, 404] width 359 height 14
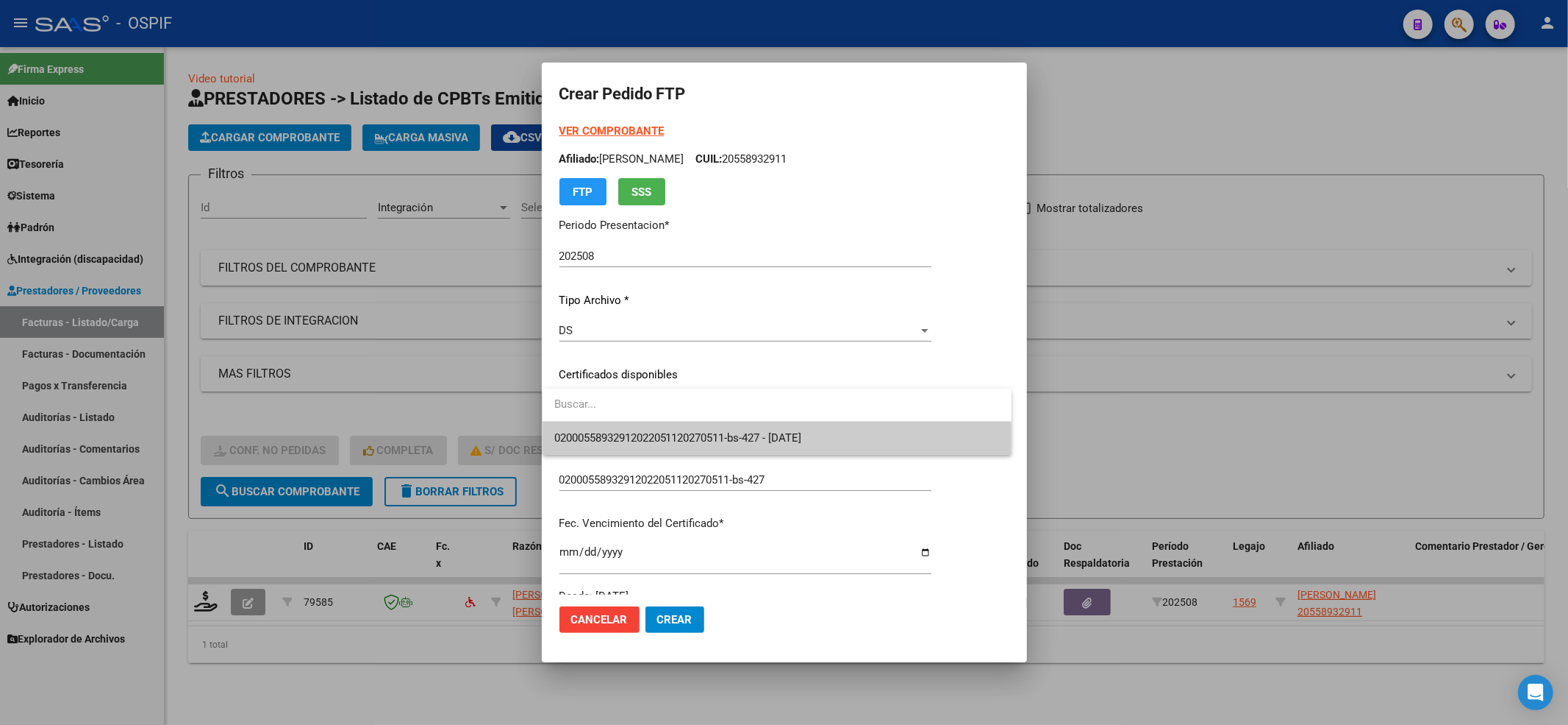
click at [615, 421] on div at bounding box center [777, 405] width 469 height 33
click at [612, 434] on span "02000558932912022051120270511-bs-427 - [DATE]" at bounding box center [678, 437] width 248 height 14
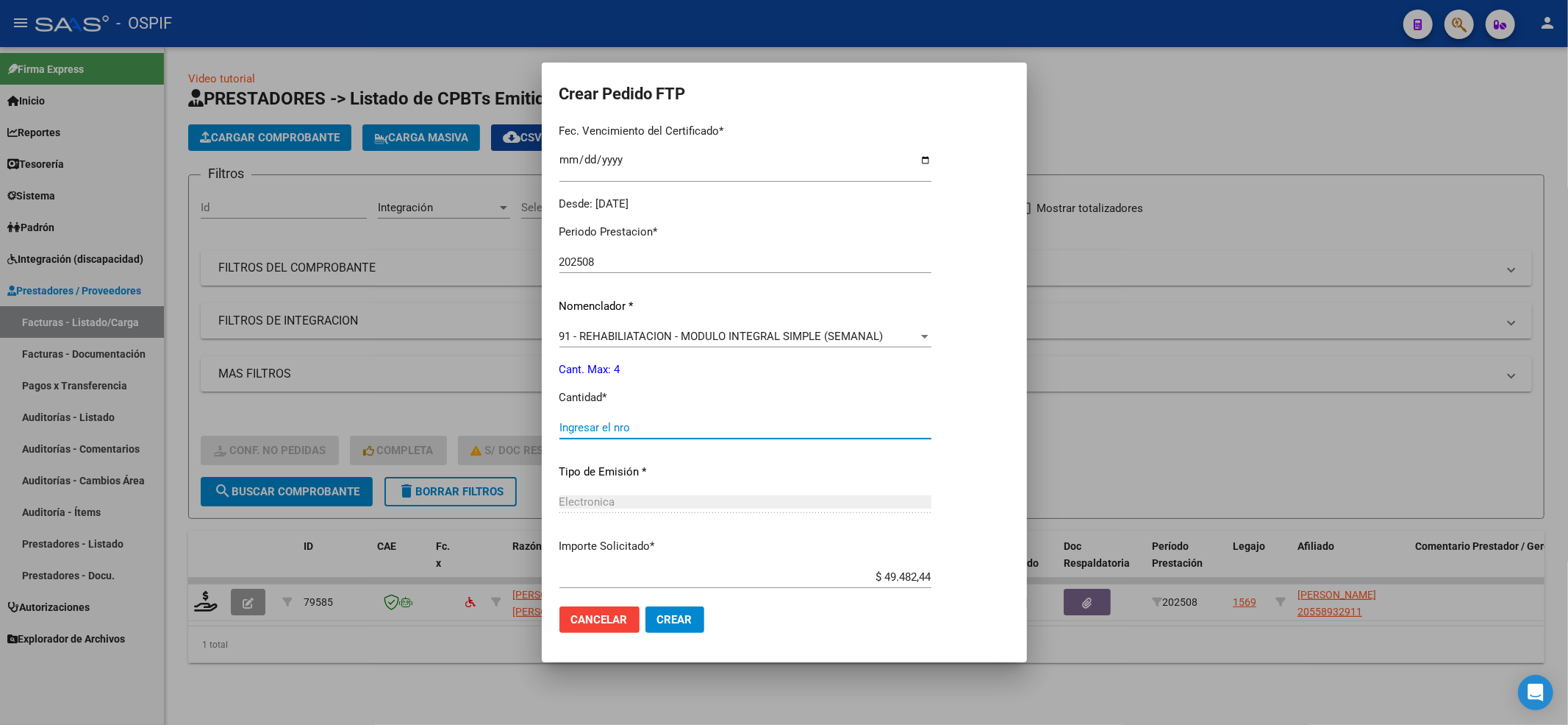
click at [613, 432] on input "Ingresar el nro" at bounding box center [745, 427] width 372 height 14
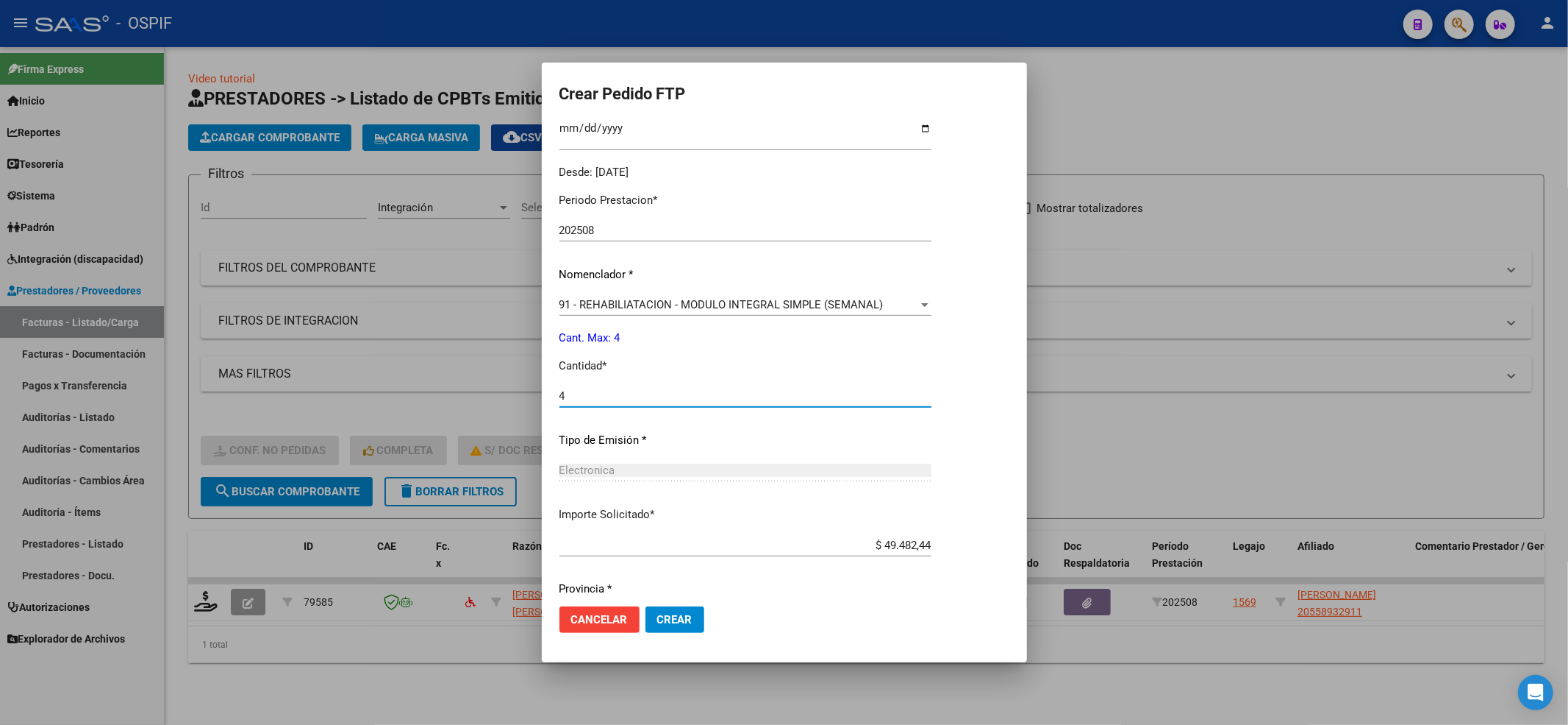
scroll to position [473, 0]
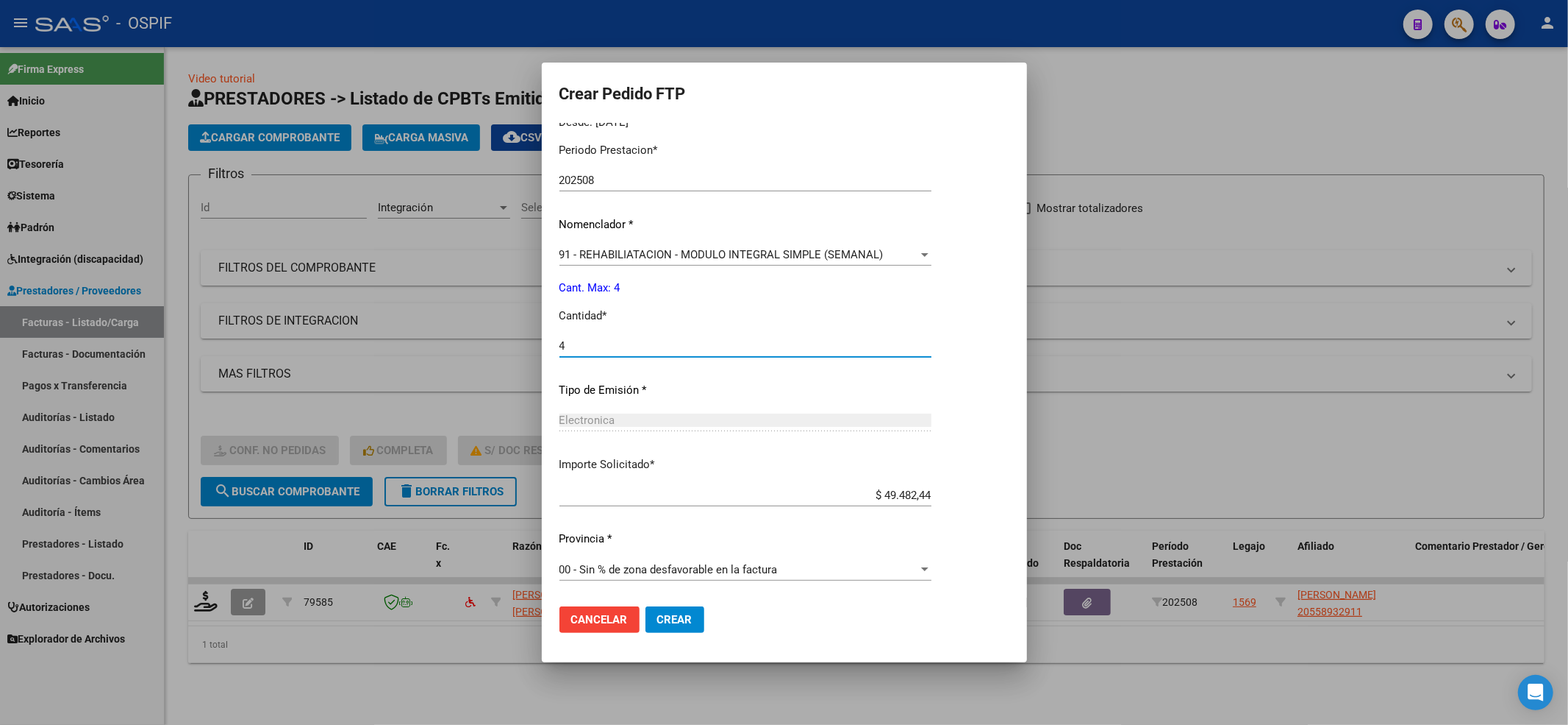
type input "4"
click at [675, 619] on span "Crear" at bounding box center [675, 619] width 35 height 14
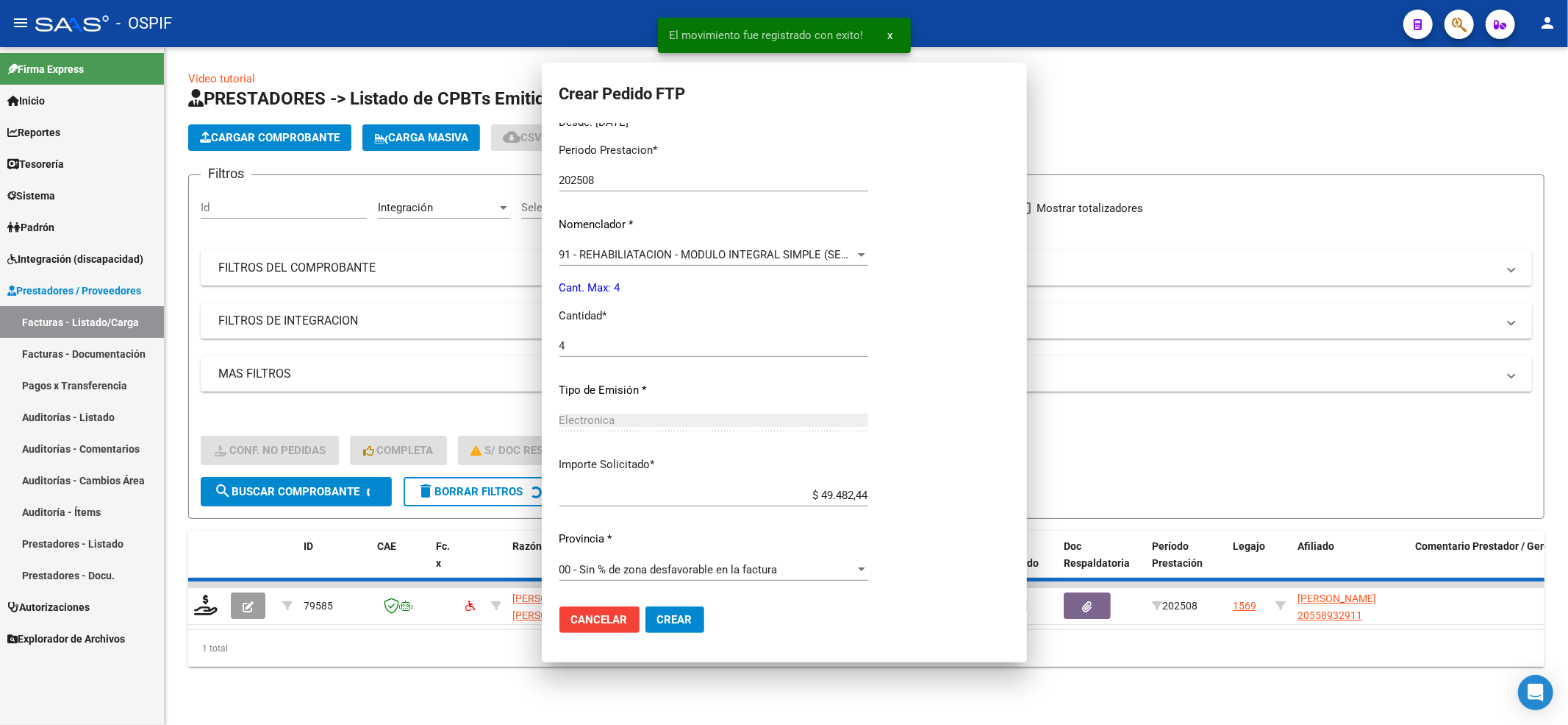
scroll to position [0, 0]
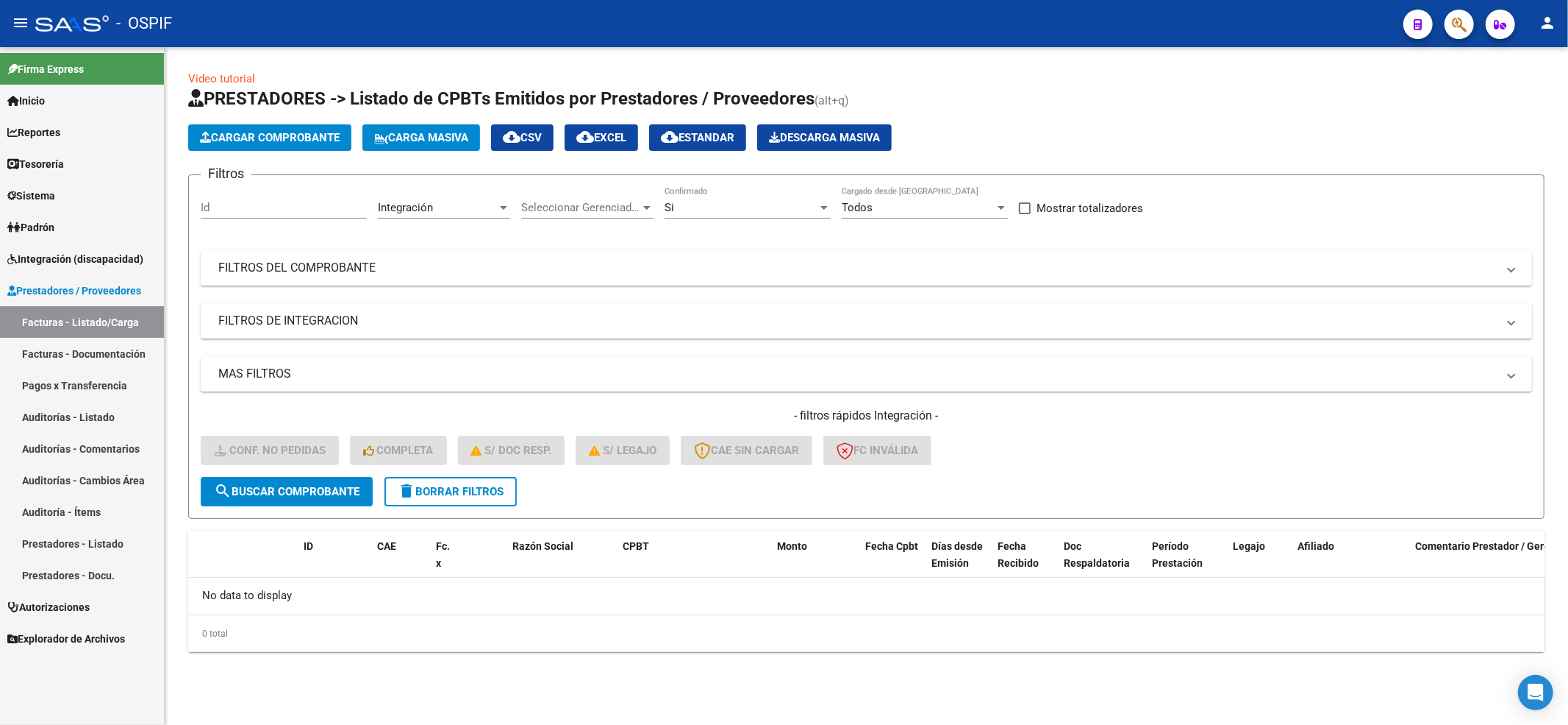
click at [547, 694] on div "Video tutorial PRESTADORES -> Listado de CPBTs Emitidos por Prestadores / Prove…" at bounding box center [866, 372] width 1404 height 651
click at [424, 499] on button "delete Borrar Filtros" at bounding box center [450, 492] width 133 height 29
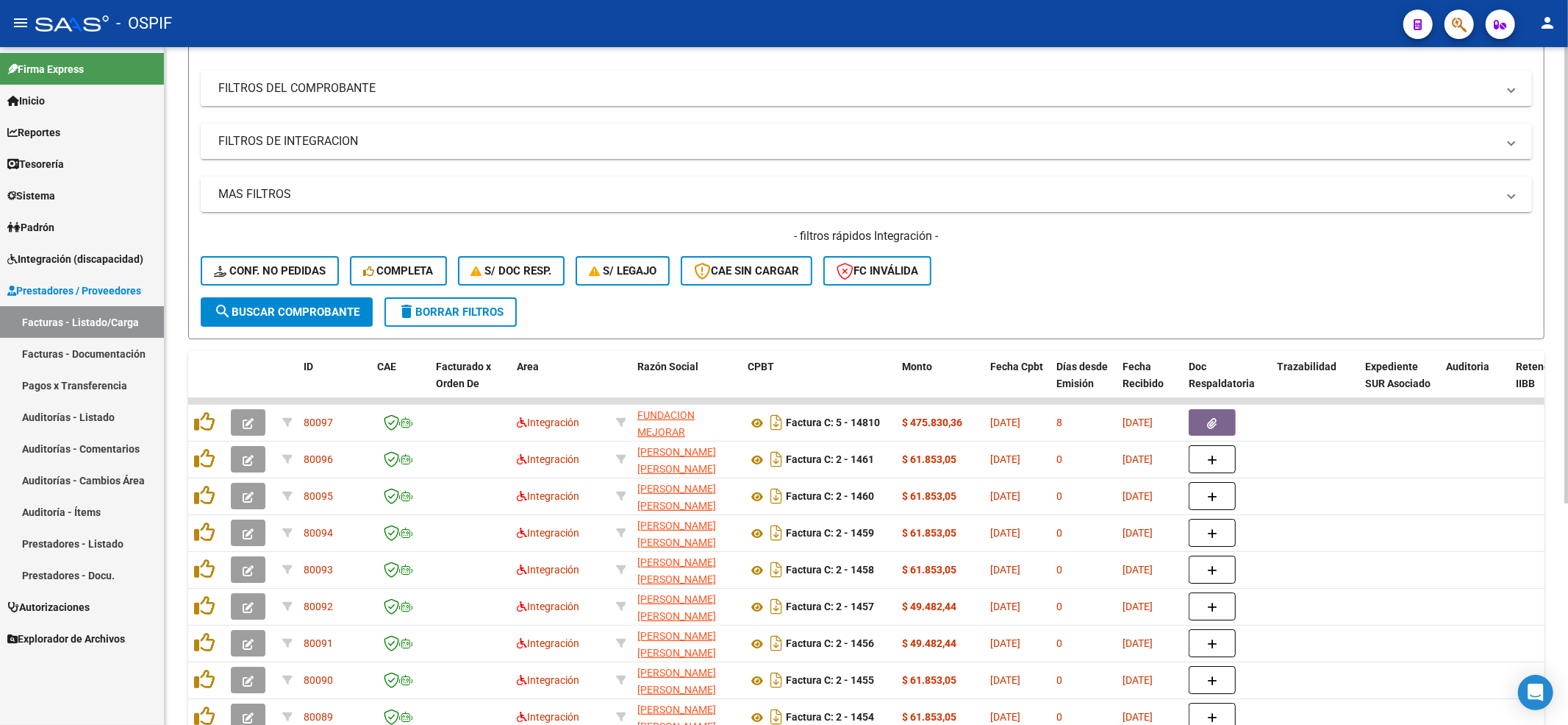
scroll to position [195, 0]
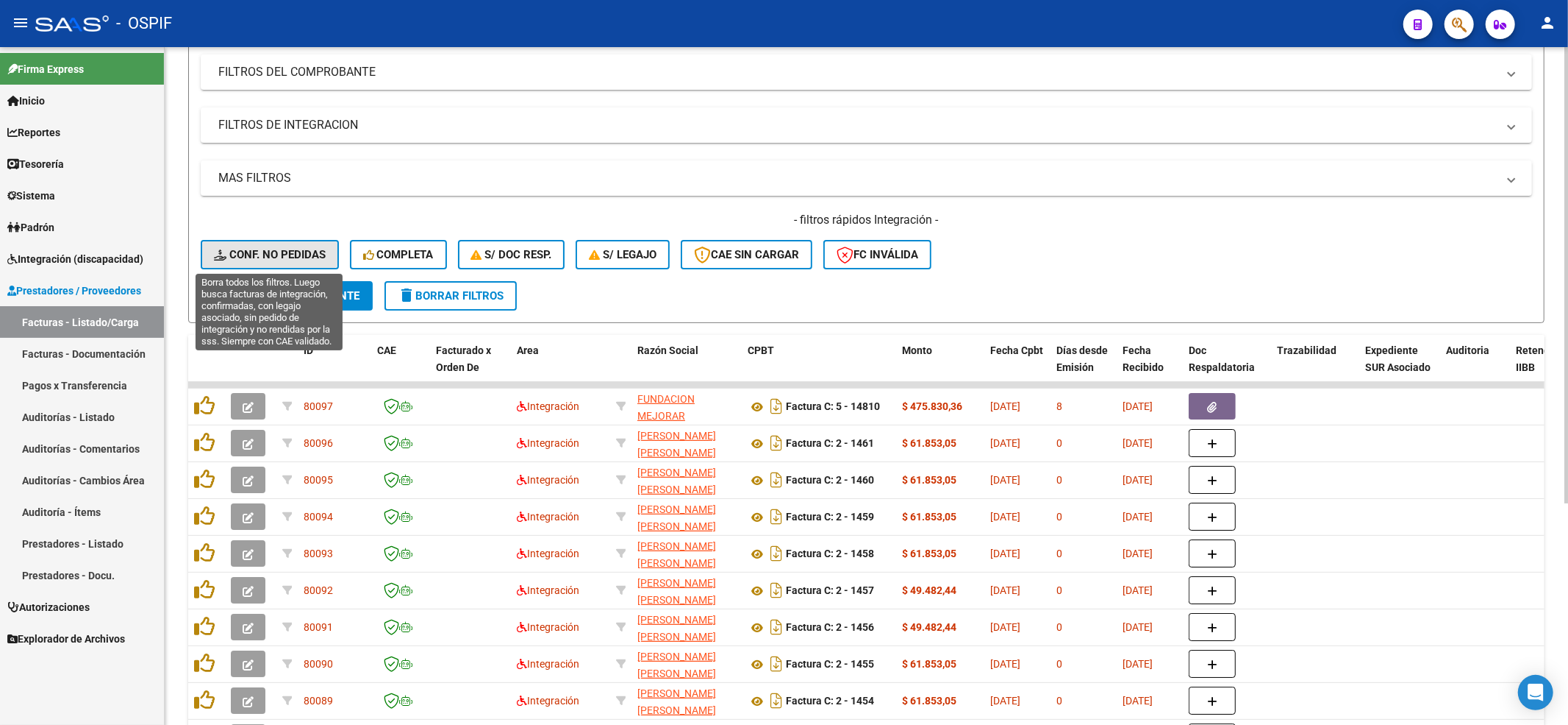
click at [283, 264] on button "Conf. no pedidas" at bounding box center [270, 254] width 138 height 29
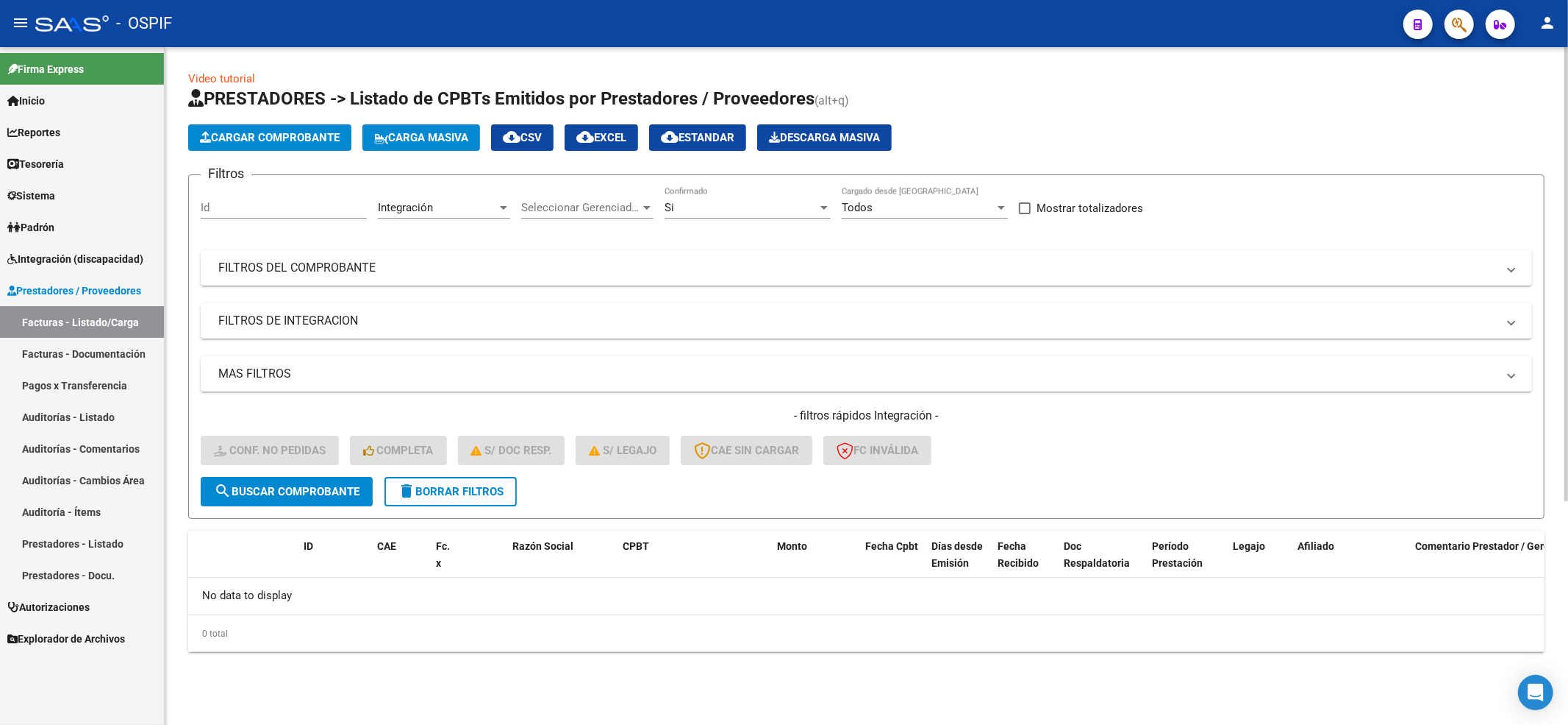
scroll to position [0, 0]
click at [399, 494] on mat-icon "delete" at bounding box center [406, 490] width 17 height 17
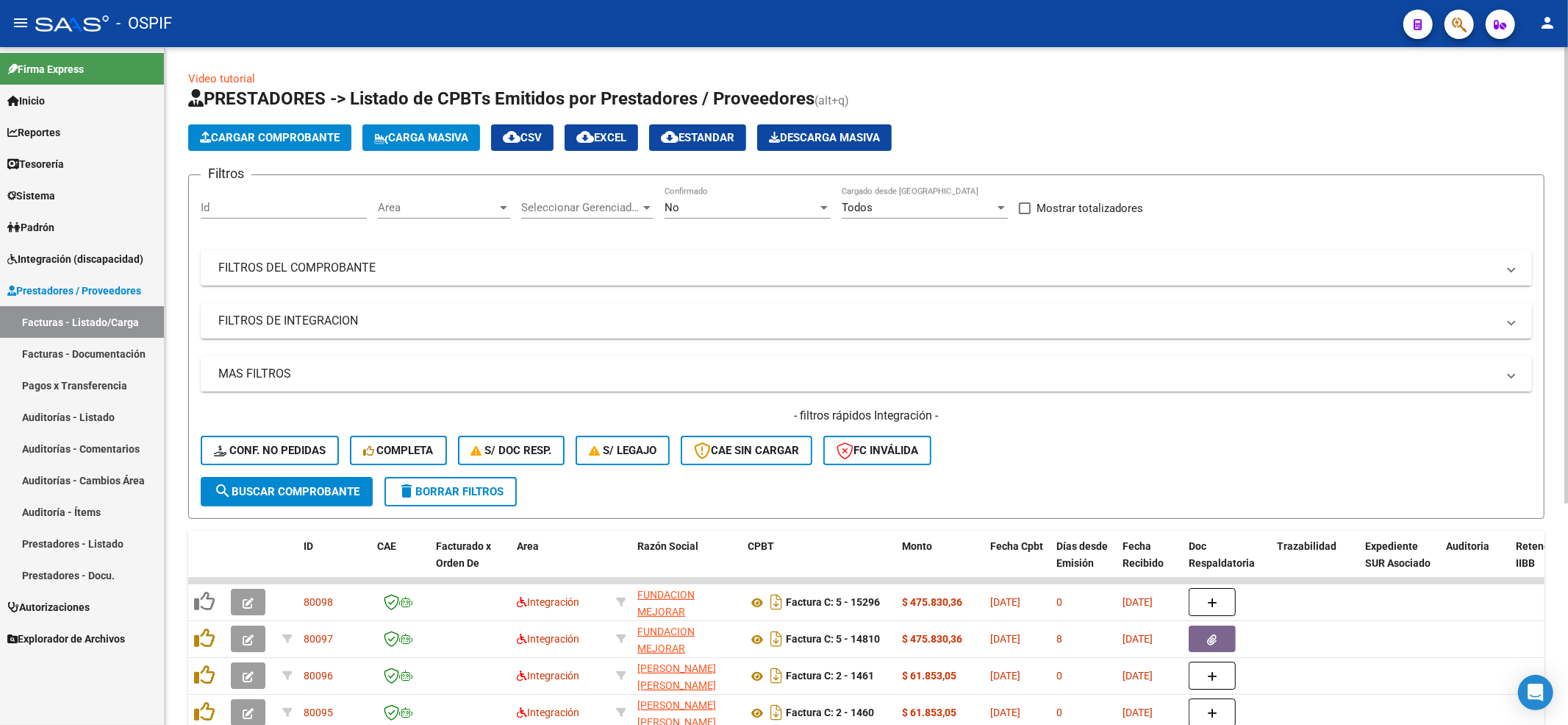
click at [336, 453] on button "Conf. no pedidas" at bounding box center [270, 450] width 138 height 29
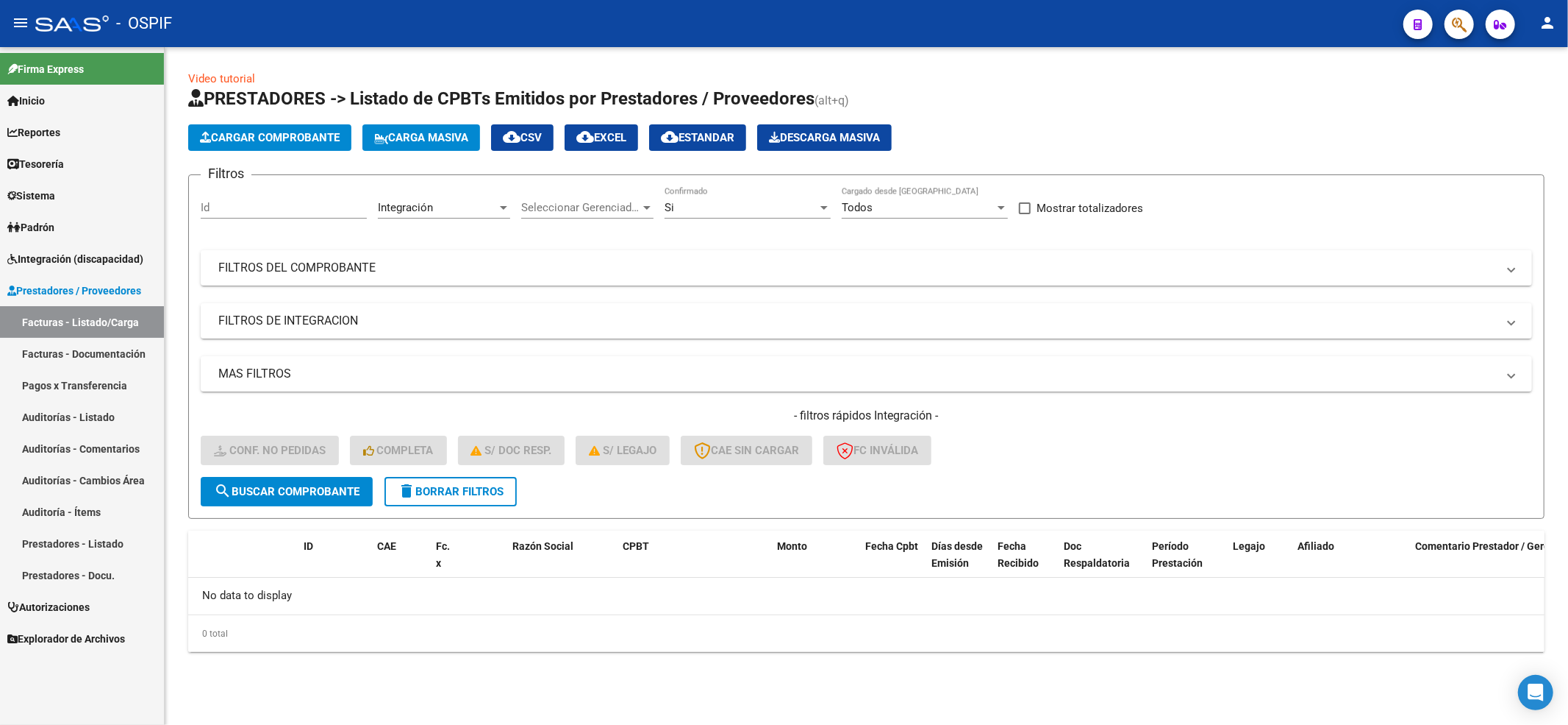
drag, startPoint x: 459, startPoint y: 528, endPoint x: 461, endPoint y: 489, distance: 39.1
click at [459, 524] on div "Video tutorial PRESTADORES -> Listado de CPBTs Emitidos por Prestadores / Prove…" at bounding box center [866, 362] width 1356 height 581
click at [461, 489] on span "delete Borrar Filtros" at bounding box center [450, 492] width 106 height 14
